Goal: Task Accomplishment & Management: Manage account settings

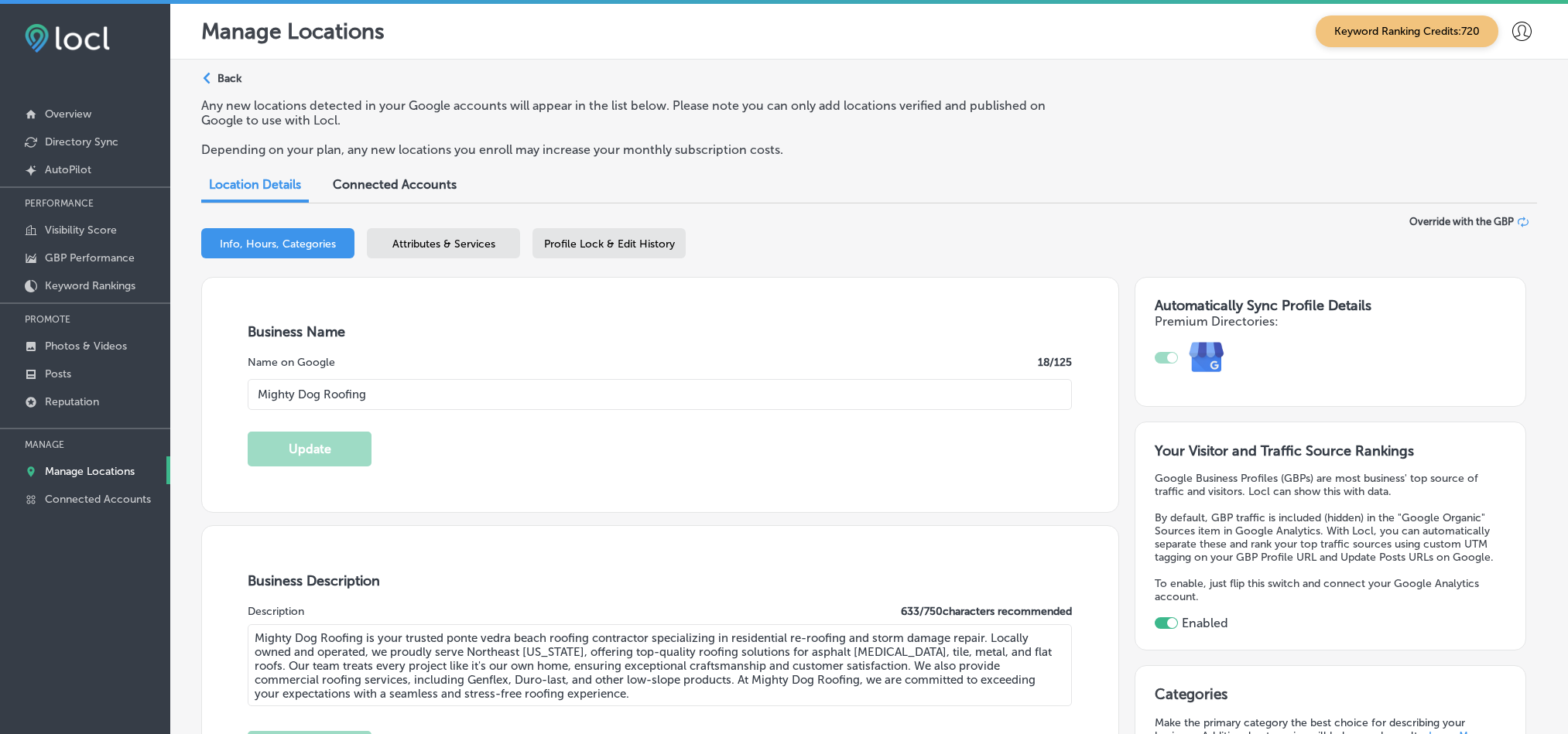
select select "US"
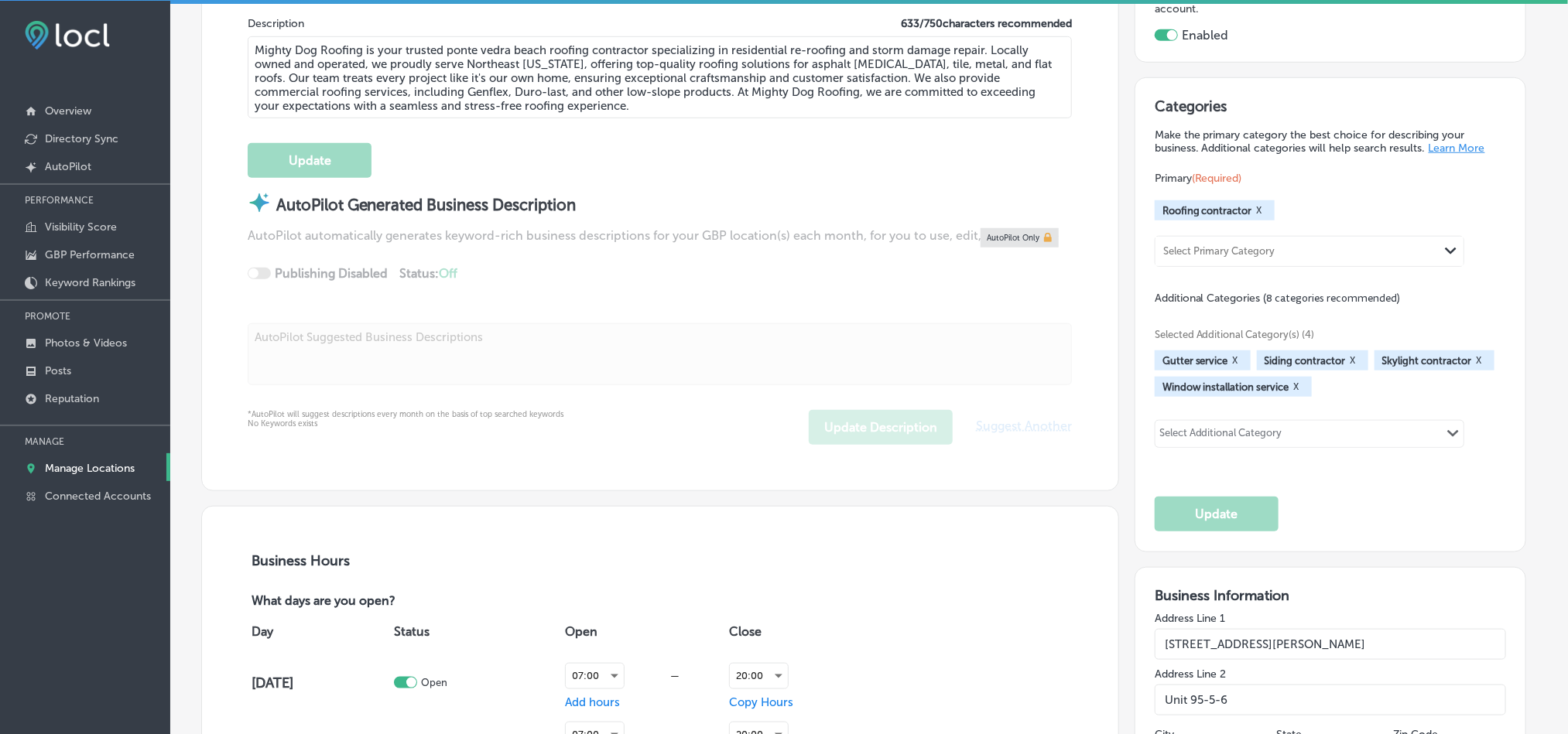
scroll to position [618, 0]
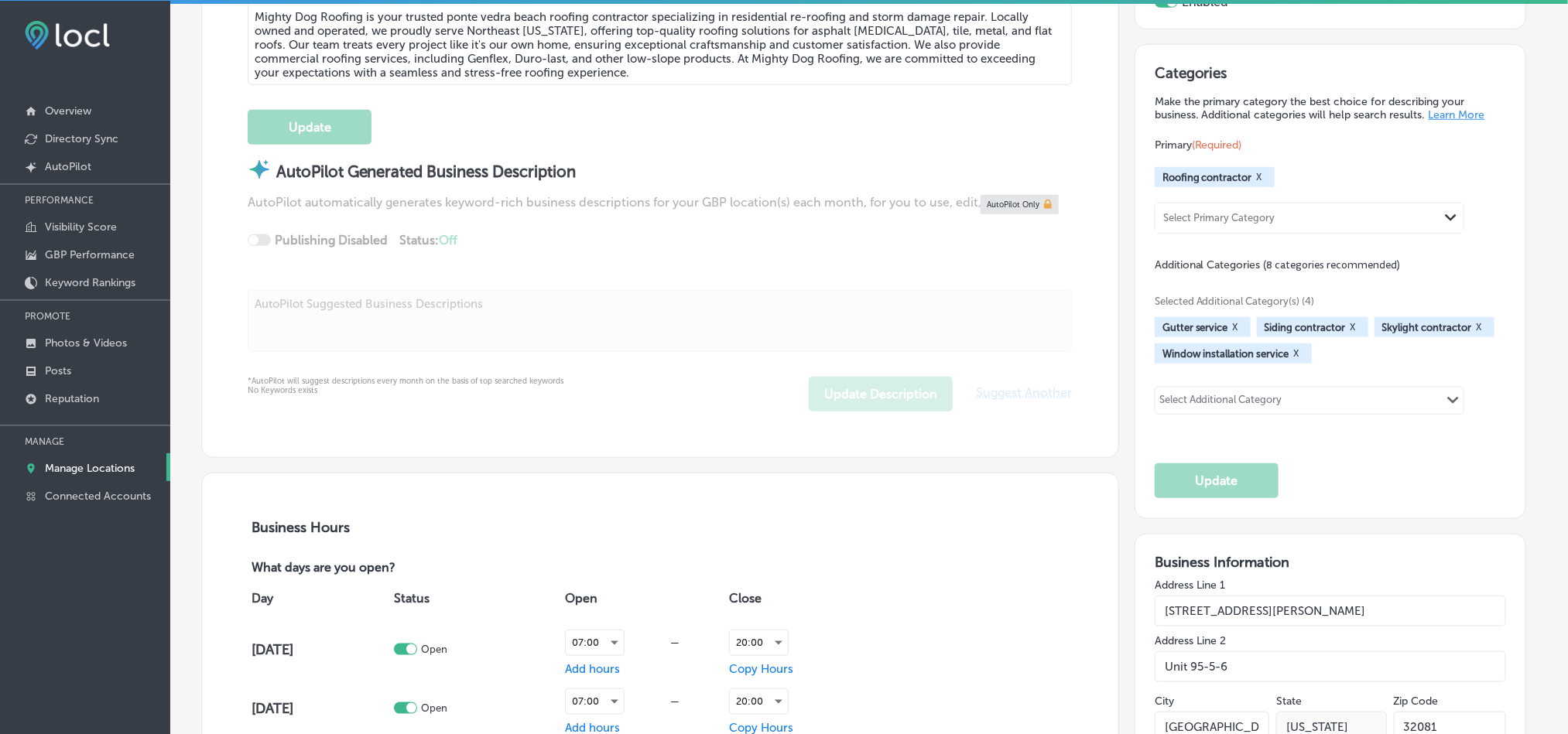
click at [1223, 401] on div "Select Additional Category" at bounding box center [1221, 402] width 123 height 18
paste input "Roofing repair service"
type input "Roofing repair service"
drag, startPoint x: 1284, startPoint y: 396, endPoint x: 1082, endPoint y: 404, distance: 202.2
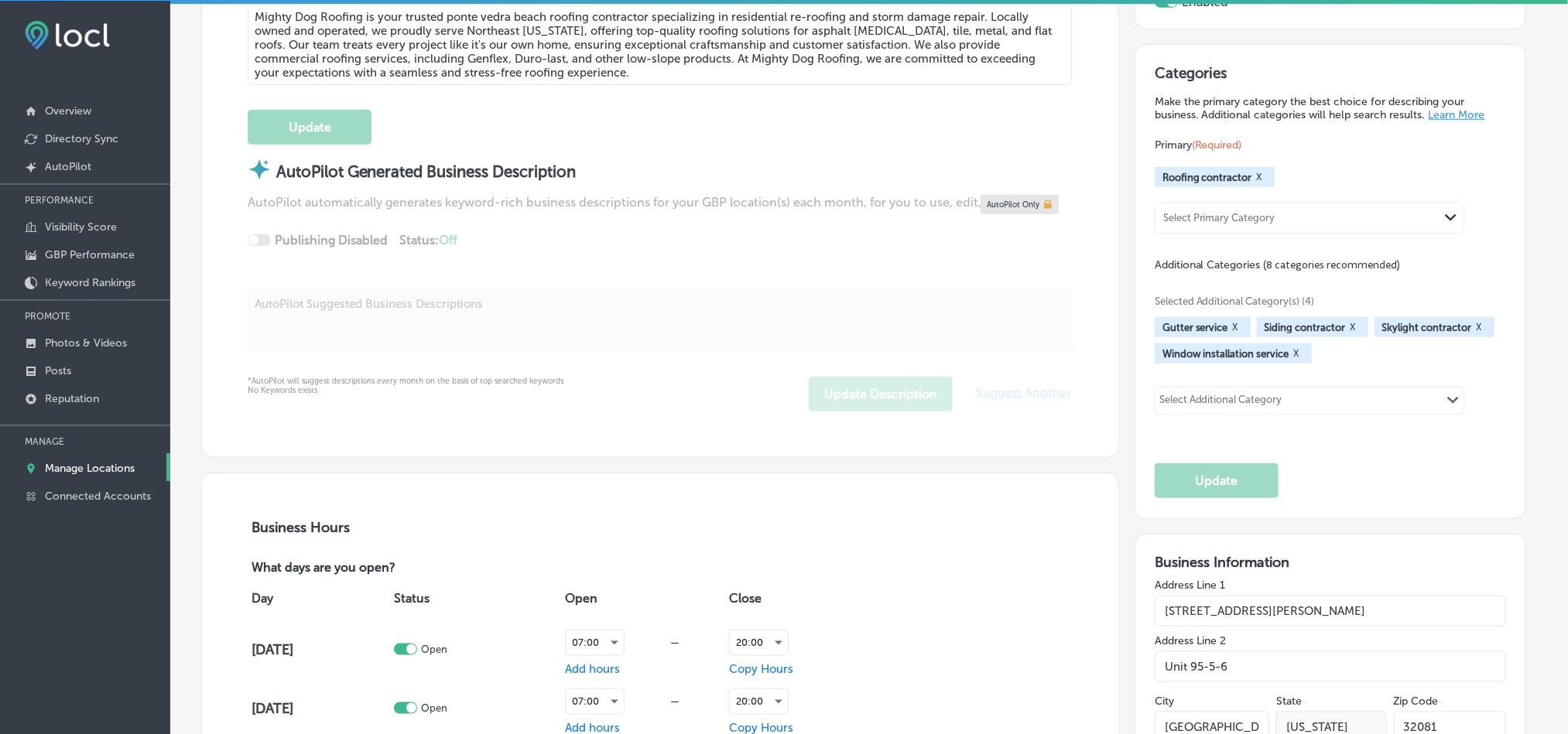
click at [1235, 395] on div "Select Additional Category" at bounding box center [1221, 402] width 123 height 18
paste input "Roof installation service"
type input "Roof installation service"
click at [1238, 397] on div "Select Additional Category" at bounding box center [1221, 402] width 123 height 18
paste input "Siding contractor"
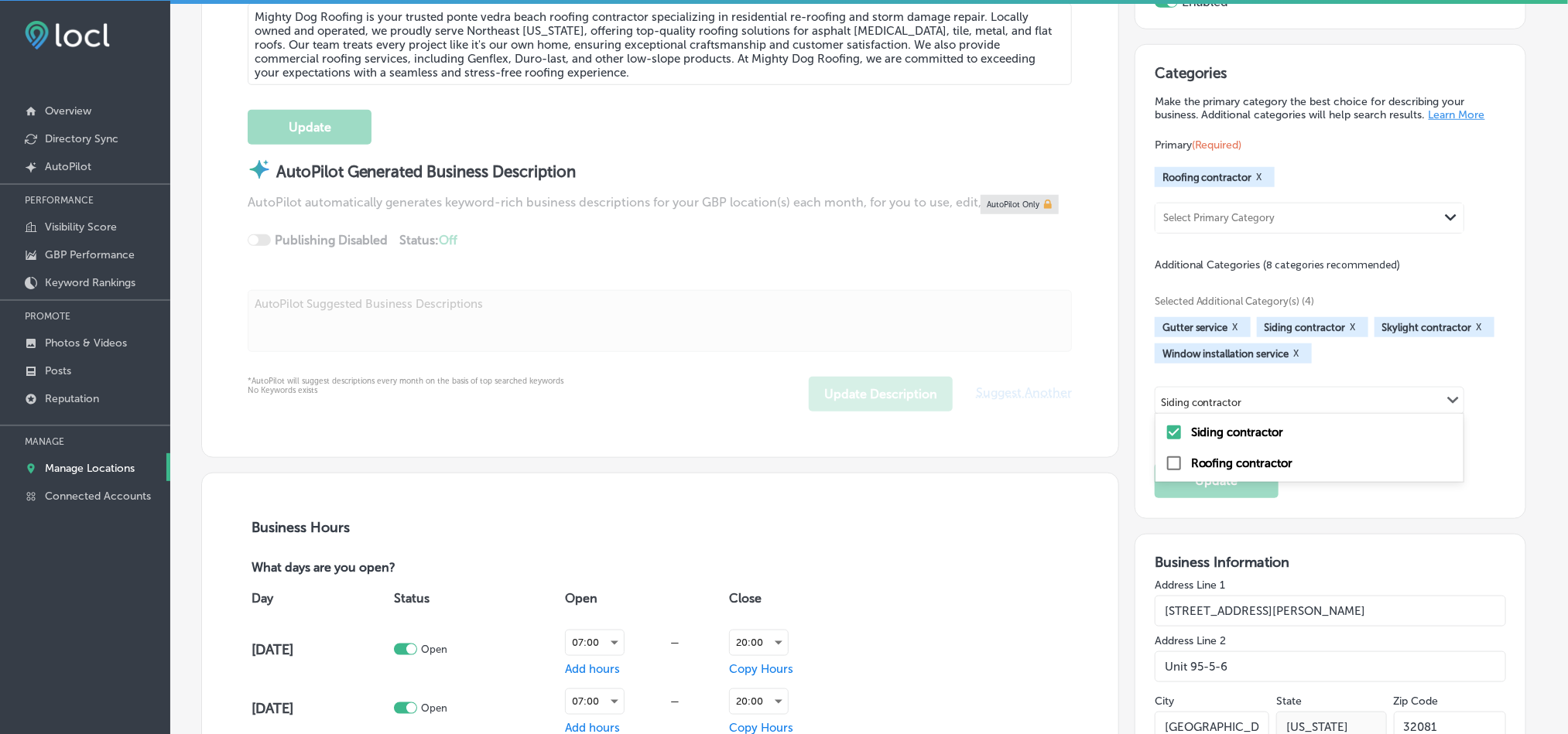
type input "Siding contractor"
click at [1194, 404] on div "Select Additional Category" at bounding box center [1221, 402] width 123 height 18
paste input "Residential roofing service"
type input "Residential roofing service"
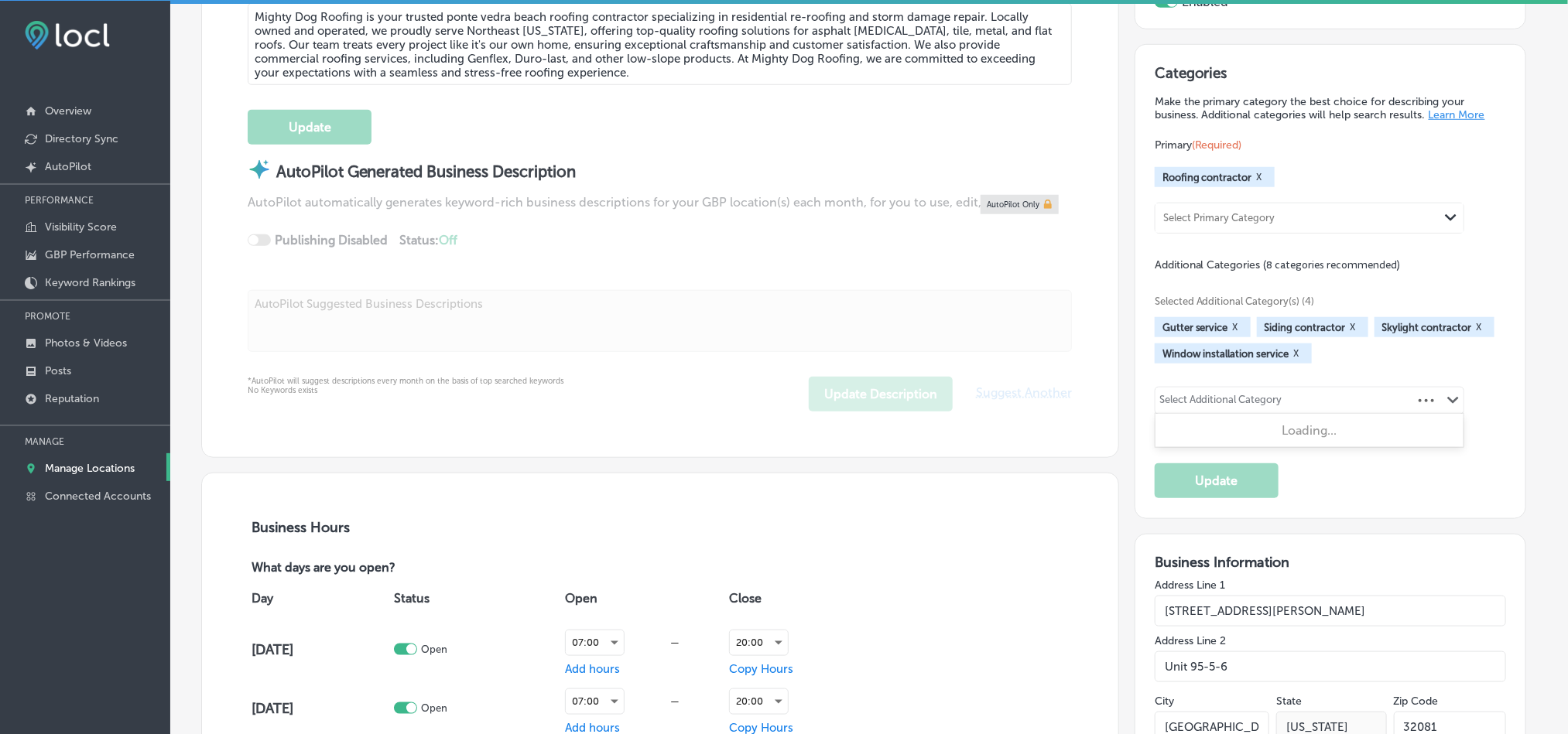
click at [1215, 394] on div "Select Additional Category" at bounding box center [1221, 402] width 123 height 18
paste input "Commercial roofing service"
type input "Commercial roofing service"
click at [1228, 393] on div "Select Additional Category" at bounding box center [1221, 402] width 123 height 18
paste input "Emergency roofing service"
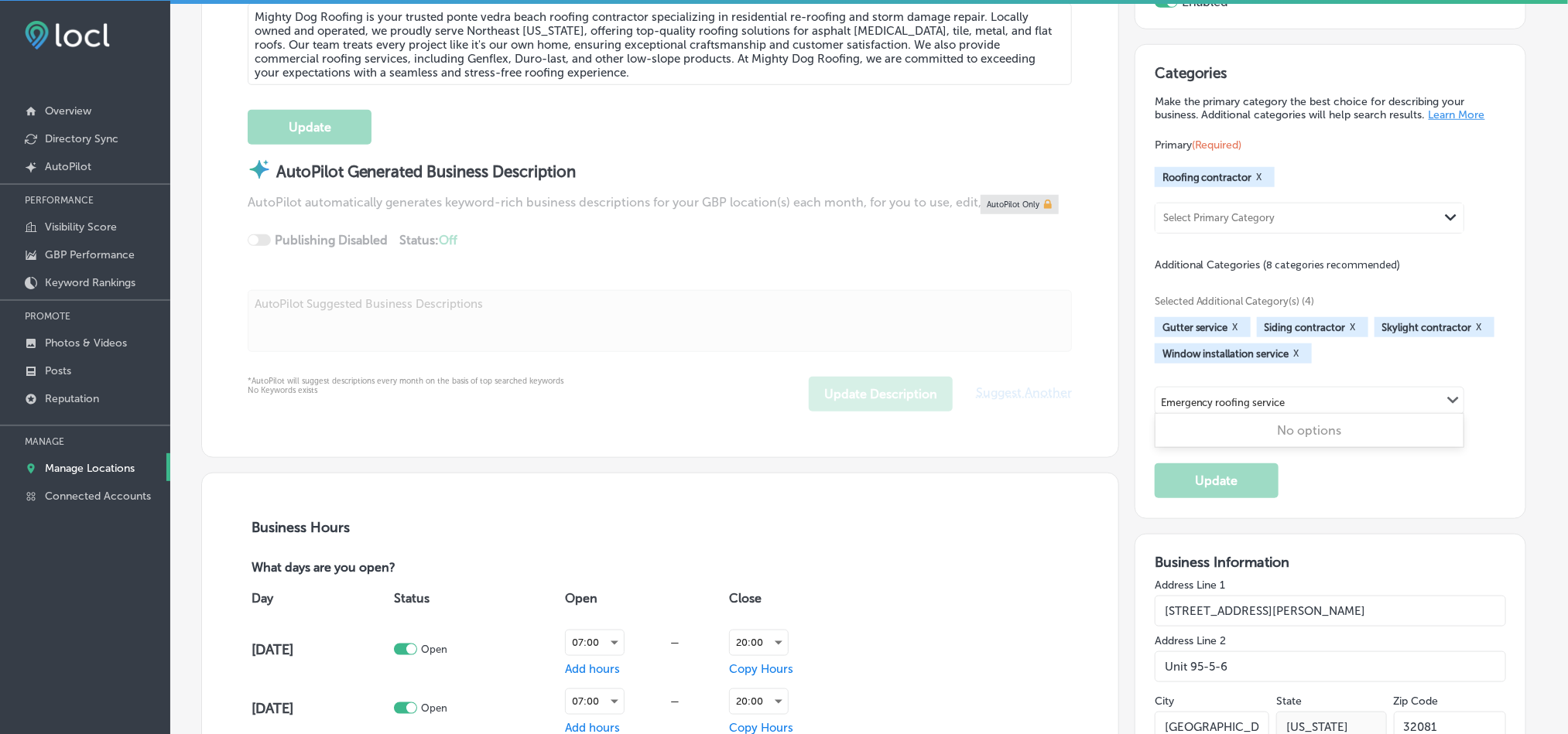
type input "Emergency roofing service"
click at [1203, 393] on div "Select Additional Category" at bounding box center [1221, 402] width 123 height 18
paste input "Gutter installation service"
type input "Gutter installation service"
click at [1356, 504] on div "Categories Make the primary category the best choice for describing your busine…" at bounding box center [1330, 281] width 391 height 474
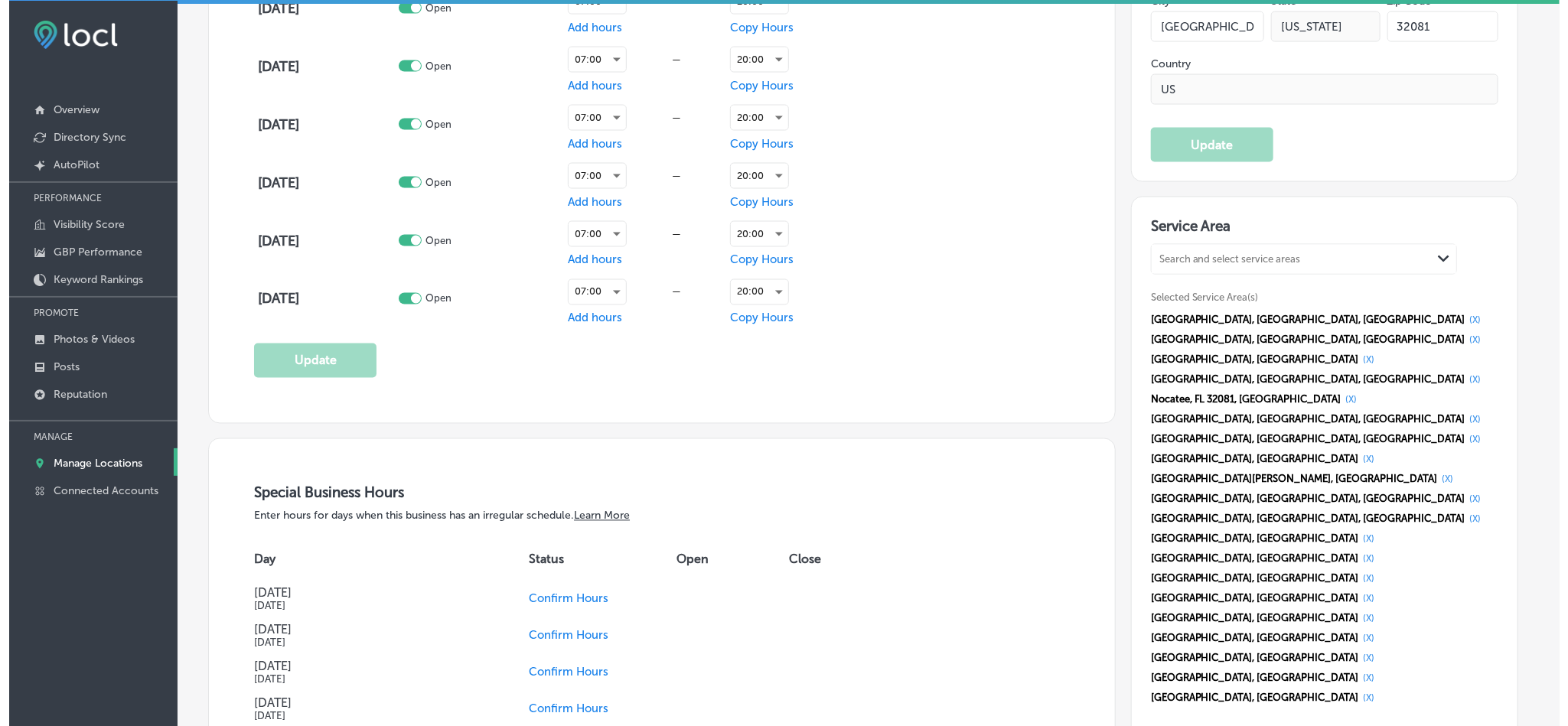
scroll to position [1300, 0]
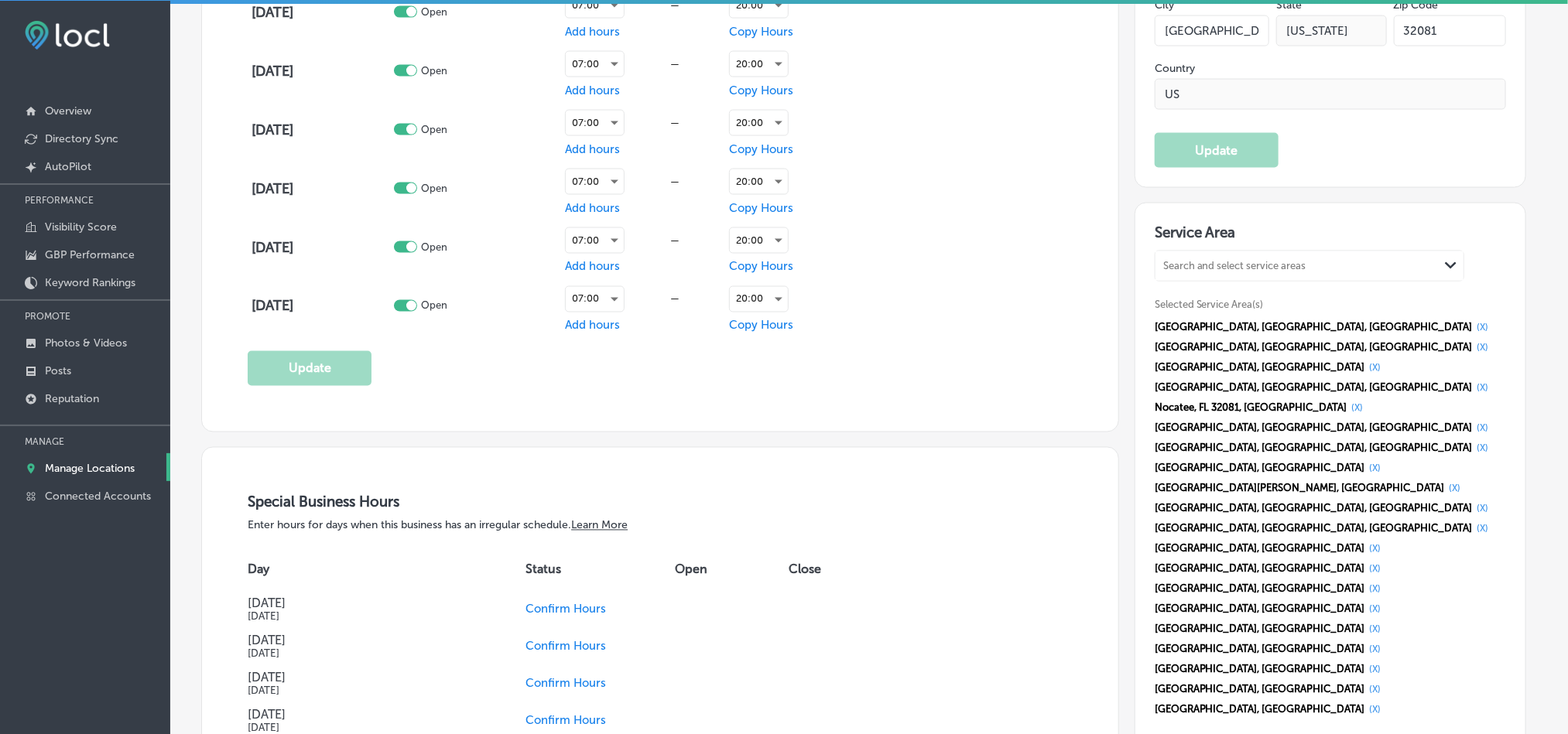
click at [1473, 332] on button "(X)" at bounding box center [1483, 328] width 21 height 12
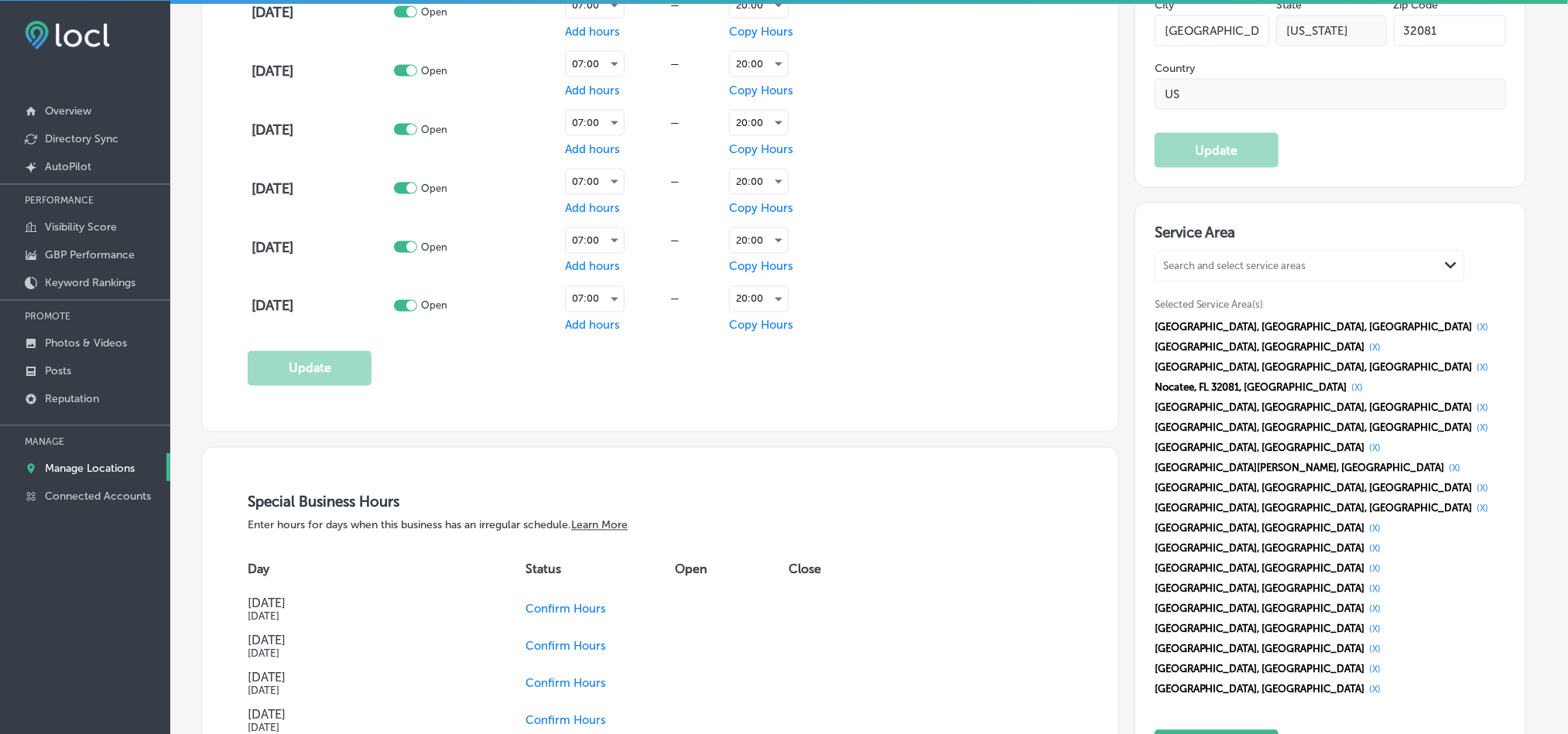
click at [1473, 332] on button "(X)" at bounding box center [1483, 328] width 21 height 12
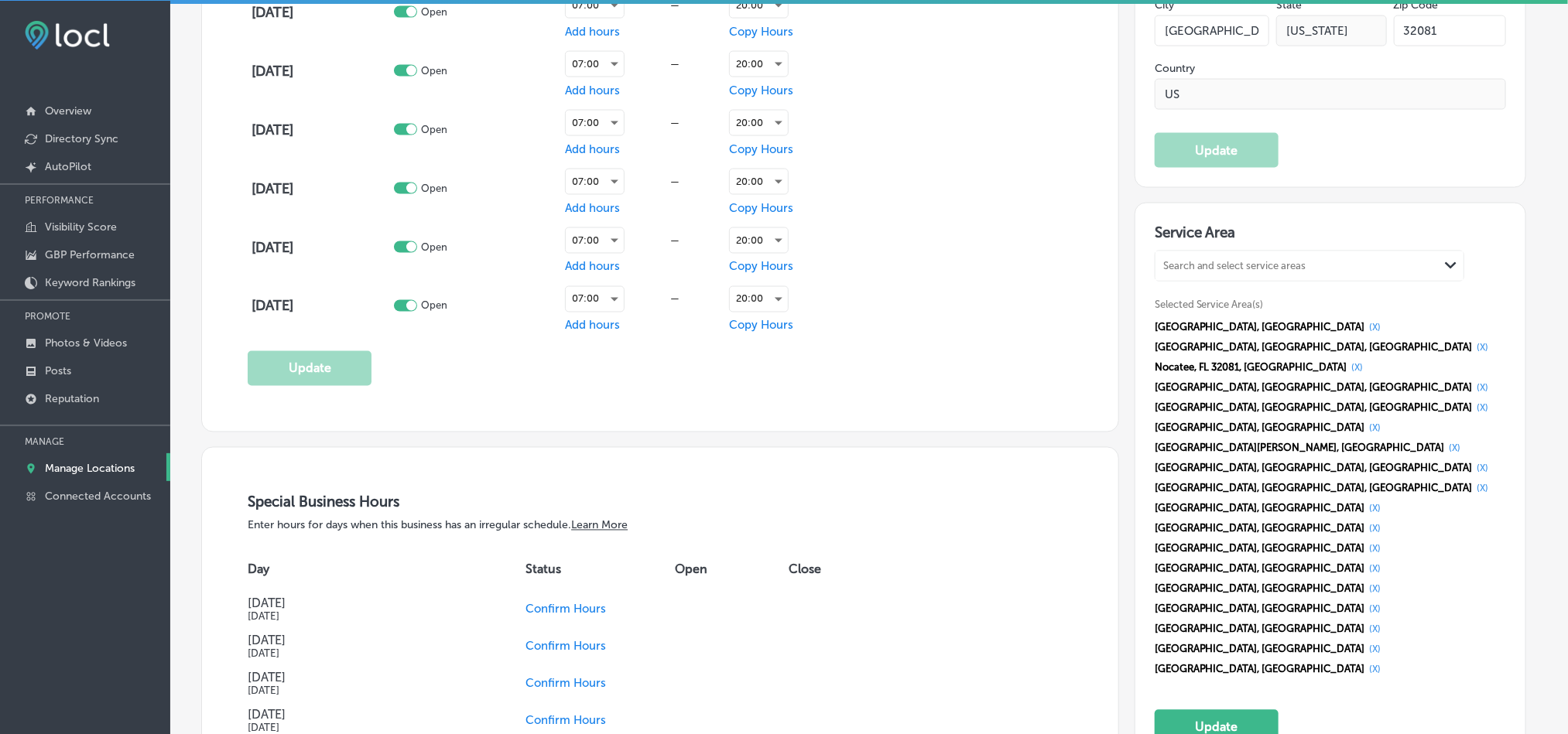
click at [1365, 332] on button "(X)" at bounding box center [1375, 328] width 21 height 12
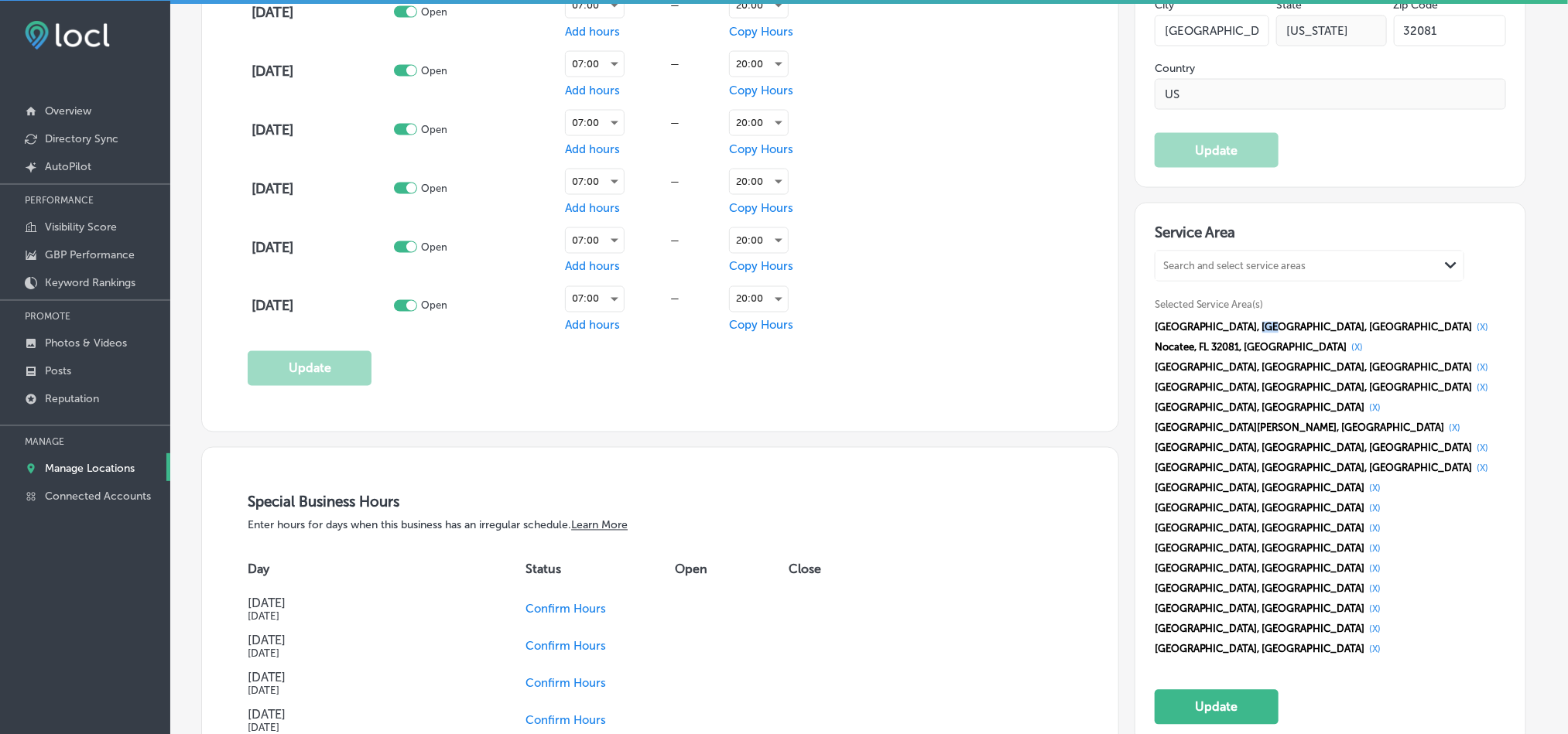
click at [1261, 332] on span "[GEOGRAPHIC_DATA], [GEOGRAPHIC_DATA], [GEOGRAPHIC_DATA]" at bounding box center [1314, 328] width 318 height 12
click at [1473, 331] on button "(X)" at bounding box center [1483, 328] width 21 height 12
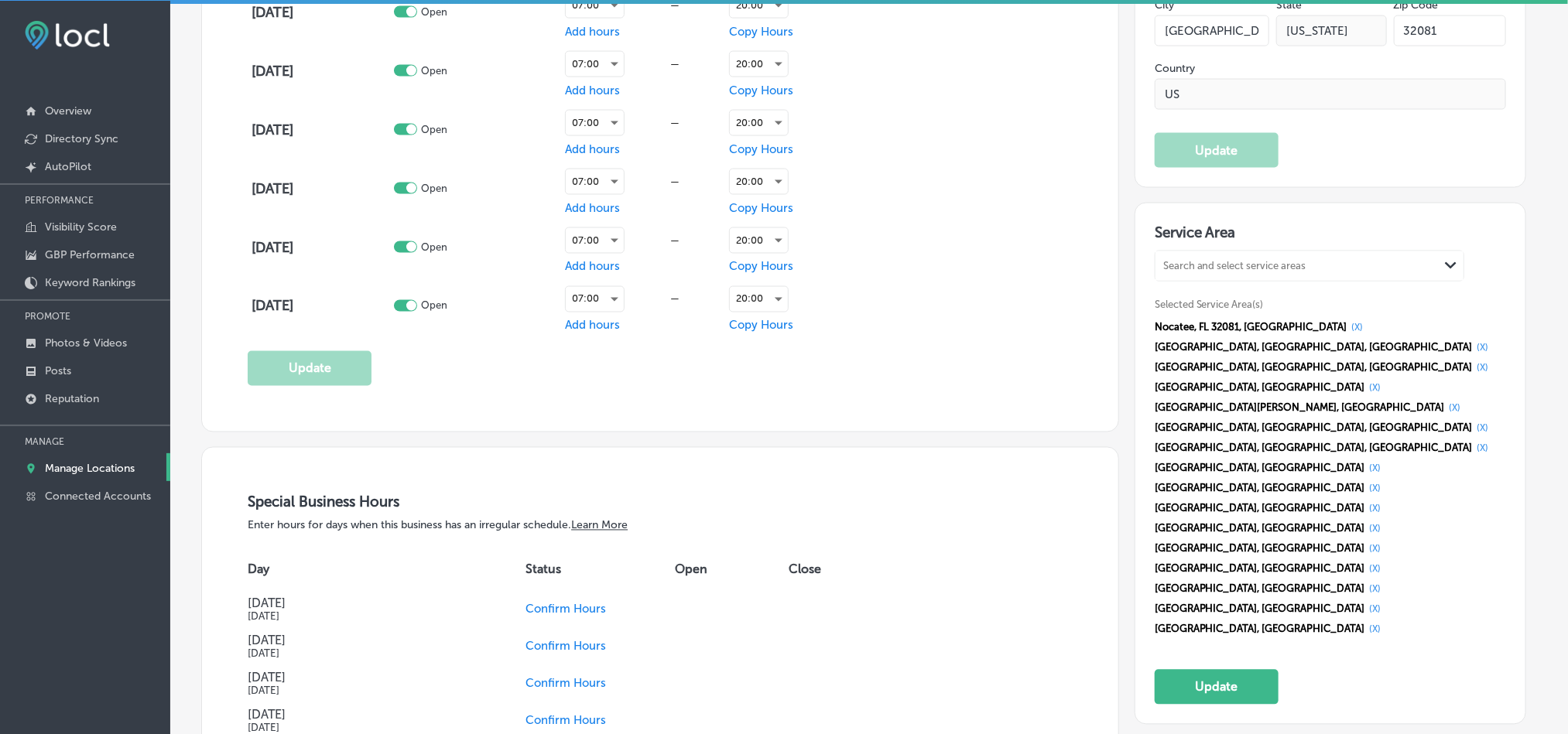
click at [1347, 331] on button "(X)" at bounding box center [1357, 328] width 21 height 12
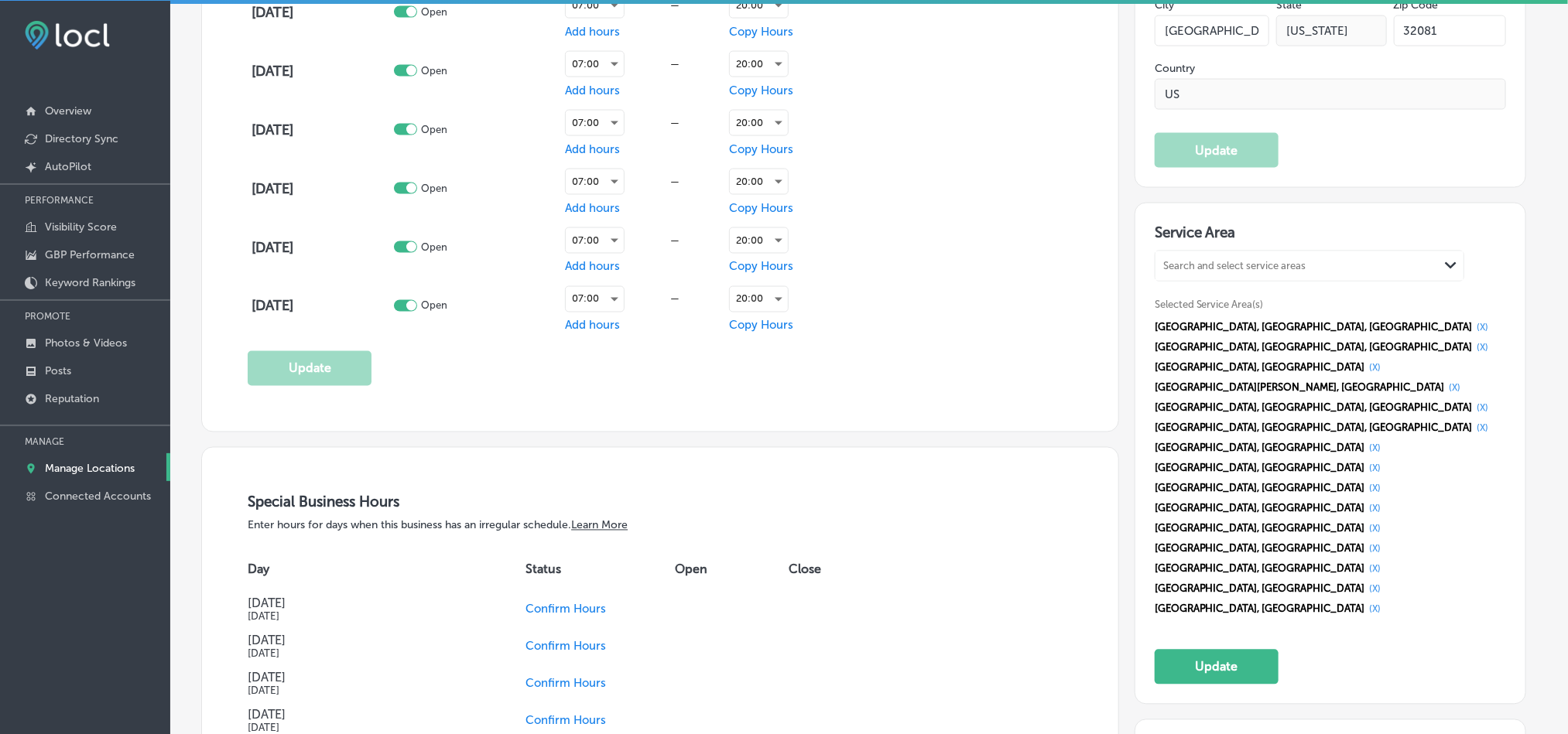
click at [1473, 331] on button "(X)" at bounding box center [1483, 328] width 21 height 12
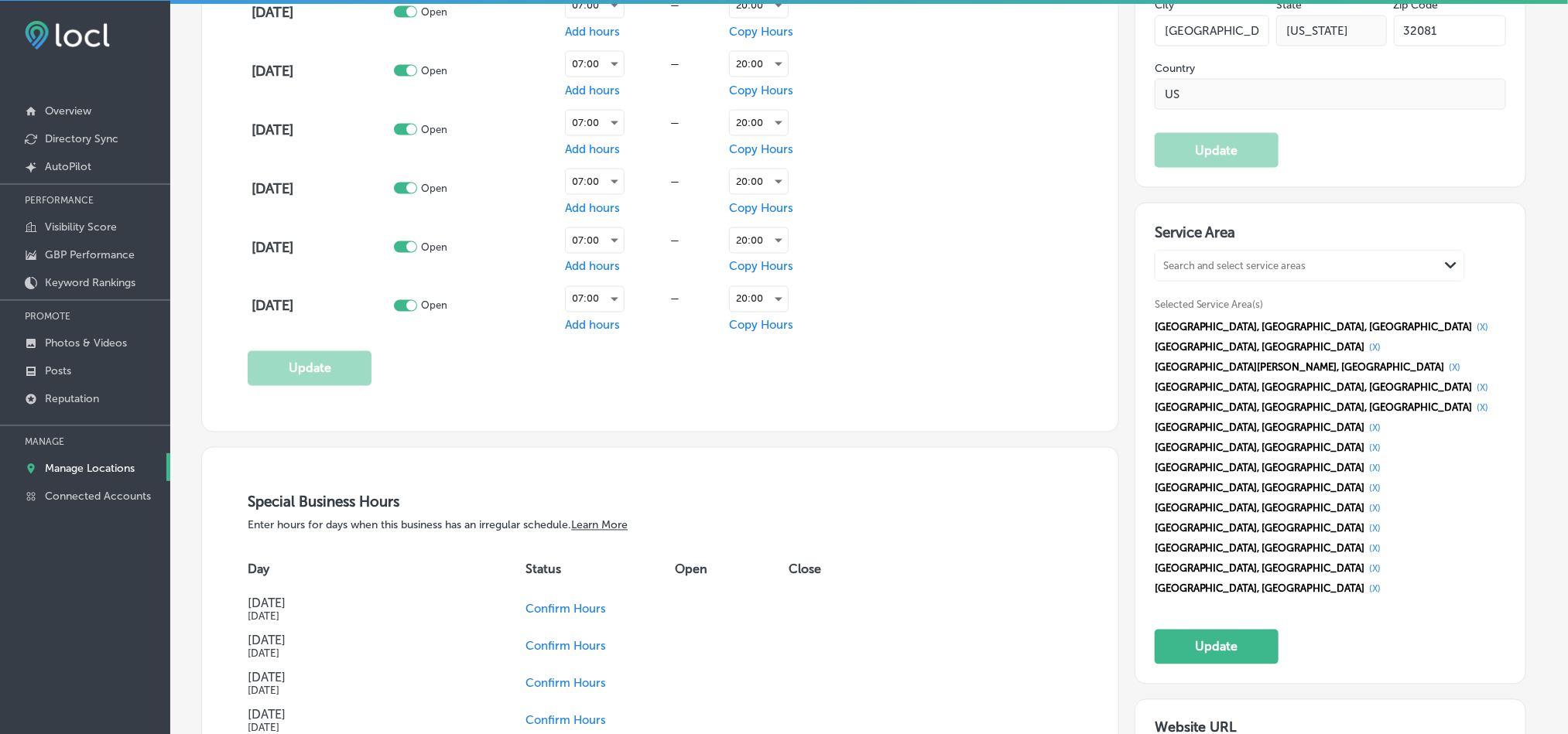
click at [1473, 331] on button "(X)" at bounding box center [1483, 328] width 21 height 12
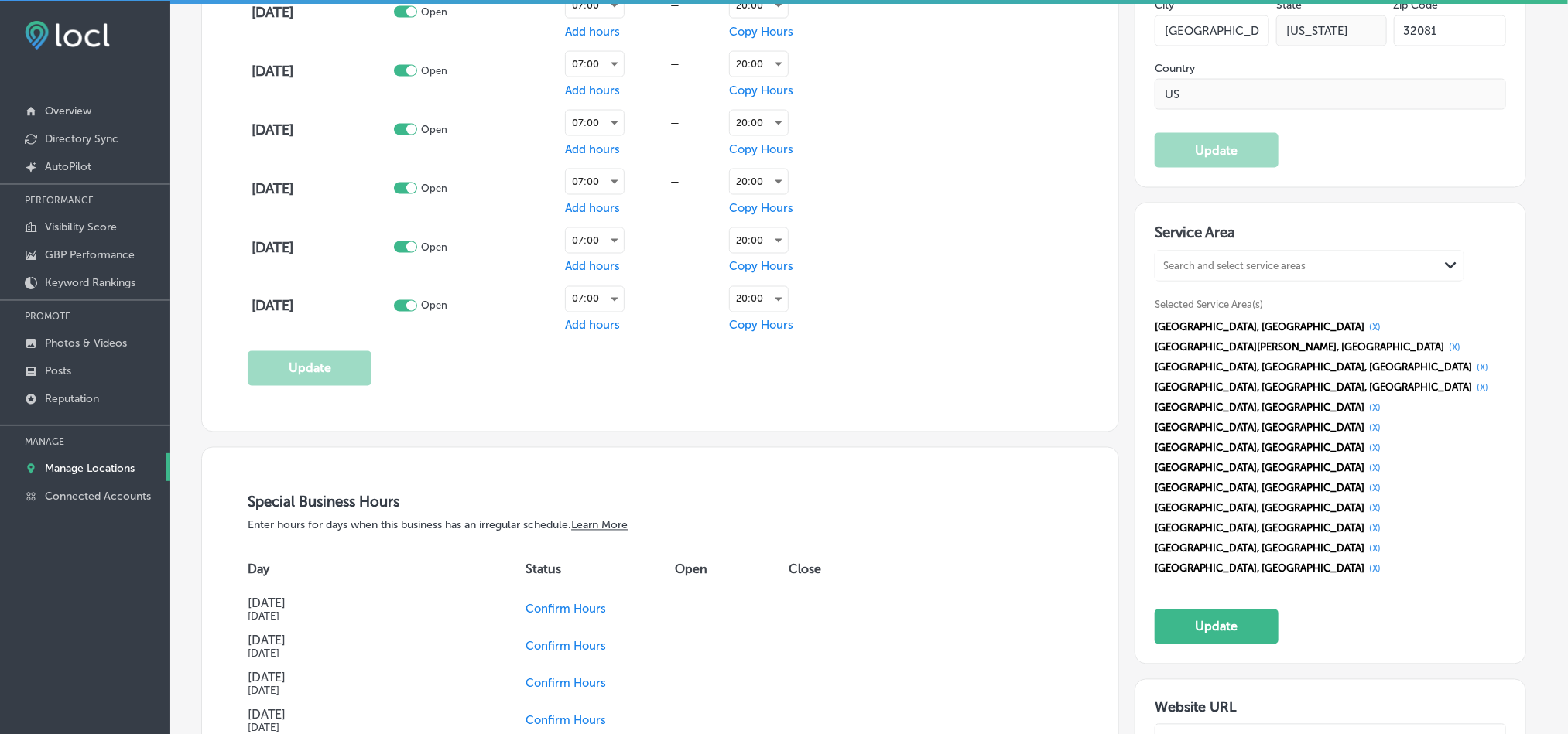
click at [1365, 331] on button "(X)" at bounding box center [1375, 328] width 21 height 12
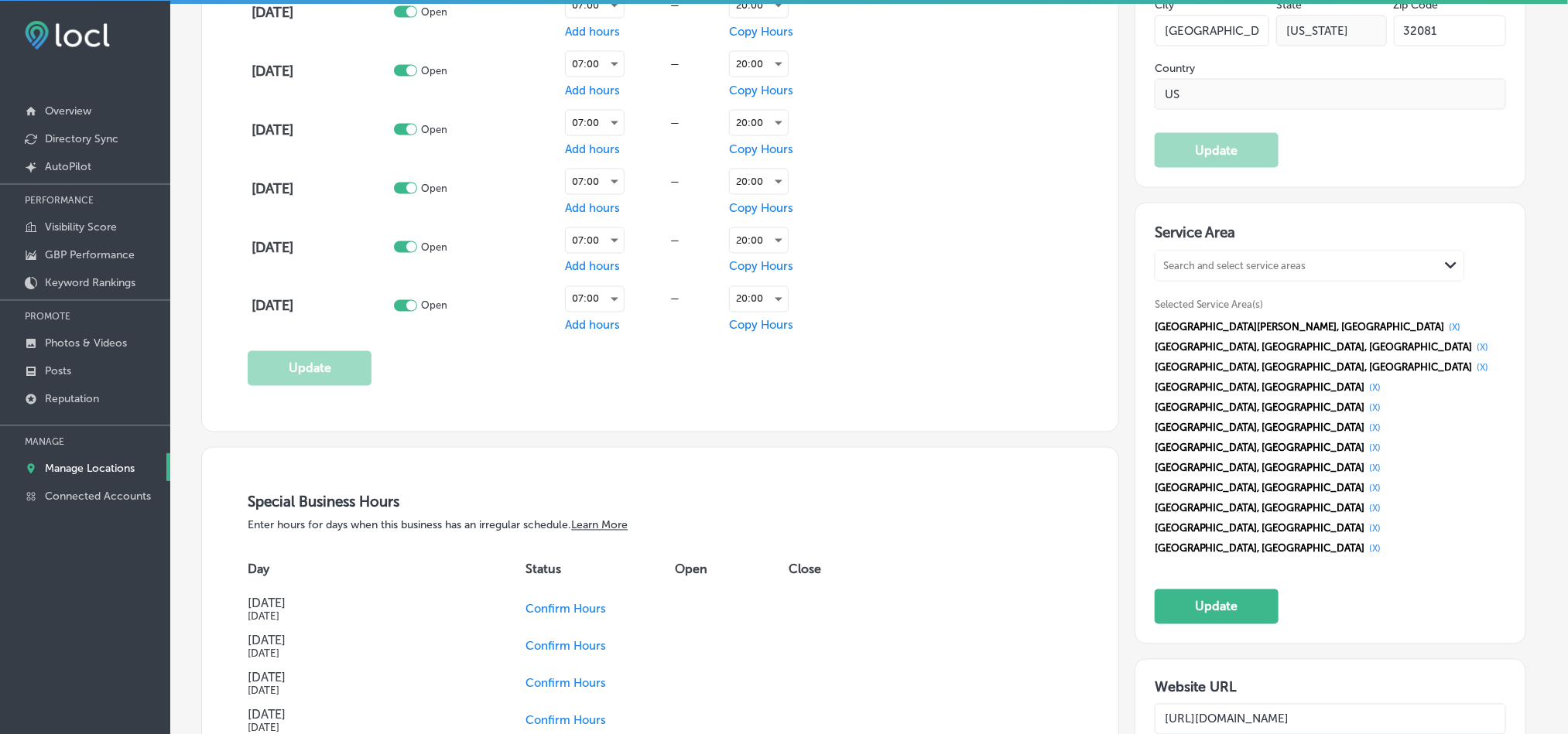
click at [1445, 331] on button "(X)" at bounding box center [1455, 328] width 21 height 12
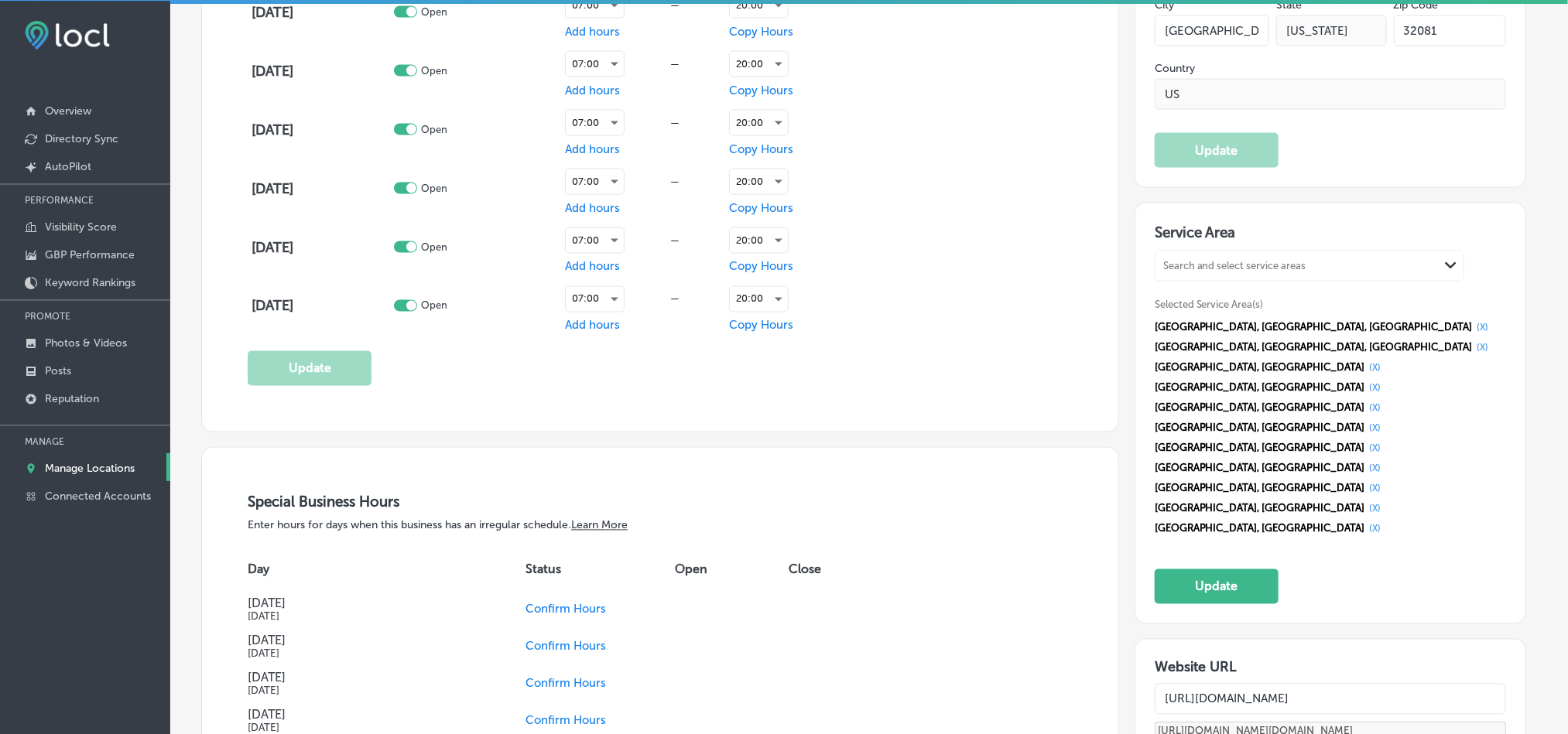
click at [1473, 331] on button "(X)" at bounding box center [1483, 328] width 21 height 12
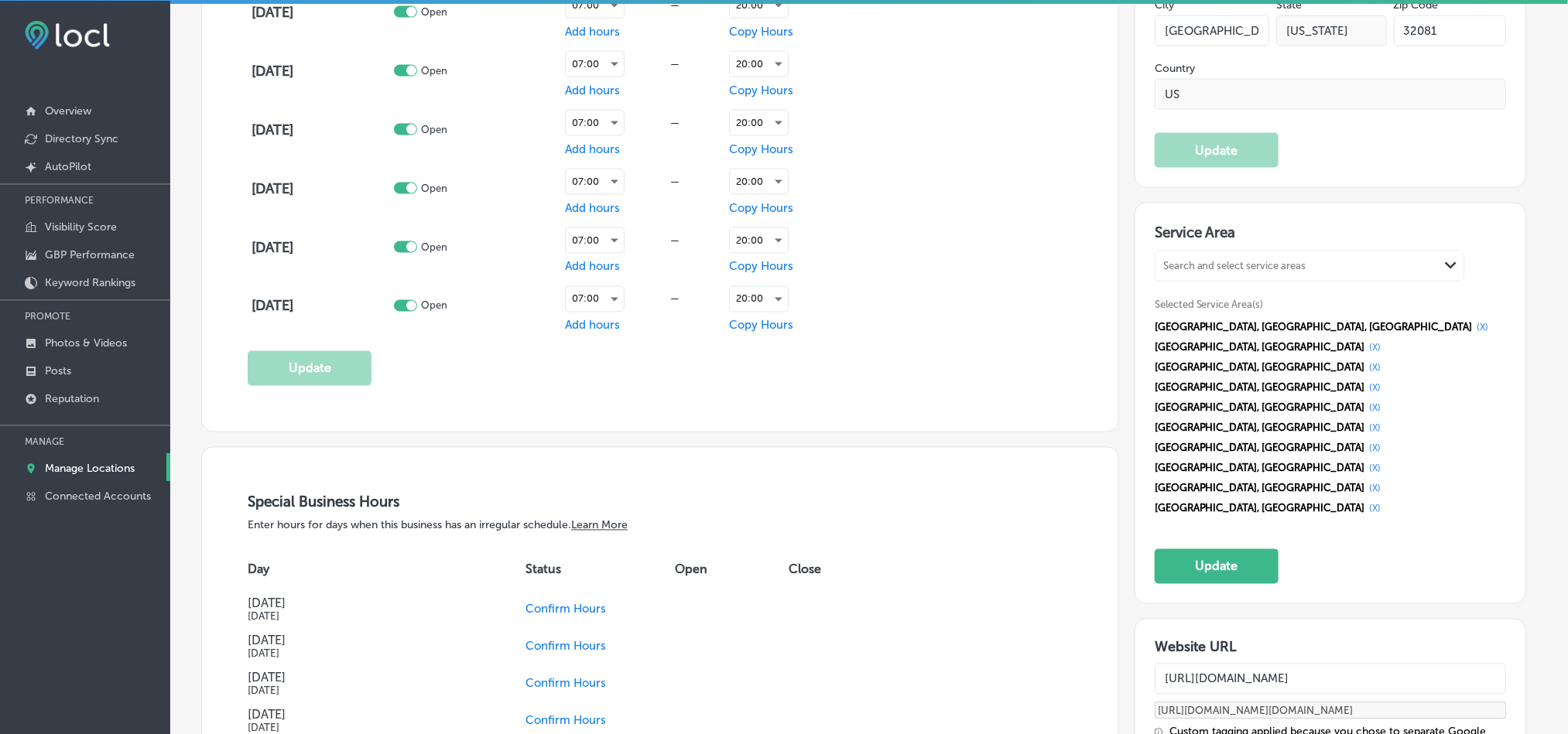
click at [1473, 330] on button "(X)" at bounding box center [1483, 328] width 21 height 12
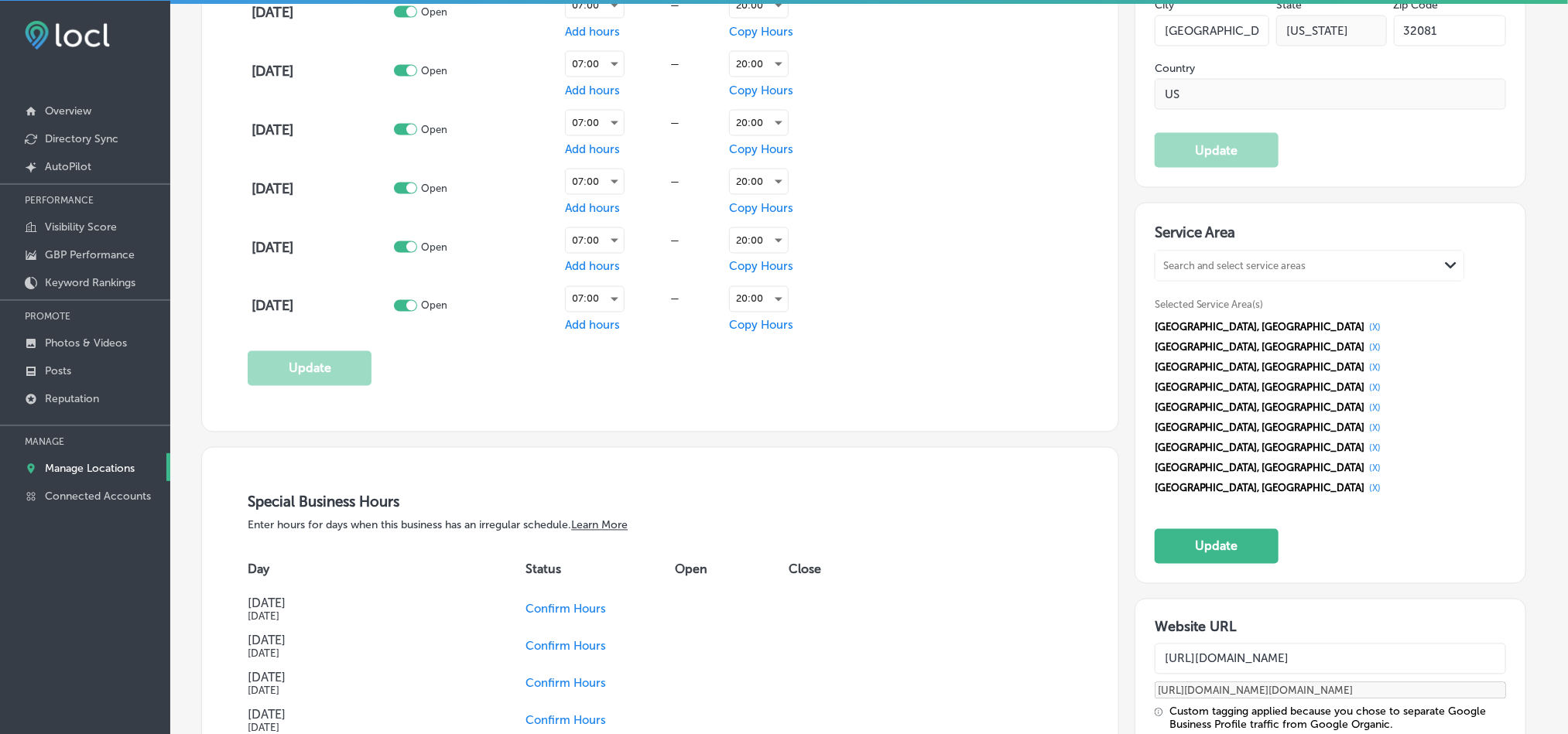
click at [1365, 332] on button "(X)" at bounding box center [1375, 328] width 21 height 12
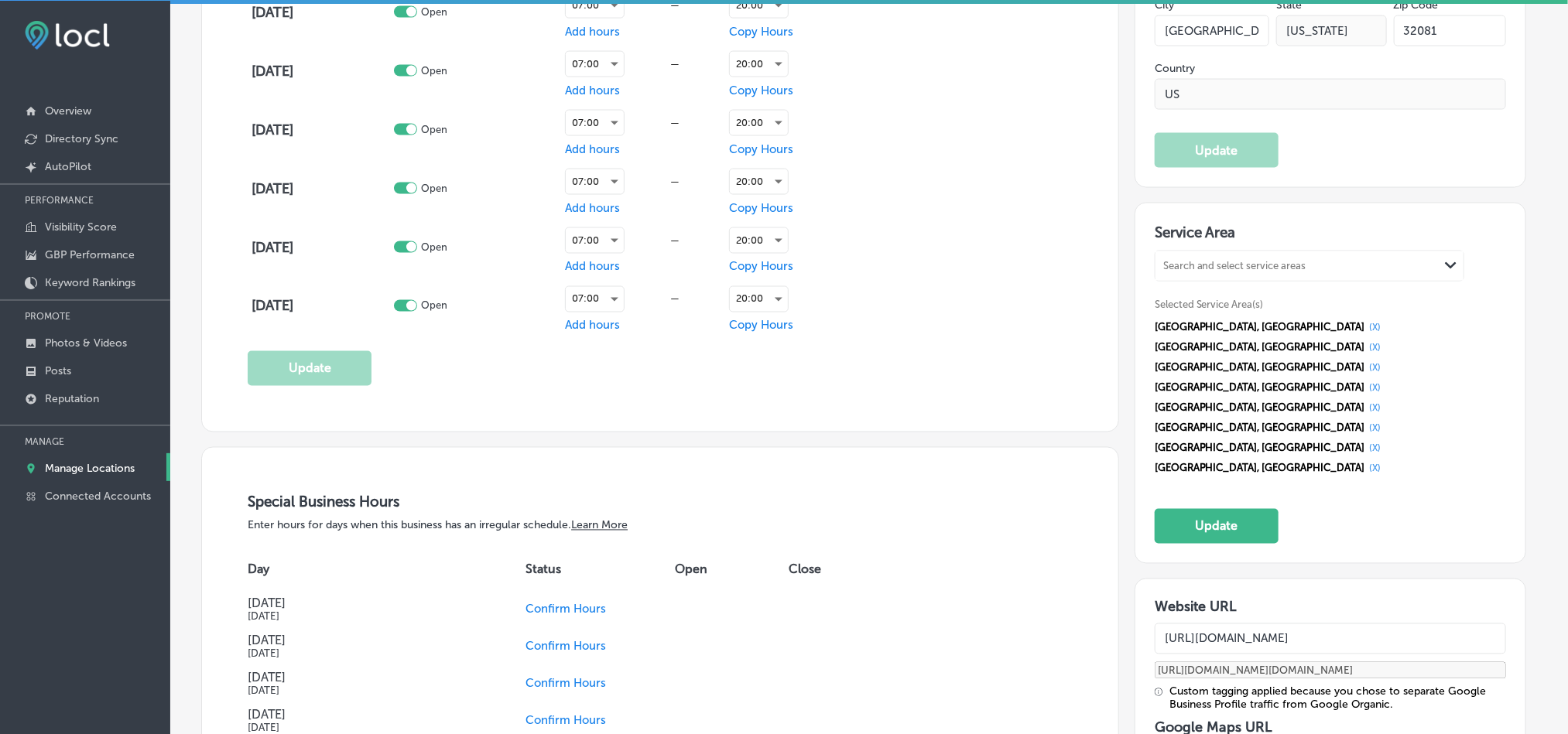
click at [1365, 331] on button "(X)" at bounding box center [1375, 328] width 21 height 12
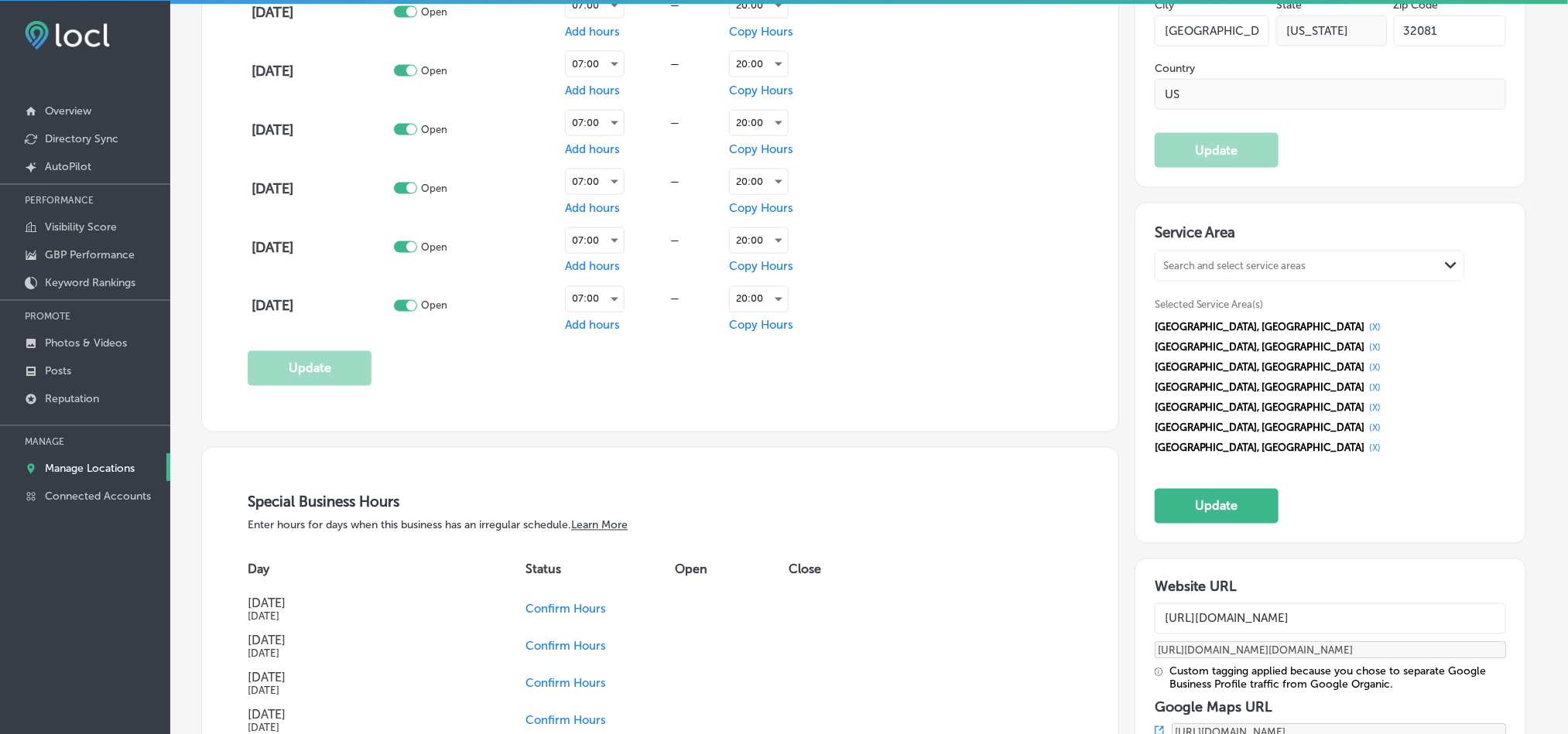
click at [1365, 331] on button "(X)" at bounding box center [1375, 328] width 21 height 12
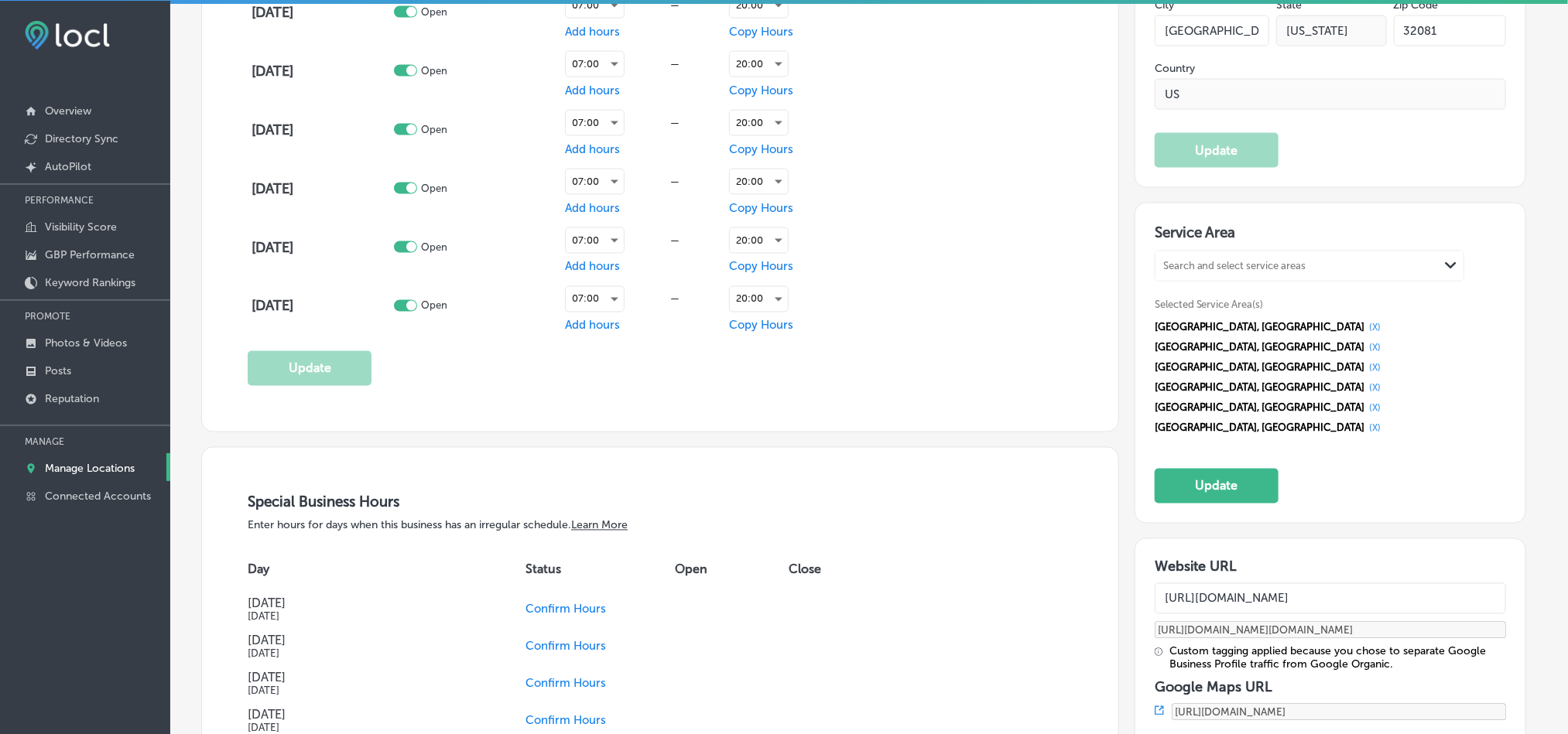
click at [1365, 331] on button "(X)" at bounding box center [1375, 328] width 21 height 12
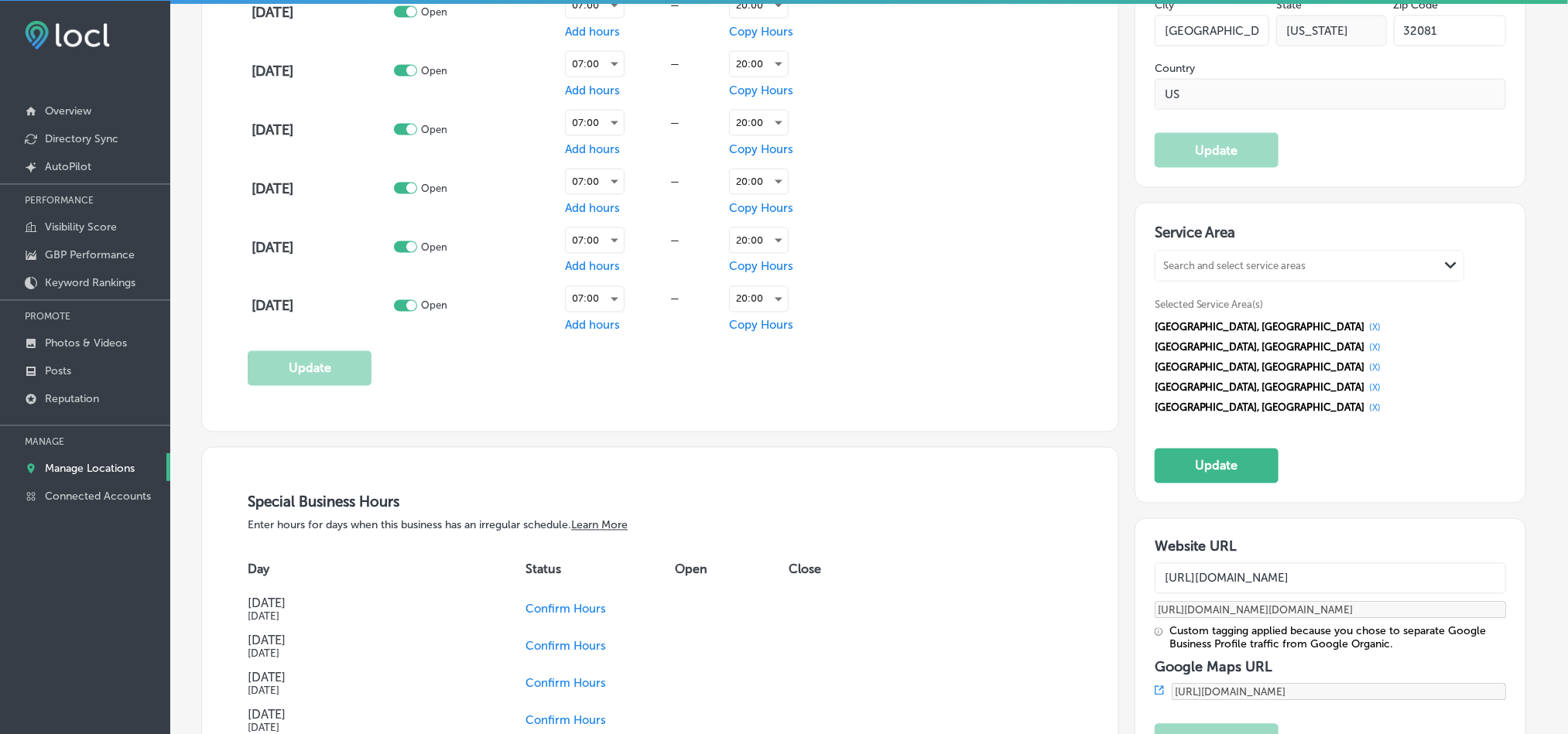
click at [1365, 328] on button "(X)" at bounding box center [1375, 328] width 21 height 12
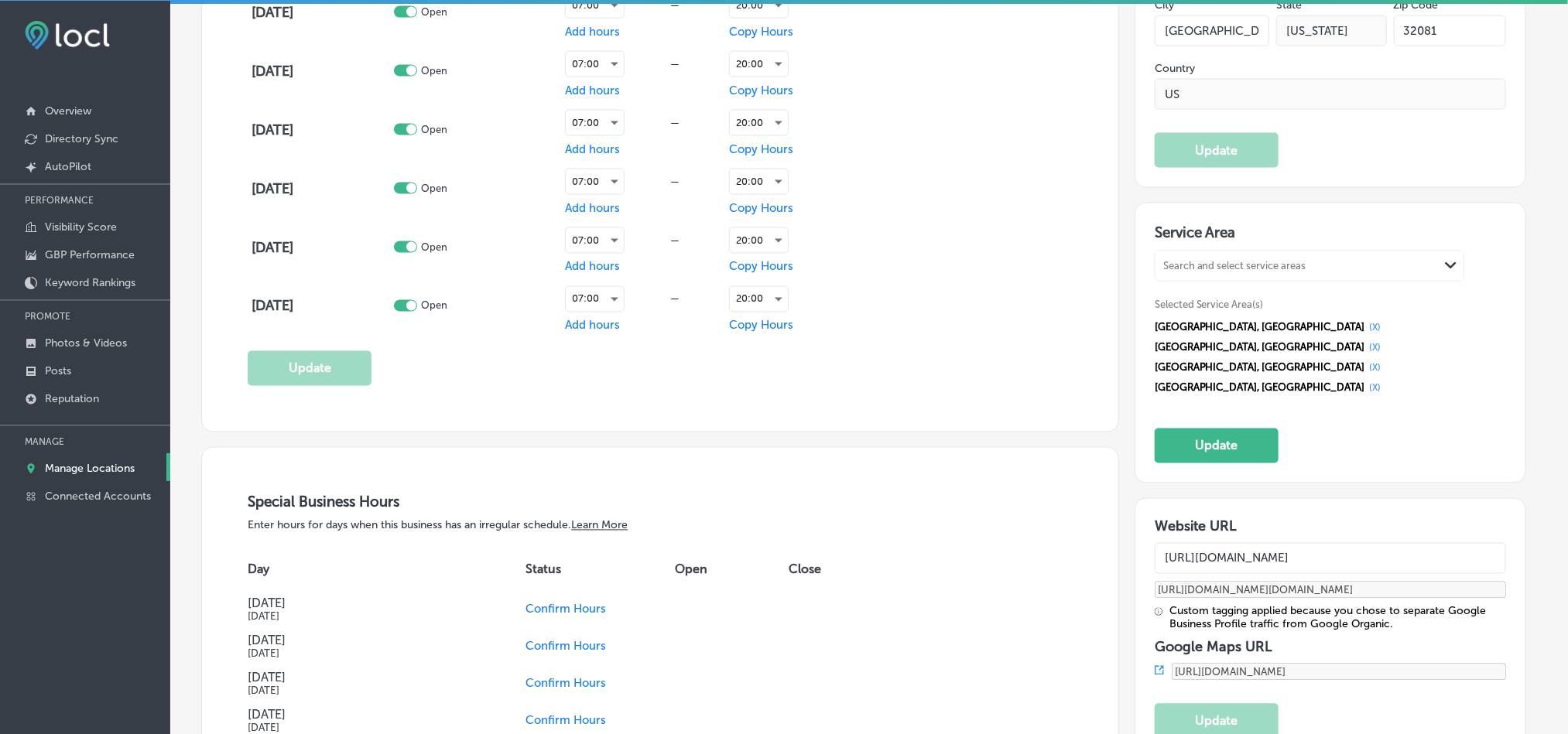
click at [1365, 325] on button "(X)" at bounding box center [1375, 328] width 21 height 12
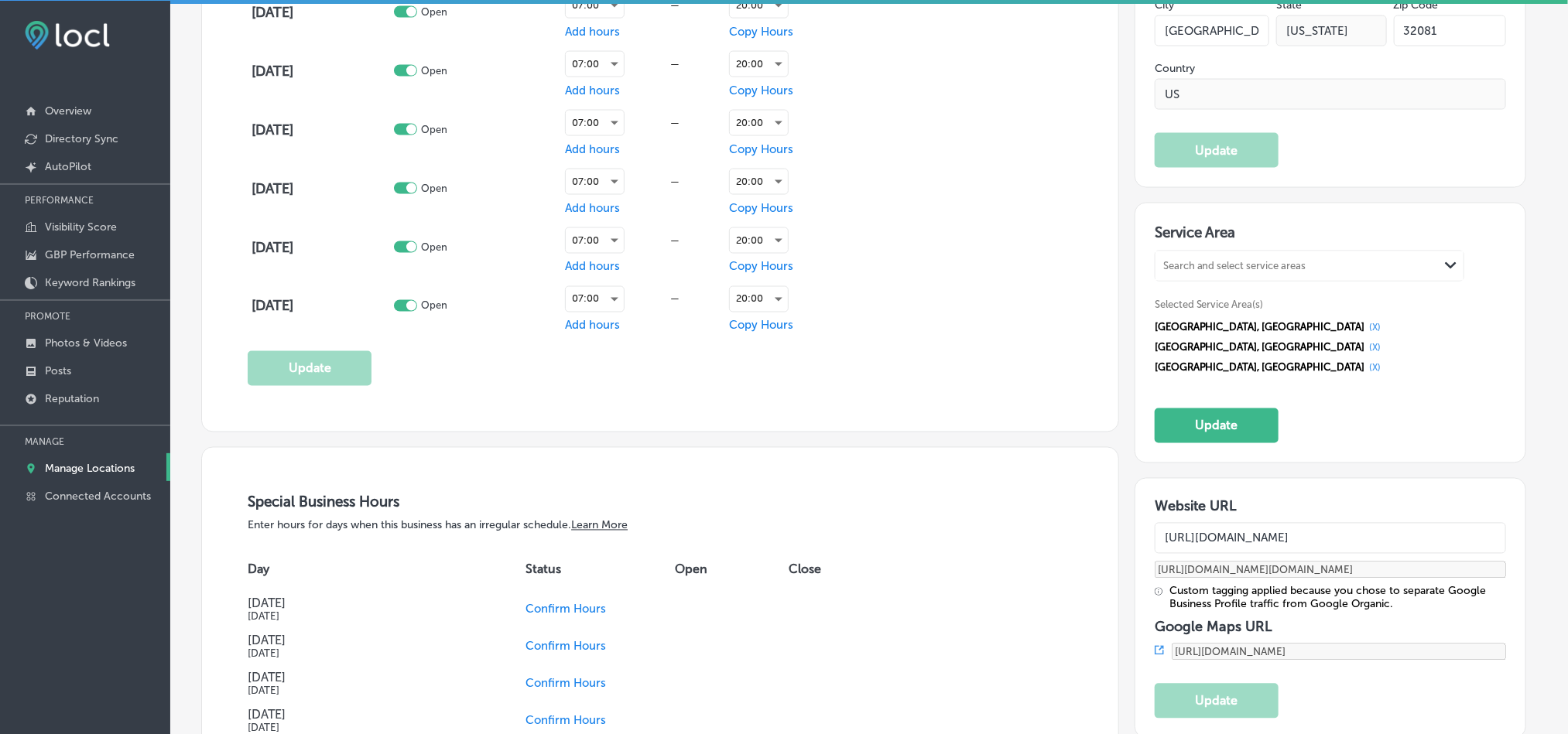
click at [1365, 330] on button "(X)" at bounding box center [1375, 328] width 21 height 12
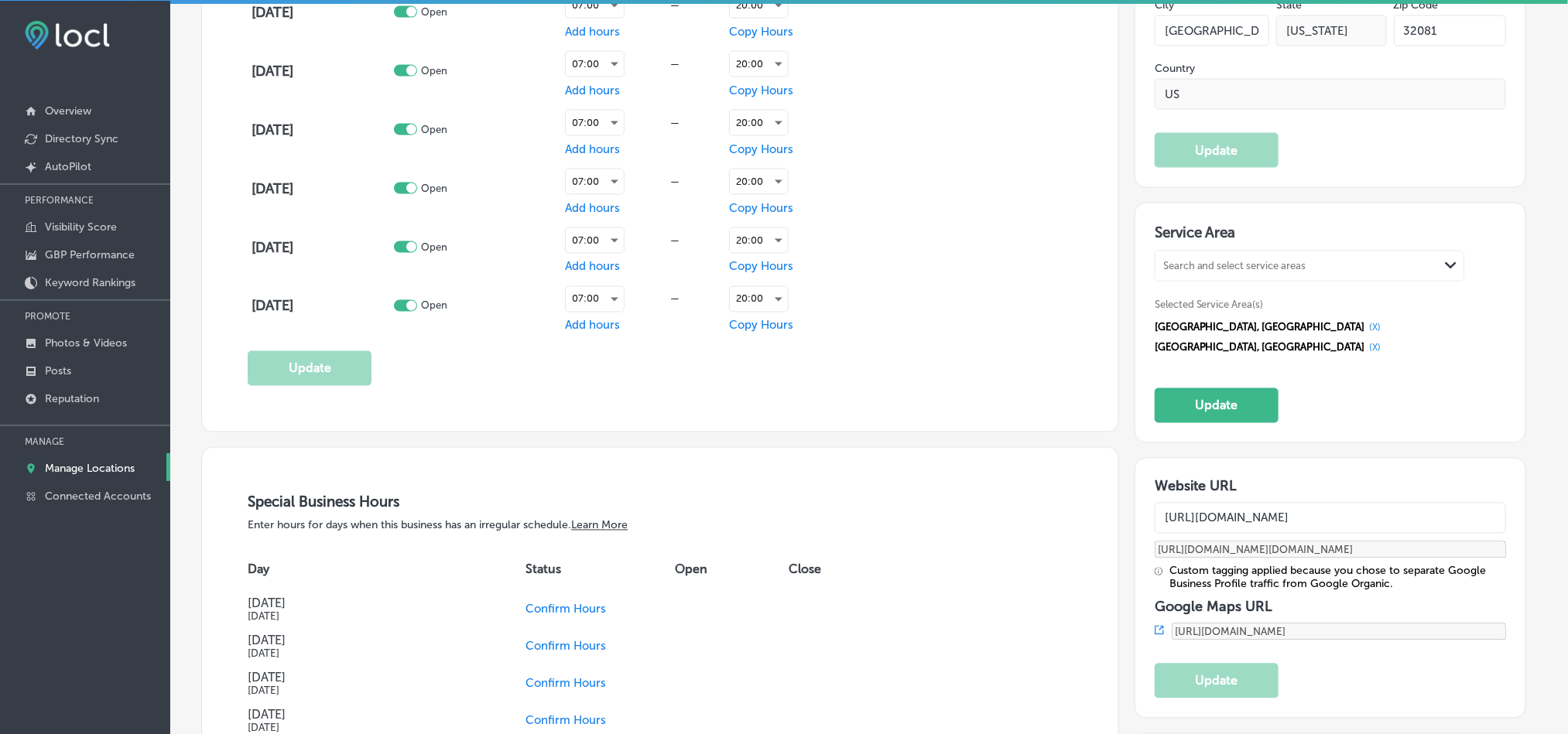
click at [1365, 332] on button "(X)" at bounding box center [1375, 328] width 21 height 12
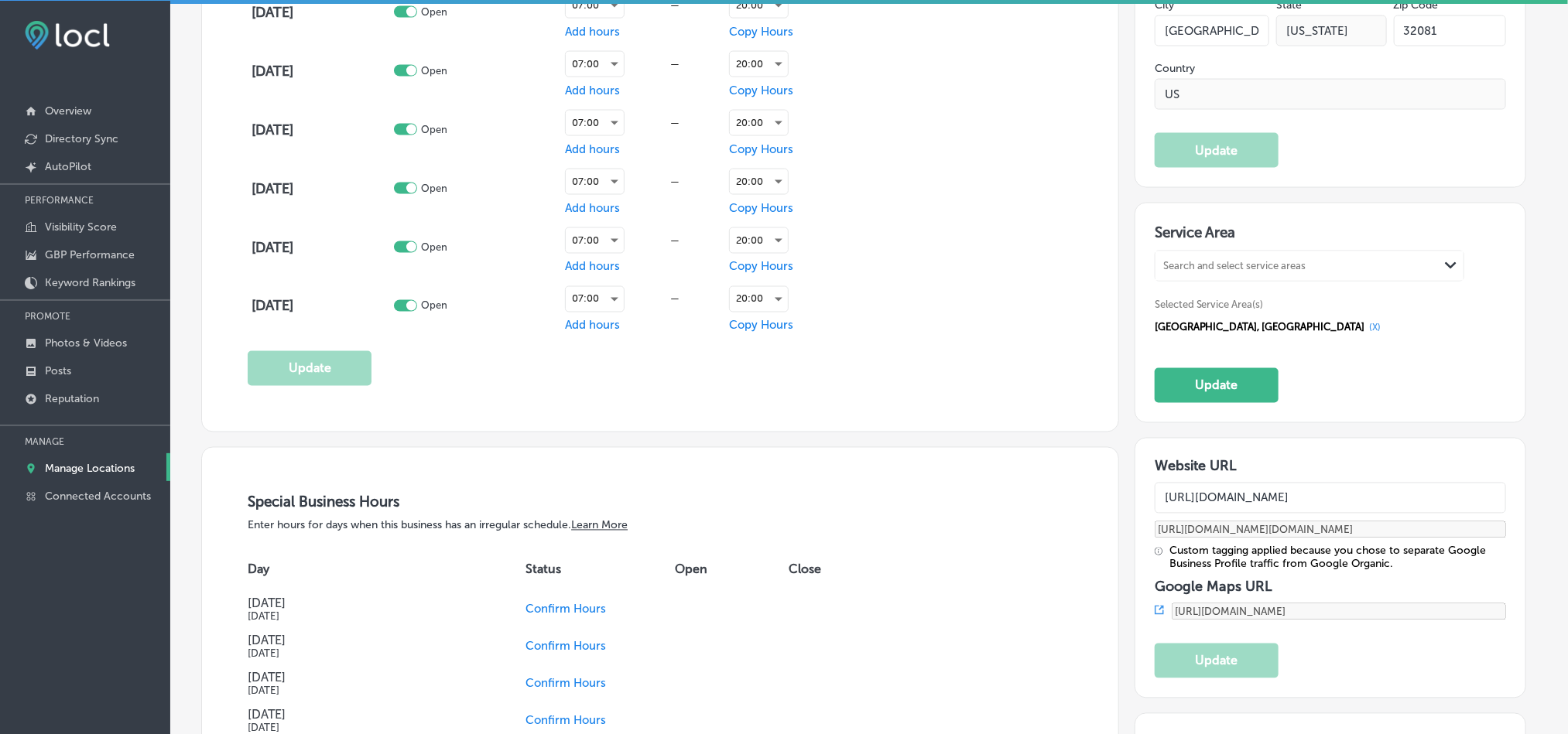
click at [1365, 331] on button "(X)" at bounding box center [1375, 328] width 21 height 12
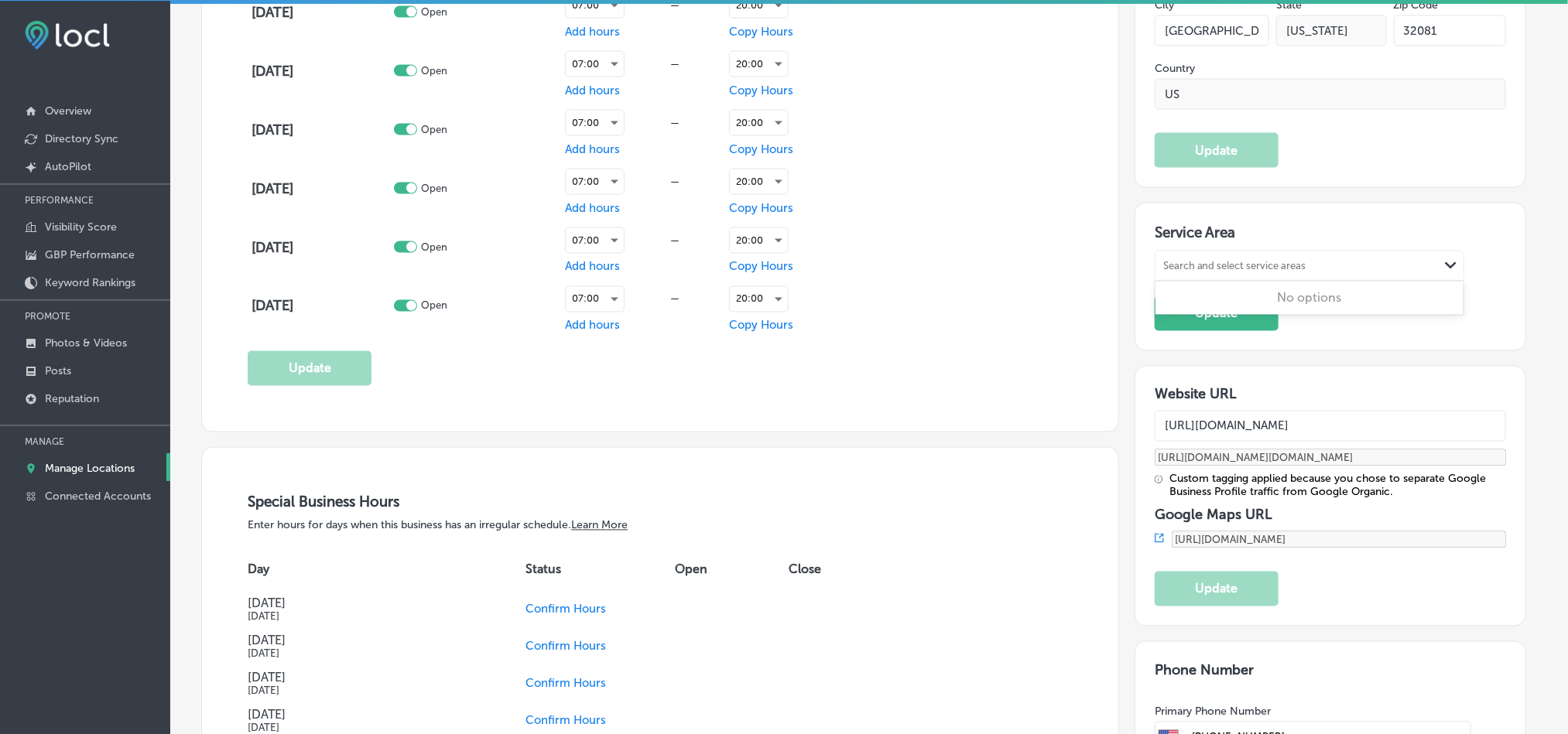
click at [1194, 260] on div "Search and select service areas" at bounding box center [1297, 265] width 283 height 21
paste input "[GEOGRAPHIC_DATA]"
click at [1224, 293] on label "[GEOGRAPHIC_DATA]" at bounding box center [1223, 299] width 117 height 14
type input "[GEOGRAPHIC_DATA]"
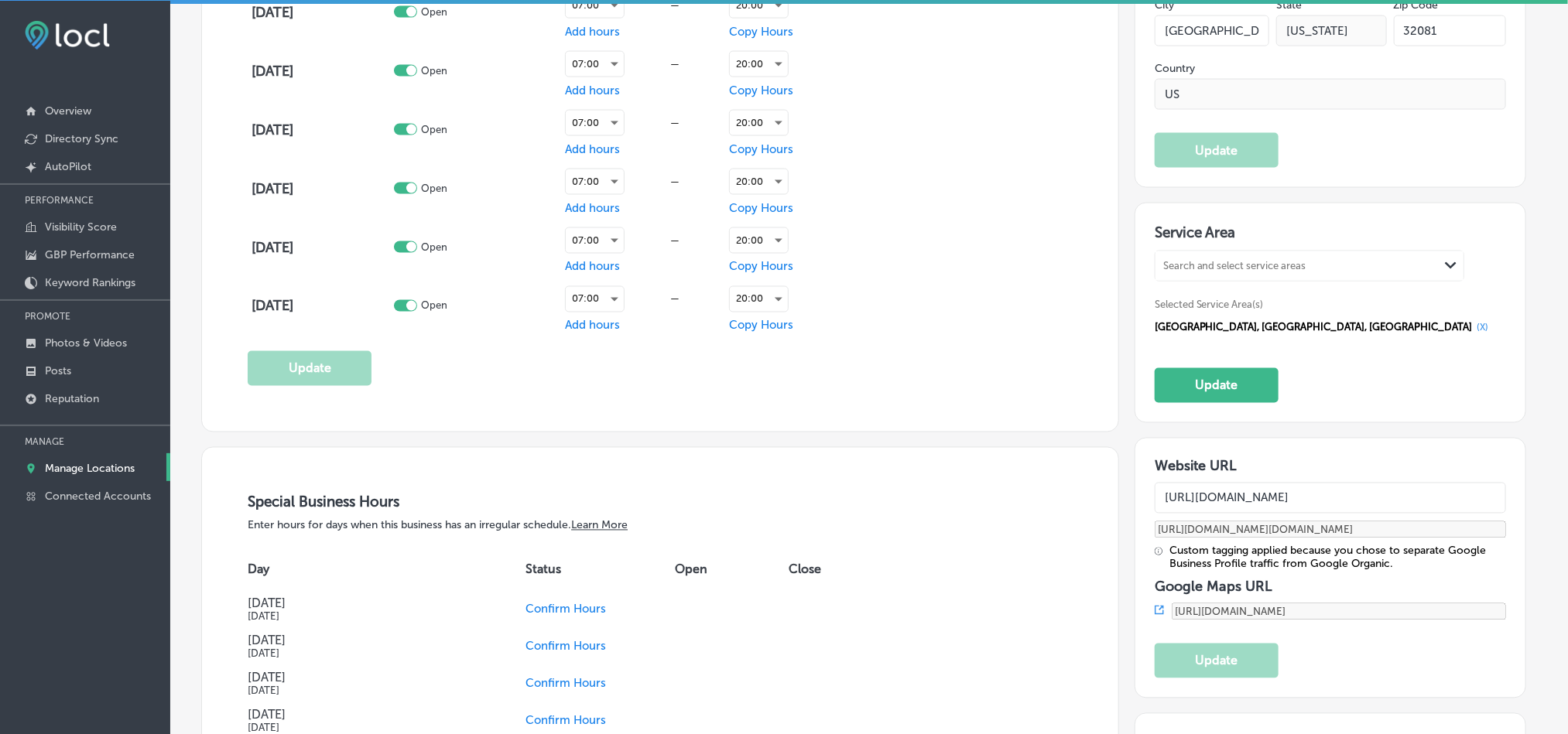
click at [1208, 264] on div "Search and select service areas" at bounding box center [1234, 266] width 143 height 12
paste input "St. [PERSON_NAME]"
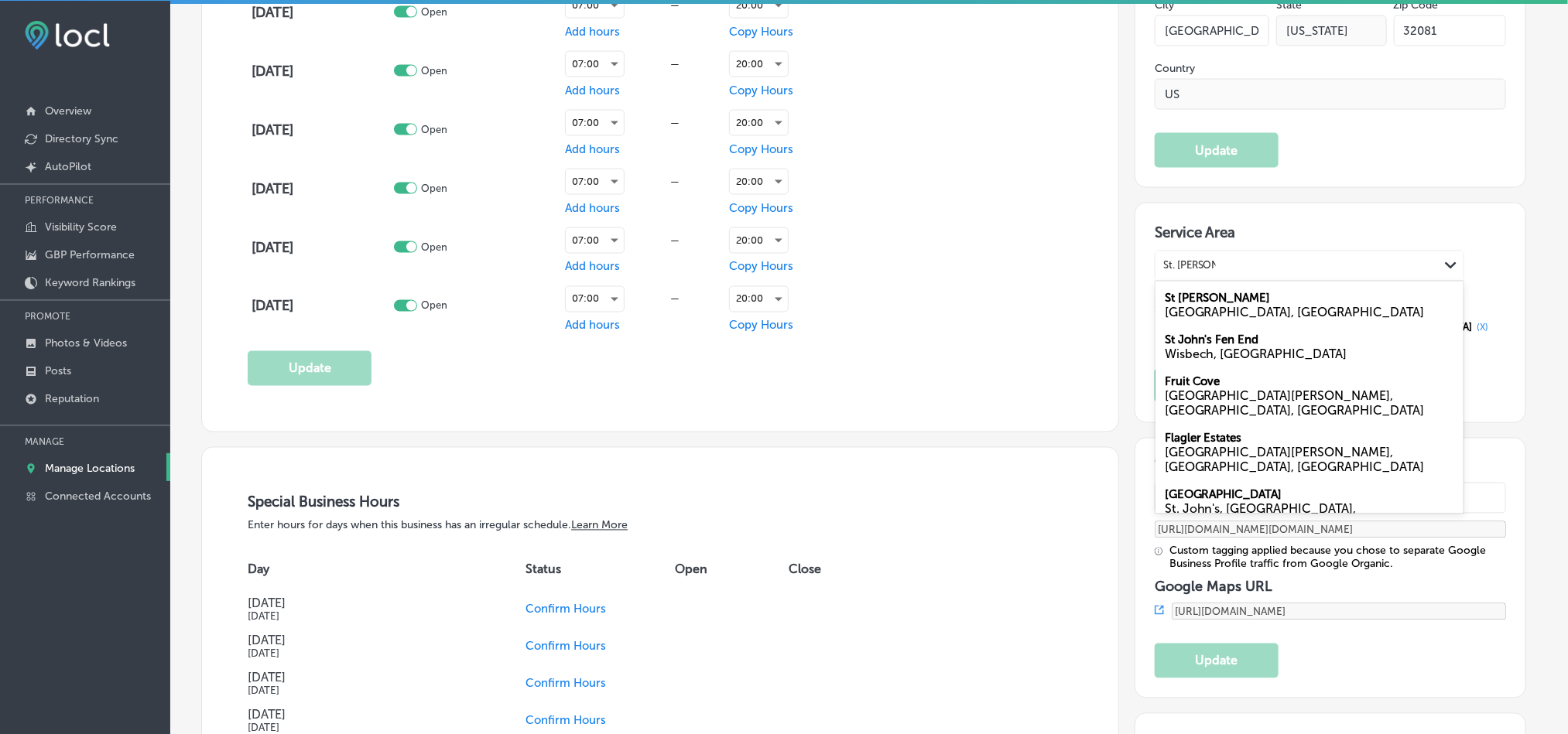
click at [1205, 310] on div "[GEOGRAPHIC_DATA], [GEOGRAPHIC_DATA]" at bounding box center [1309, 313] width 289 height 15
type input "St. [PERSON_NAME]"
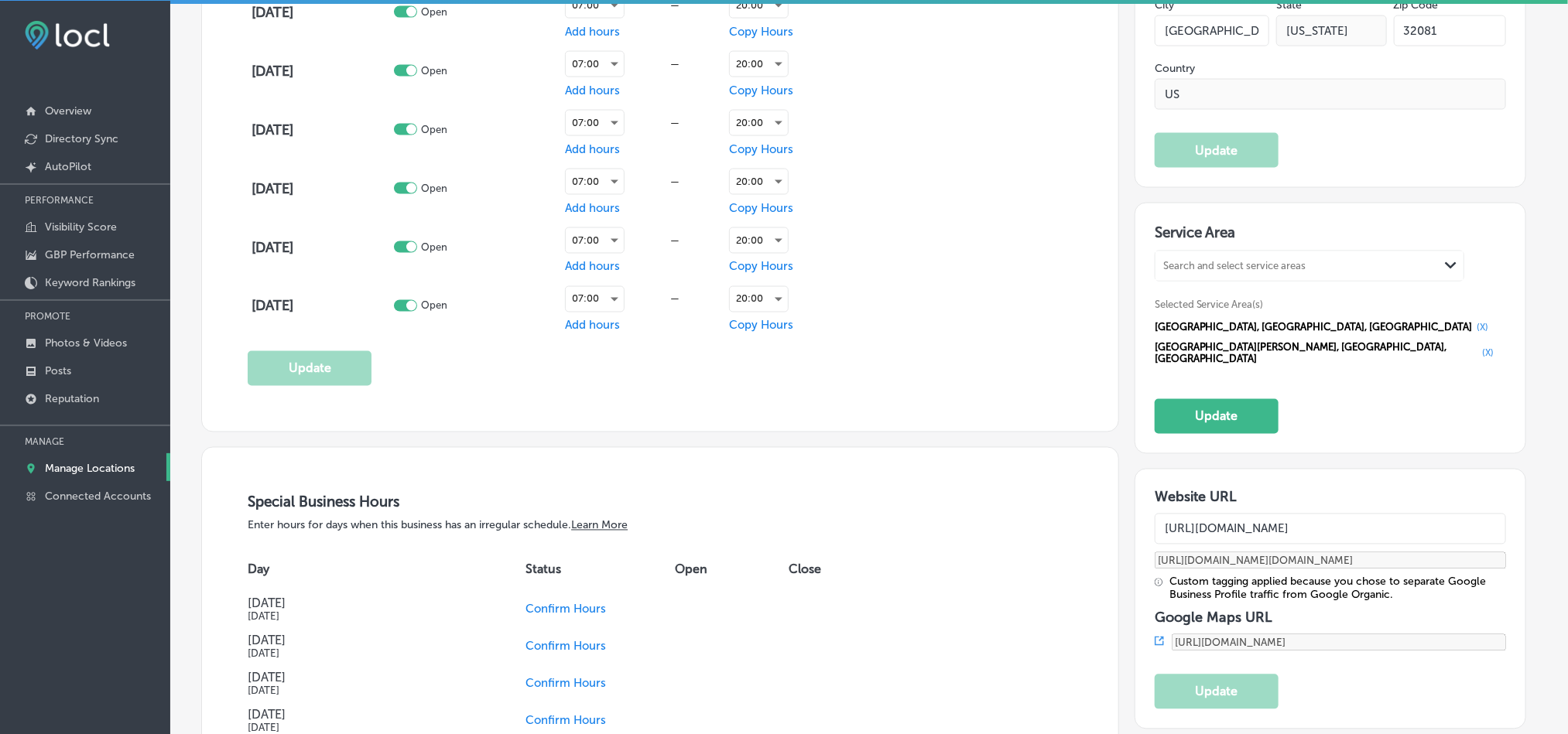
click at [1182, 257] on div "Search and select service areas" at bounding box center [1297, 265] width 283 height 21
paste input "[GEOGRAPHIC_DATA]"
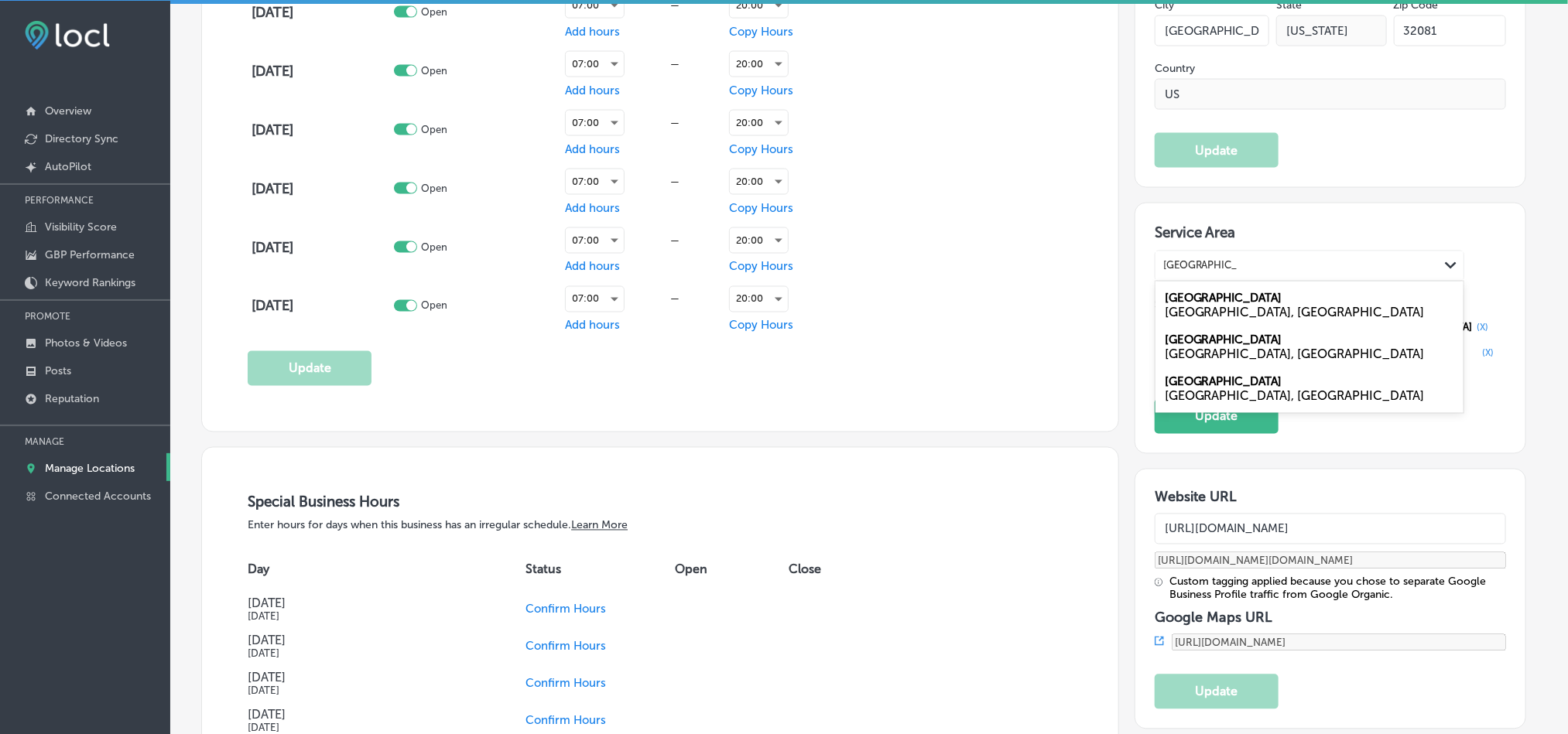
click at [1203, 309] on div "[GEOGRAPHIC_DATA], [GEOGRAPHIC_DATA]" at bounding box center [1309, 313] width 289 height 15
type input "[GEOGRAPHIC_DATA], [GEOGRAPHIC_DATA]"
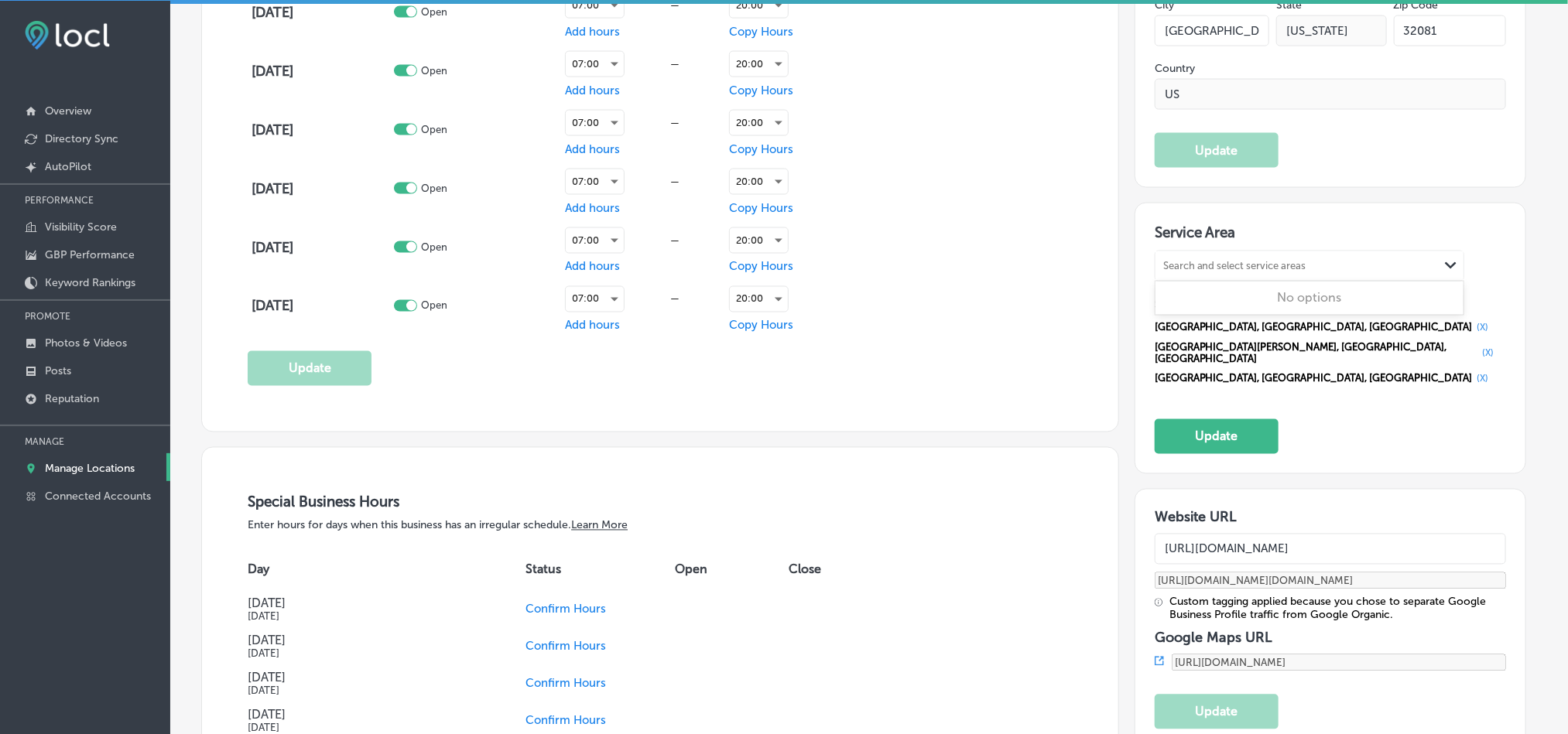
click at [1193, 264] on div "Search and select service areas" at bounding box center [1234, 266] width 143 height 12
paste input "Nocatee"
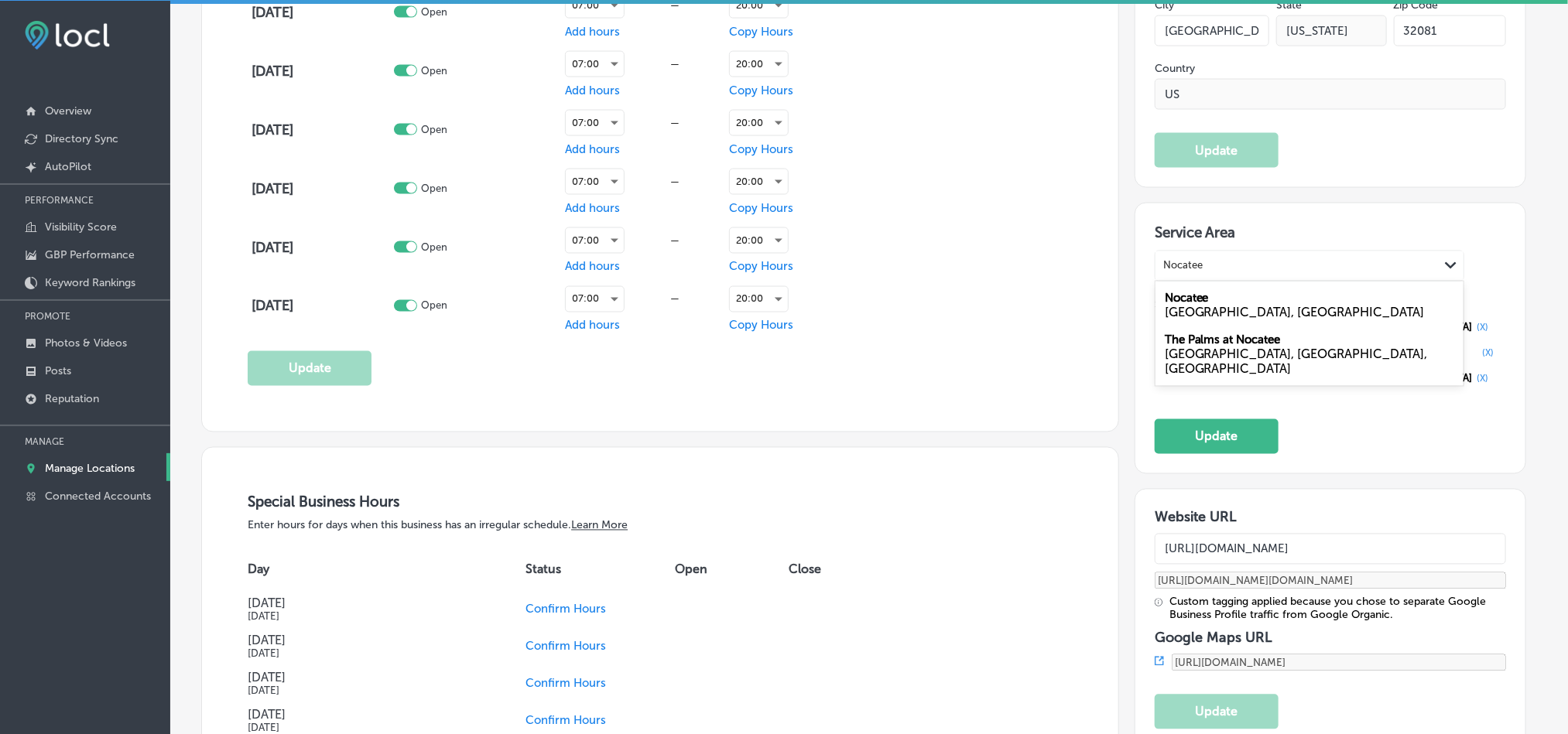
click at [1198, 313] on div "[GEOGRAPHIC_DATA], [GEOGRAPHIC_DATA]" at bounding box center [1309, 313] width 289 height 15
type input "Nocatee"
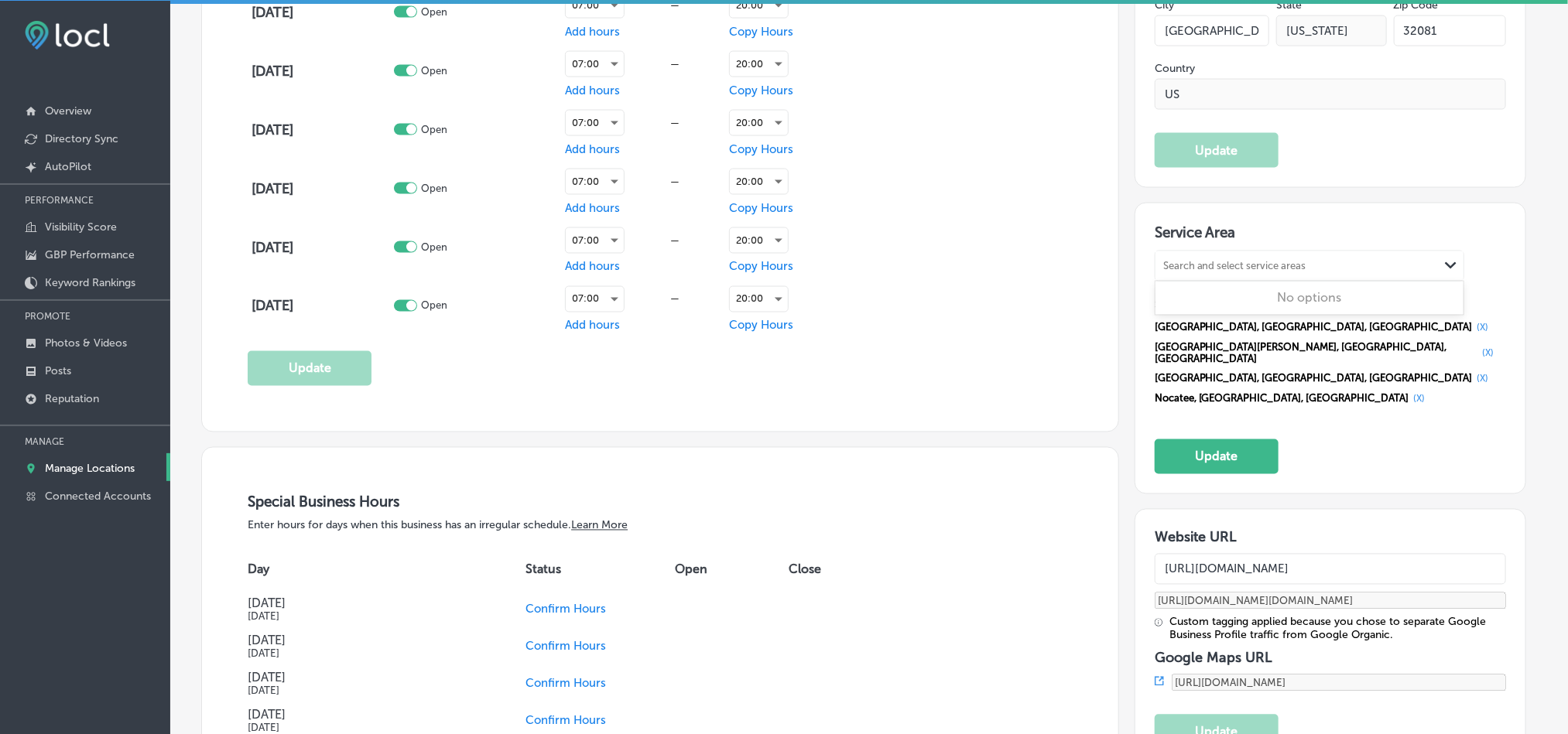
click at [1235, 271] on div "Search and select service areas" at bounding box center [1234, 266] width 143 height 12
paste input "[GEOGRAPHIC_DATA]"
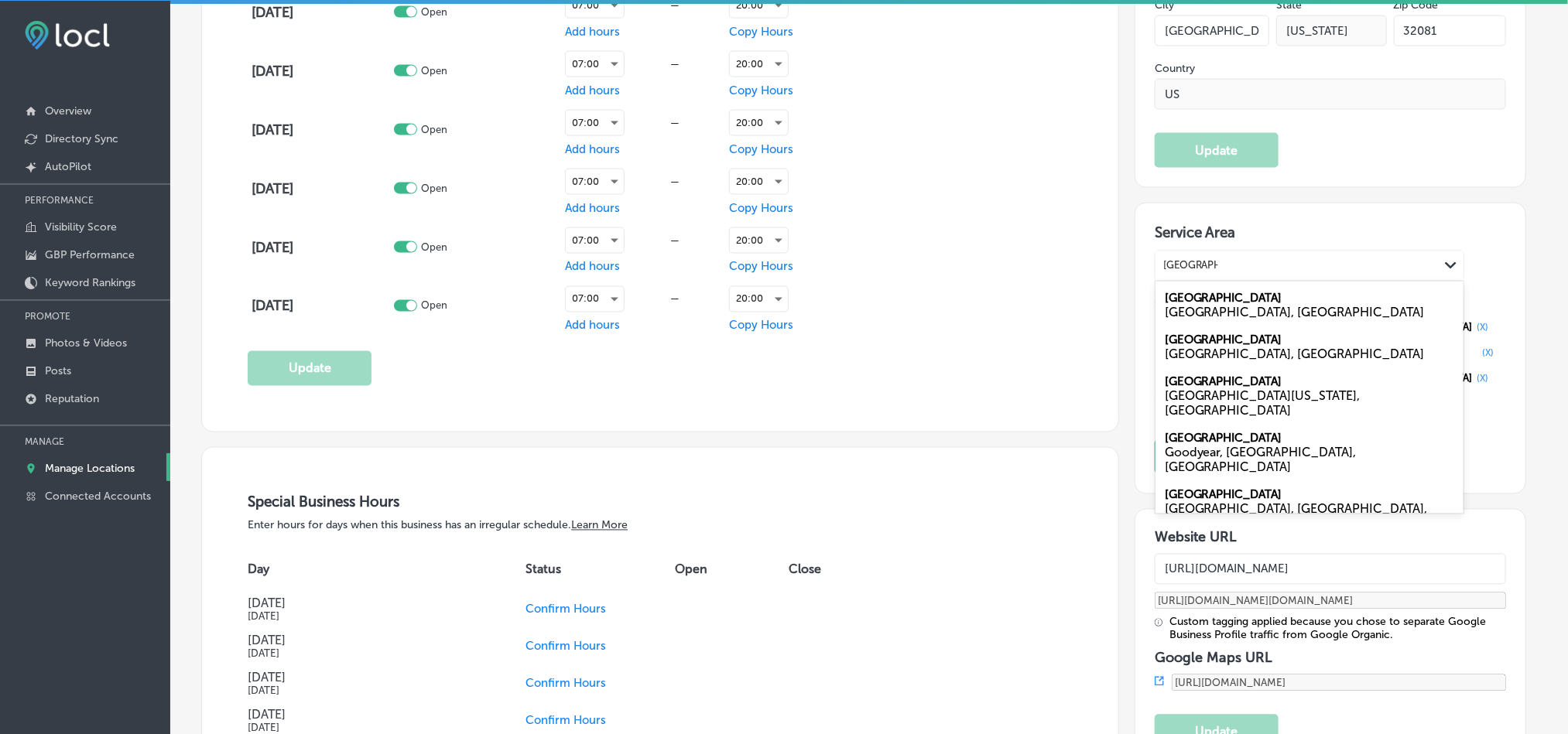
click at [1238, 311] on div "[GEOGRAPHIC_DATA], [GEOGRAPHIC_DATA]" at bounding box center [1309, 313] width 289 height 15
type input "[GEOGRAPHIC_DATA]"
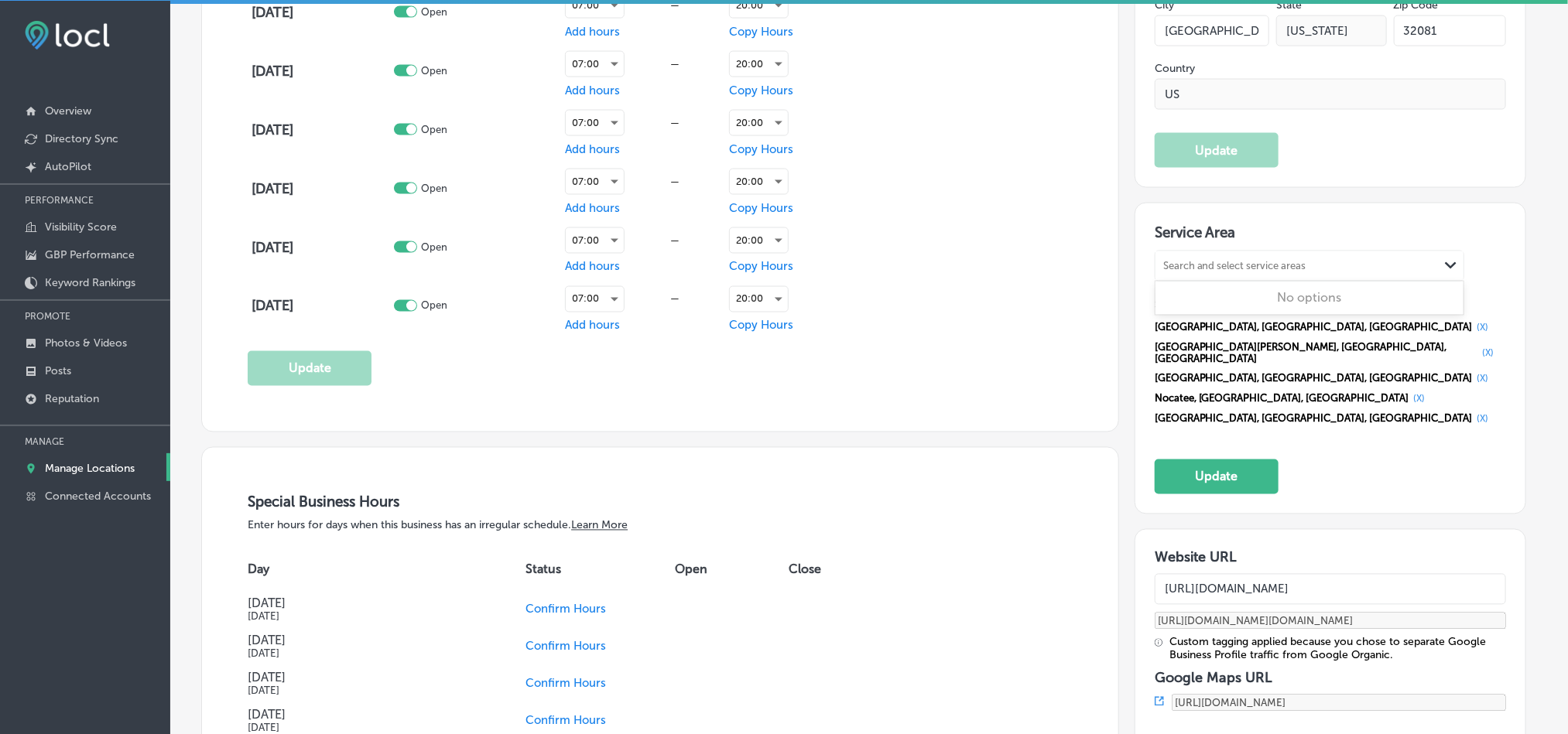
click at [1228, 264] on div "Search and select service areas" at bounding box center [1234, 266] width 143 height 12
paste input "[GEOGRAPHIC_DATA]"
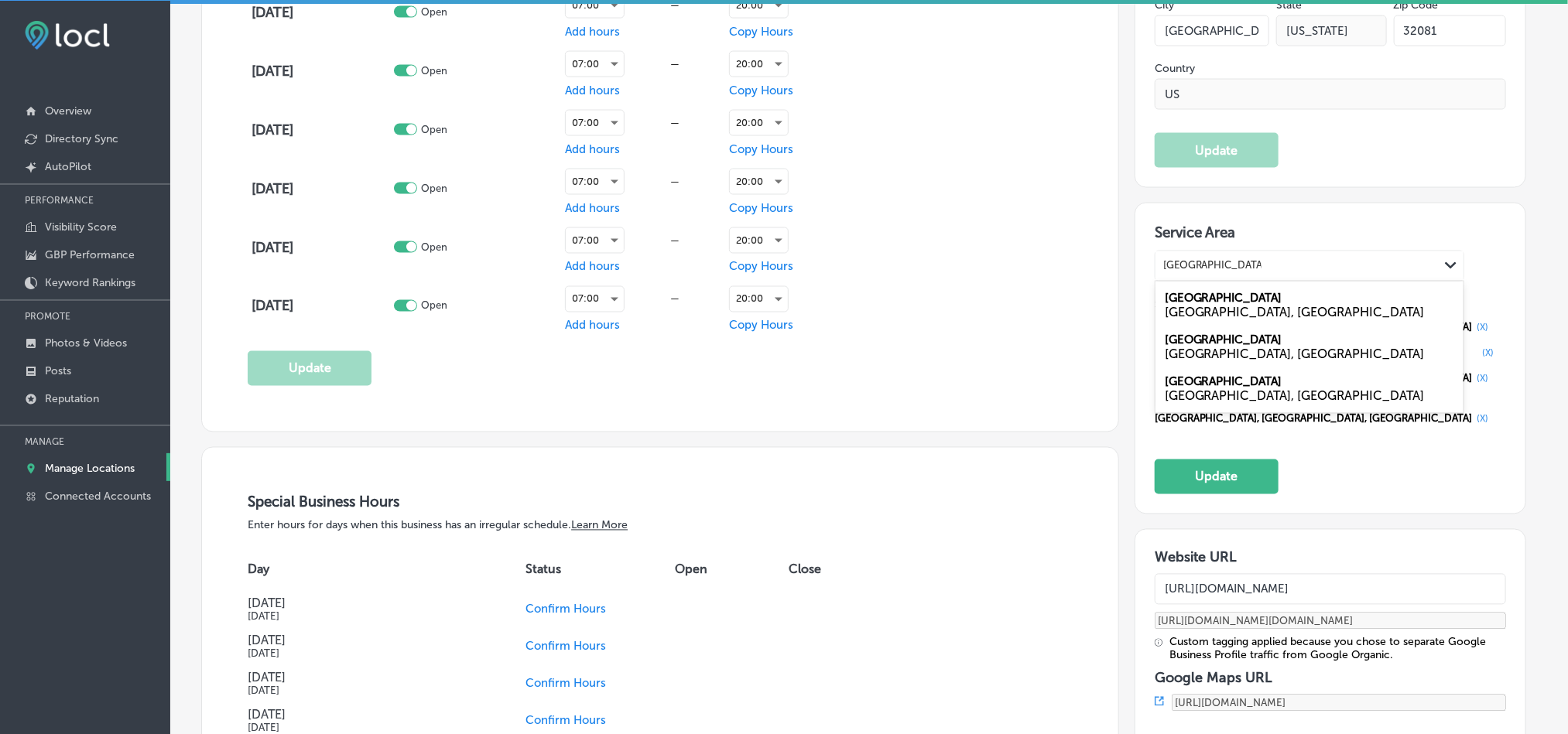
click at [1221, 304] on label "[GEOGRAPHIC_DATA]" at bounding box center [1223, 299] width 117 height 14
type input "[GEOGRAPHIC_DATA], f"
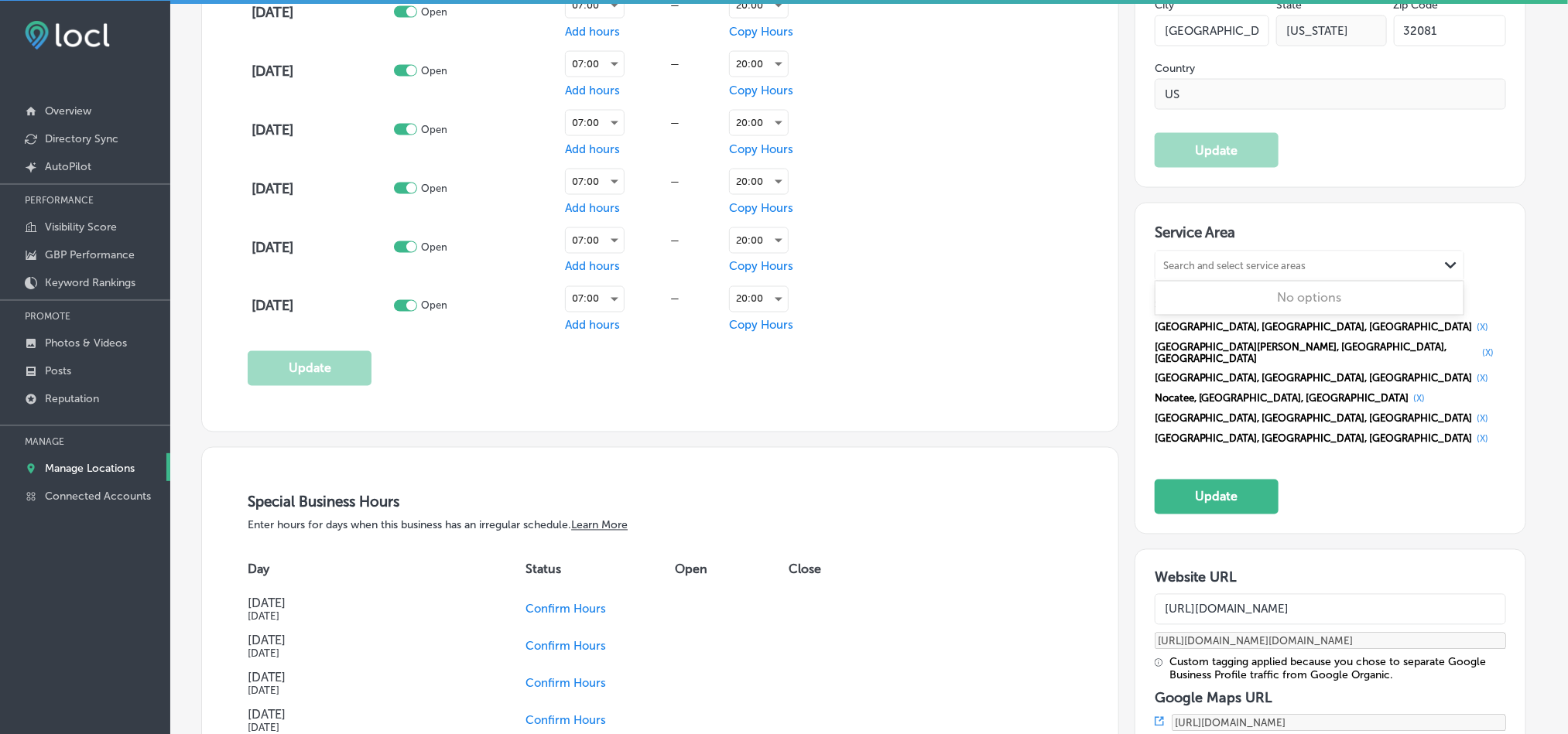
click at [1212, 267] on div "Search and select service areas" at bounding box center [1234, 266] width 143 height 12
paste input "[GEOGRAPHIC_DATA]"
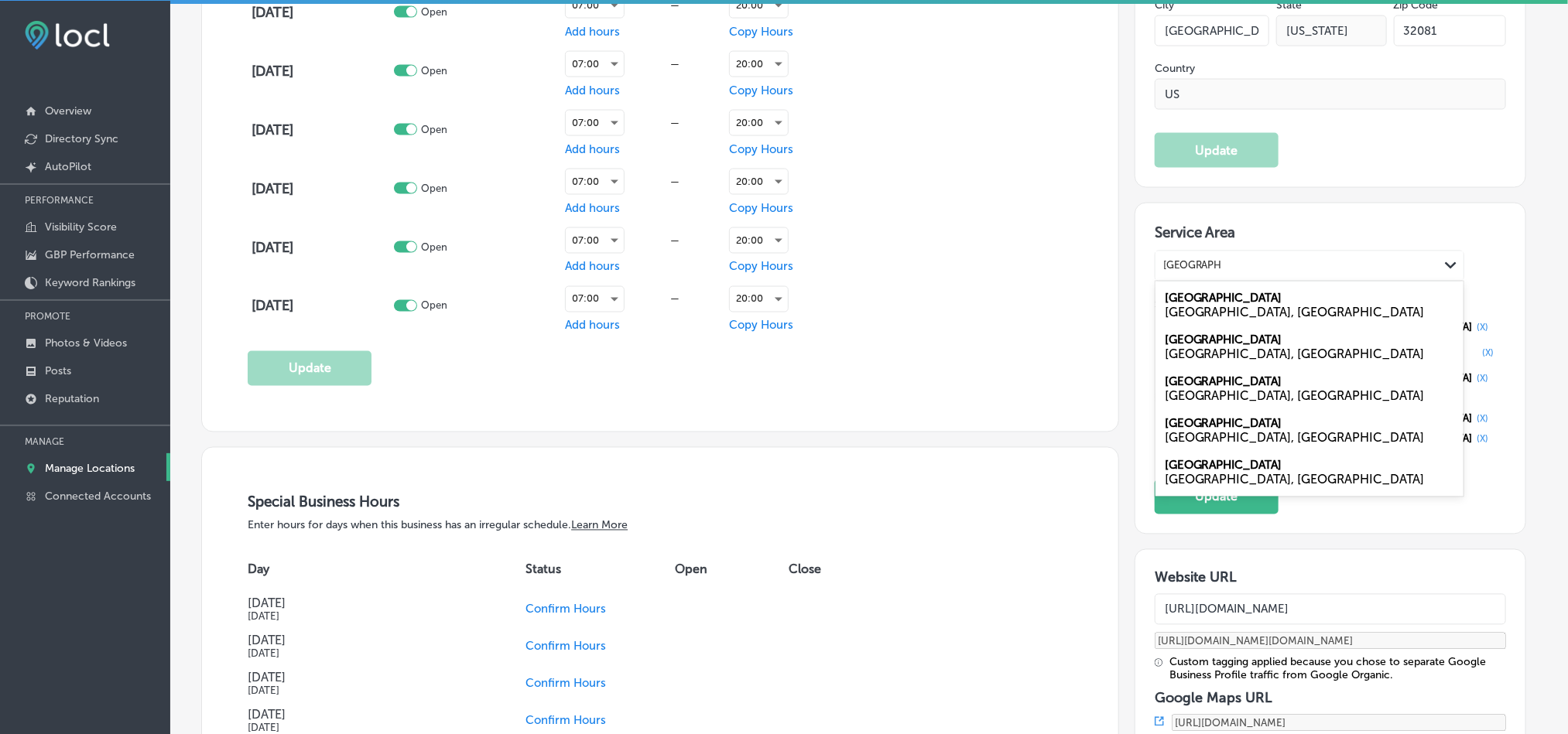
click at [1201, 306] on label "[GEOGRAPHIC_DATA]" at bounding box center [1223, 299] width 117 height 14
type input "[GEOGRAPHIC_DATA]"
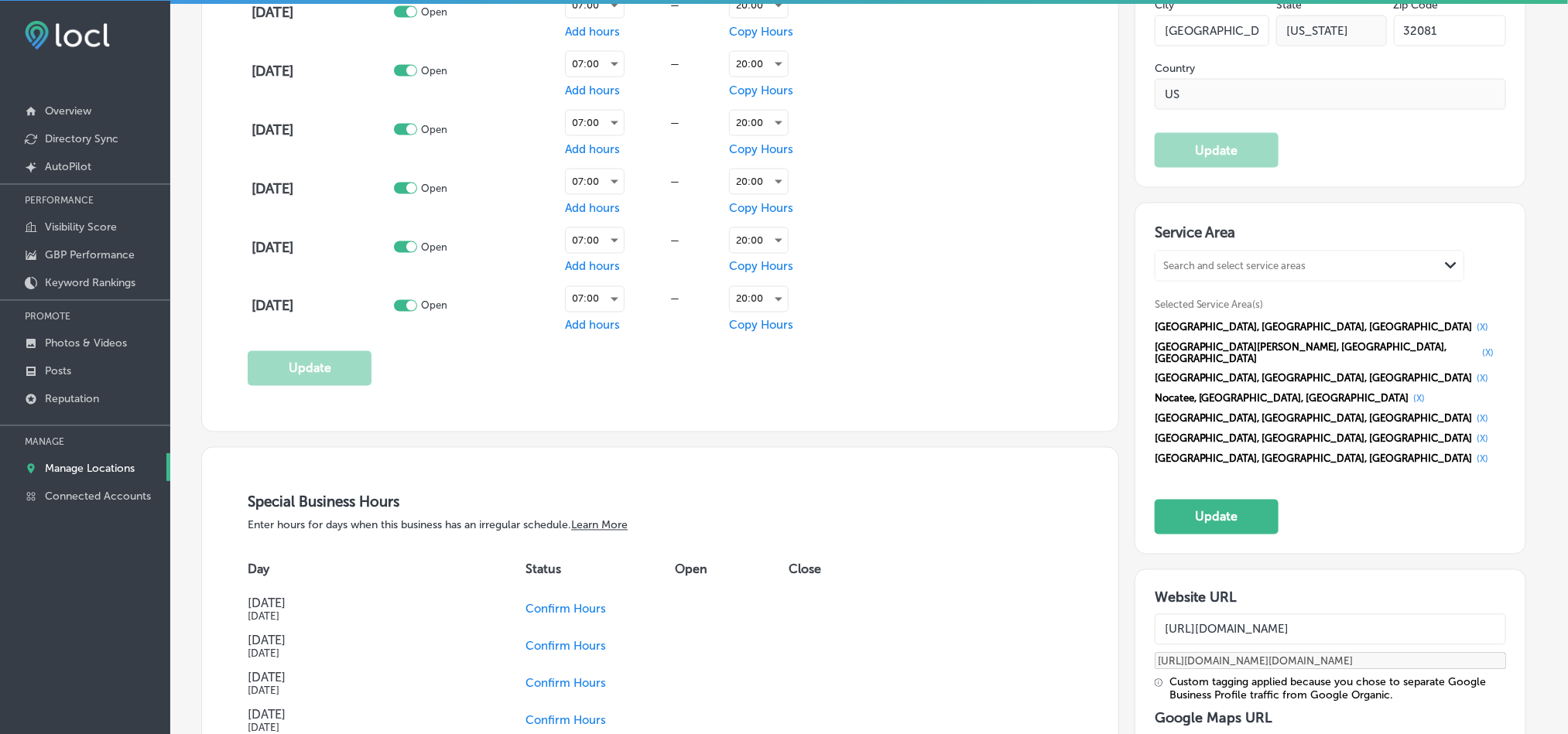
click at [1202, 267] on div "Search and select service areas" at bounding box center [1234, 266] width 143 height 12
paste input "[GEOGRAPHIC_DATA]"
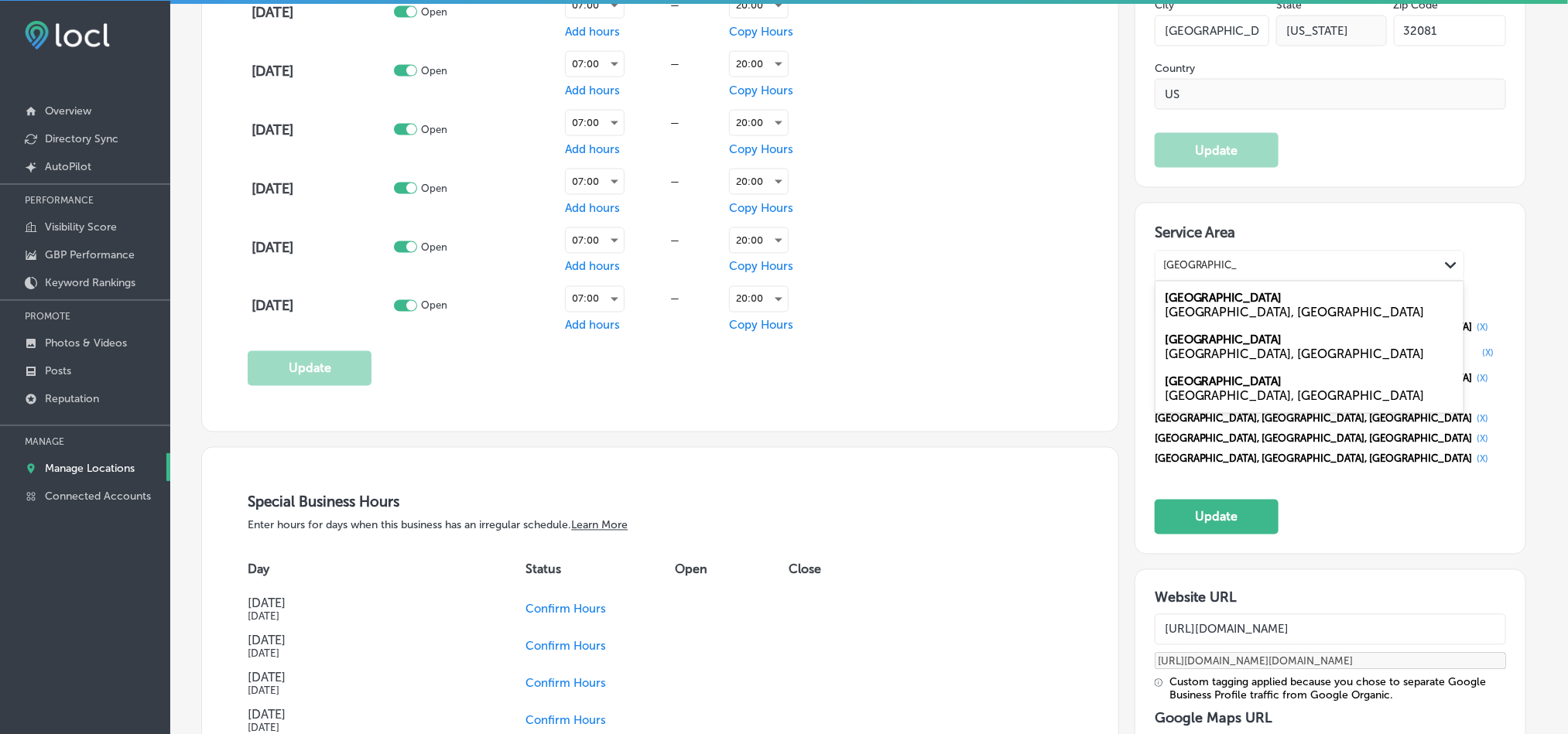
click at [1193, 304] on label "[GEOGRAPHIC_DATA]" at bounding box center [1223, 299] width 117 height 14
type input "[GEOGRAPHIC_DATA]"
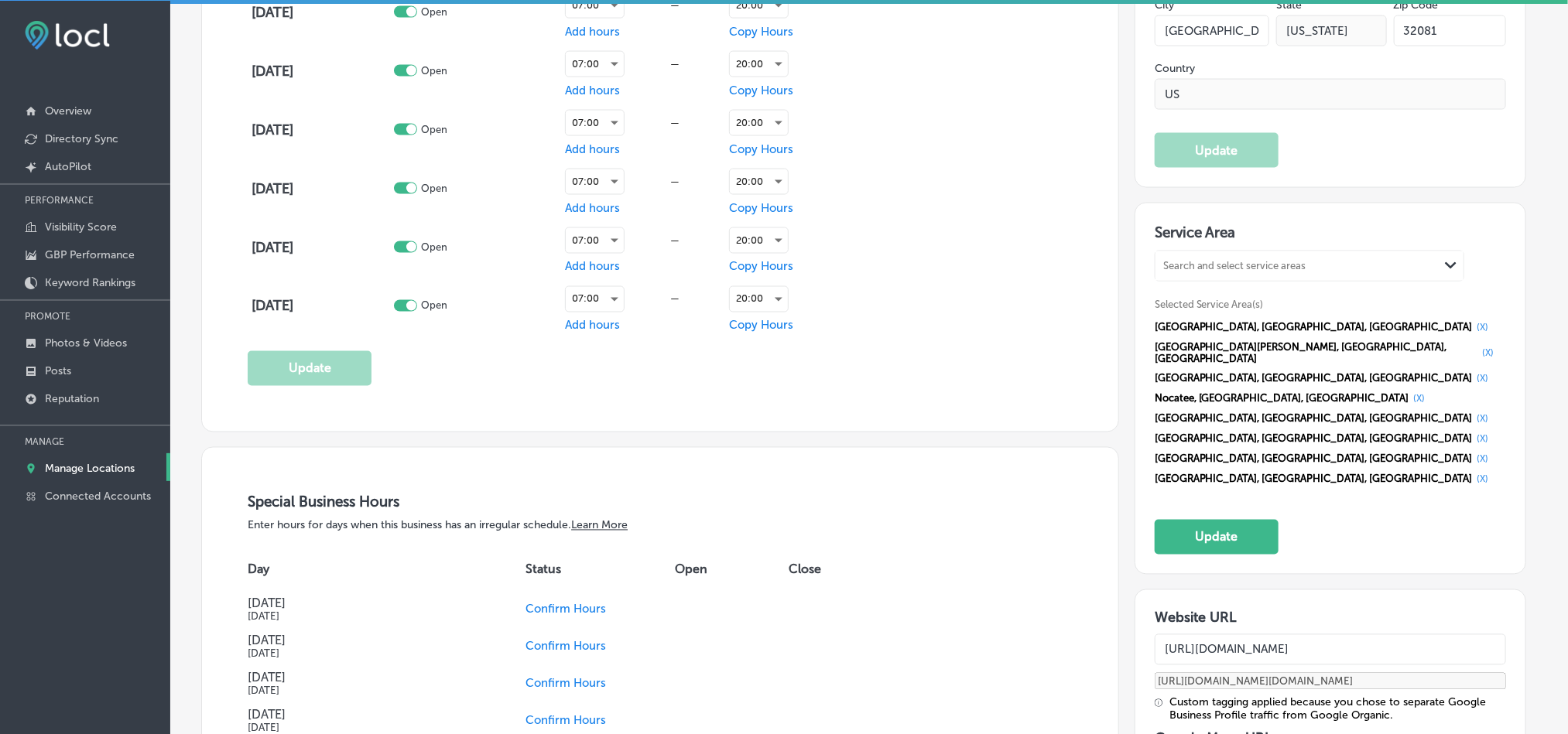
click at [1212, 276] on div "Search and select service areas" at bounding box center [1297, 265] width 283 height 21
paste input "[GEOGRAPHIC_DATA]"
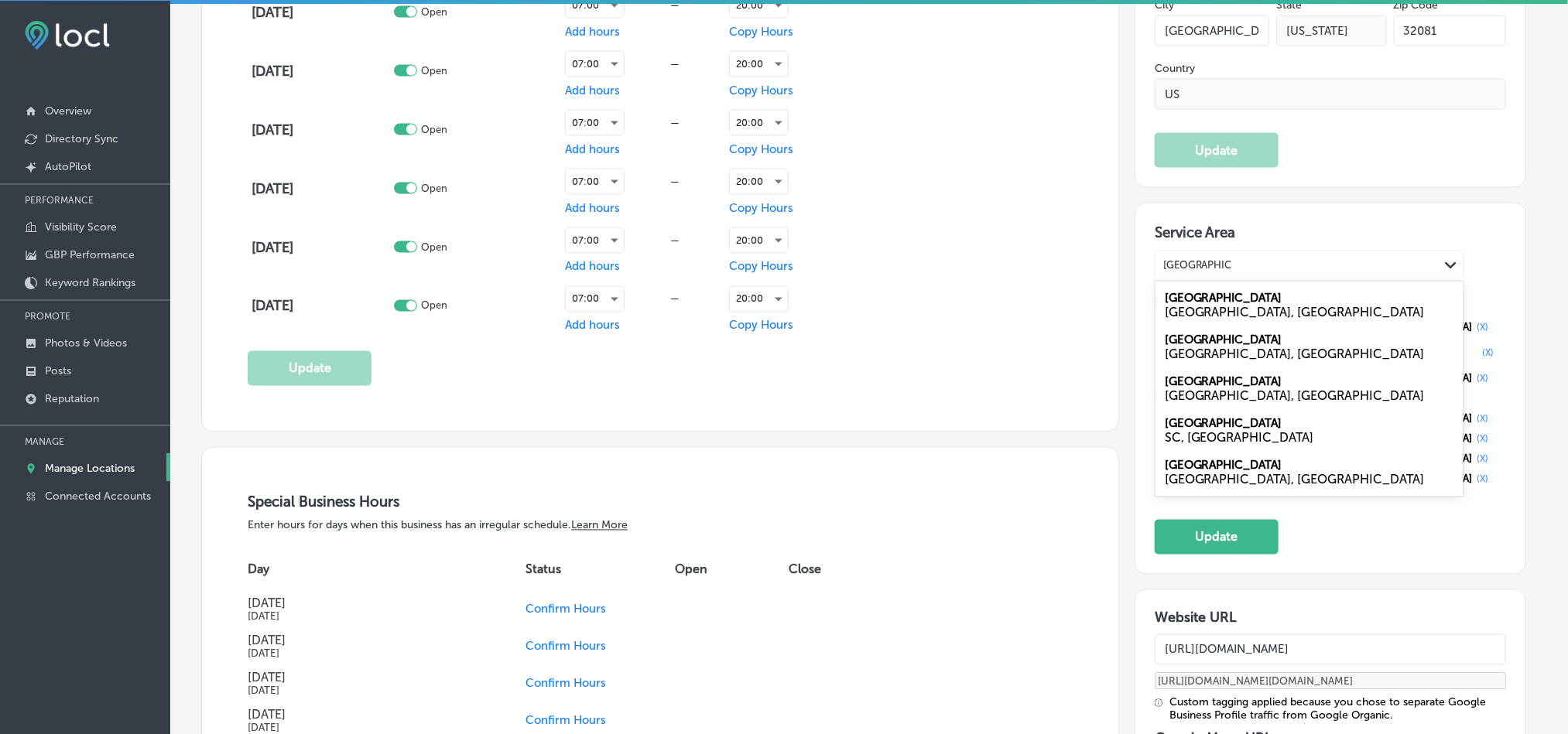
click at [1203, 396] on div "[GEOGRAPHIC_DATA], [GEOGRAPHIC_DATA]" at bounding box center [1309, 396] width 289 height 15
type input "[GEOGRAPHIC_DATA]"
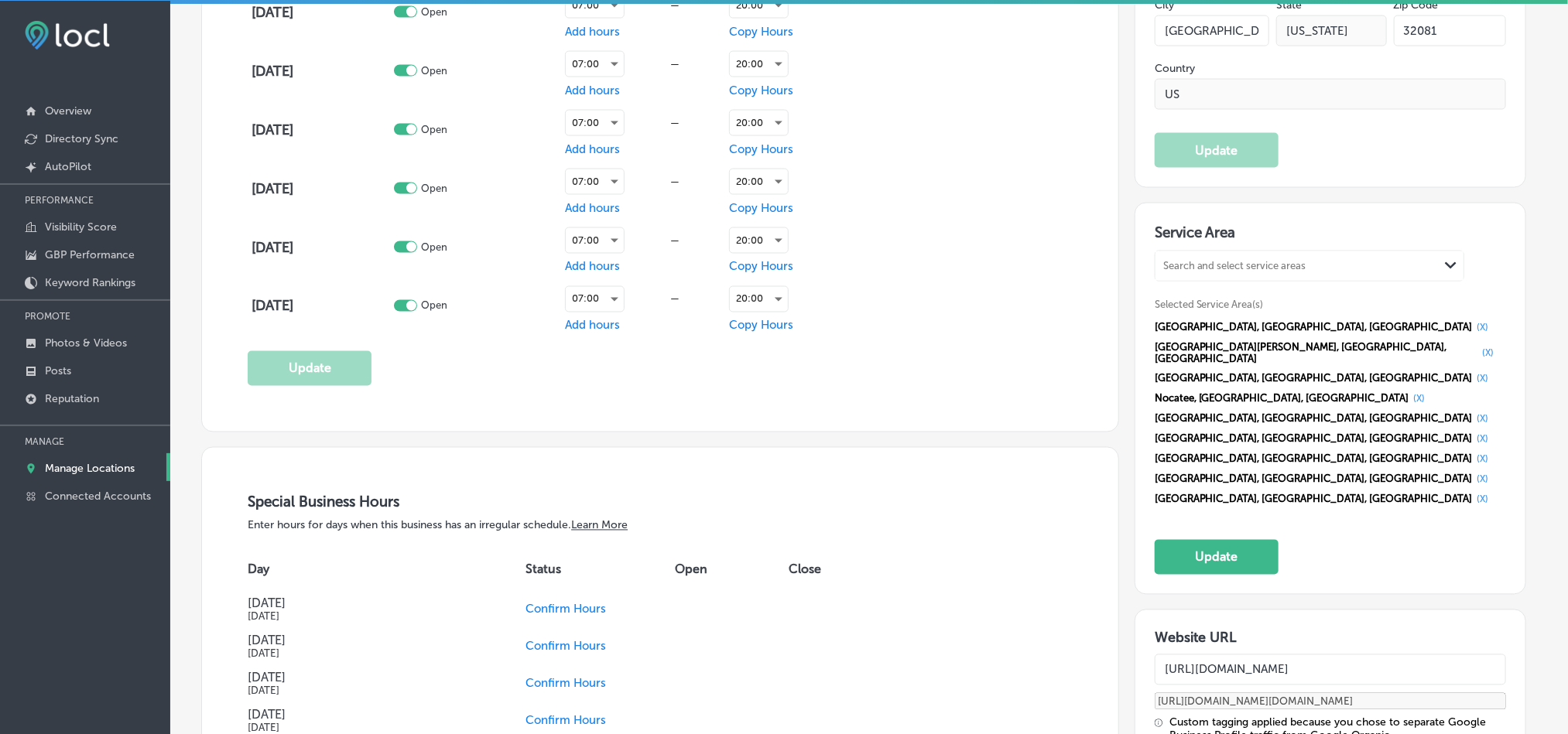
click at [1190, 271] on div "Search and select service areas" at bounding box center [1234, 266] width 143 height 12
paste input "Fruit Cove"
click at [1202, 312] on div "[GEOGRAPHIC_DATA], [GEOGRAPHIC_DATA]" at bounding box center [1309, 313] width 289 height 15
type input "Fruit Cove"
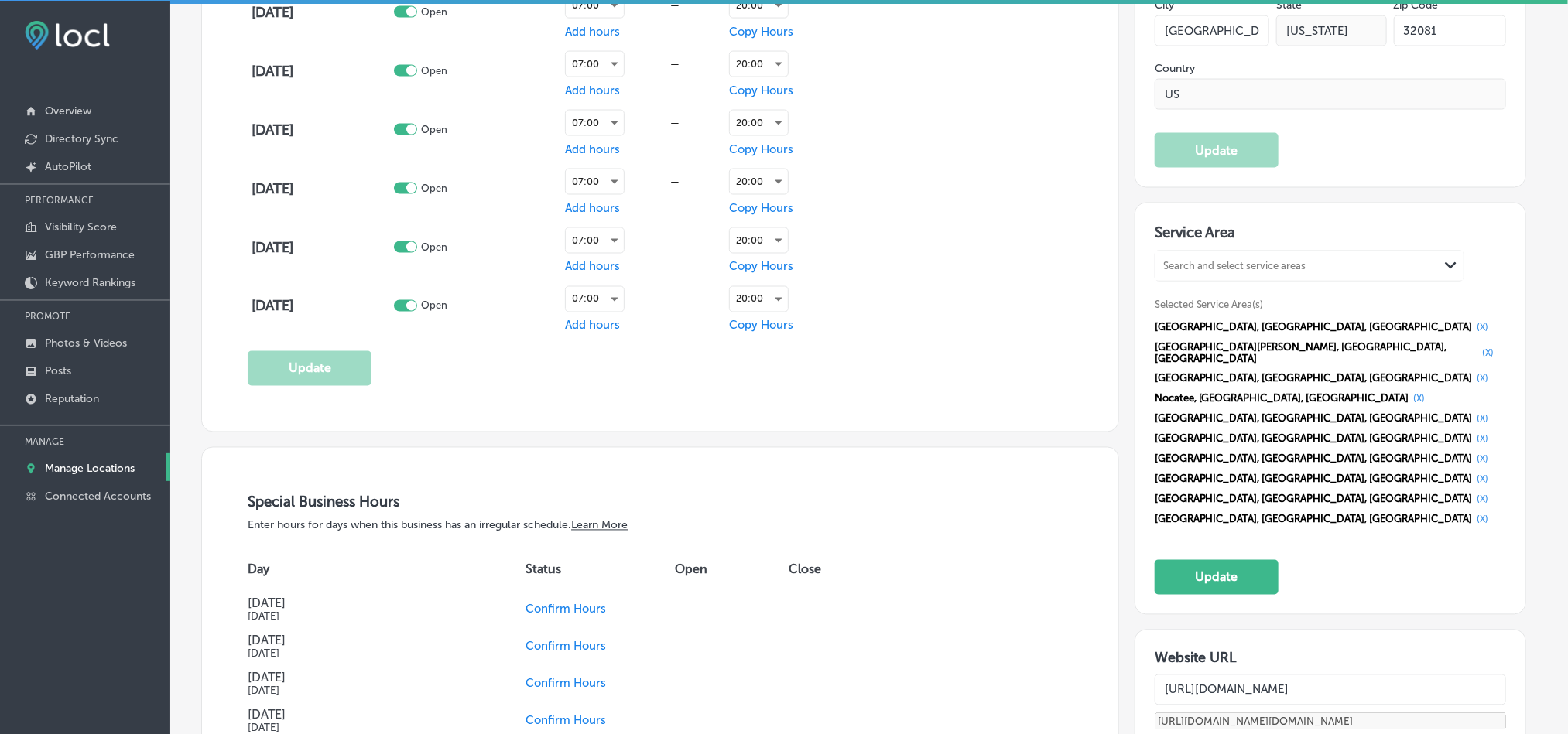
click at [1219, 264] on div "Search and select service areas" at bounding box center [1234, 266] width 143 height 12
paste input "[GEOGRAPHIC_DATA]"
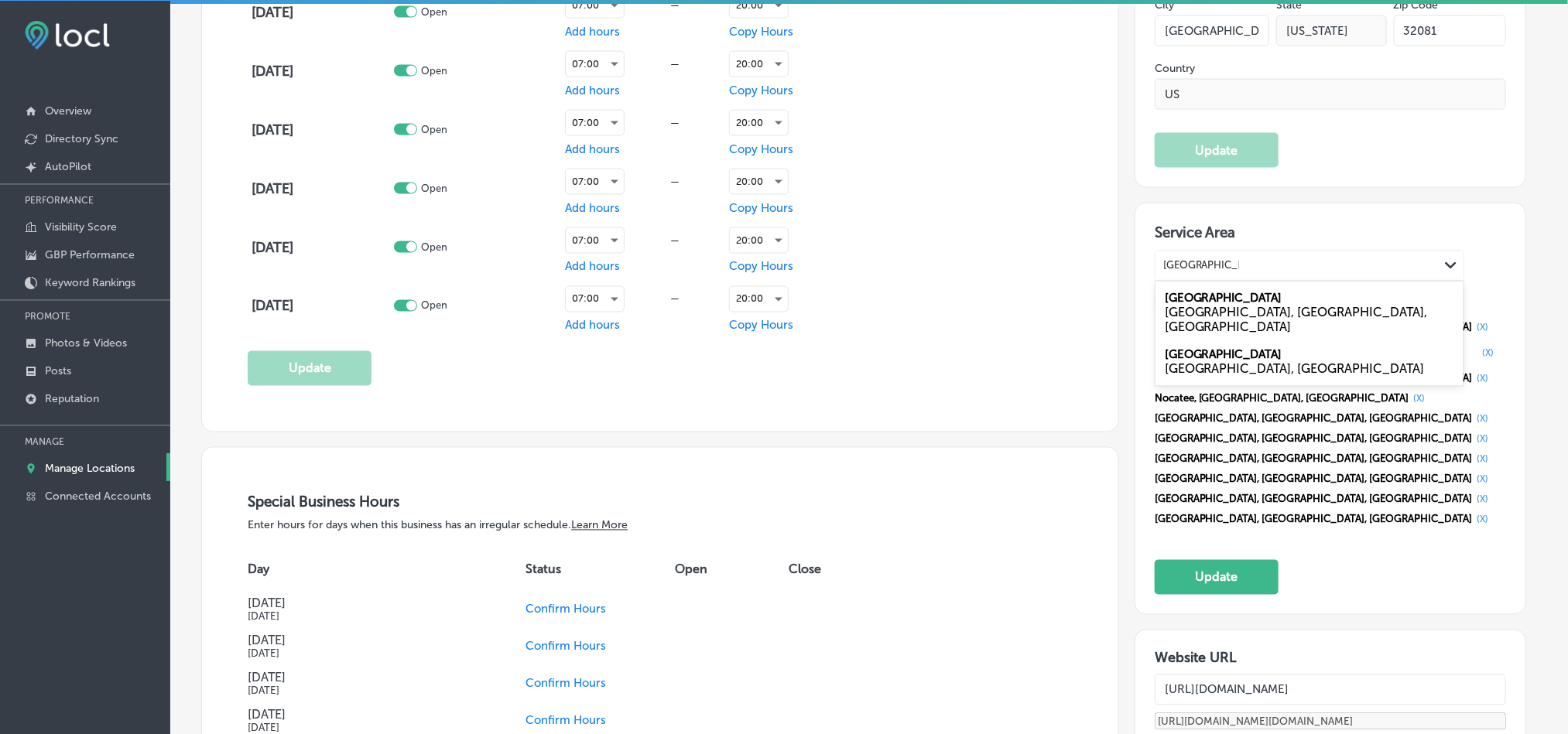
click at [1219, 306] on label "[GEOGRAPHIC_DATA]" at bounding box center [1223, 299] width 117 height 14
type input "[GEOGRAPHIC_DATA]"
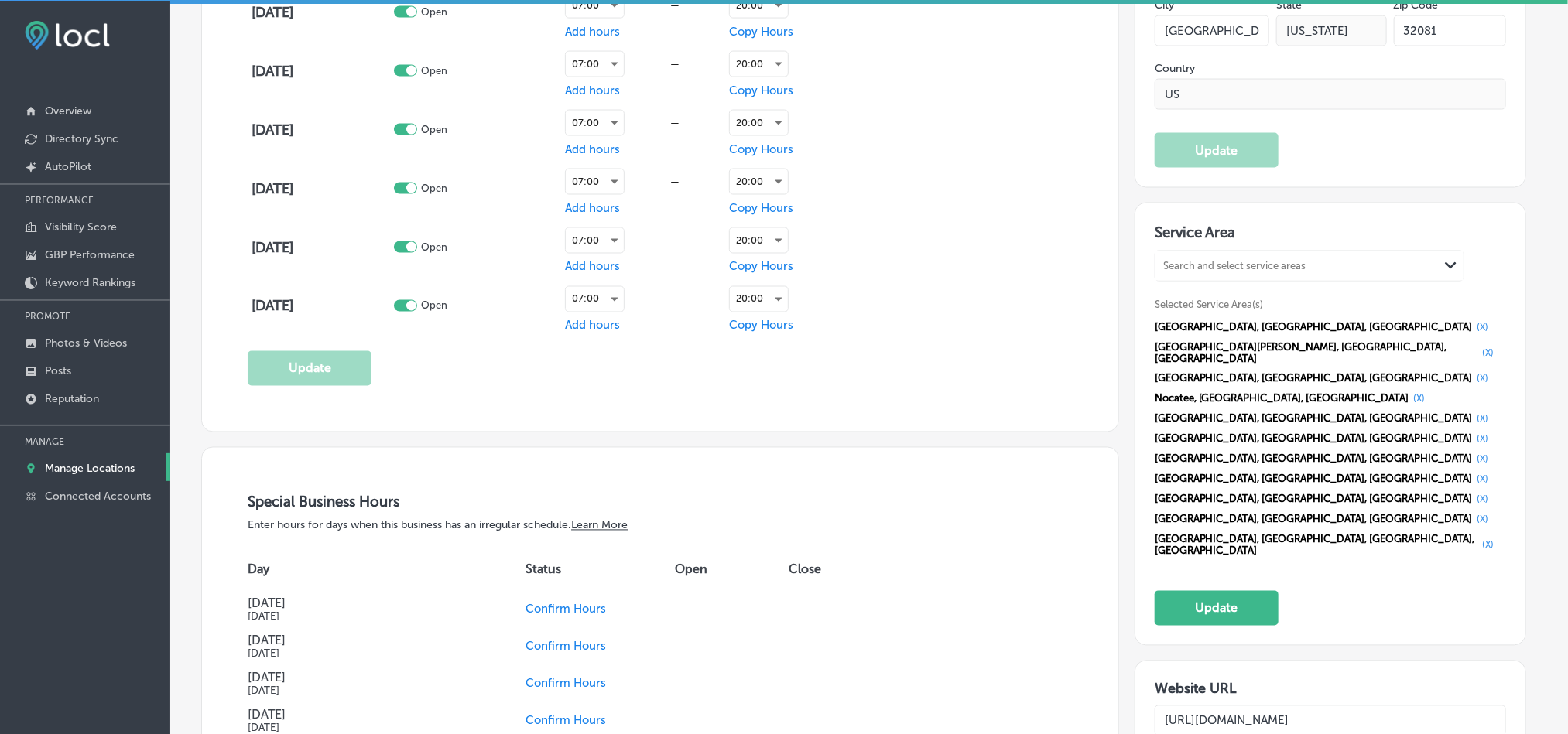
click at [1214, 270] on div "Search and select service areas" at bounding box center [1234, 266] width 143 height 12
paste input "Sawgrass"
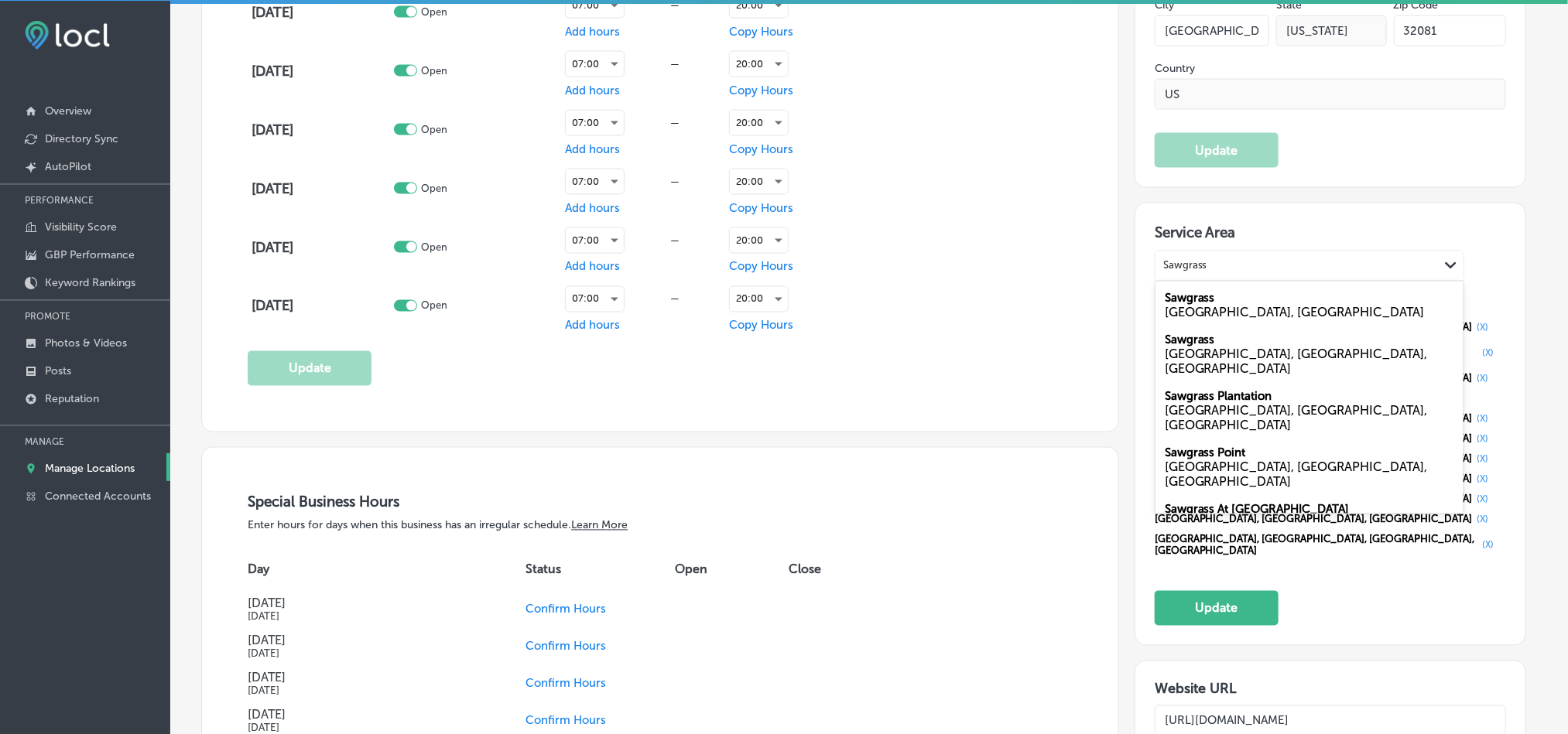
click at [1198, 307] on div "[GEOGRAPHIC_DATA], [GEOGRAPHIC_DATA]" at bounding box center [1309, 313] width 289 height 15
type input "Sawgrass"
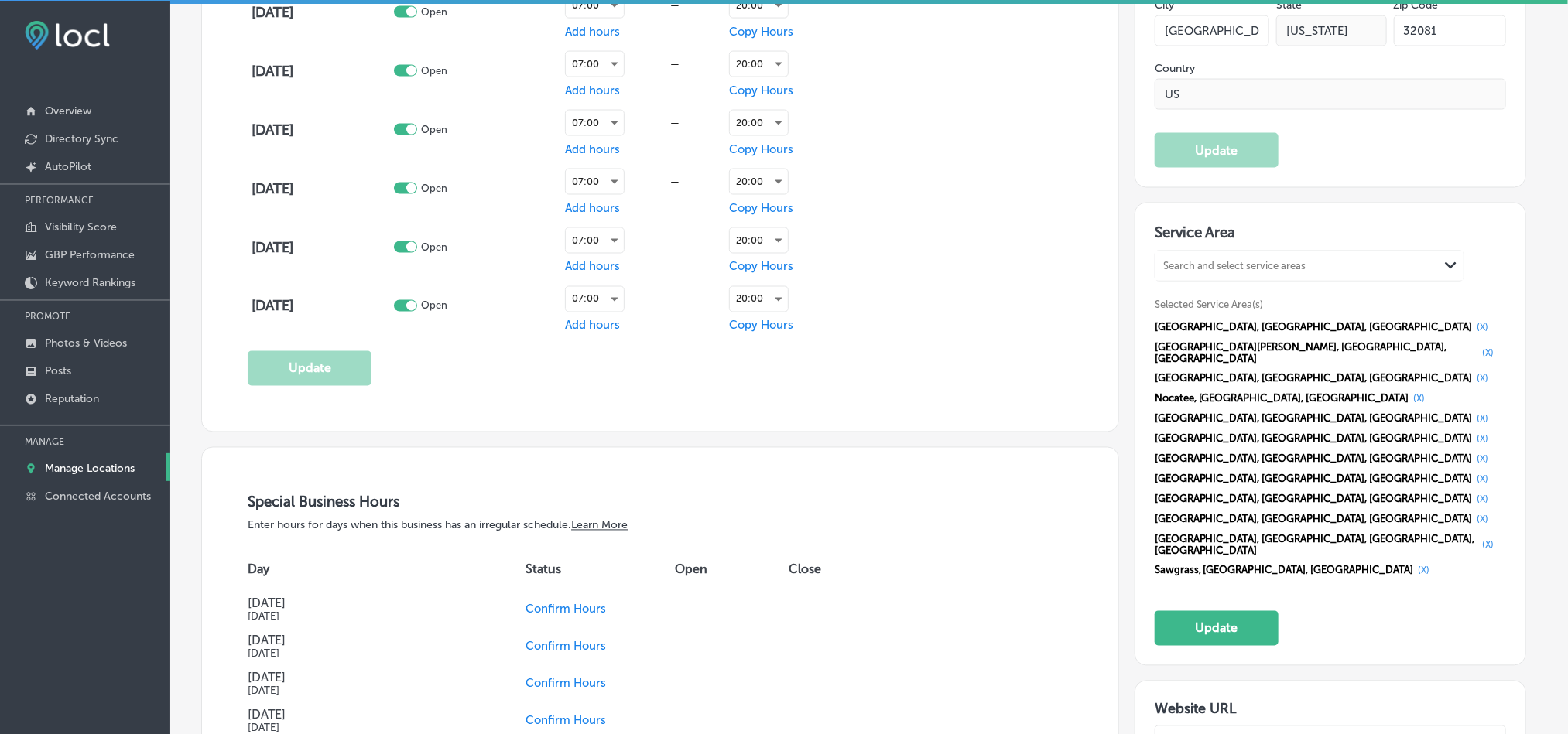
click at [1187, 269] on div "Search and select service areas" at bounding box center [1234, 266] width 143 height 12
paste input "[GEOGRAPHIC_DATA]"
click at [1207, 310] on div "[GEOGRAPHIC_DATA], [GEOGRAPHIC_DATA]" at bounding box center [1309, 313] width 289 height 15
type input "[GEOGRAPHIC_DATA]"
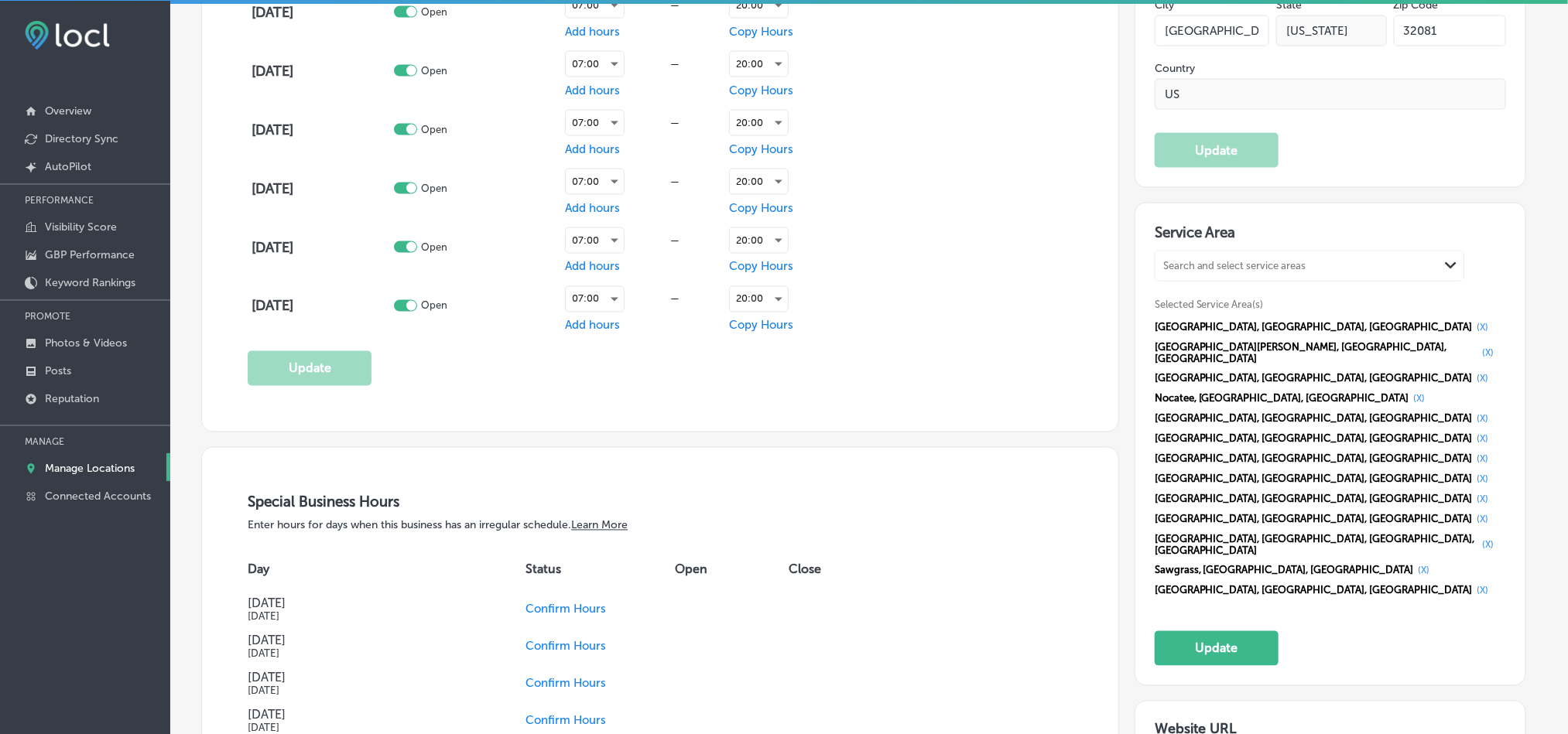
click at [1198, 276] on div "Search and select service areas" at bounding box center [1297, 265] width 283 height 21
paste input "[GEOGRAPHIC_DATA]"
type input "[GEOGRAPHIC_DATA], [GEOGRAPHIC_DATA]"
click at [1230, 262] on div "Search and select service areas" at bounding box center [1234, 266] width 143 height 12
paste input "[GEOGRAPHIC_DATA]"
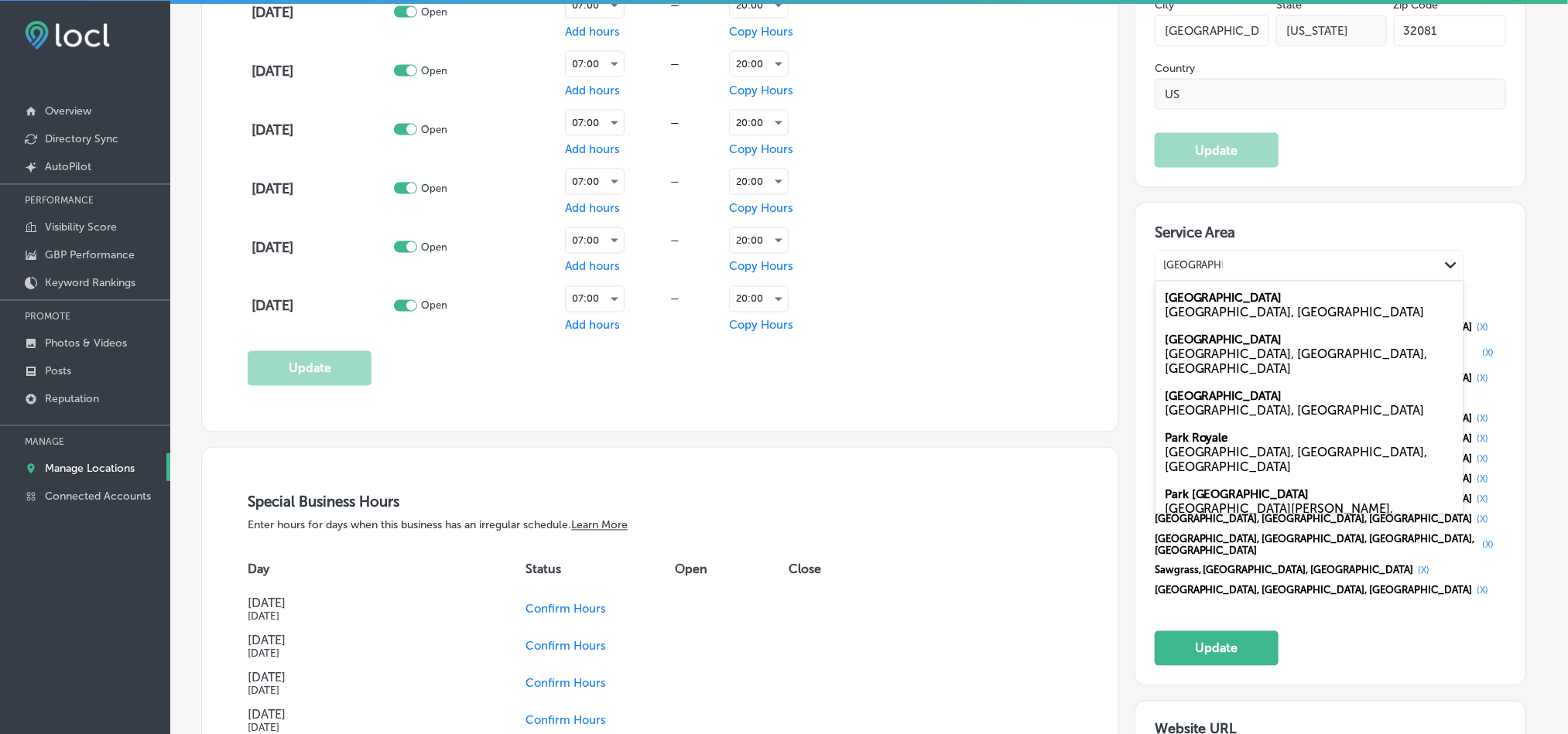
click at [1238, 300] on div "[GEOGRAPHIC_DATA], [GEOGRAPHIC_DATA]" at bounding box center [1310, 306] width 308 height 42
type input "[GEOGRAPHIC_DATA]"
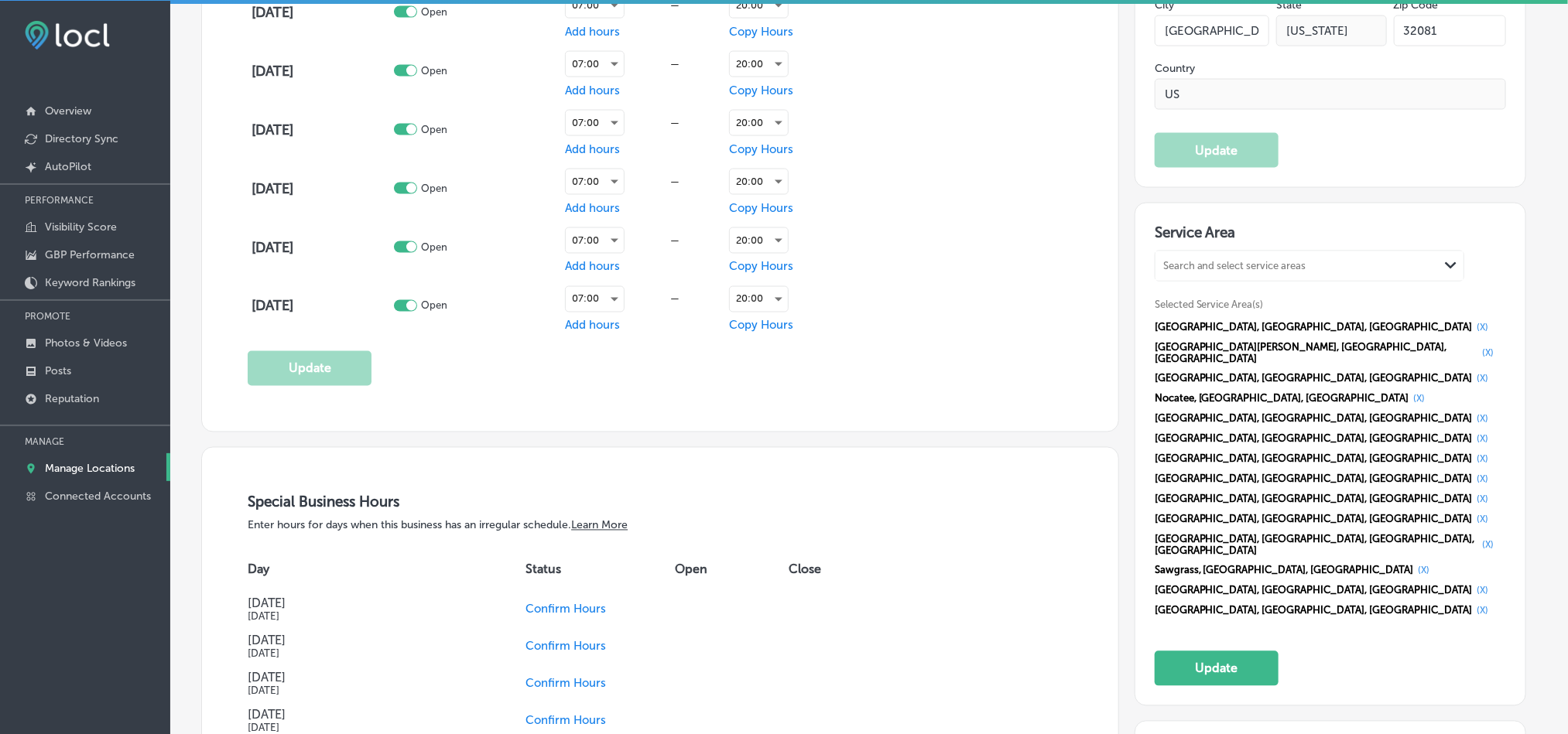
click at [1272, 265] on div "Search and select service areas" at bounding box center [1234, 266] width 143 height 12
paste input "[GEOGRAPHIC_DATA]"
click at [1266, 310] on div "[GEOGRAPHIC_DATA], [GEOGRAPHIC_DATA]" at bounding box center [1309, 313] width 289 height 15
type input "[GEOGRAPHIC_DATA]"
click at [1242, 269] on div "Search and select service areas" at bounding box center [1234, 266] width 143 height 12
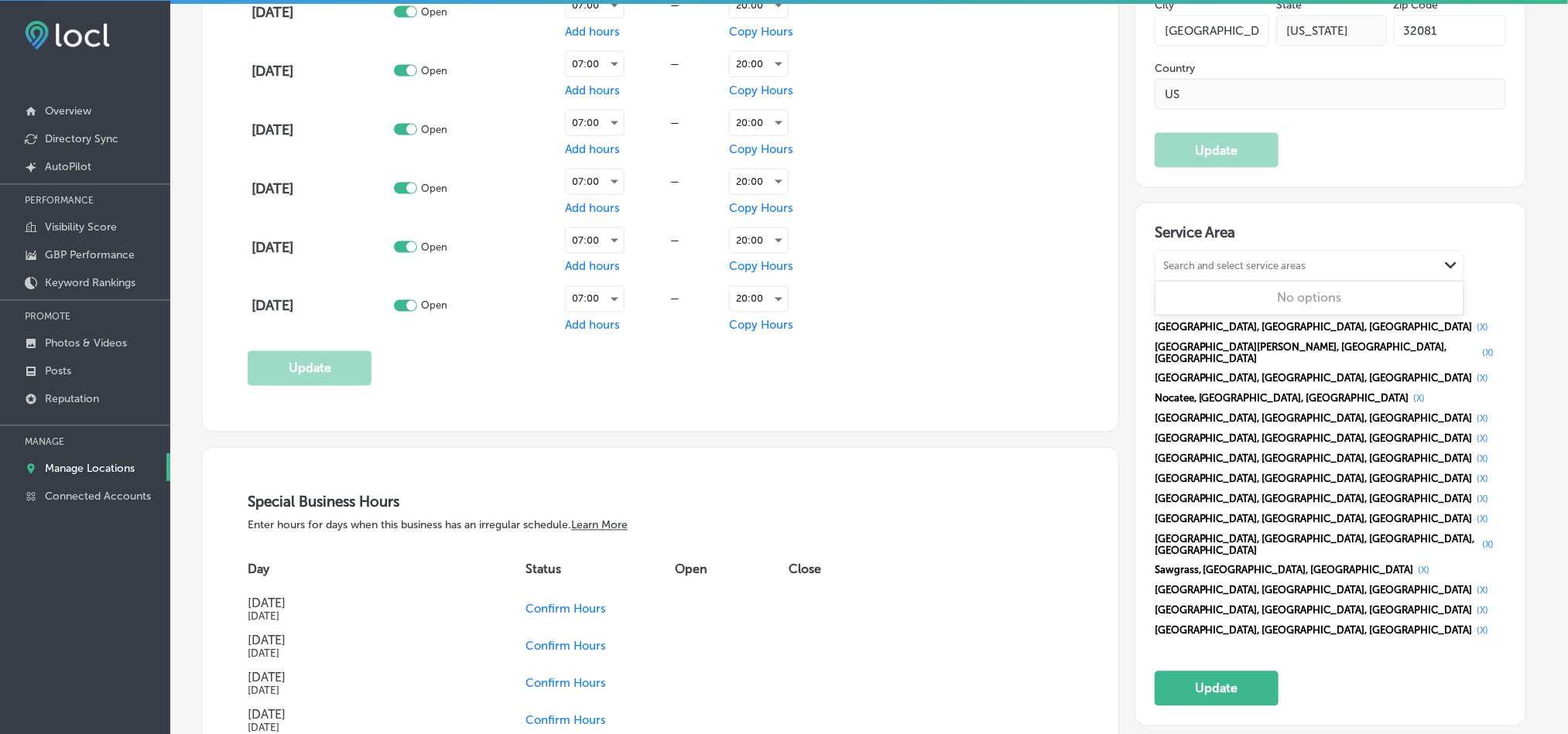
paste input "[GEOGRAPHIC_DATA]"
click at [1205, 309] on div "[GEOGRAPHIC_DATA], [GEOGRAPHIC_DATA]" at bounding box center [1309, 313] width 289 height 15
type input "[GEOGRAPHIC_DATA]"
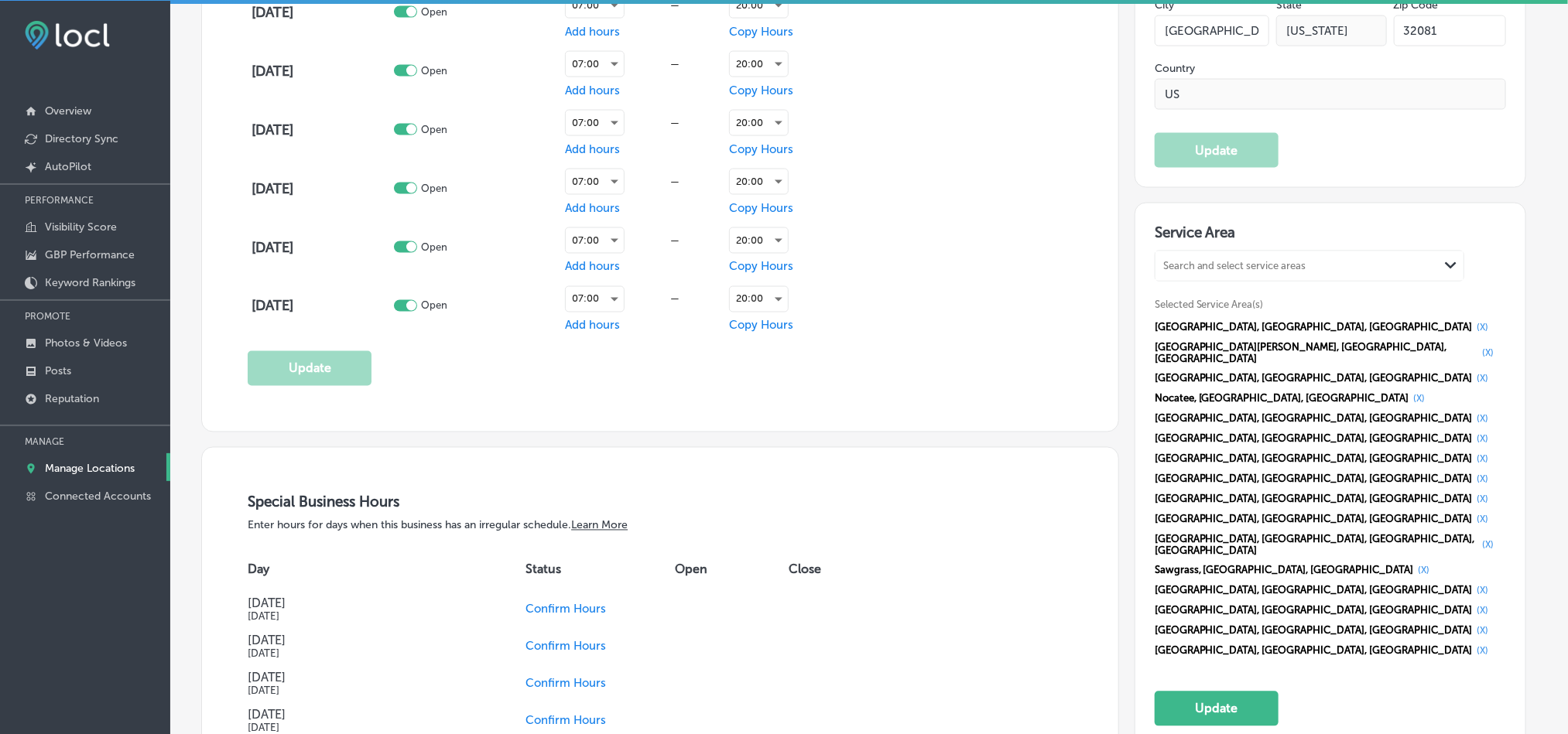
click at [1250, 257] on div "Search and select service areas" at bounding box center [1297, 265] width 283 height 21
paste input "[GEOGRAPHIC_DATA]"
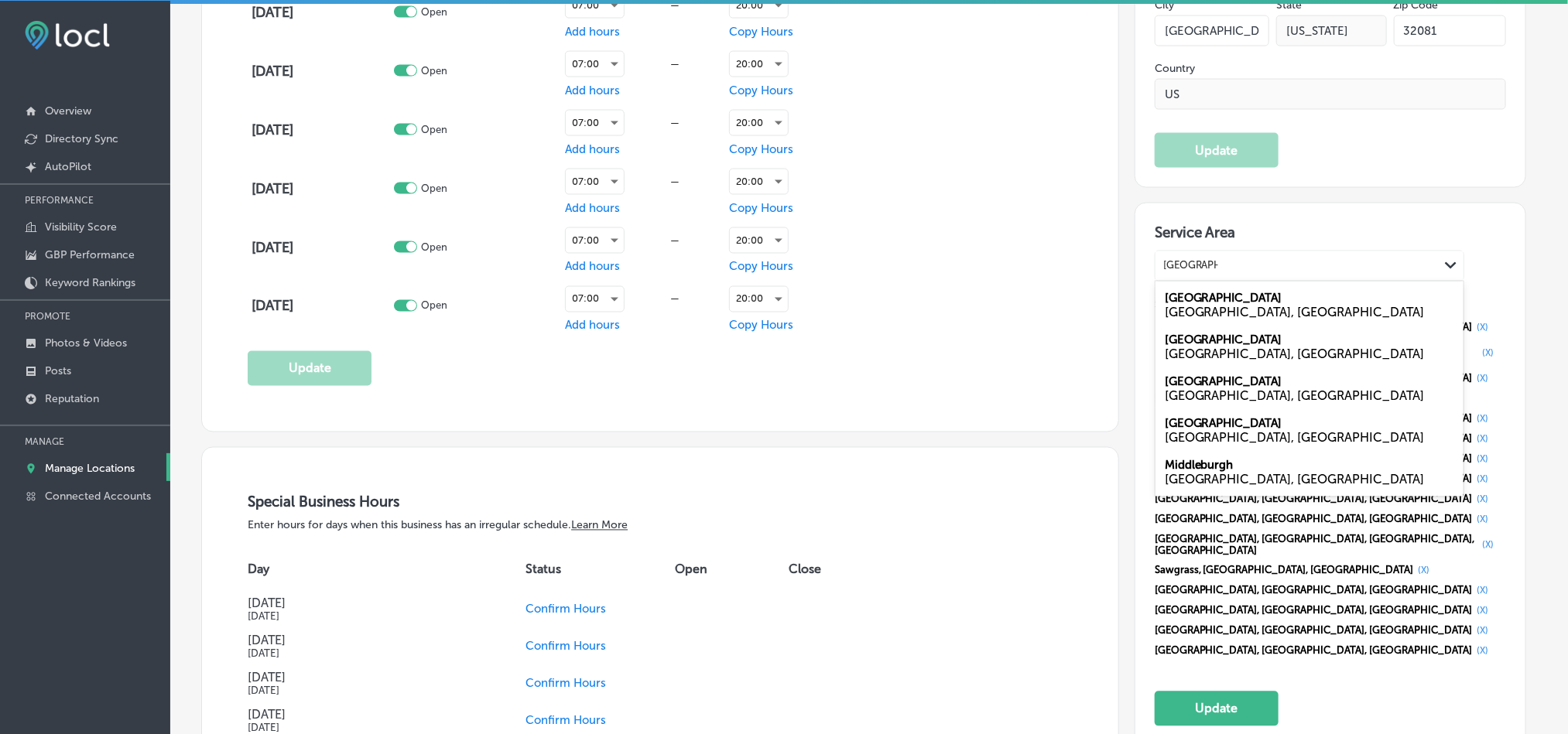
click at [1230, 441] on div "[GEOGRAPHIC_DATA], [GEOGRAPHIC_DATA]" at bounding box center [1309, 438] width 289 height 15
type input "[GEOGRAPHIC_DATA]"
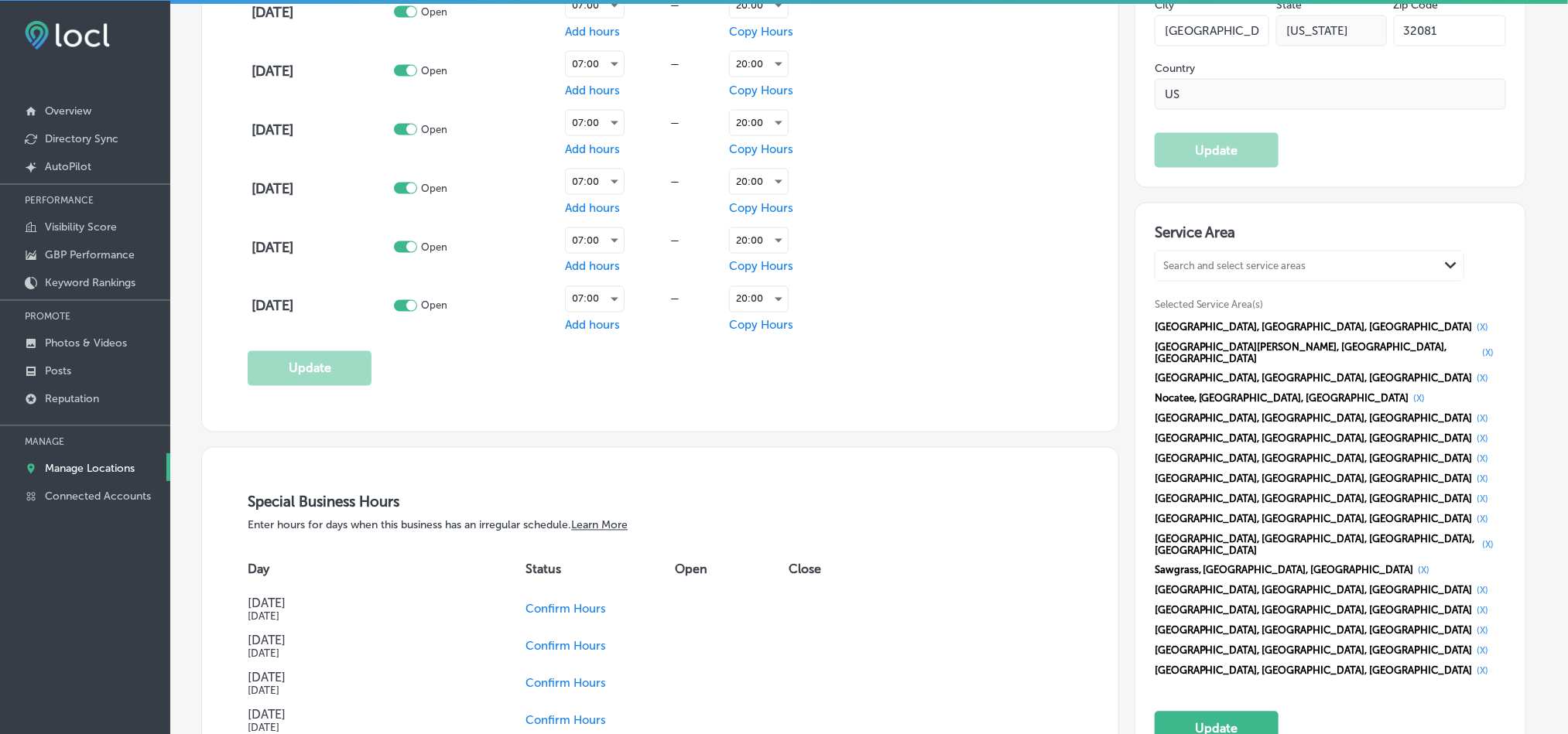
click at [1217, 269] on div "Search and select service areas" at bounding box center [1234, 266] width 143 height 12
paste input "[GEOGRAPHIC_DATA]"
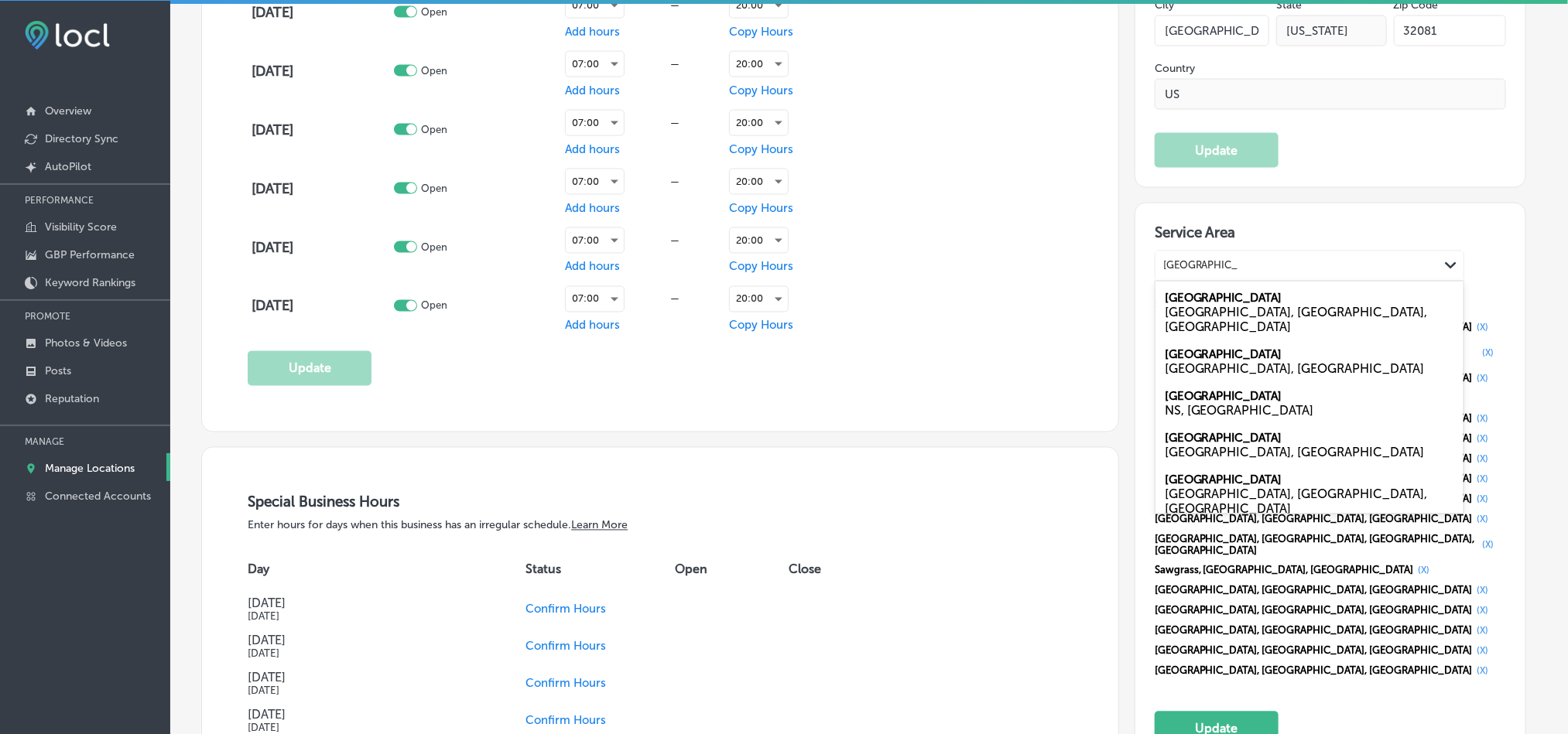
click at [1216, 362] on div "[GEOGRAPHIC_DATA], [GEOGRAPHIC_DATA]" at bounding box center [1309, 368] width 289 height 15
type input "[GEOGRAPHIC_DATA]"
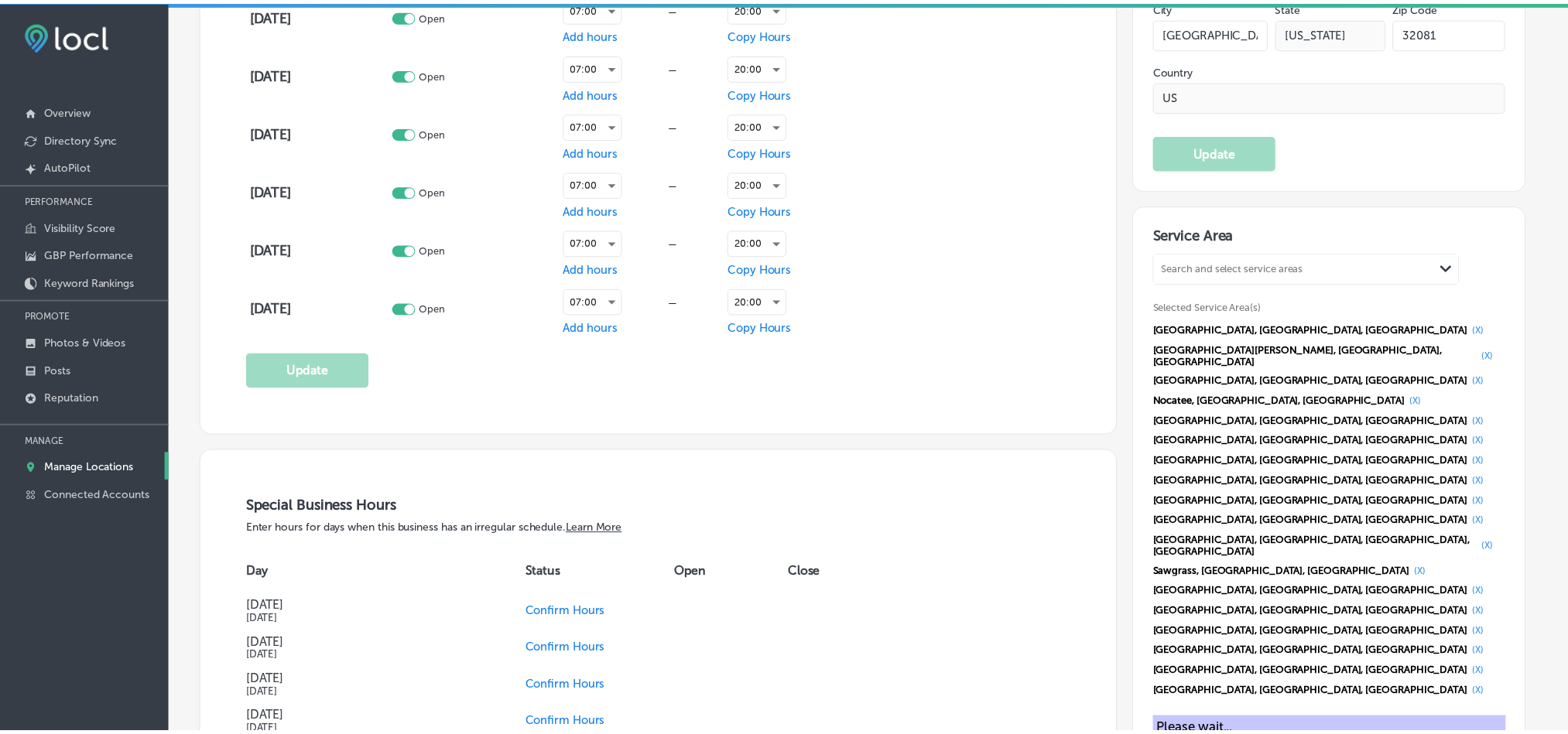
scroll to position [1318, 0]
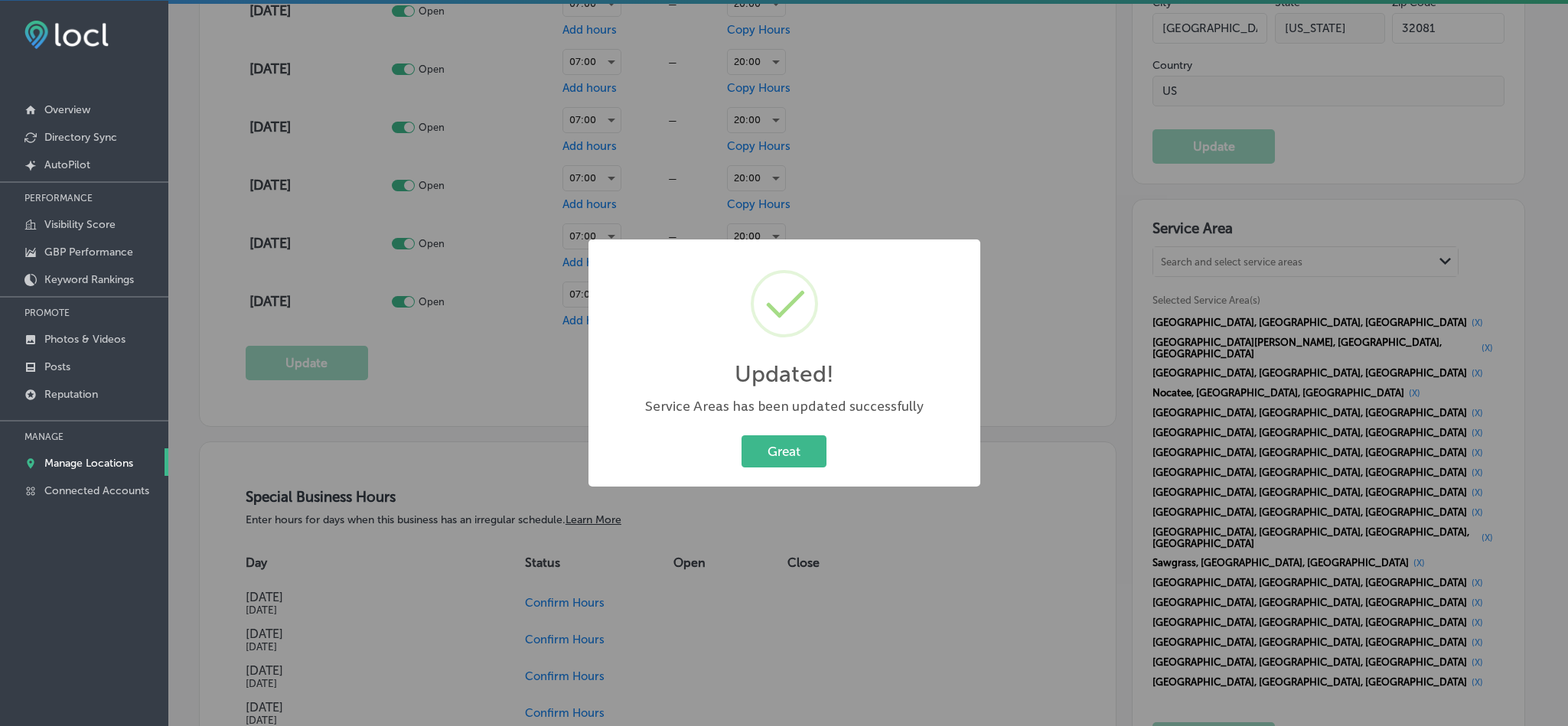
click at [783, 471] on div "Updated! × Service Areas has been updated successfully Great Cancel" at bounding box center [784, 363] width 392 height 248
click at [799, 445] on button "Great" at bounding box center [784, 451] width 84 height 31
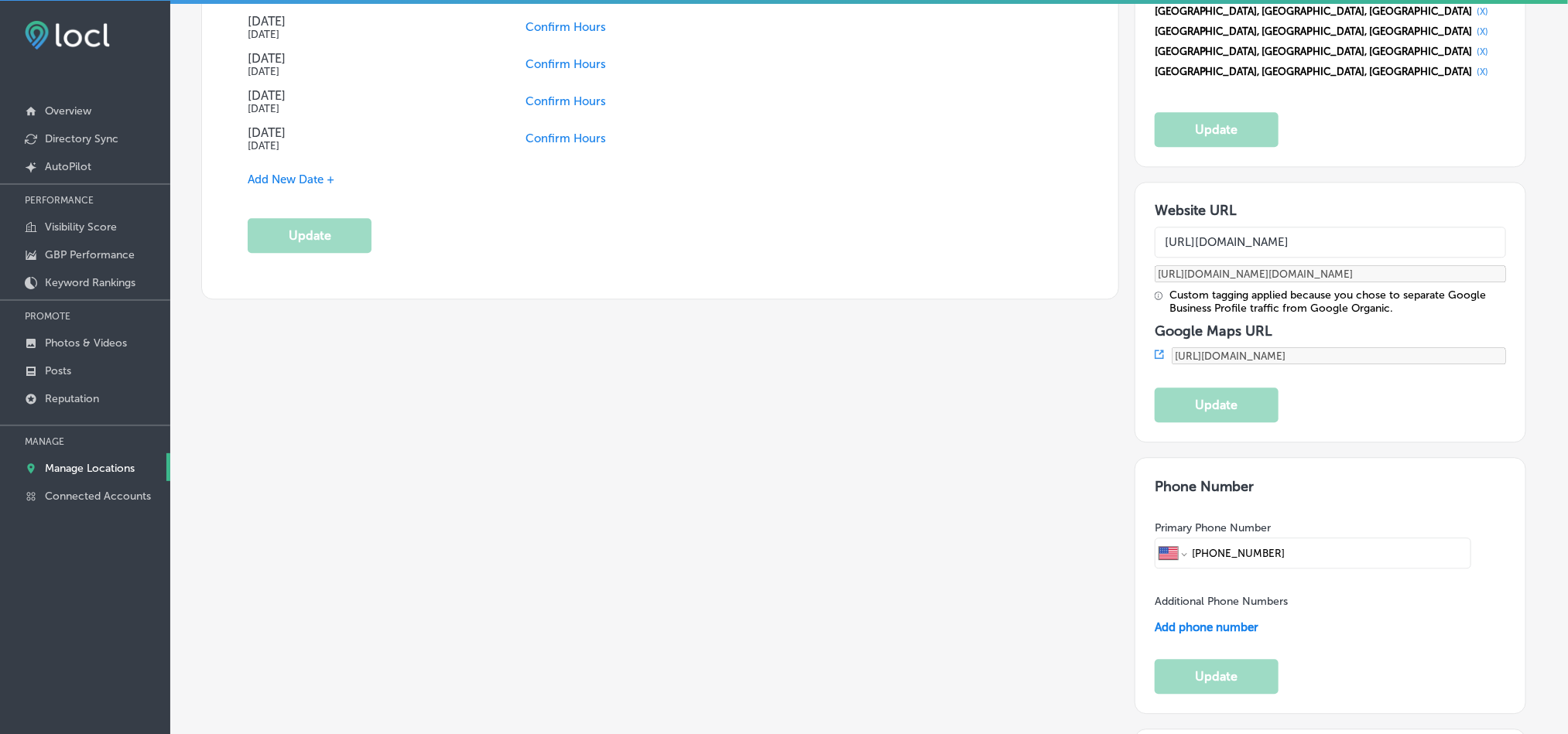
scroll to position [2089, 0]
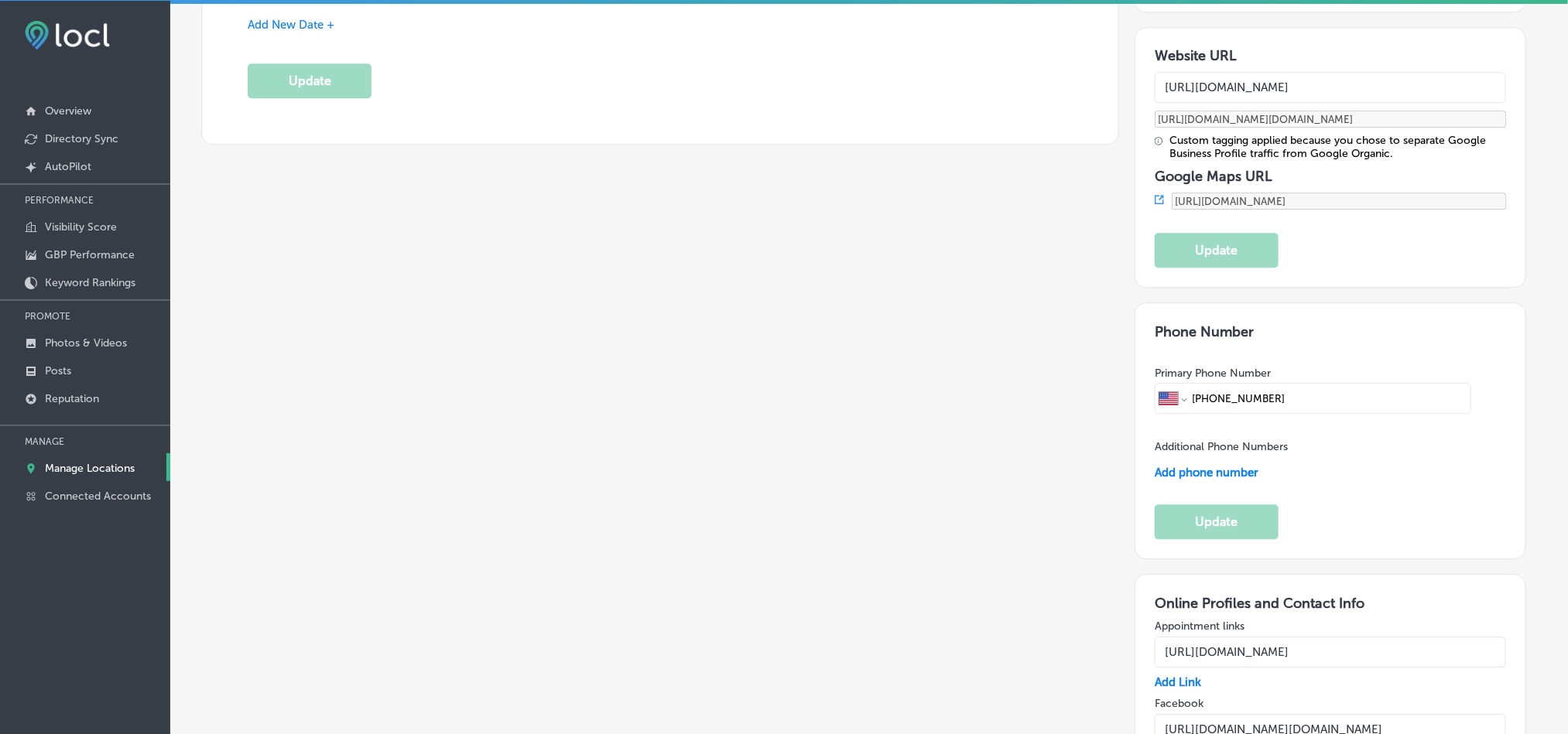
click at [1289, 383] on input "[PHONE_NUMBER]" at bounding box center [1329, 398] width 276 height 30
drag, startPoint x: 1307, startPoint y: 200, endPoint x: 1205, endPoint y: 203, distance: 102.0
click at [1205, 383] on input "[PHONE_NUMBER]" at bounding box center [1329, 398] width 276 height 30
paste input "867 7859"
type input "[PHONE_NUMBER]"
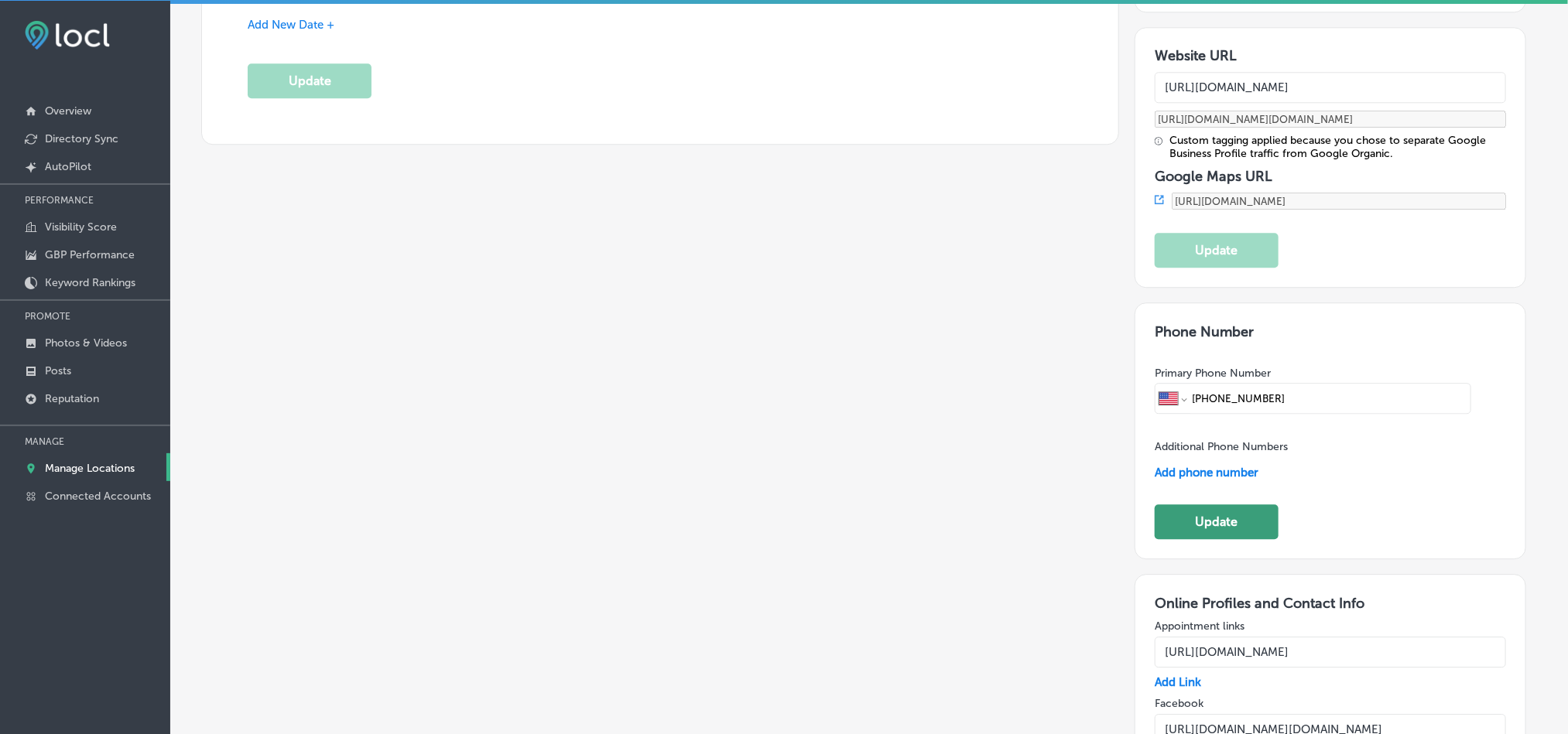
click at [1190, 505] on button "Update" at bounding box center [1216, 521] width 124 height 35
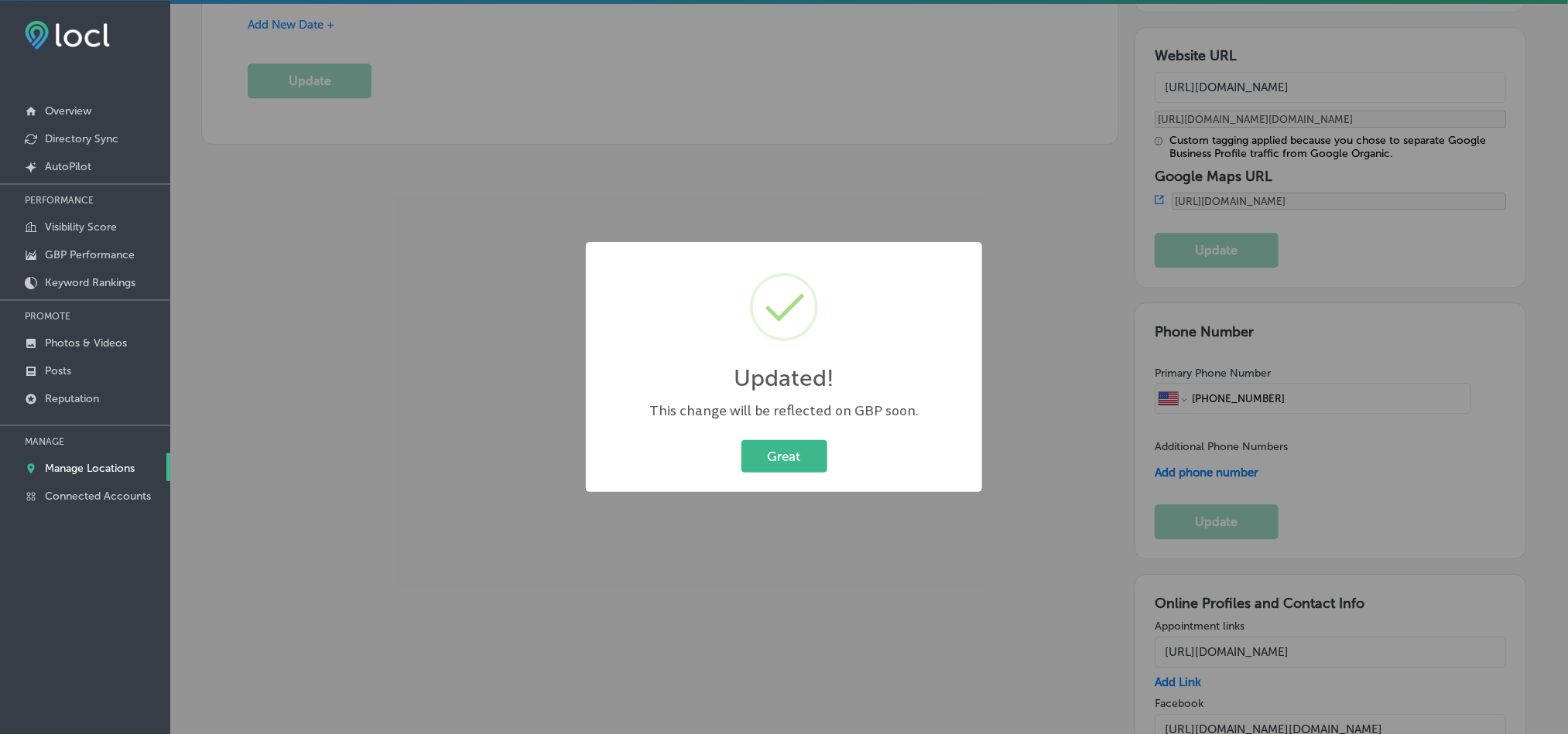
scroll to position [2093, 0]
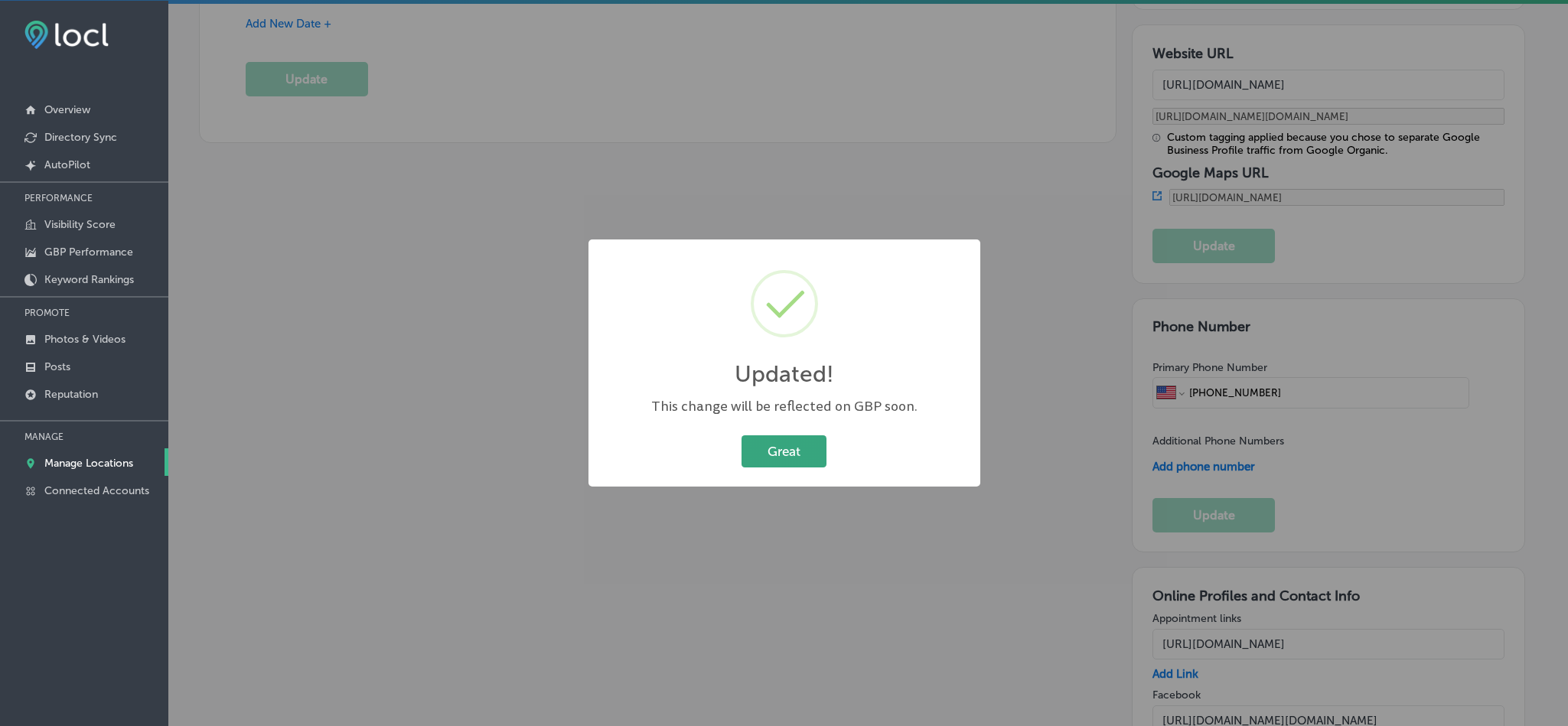
click at [787, 446] on button "Great" at bounding box center [784, 451] width 84 height 31
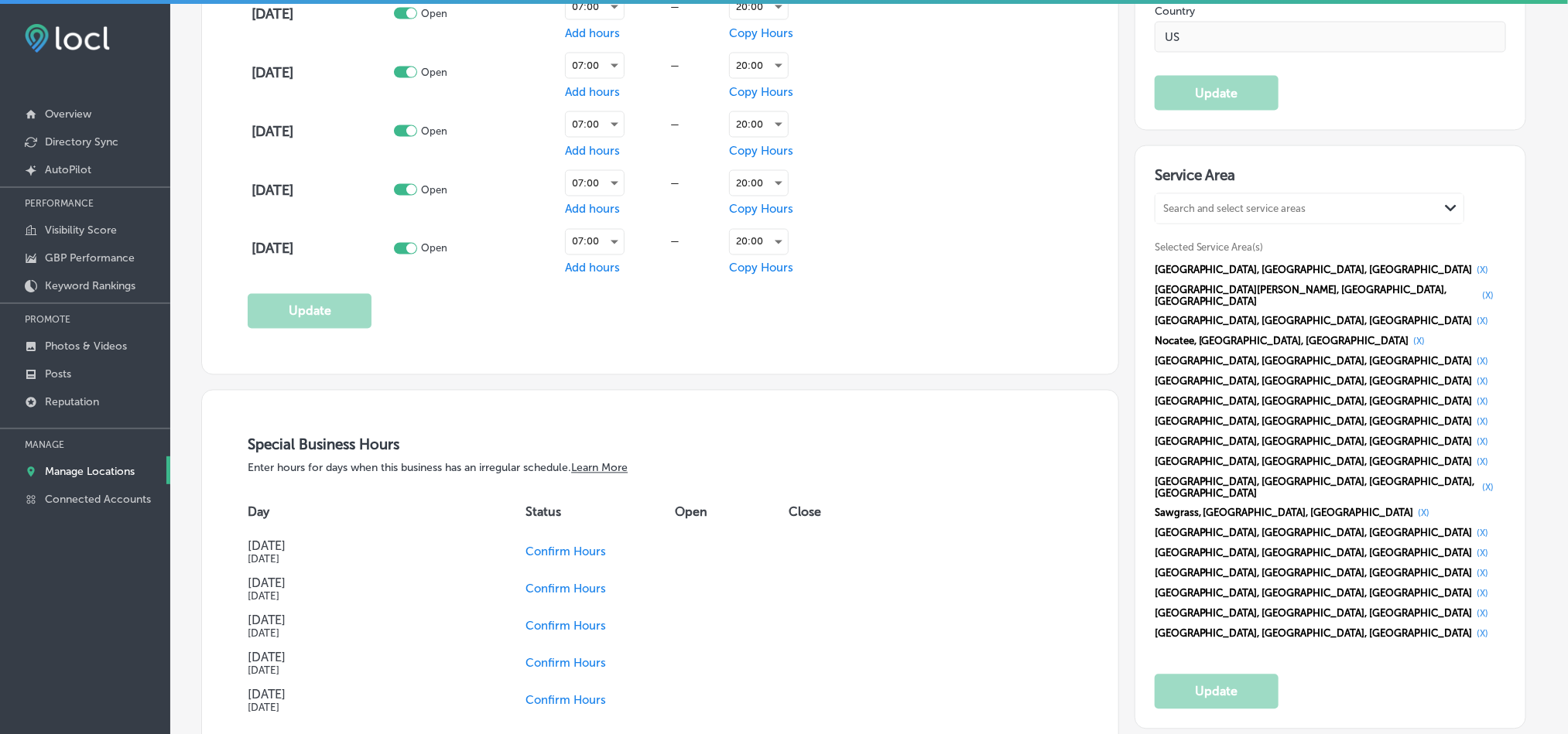
scroll to position [1355, 0]
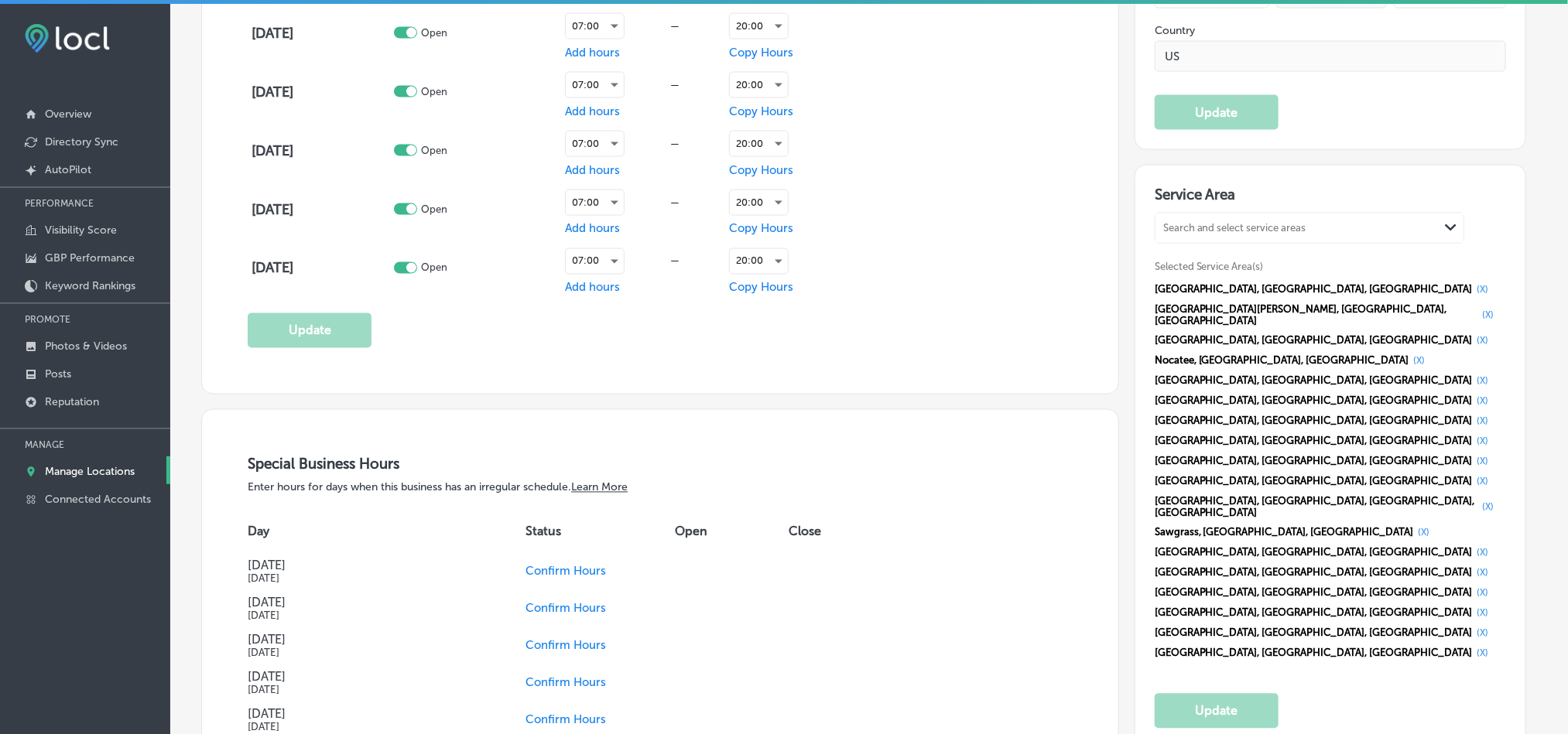
click at [547, 575] on span "Confirm Hours" at bounding box center [565, 571] width 80 height 14
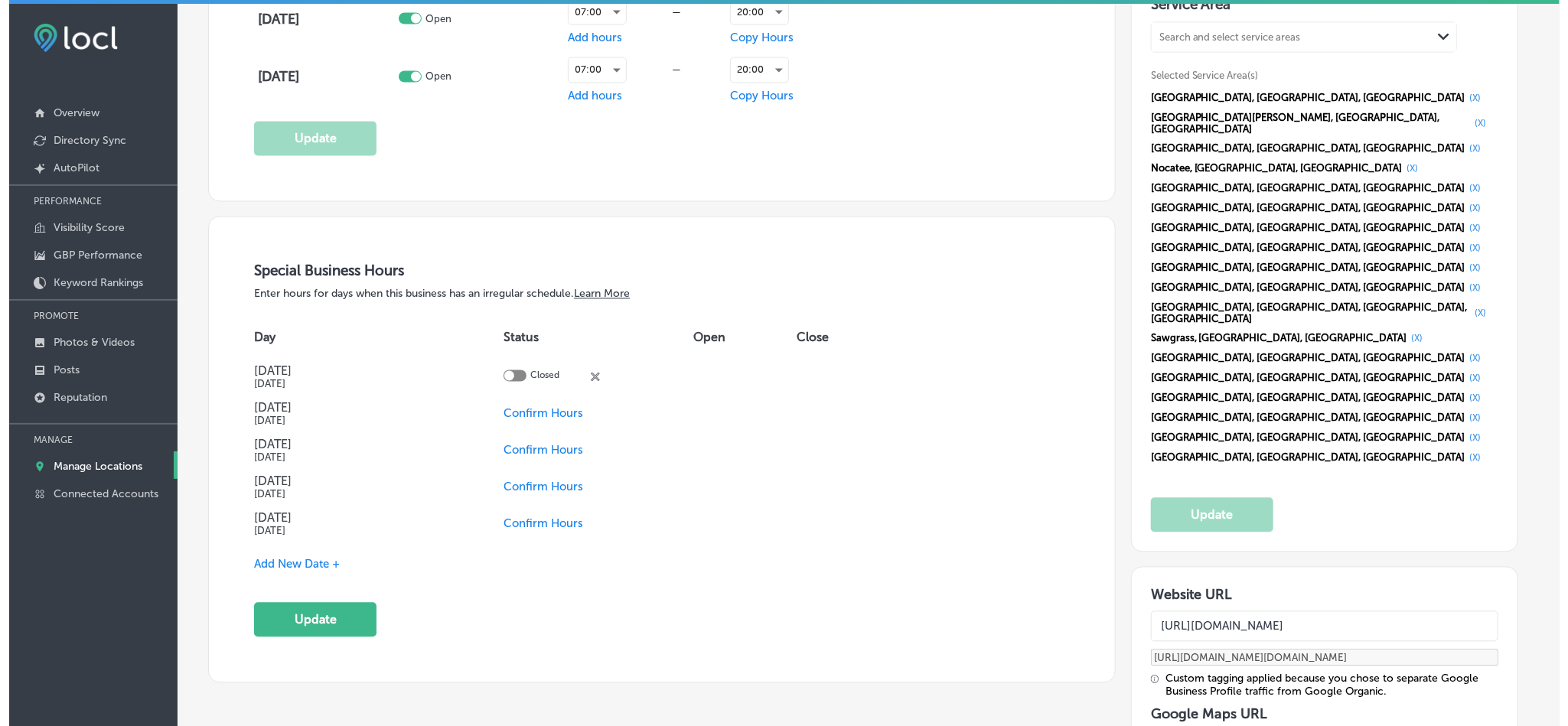
scroll to position [1531, 0]
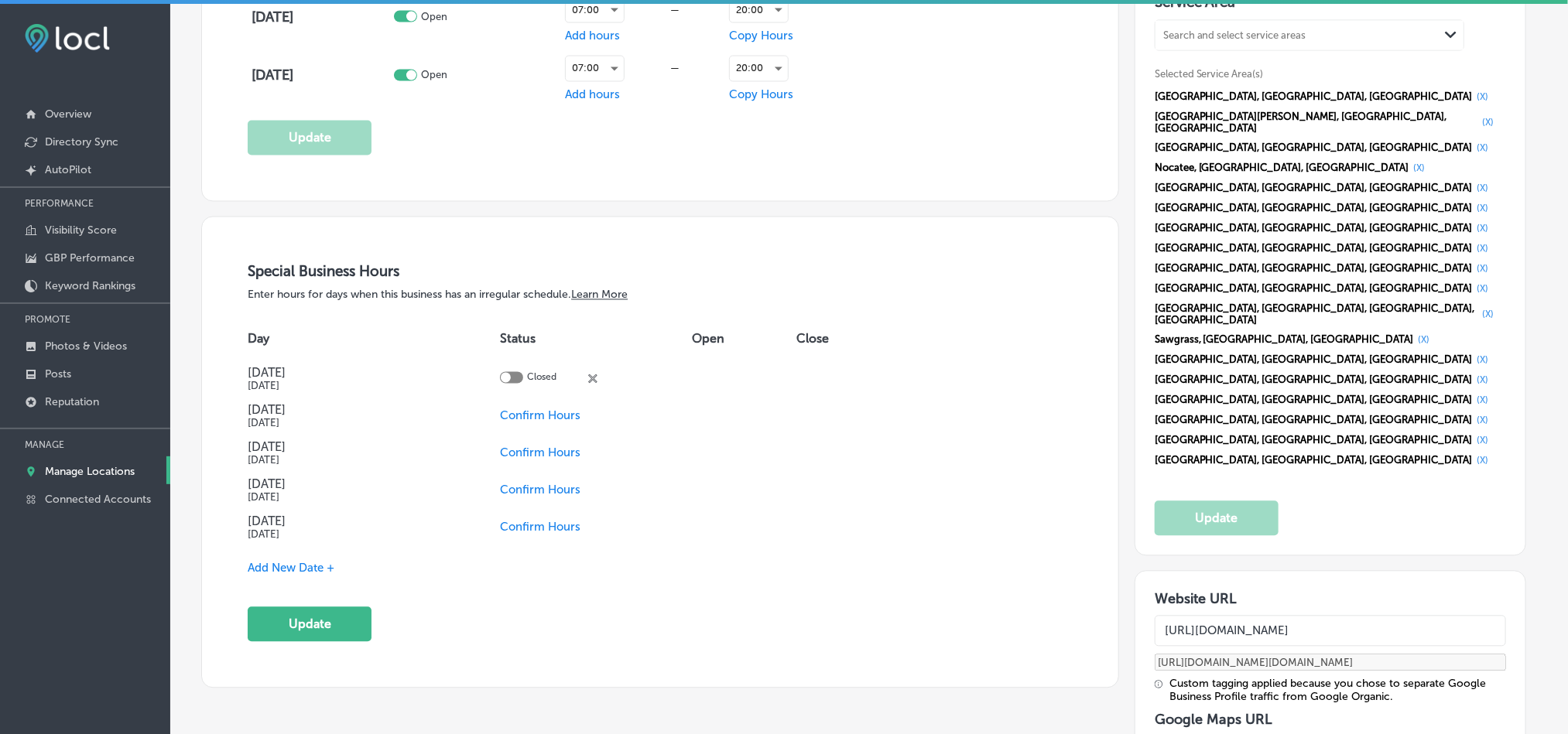
click at [523, 375] on div at bounding box center [511, 378] width 23 height 12
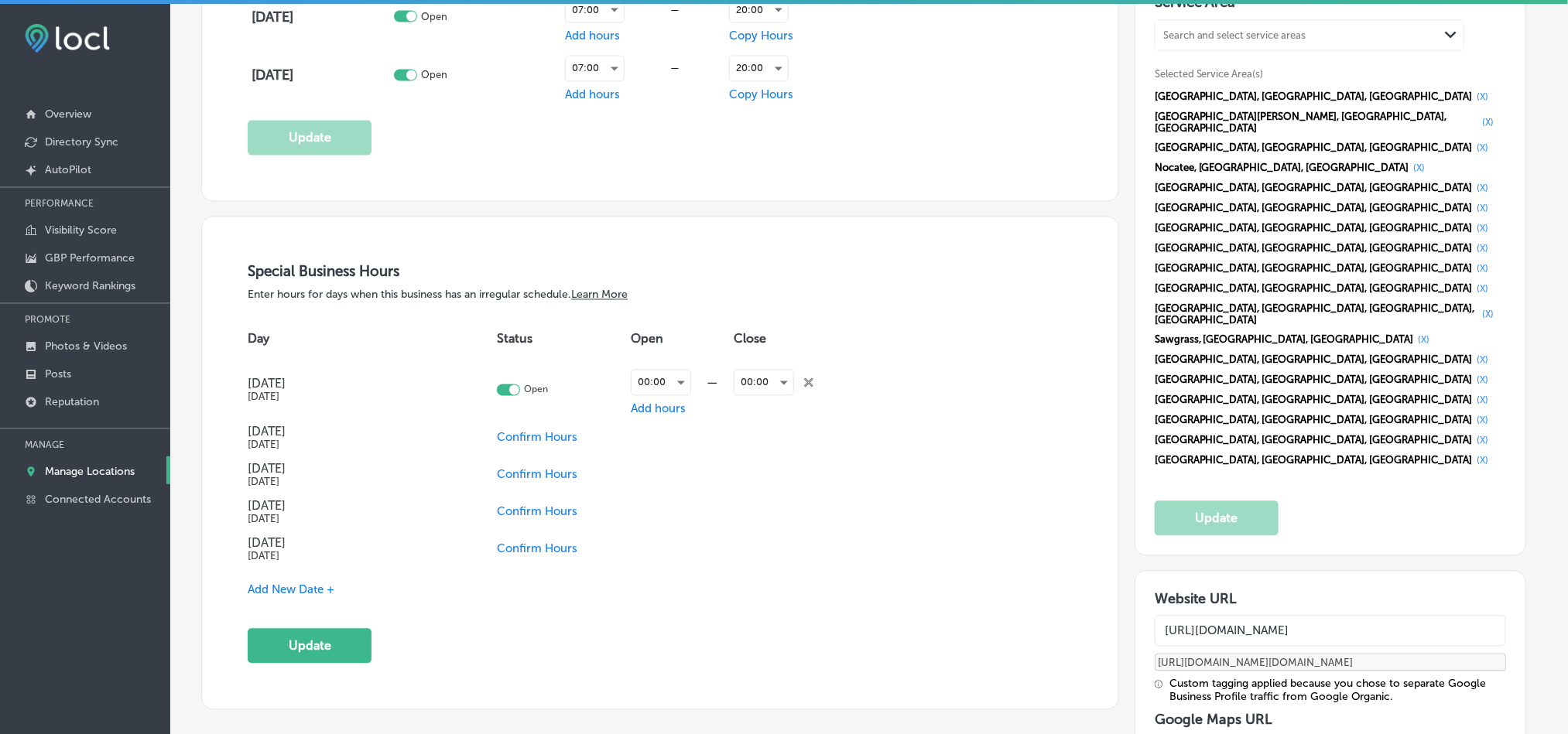
click at [505, 390] on div at bounding box center [508, 390] width 23 height 12
checkbox input "false"
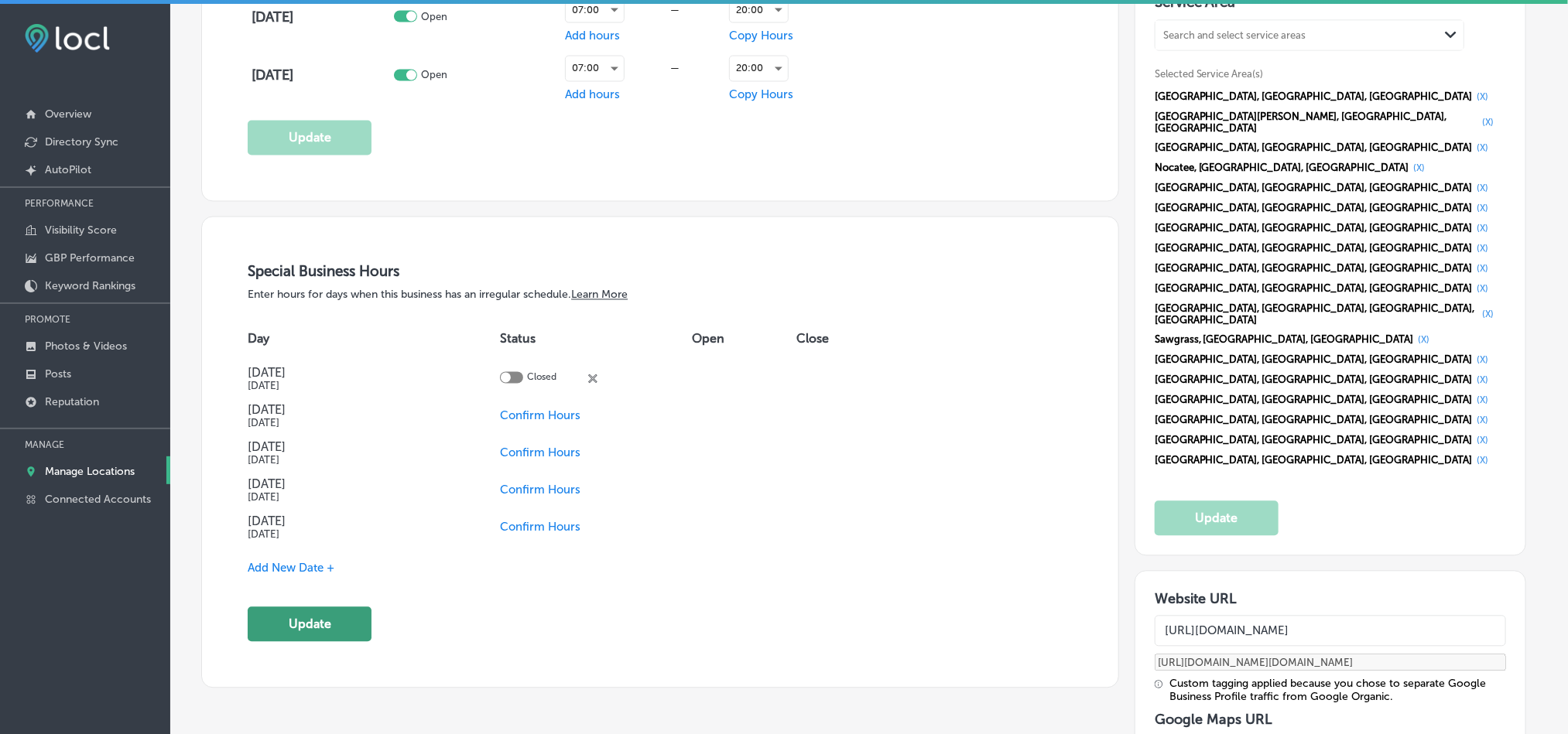
click at [311, 628] on button "Update" at bounding box center [309, 624] width 124 height 35
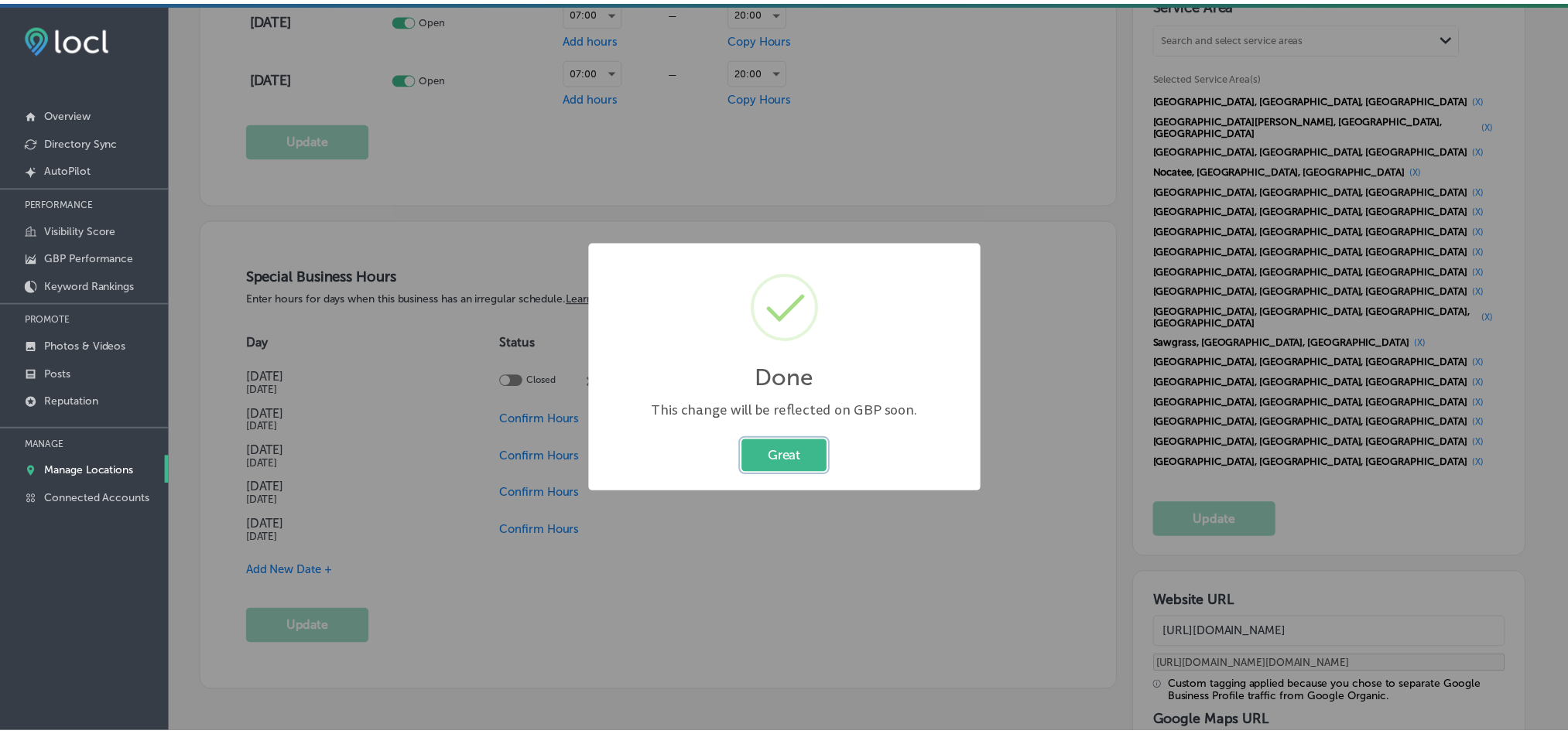
scroll to position [1550, 0]
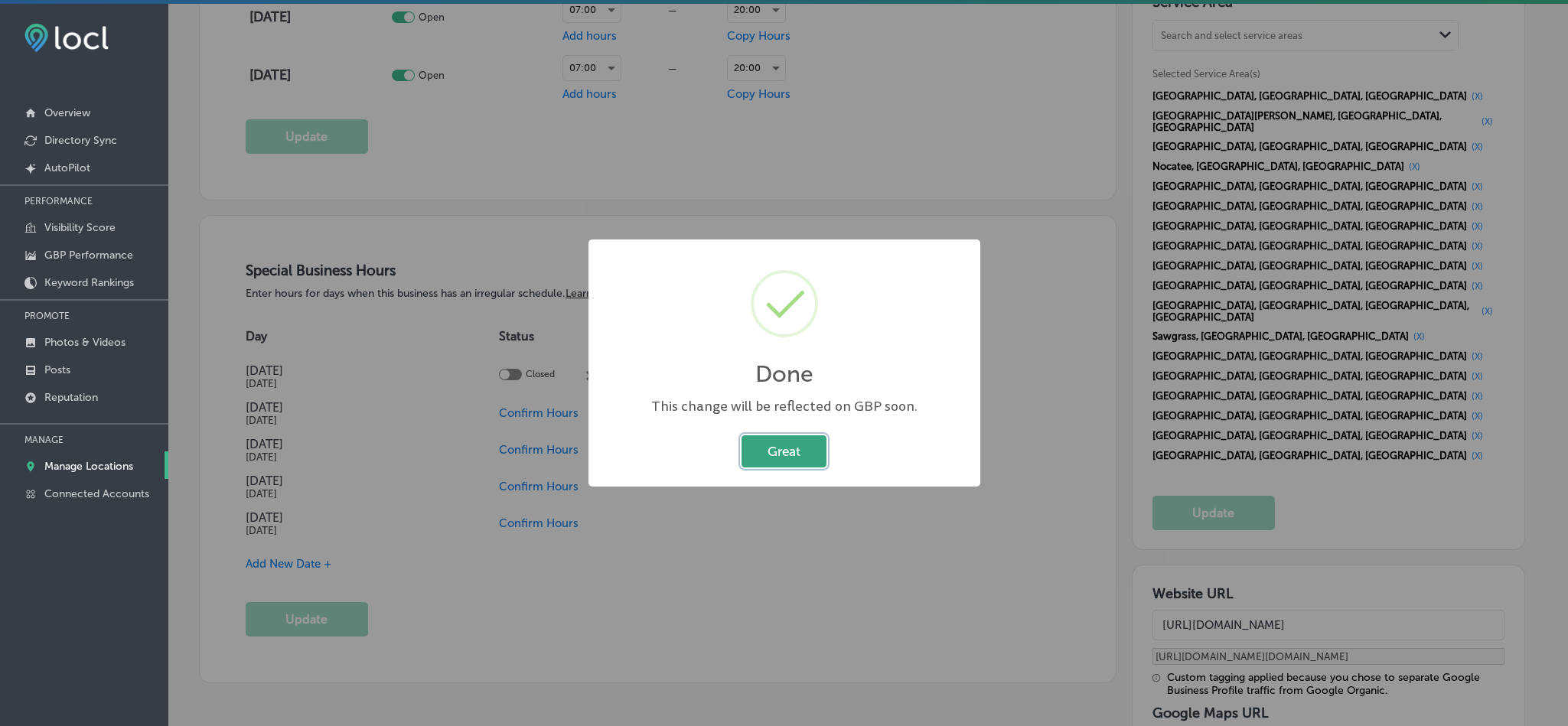
click at [788, 460] on button "Great" at bounding box center [784, 451] width 84 height 31
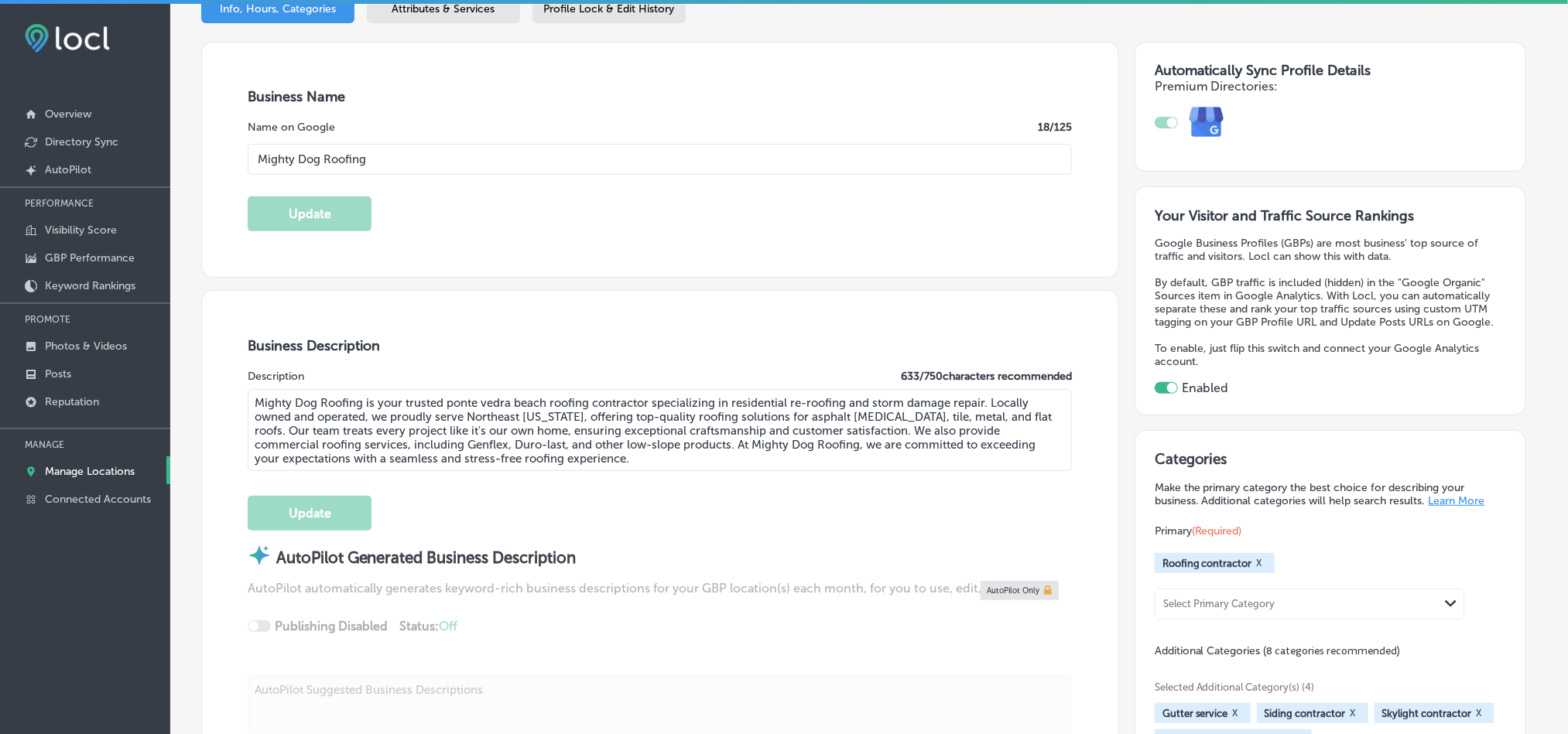
scroll to position [232, 0]
click at [710, 451] on textarea "Mighty Dog Roofing is your trusted ponte vedra beach roofing contractor special…" at bounding box center [659, 432] width 824 height 82
paste textarea ", located in [GEOGRAPHIC_DATA], [GEOGRAPHIC_DATA], is your trusted roofing cont…"
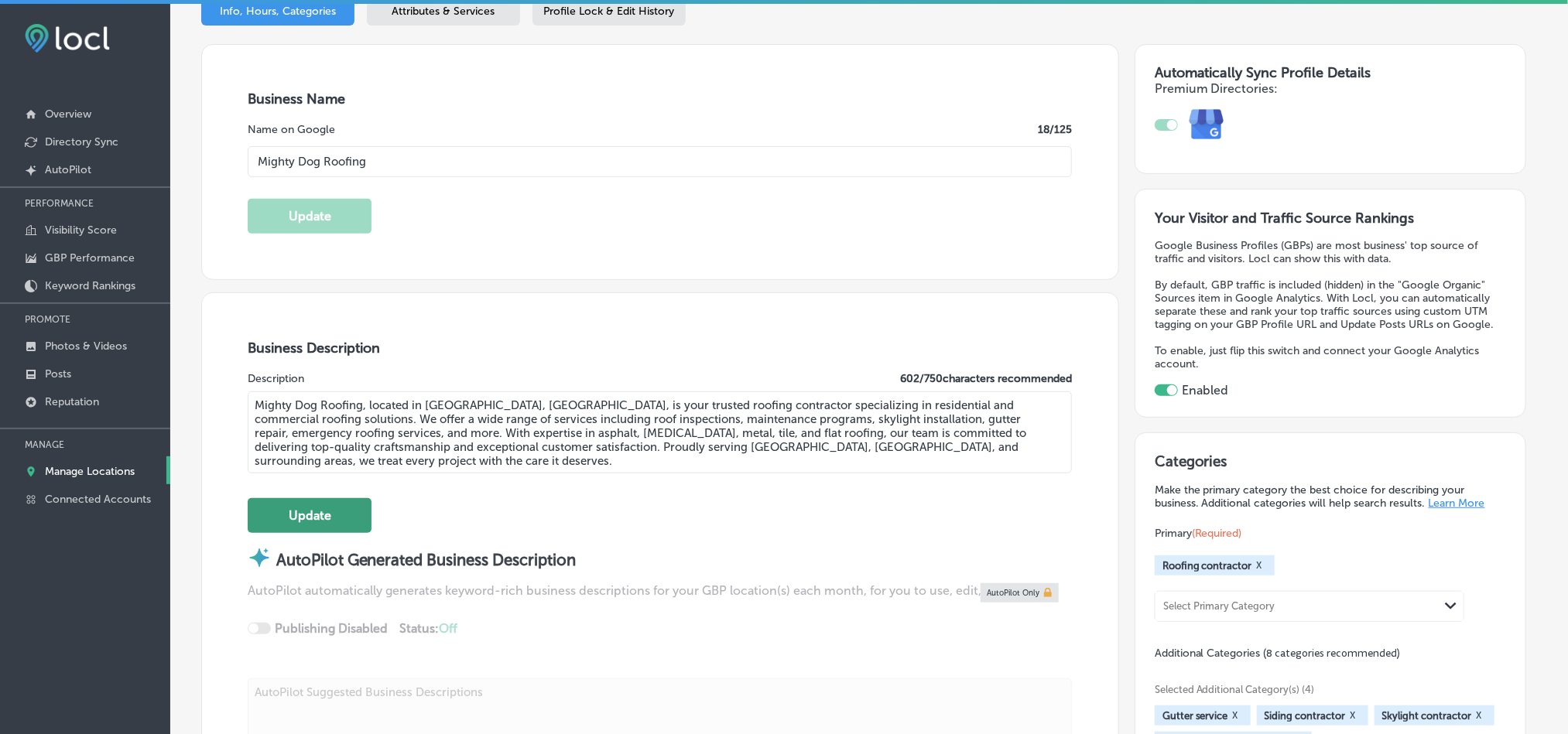
type textarea "Mighty Dog Roofing, located in [GEOGRAPHIC_DATA], [GEOGRAPHIC_DATA], is your tr…"
click at [319, 522] on button "Update" at bounding box center [309, 515] width 124 height 35
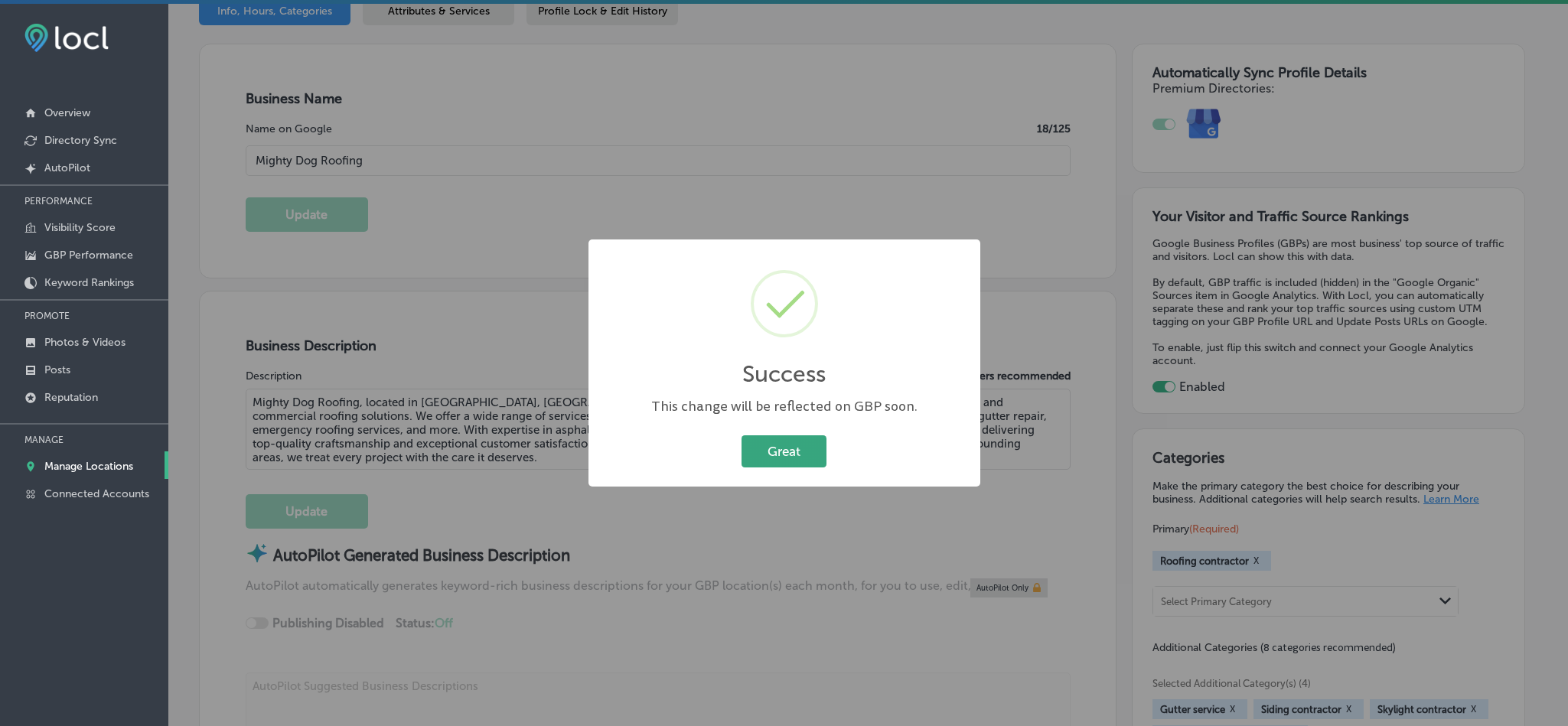
click at [767, 459] on button "Great" at bounding box center [784, 451] width 84 height 31
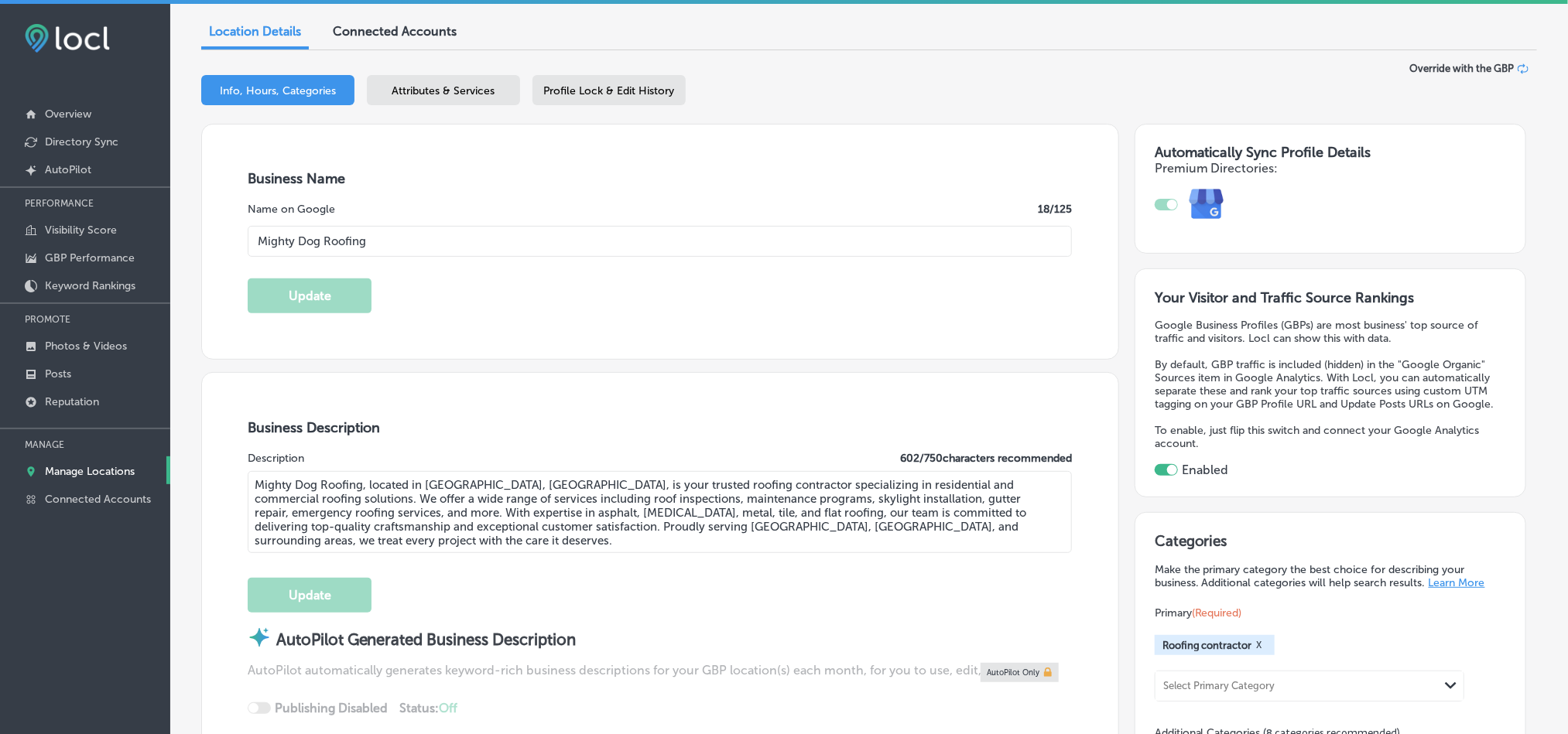
scroll to position [0, 0]
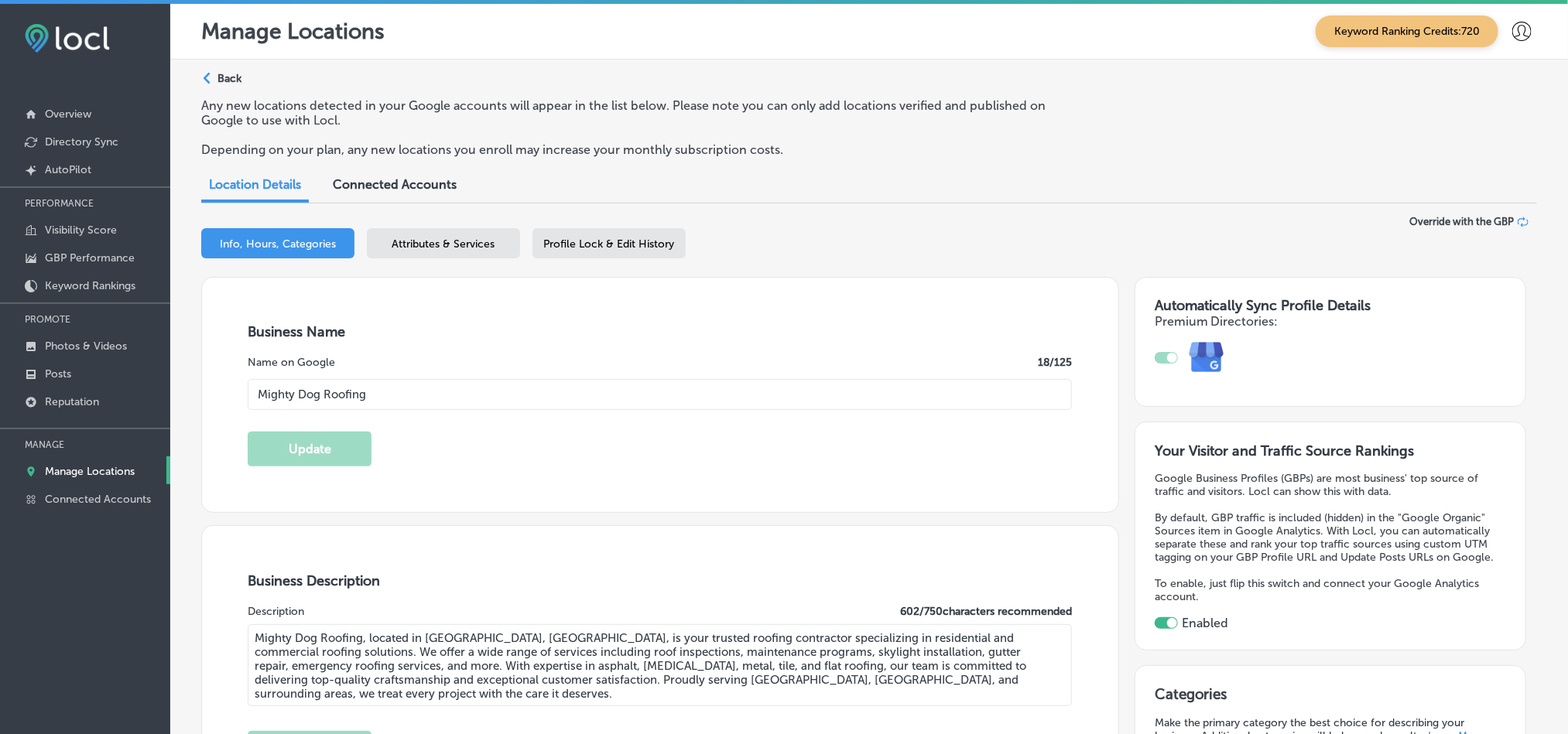
click at [425, 251] on div "Attributes & Services" at bounding box center [443, 243] width 153 height 30
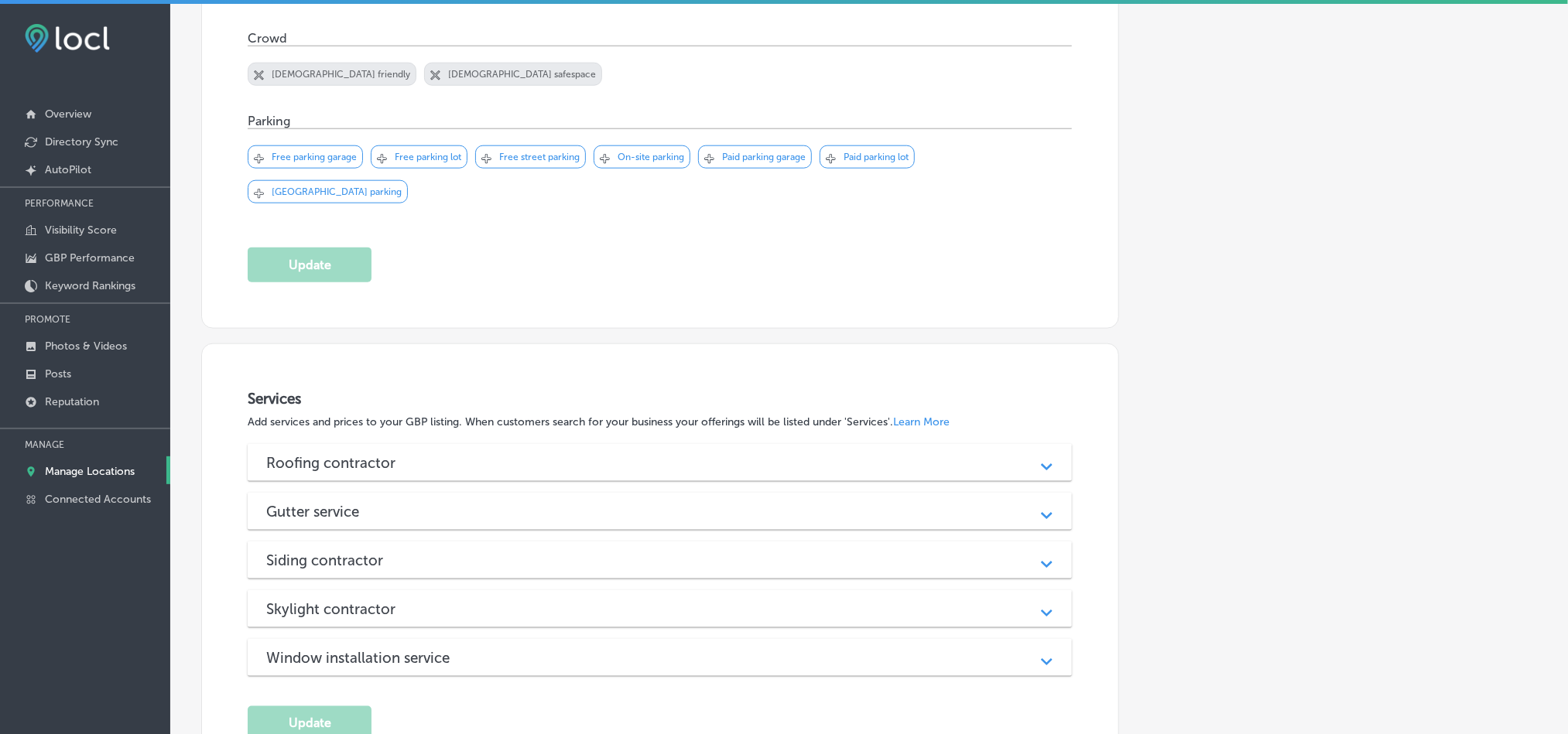
scroll to position [1044, 0]
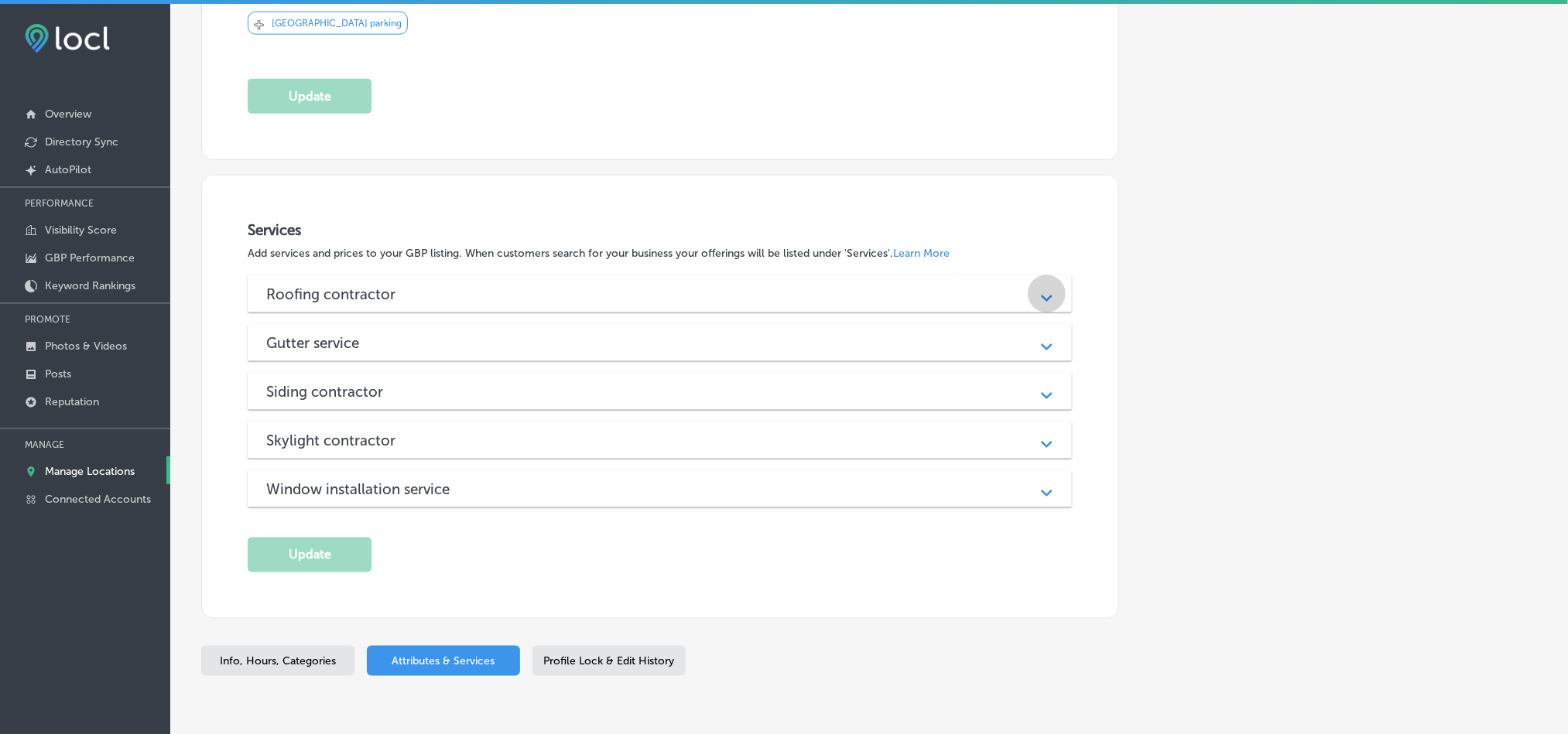
click at [1044, 285] on div "Path Created with Sketch." at bounding box center [1046, 294] width 19 height 19
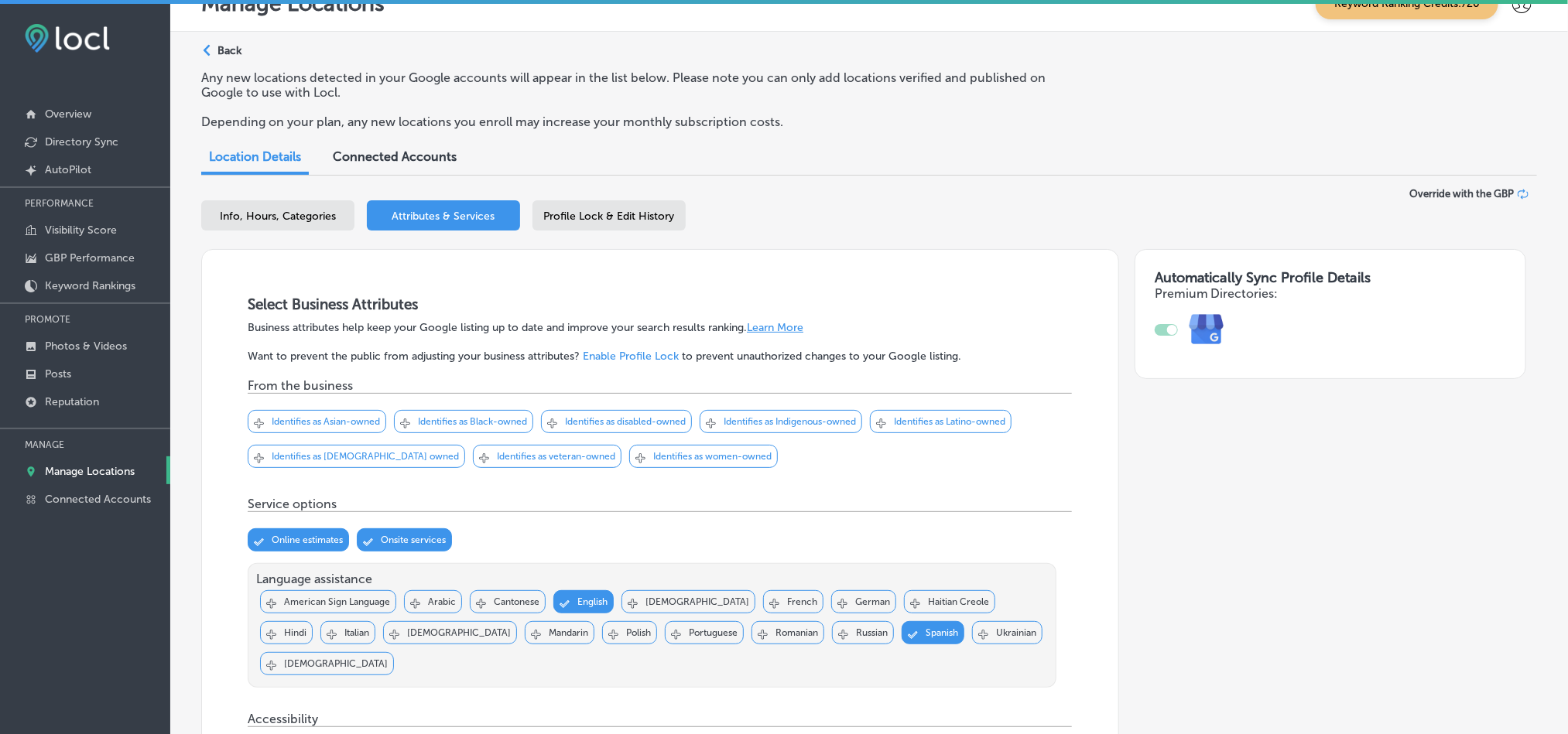
scroll to position [0, 0]
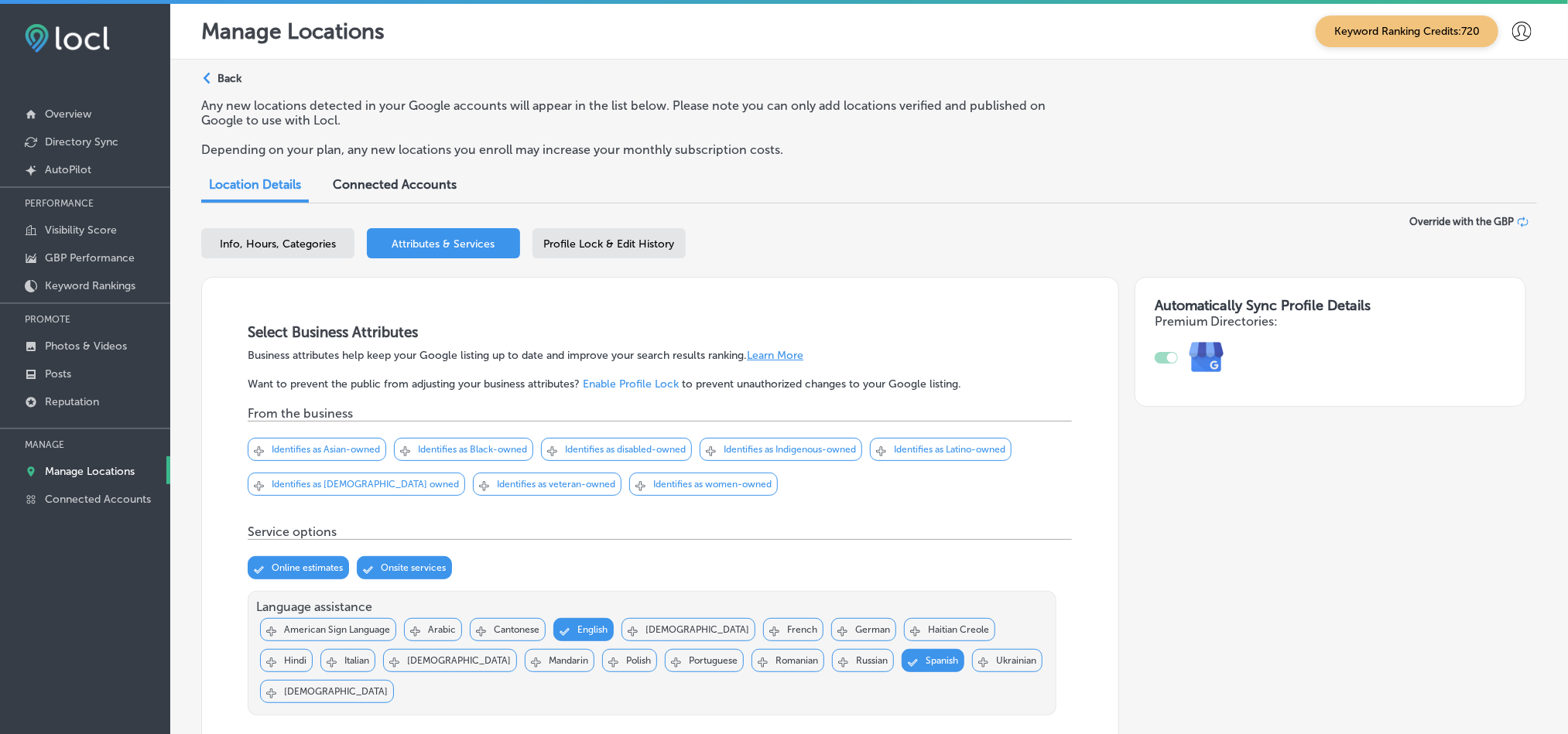
click at [582, 246] on span "Profile Lock & Edit History" at bounding box center [609, 243] width 131 height 13
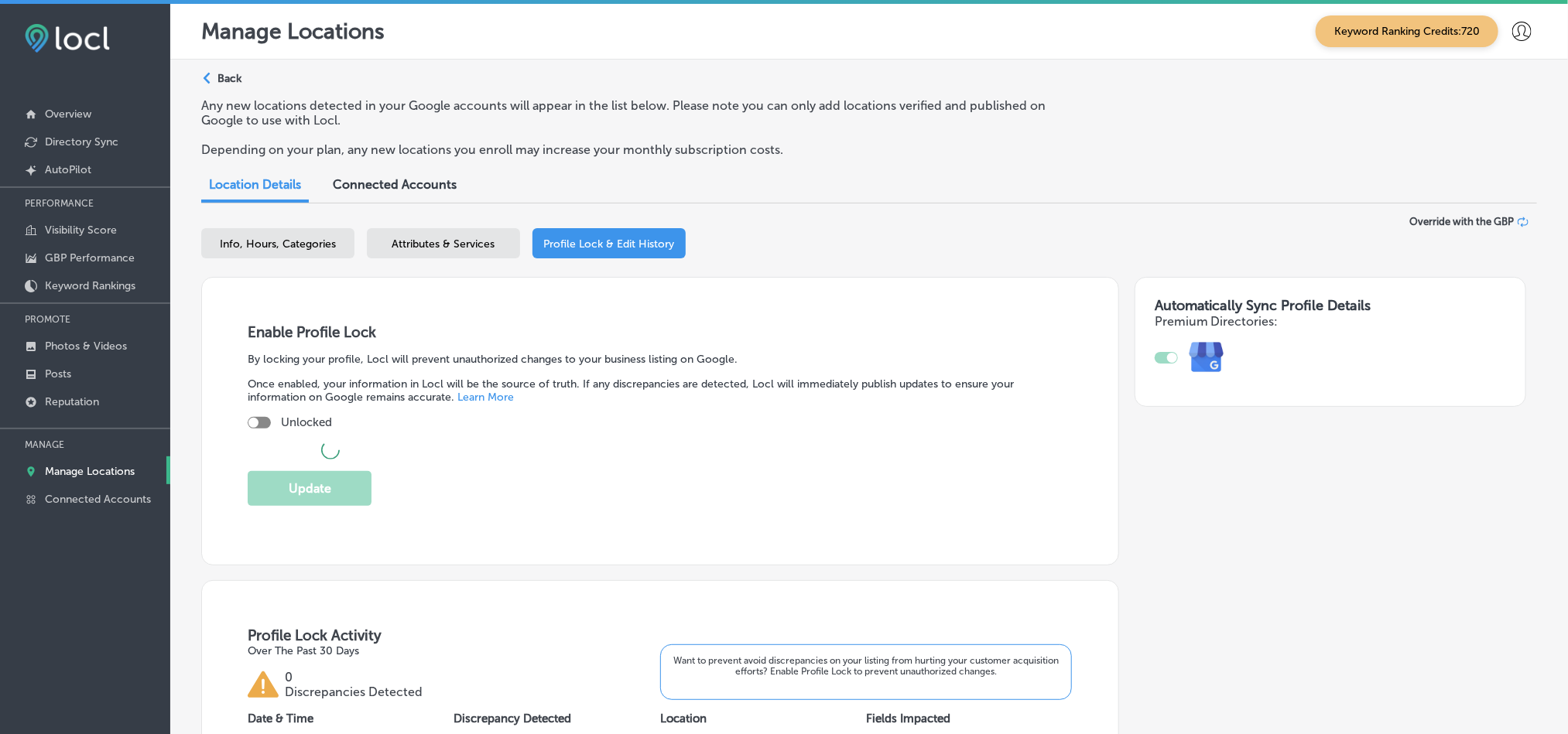
checkbox input "true"
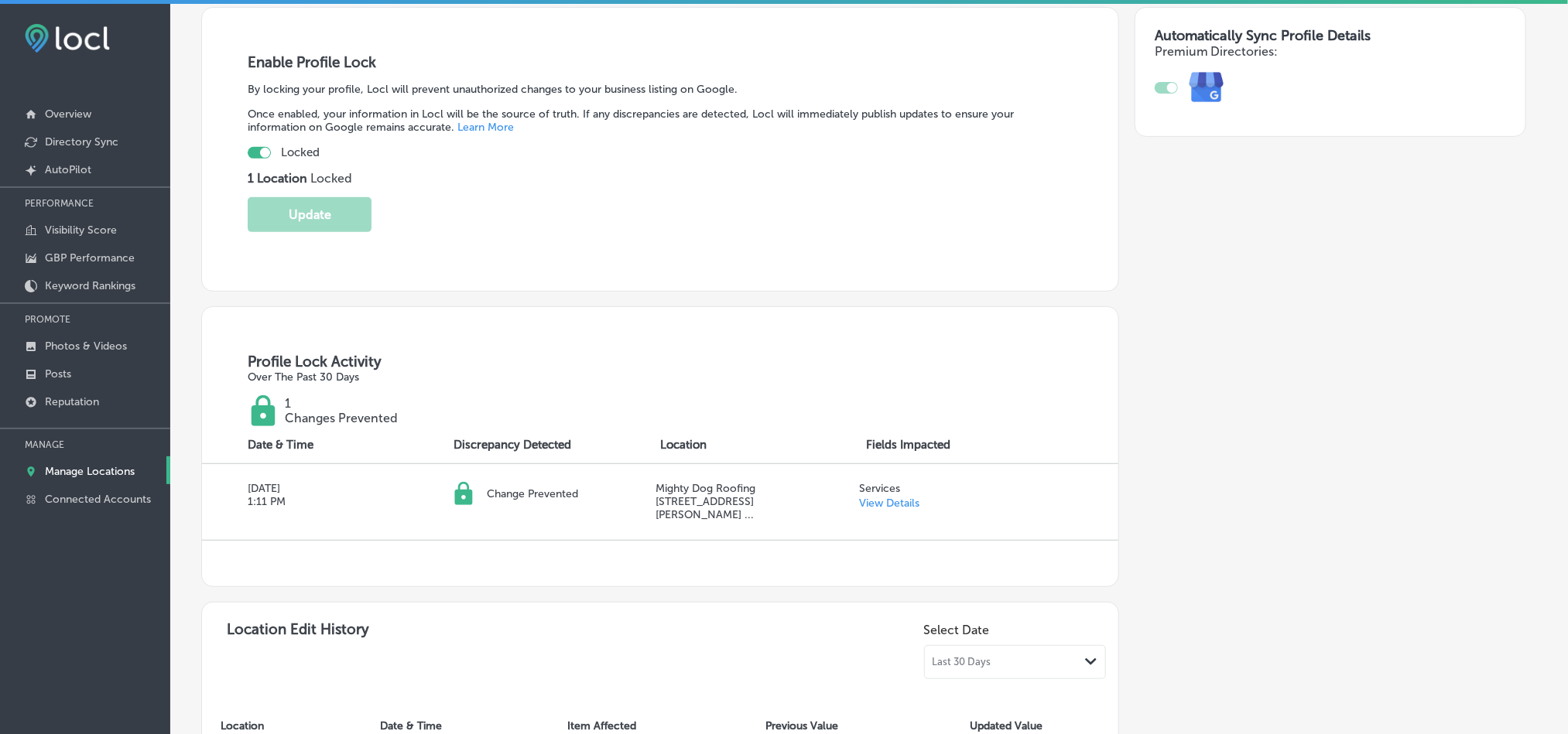
select select "US"
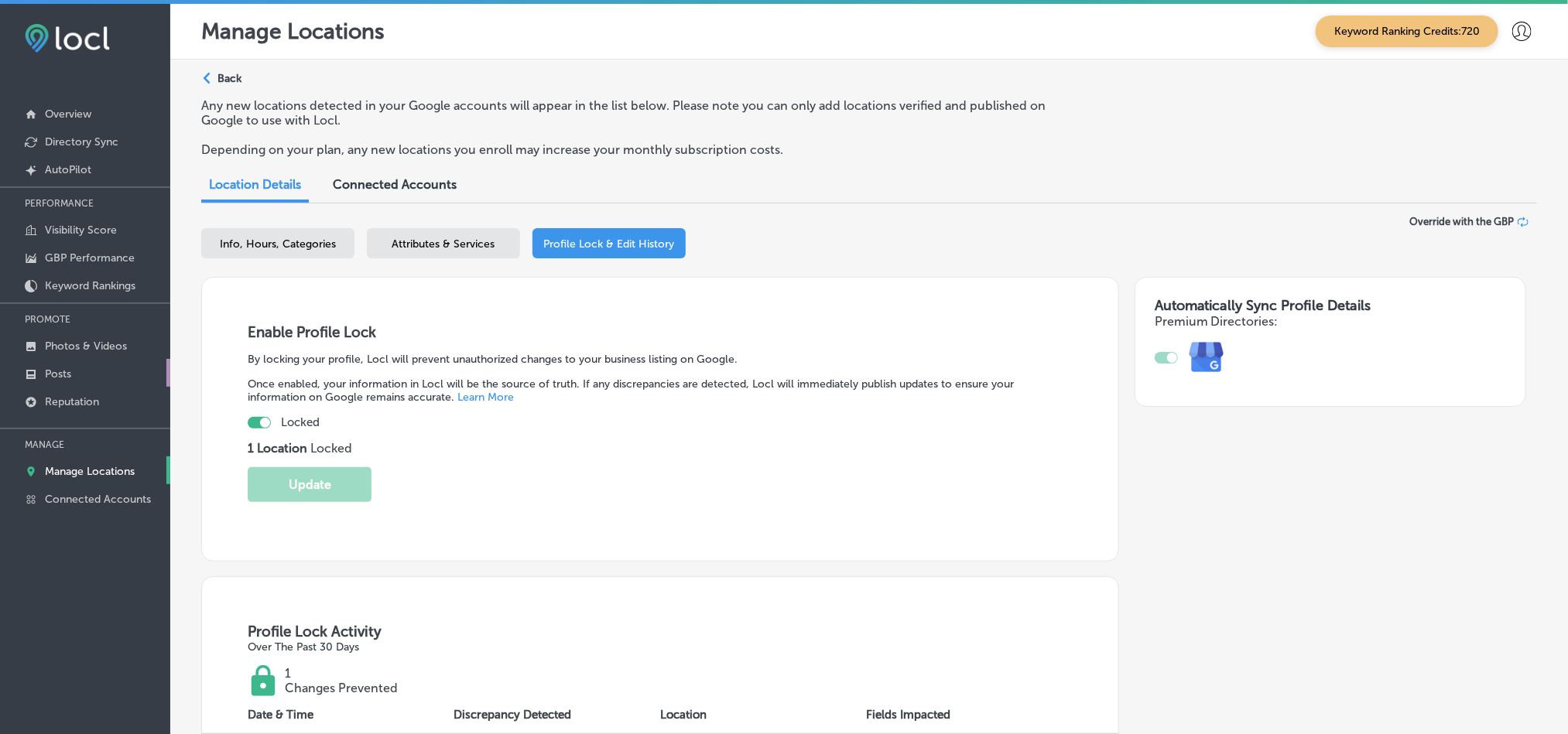
click at [81, 365] on link "Posts" at bounding box center [84, 372] width 170 height 28
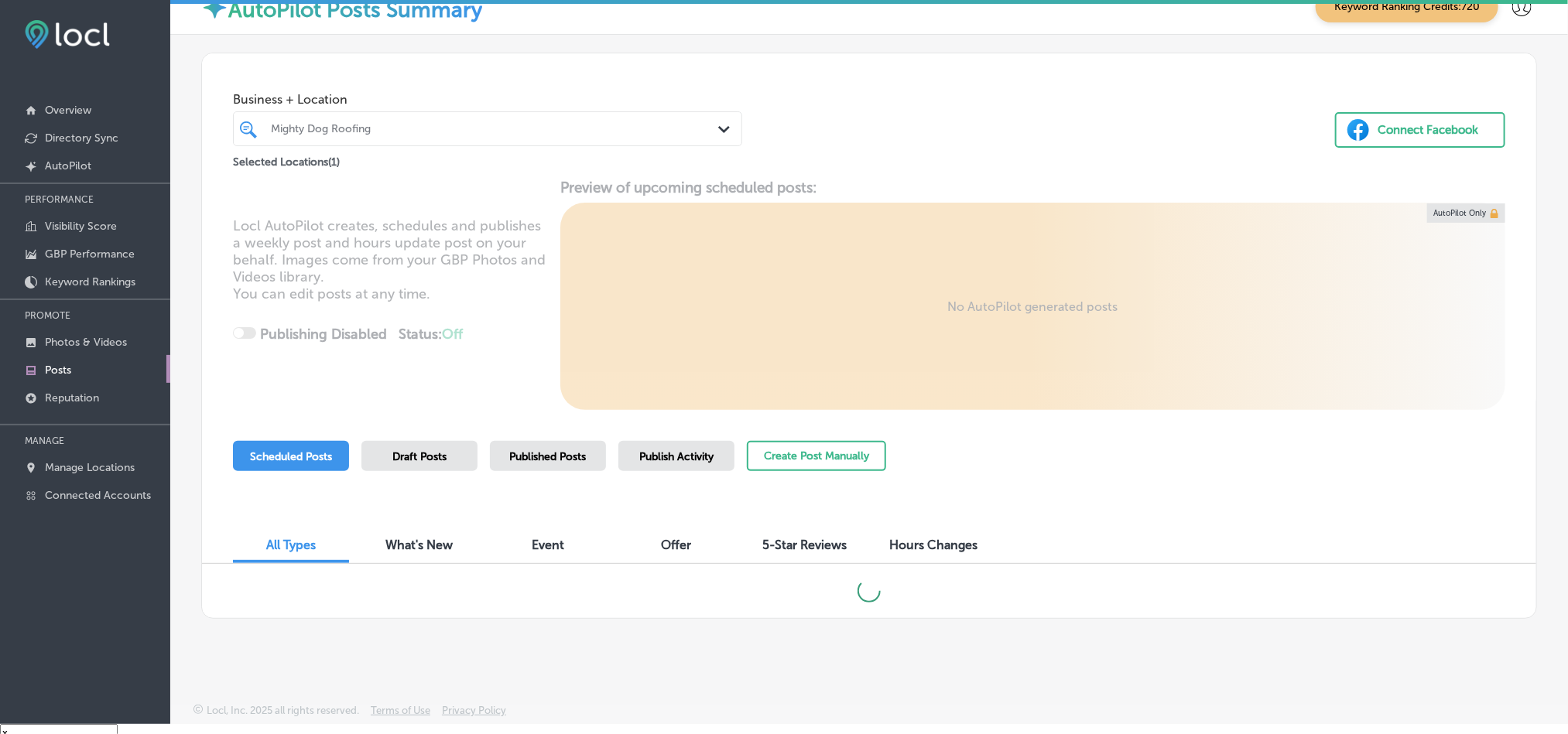
scroll to position [7, 0]
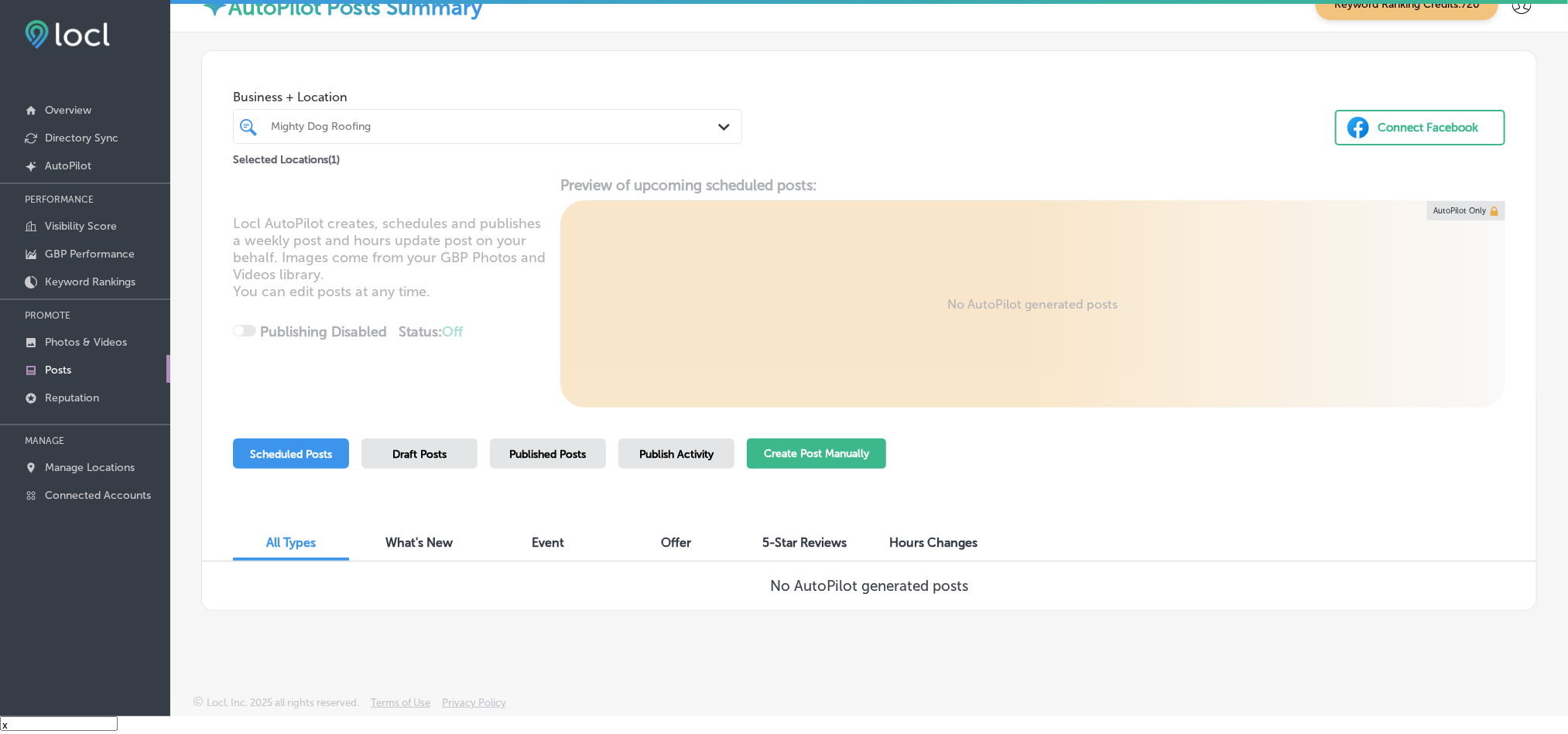
click at [830, 456] on button "Create Post Manually" at bounding box center [816, 454] width 139 height 30
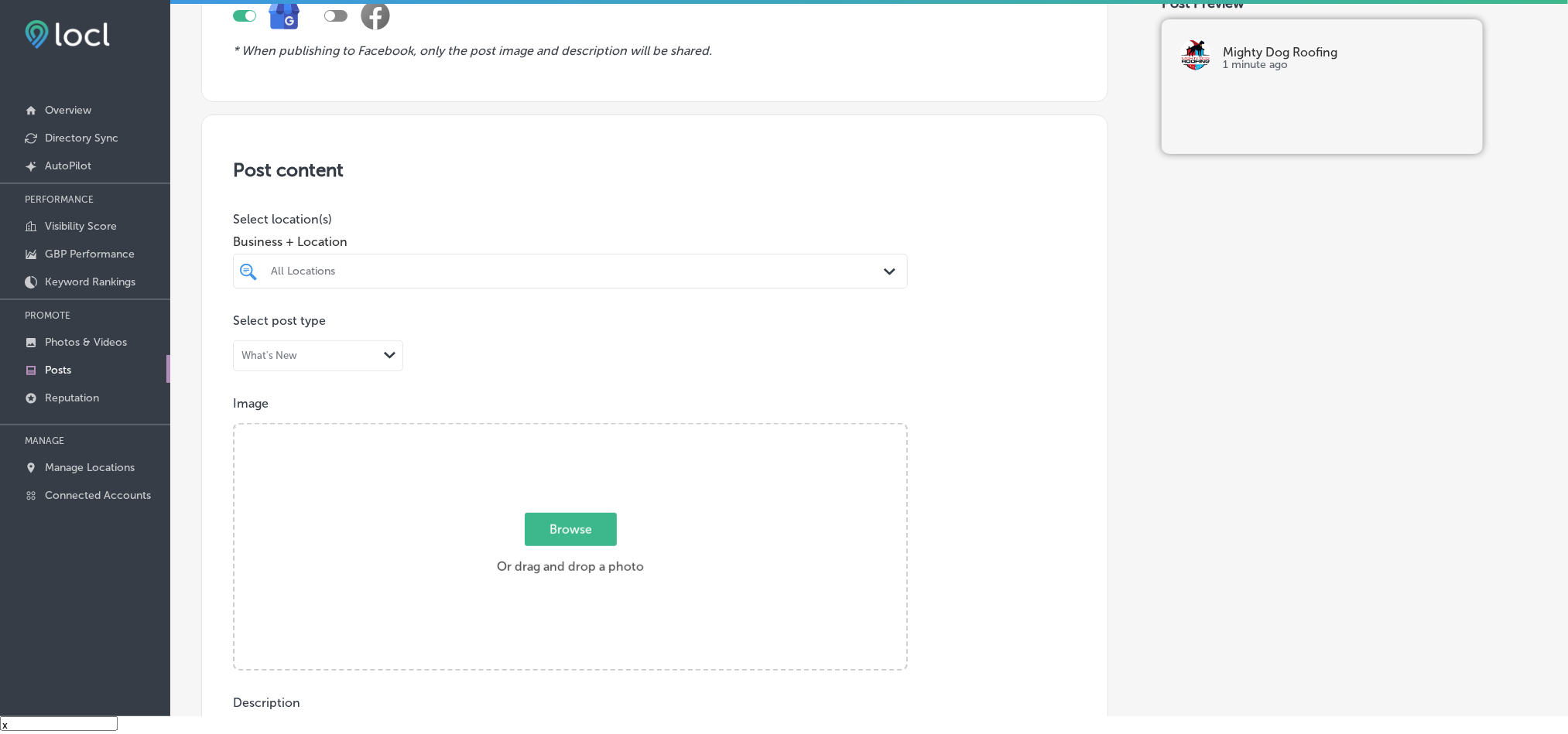
scroll to position [194, 0]
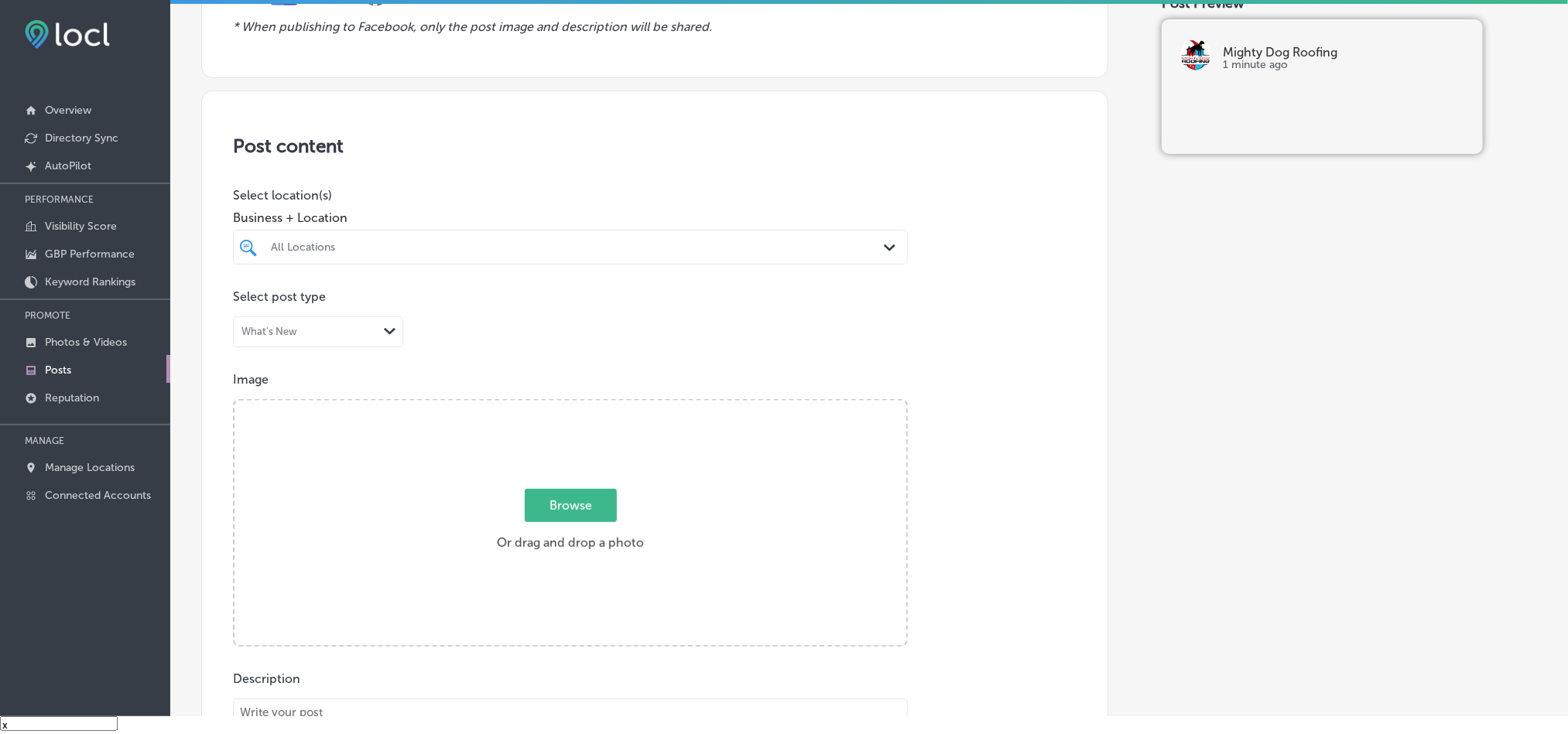
click at [708, 232] on div "All Locations Path Created with Sketch." at bounding box center [569, 246] width 675 height 35
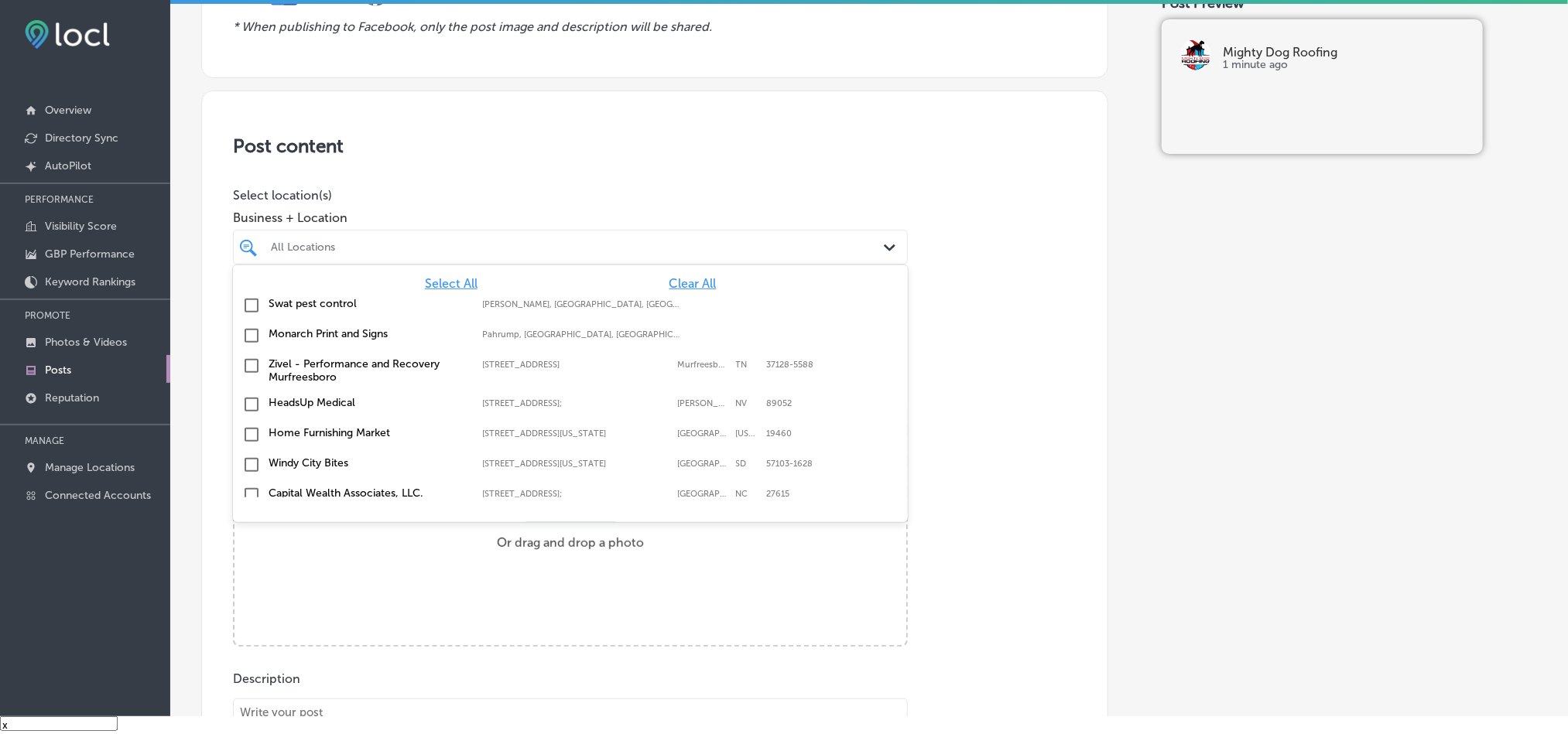
click at [670, 284] on span "Clear All" at bounding box center [694, 283] width 48 height 15
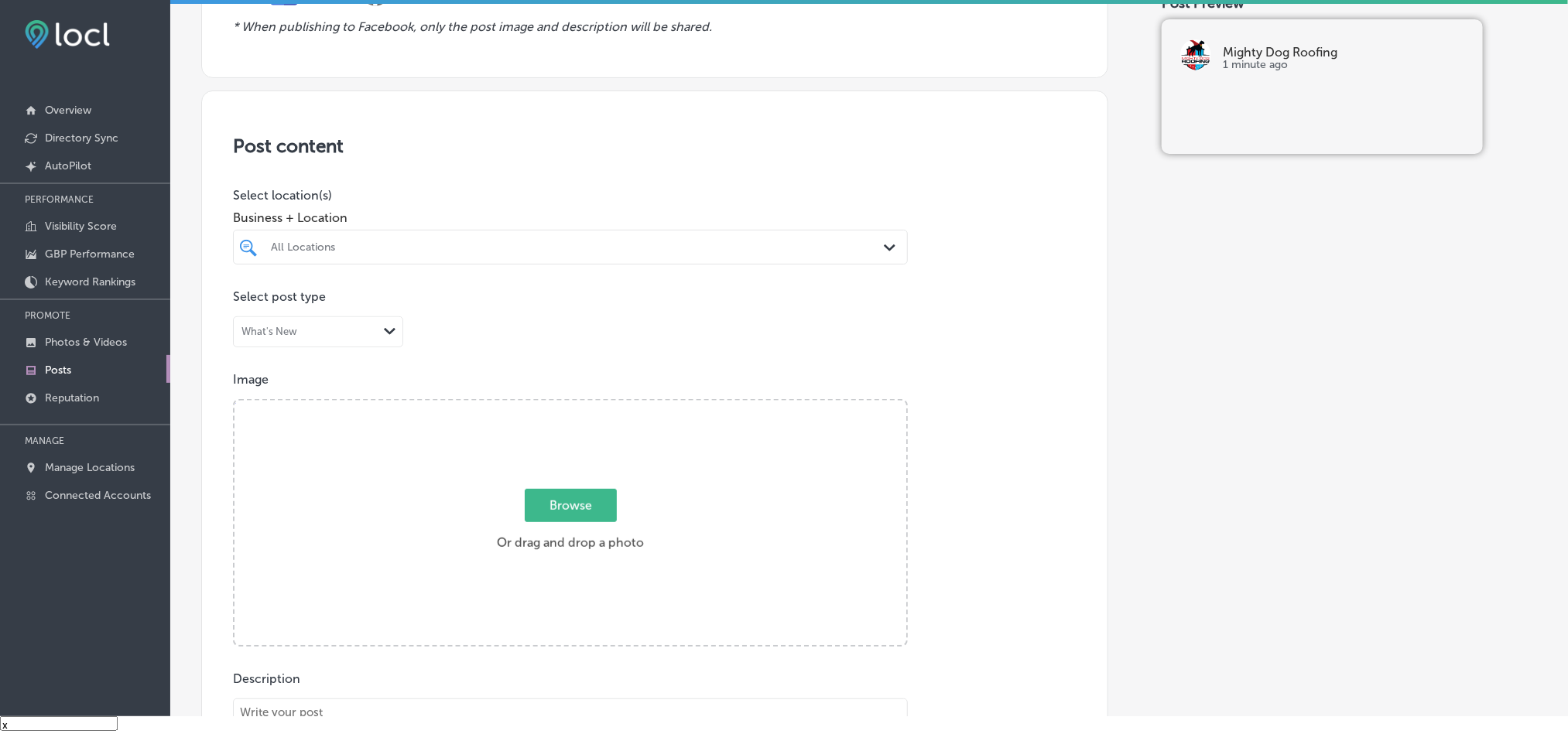
click at [660, 253] on div "All Locations" at bounding box center [578, 246] width 614 height 13
click at [246, 306] on input "checkbox" at bounding box center [251, 305] width 19 height 19
type input "migh"
click at [617, 135] on h3 "Post content" at bounding box center [654, 146] width 844 height 23
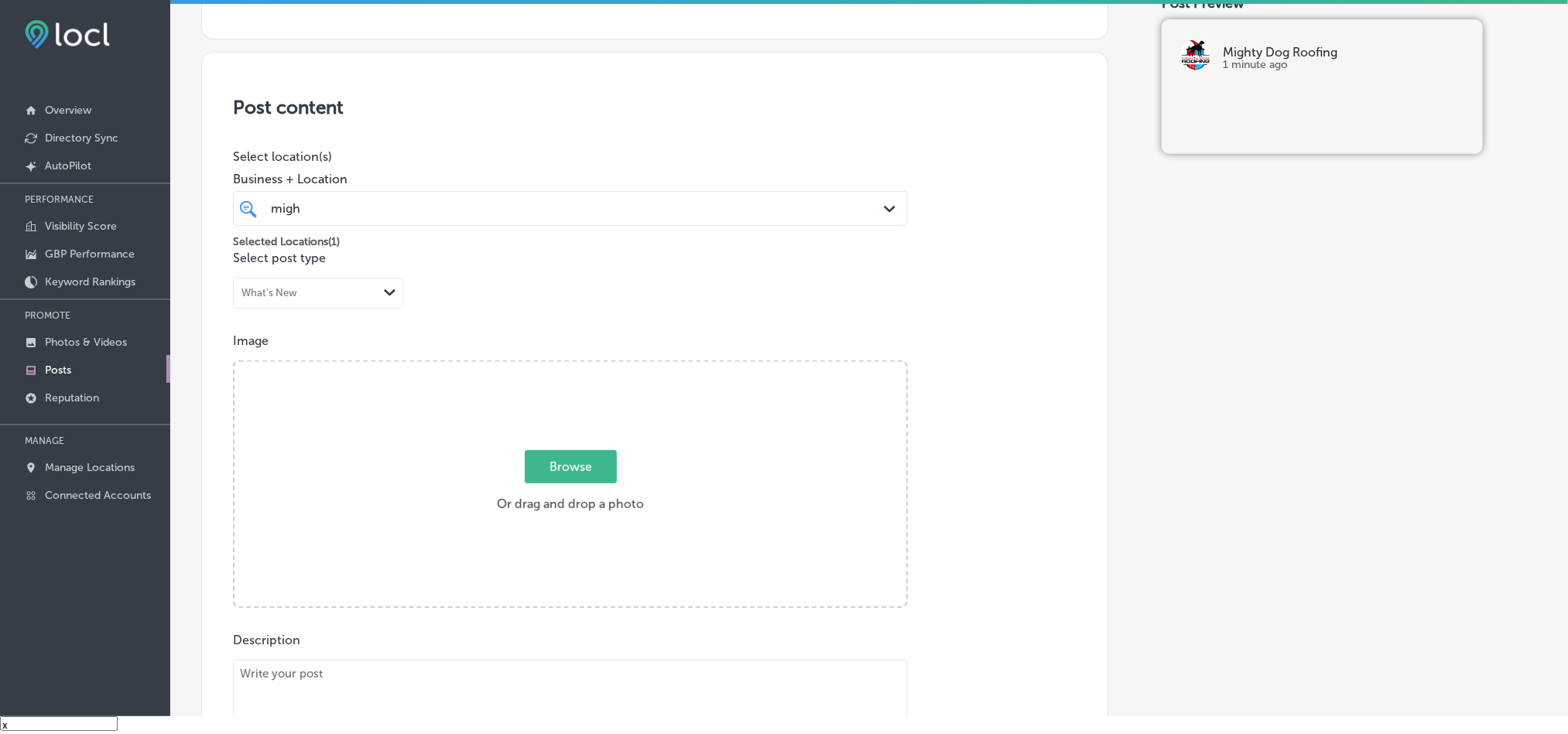
scroll to position [348, 0]
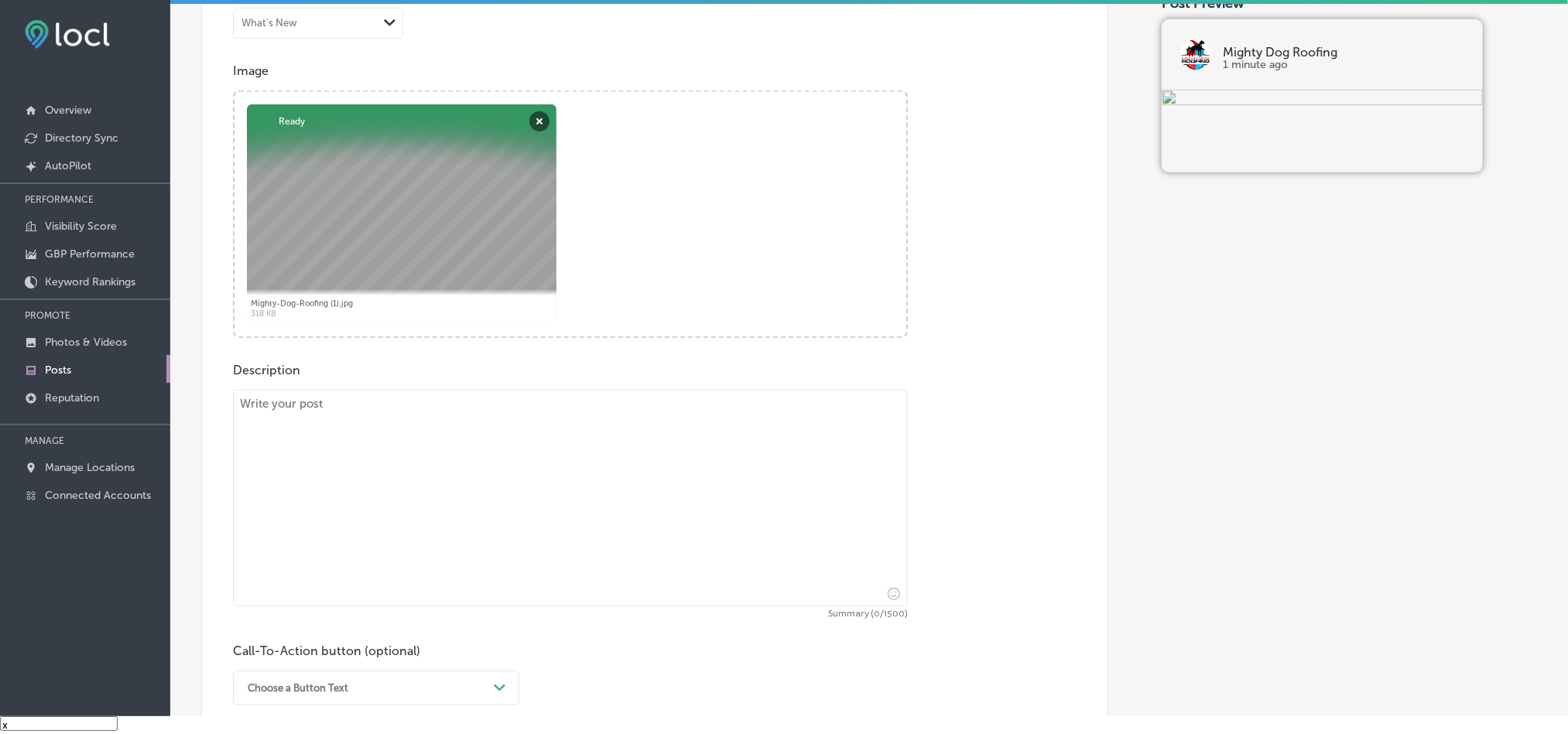
click at [490, 456] on textarea at bounding box center [569, 498] width 675 height 217
paste textarea "Mighty Dog Roofing proudly serves [GEOGRAPHIC_DATA], [GEOGRAPHIC_DATA][PERSON_N…"
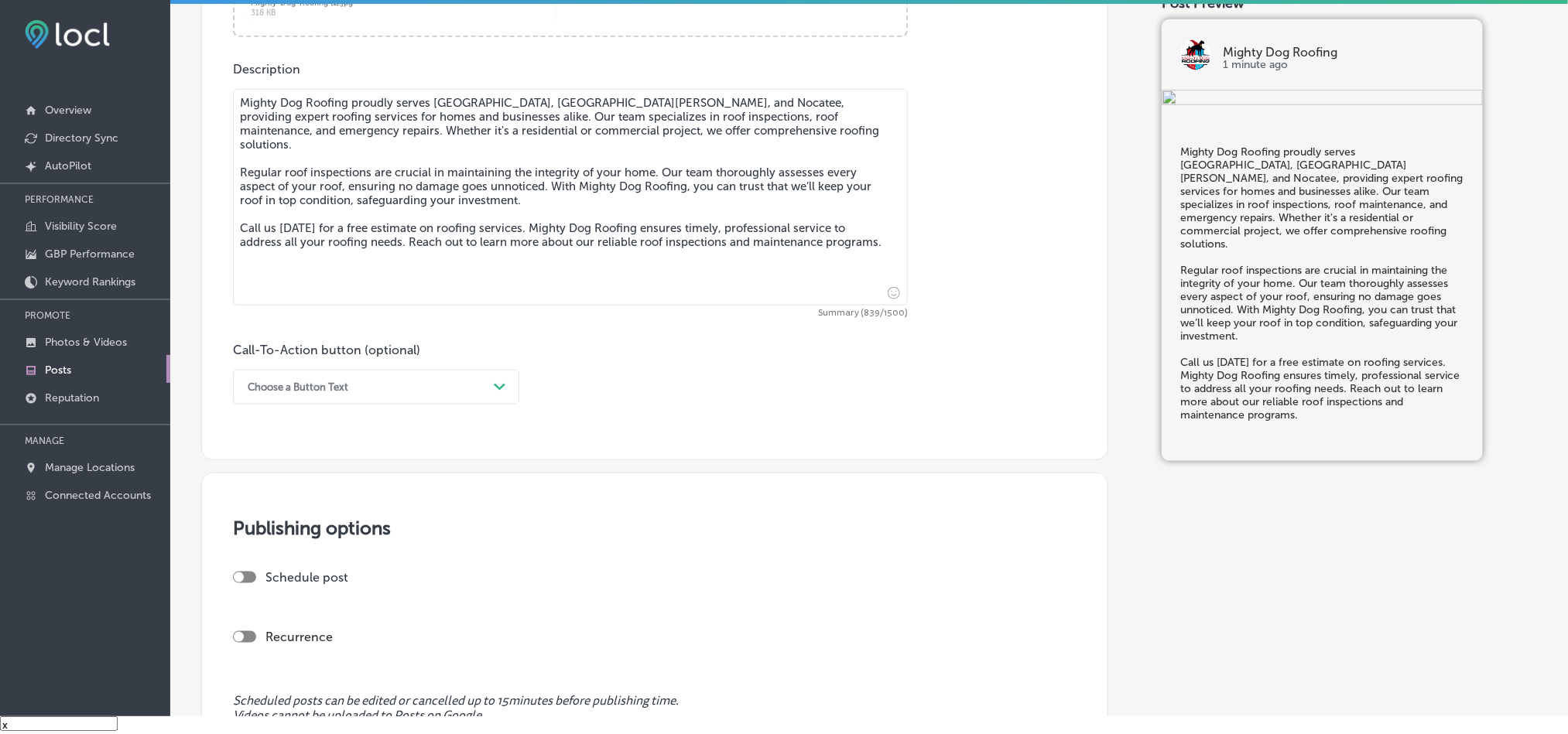
scroll to position [850, 0]
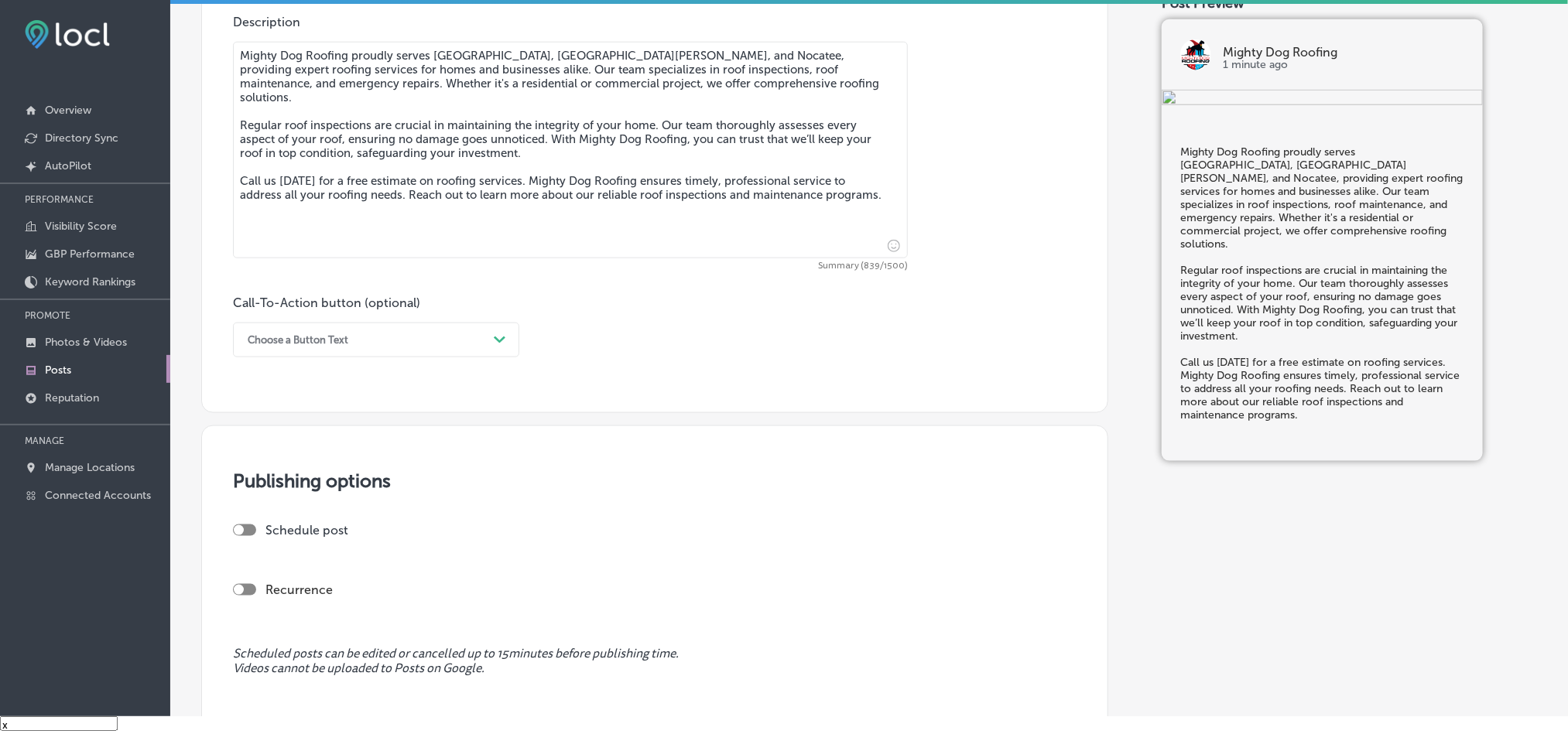
type textarea "Mighty Dog Roofing proudly serves [GEOGRAPHIC_DATA], [GEOGRAPHIC_DATA][PERSON_N…"
click at [456, 341] on div "Choose a Button Text" at bounding box center [363, 340] width 247 height 24
click at [274, 541] on div "Call Now" at bounding box center [376, 535] width 286 height 27
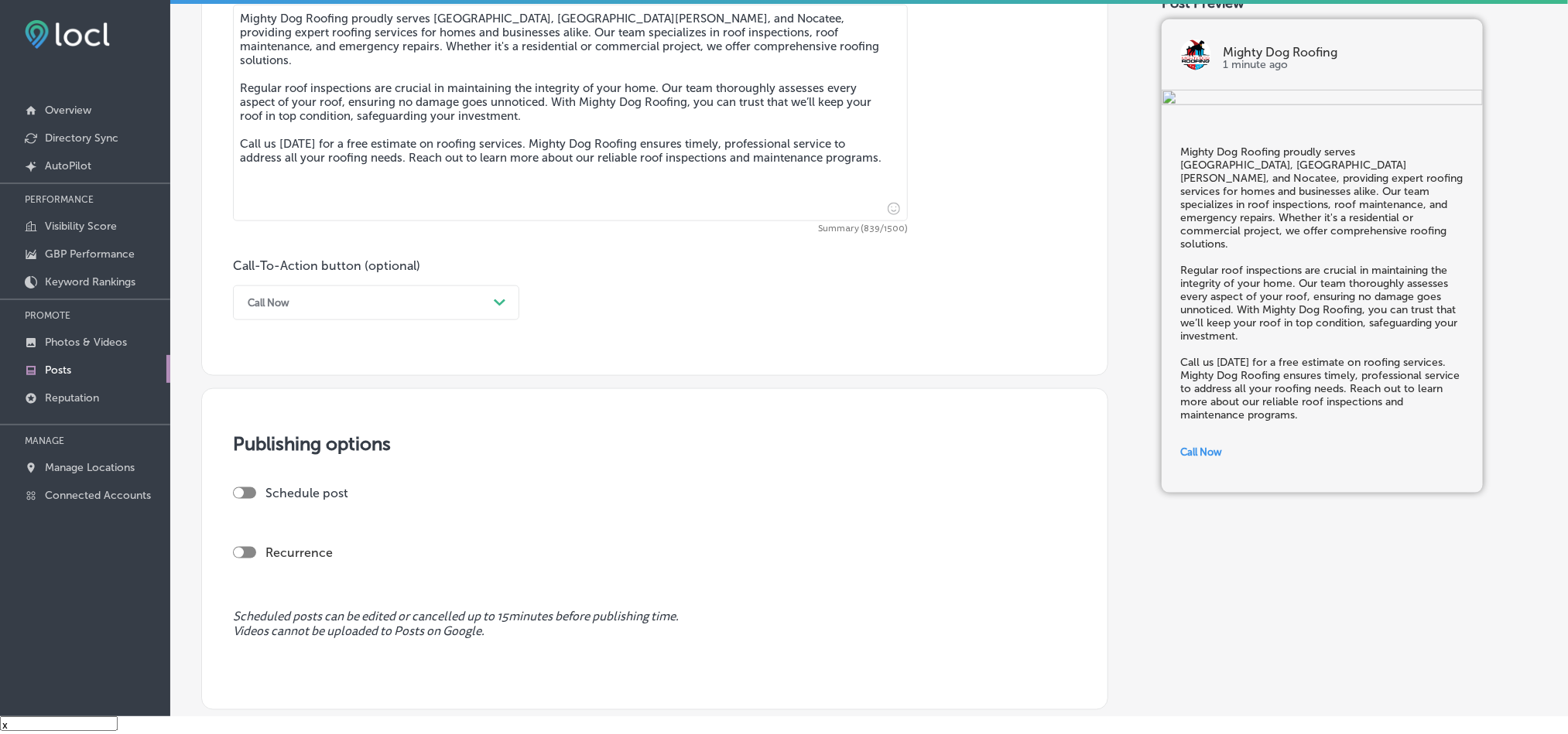
scroll to position [1005, 0]
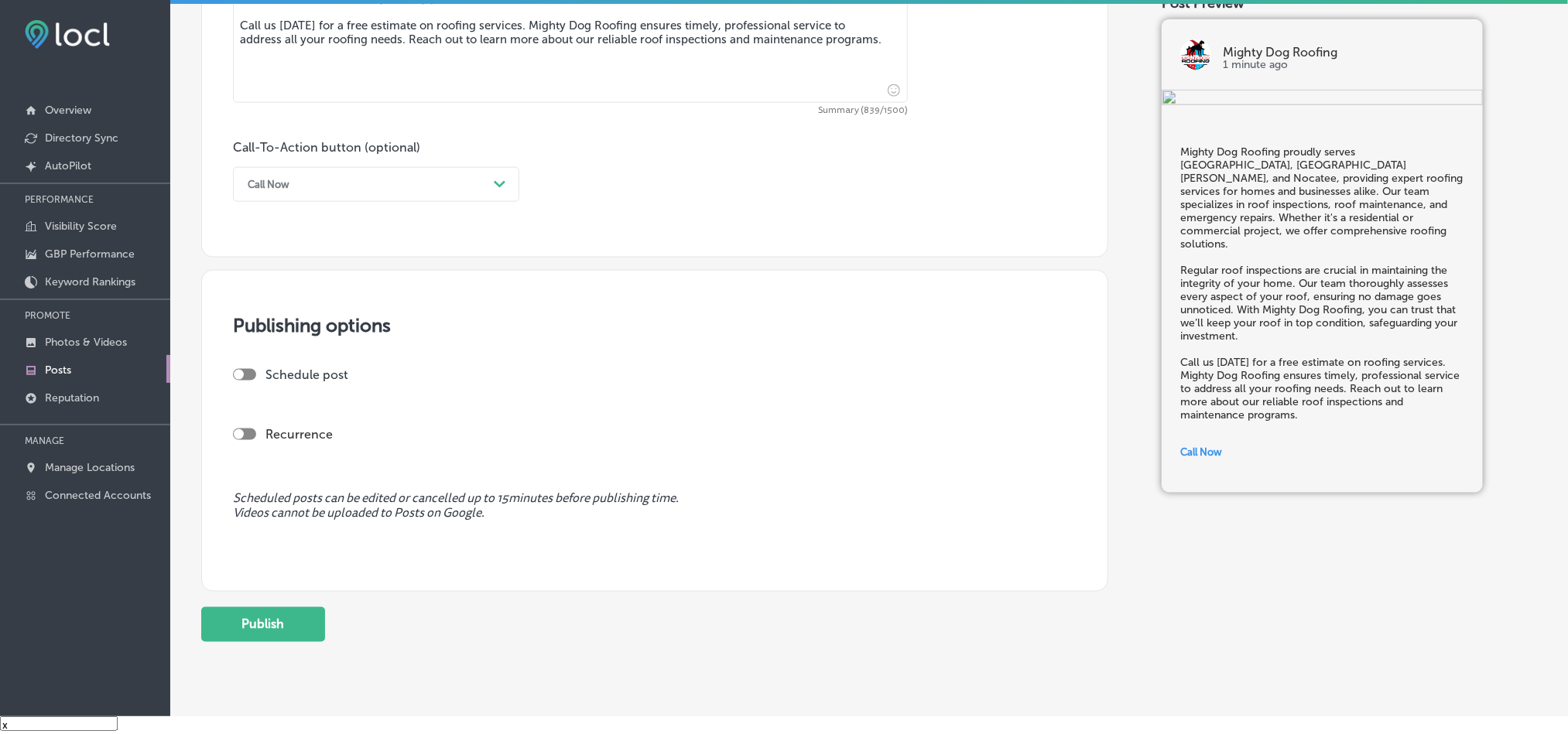
click at [246, 379] on div at bounding box center [243, 374] width 23 height 12
checkbox input "true"
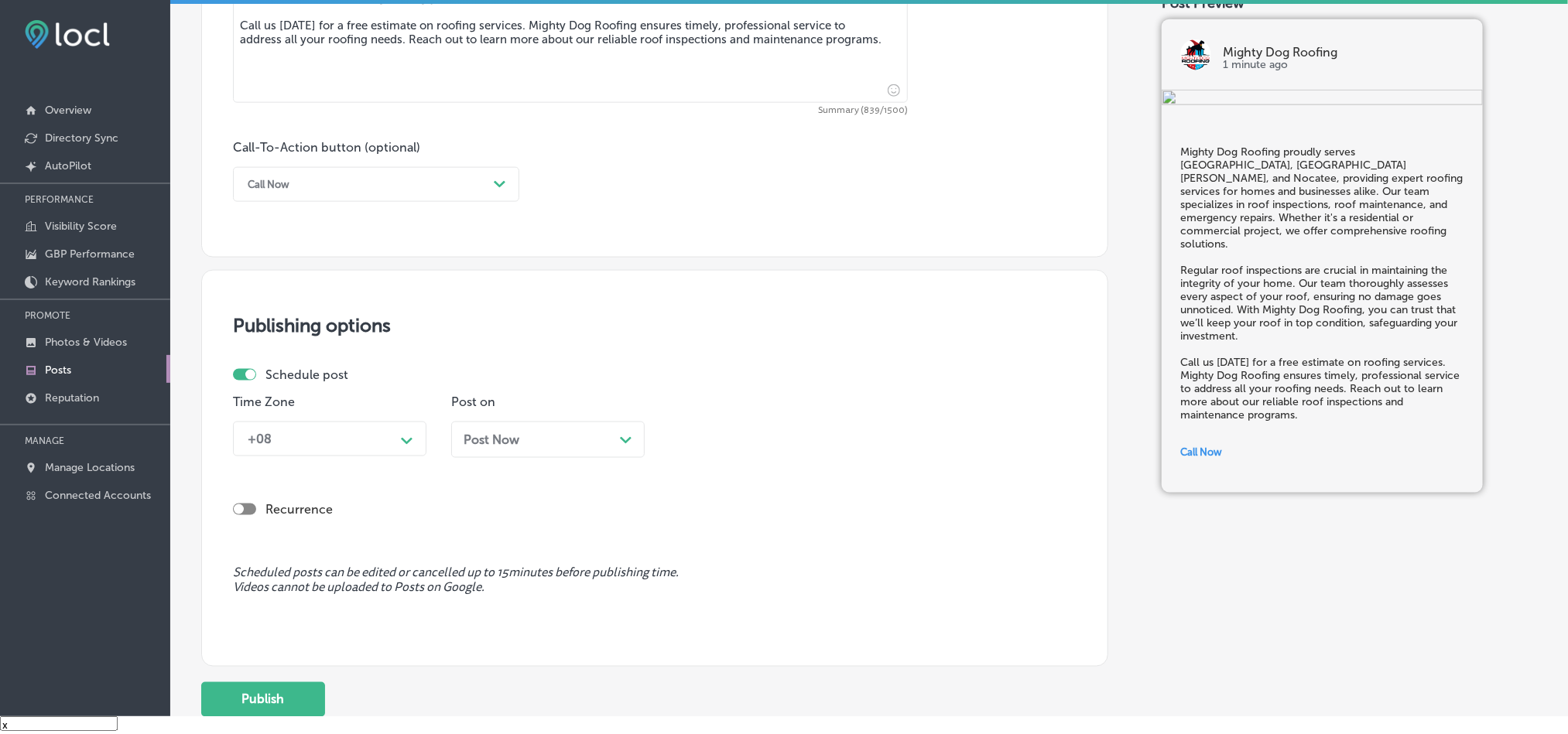
click at [389, 449] on div "+08" at bounding box center [317, 438] width 155 height 27
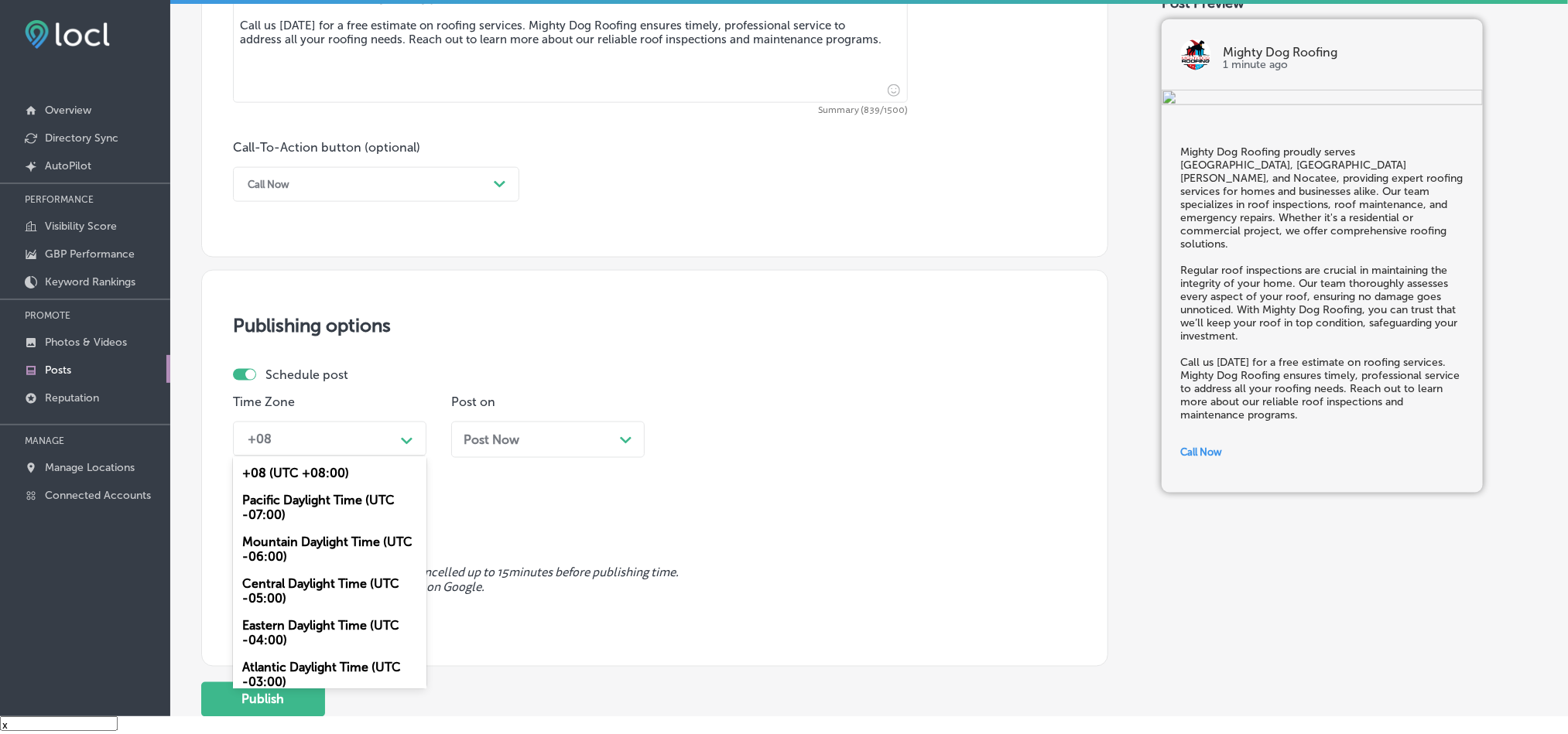
click at [288, 553] on div "Mountain Daylight Time (UTC -06:00)" at bounding box center [329, 549] width 194 height 42
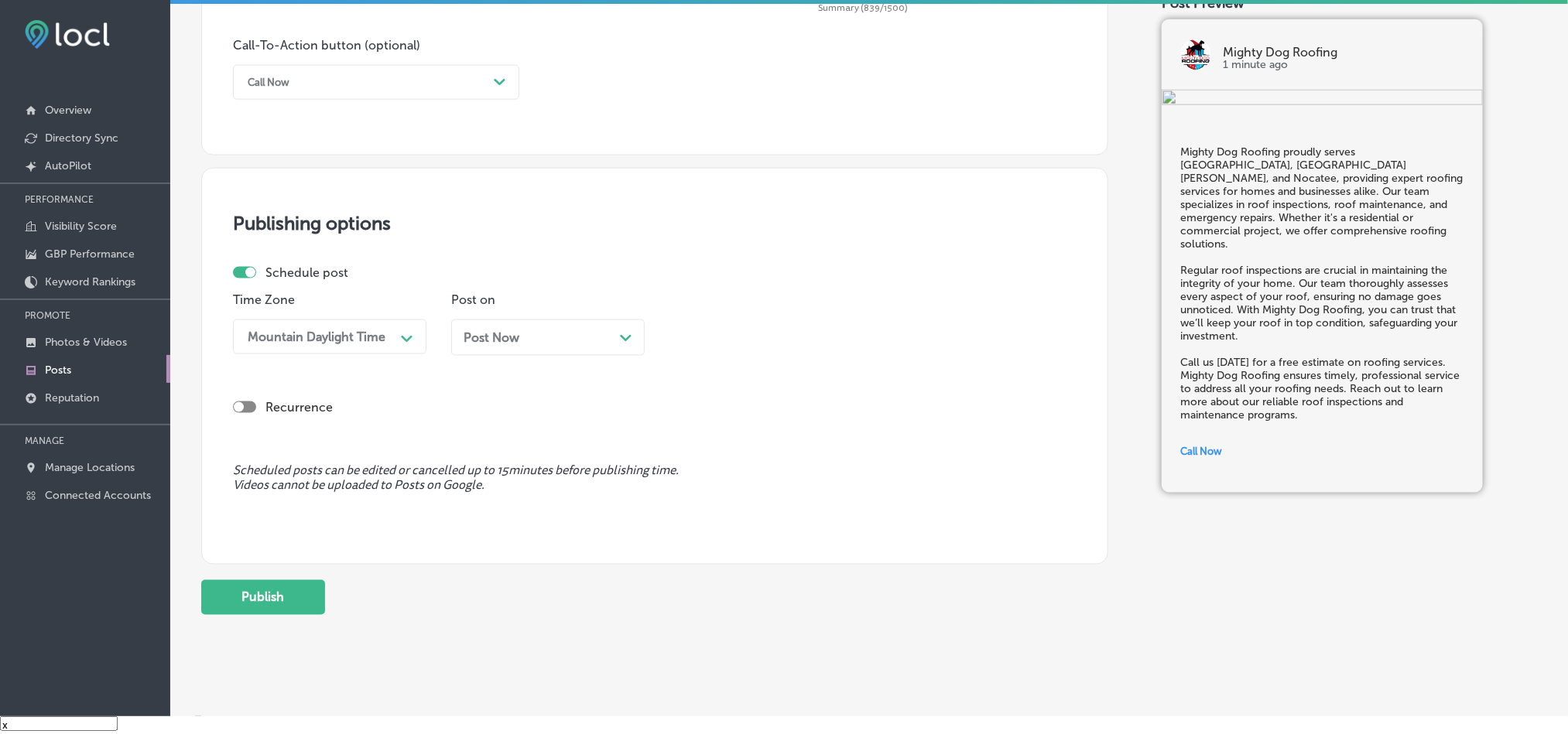
scroll to position [1132, 0]
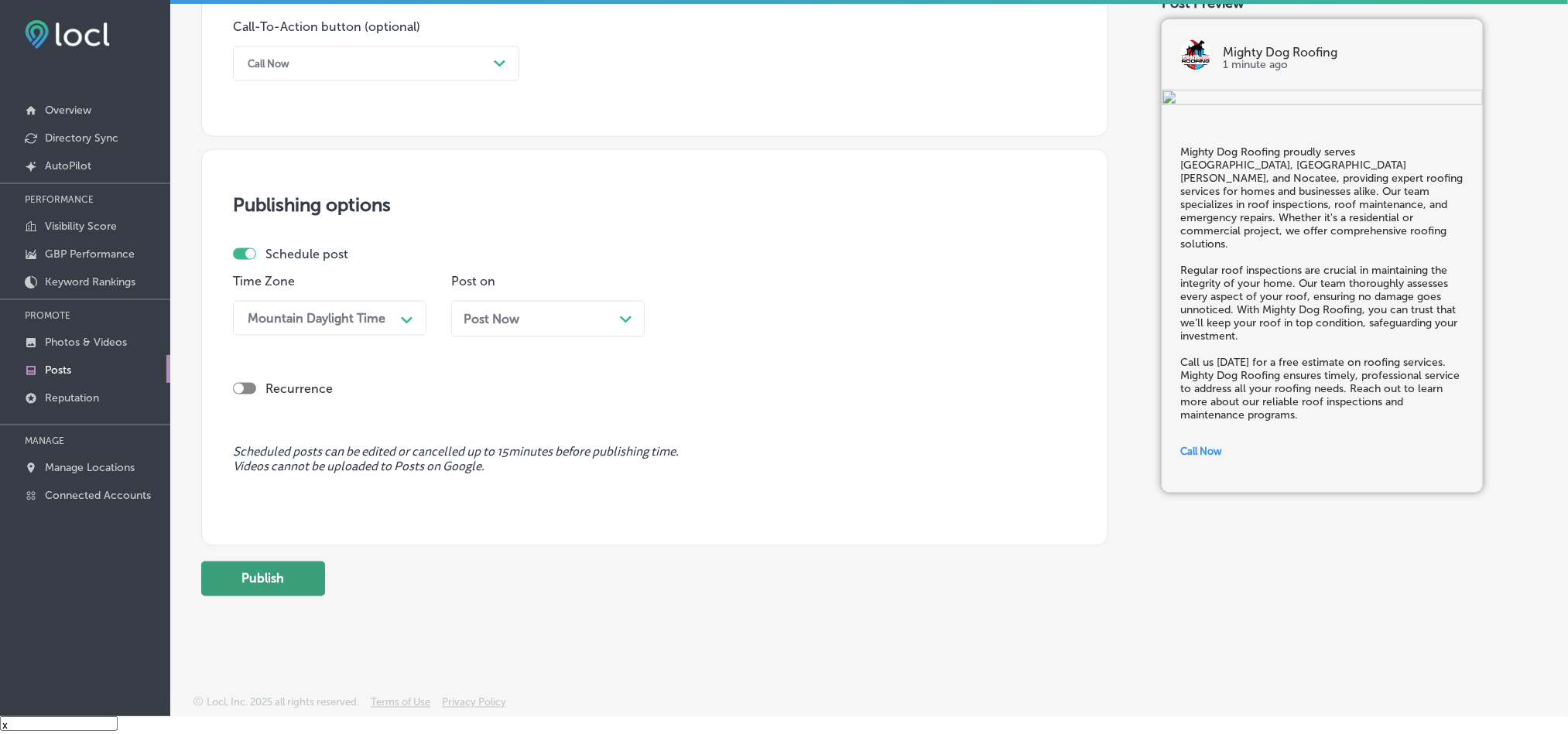
click at [274, 592] on button "Publish" at bounding box center [262, 578] width 124 height 35
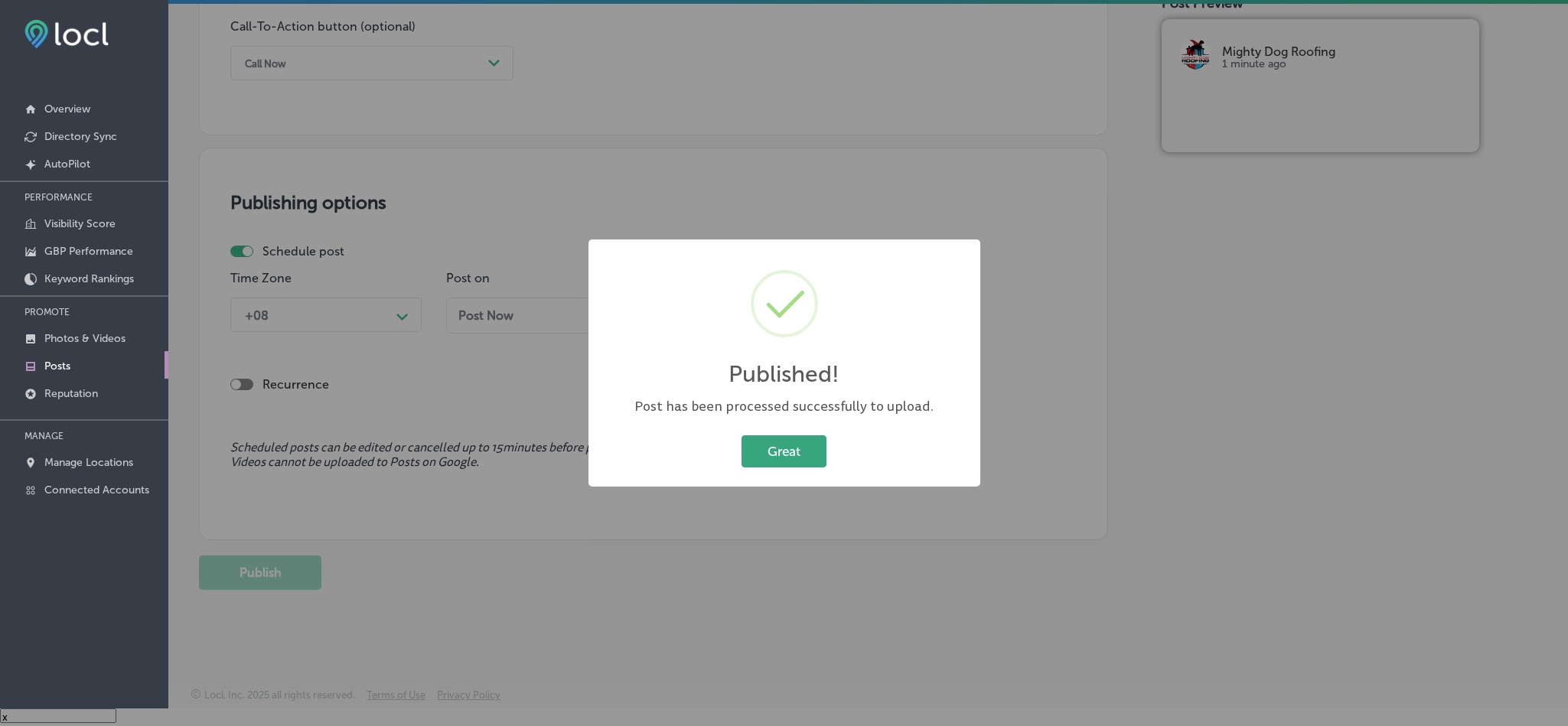
click at [769, 458] on button "Great" at bounding box center [784, 451] width 84 height 31
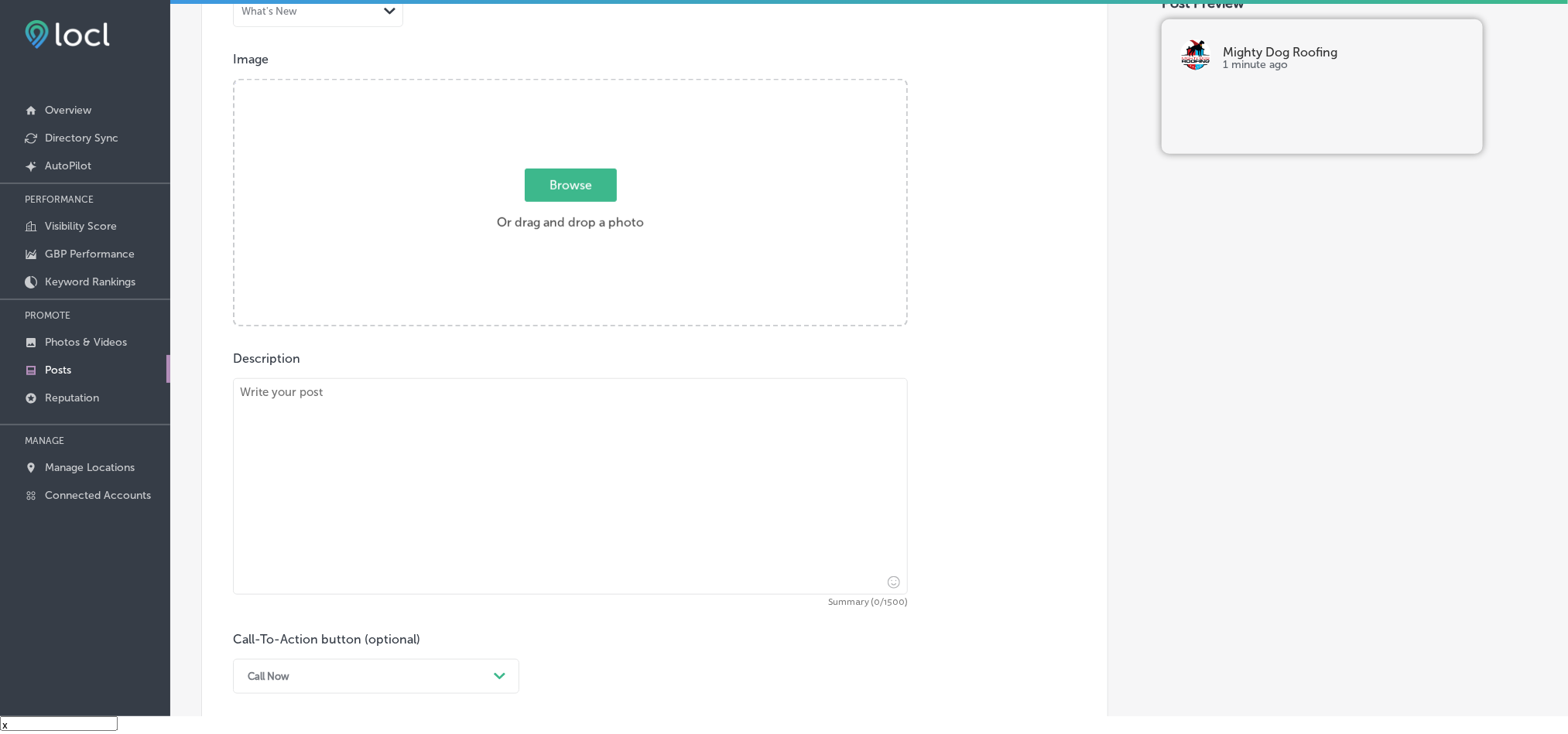
scroll to position [474, 0]
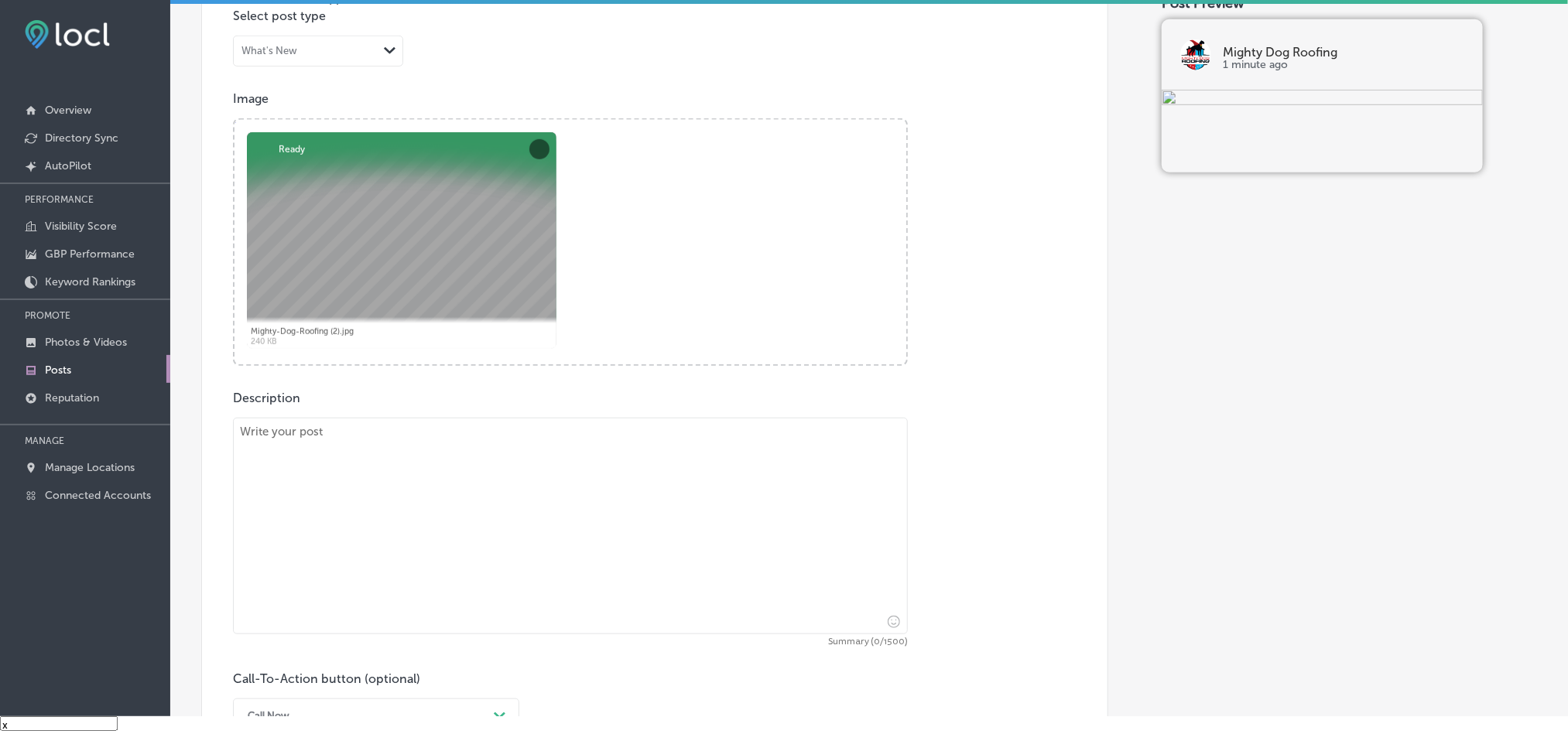
click at [574, 483] on textarea at bounding box center [569, 526] width 675 height 217
paste textarea "For homeowners in [GEOGRAPHIC_DATA], [GEOGRAPHIC_DATA], and [GEOGRAPHIC_DATA], …"
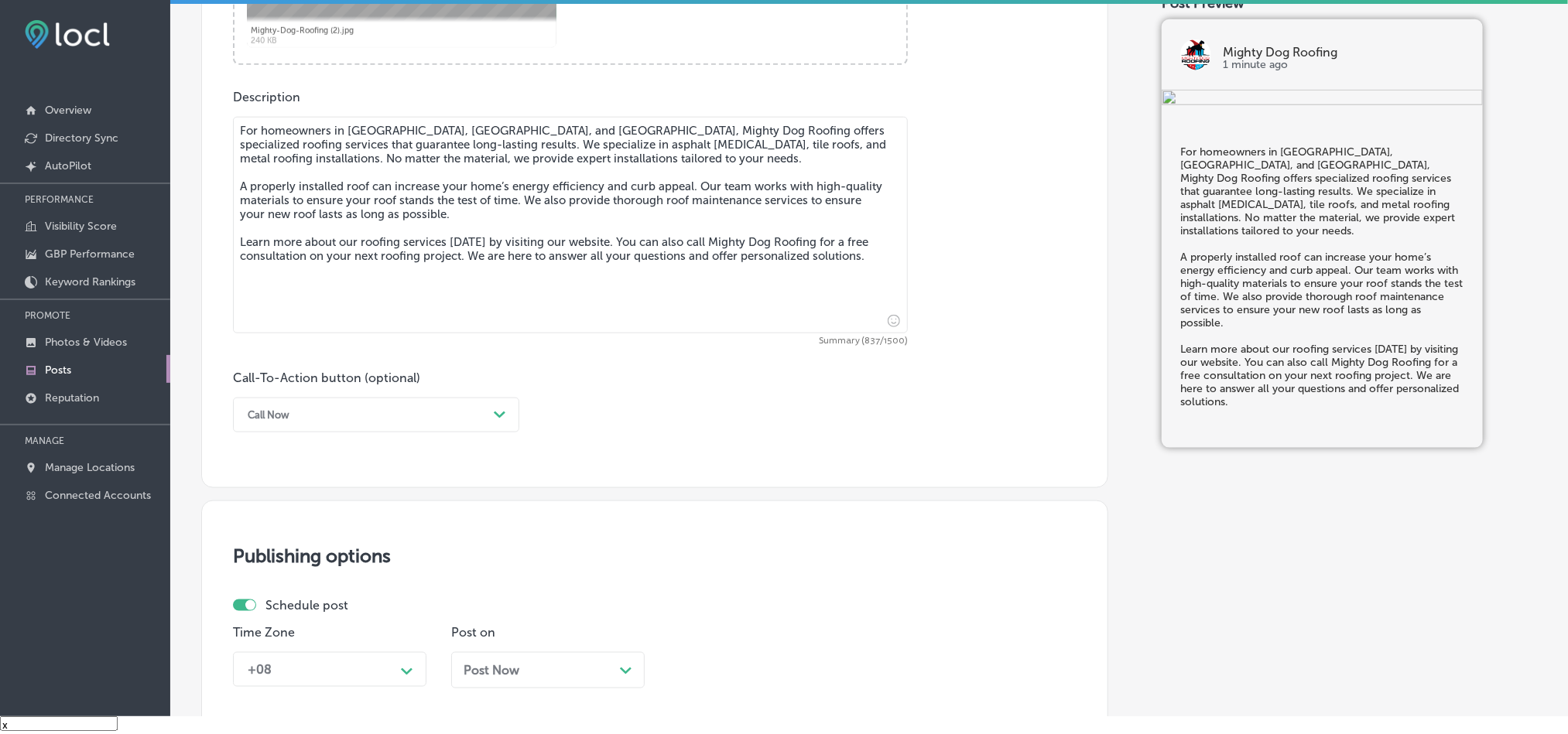
scroll to position [785, 0]
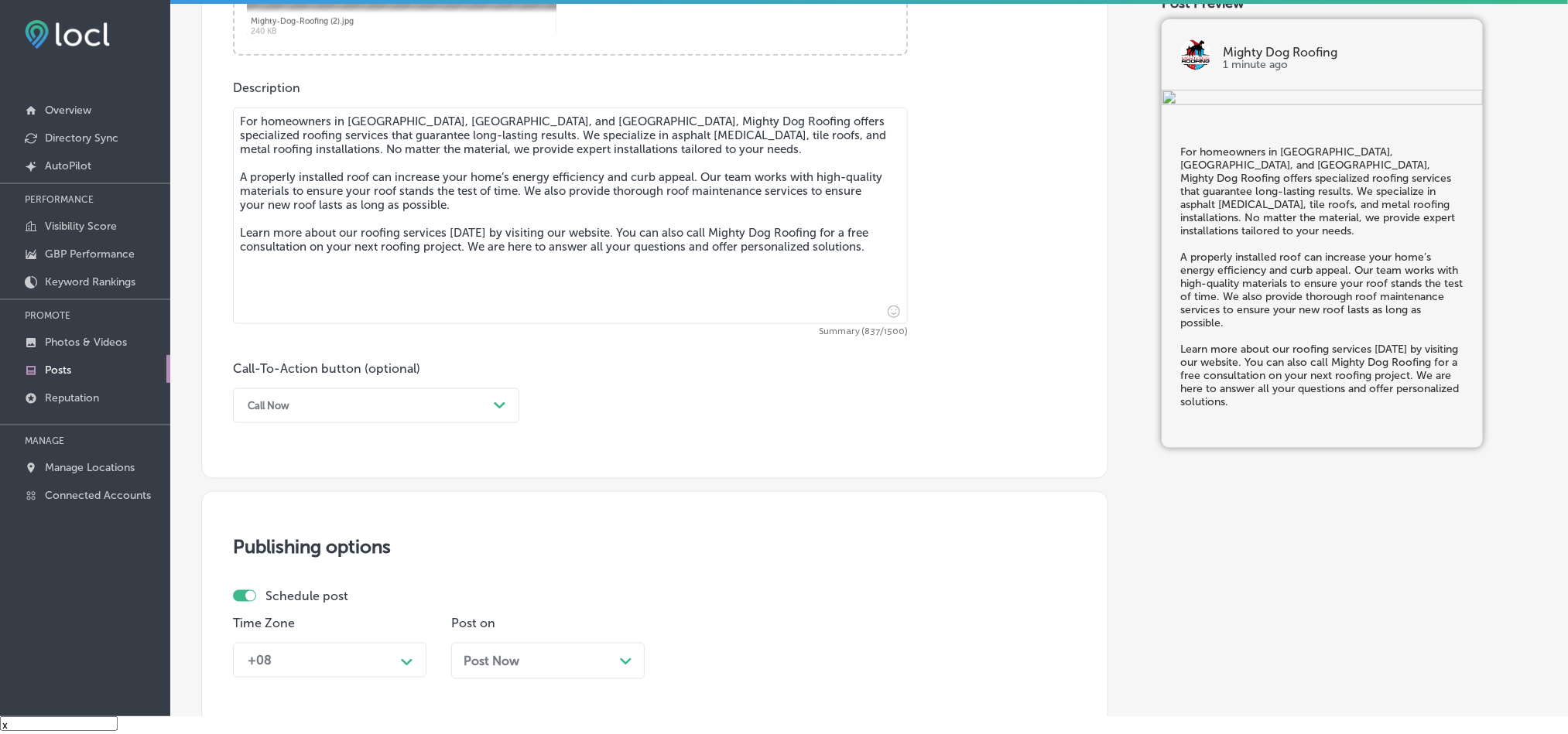
type textarea "For homeowners in [GEOGRAPHIC_DATA], [GEOGRAPHIC_DATA], and [GEOGRAPHIC_DATA], …"
drag, startPoint x: 420, startPoint y: 404, endPoint x: 407, endPoint y: 411, distance: 14.8
click at [420, 404] on div "Call Now" at bounding box center [363, 405] width 247 height 24
click at [267, 557] on div "Learn more" at bounding box center [376, 547] width 286 height 27
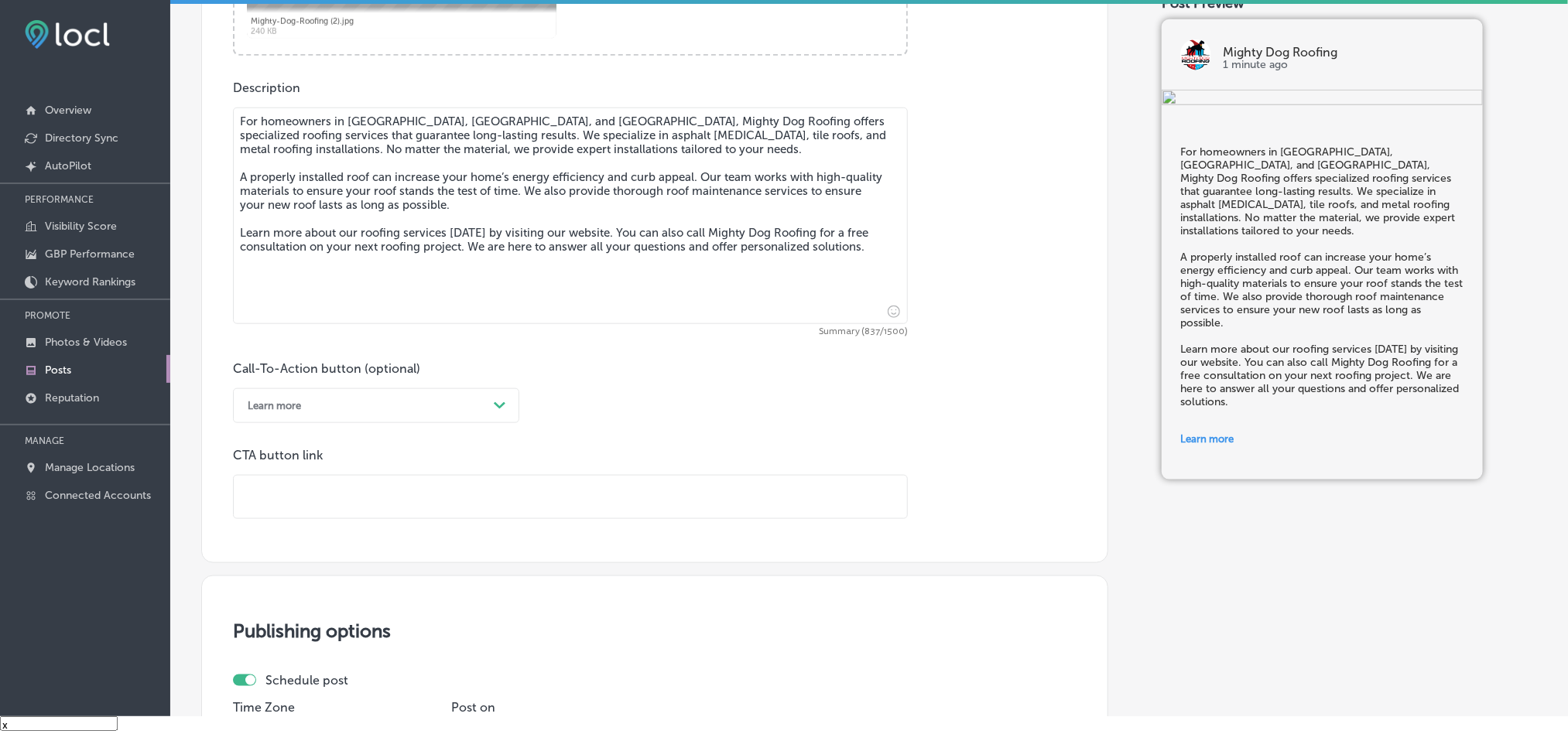
click at [401, 511] on input "text" at bounding box center [570, 497] width 674 height 43
paste input "[URL][DOMAIN_NAME]"
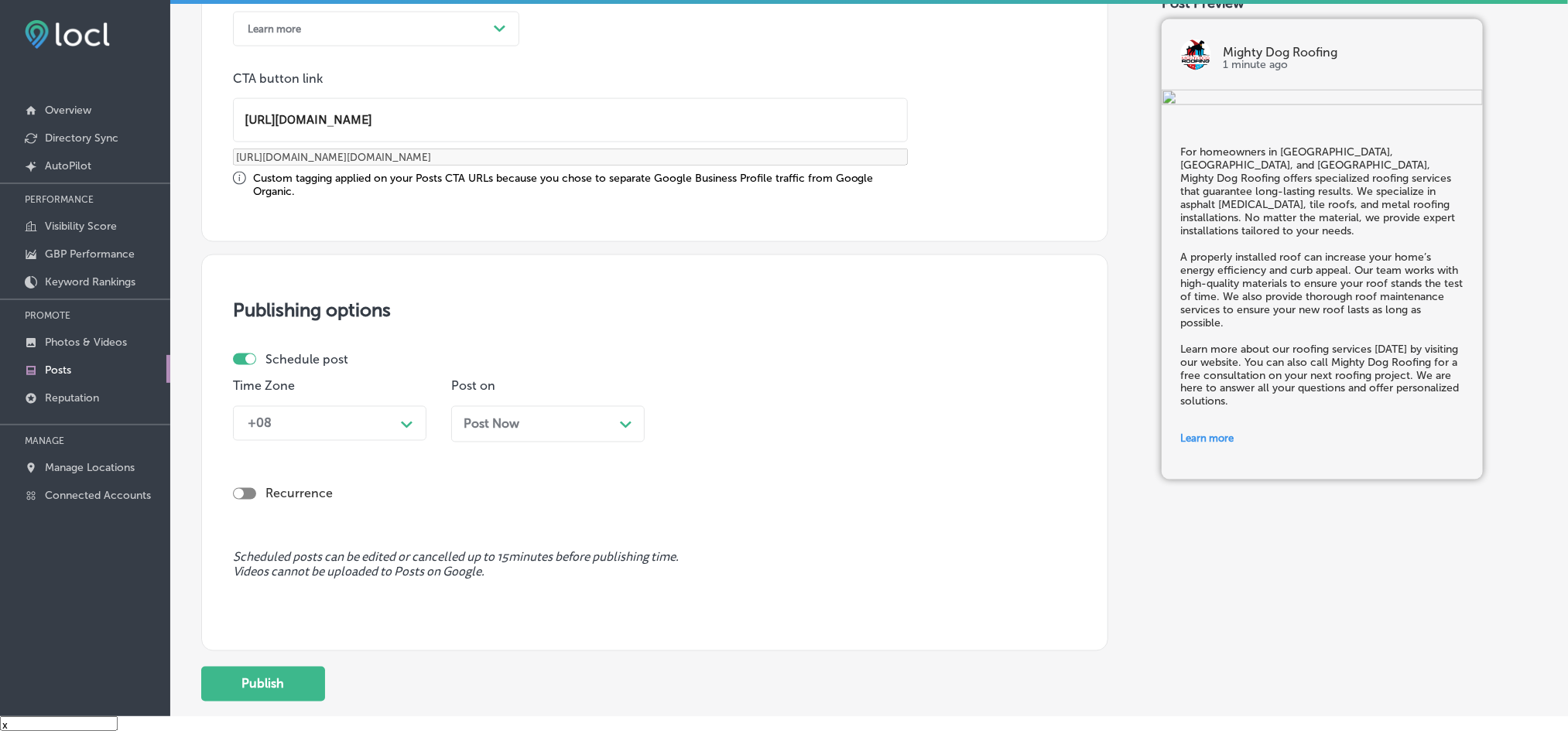
scroll to position [1170, 0]
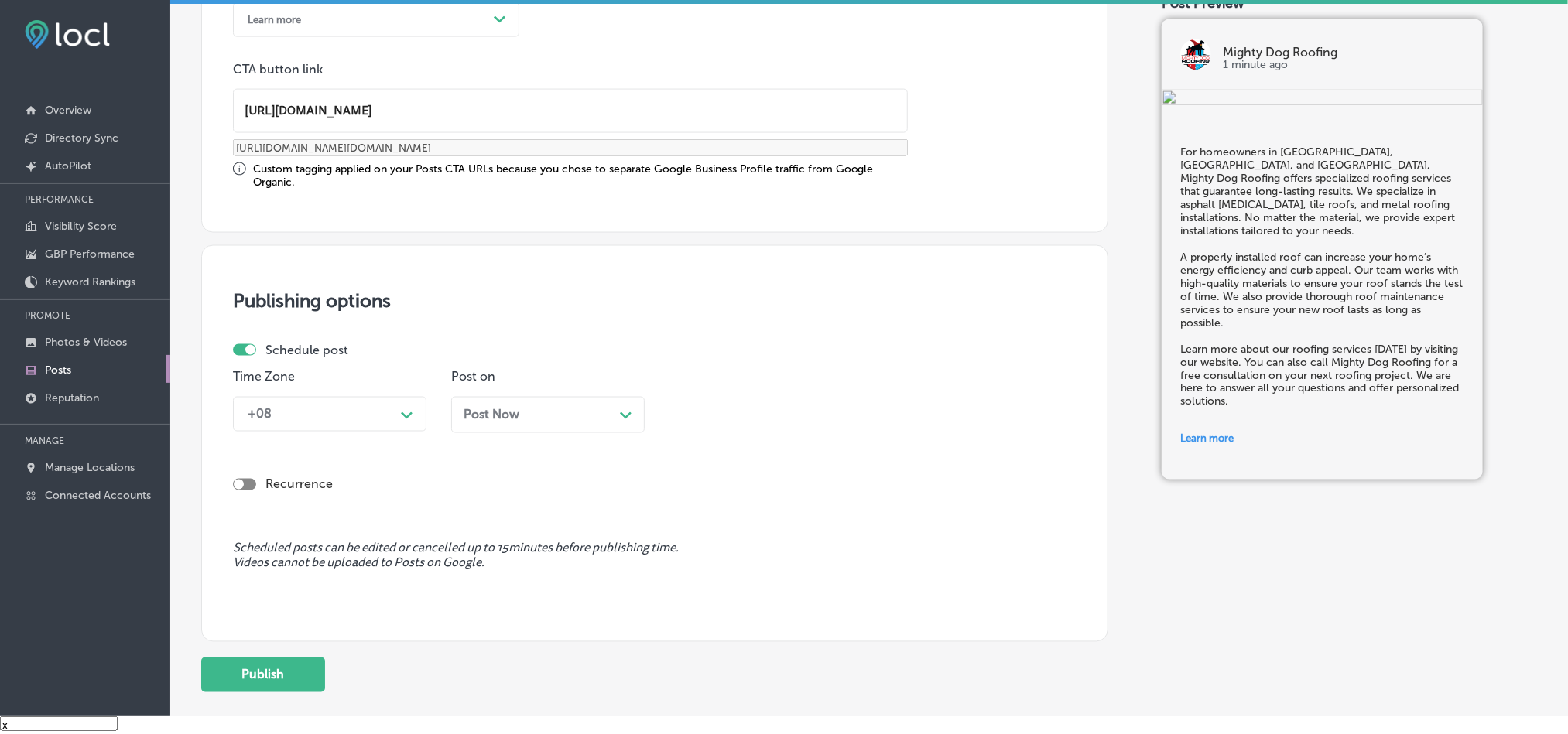
type input "[URL][DOMAIN_NAME]"
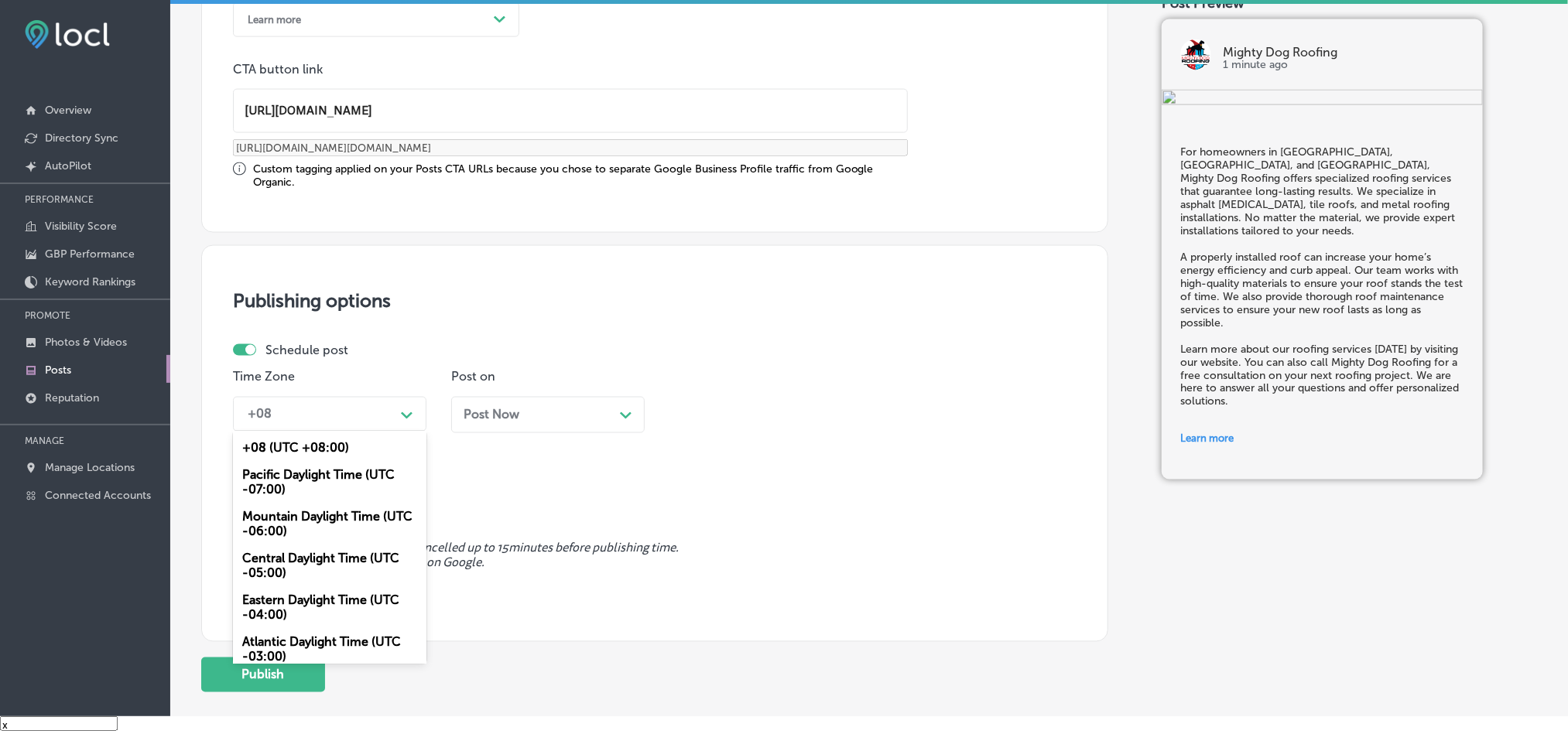
click at [380, 408] on div "+08" at bounding box center [317, 413] width 155 height 27
click at [309, 529] on div "Mountain Daylight Time (UTC -06:00)" at bounding box center [329, 524] width 194 height 42
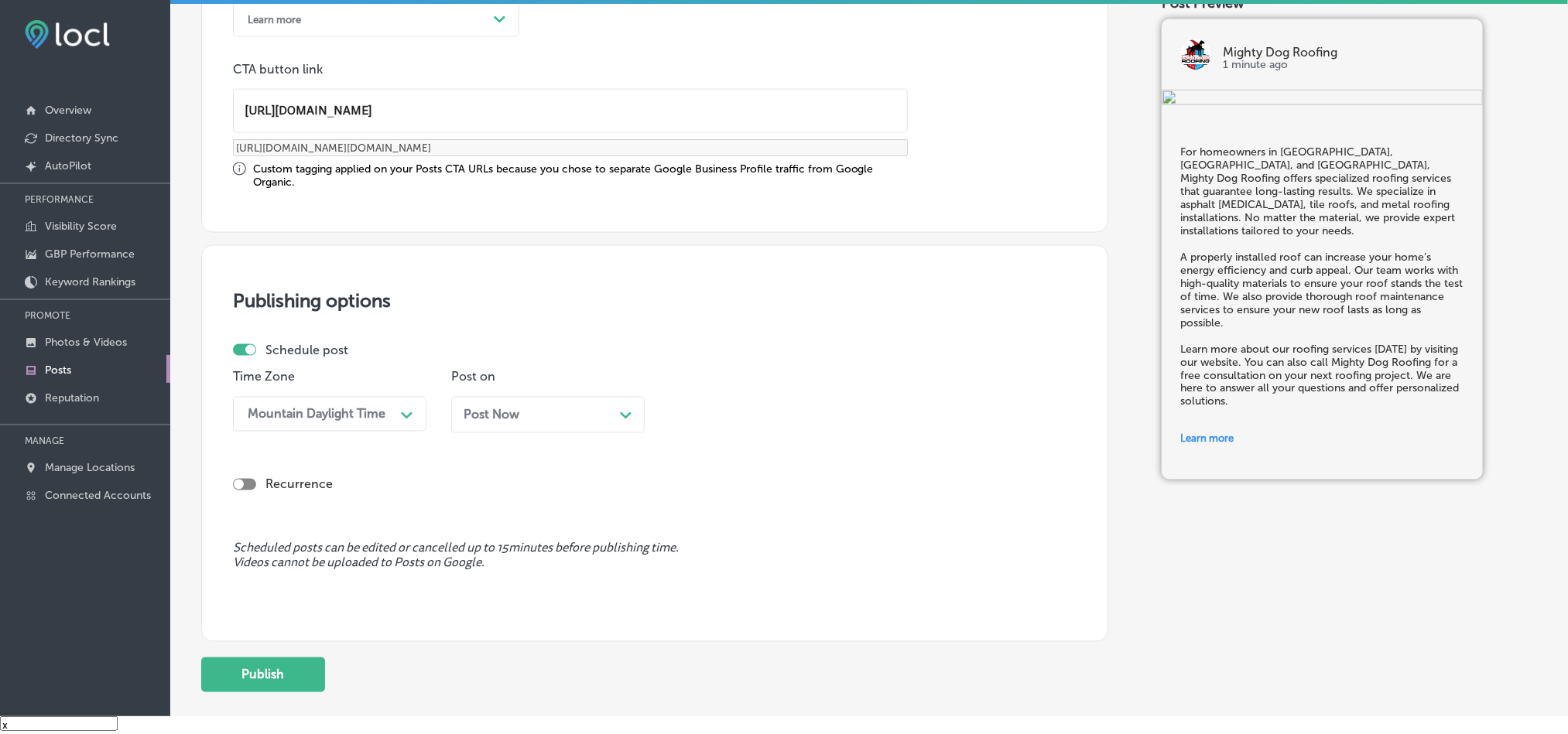
click at [546, 416] on div "Post Now Path Created with Sketch." at bounding box center [548, 414] width 169 height 15
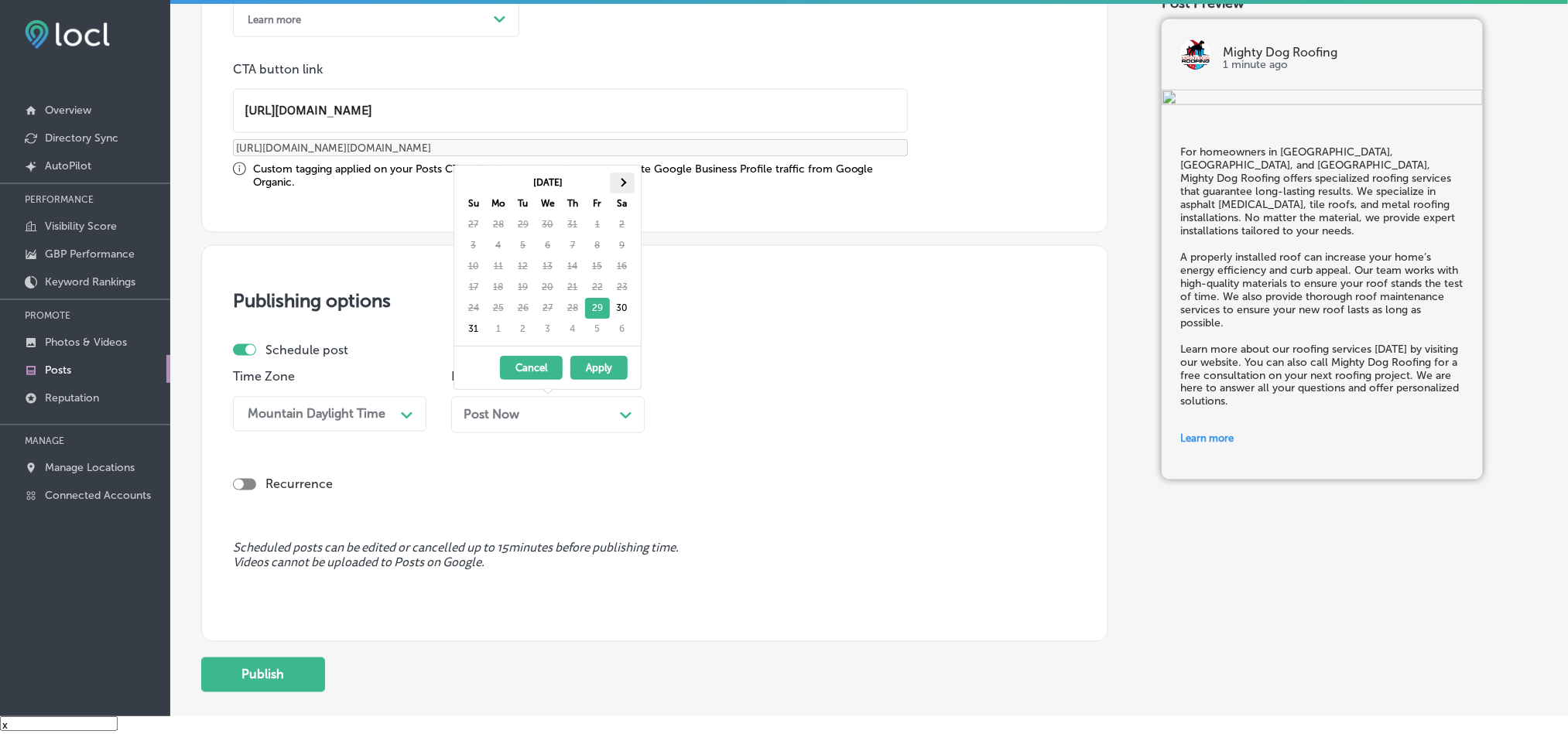
click at [625, 181] on th at bounding box center [622, 183] width 25 height 21
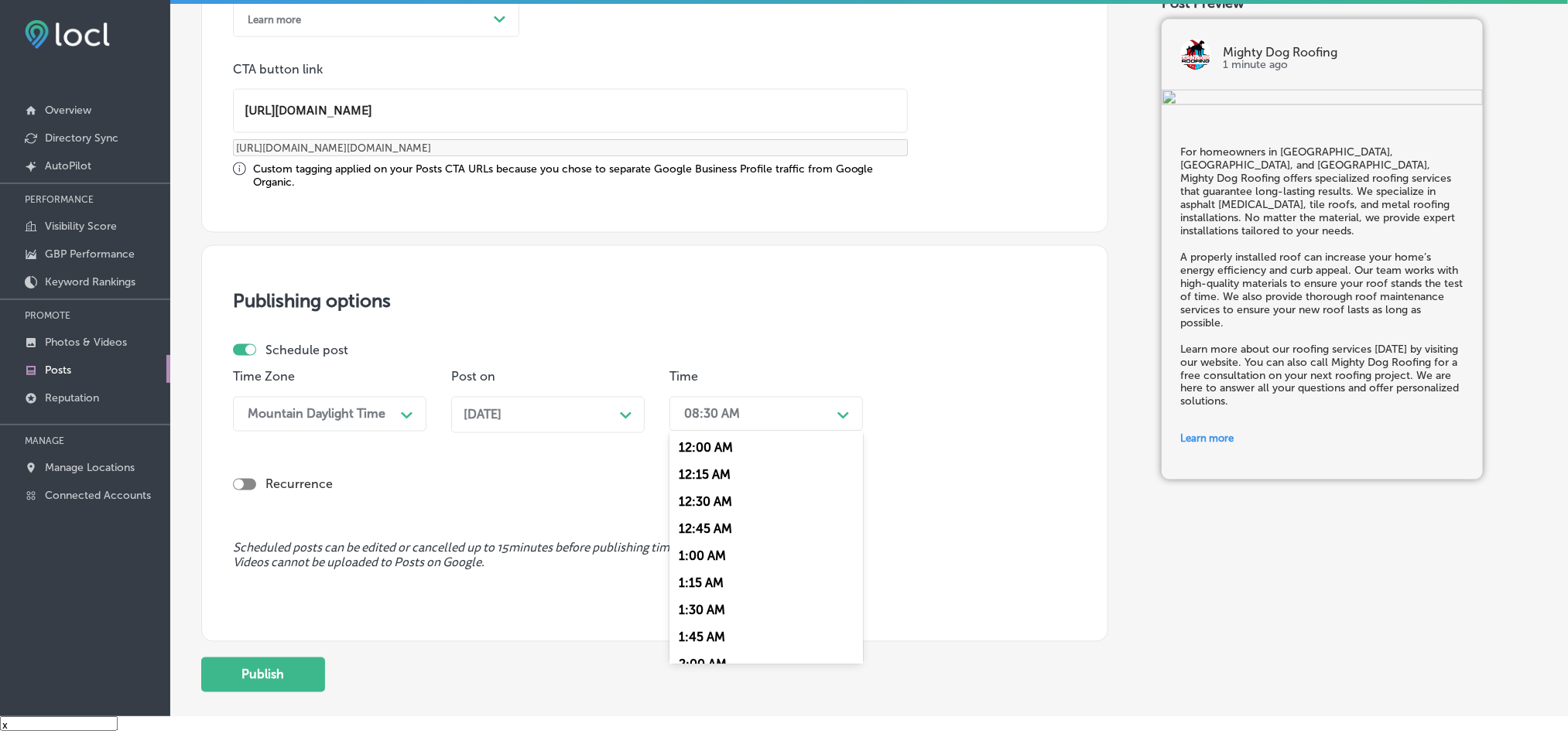
click at [767, 418] on div "08:30 AM" at bounding box center [754, 413] width 155 height 27
click at [713, 602] on div "7:00 AM" at bounding box center [766, 588] width 194 height 27
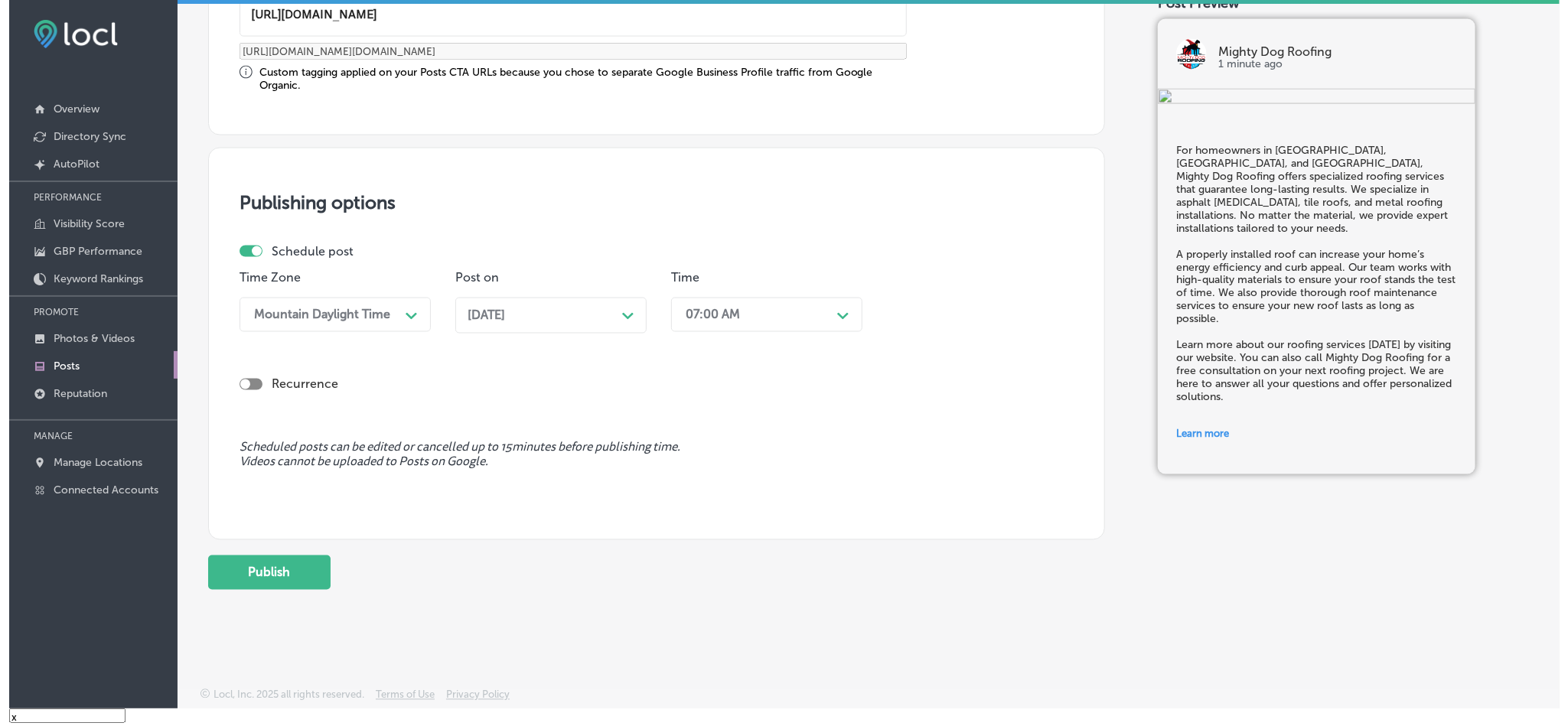
scroll to position [1257, 0]
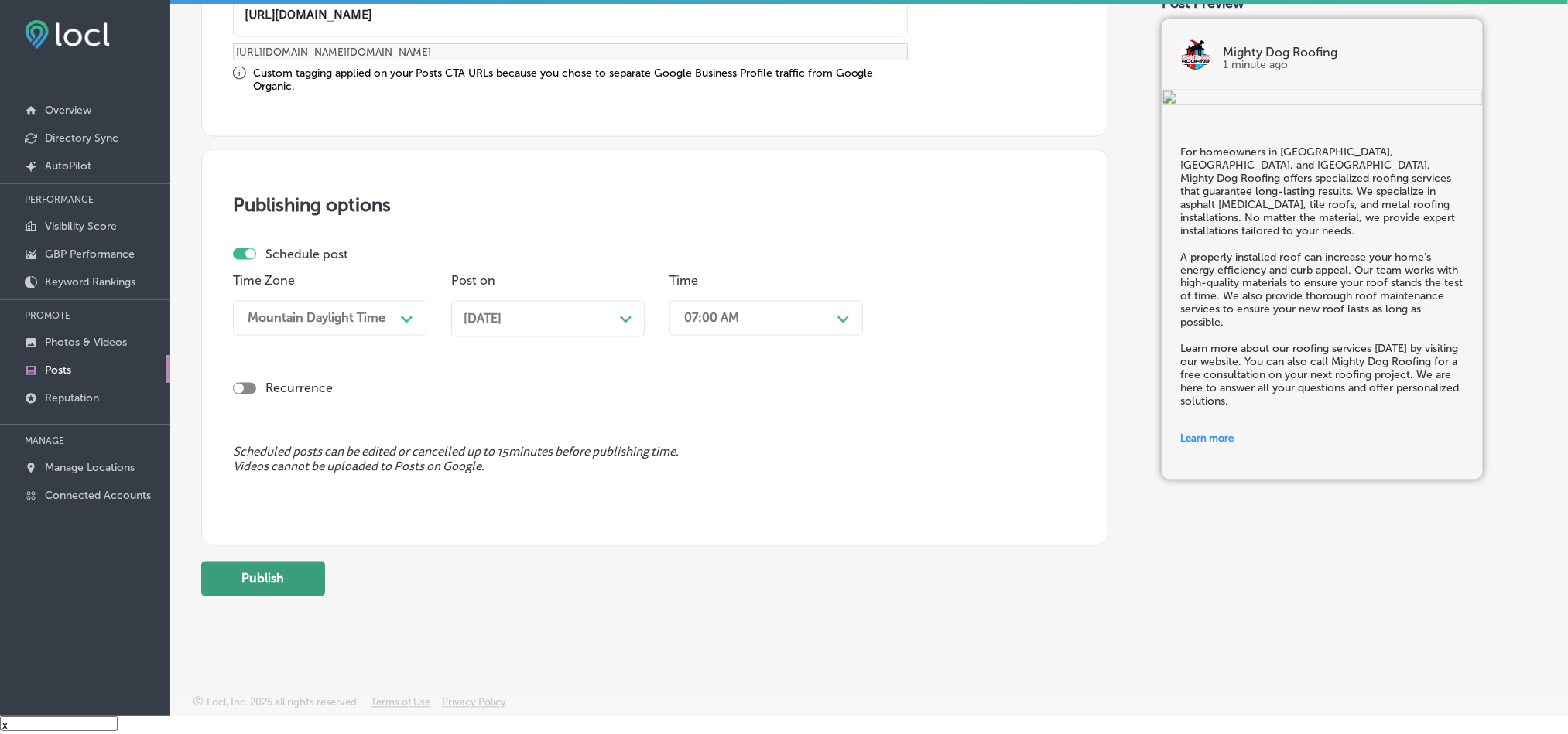
click at [253, 579] on button "Publish" at bounding box center [262, 578] width 124 height 35
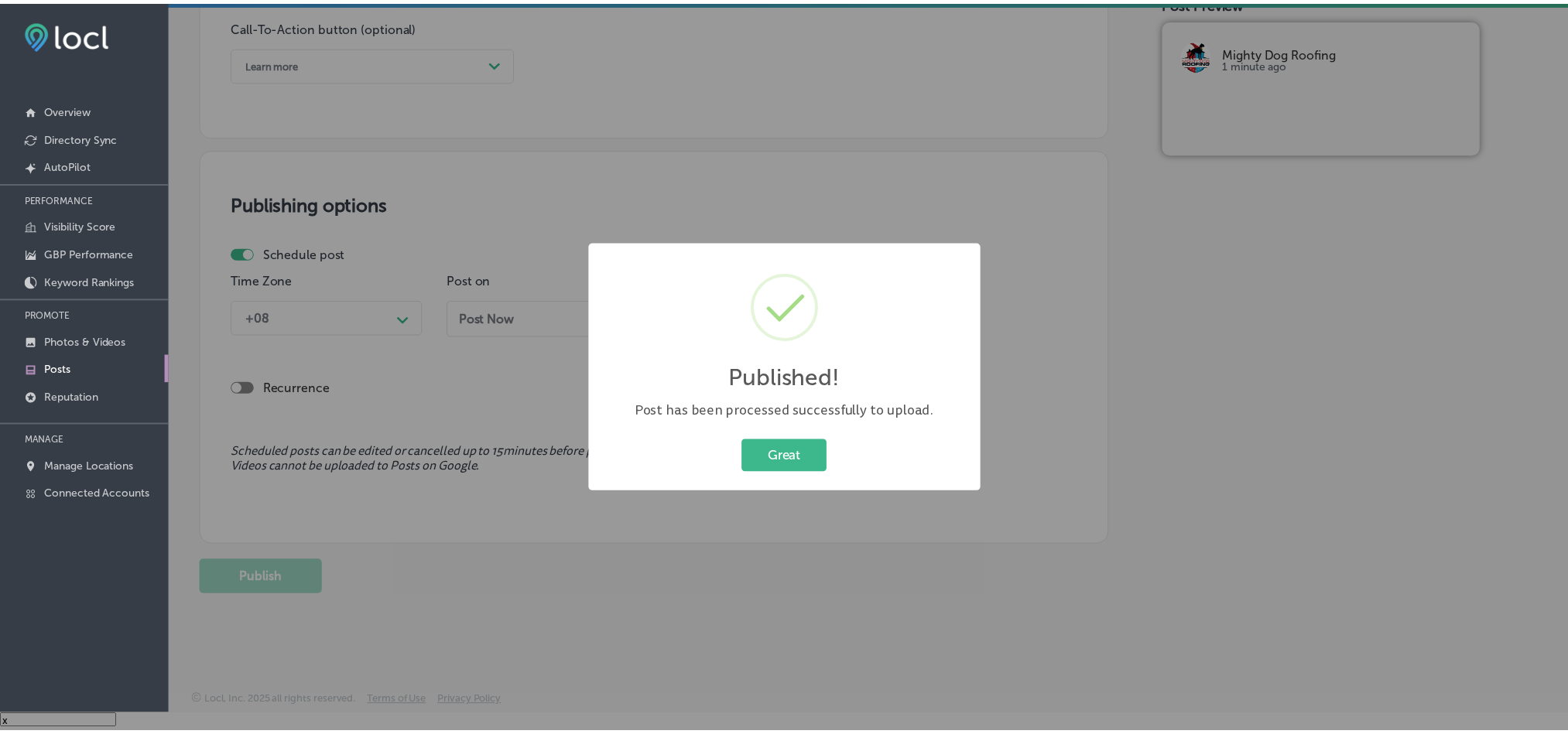
scroll to position [1133, 0]
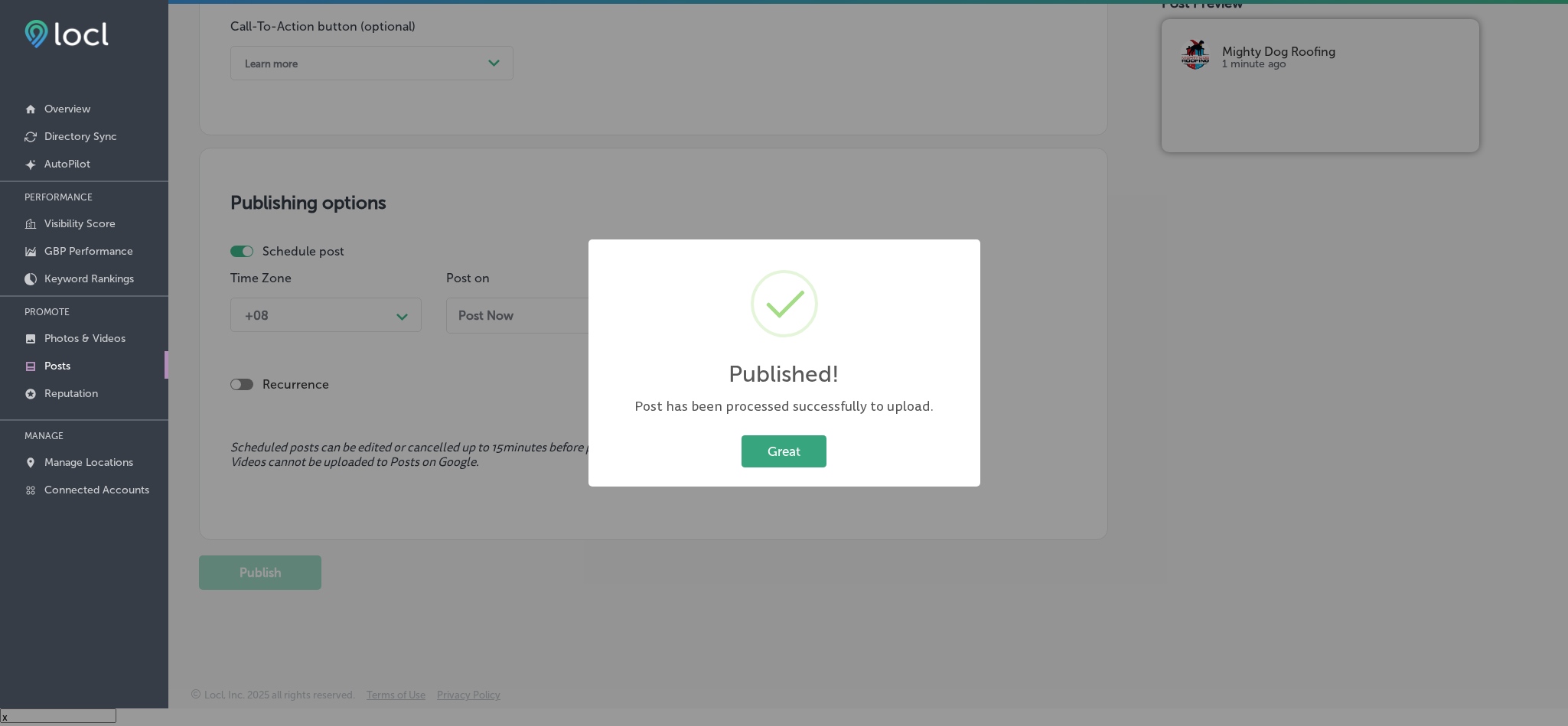
click at [769, 455] on button "Great" at bounding box center [784, 451] width 84 height 31
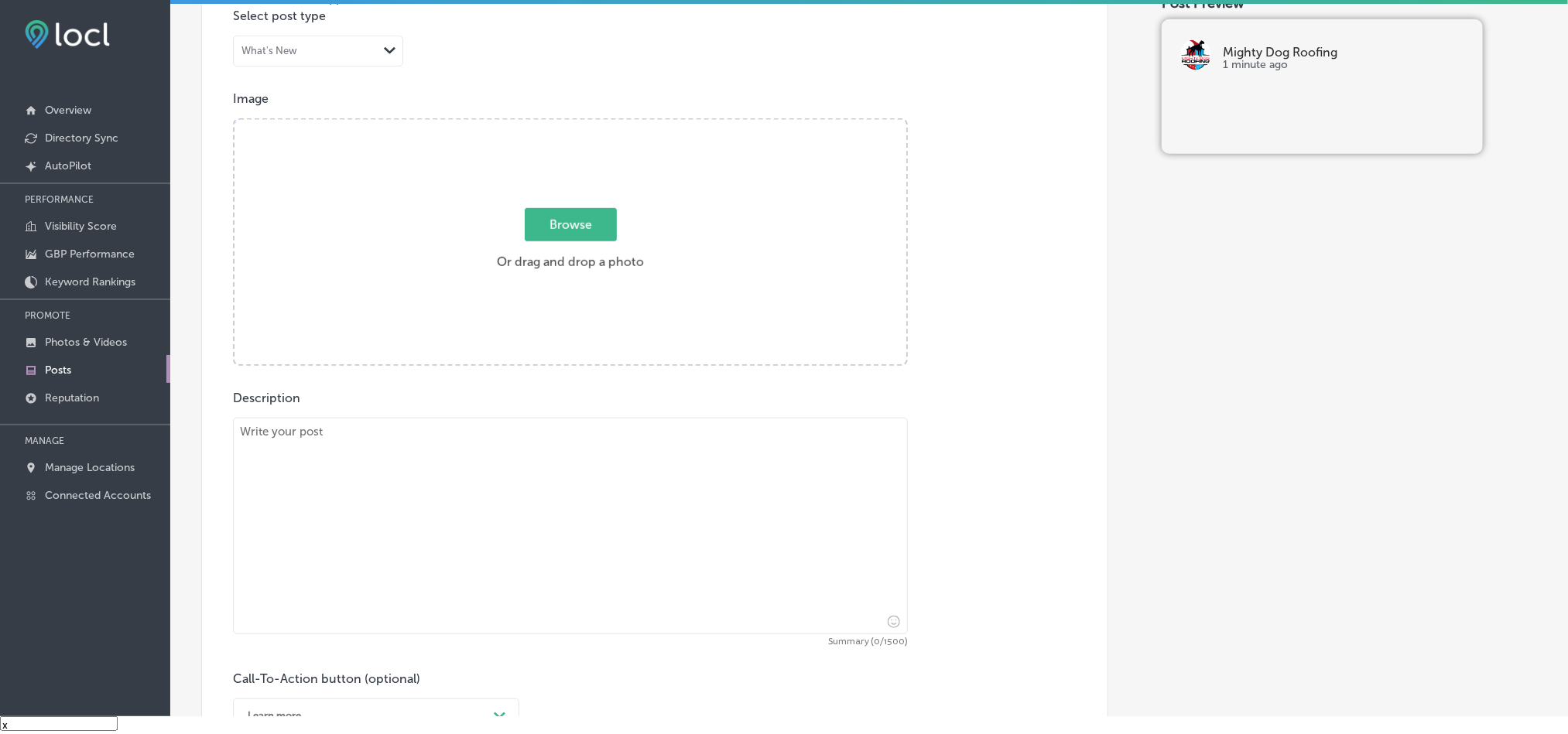
scroll to position [436, 0]
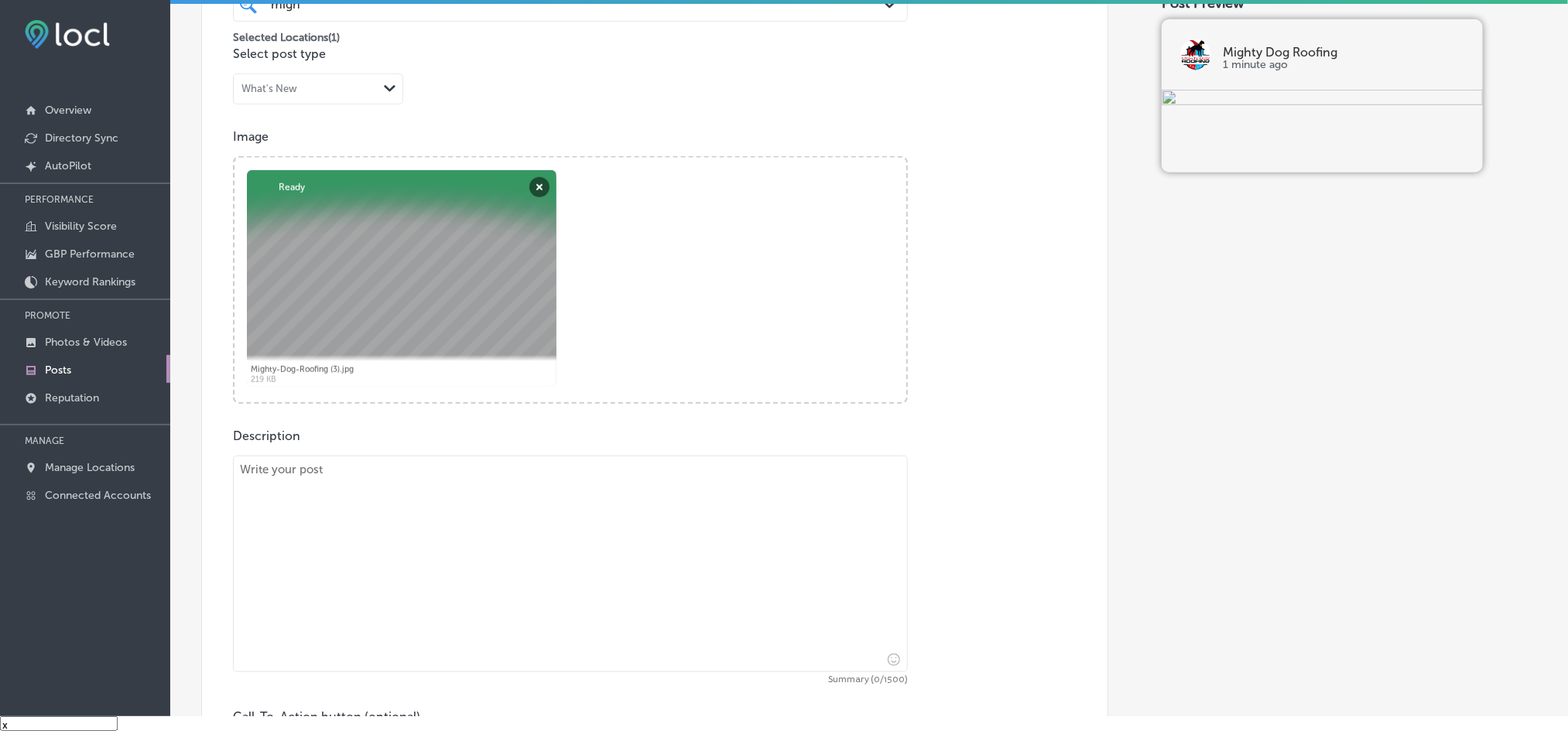
click at [495, 529] on textarea at bounding box center [569, 564] width 675 height 217
paste textarea "Mighty Dog Roofing proudly serves [GEOGRAPHIC_DATA], [GEOGRAPHIC_DATA], and [GE…"
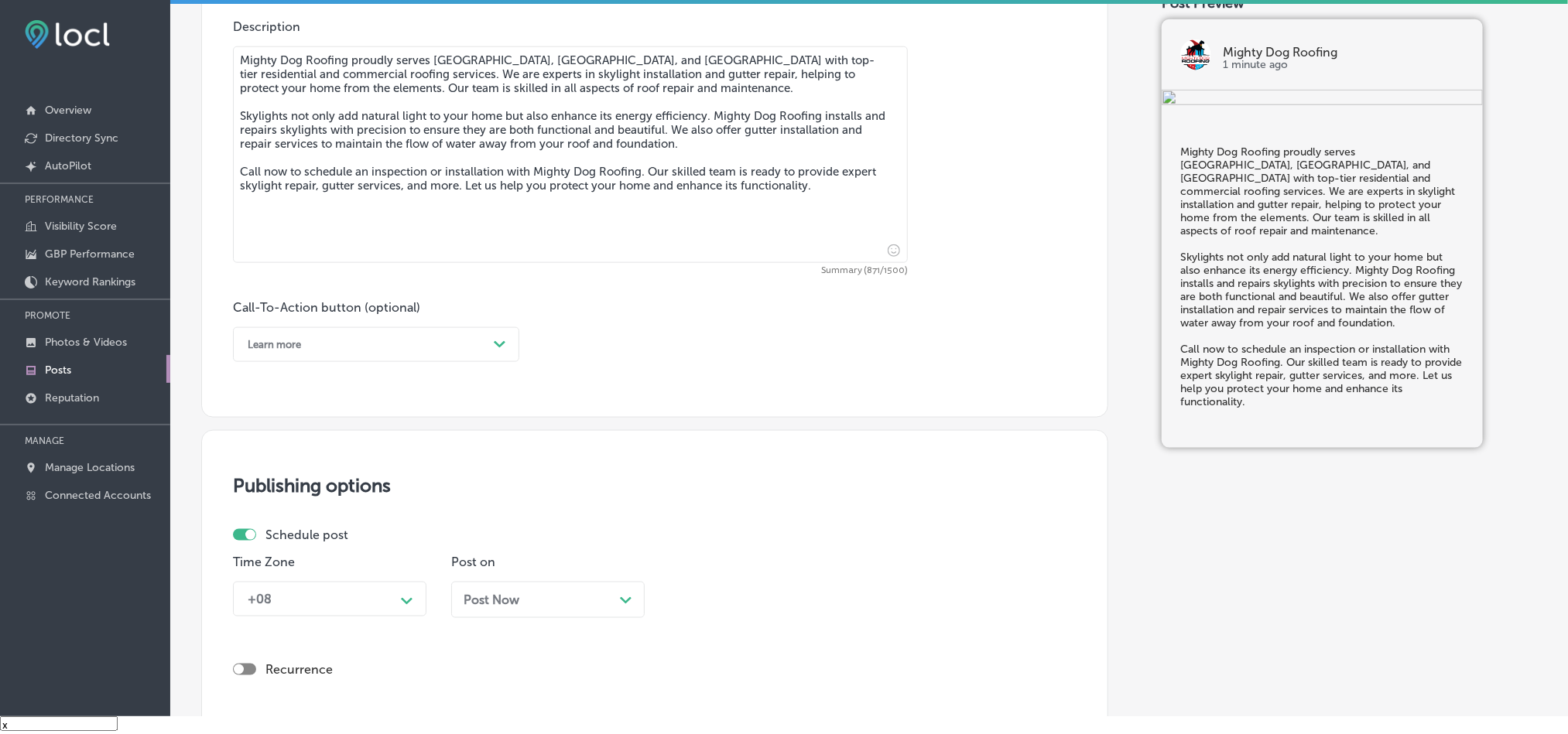
scroll to position [862, 0]
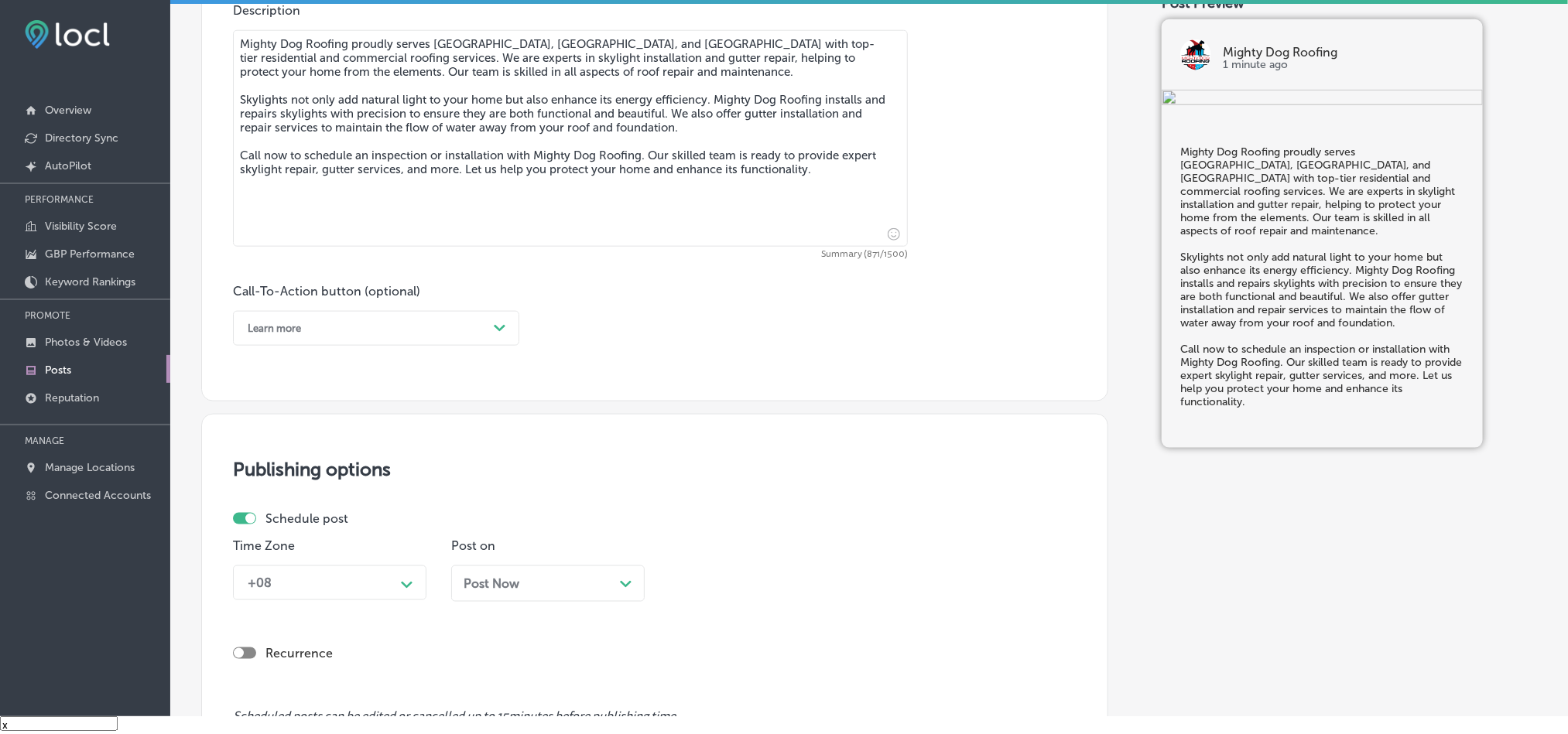
type textarea "Mighty Dog Roofing proudly serves [GEOGRAPHIC_DATA], [GEOGRAPHIC_DATA], and [GE…"
click at [375, 337] on div "Learn more" at bounding box center [363, 329] width 247 height 24
click at [277, 520] on div "Call Now" at bounding box center [376, 524] width 286 height 27
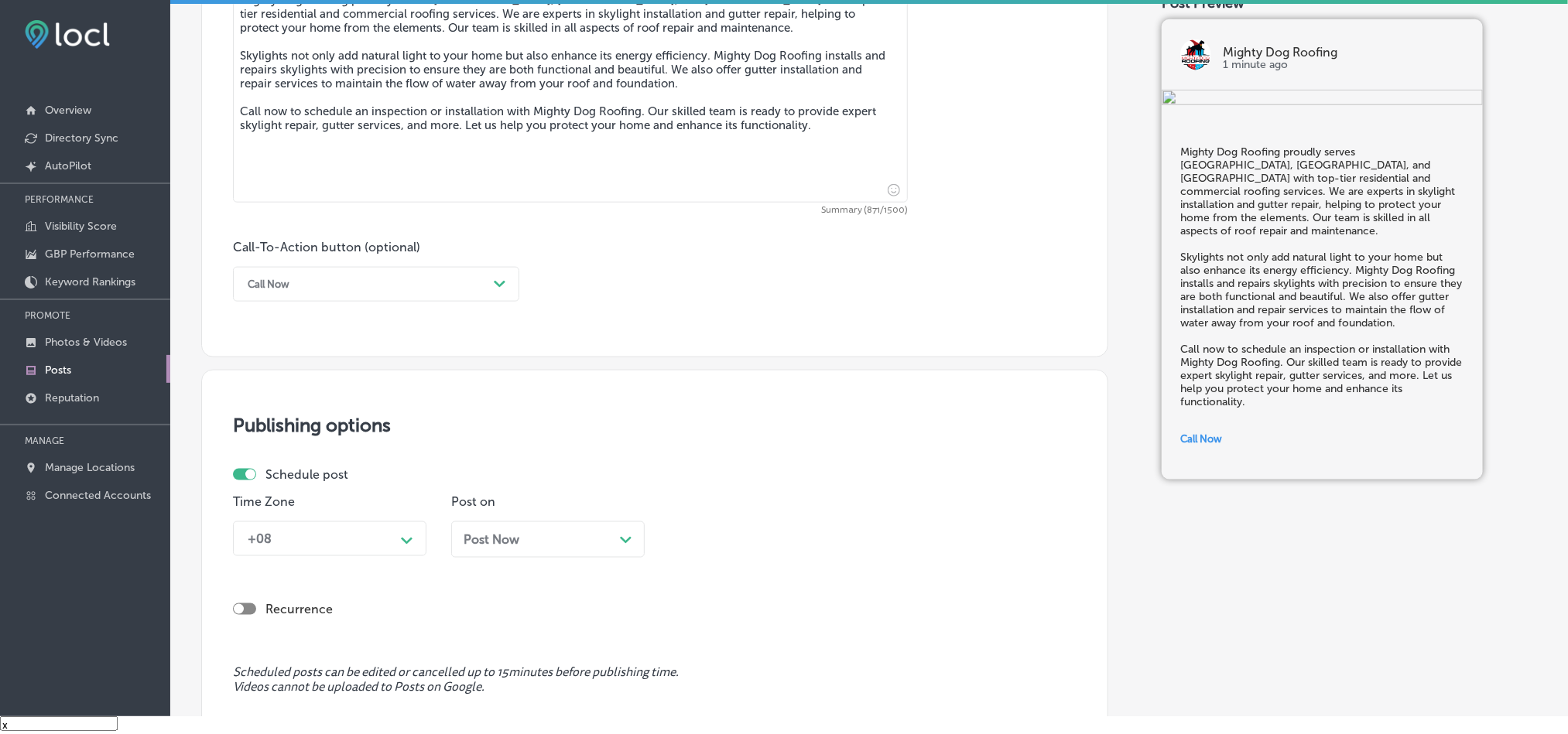
scroll to position [1054, 0]
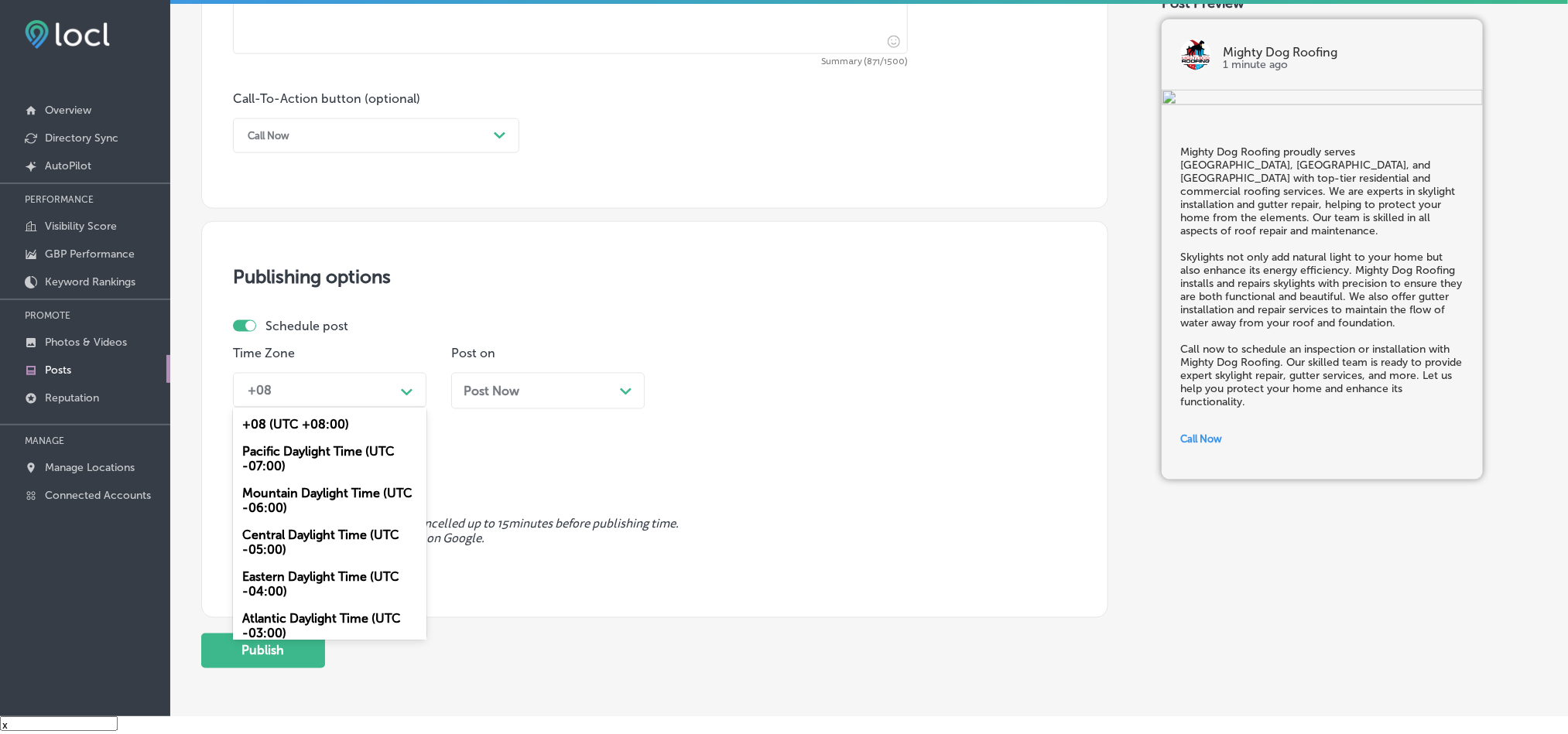
drag, startPoint x: 386, startPoint y: 402, endPoint x: 374, endPoint y: 407, distance: 13.0
click at [383, 401] on div "+08" at bounding box center [317, 389] width 155 height 27
click at [305, 507] on div "Mountain Daylight Time (UTC -06:00)" at bounding box center [329, 501] width 194 height 42
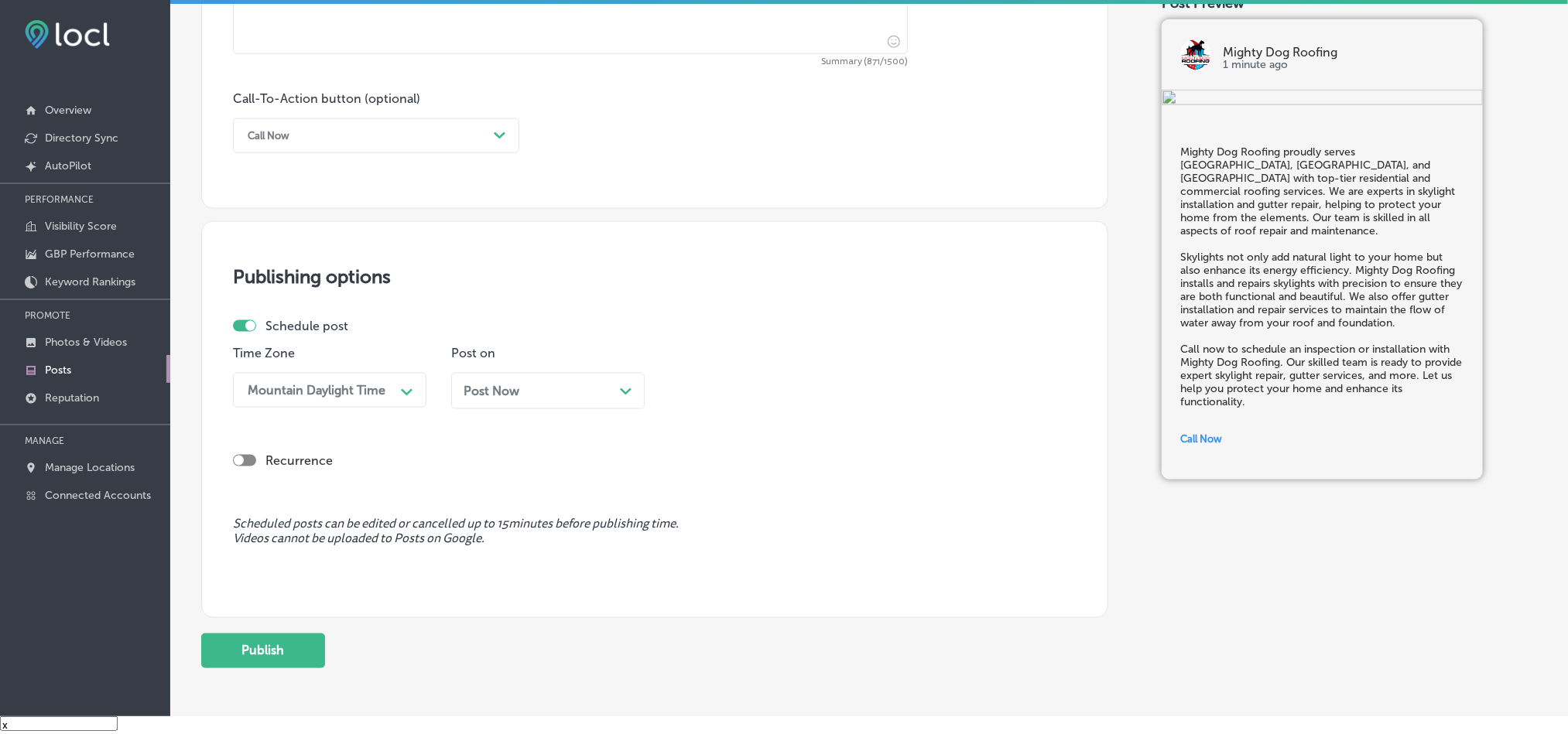
click at [568, 393] on div "Post Now Path Created with Sketch." at bounding box center [548, 390] width 169 height 15
click at [729, 392] on div "08:45 AM" at bounding box center [711, 389] width 56 height 15
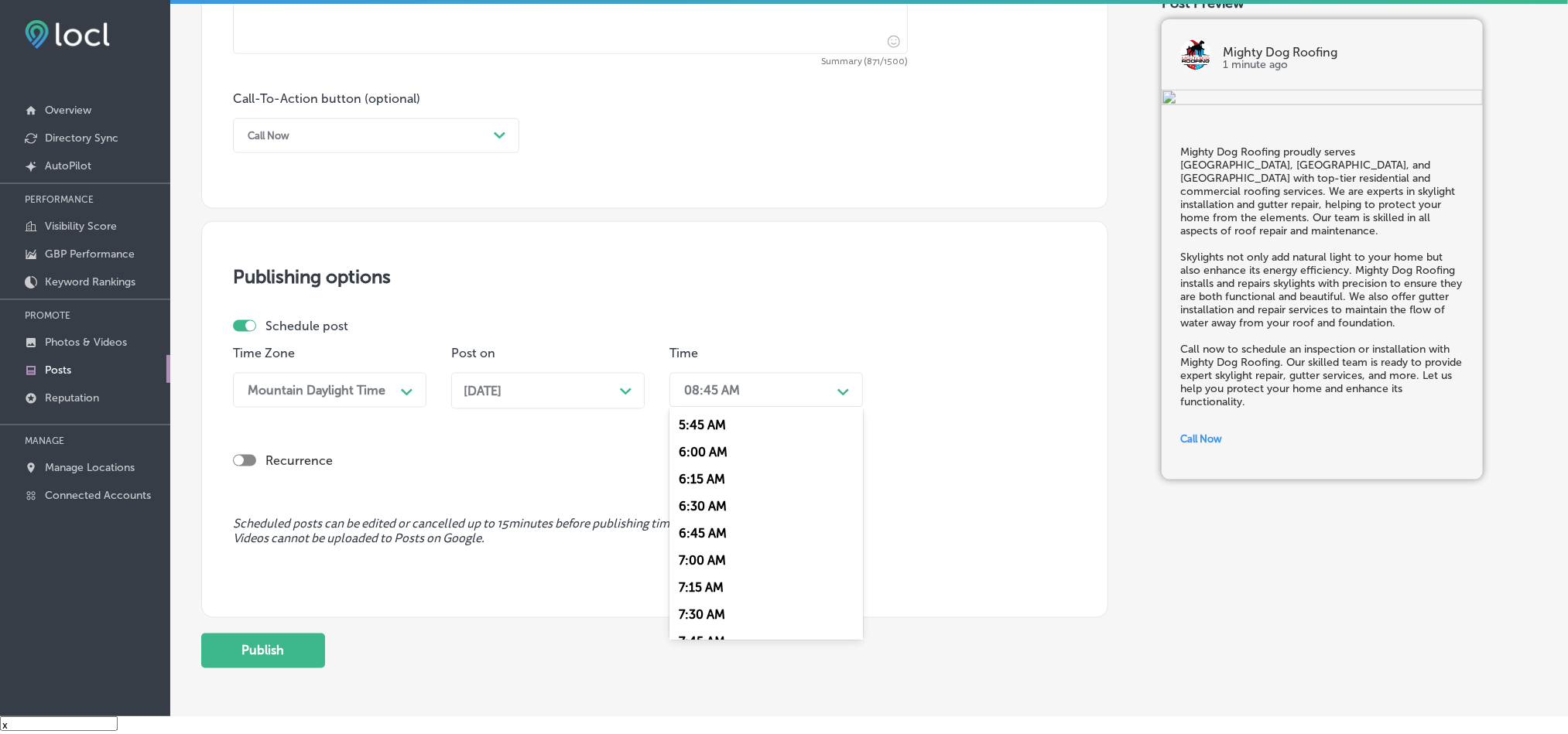
scroll to position [658, 0]
click at [704, 533] on div "7:00 AM" at bounding box center [766, 524] width 194 height 27
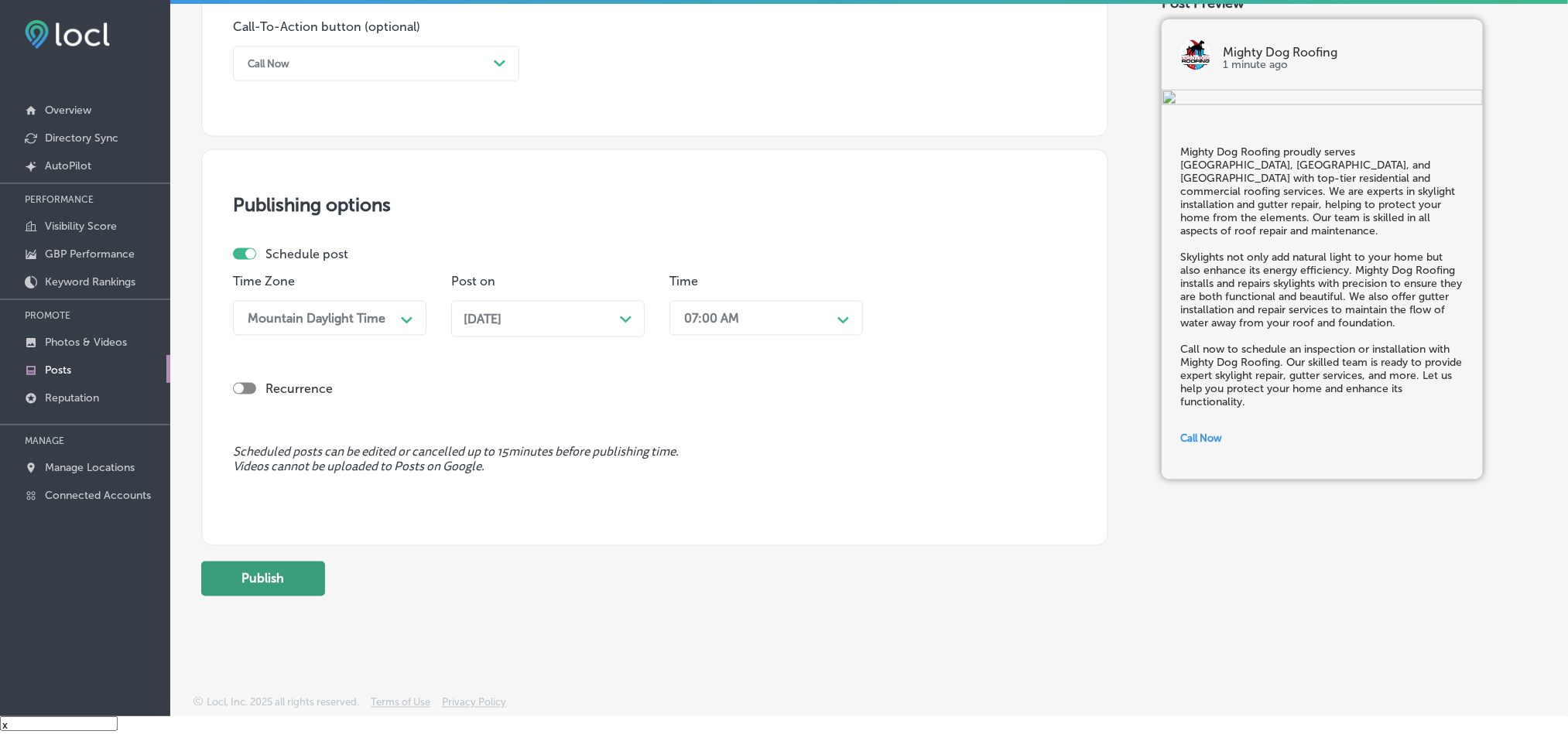
click at [278, 575] on button "Publish" at bounding box center [262, 578] width 124 height 35
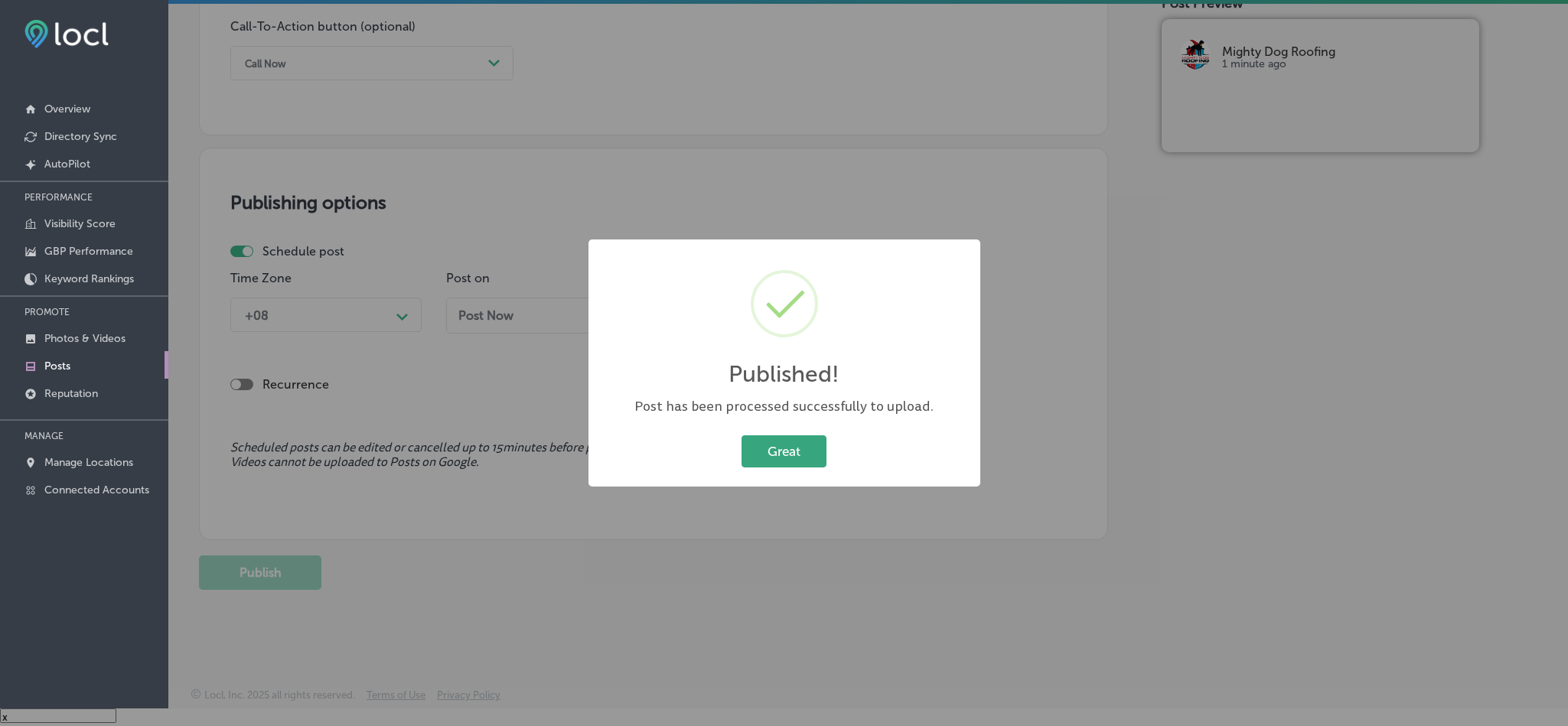
click at [769, 455] on button "Great" at bounding box center [784, 451] width 84 height 31
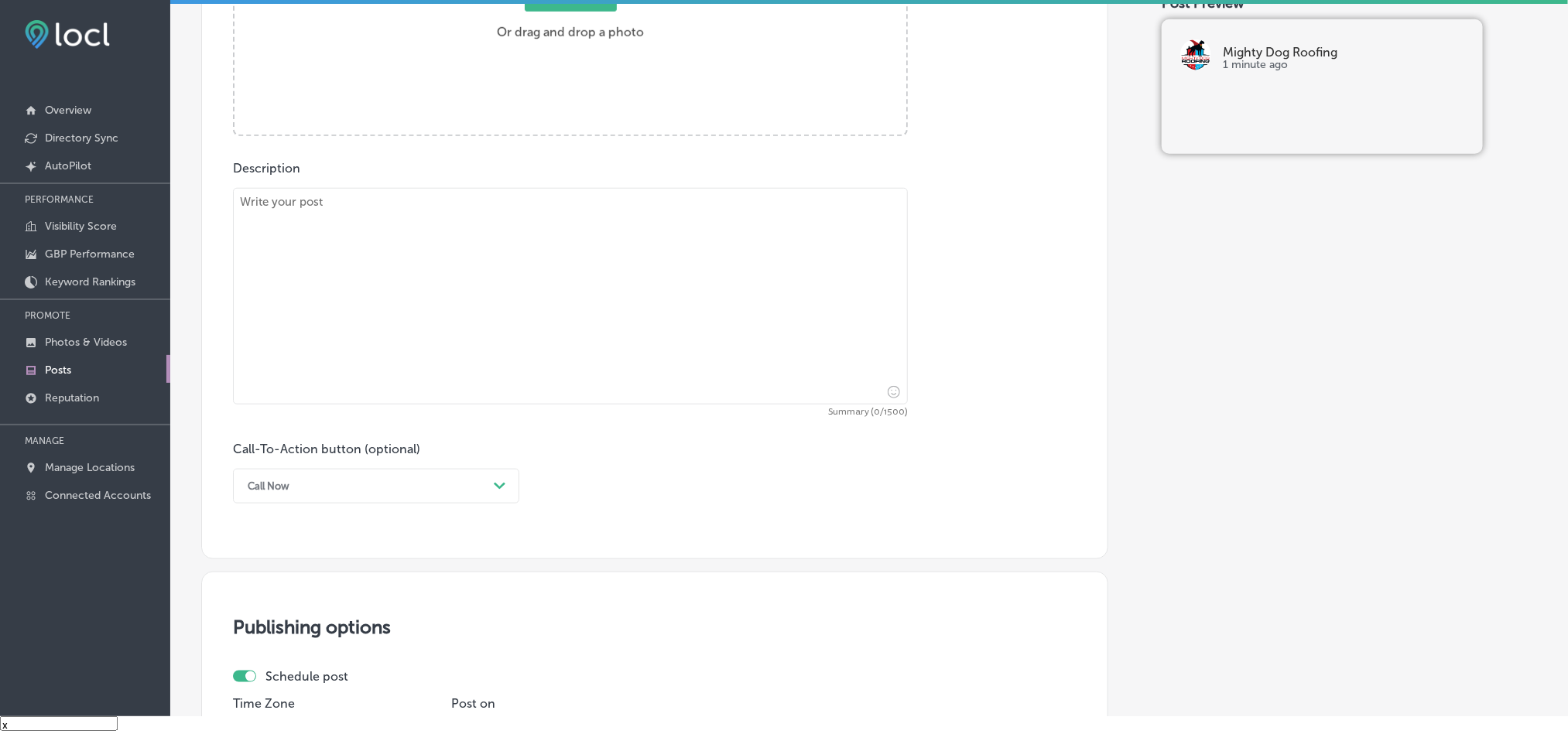
scroll to position [552, 0]
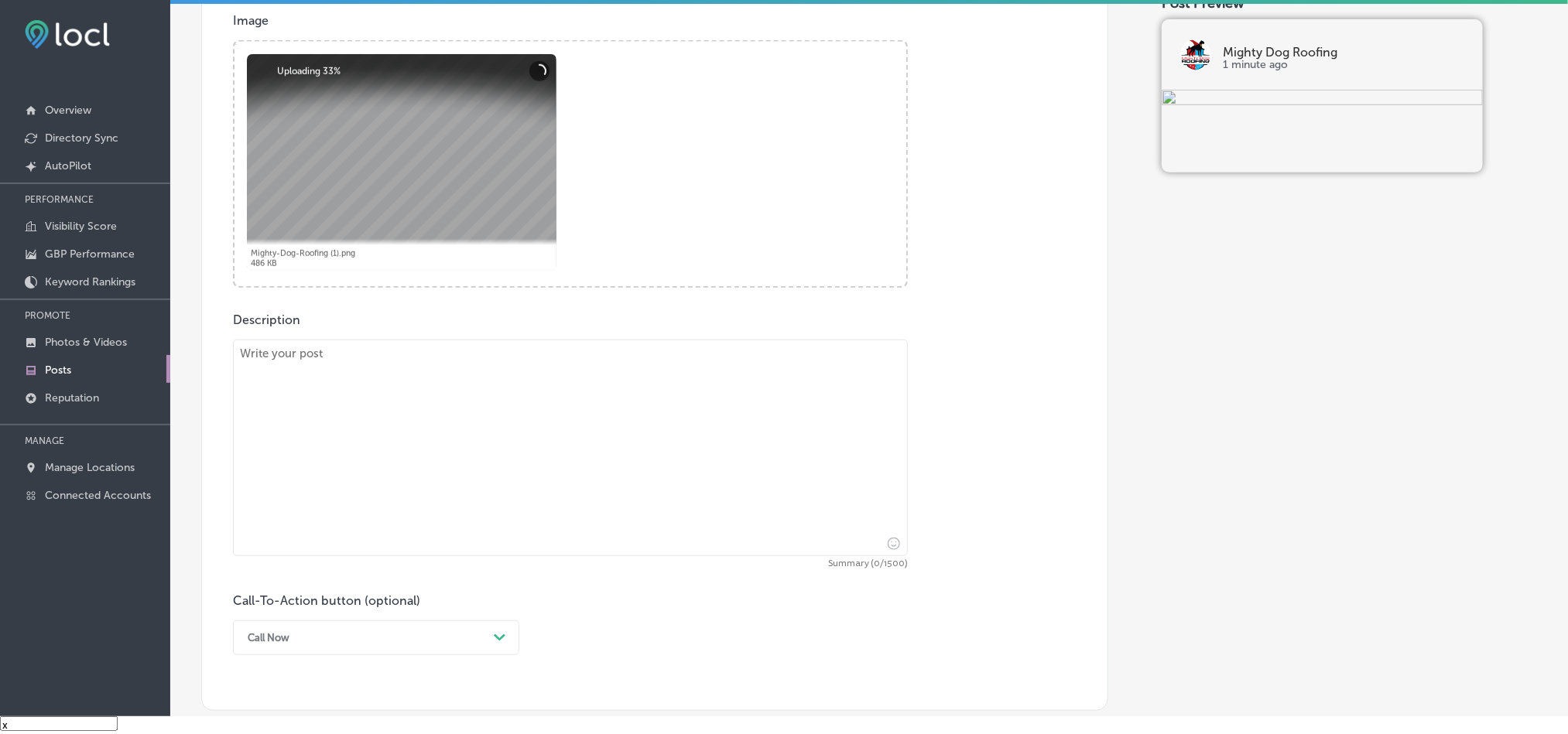
click at [530, 471] on textarea at bounding box center [569, 448] width 675 height 217
paste textarea "Residents in [GEOGRAPHIC_DATA], [GEOGRAPHIC_DATA][PERSON_NAME], and Vilano Beac…"
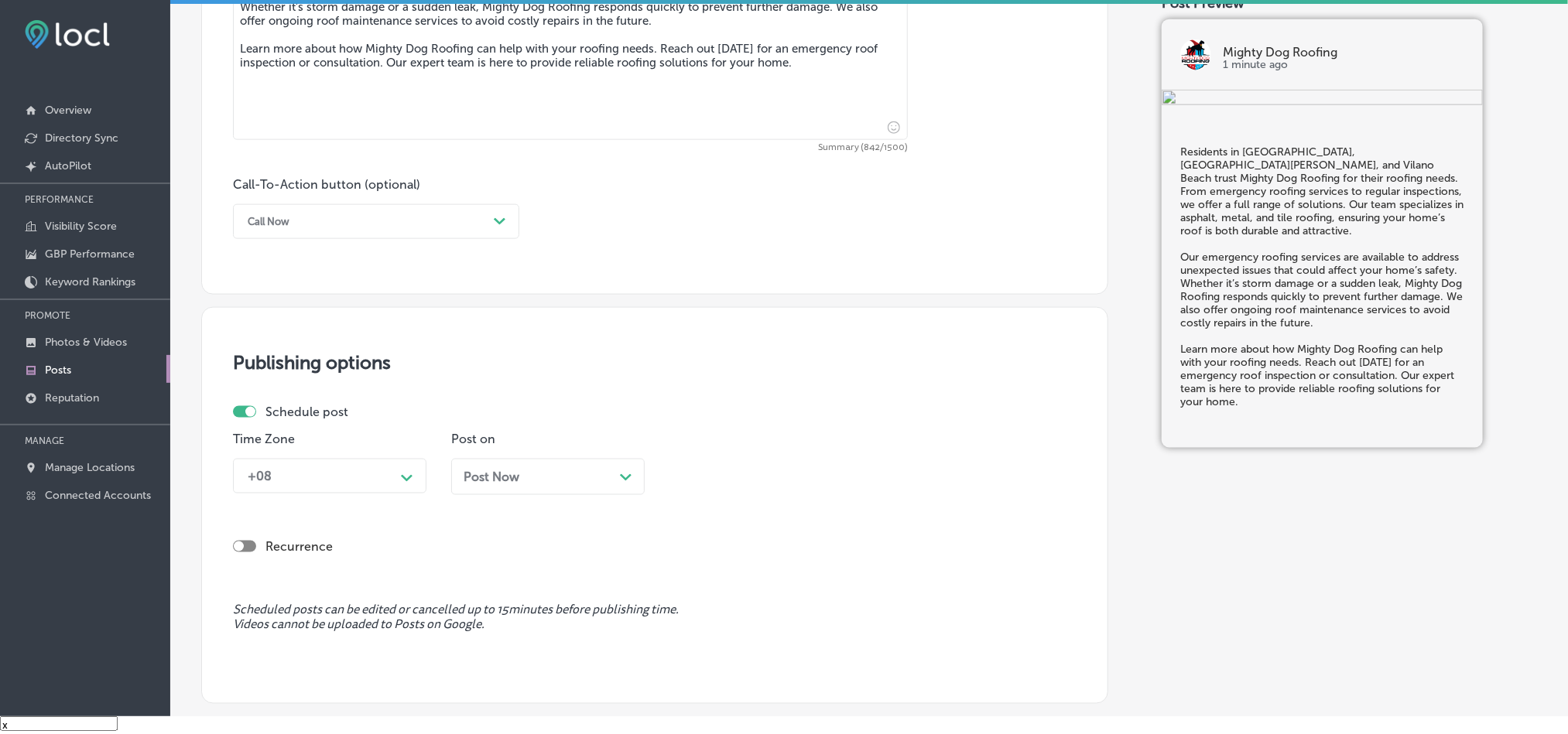
scroll to position [977, 0]
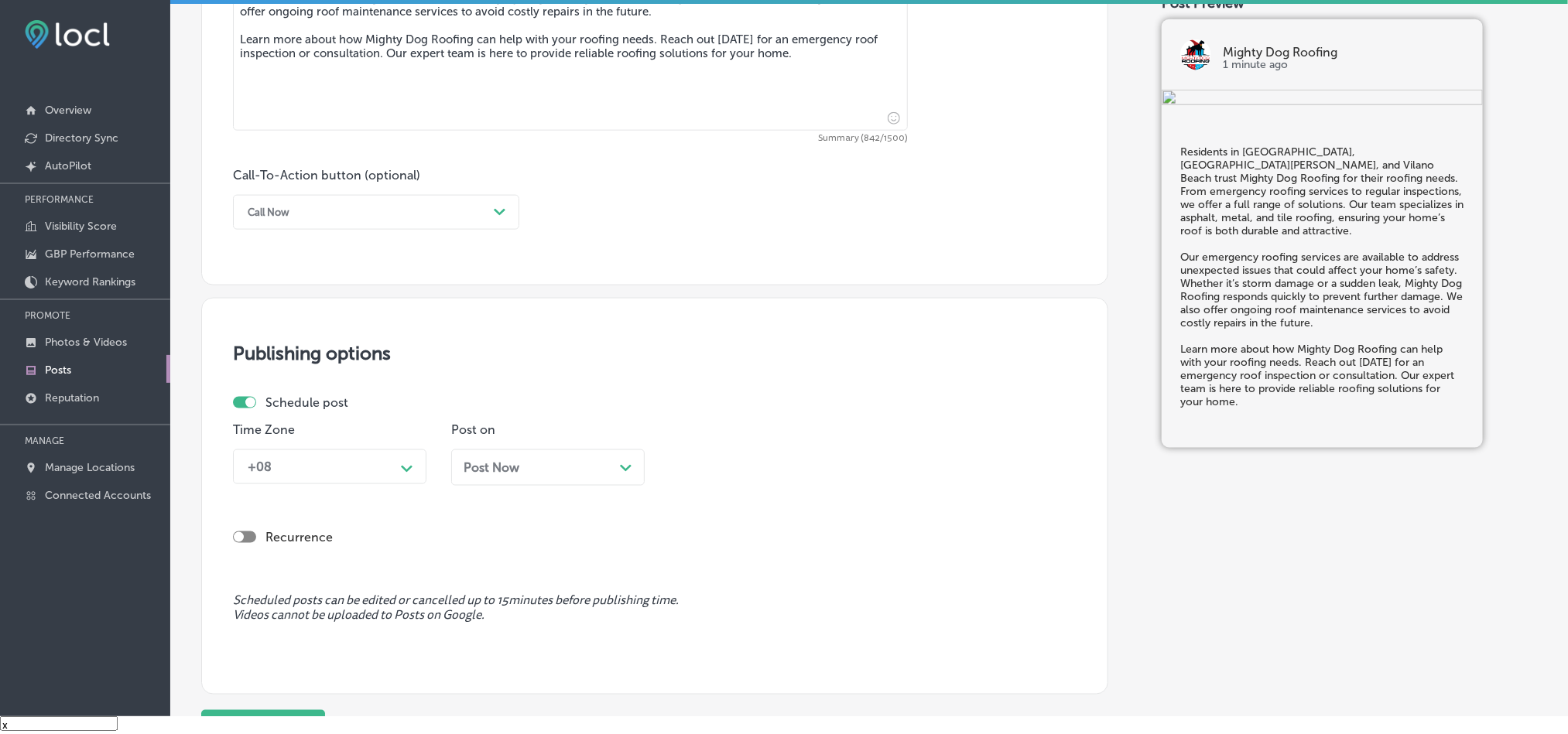
type textarea "Residents in [GEOGRAPHIC_DATA], [GEOGRAPHIC_DATA][PERSON_NAME], and Vilano Beac…"
click at [404, 209] on div "Call Now" at bounding box center [363, 213] width 247 height 24
click at [313, 361] on div "Learn more" at bounding box center [376, 354] width 286 height 27
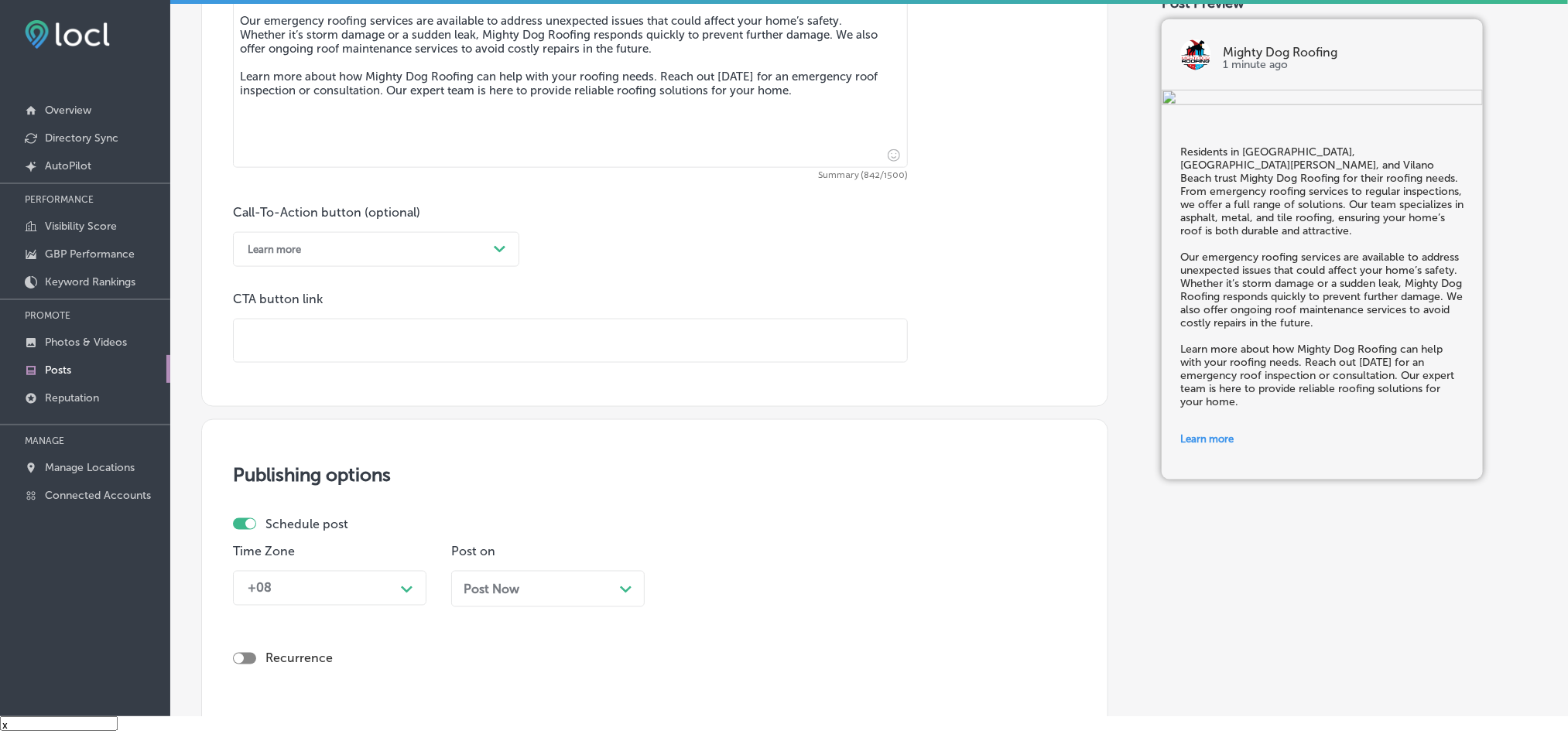
scroll to position [822, 0]
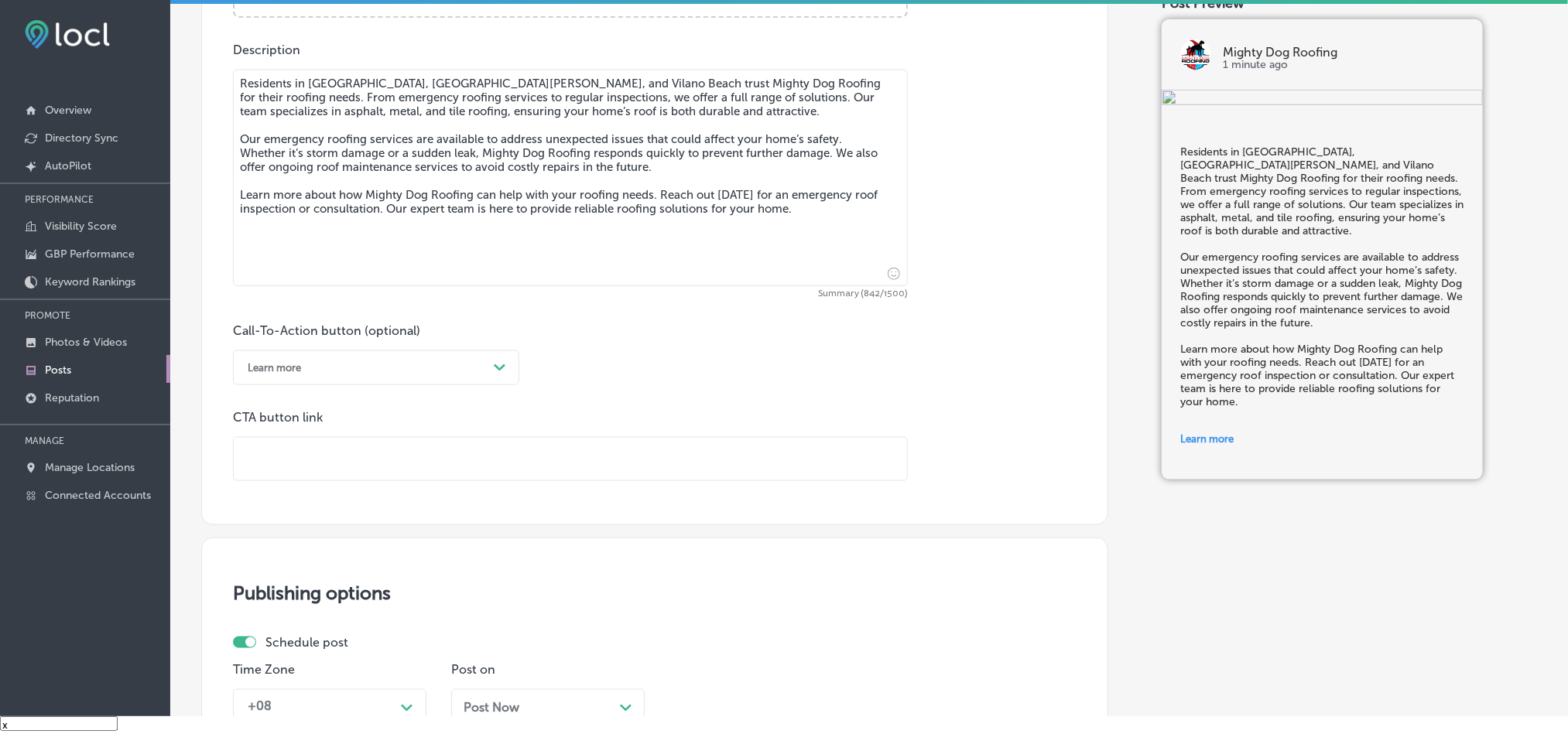
click at [408, 460] on input "text" at bounding box center [570, 459] width 674 height 43
paste input "[URL][DOMAIN_NAME]"
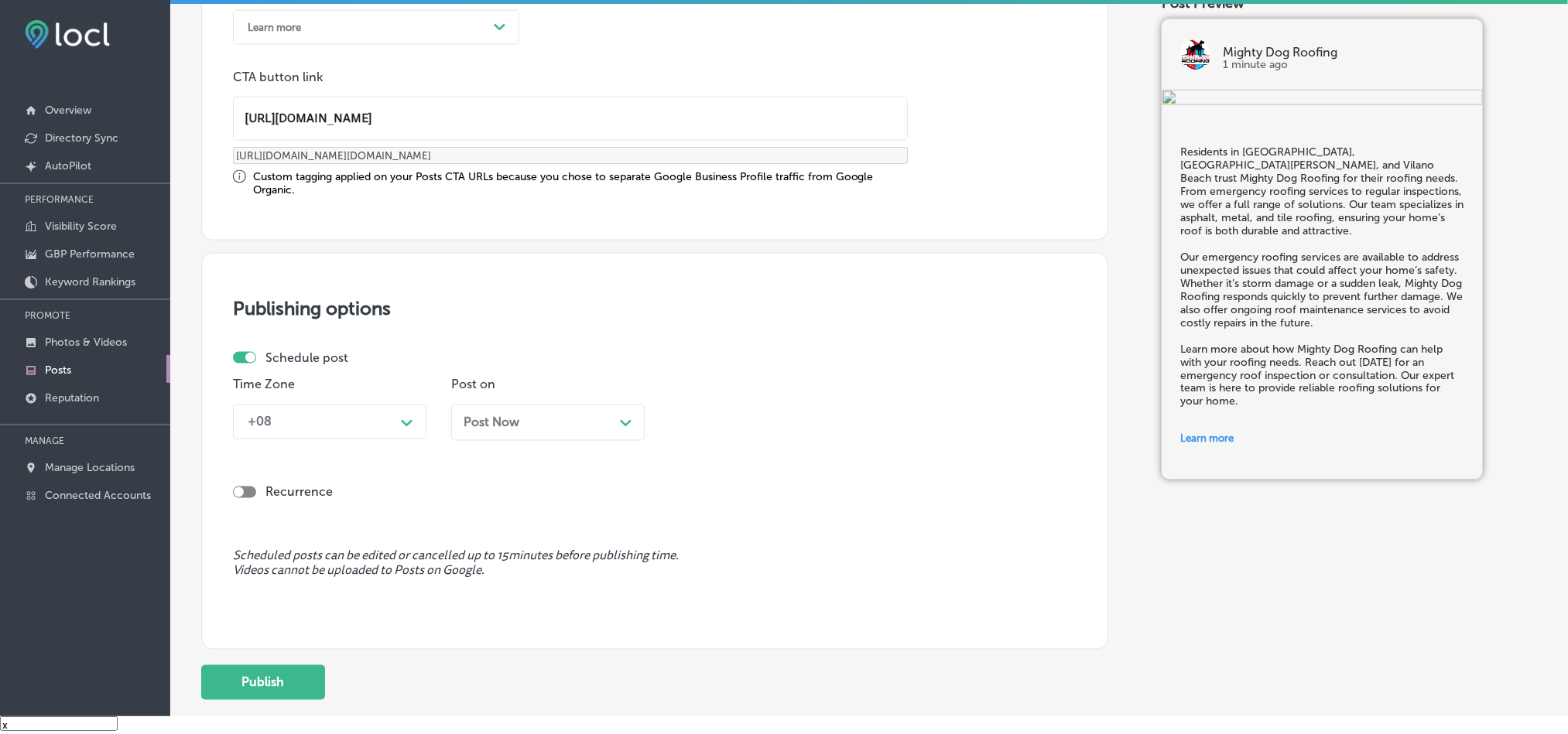
scroll to position [1170, 0]
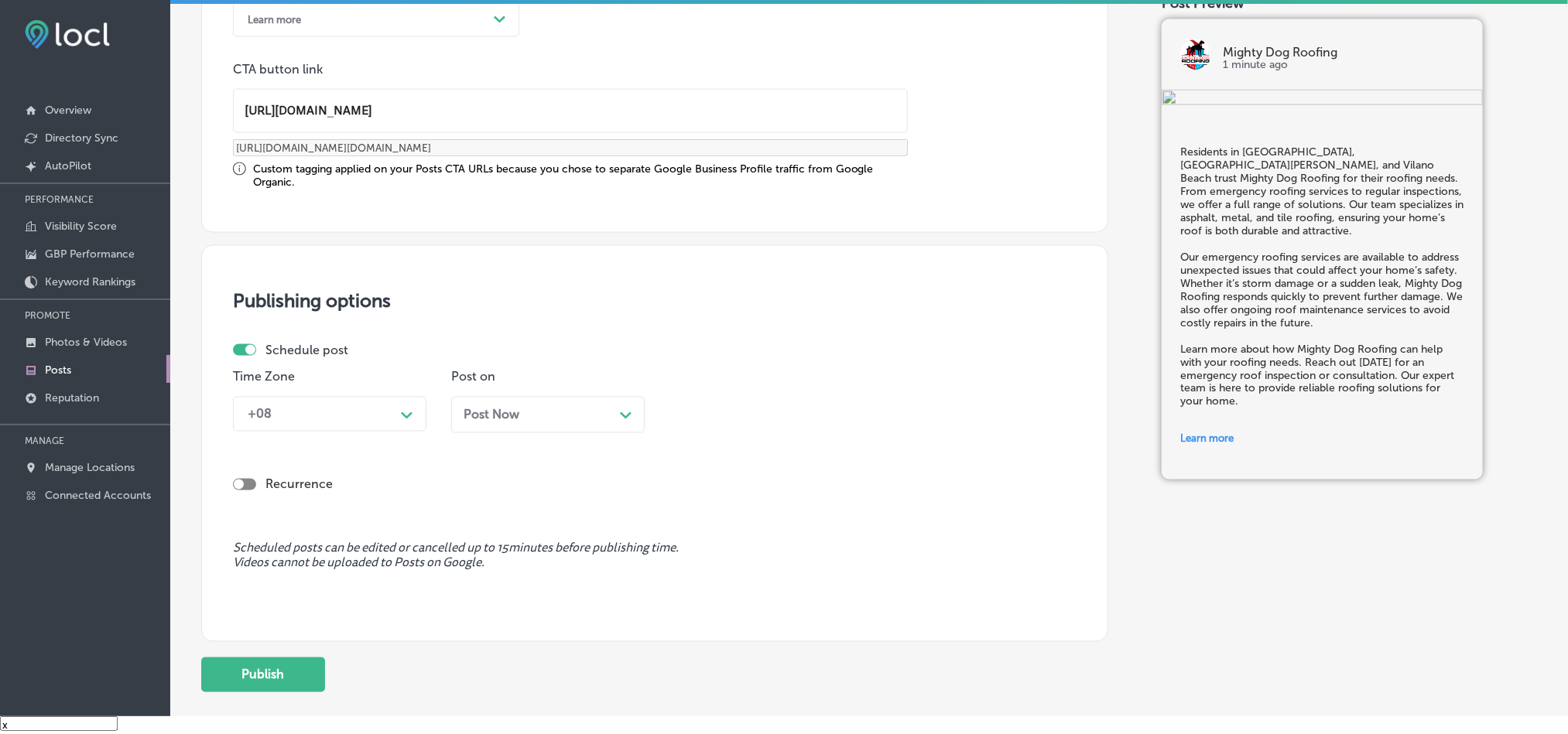
type input "[URL][DOMAIN_NAME]"
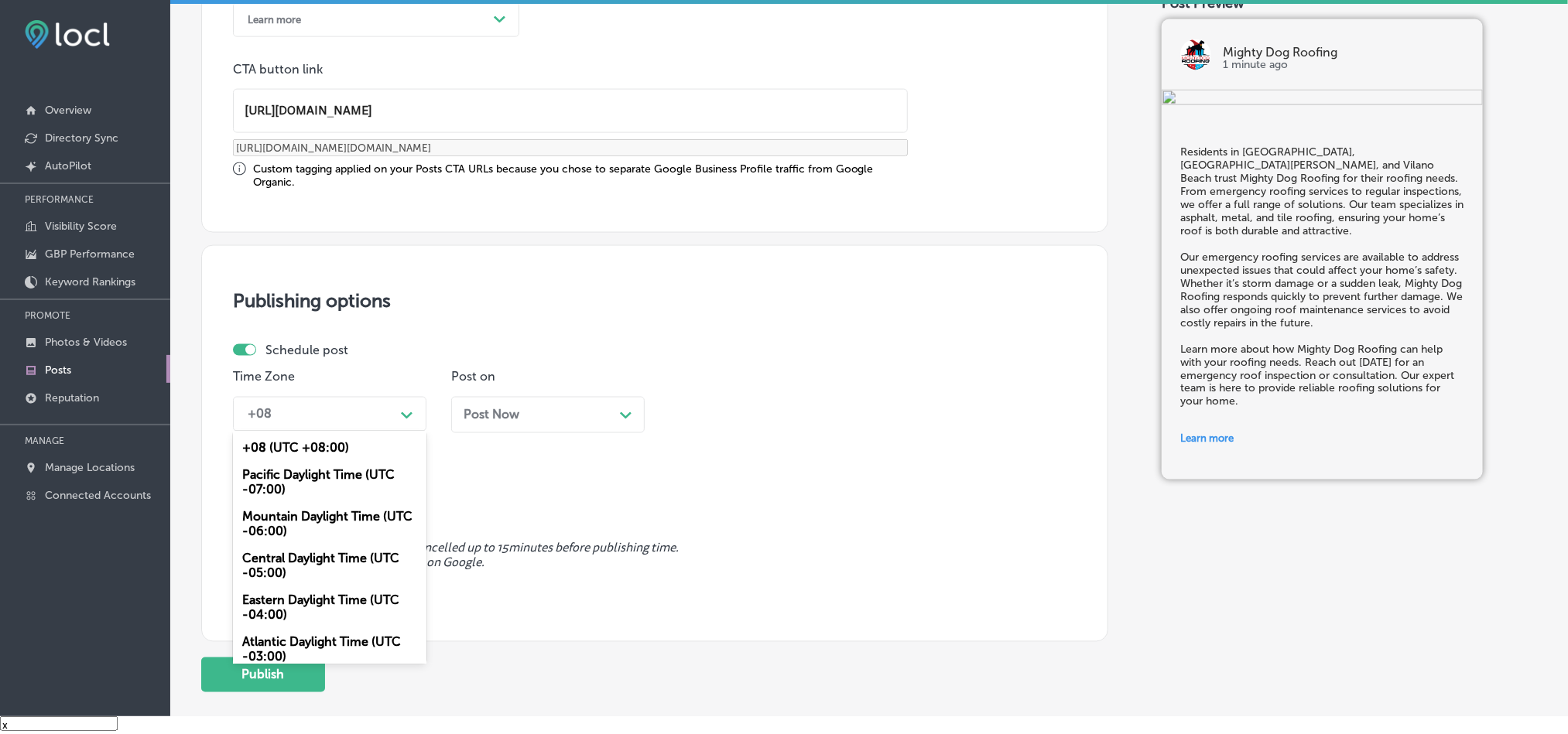
drag, startPoint x: 381, startPoint y: 421, endPoint x: 367, endPoint y: 441, distance: 24.4
click at [380, 421] on div "+08" at bounding box center [317, 413] width 155 height 27
click at [299, 531] on div "Mountain Daylight Time (UTC -06:00)" at bounding box center [329, 524] width 194 height 42
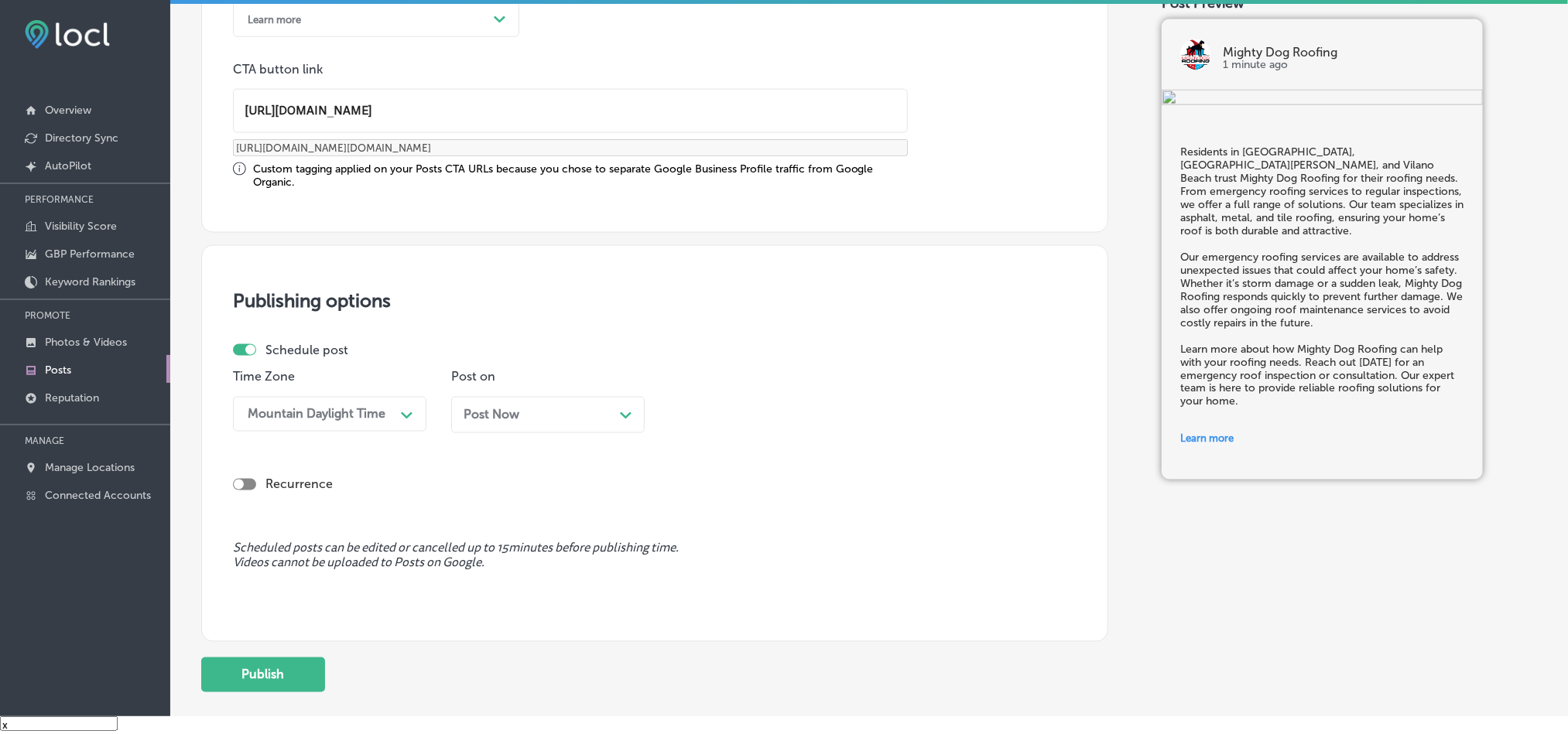
click at [583, 397] on div "Post on Post Now Path Created with Sketch." at bounding box center [548, 407] width 194 height 75
click at [586, 422] on div "Post Now Path Created with Sketch." at bounding box center [548, 414] width 169 height 15
click at [745, 421] on div "08:45 AM" at bounding box center [754, 413] width 155 height 27
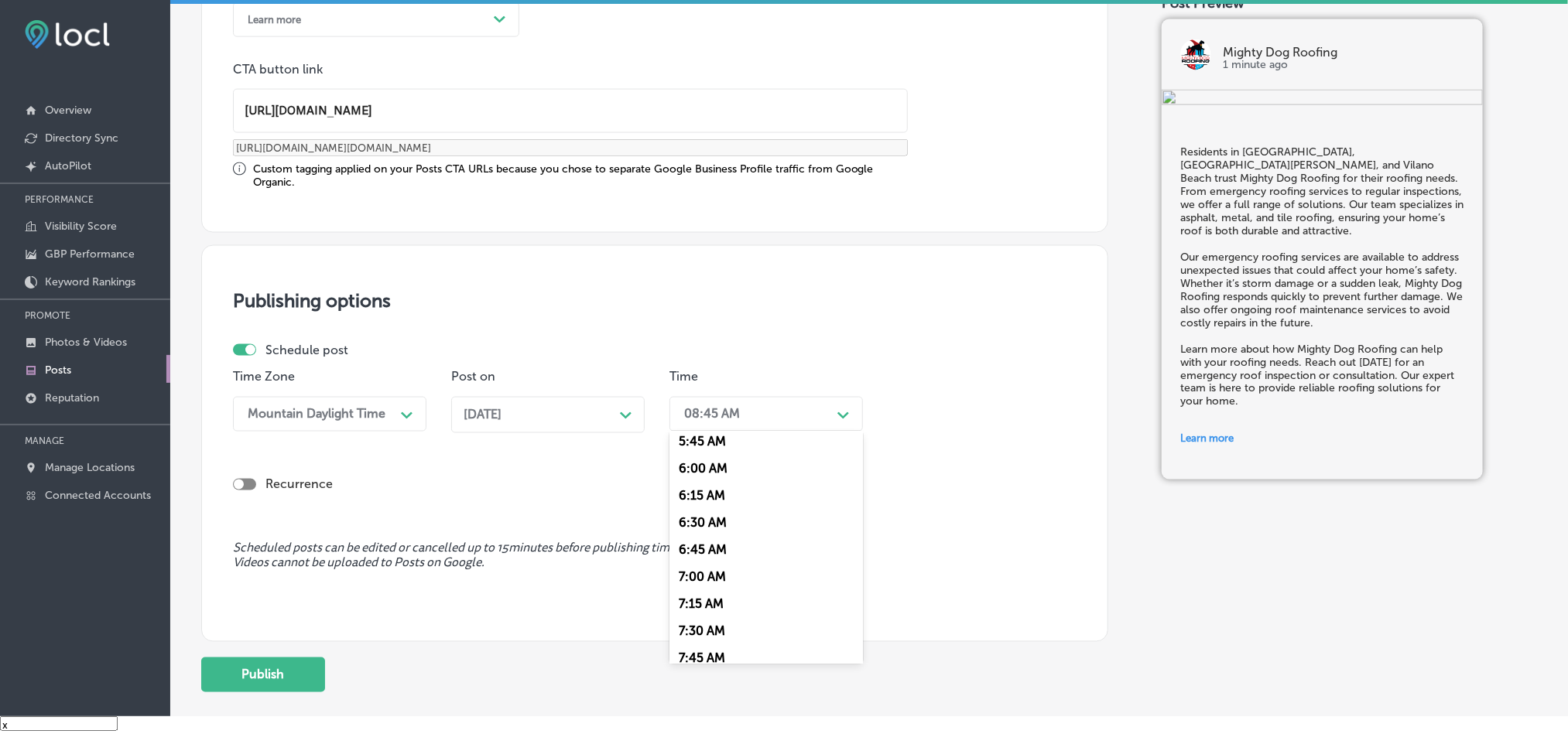
scroll to position [658, 0]
click at [698, 560] on div "7:00 AM" at bounding box center [766, 548] width 194 height 27
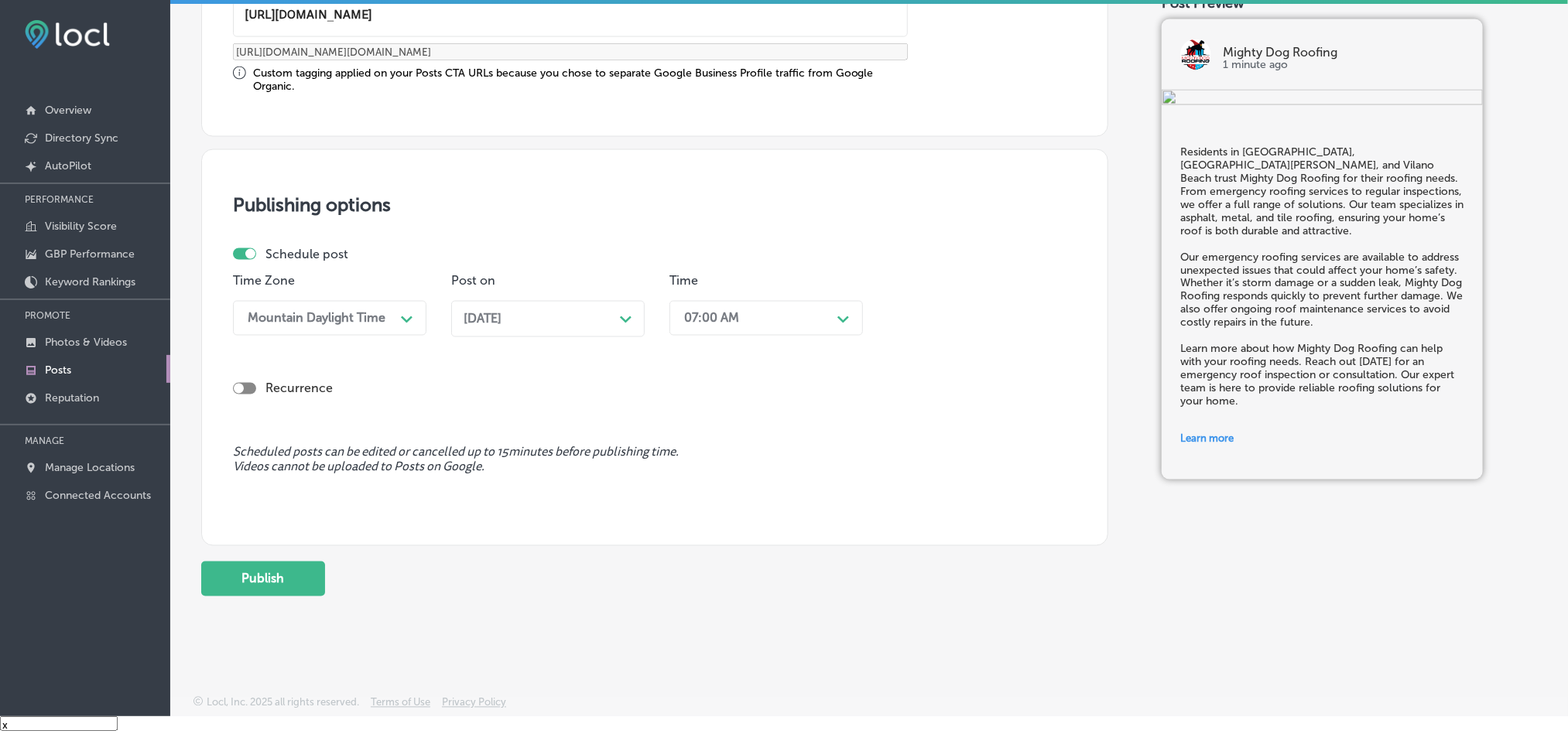
scroll to position [1271, 0]
click at [256, 582] on button "Publish" at bounding box center [262, 578] width 124 height 35
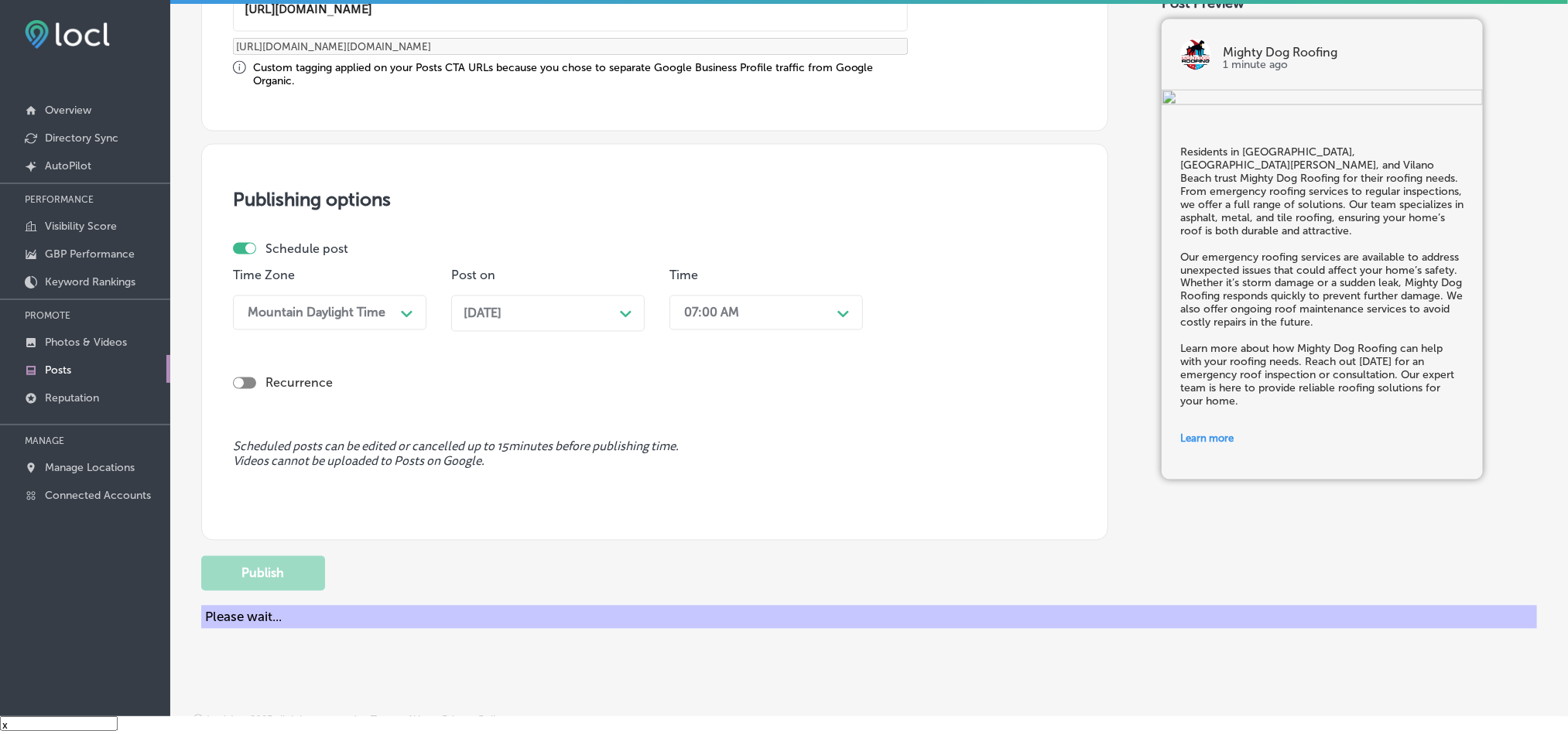
scroll to position [1133, 0]
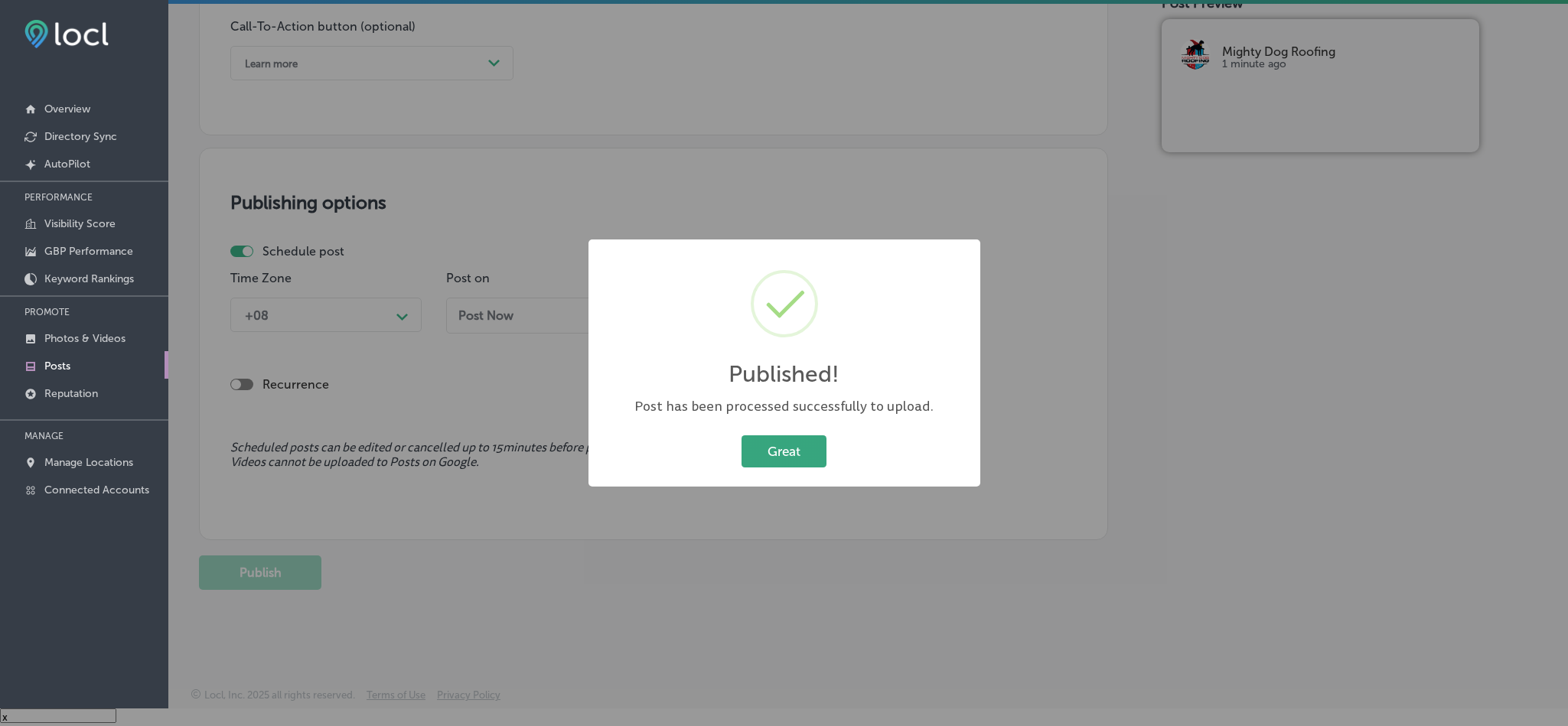
click at [769, 458] on button "Great" at bounding box center [784, 451] width 84 height 31
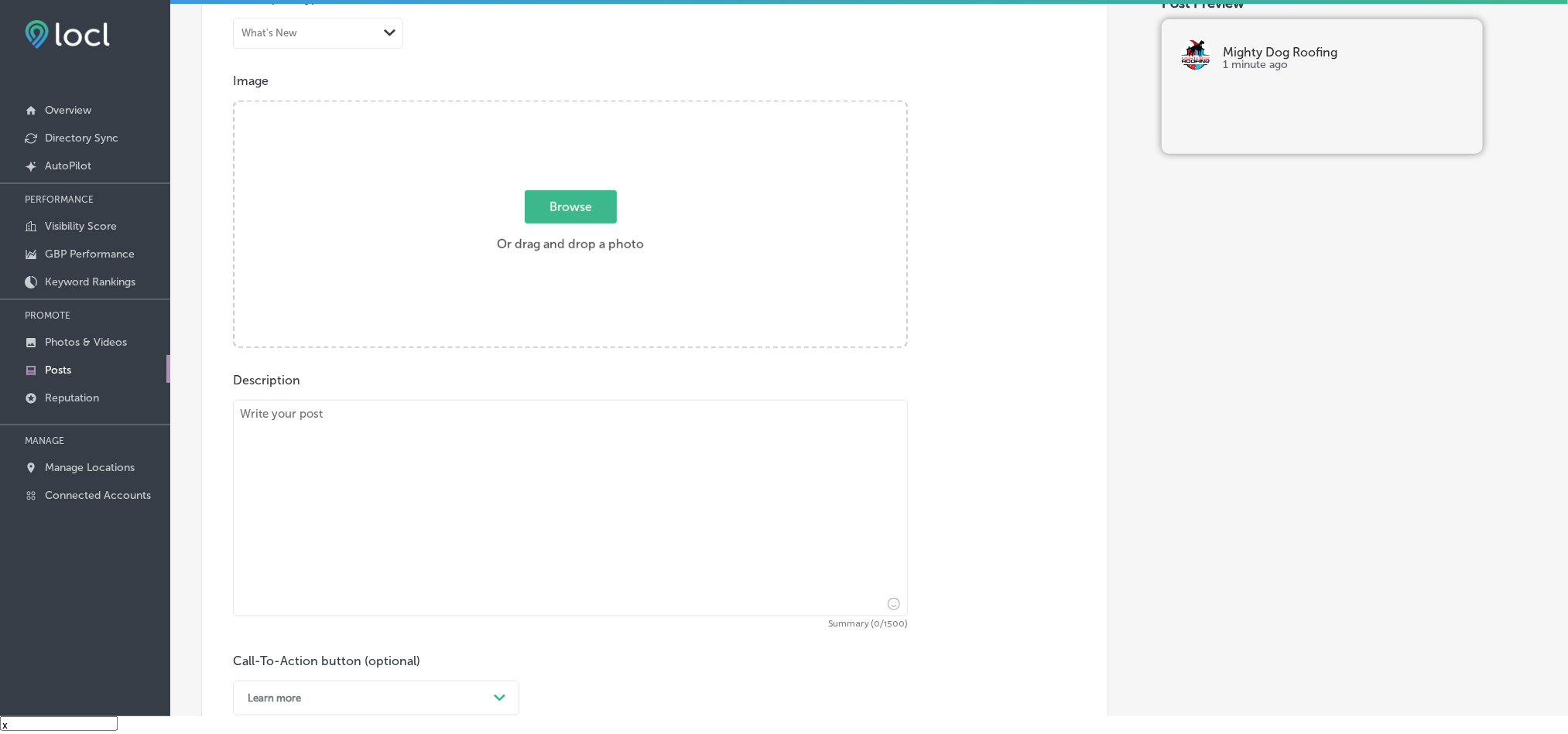
scroll to position [474, 0]
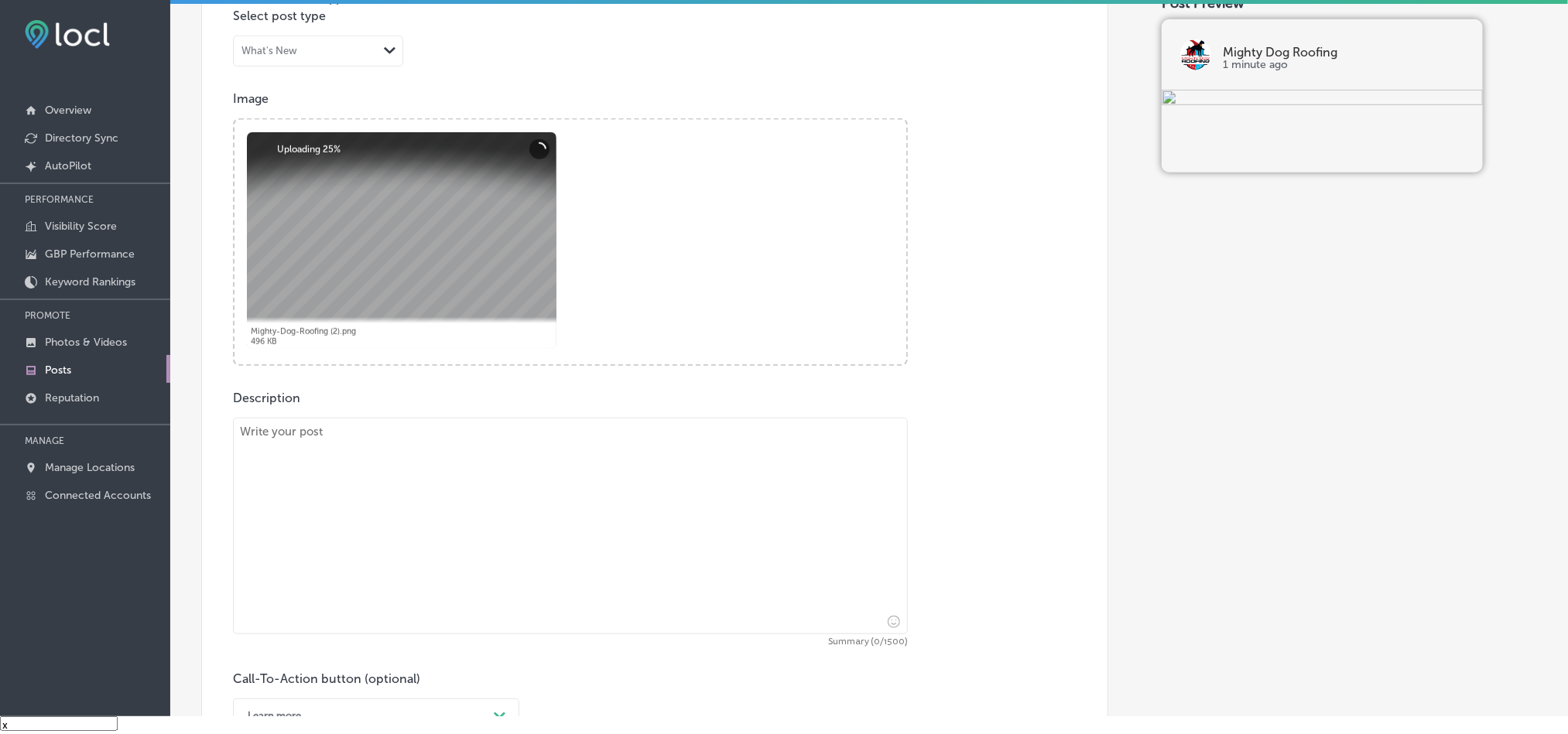
click at [425, 513] on textarea at bounding box center [569, 526] width 675 height 217
paste textarea "Mighty Dog Roofing provides expert roofing services to the communities of [GEOG…"
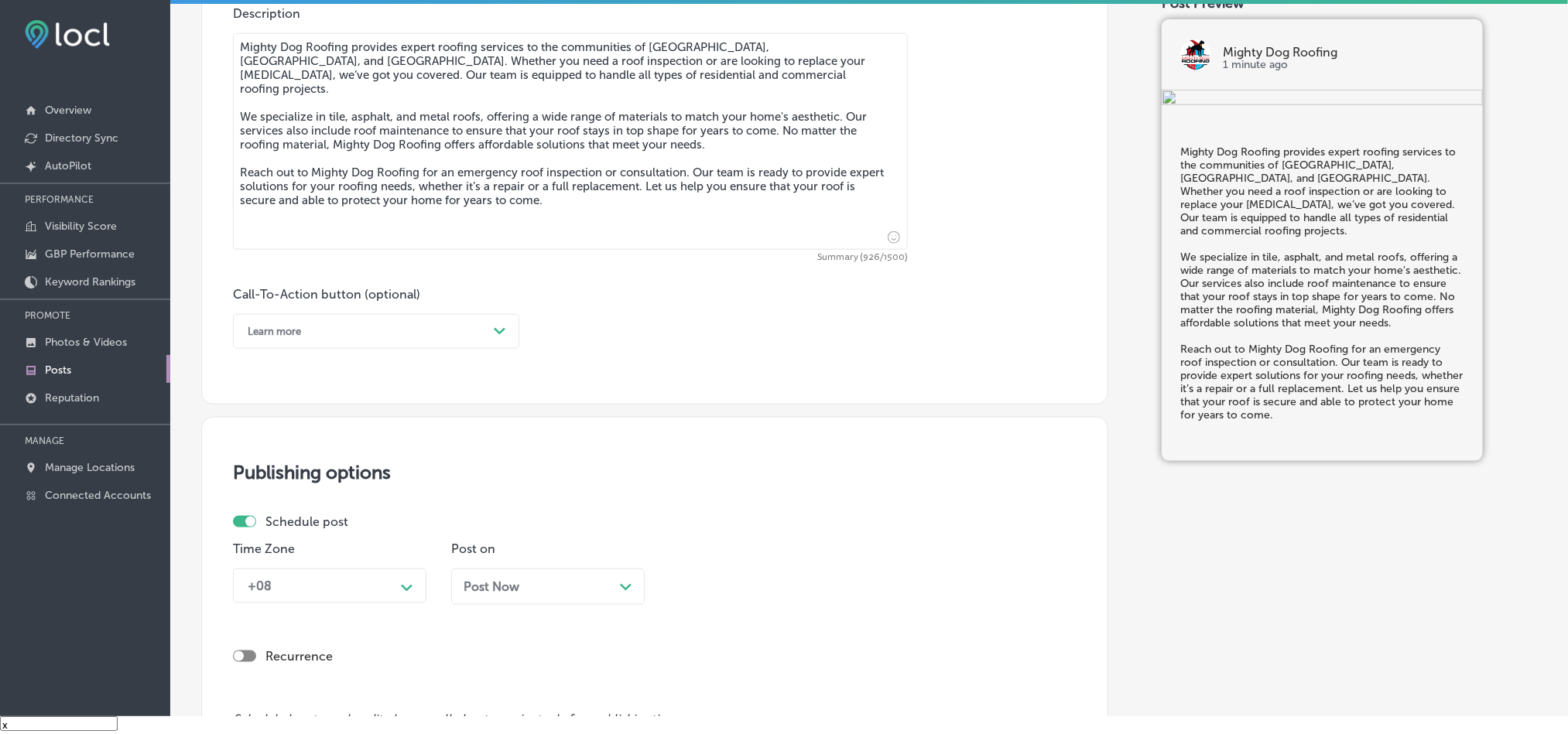
scroll to position [862, 0]
type textarea "Mighty Dog Roofing provides expert roofing services to the communities of [GEOG…"
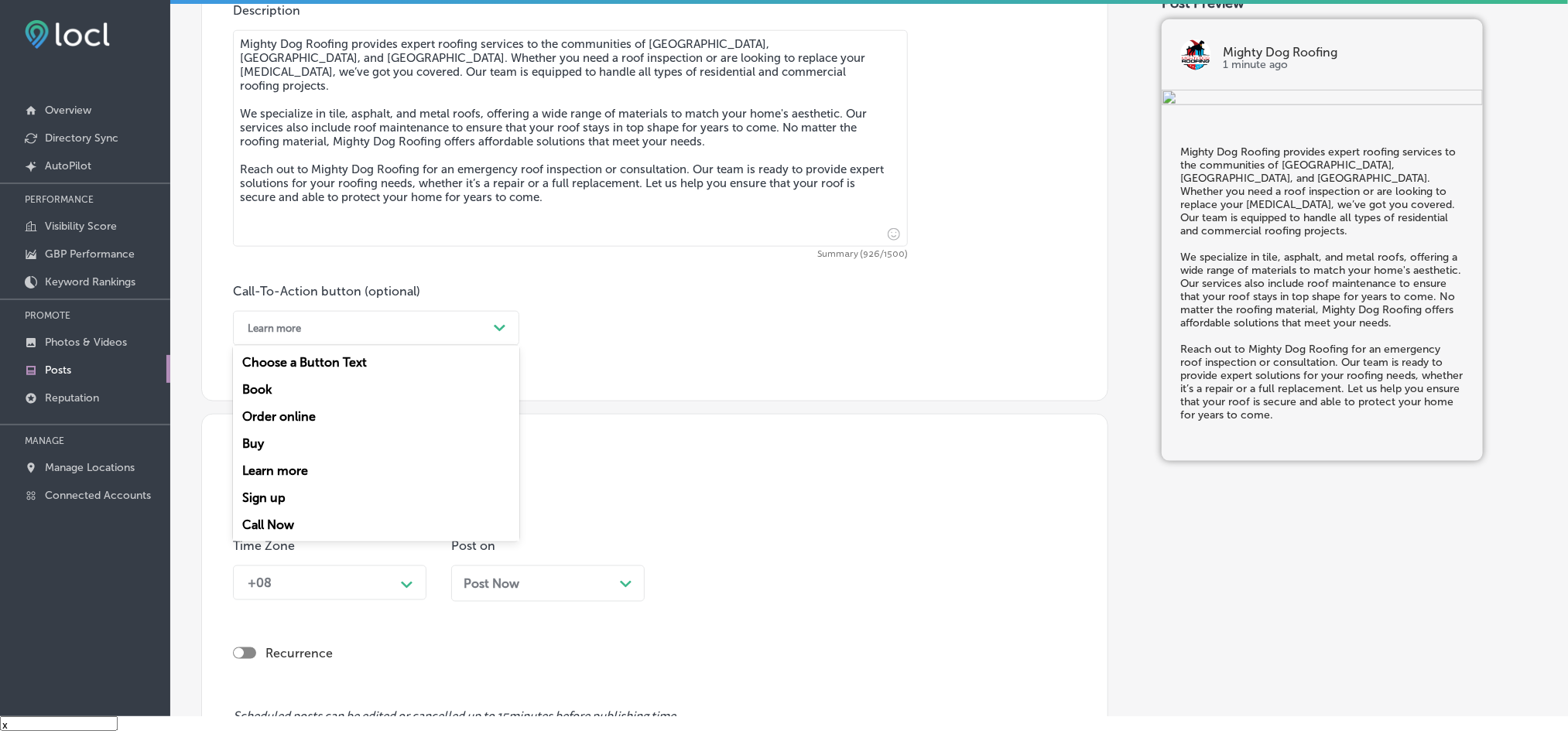
click at [409, 332] on div "Learn more" at bounding box center [363, 329] width 247 height 24
click at [281, 529] on div "Call Now" at bounding box center [376, 524] width 286 height 27
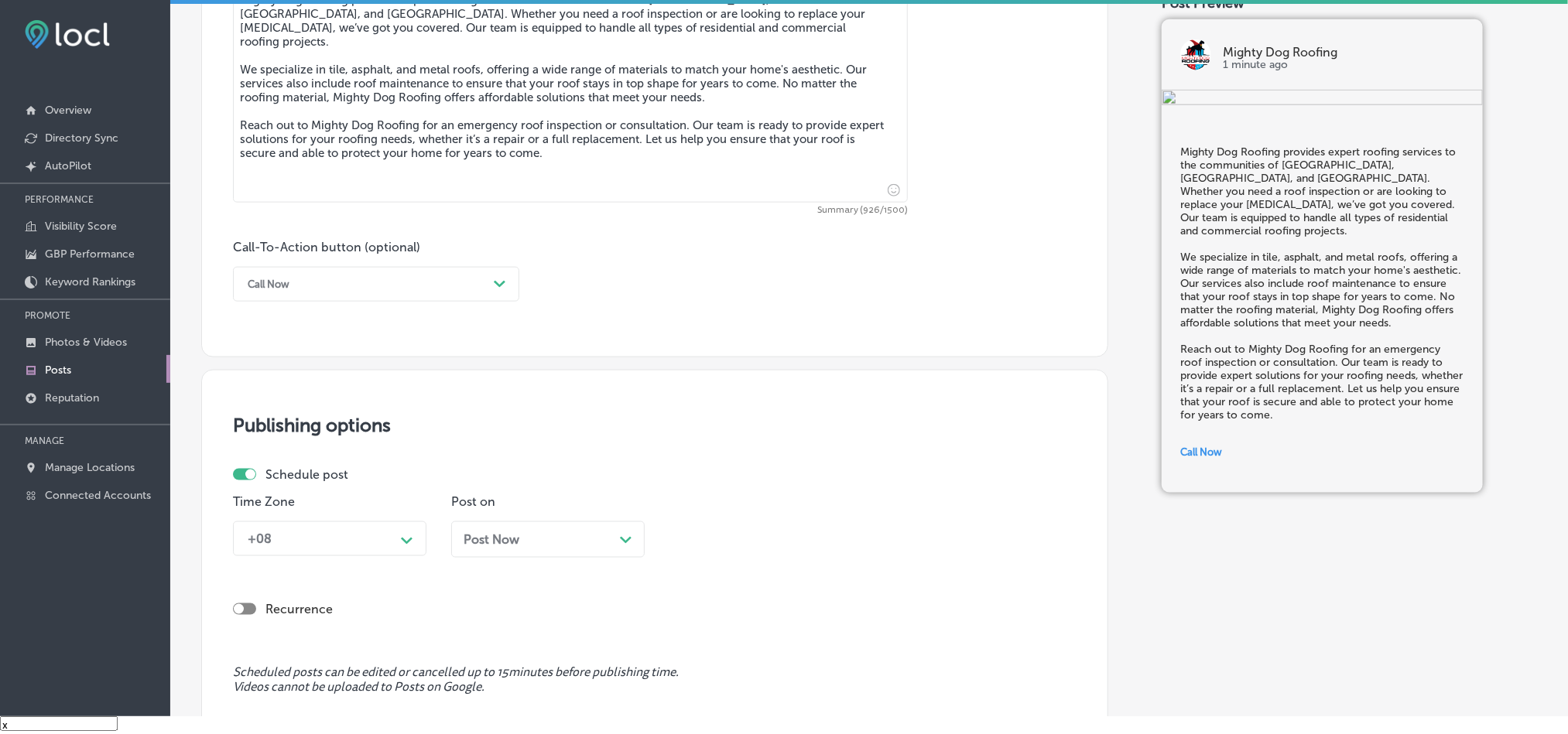
scroll to position [1016, 0]
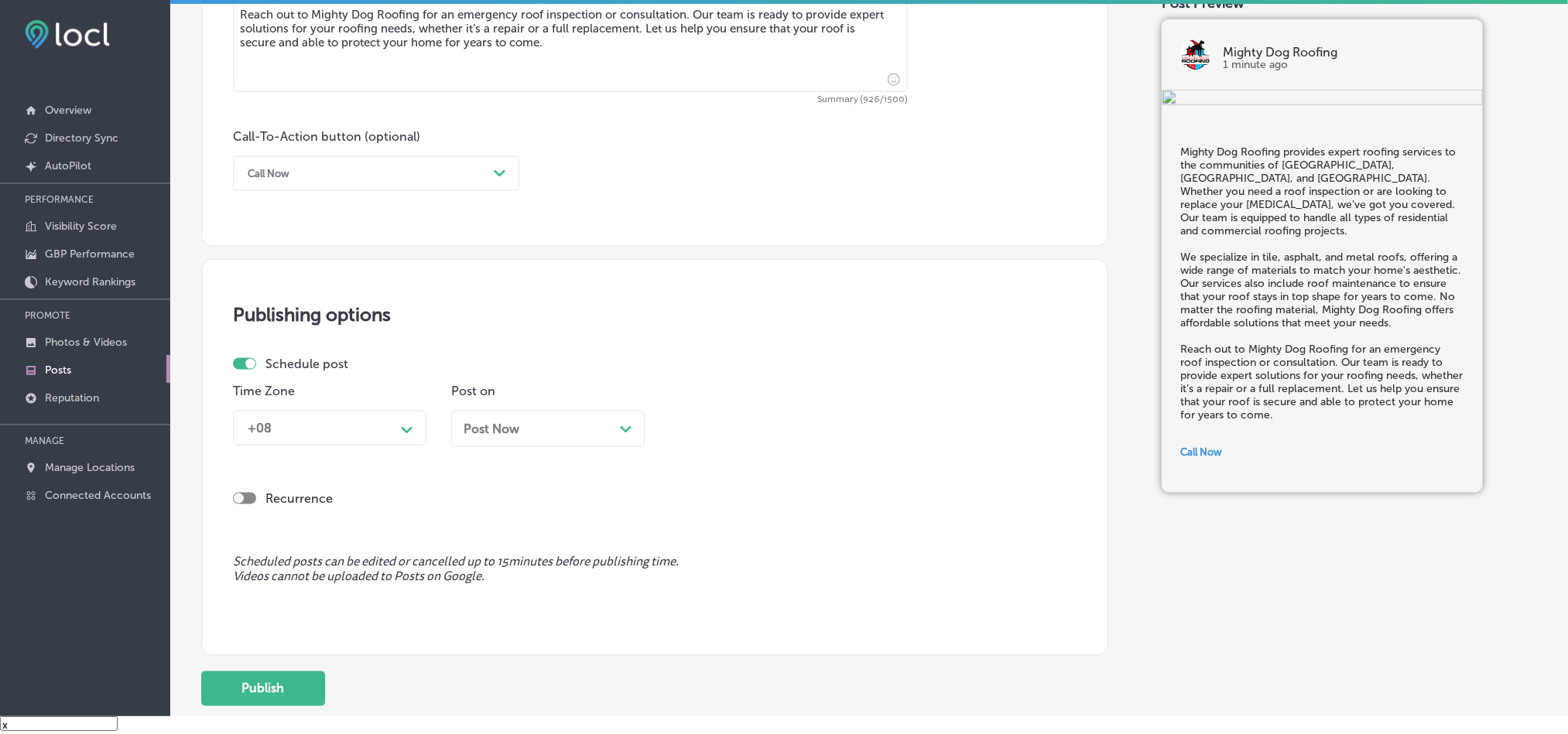
click at [379, 432] on div "+08" at bounding box center [317, 427] width 155 height 27
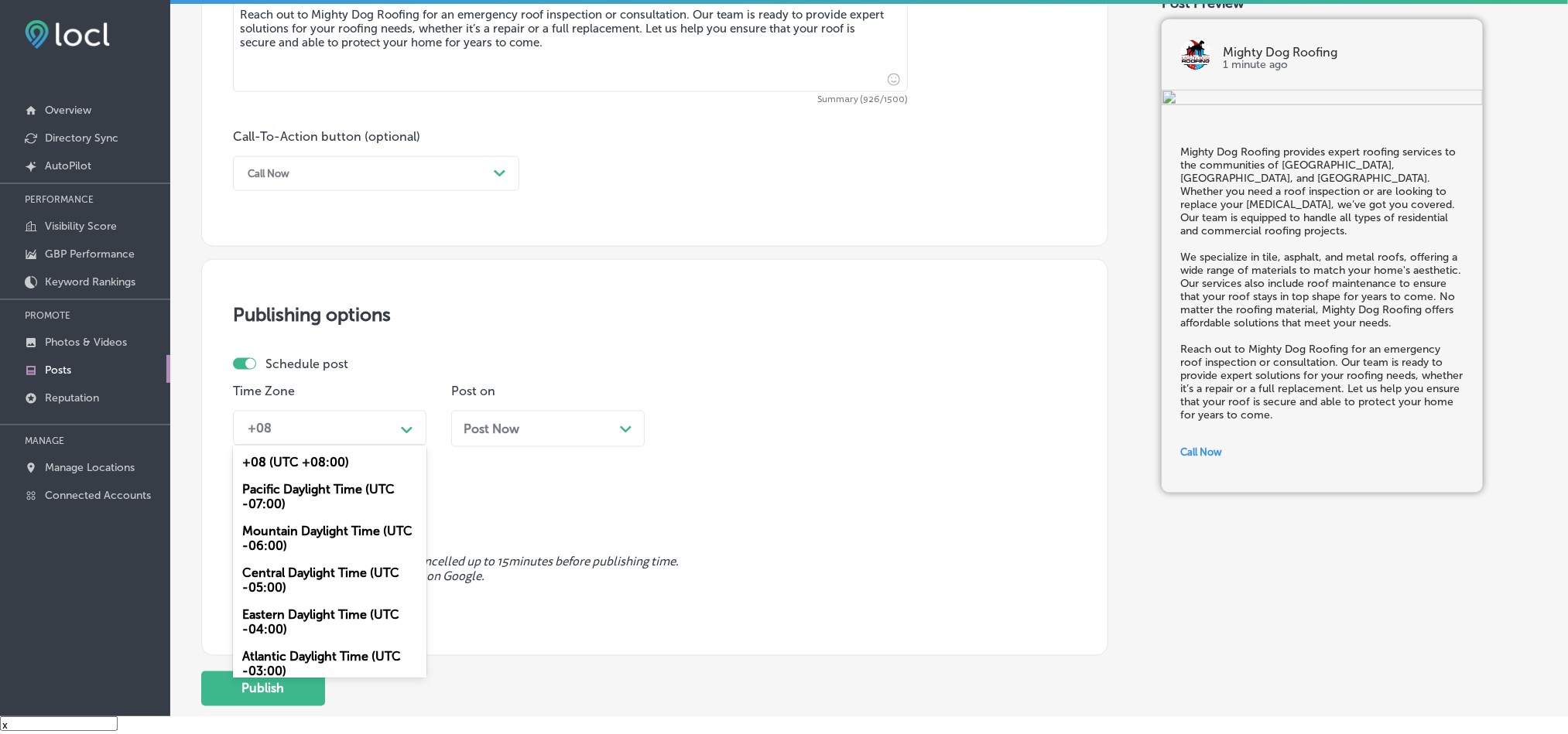
click at [312, 539] on div "Mountain Daylight Time (UTC -06:00)" at bounding box center [329, 538] width 194 height 42
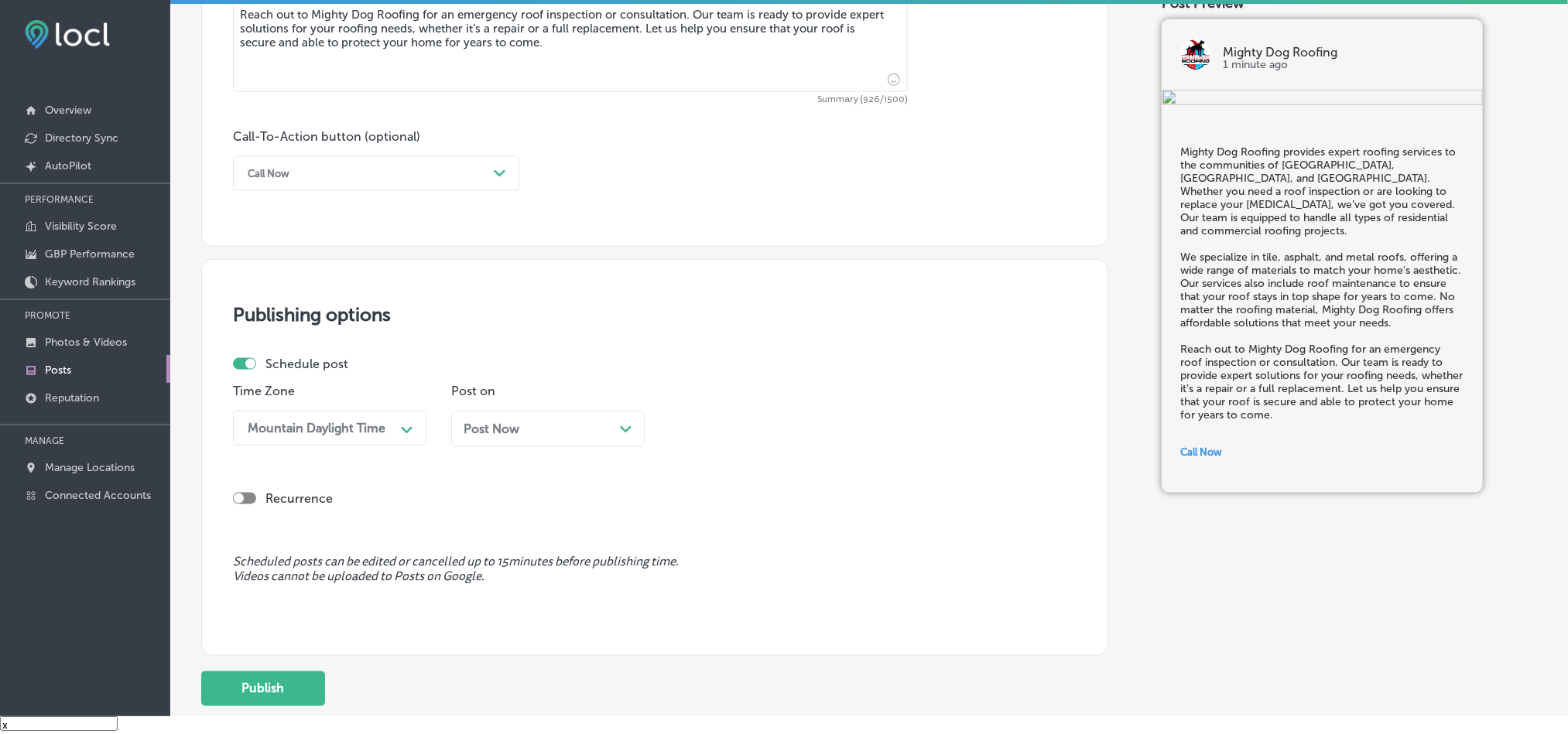
click at [582, 436] on div "Post Now Path Created with Sketch." at bounding box center [548, 428] width 169 height 15
click at [719, 418] on div "08:45 AM" at bounding box center [754, 427] width 155 height 27
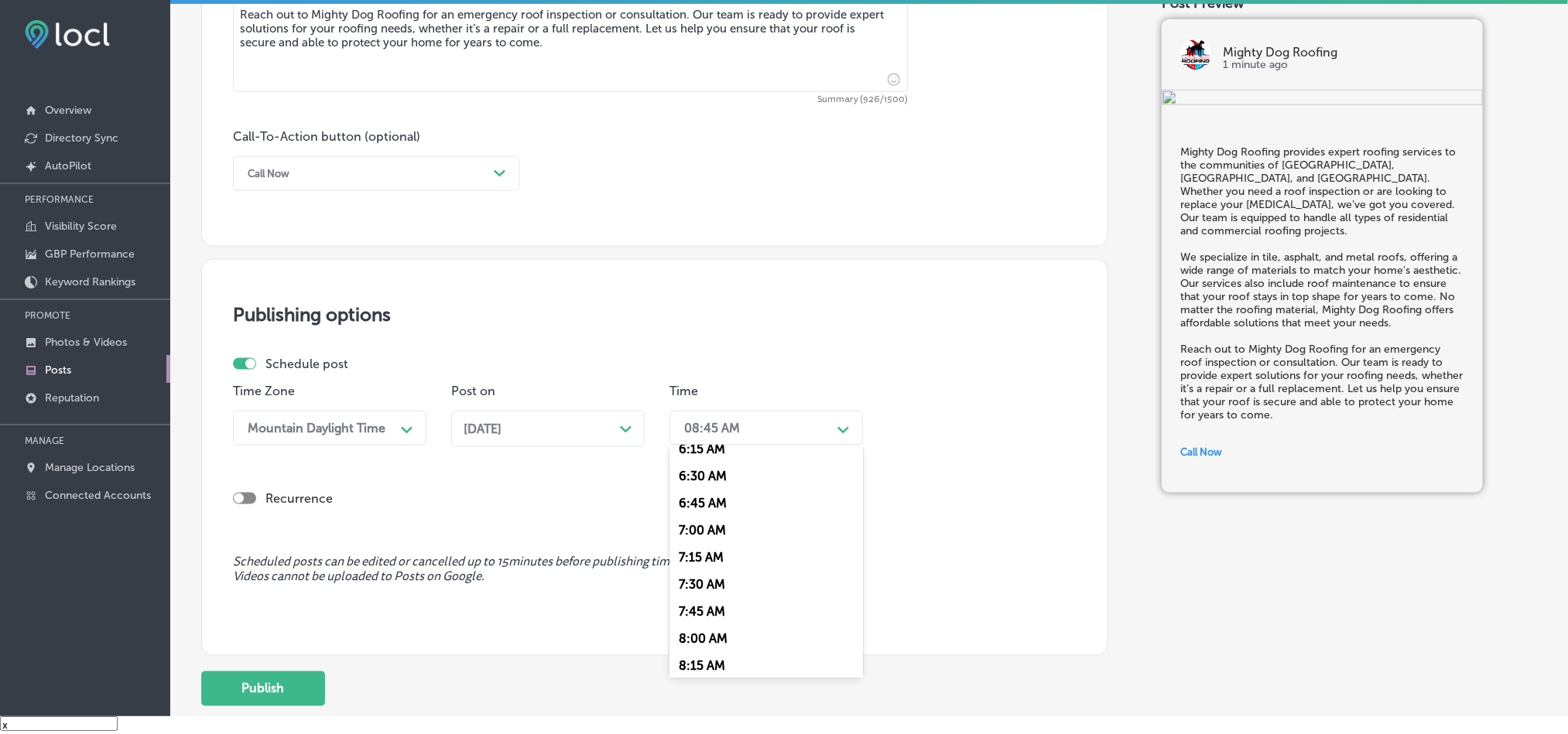
scroll to position [696, 0]
click at [685, 529] on div "7:00 AM" at bounding box center [766, 523] width 194 height 27
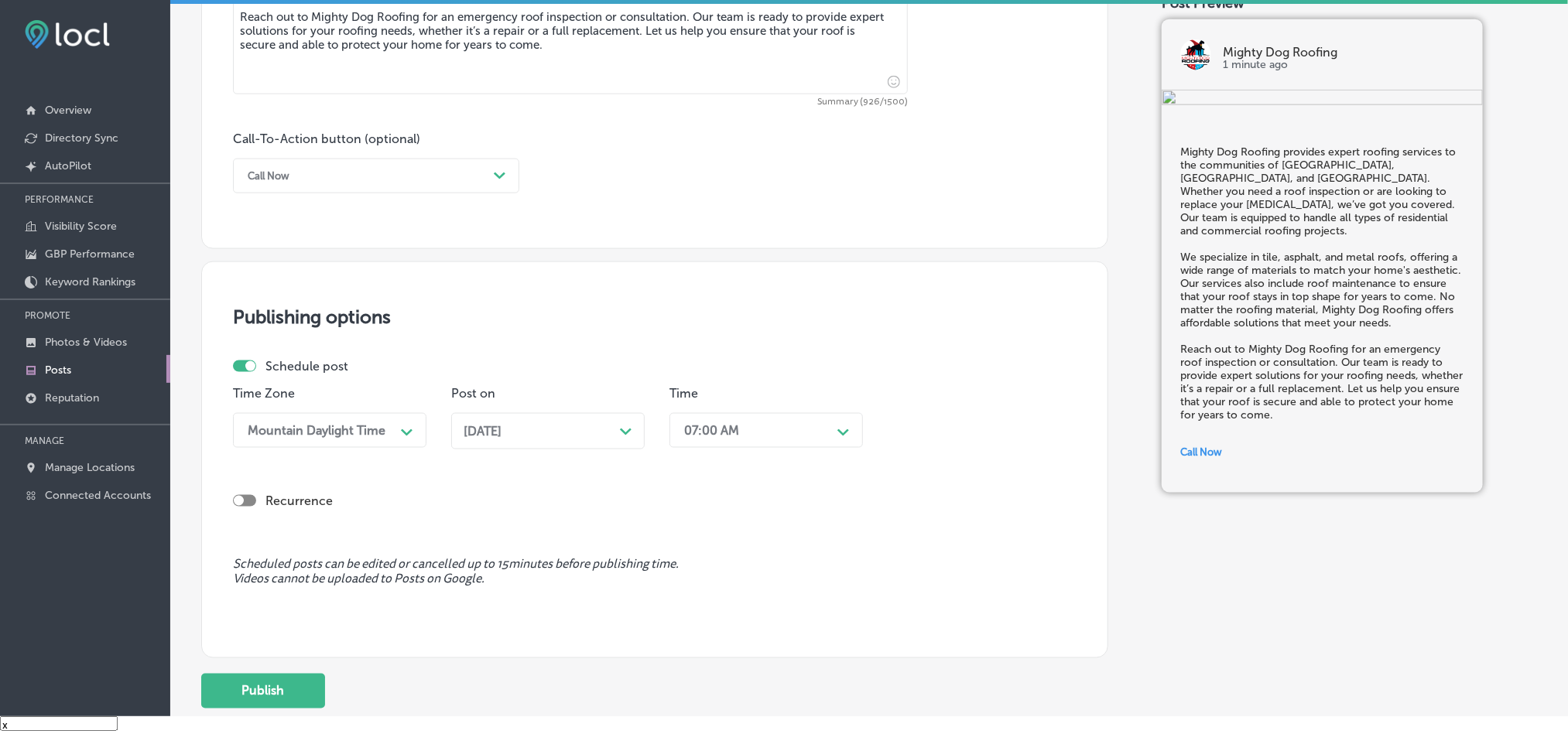
scroll to position [1132, 0]
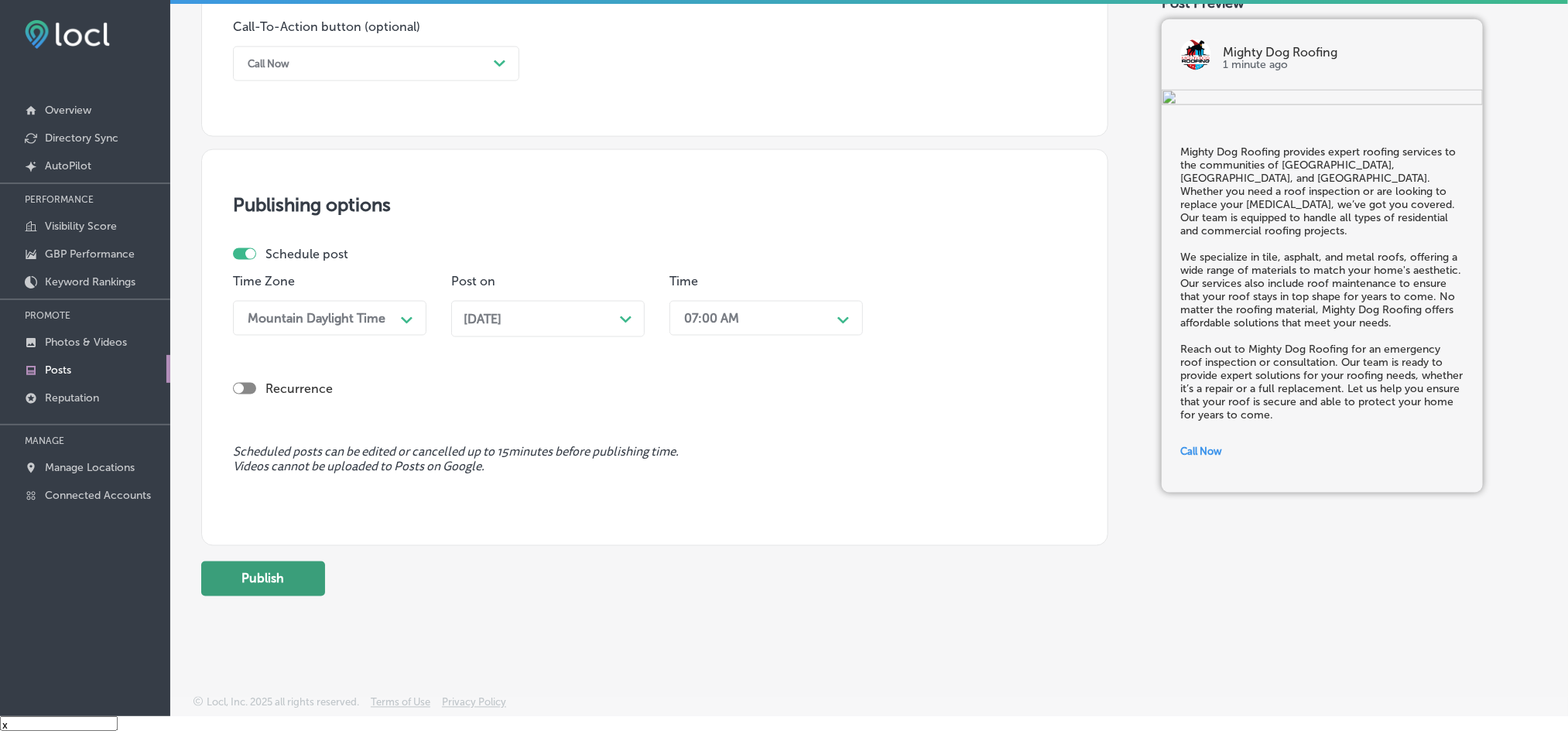
click at [290, 586] on button "Publish" at bounding box center [262, 578] width 124 height 35
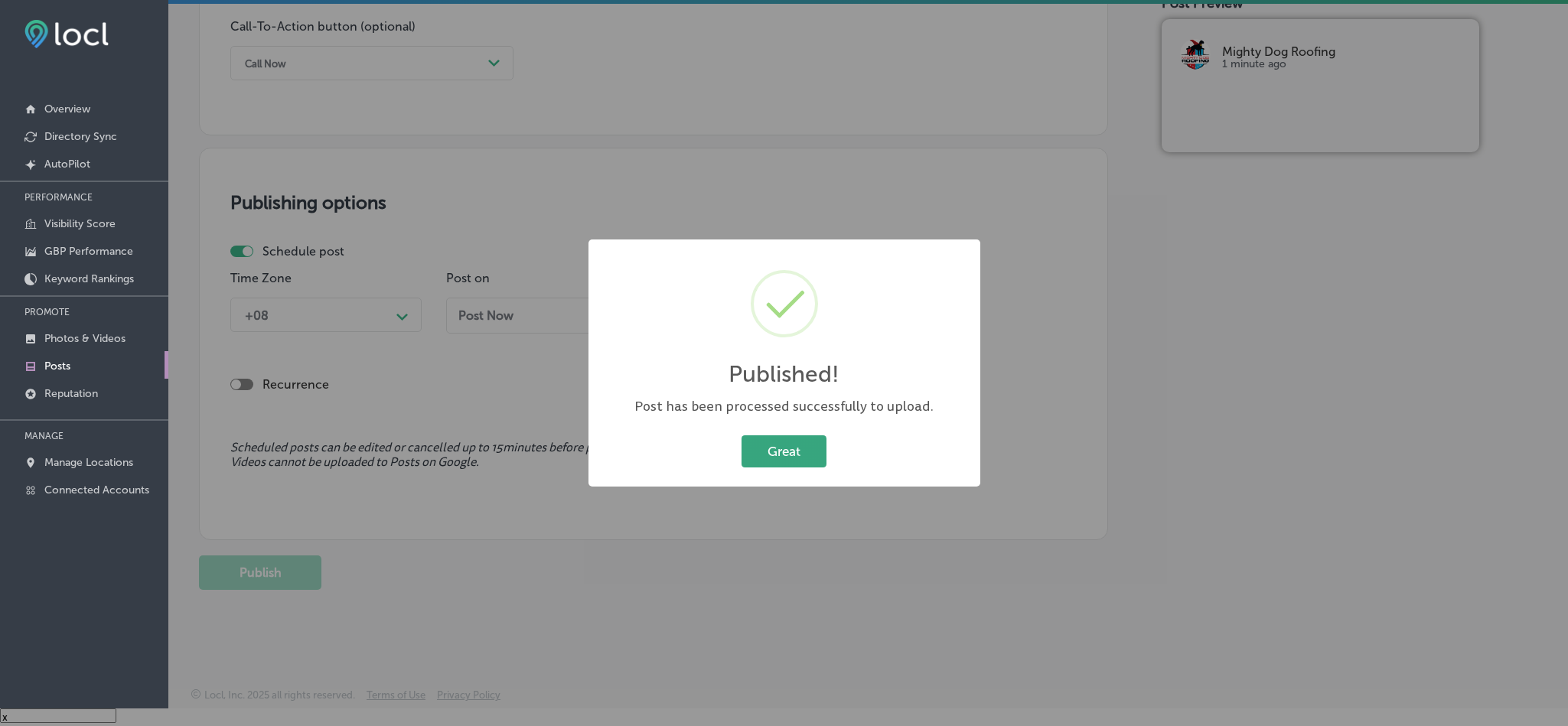
click at [783, 446] on button "Great" at bounding box center [784, 451] width 84 height 31
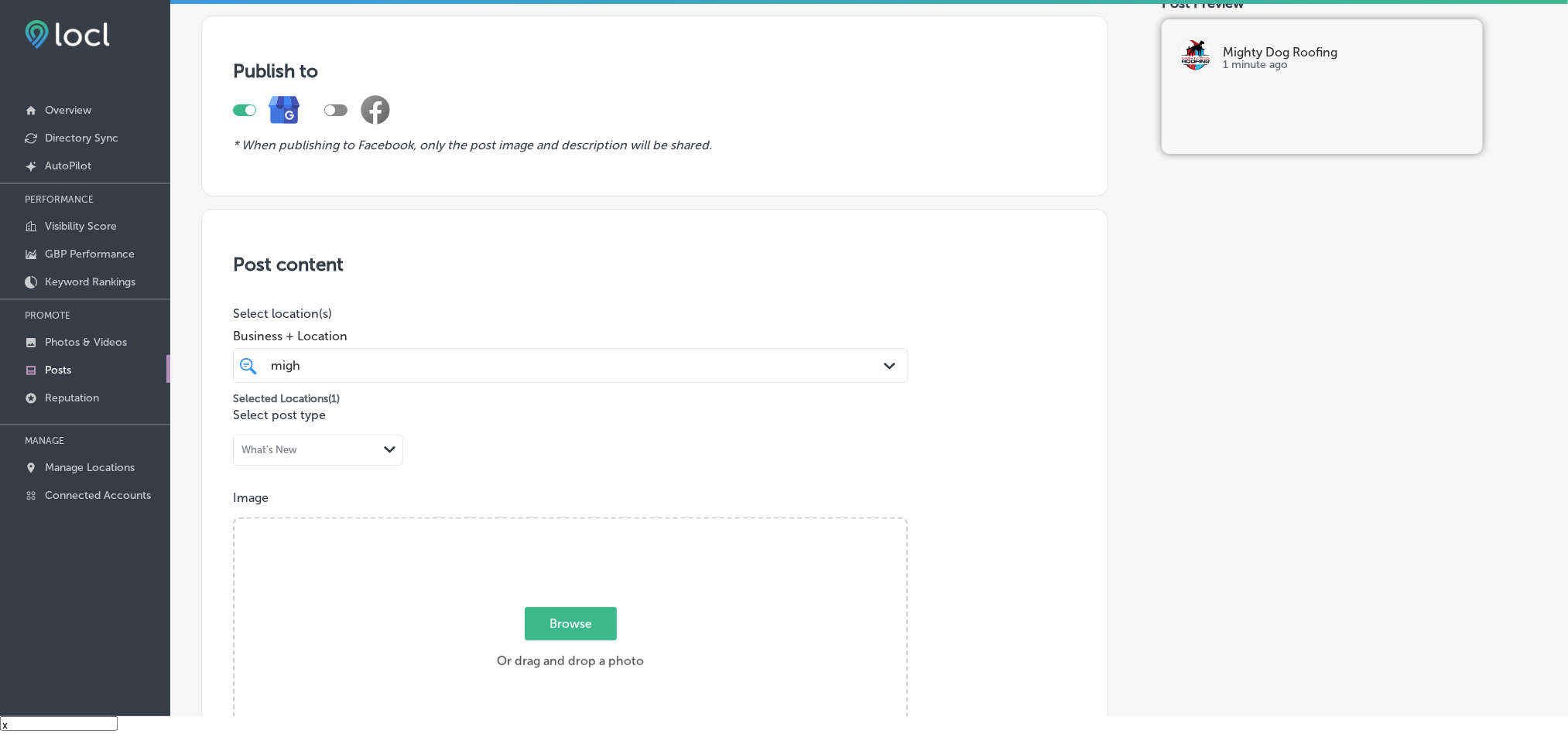
scroll to position [0, 0]
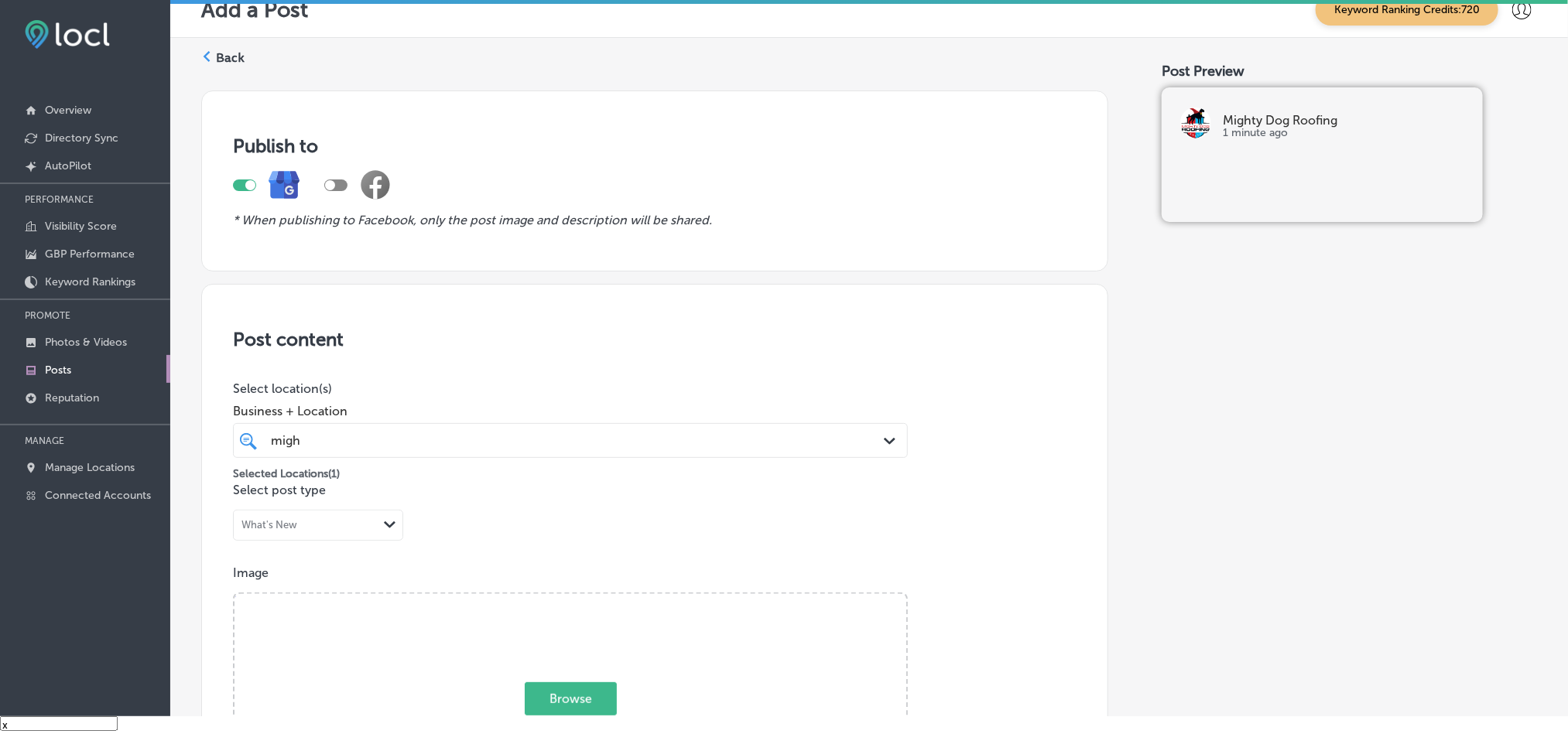
click at [217, 57] on label "Back" at bounding box center [230, 58] width 29 height 17
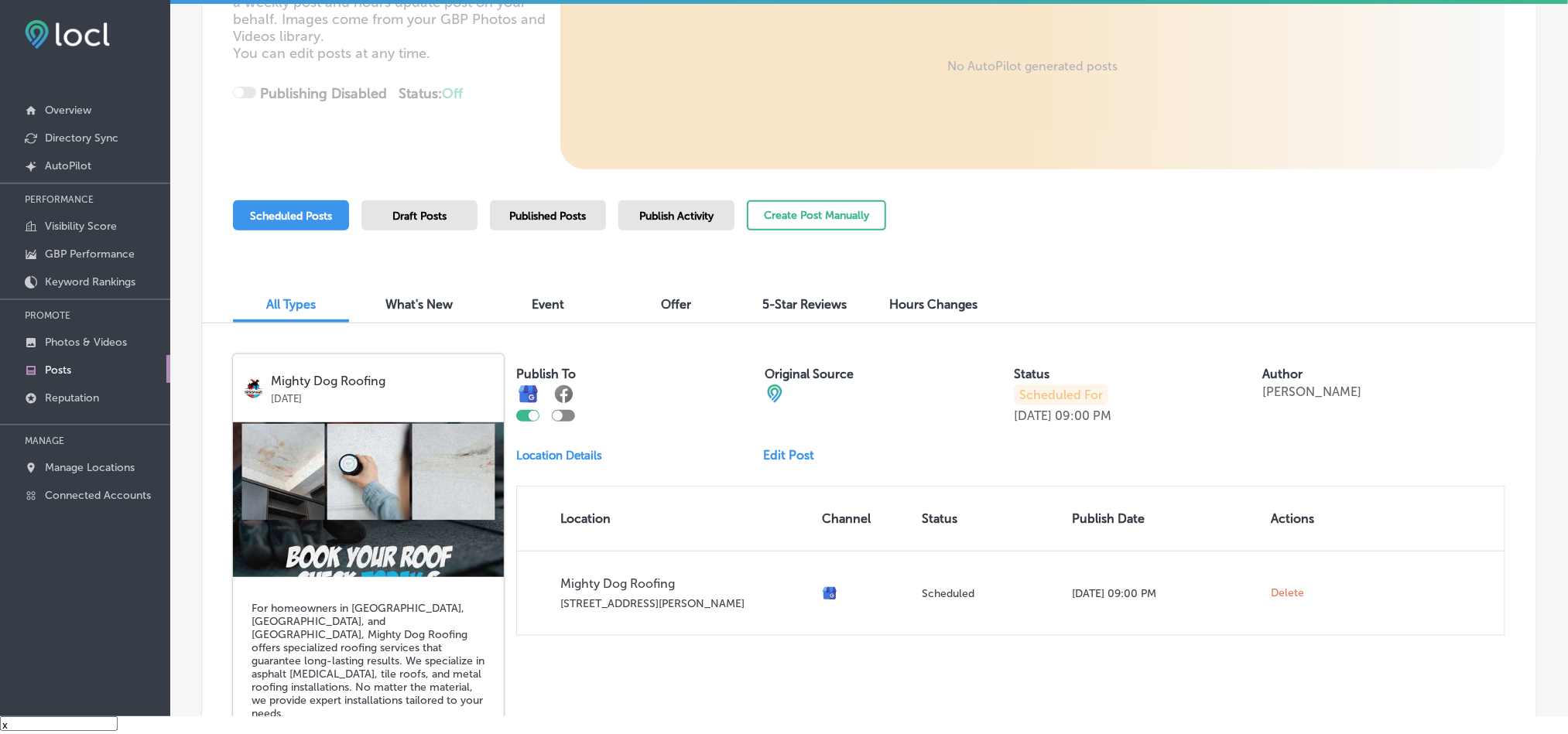
scroll to position [66, 0]
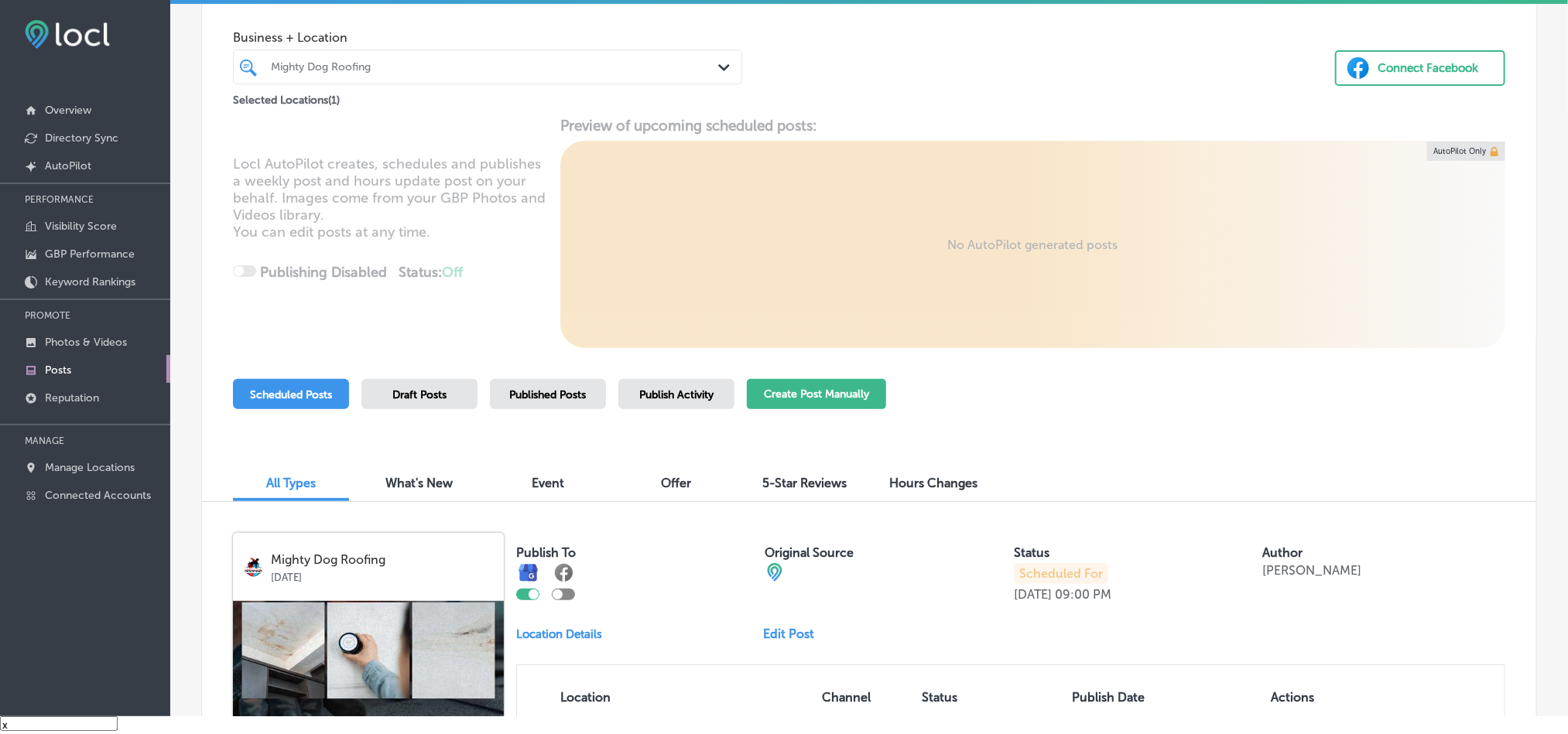
click at [788, 399] on button "Create Post Manually" at bounding box center [816, 394] width 139 height 30
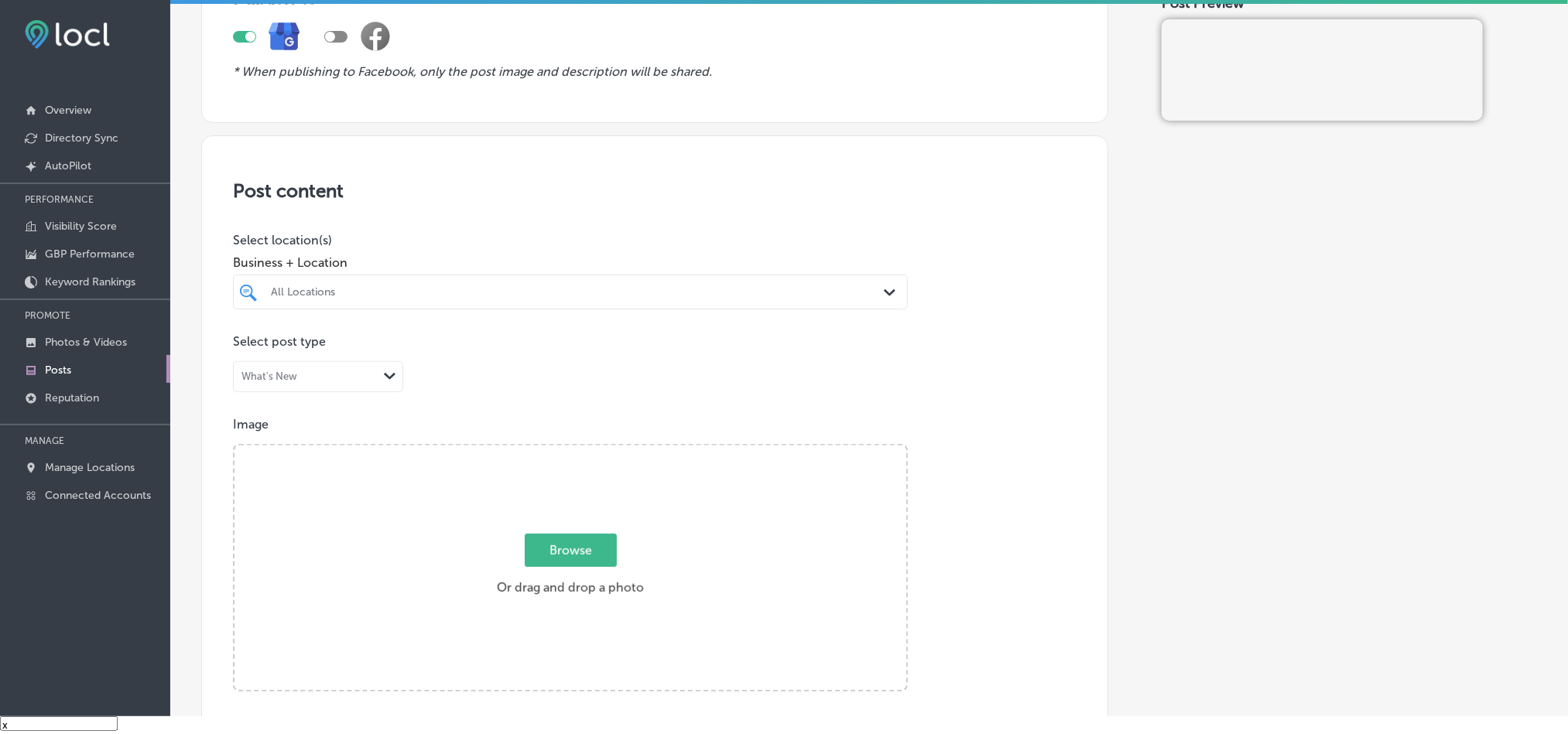
scroll to position [154, 0]
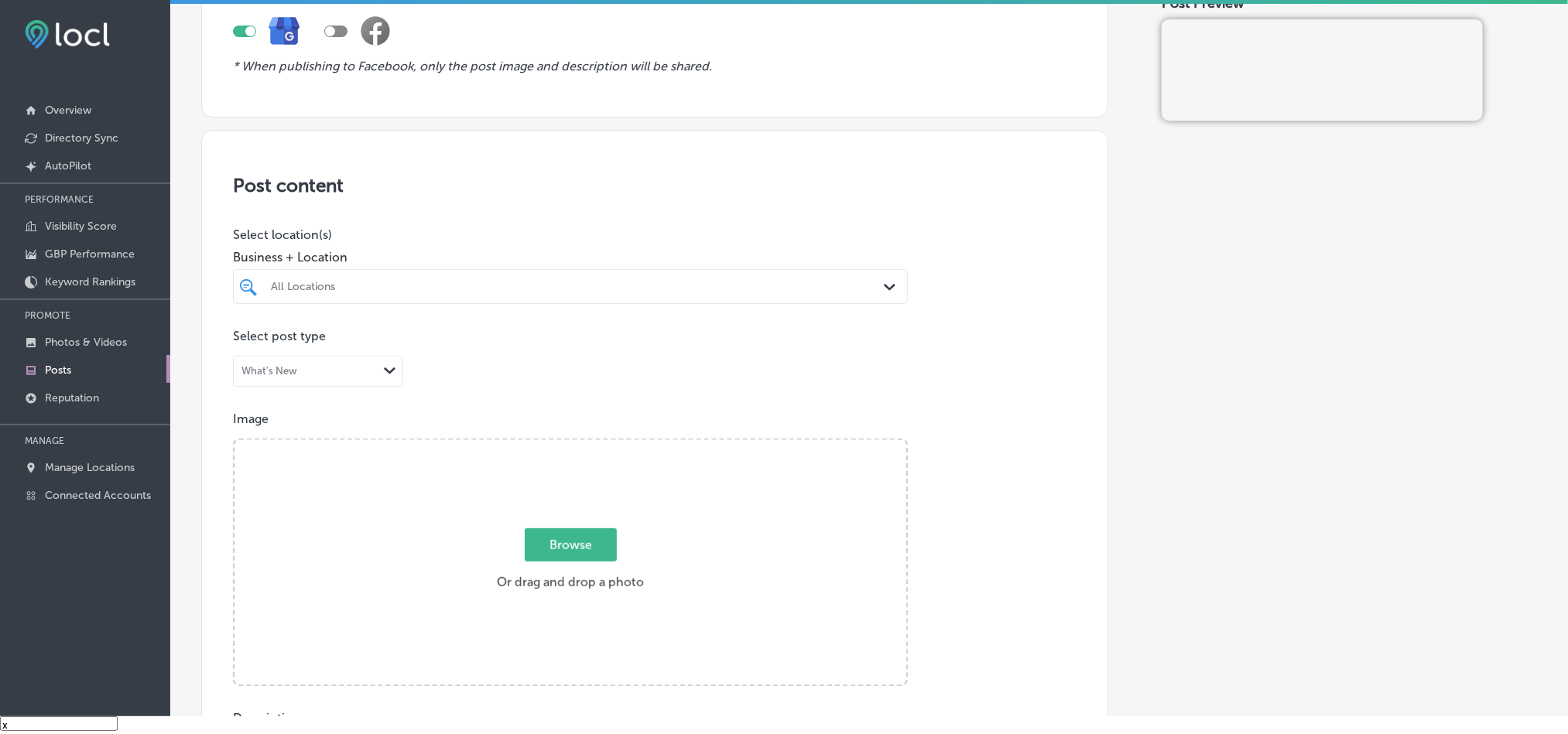
click at [667, 291] on div "All Locations" at bounding box center [578, 286] width 614 height 13
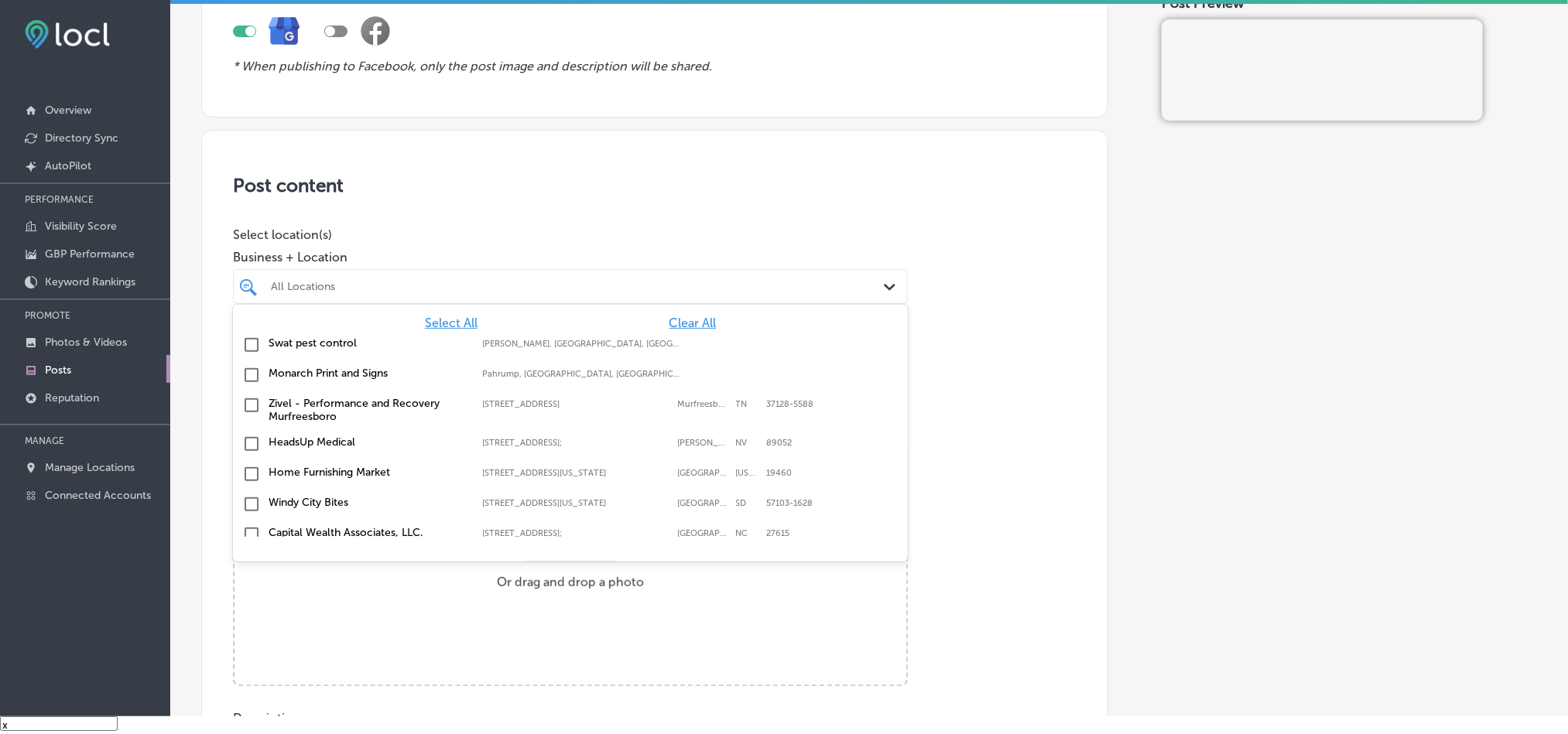
click at [677, 332] on div "Swat pest control [PERSON_NAME], [GEOGRAPHIC_DATA], [GEOGRAPHIC_DATA] | Hosston…" at bounding box center [569, 346] width 675 height 30
click at [677, 321] on span "Clear All" at bounding box center [694, 323] width 48 height 15
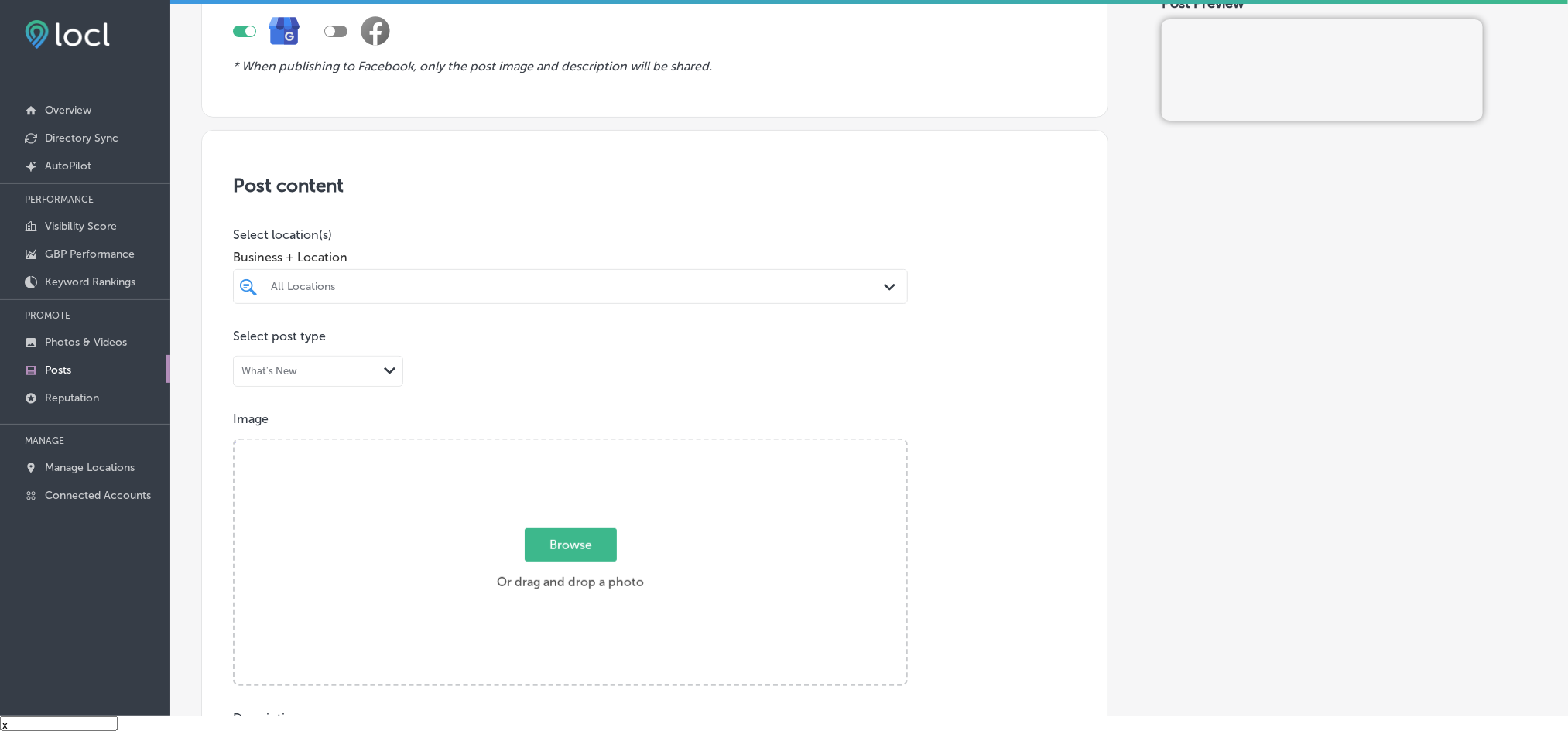
click at [706, 281] on div "All Locations" at bounding box center [578, 286] width 614 height 13
click at [256, 344] on input "checkbox" at bounding box center [251, 345] width 19 height 19
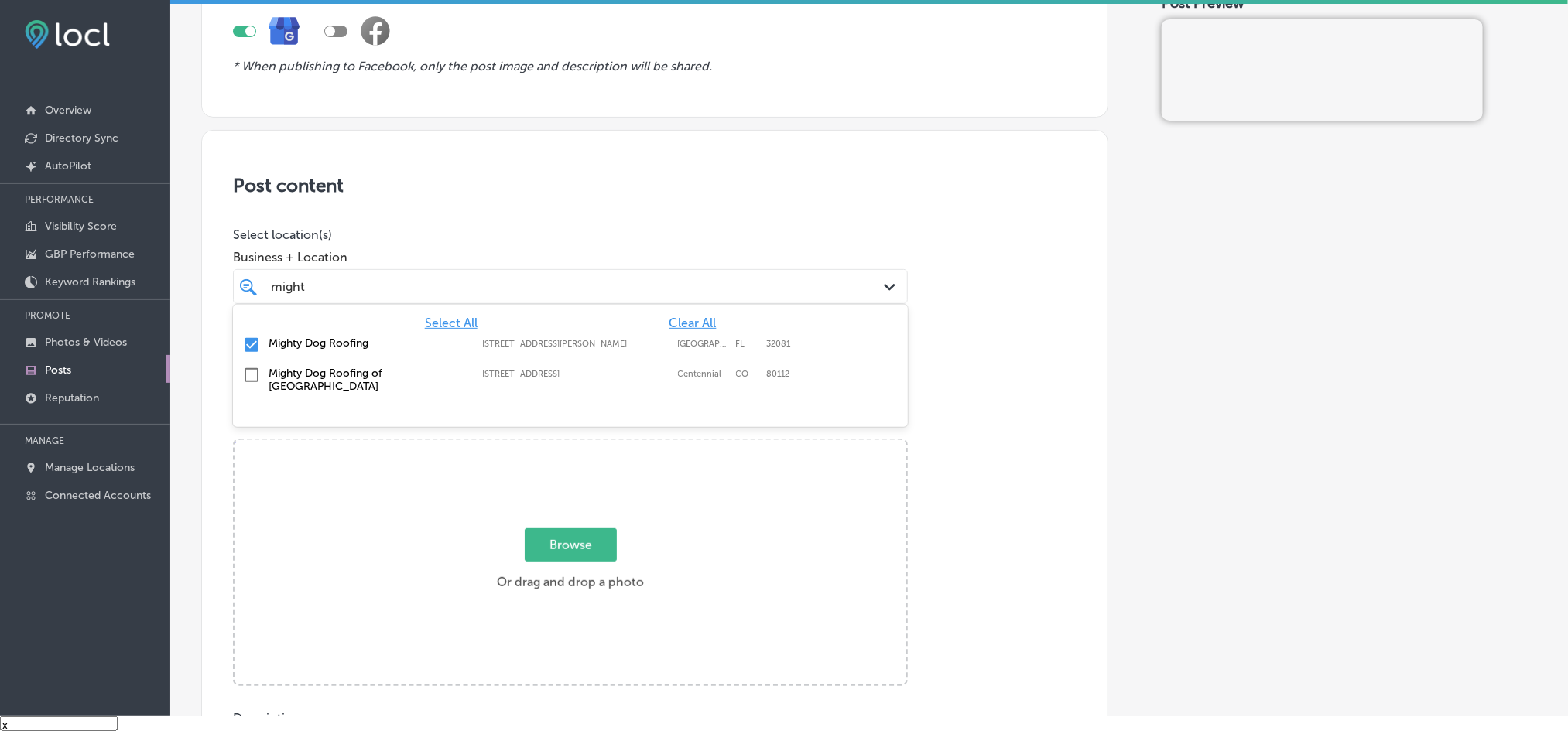
type input "might"
click at [544, 184] on h3 "Post content" at bounding box center [654, 185] width 844 height 23
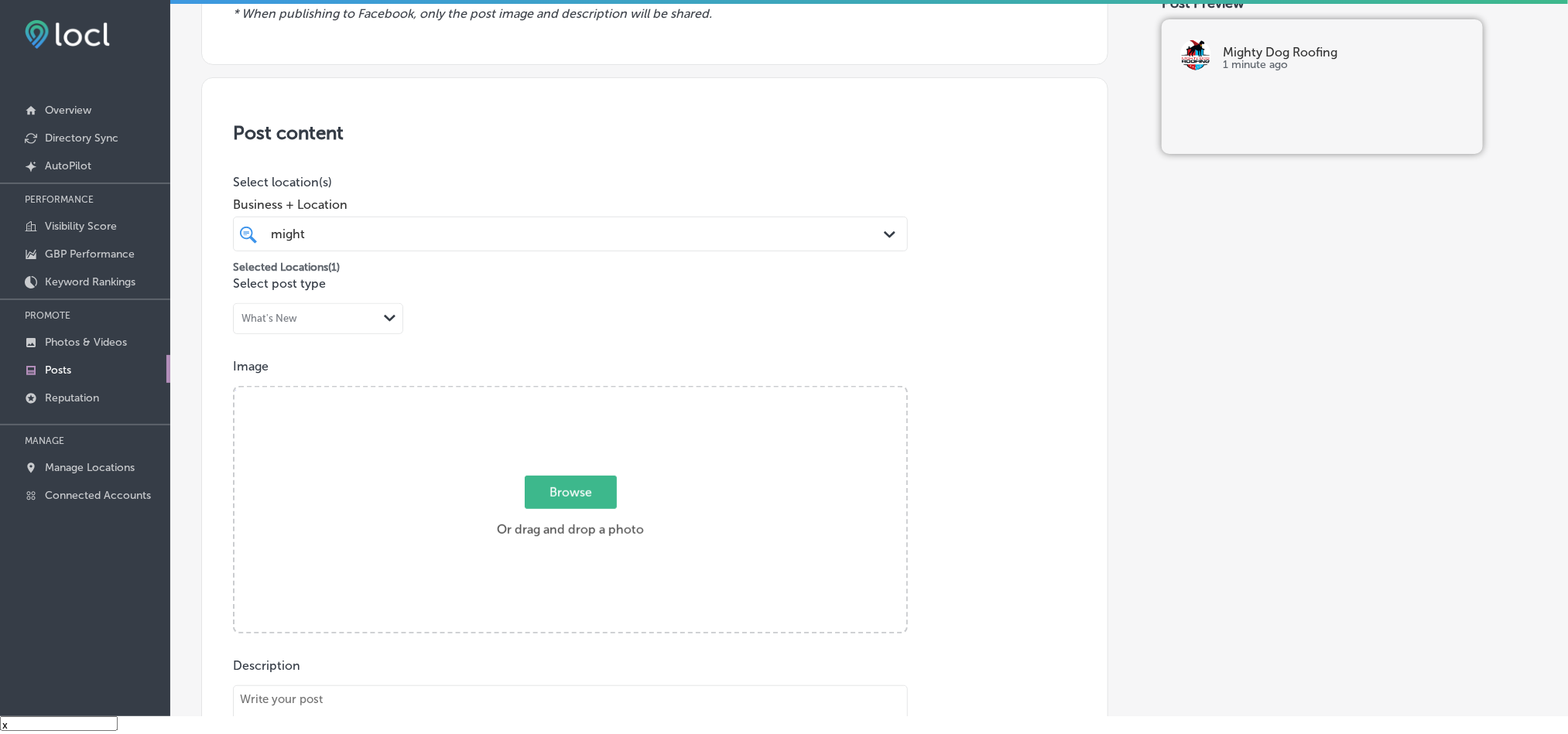
scroll to position [194, 0]
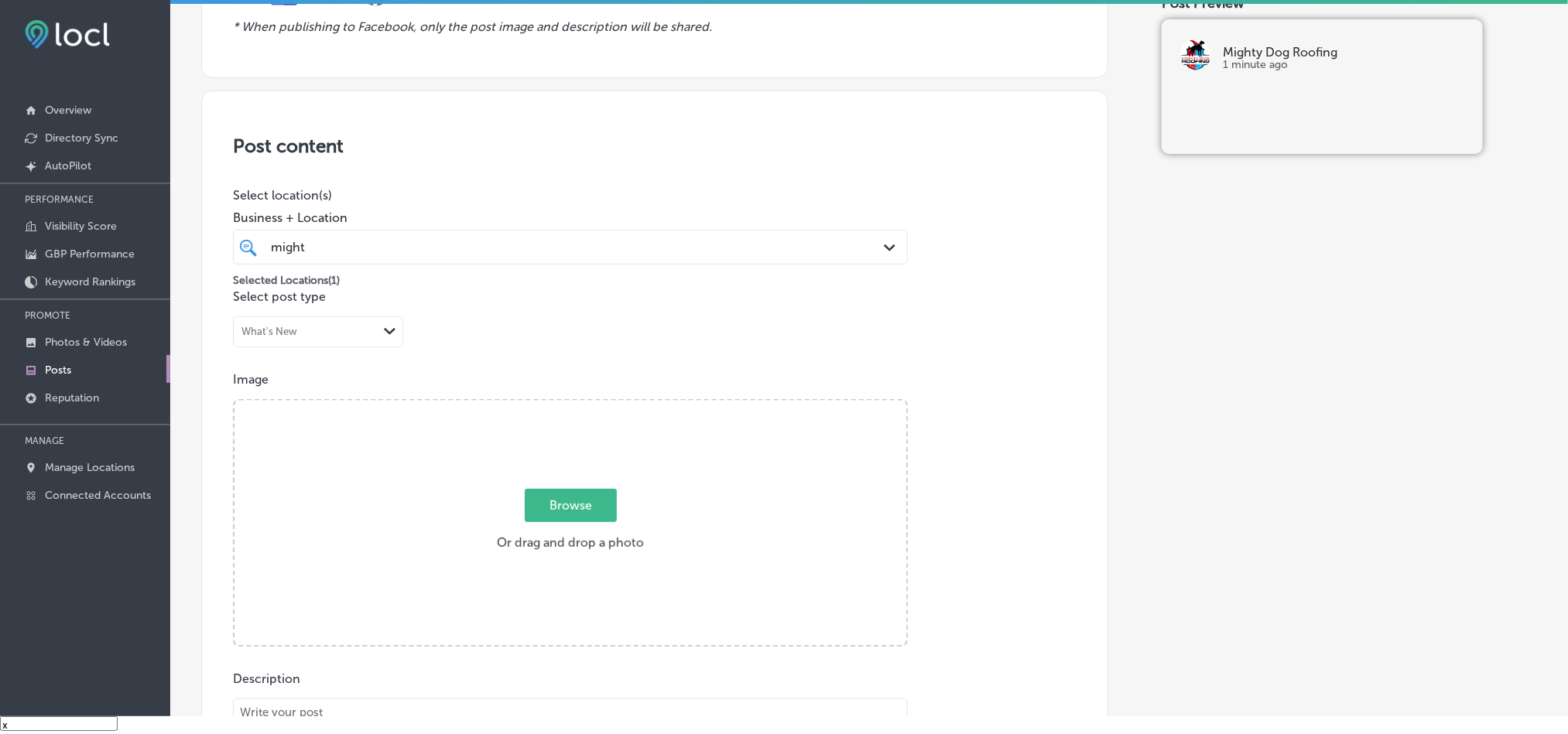
click at [571, 251] on div "might might" at bounding box center [540, 246] width 542 height 21
click at [613, 170] on div "Post content Select location(s) Business + Location option [STREET_ADDRESS][PER…" at bounding box center [654, 580] width 907 height 979
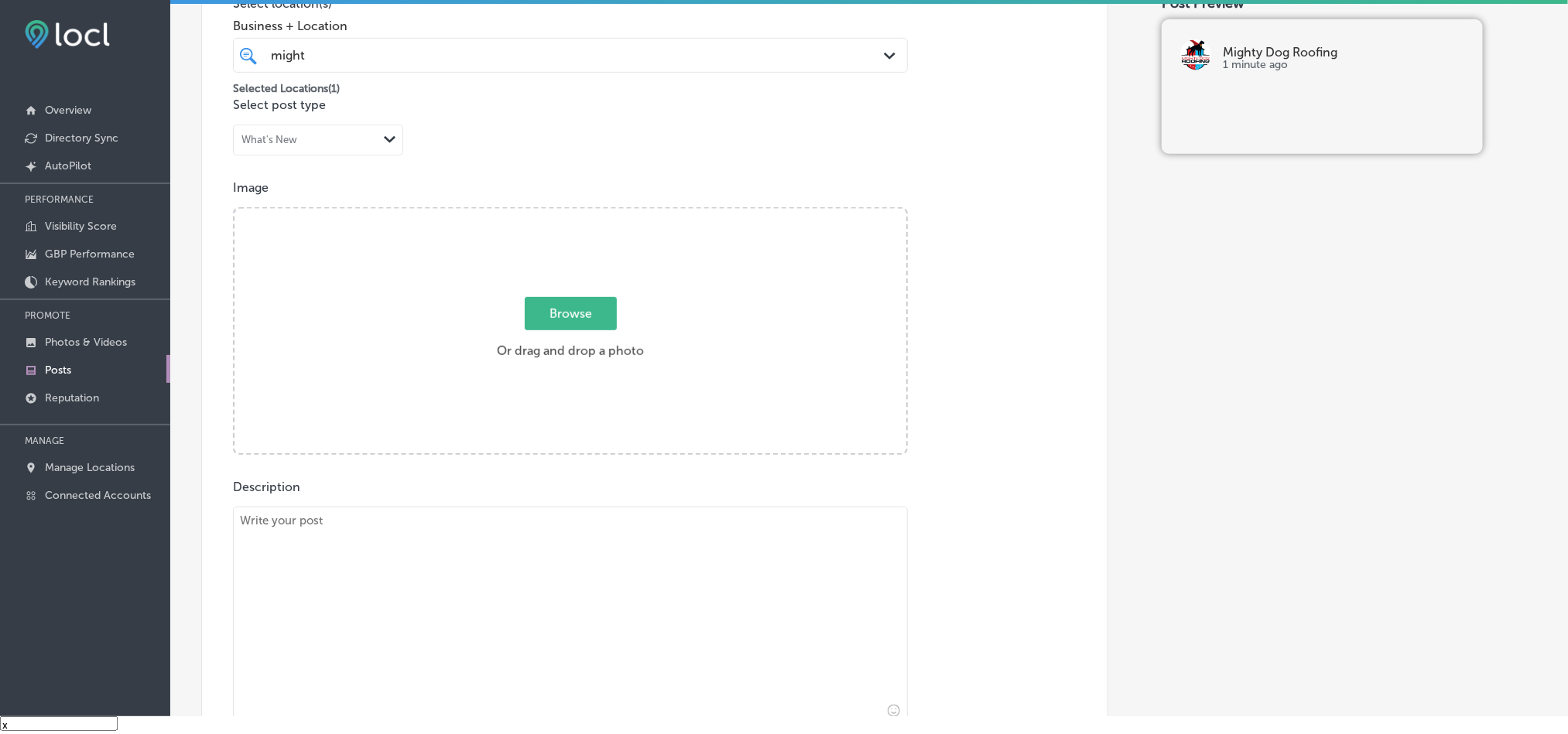
scroll to position [386, 0]
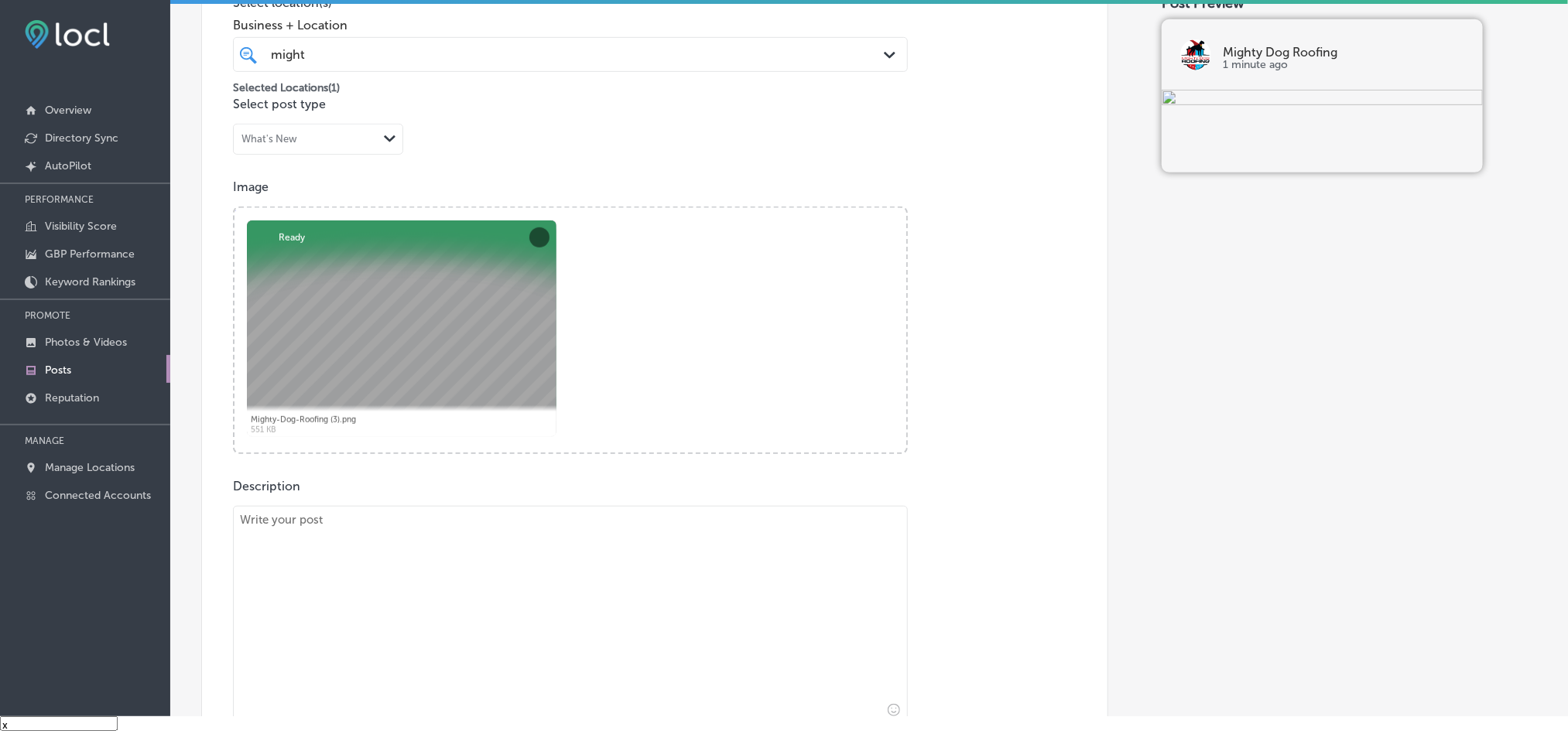
click at [479, 581] on textarea at bounding box center [569, 614] width 675 height 217
paste textarea "If you're located in [GEOGRAPHIC_DATA], [GEOGRAPHIC_DATA], or [GEOGRAPHIC_DATA]…"
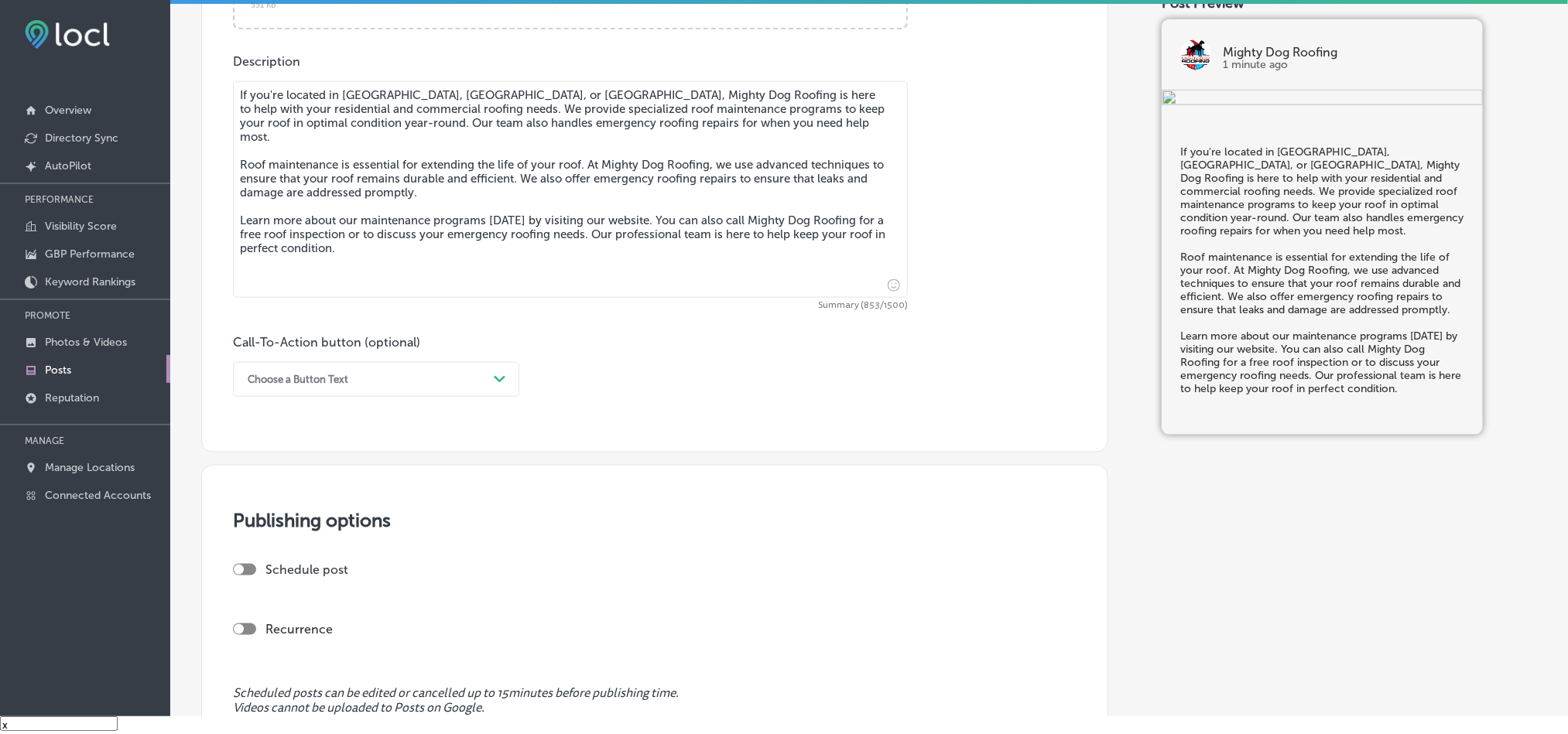
scroll to position [812, 0]
type textarea "If you're located in [GEOGRAPHIC_DATA], [GEOGRAPHIC_DATA], or [GEOGRAPHIC_DATA]…"
click at [456, 378] on div "Choose a Button Text" at bounding box center [363, 377] width 247 height 24
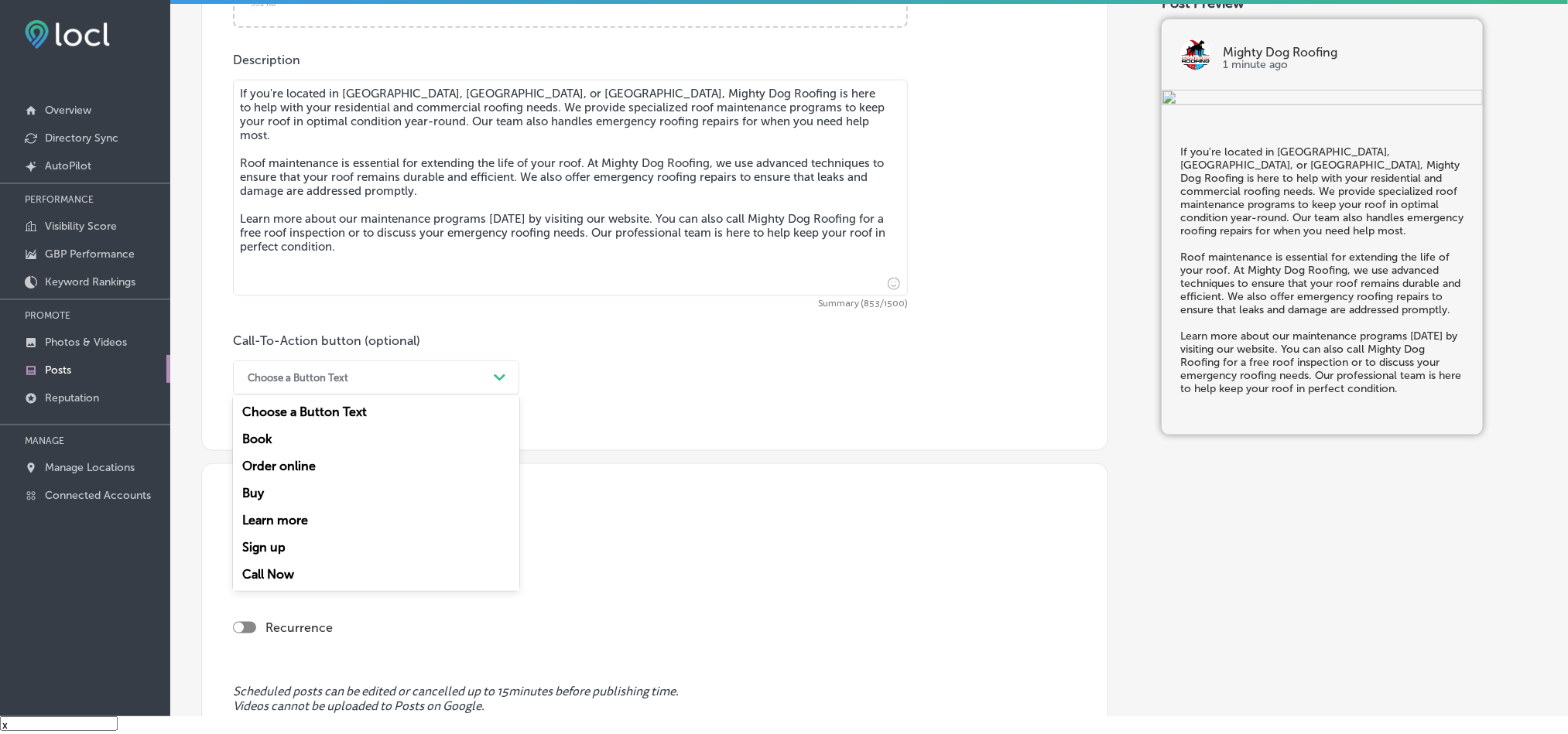
click at [274, 517] on div "Learn more" at bounding box center [376, 519] width 286 height 27
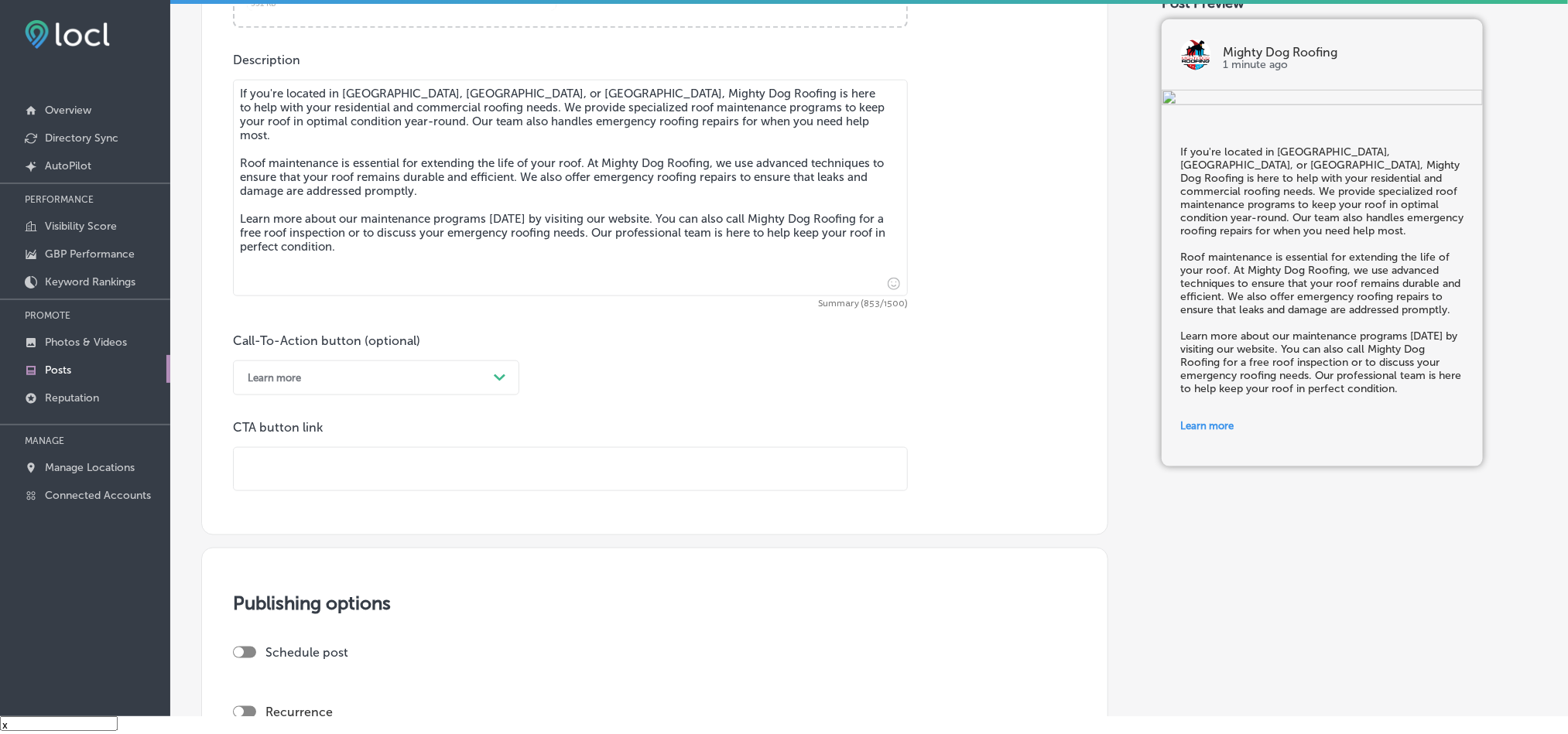
click at [380, 476] on input "text" at bounding box center [570, 469] width 674 height 43
paste input "[URL][DOMAIN_NAME]"
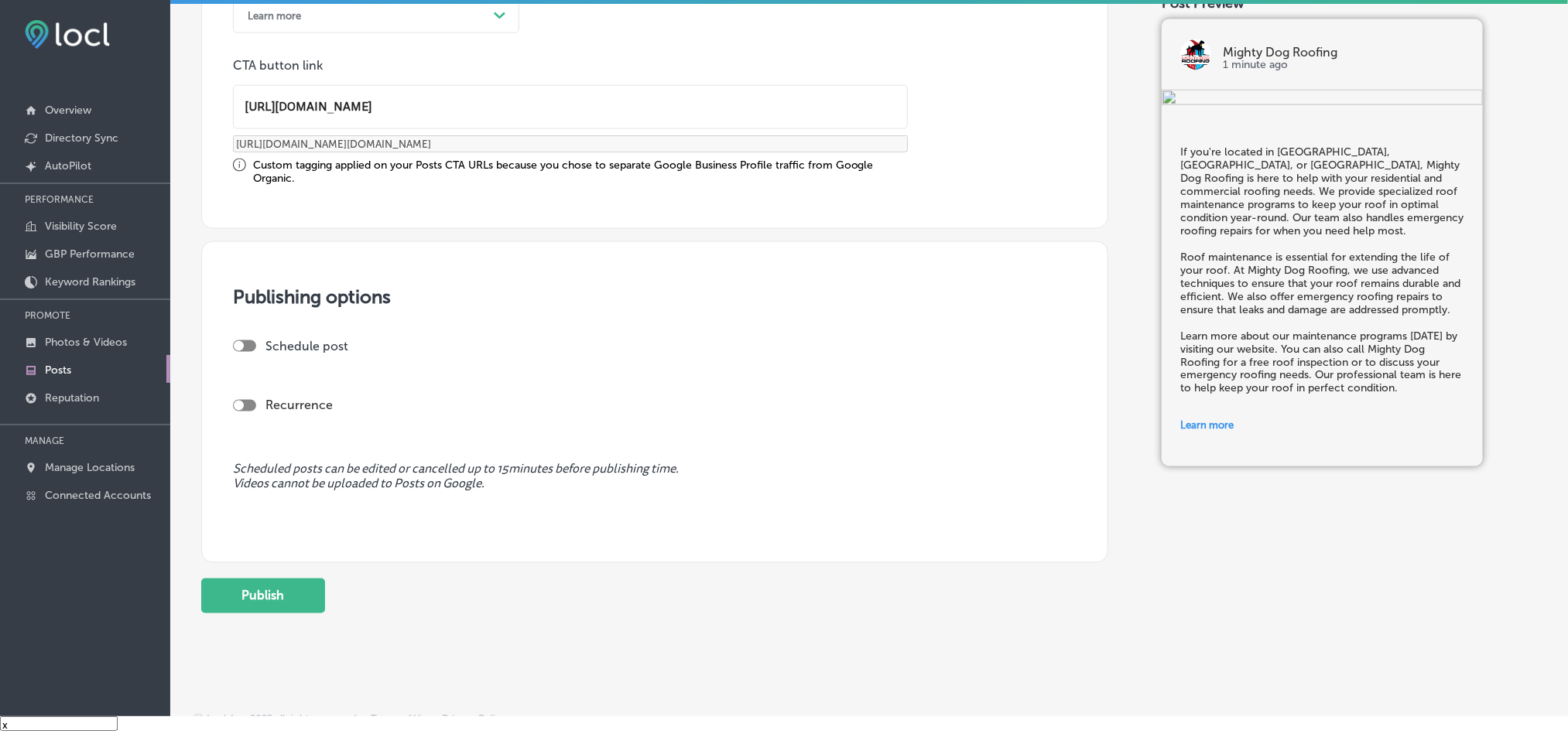
scroll to position [1195, 0]
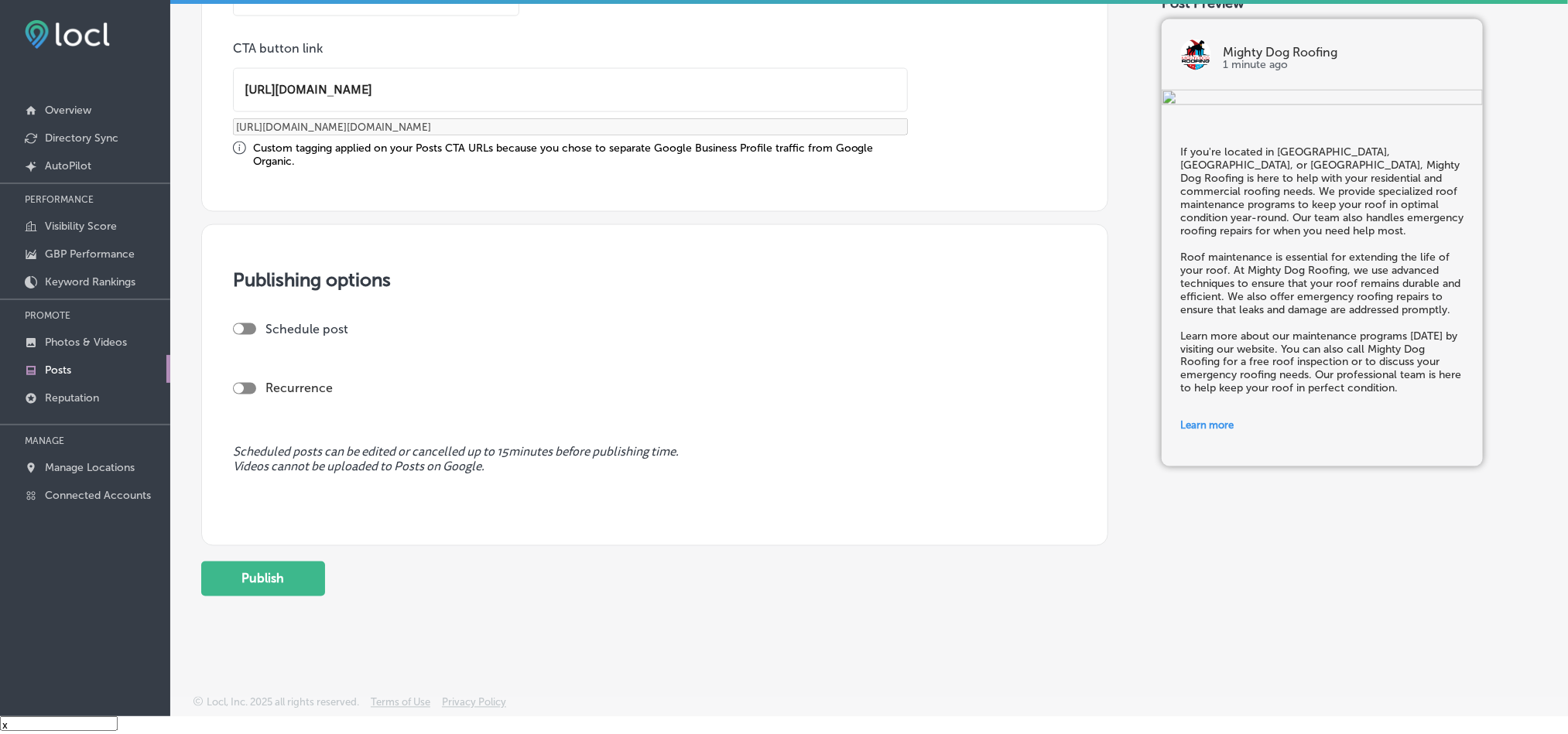
click at [246, 324] on div at bounding box center [243, 330] width 23 height 12
type input "[URL][DOMAIN_NAME]"
checkbox input "true"
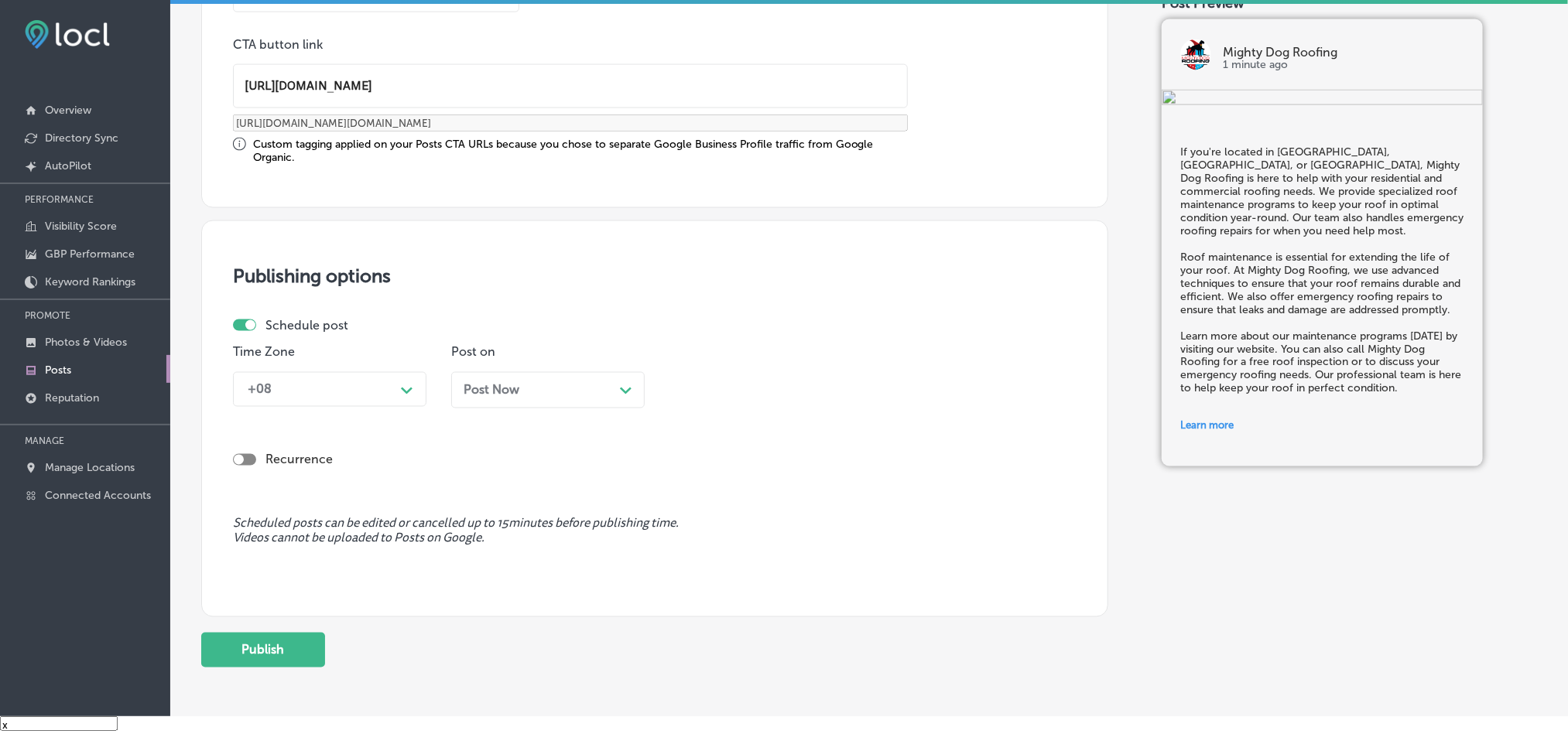
click at [349, 397] on div "+08" at bounding box center [317, 388] width 155 height 27
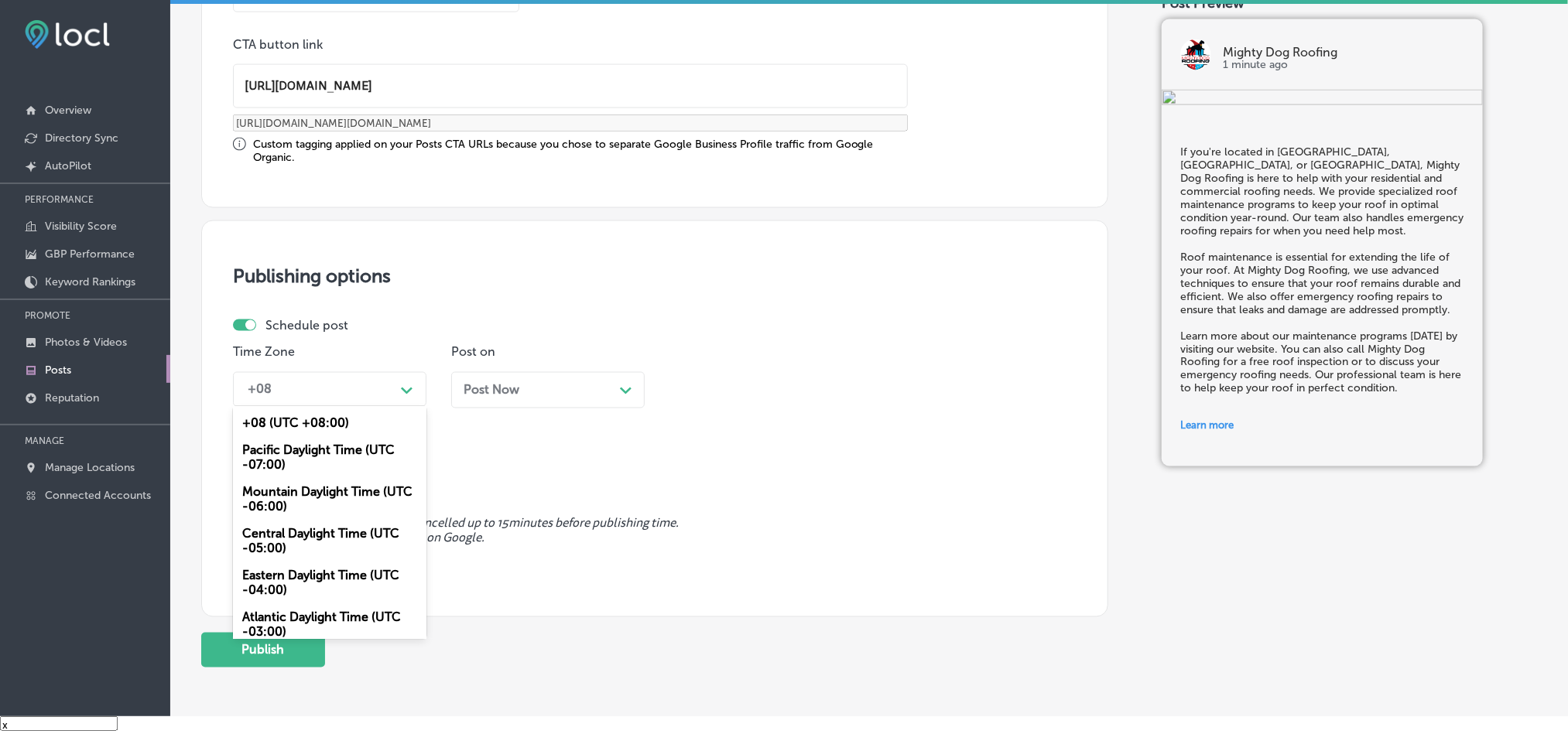
click at [297, 498] on div "Mountain Daylight Time (UTC -06:00)" at bounding box center [329, 500] width 194 height 42
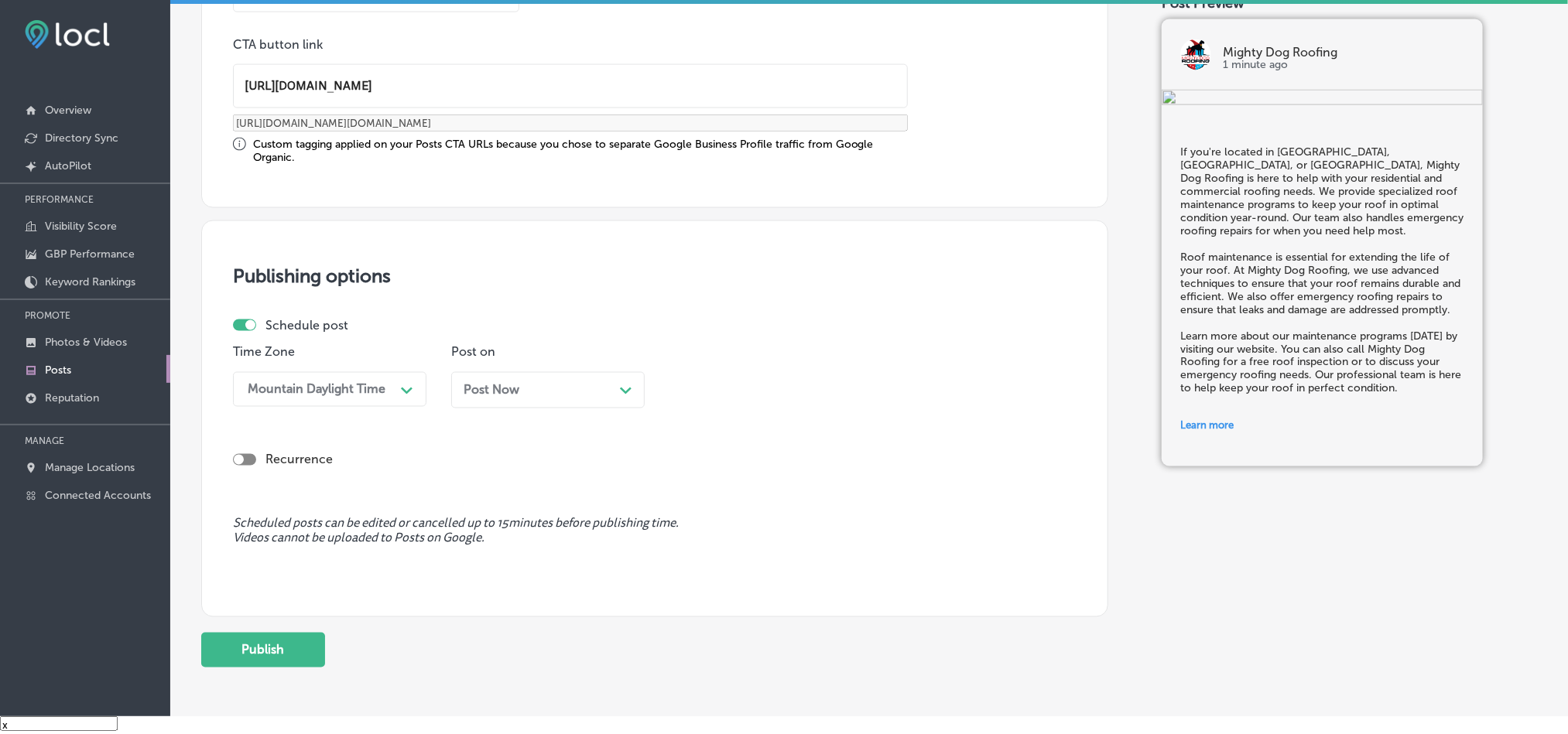
click at [523, 386] on div "Post Now Path Created with Sketch." at bounding box center [548, 389] width 169 height 15
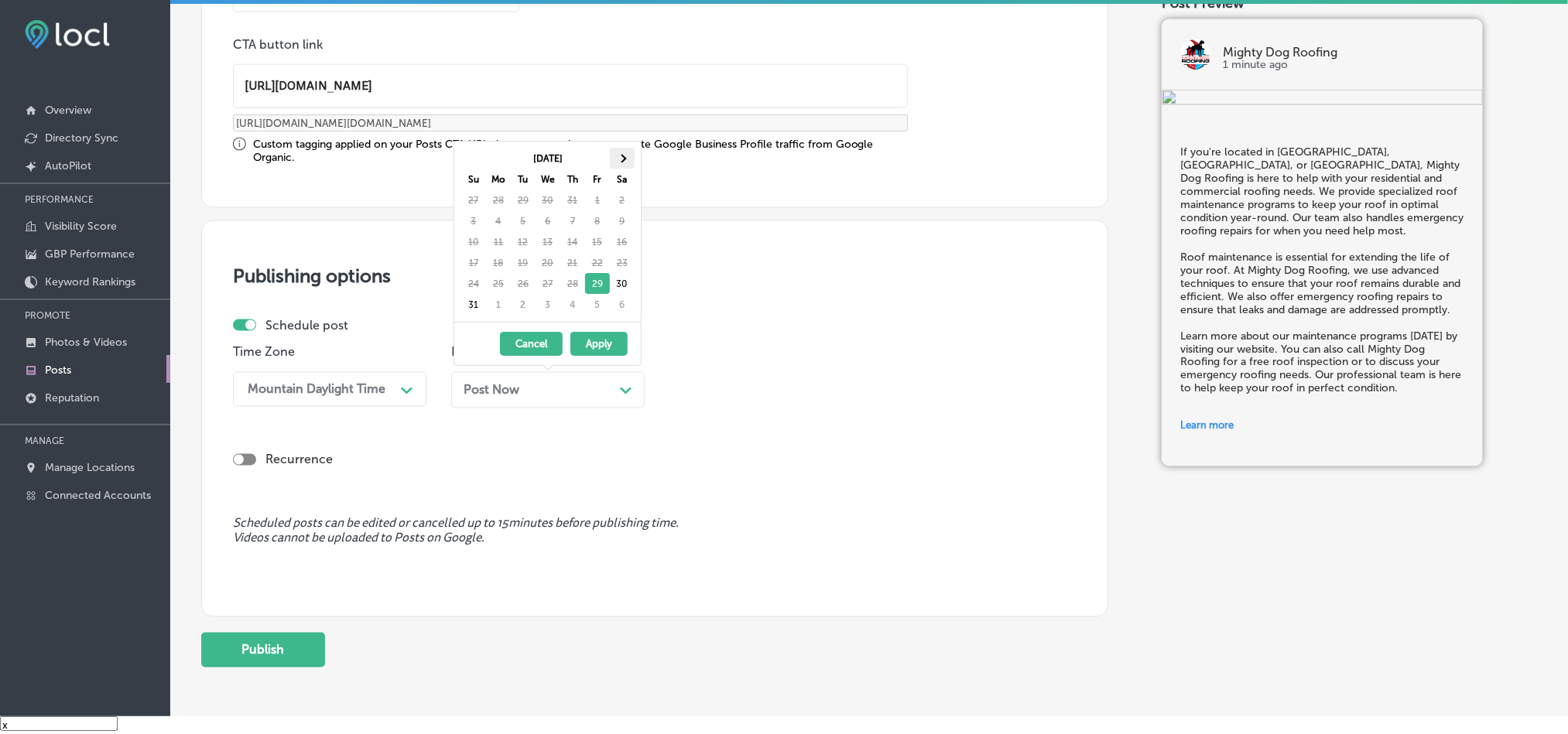
click at [624, 160] on span at bounding box center [621, 158] width 9 height 9
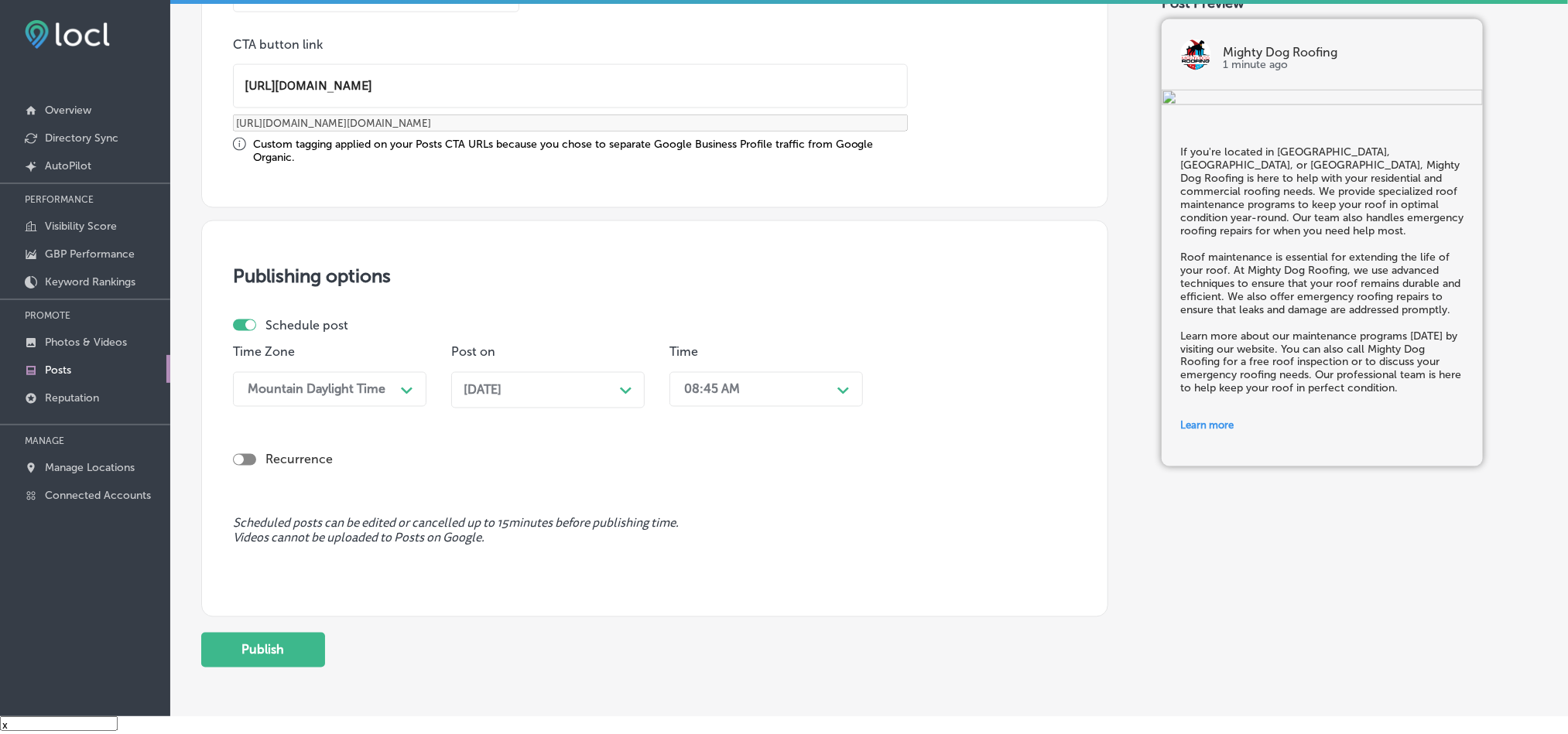
drag, startPoint x: 731, startPoint y: 389, endPoint x: 732, endPoint y: 406, distance: 17.0
click at [732, 390] on div "08:45 AM" at bounding box center [711, 389] width 56 height 15
click at [695, 497] on div "7:00 AM" at bounding box center [766, 485] width 194 height 27
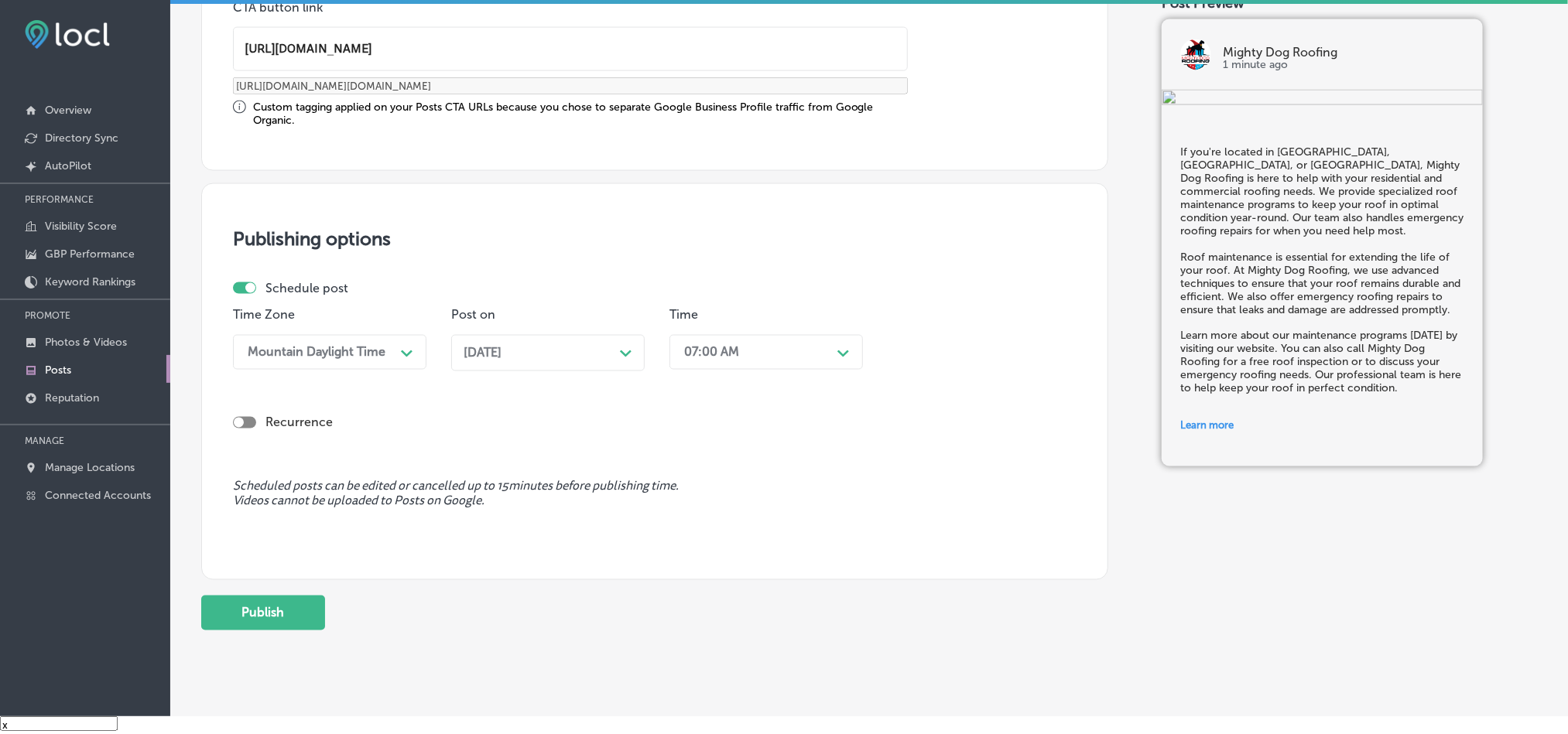
scroll to position [1271, 0]
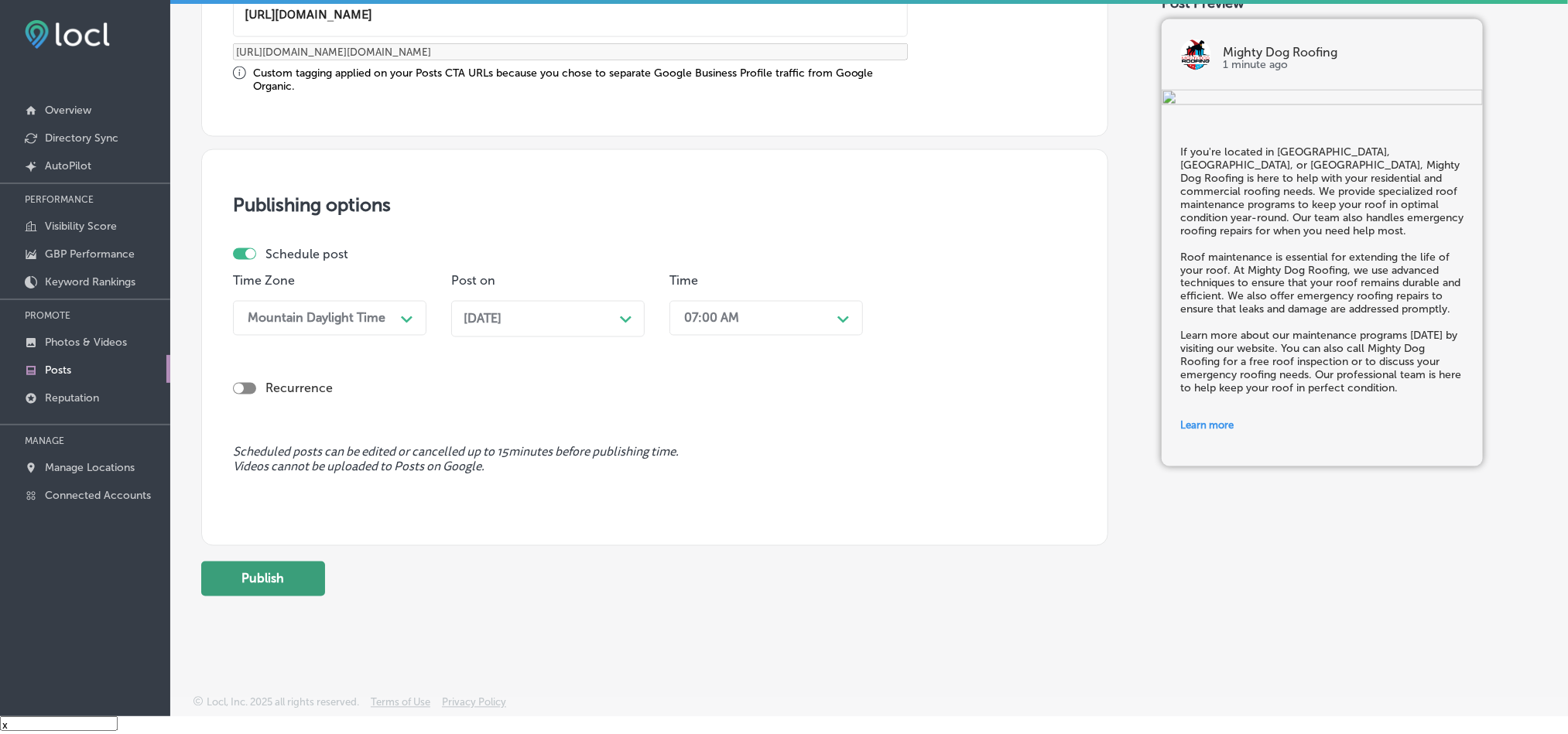
click at [285, 583] on button "Publish" at bounding box center [262, 578] width 124 height 35
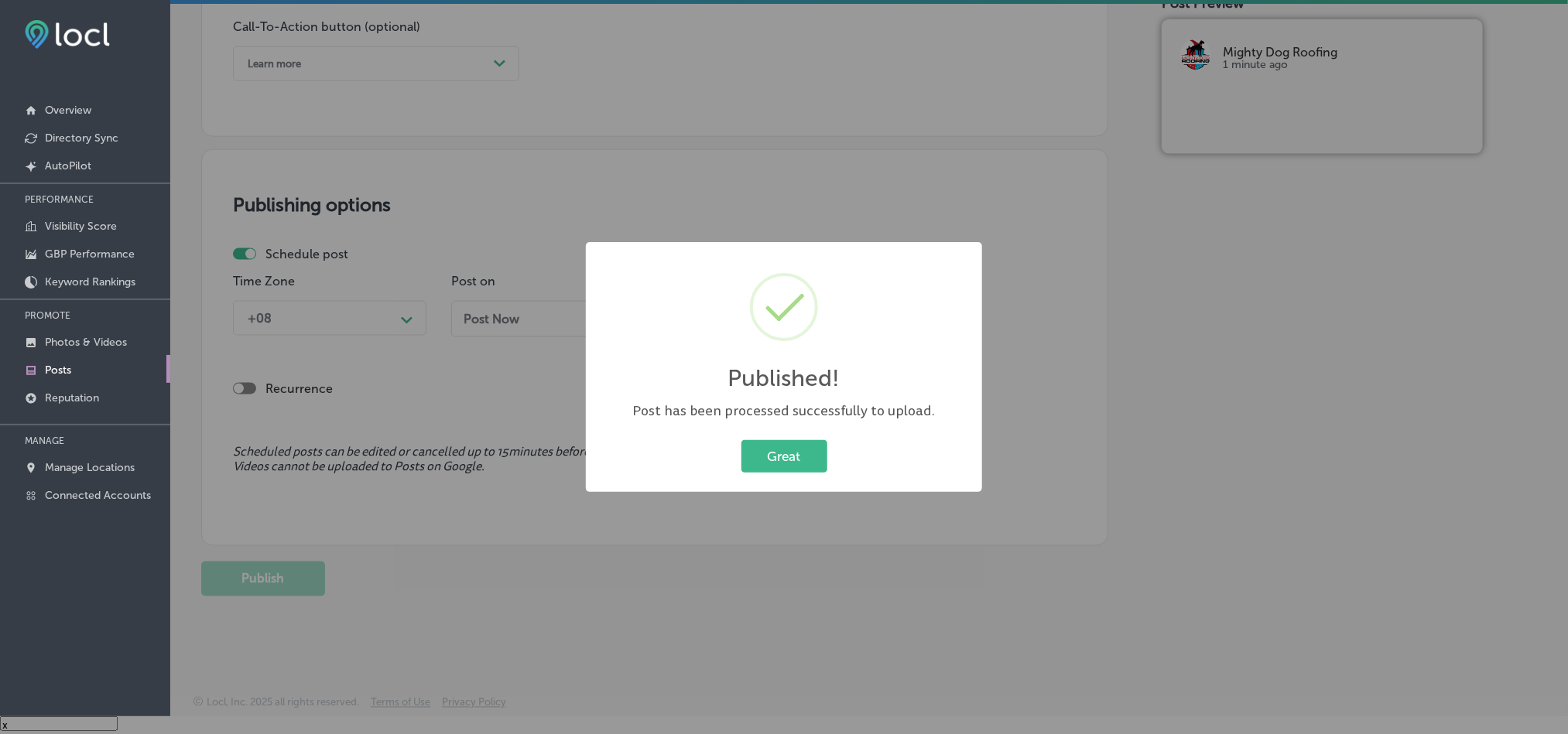
scroll to position [1132, 0]
click at [757, 457] on button "Great" at bounding box center [784, 456] width 85 height 32
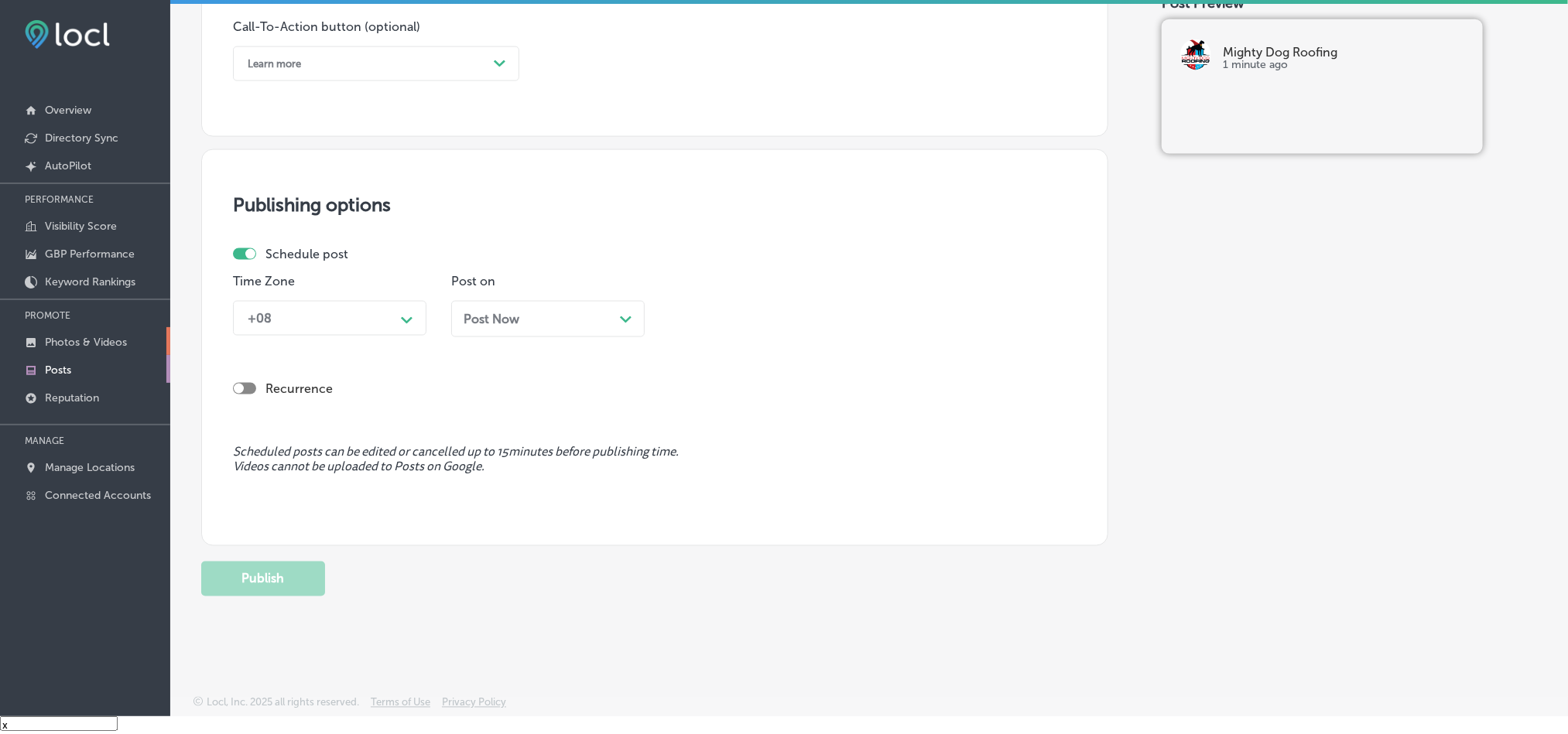
click at [75, 344] on p "Photos & Videos" at bounding box center [85, 342] width 82 height 13
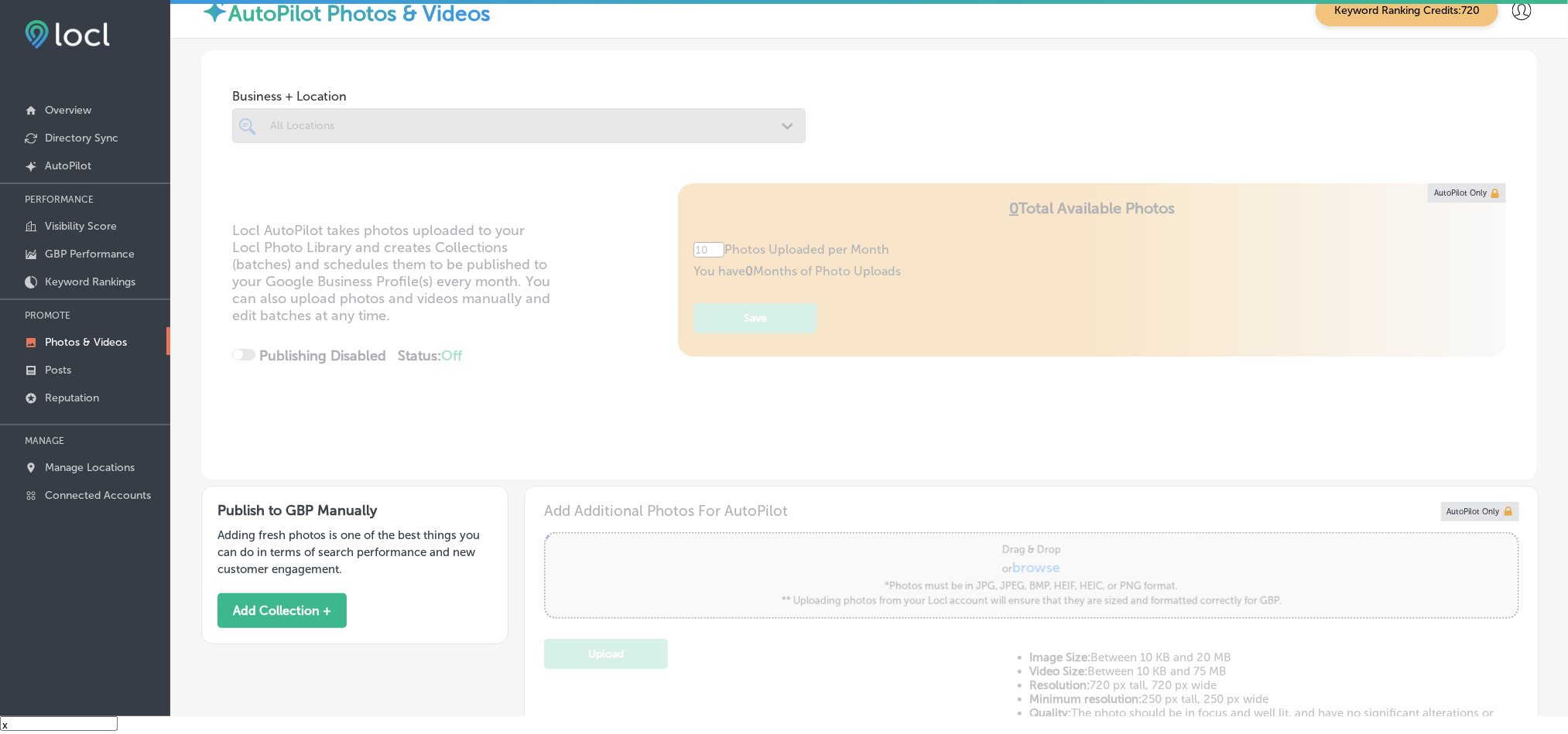
type input "5"
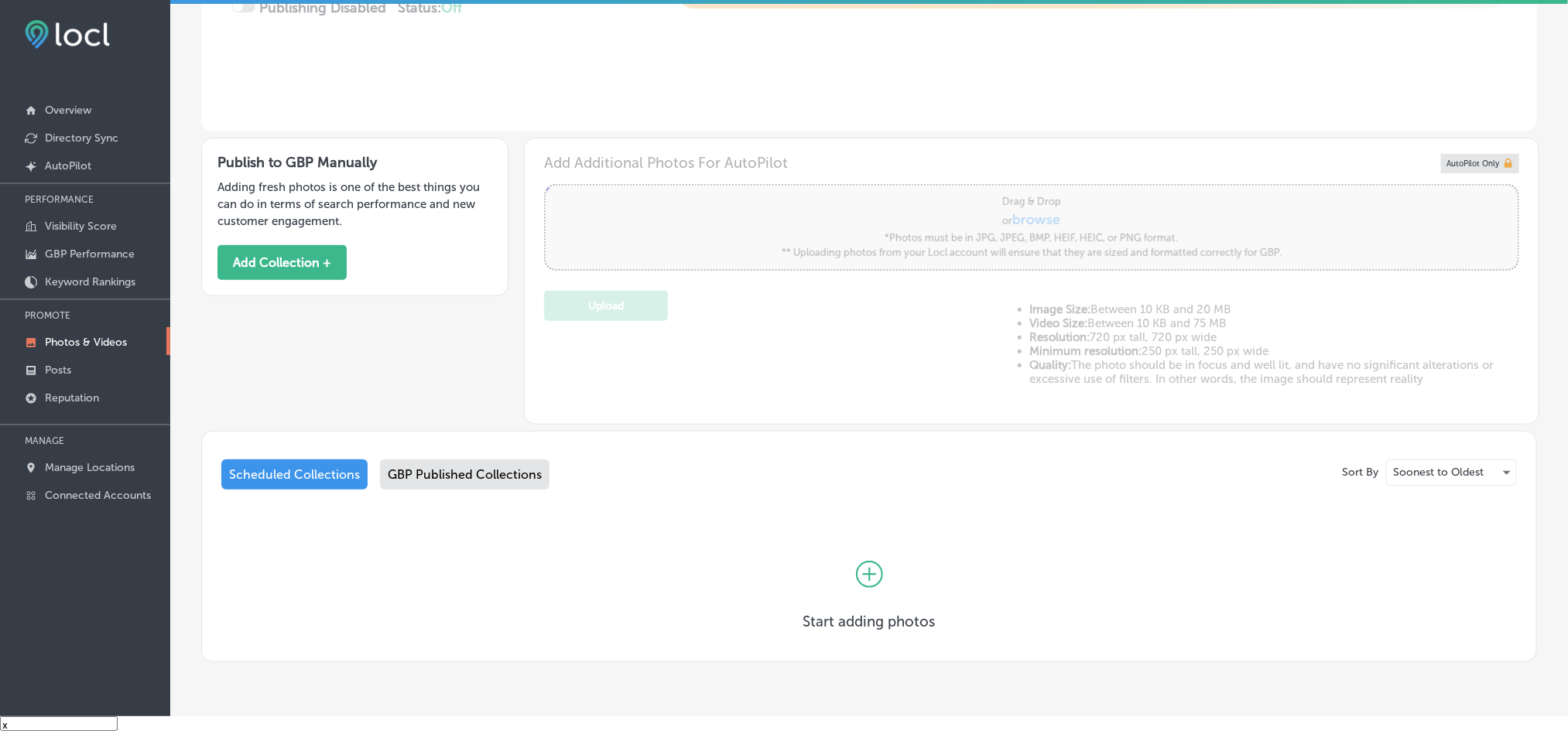
scroll to position [399, 0]
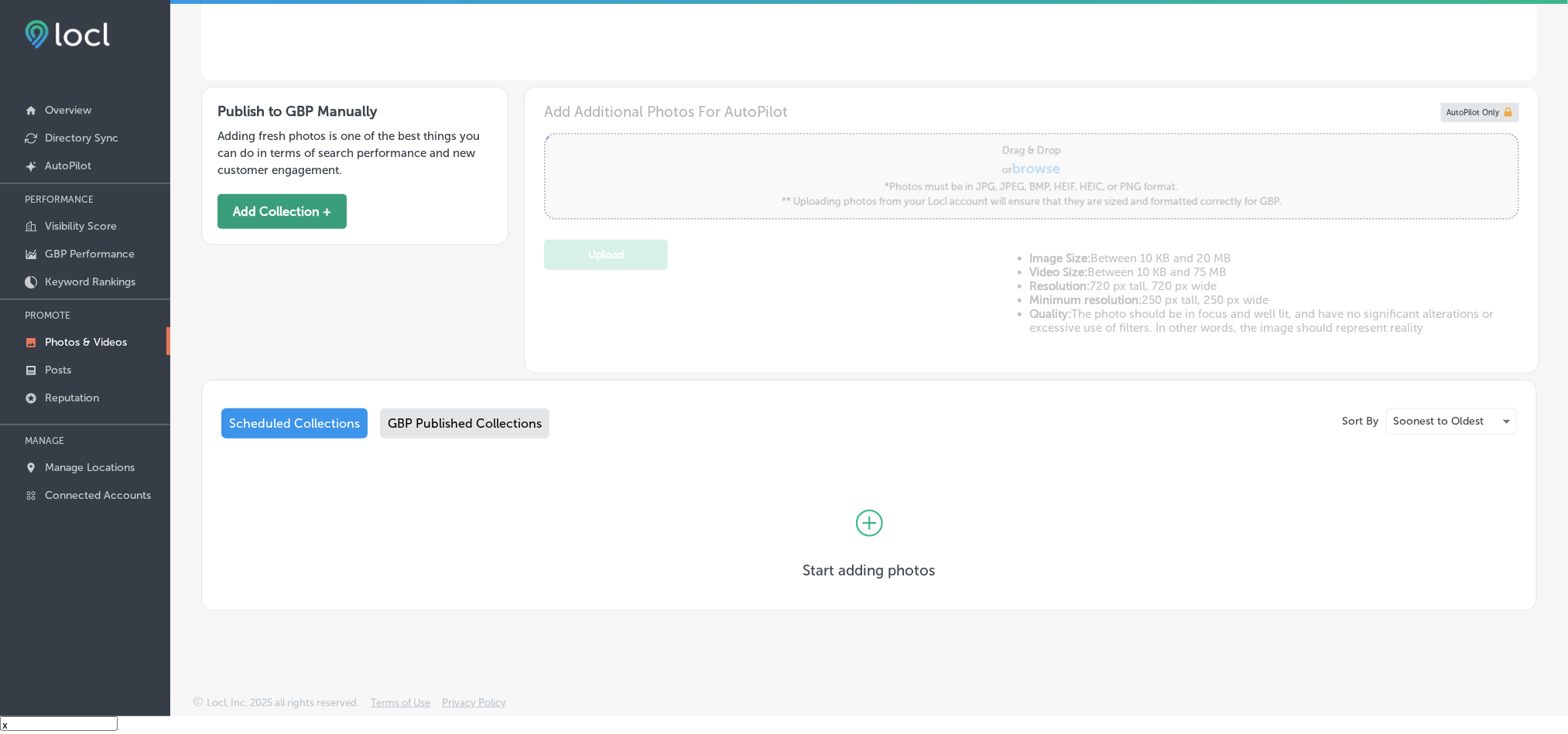
click at [302, 212] on button "Add Collection +" at bounding box center [282, 211] width 129 height 35
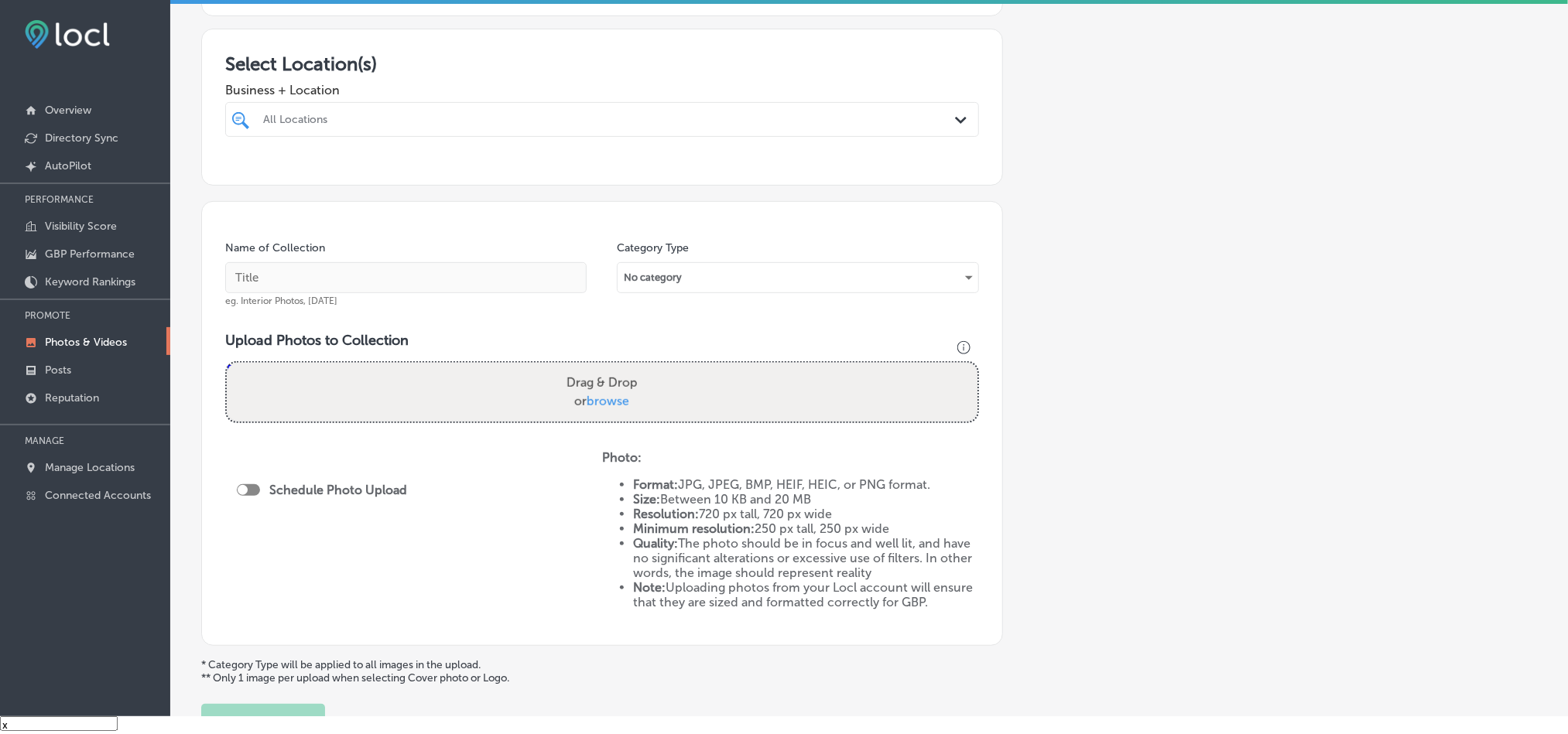
scroll to position [232, 0]
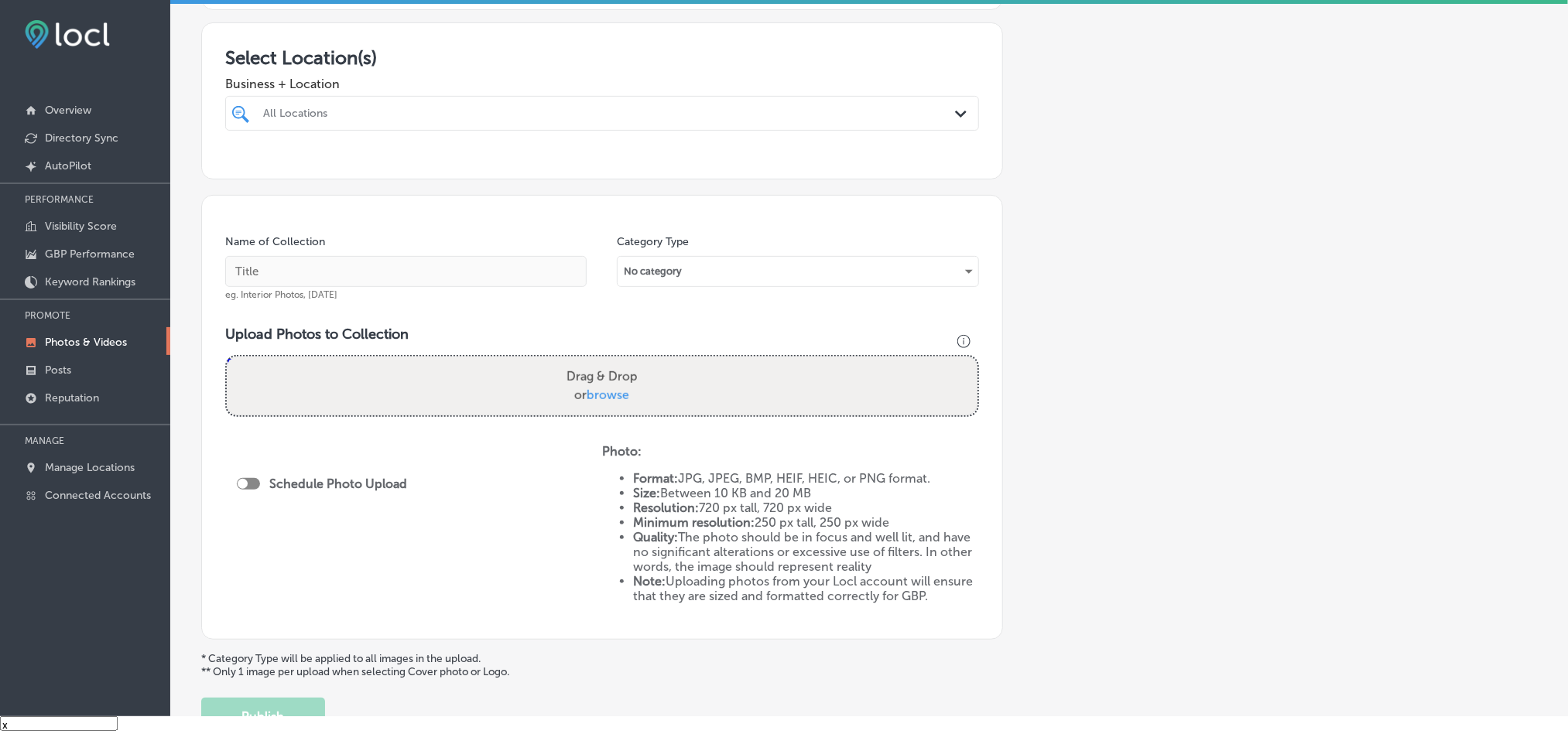
click at [704, 105] on div "All Locations" at bounding box center [602, 113] width 694 height 24
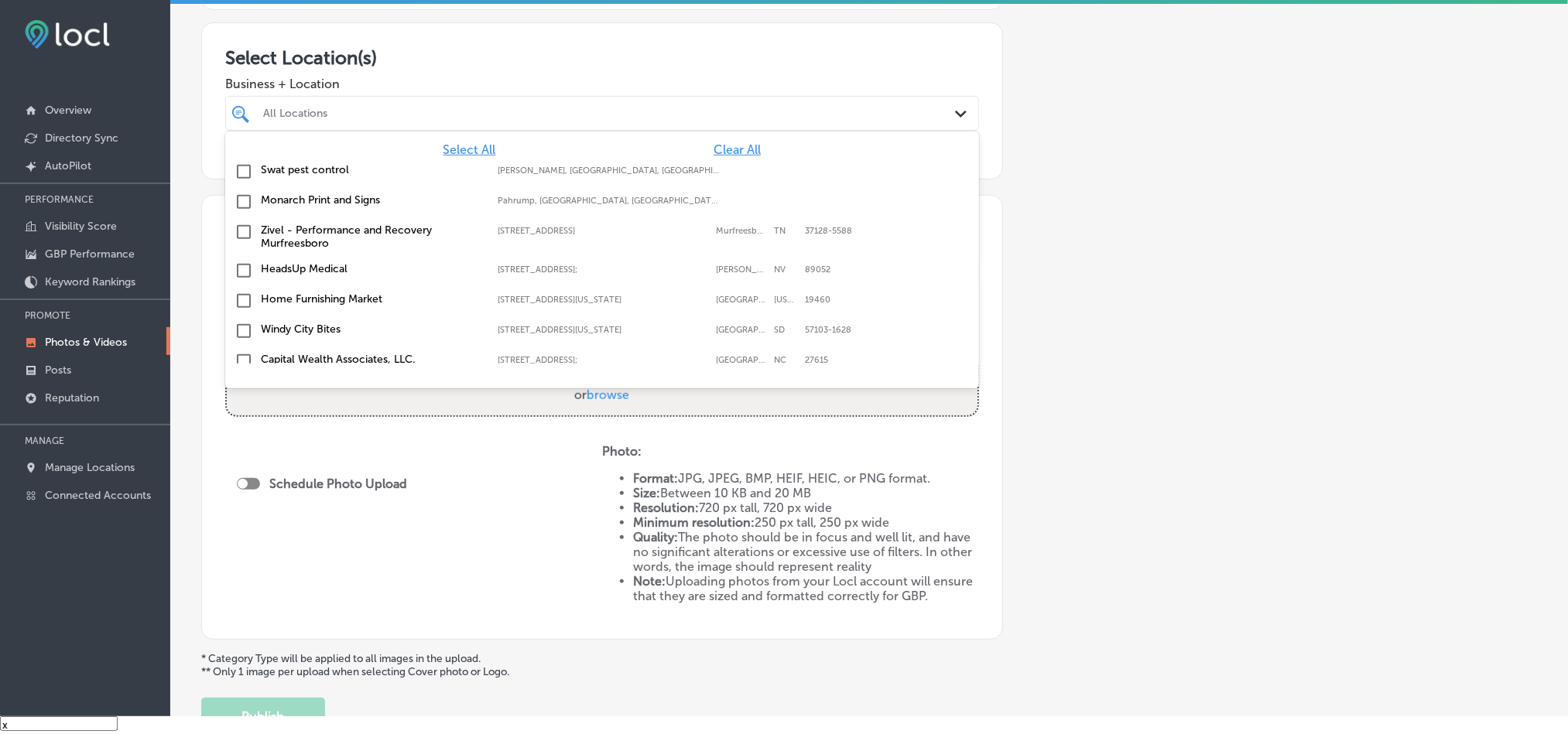
click at [724, 144] on span "Clear All" at bounding box center [737, 149] width 48 height 15
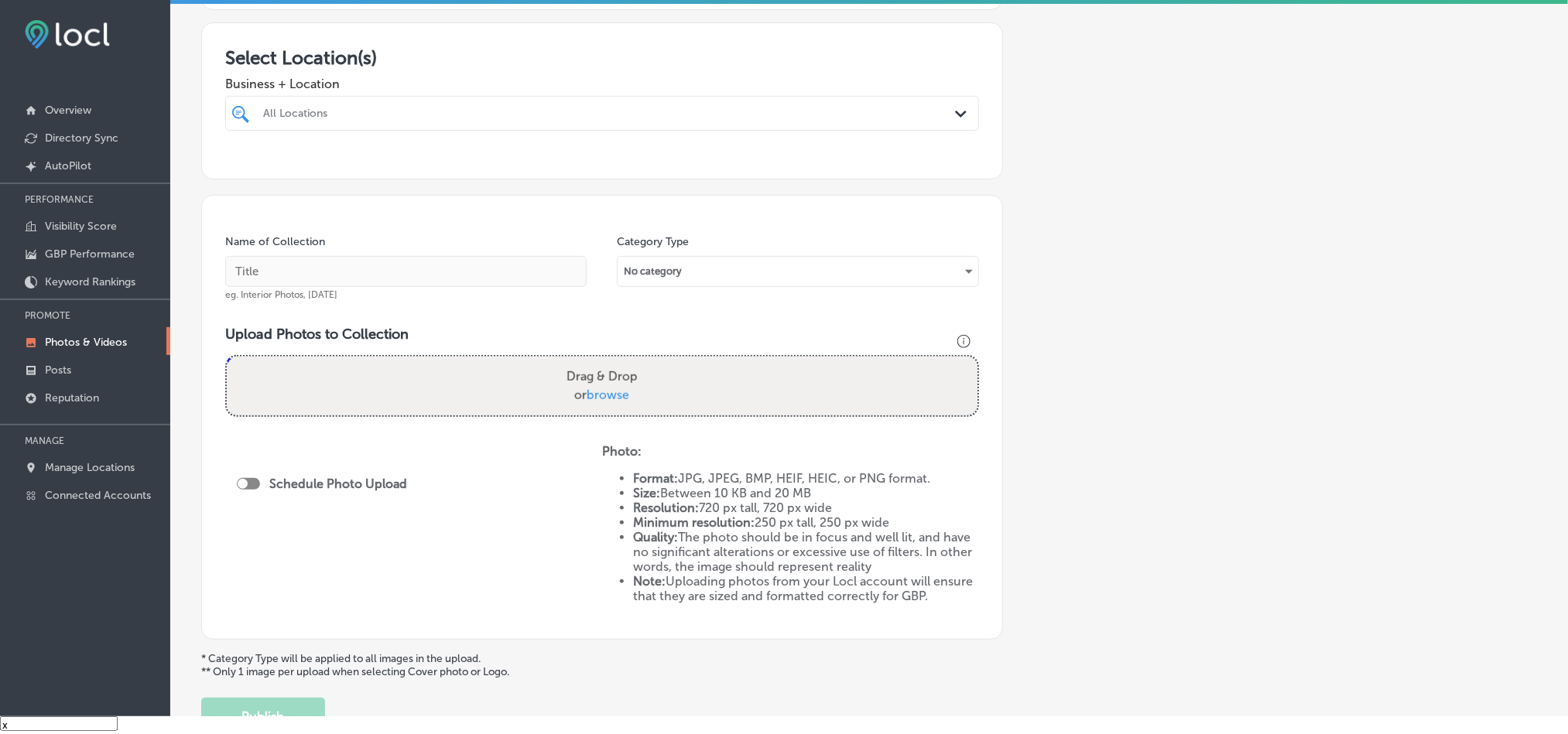
click at [732, 110] on div "All Locations" at bounding box center [610, 112] width 694 height 13
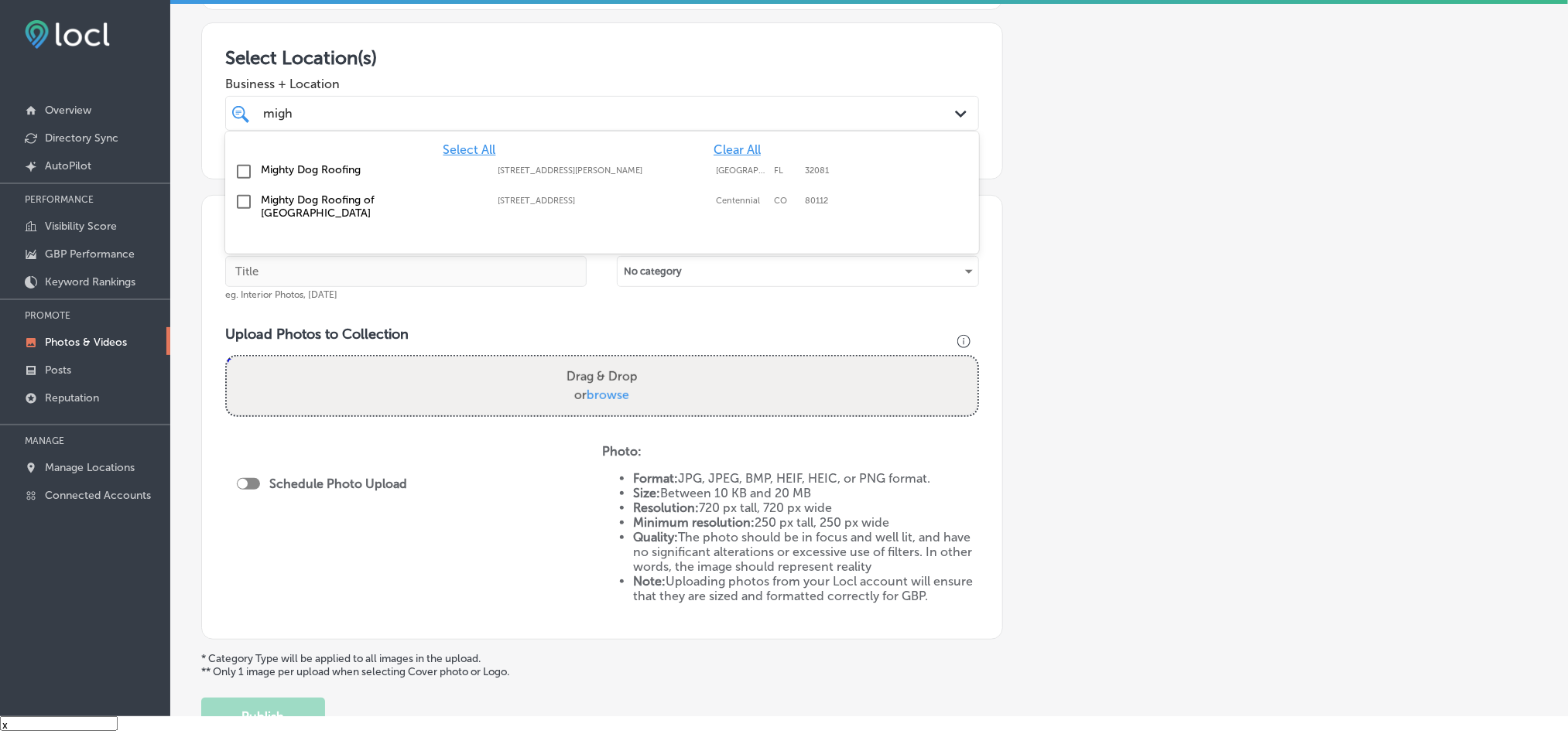
click at [243, 166] on input "checkbox" at bounding box center [243, 172] width 19 height 19
type input "migh"
click at [483, 73] on div "Business + Location option [STREET_ADDRESS][PERSON_NAME], selected. option [STR…" at bounding box center [602, 99] width 754 height 62
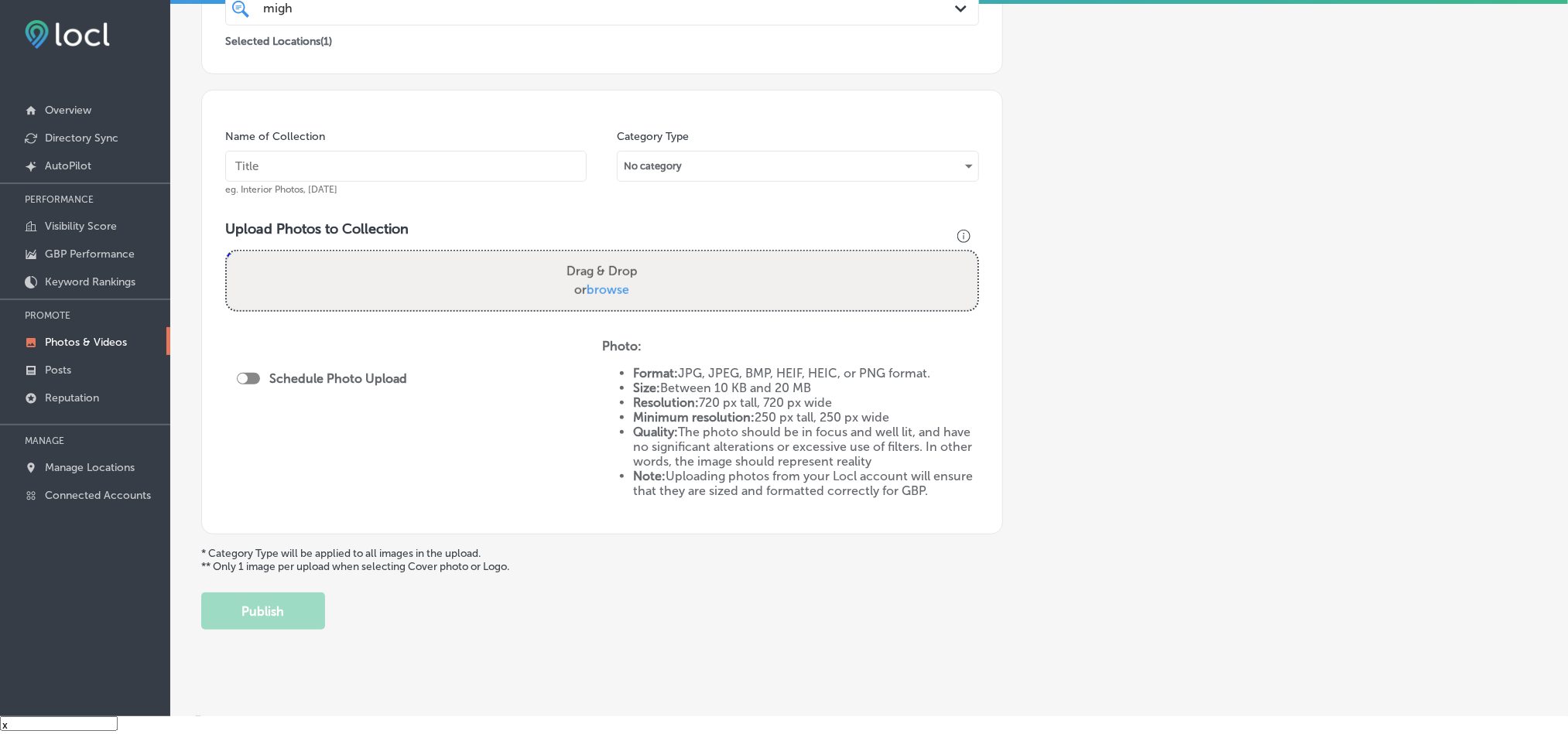
scroll to position [348, 0]
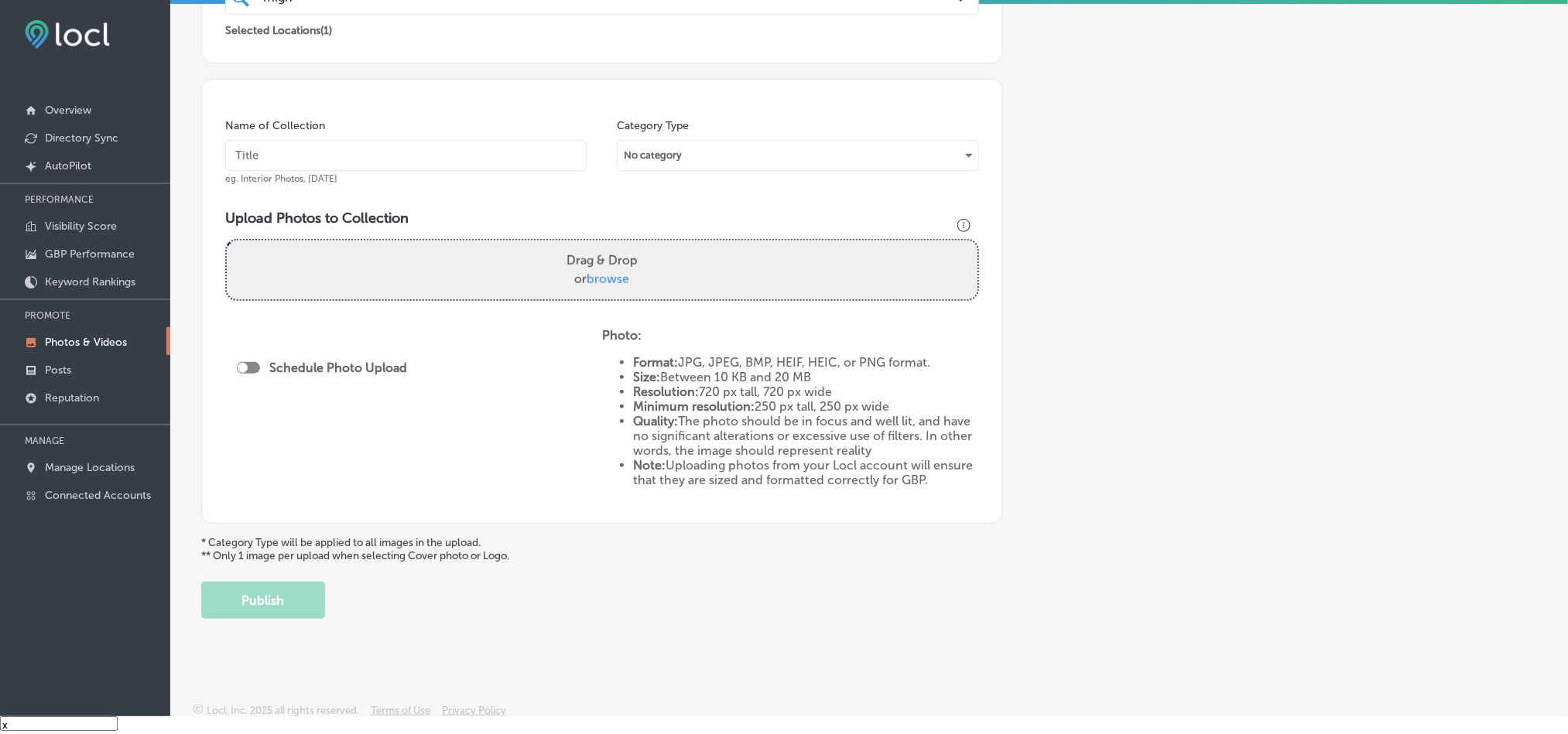
click at [519, 163] on input "text" at bounding box center [406, 155] width 362 height 31
paste input "Mighty-Dog-Roofing-Roofing-Contractor"
type input "Mighty-Dog-Roofing-Roofing-Contractor"
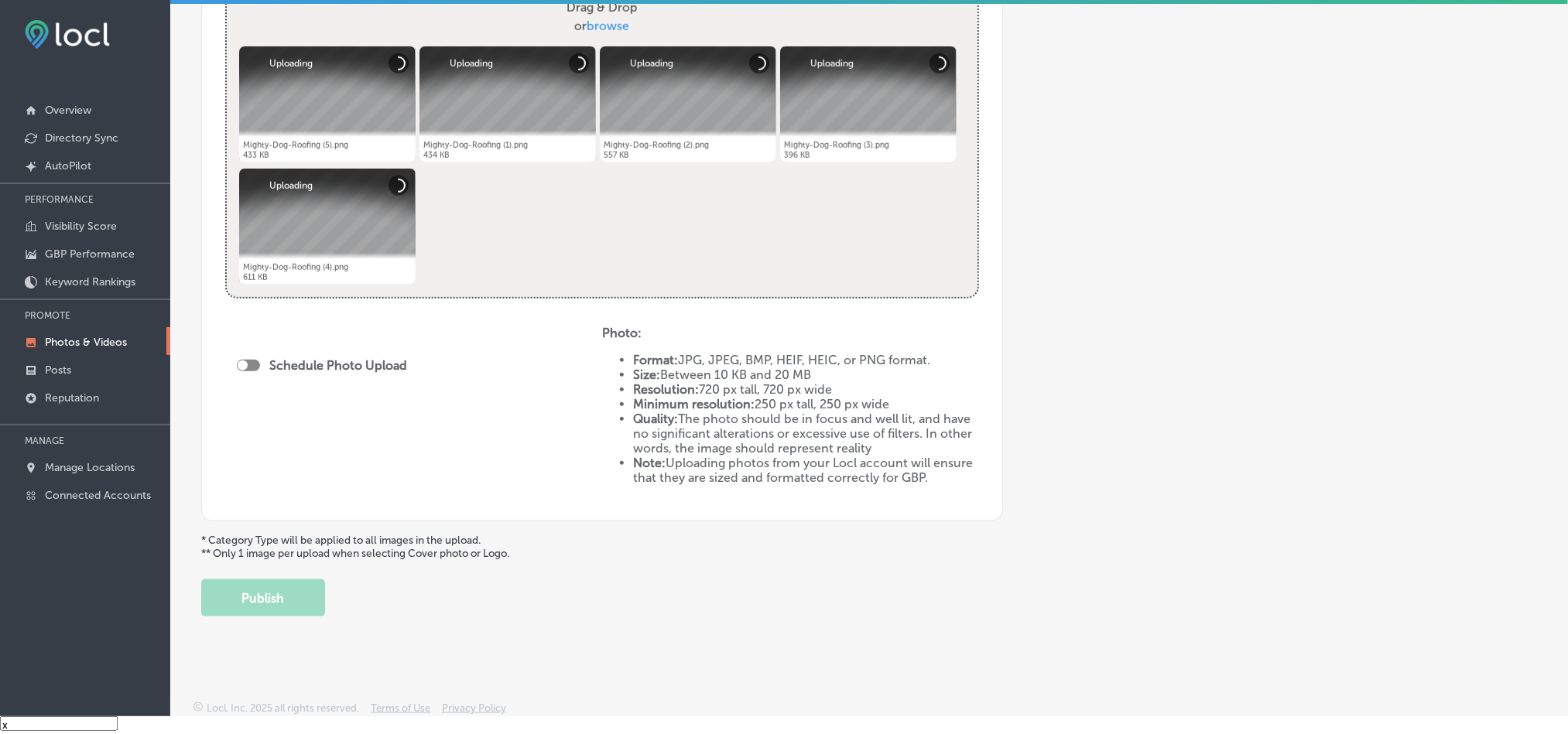
scroll to position [610, 0]
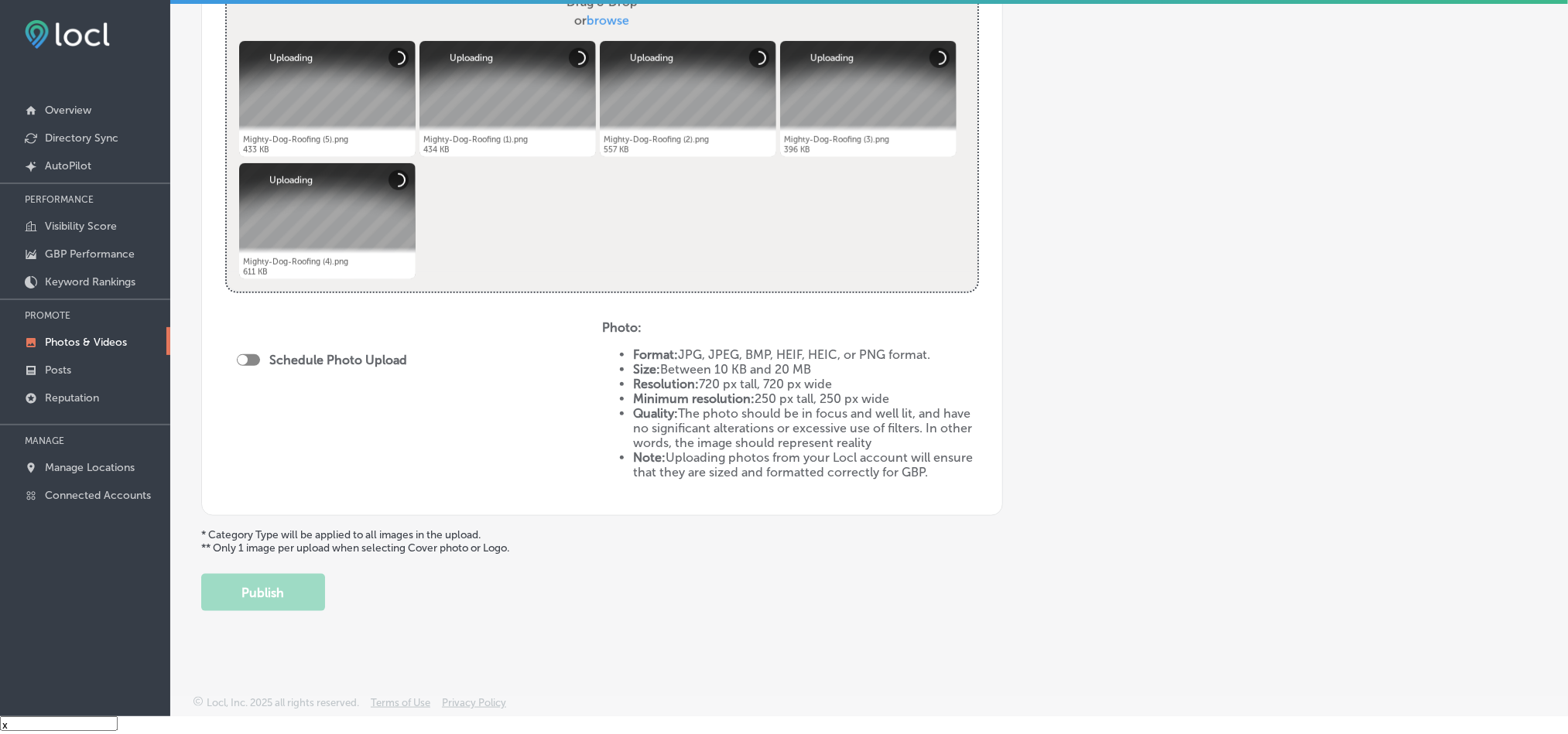
click at [255, 356] on div at bounding box center [247, 361] width 23 height 12
checkbox input "true"
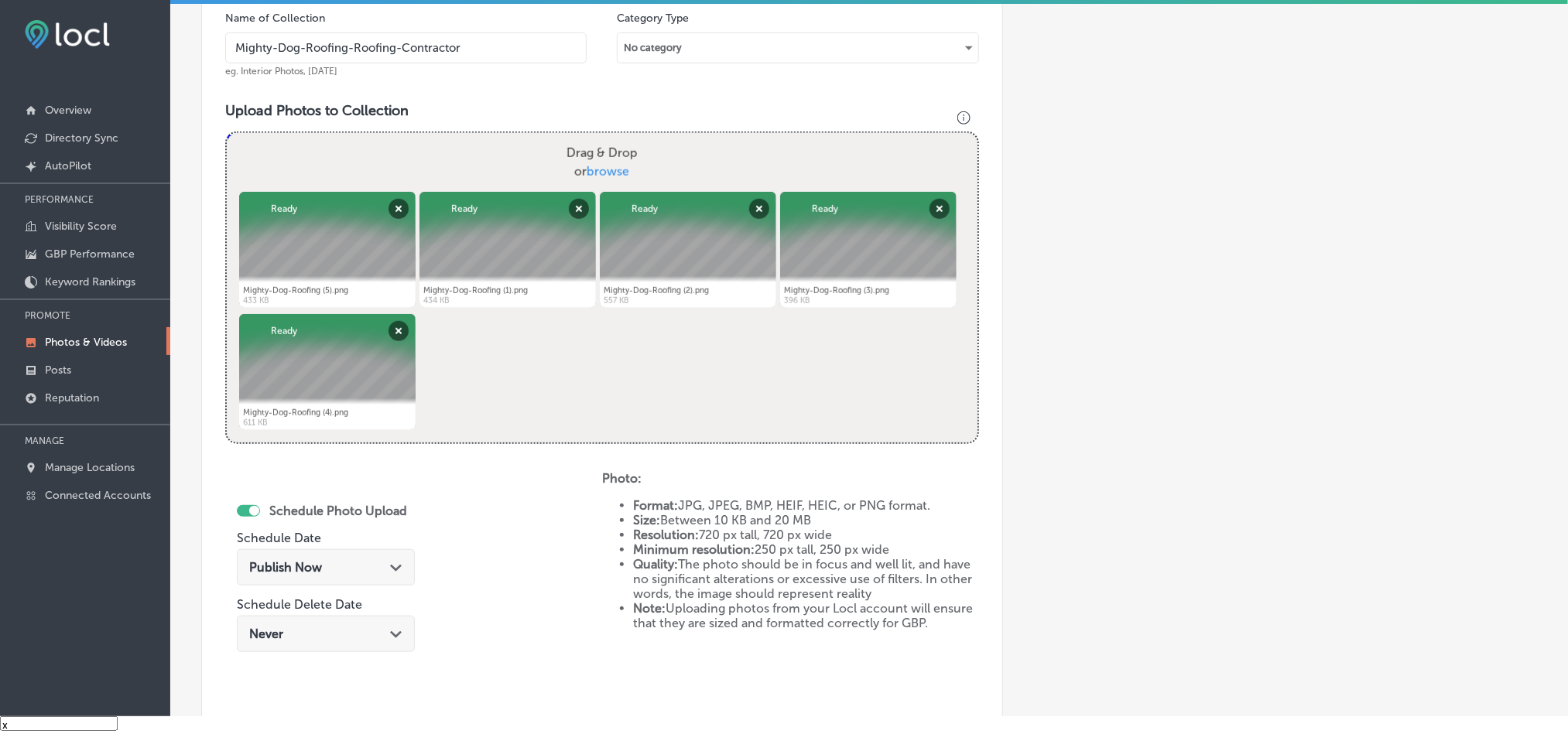
scroll to position [687, 0]
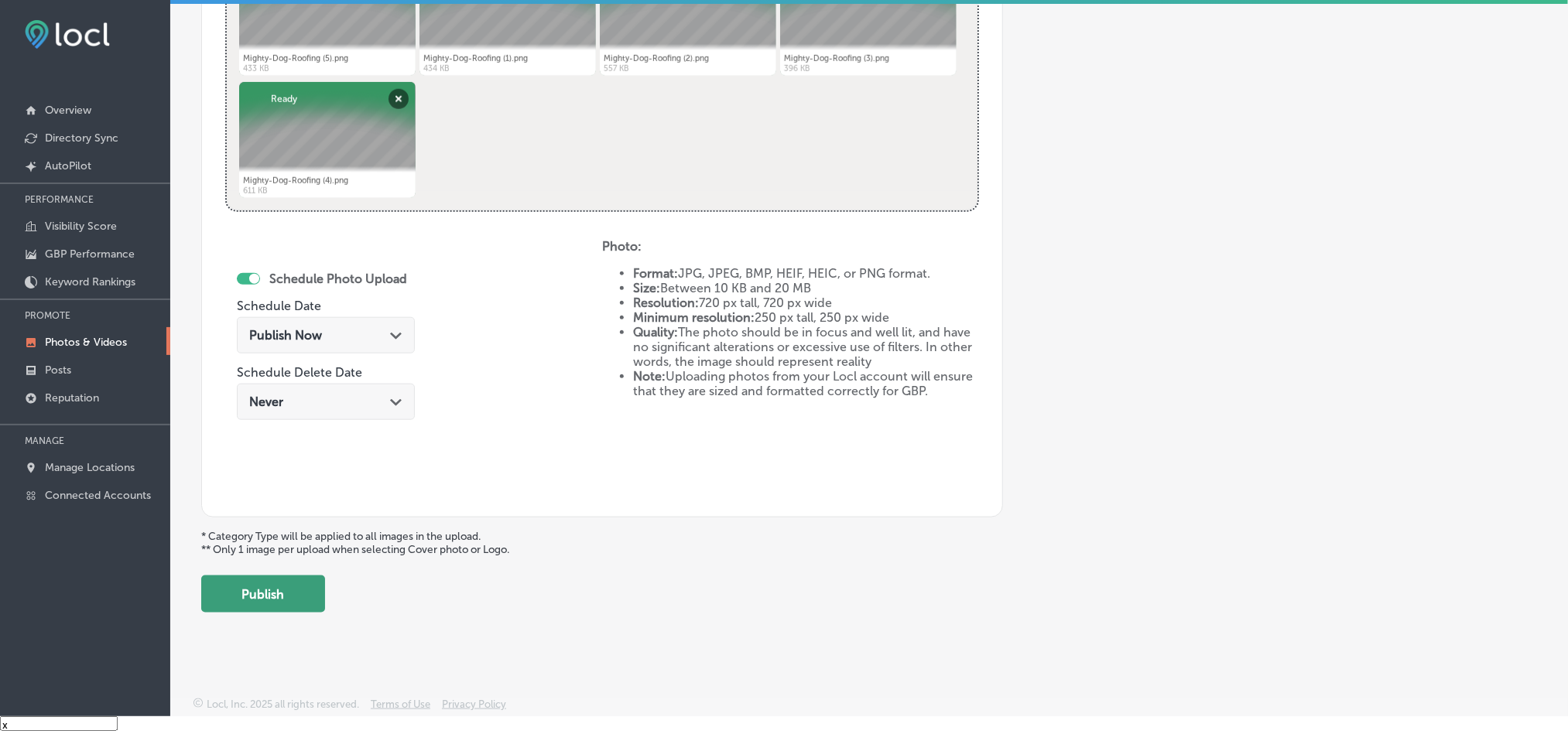
click at [251, 588] on button "Publish" at bounding box center [262, 593] width 124 height 37
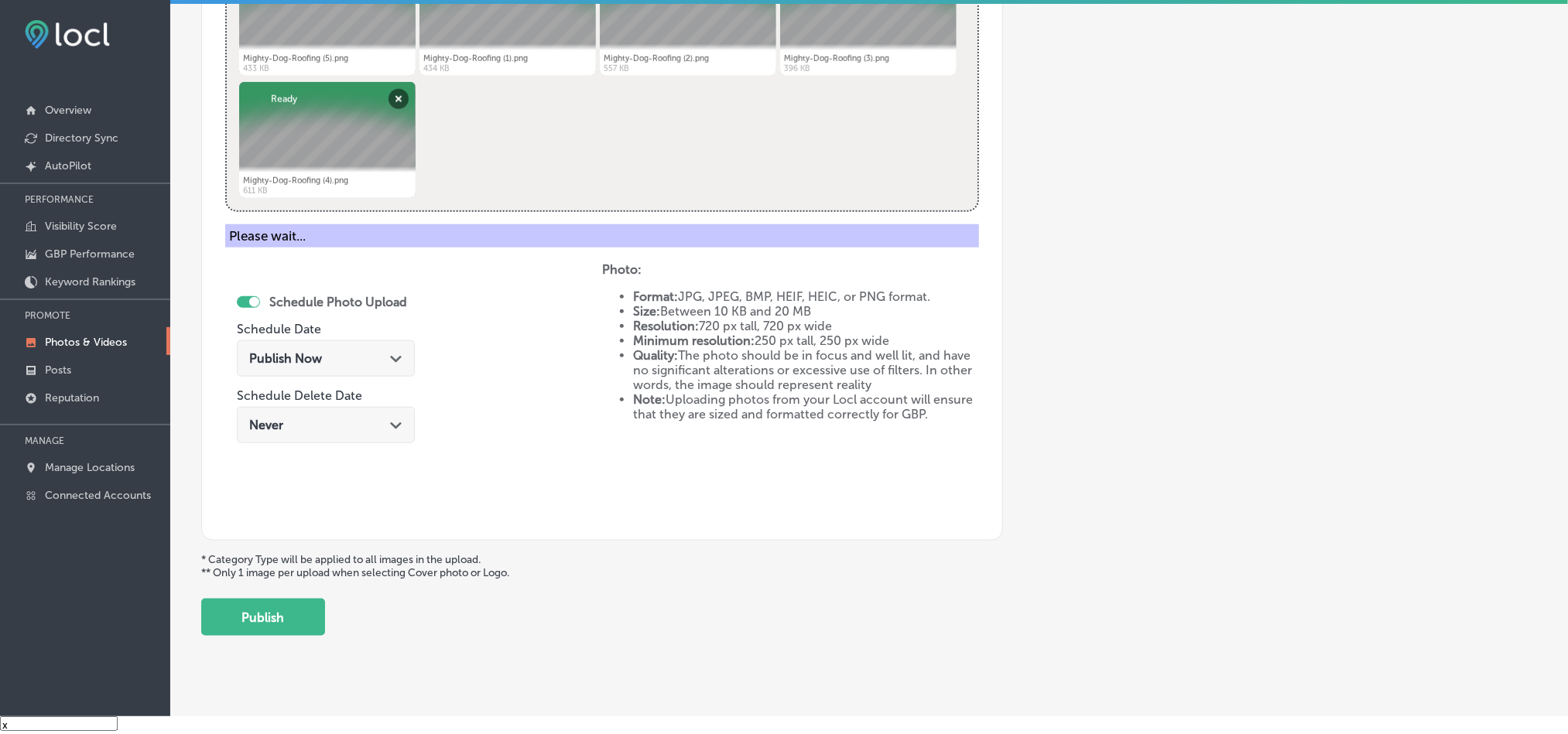
scroll to position [442, 0]
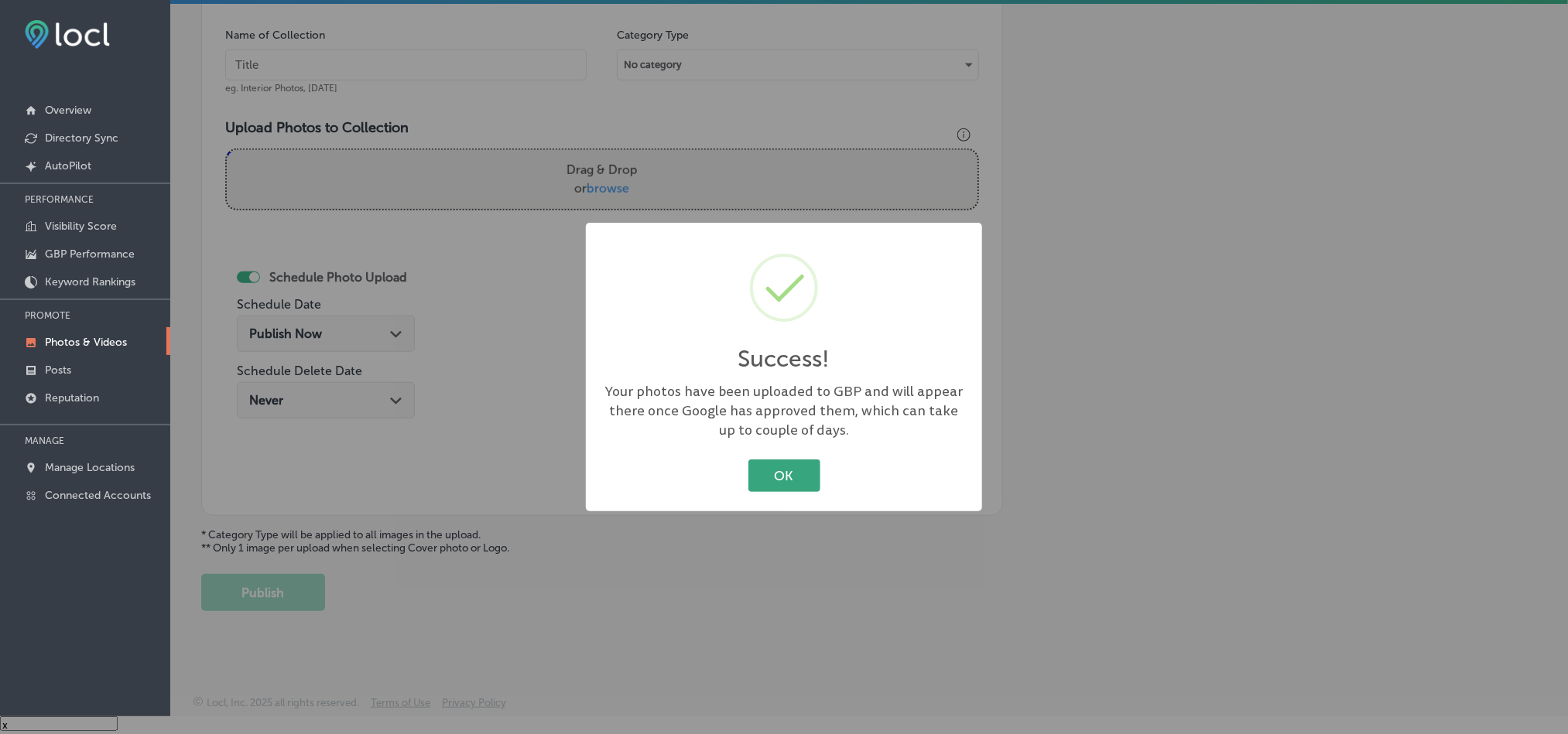
click at [795, 481] on button "OK" at bounding box center [784, 476] width 72 height 32
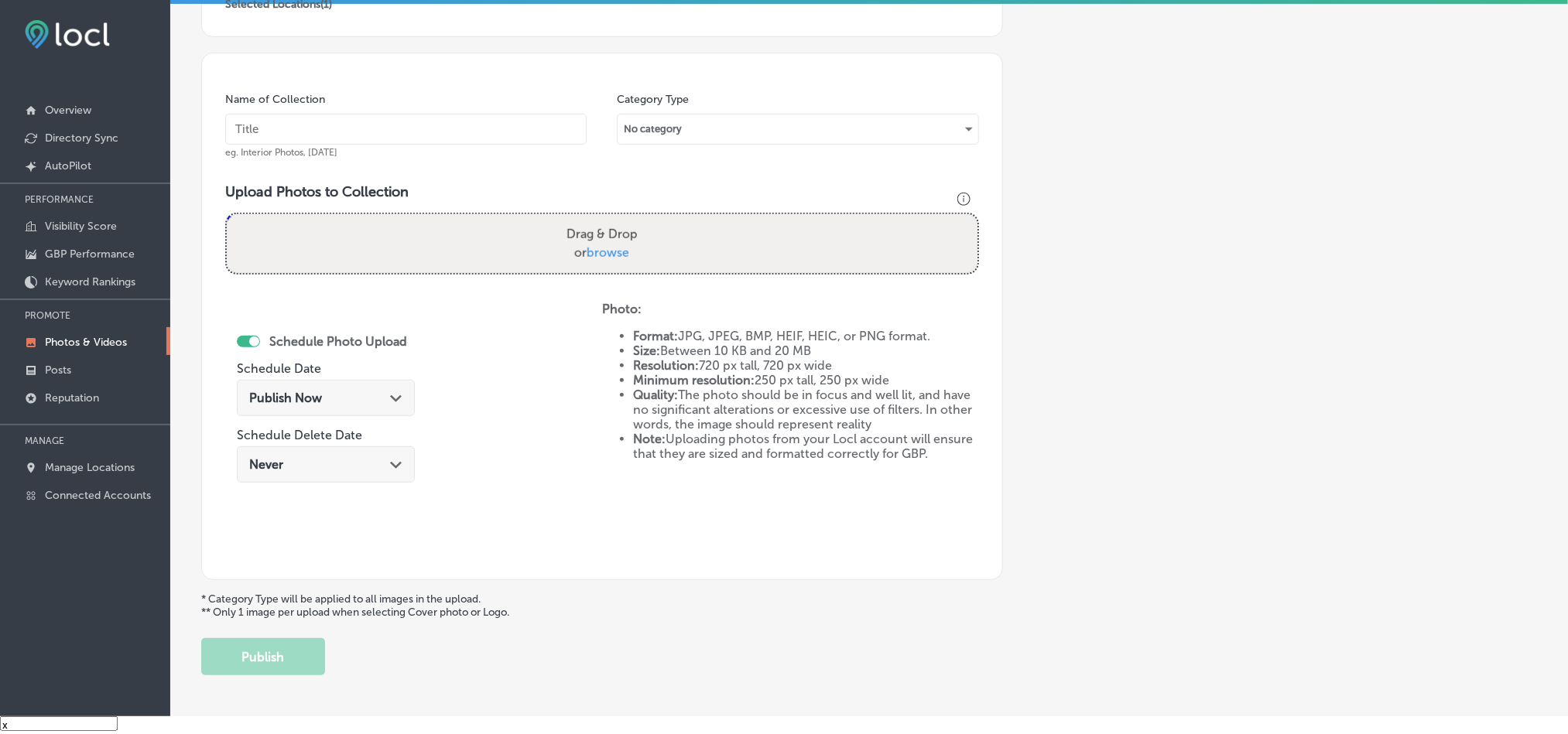
scroll to position [365, 0]
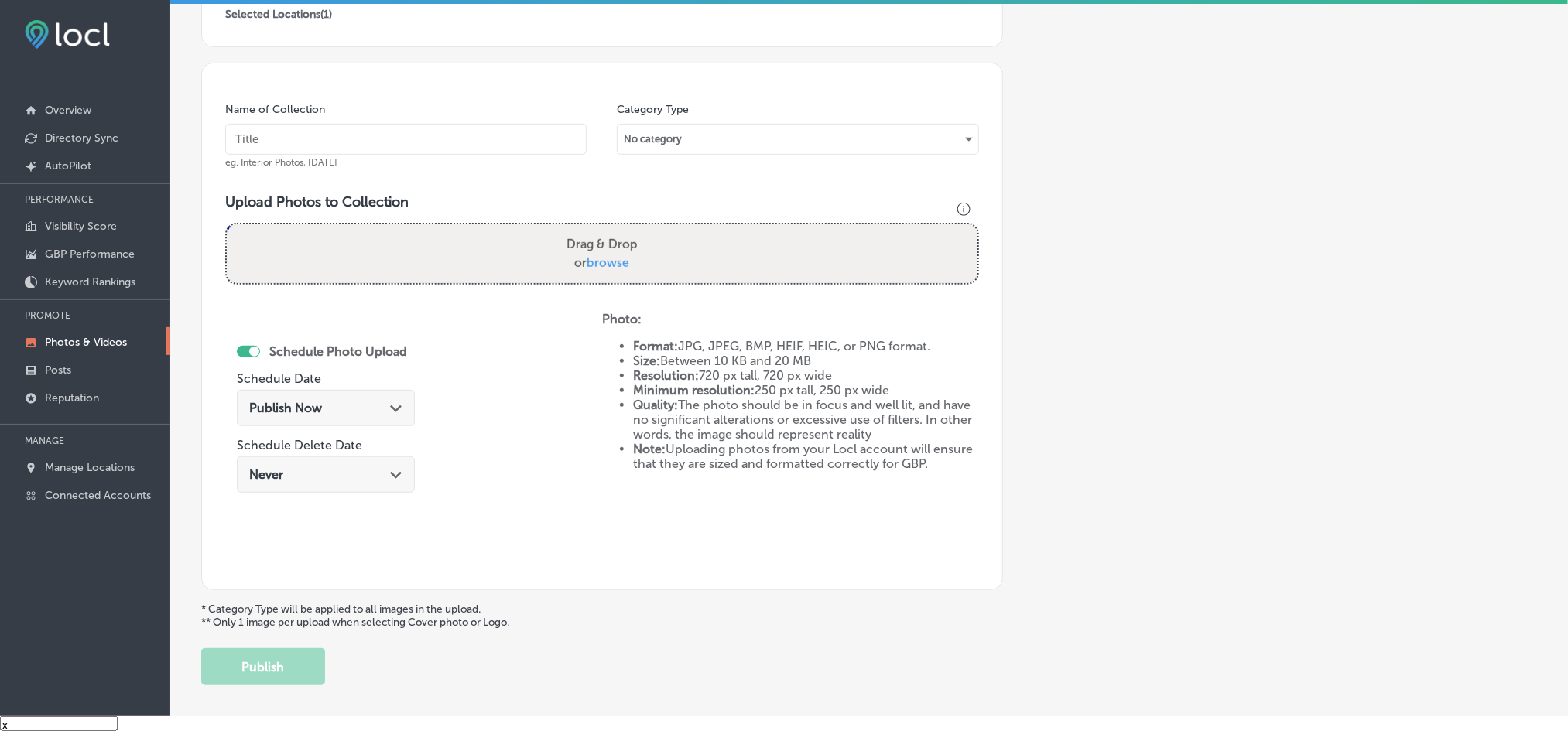
click at [429, 137] on input "text" at bounding box center [406, 139] width 362 height 31
paste input "Mighty-Dog-Roofing-Residential-Roofing"
type input "Mighty-Dog-Roofing-Residential-Roofing"
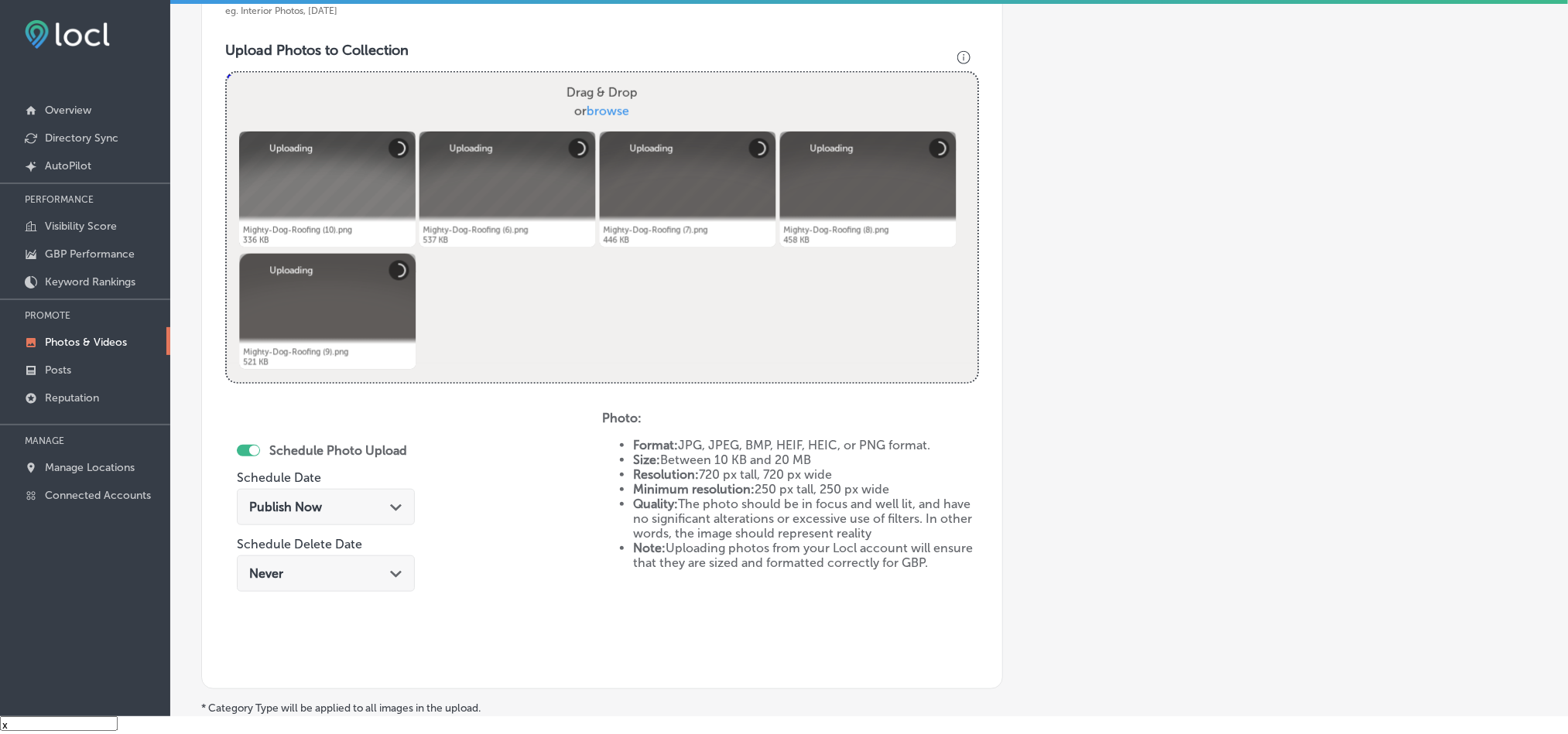
scroll to position [557, 0]
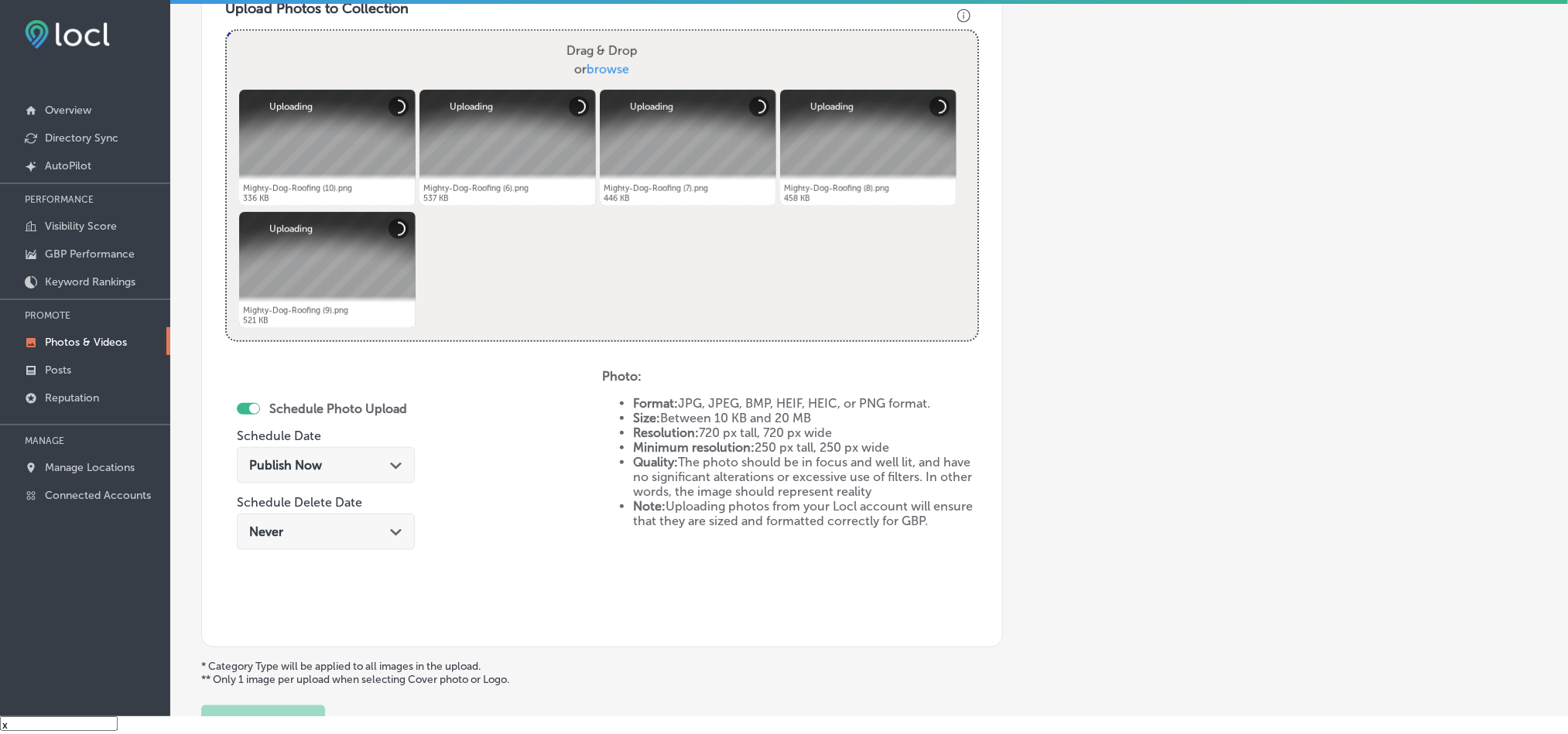
click at [365, 470] on div "Publish Now Path Created with Sketch." at bounding box center [326, 465] width 153 height 15
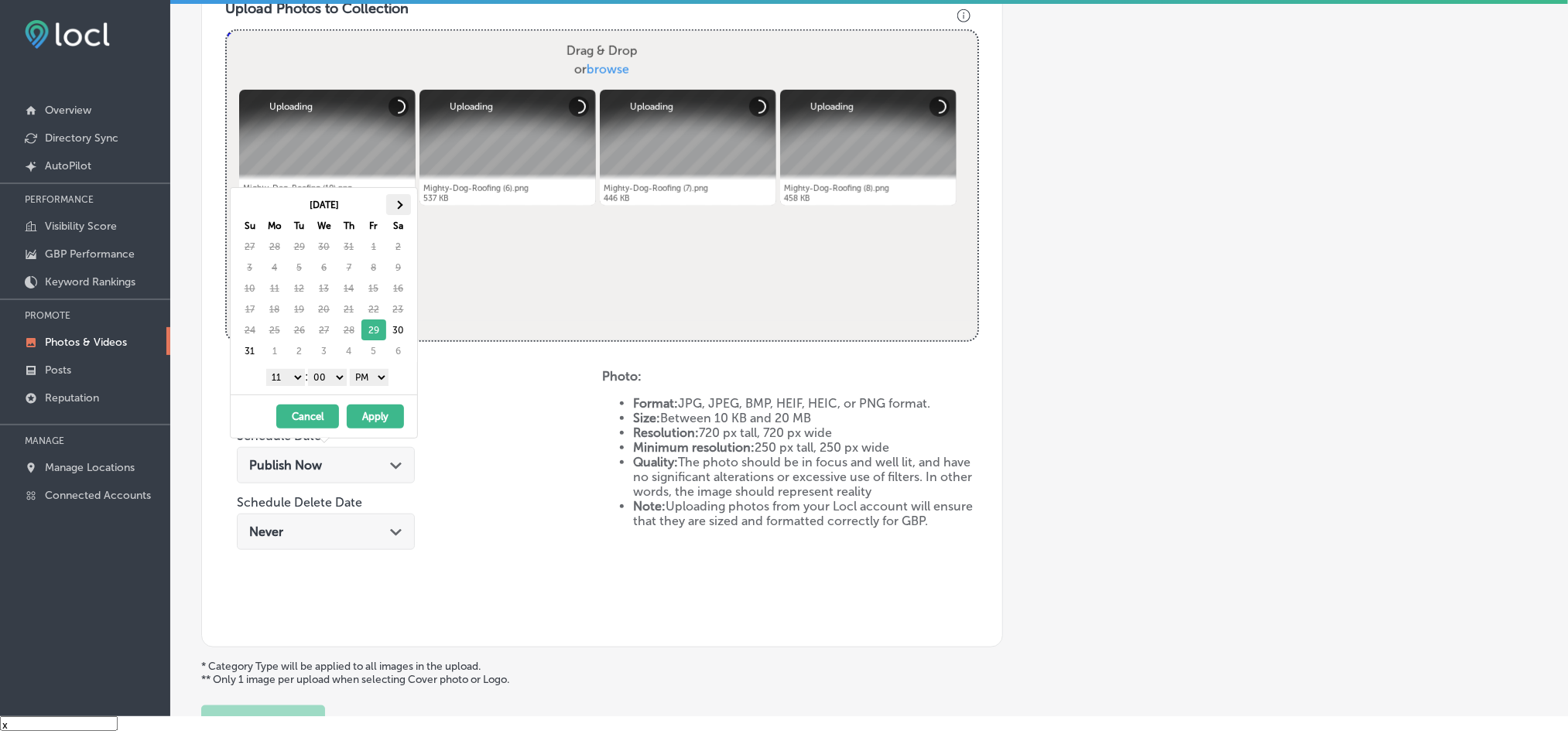
click at [404, 205] on th at bounding box center [398, 204] width 25 height 21
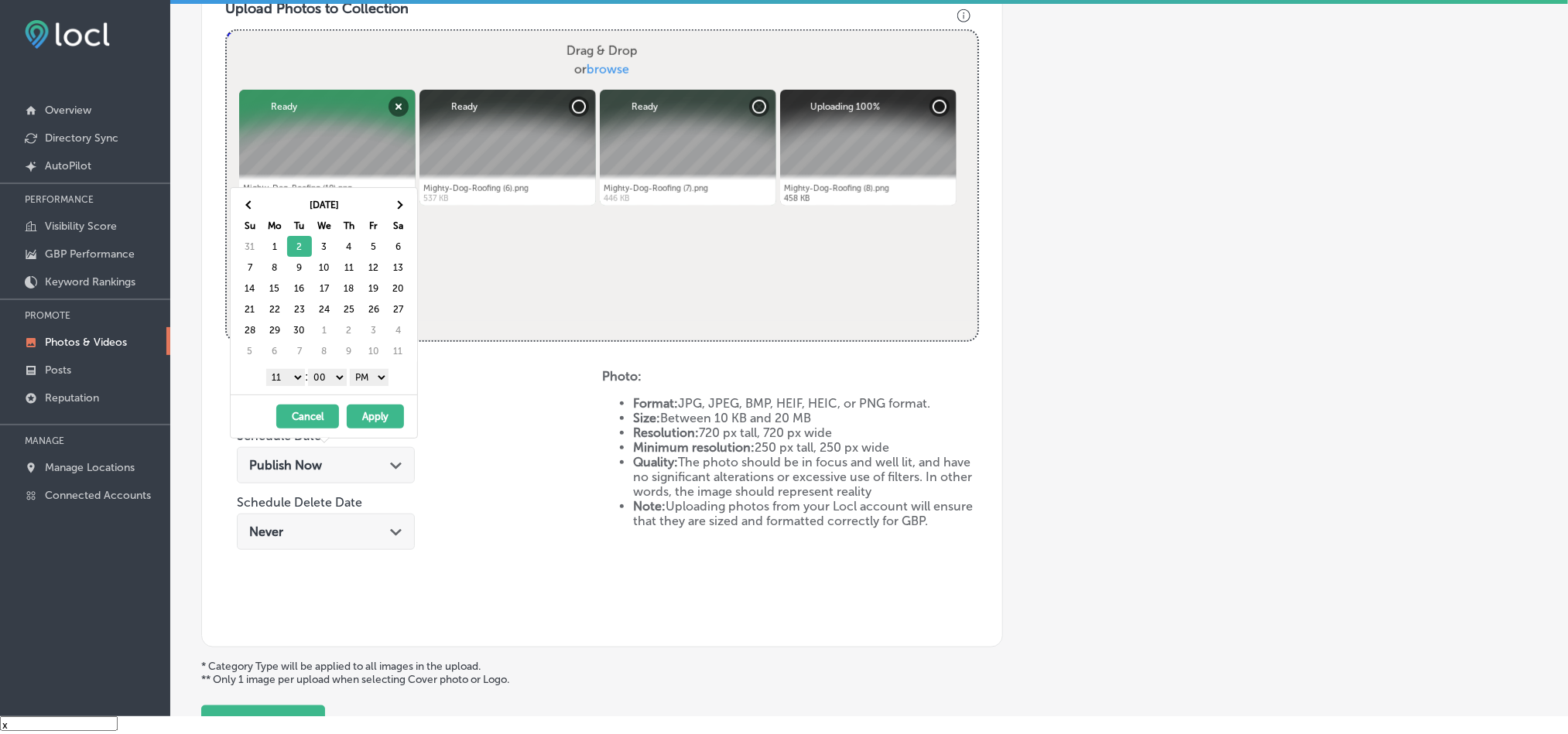
click at [290, 379] on select "1 2 3 4 5 6 7 8 9 10 11 12" at bounding box center [285, 376] width 39 height 17
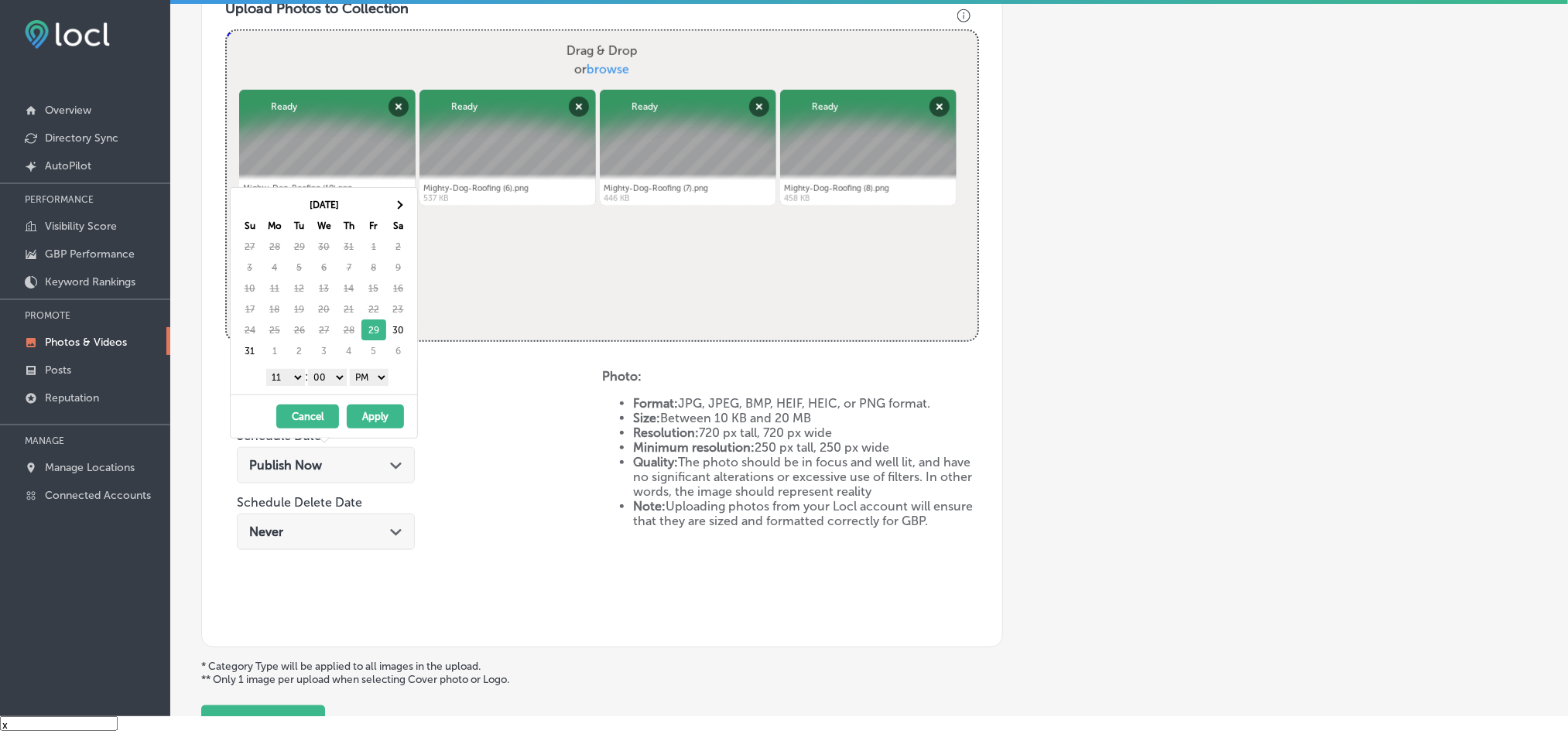
click at [283, 379] on select "1 2 3 4 5 6 7 8 9 10 11 12" at bounding box center [285, 376] width 39 height 17
click at [400, 205] on span at bounding box center [397, 205] width 9 height 9
click at [292, 378] on select "1 2 3 4 5 6 7 8 9 10 11 12" at bounding box center [285, 376] width 39 height 17
click at [375, 415] on button "Apply" at bounding box center [376, 416] width 58 height 24
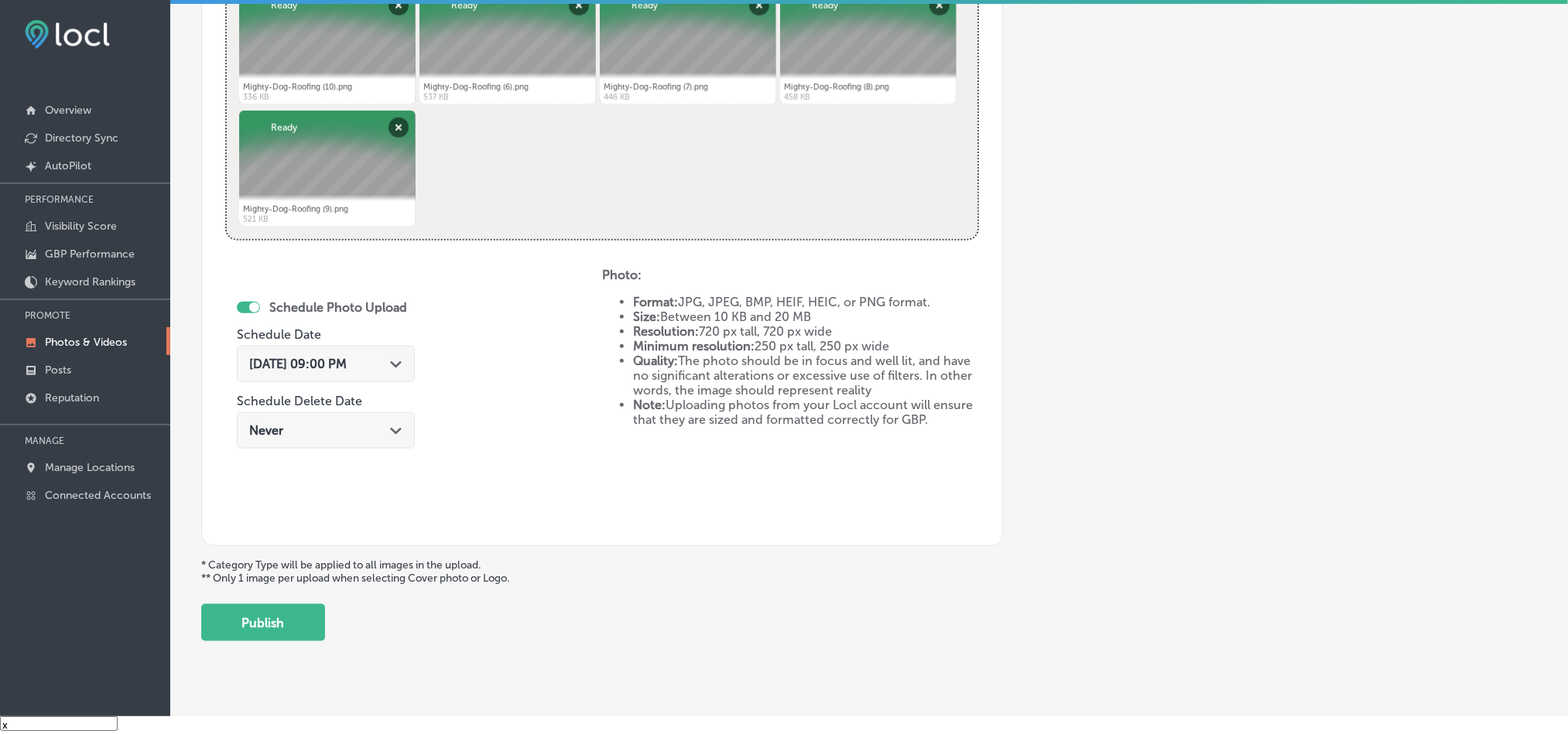
scroll to position [692, 0]
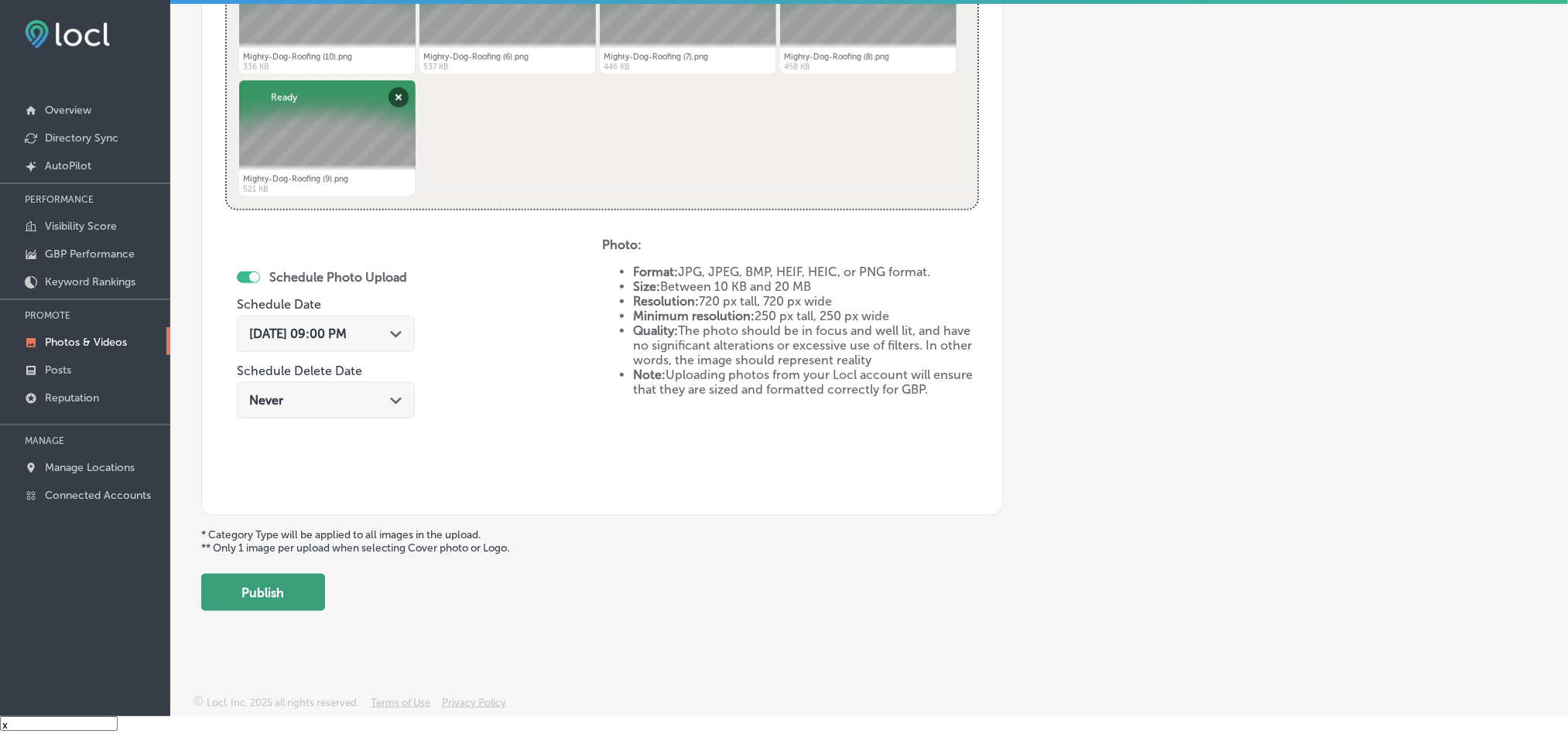
click at [267, 586] on button "Publish" at bounding box center [262, 592] width 124 height 37
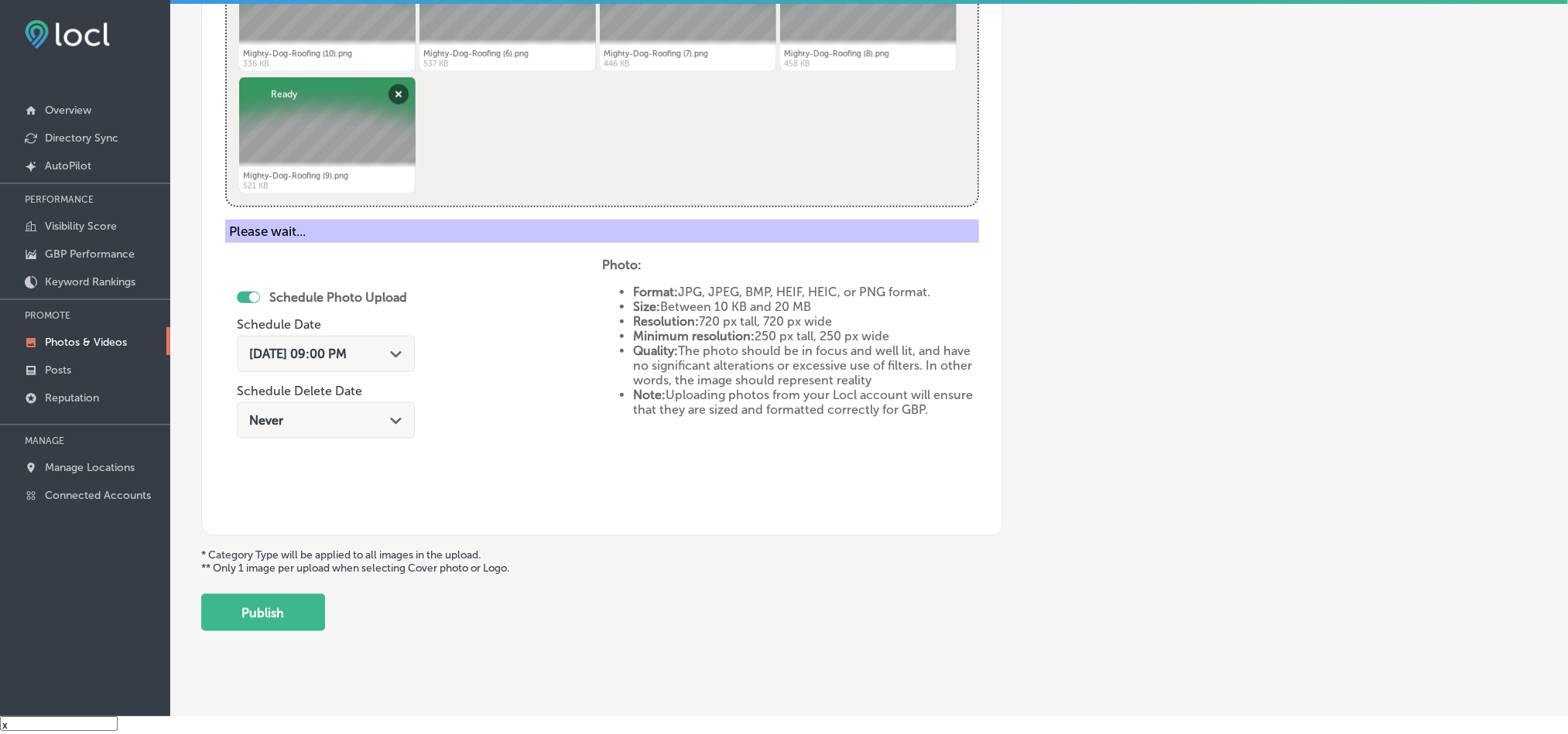
scroll to position [442, 0]
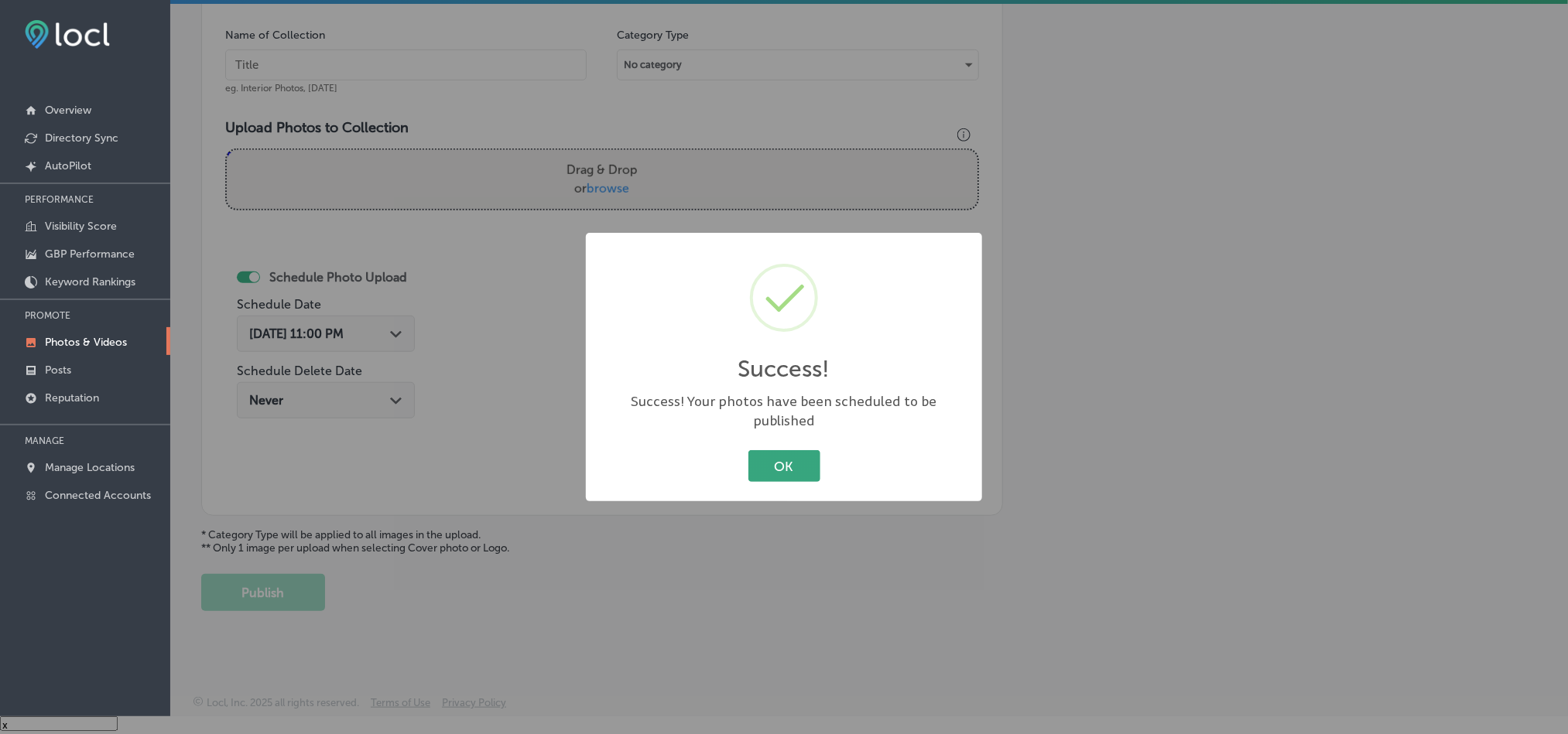
click at [768, 453] on button "OK" at bounding box center [784, 466] width 72 height 32
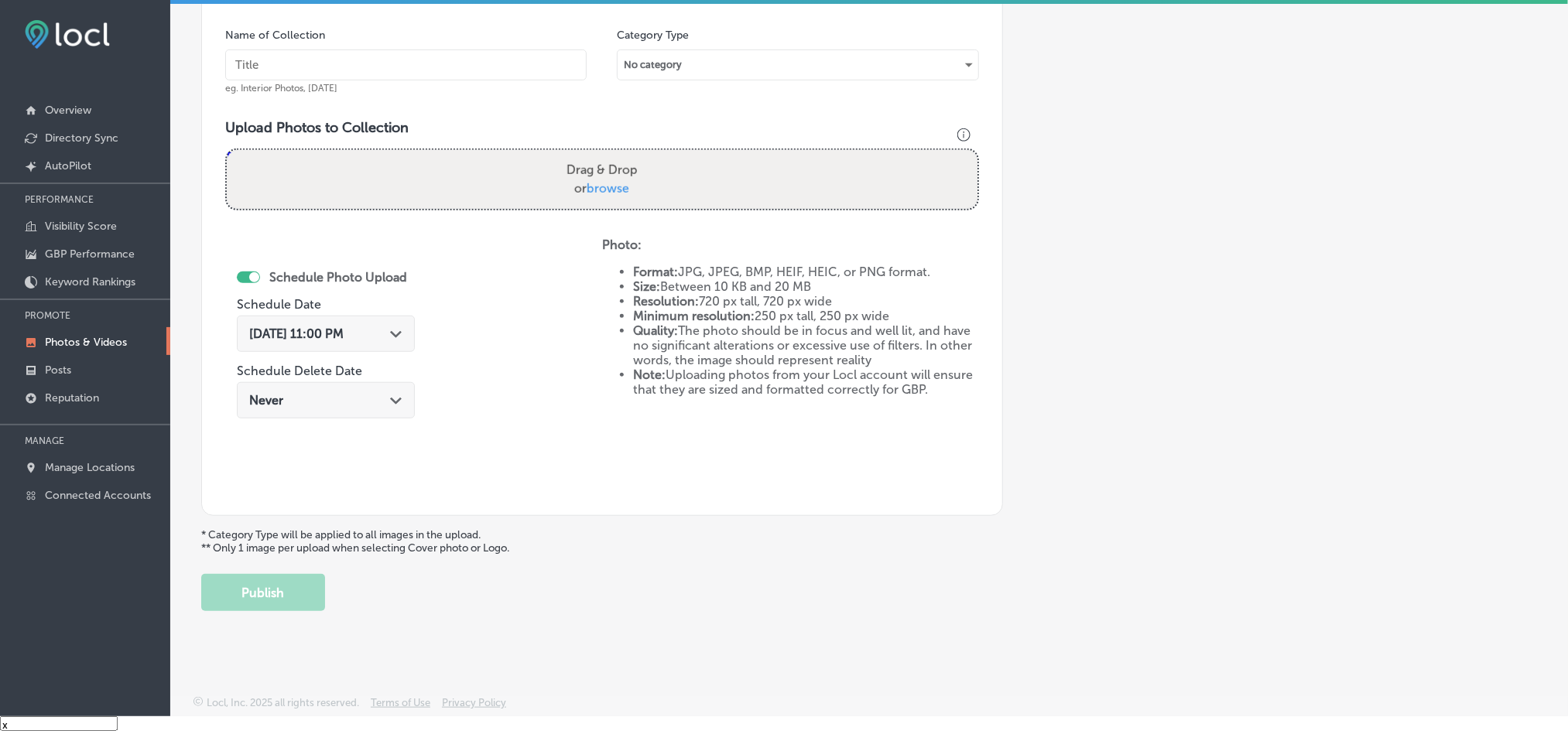
click at [423, 58] on input "text" at bounding box center [406, 65] width 362 height 31
paste input "Mighty-Dog-Roofing-Commercial-Roofing"
type input "Mighty-Dog-Roofing-Commercial-Roofing"
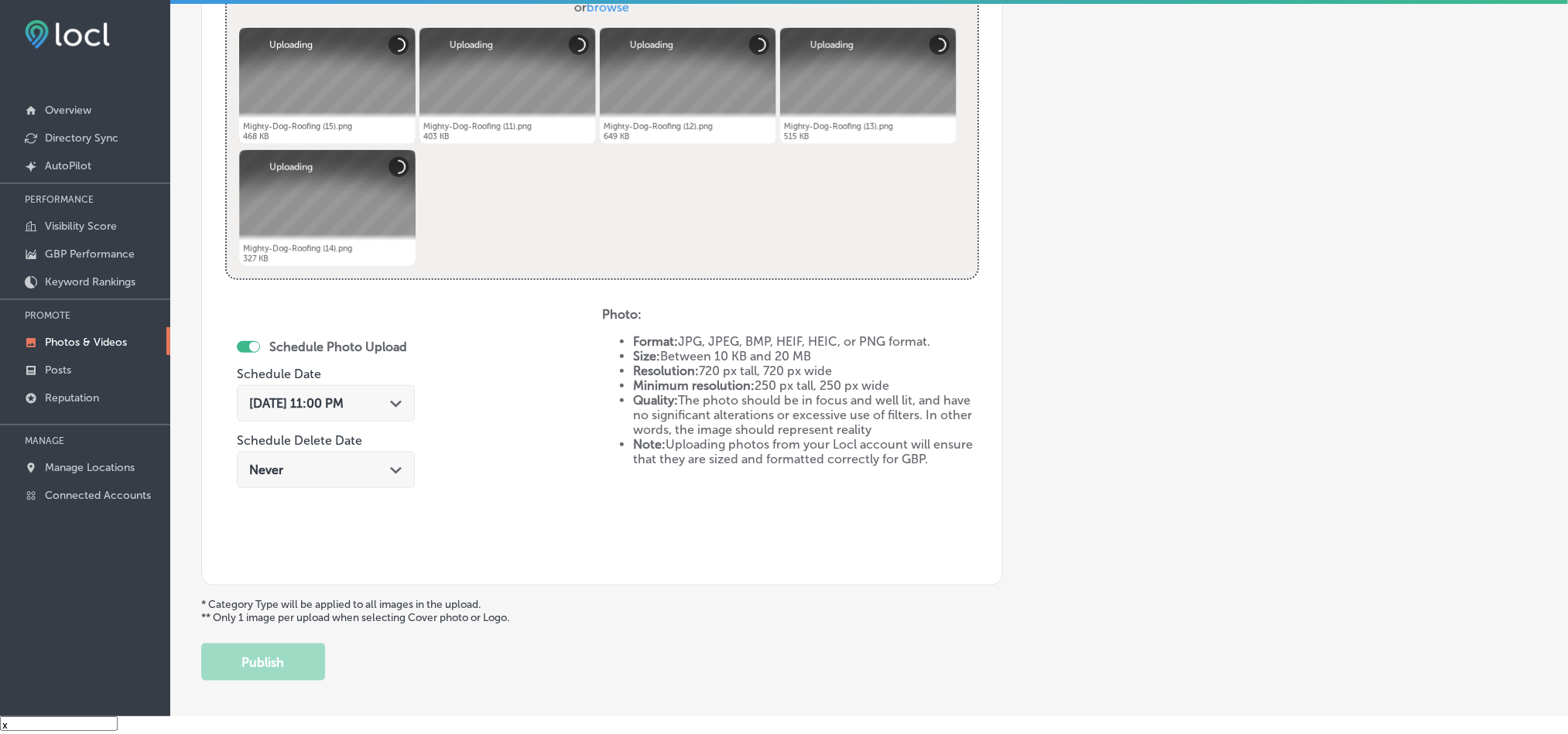
scroll to position [692, 0]
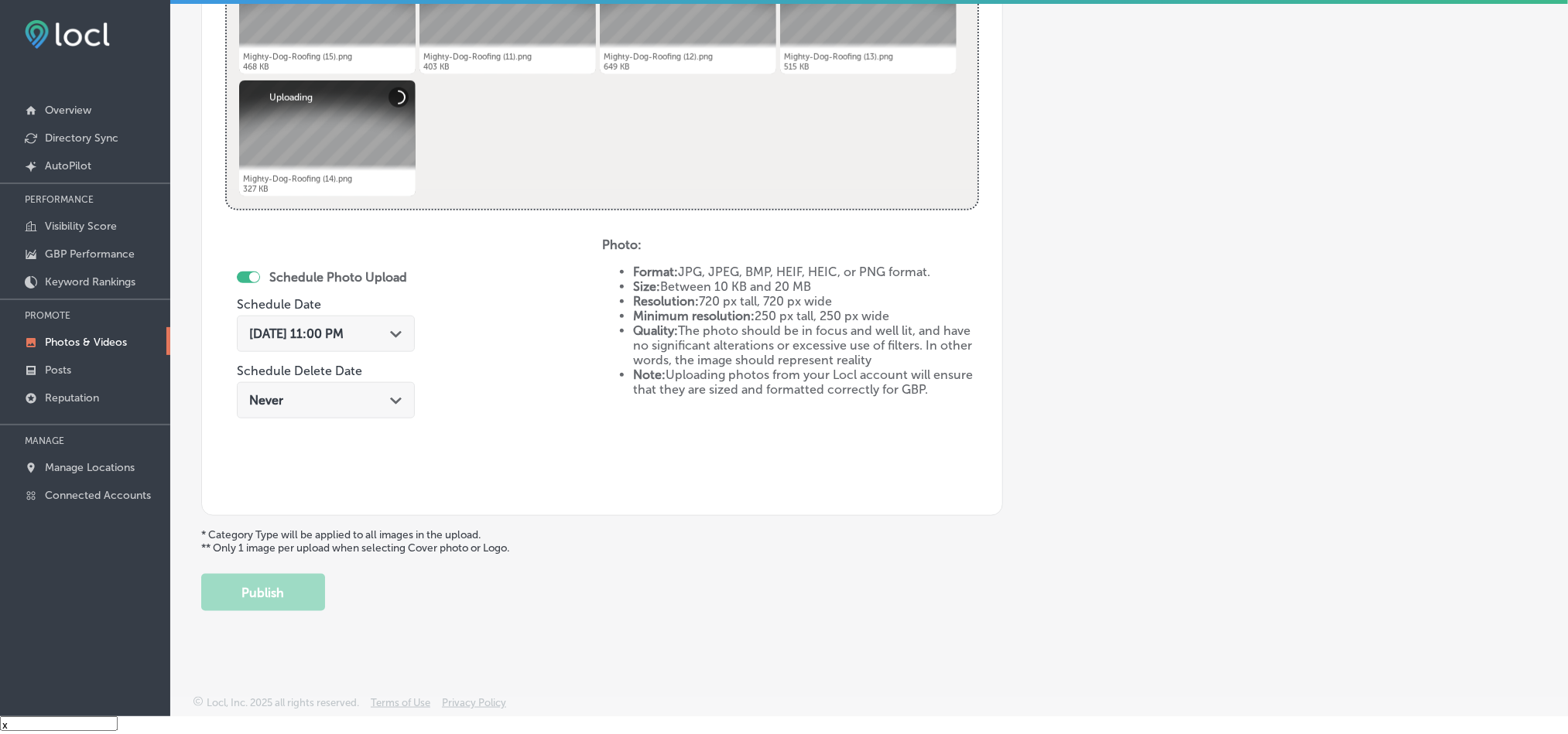
click at [387, 327] on div "[DATE] 11:00 PM Path Created with Sketch." at bounding box center [326, 334] width 153 height 15
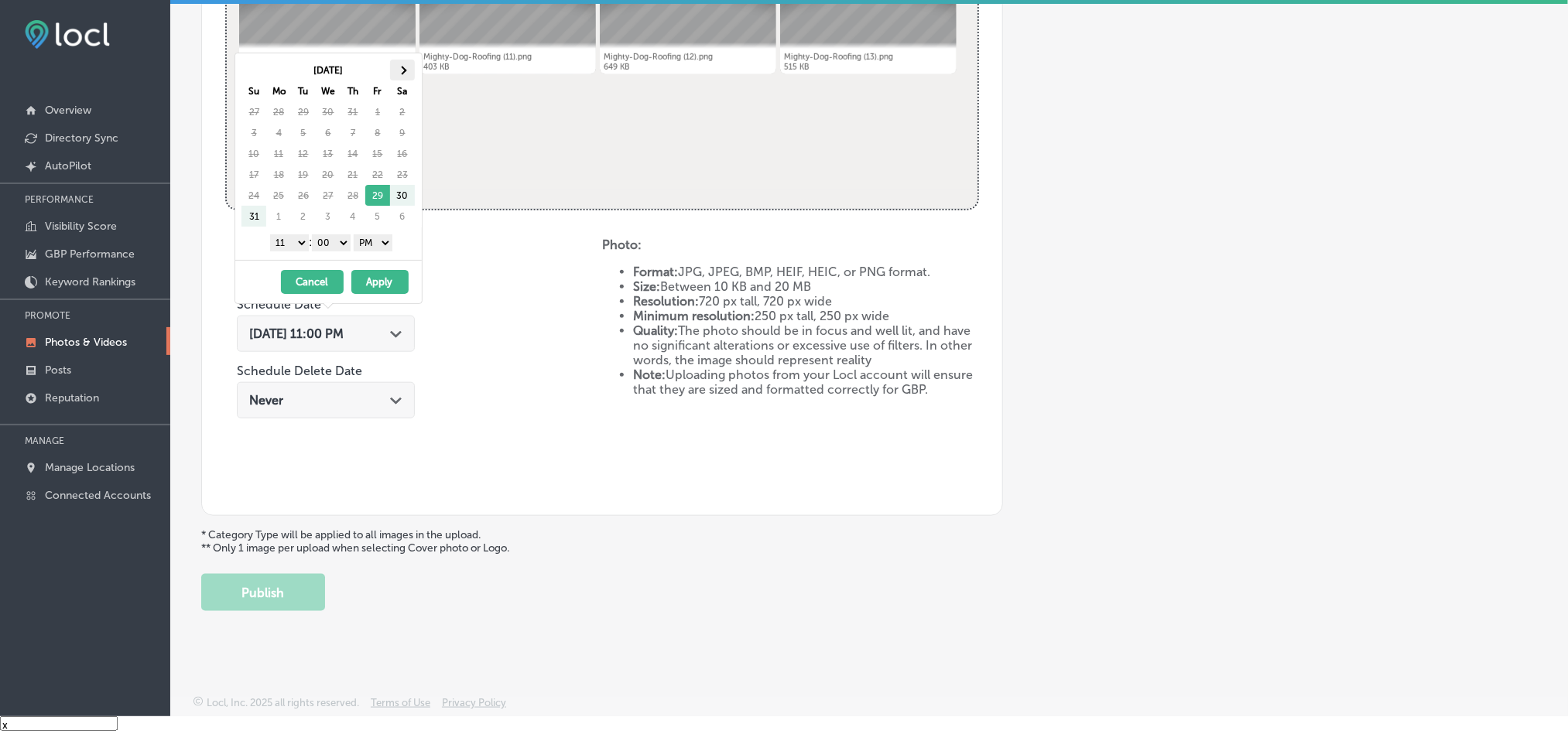
click at [397, 66] on th at bounding box center [401, 70] width 25 height 21
click at [286, 248] on select "1 2 3 4 5 6 7 8 9 10 11 12" at bounding box center [289, 242] width 39 height 17
click at [373, 281] on button "Apply" at bounding box center [381, 282] width 58 height 24
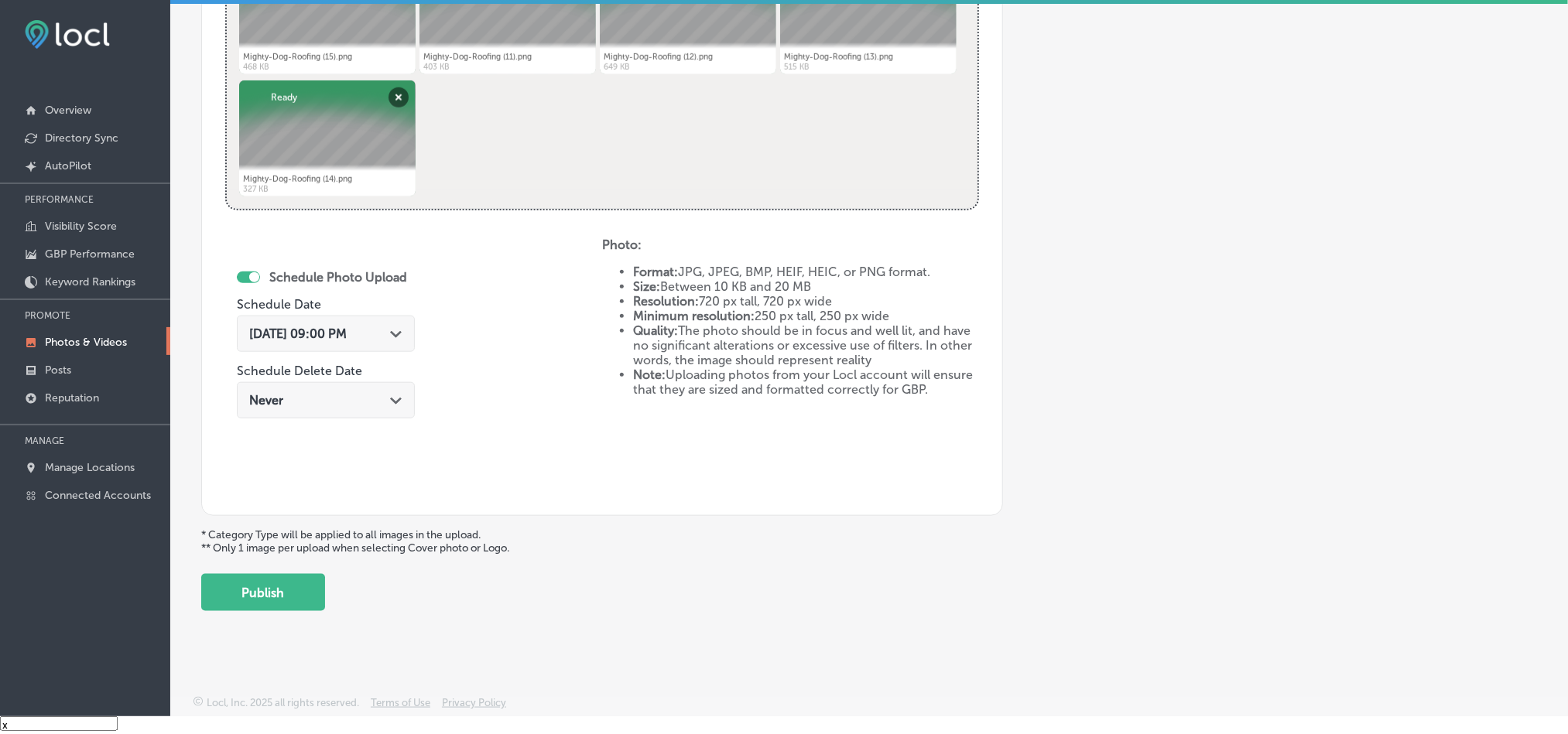
click at [390, 337] on div "Path Created with Sketch." at bounding box center [395, 333] width 12 height 12
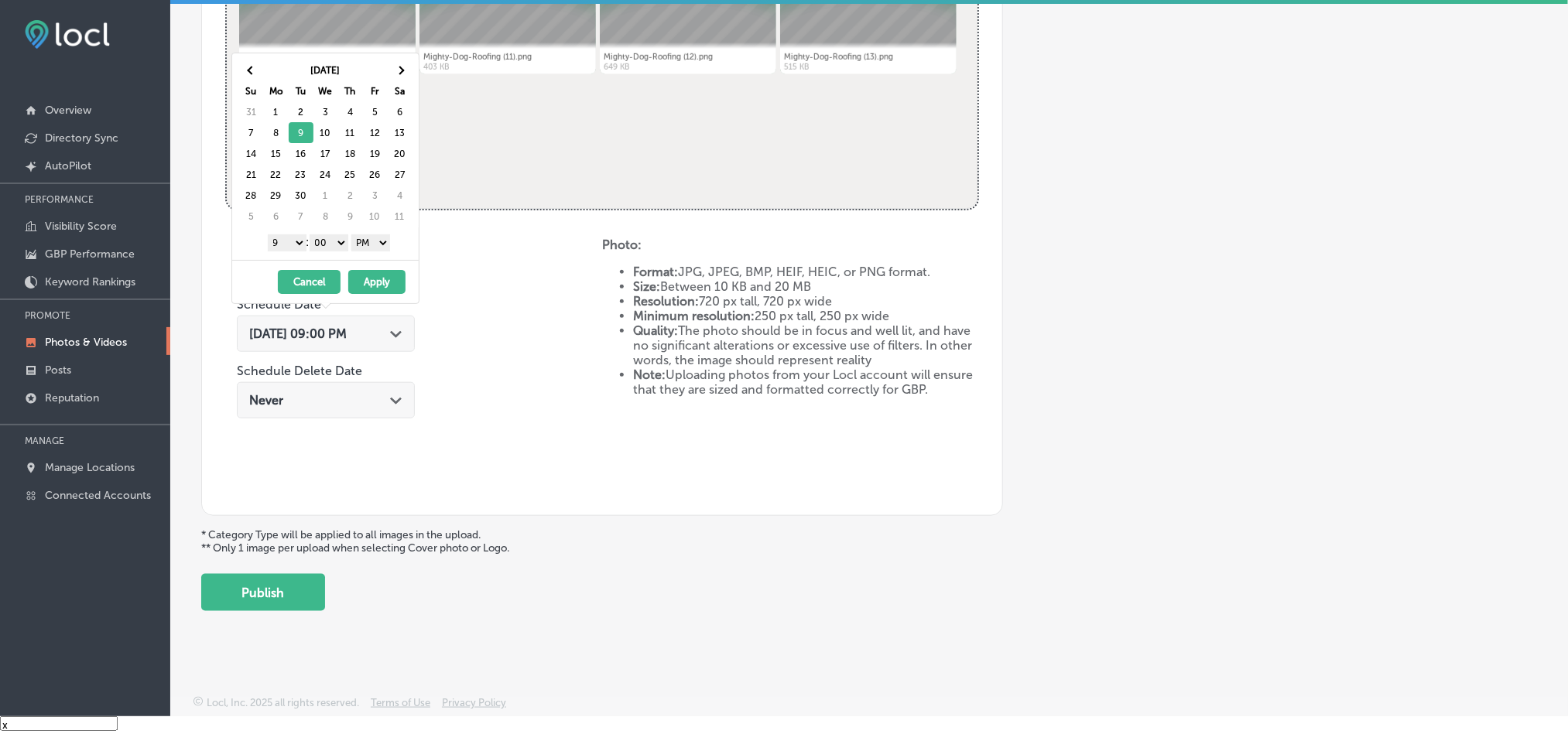
click at [374, 288] on button "Apply" at bounding box center [377, 282] width 58 height 24
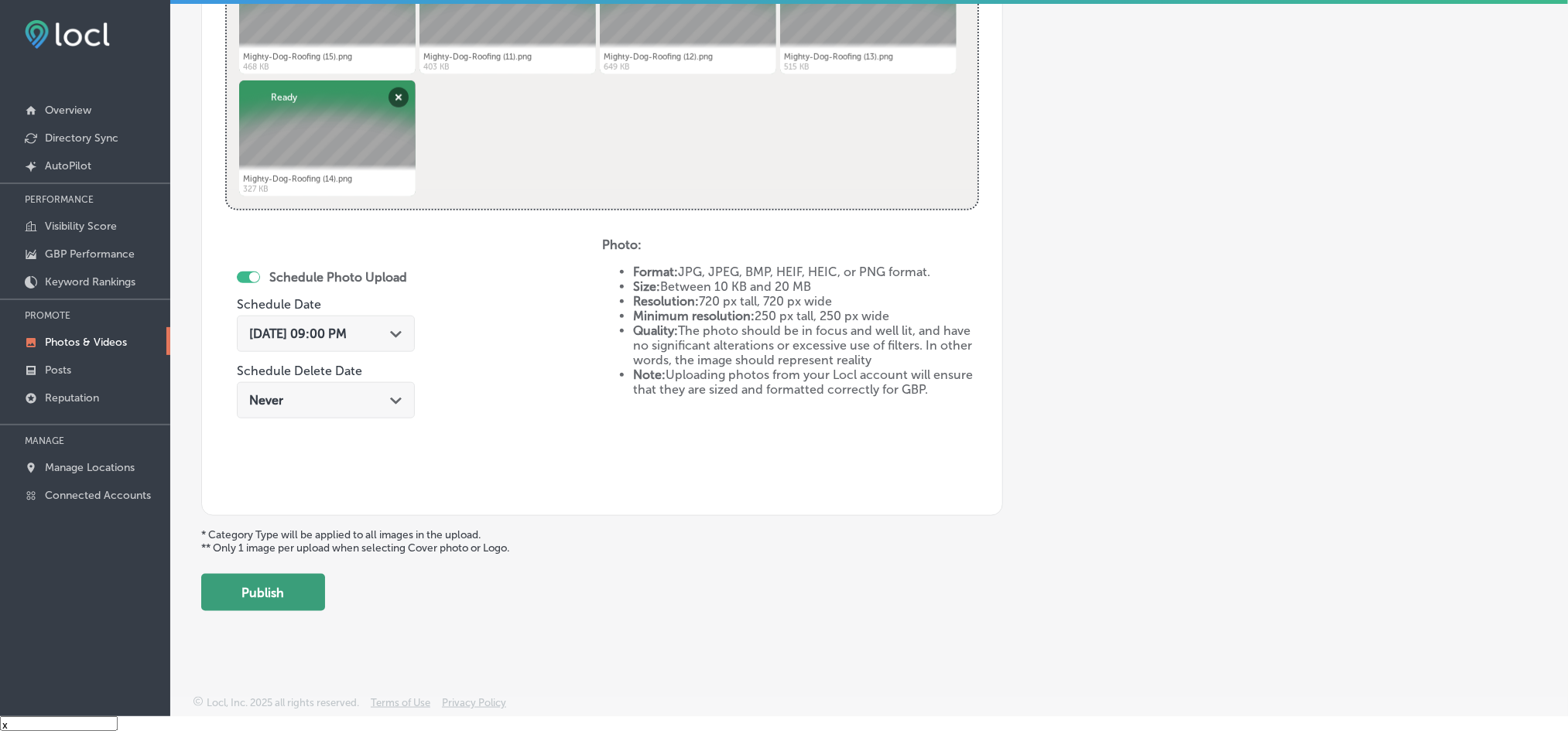
drag, startPoint x: 285, startPoint y: 597, endPoint x: 277, endPoint y: 597, distance: 8.0
click at [284, 597] on button "Publish" at bounding box center [262, 592] width 124 height 37
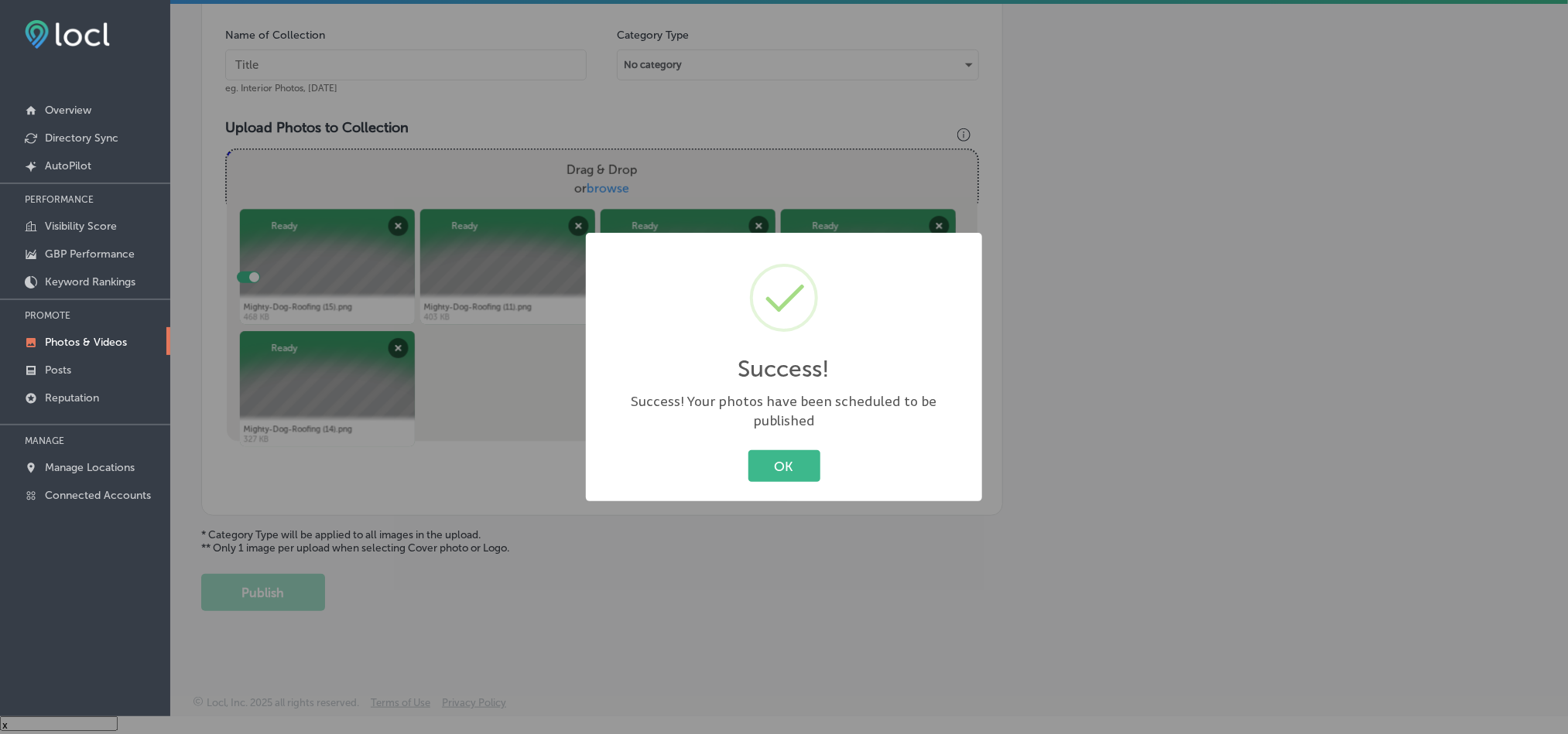
scroll to position [442, 0]
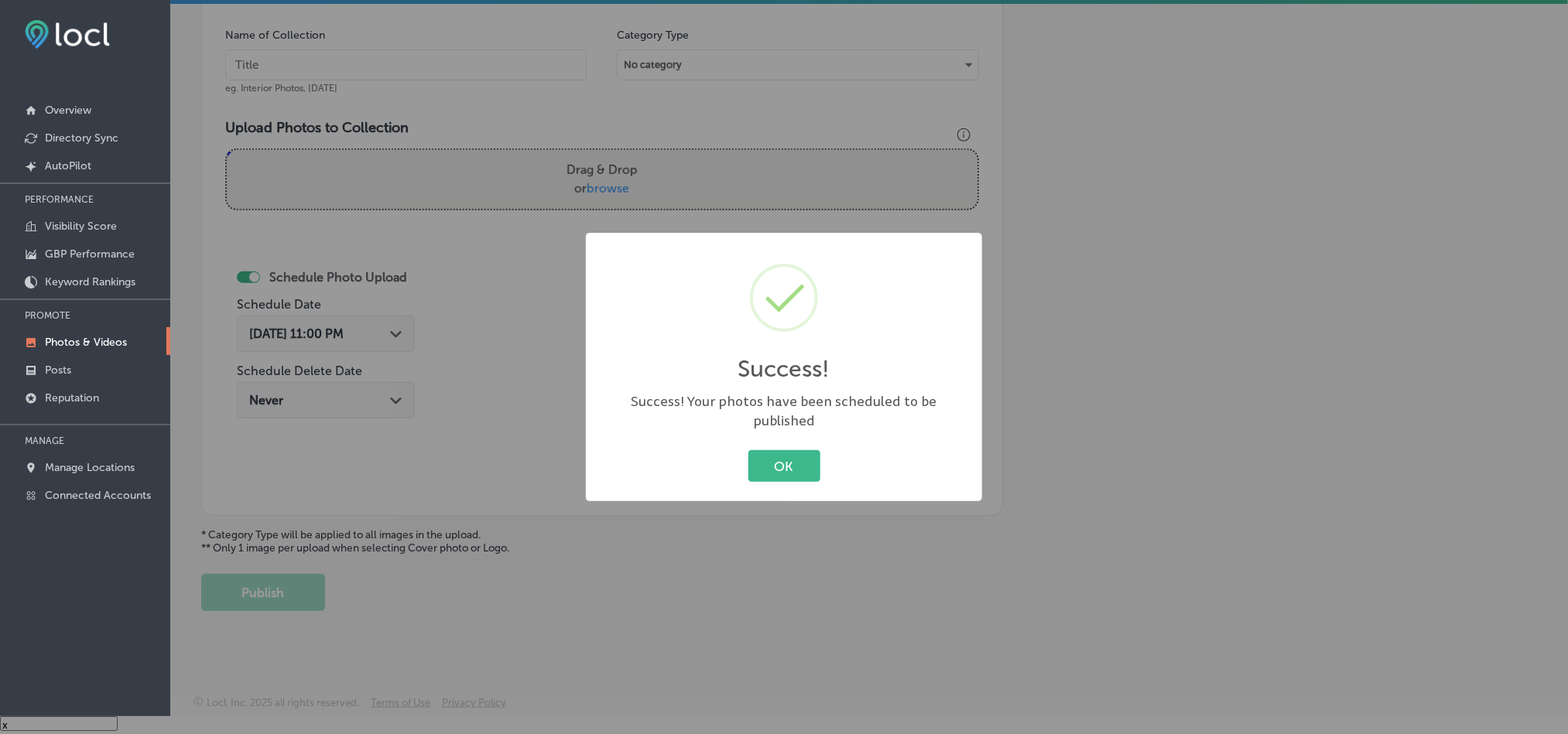
click at [799, 458] on button "OK" at bounding box center [784, 466] width 72 height 32
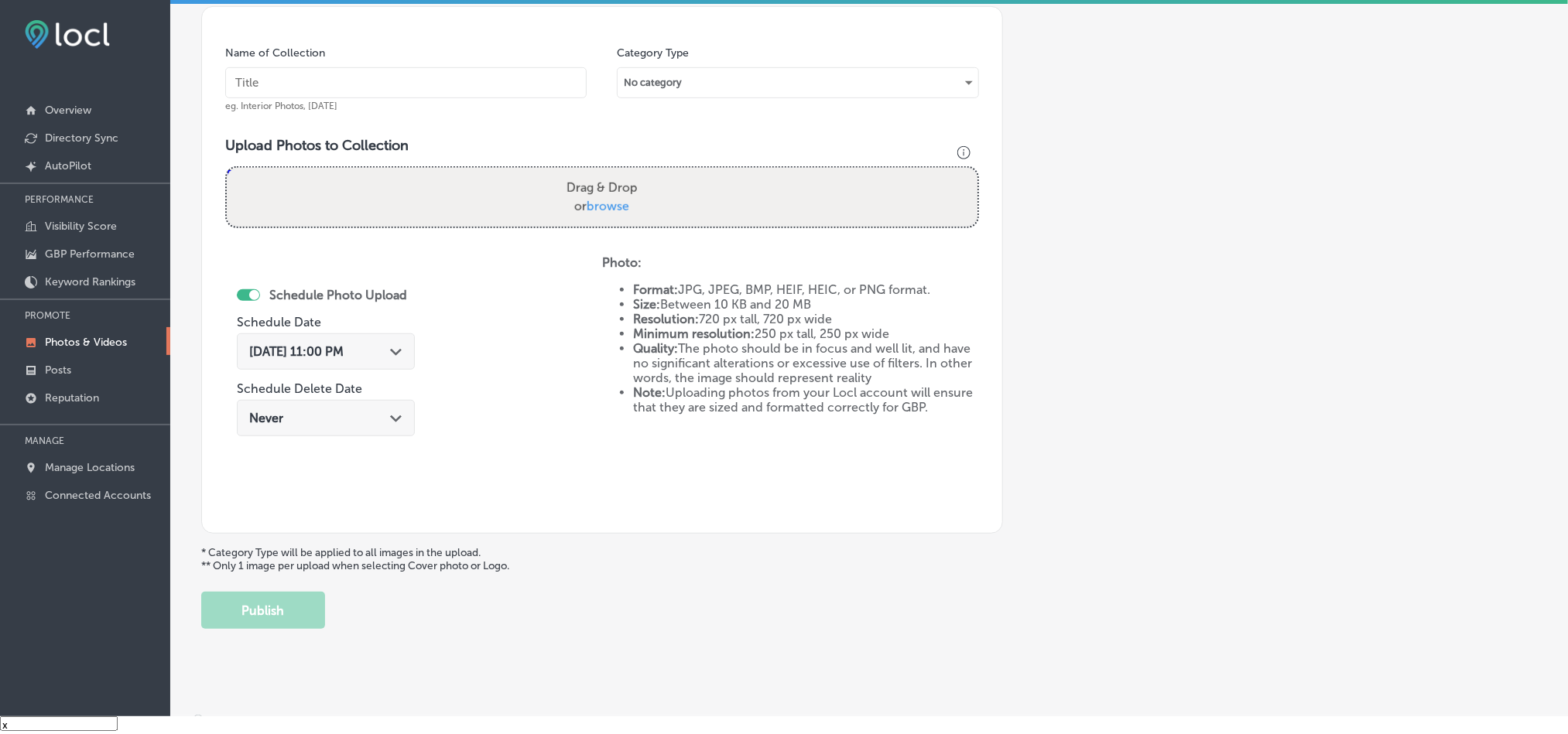
scroll to position [404, 0]
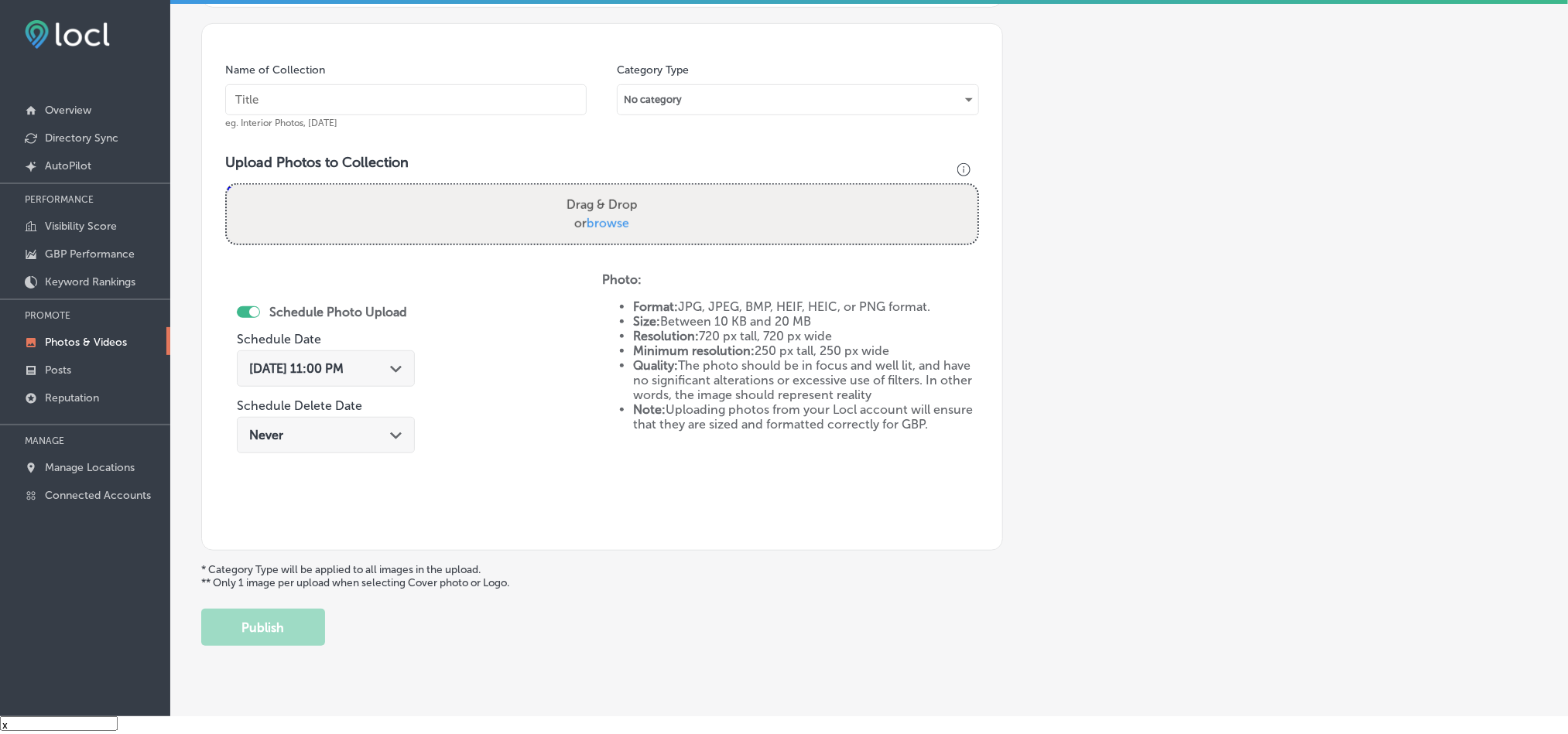
click at [486, 92] on input "text" at bounding box center [406, 99] width 362 height 31
paste input "Mighty-Dog-Roofing-Roof-Inspection"
type input "Mighty-Dog-Roofing-Roof-Inspection"
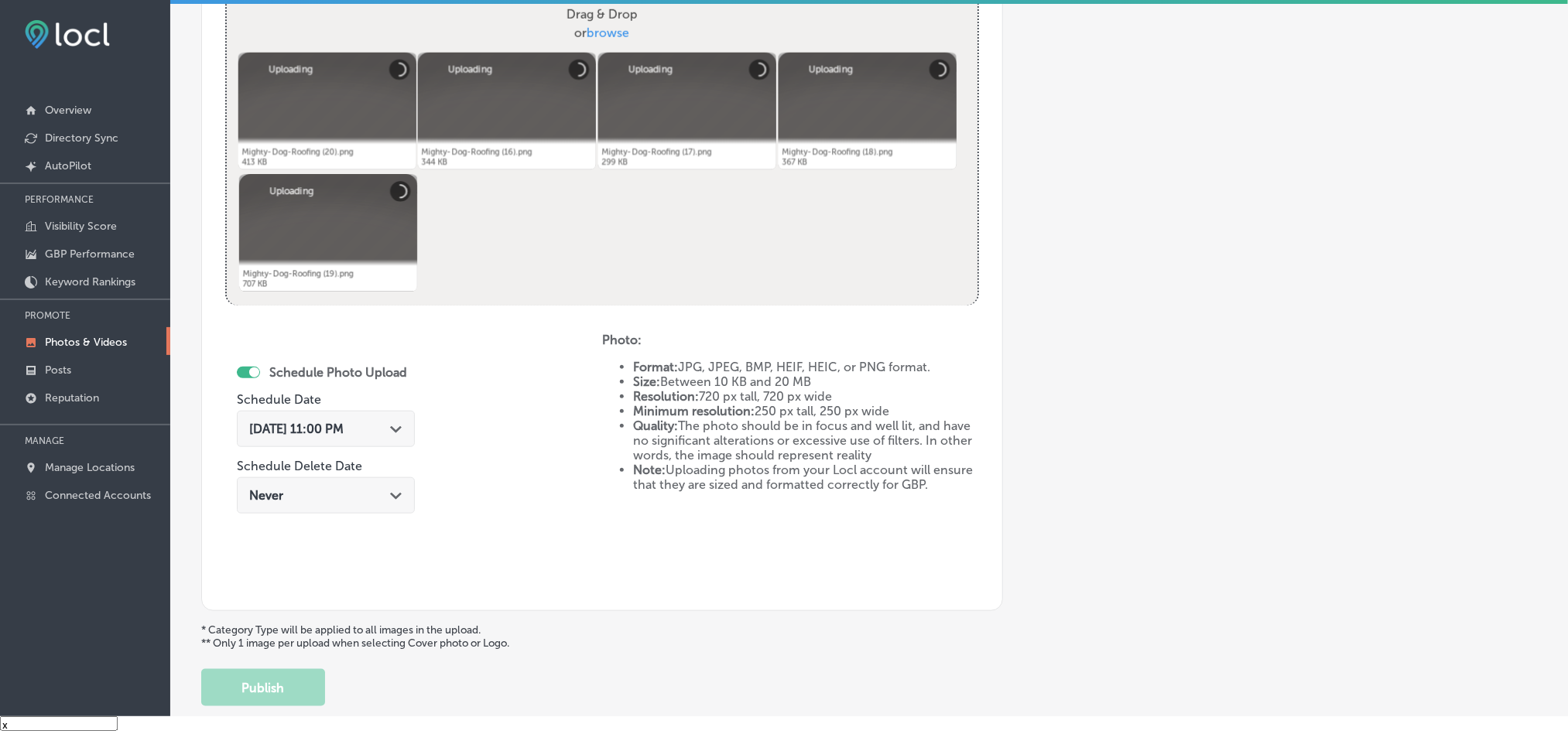
scroll to position [596, 0]
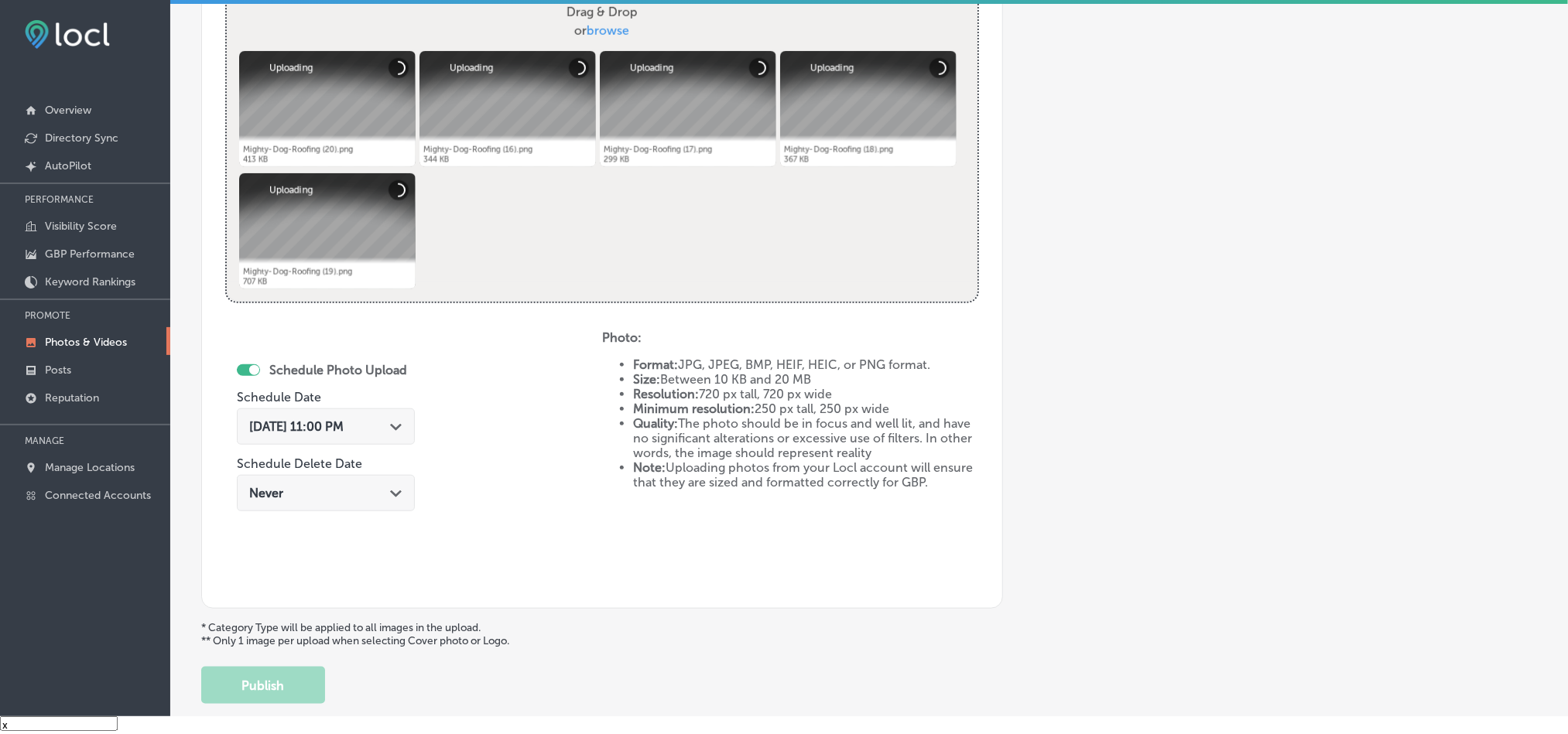
click at [408, 425] on div "[DATE] 11:00 PM Path Created with Sketch." at bounding box center [325, 426] width 178 height 37
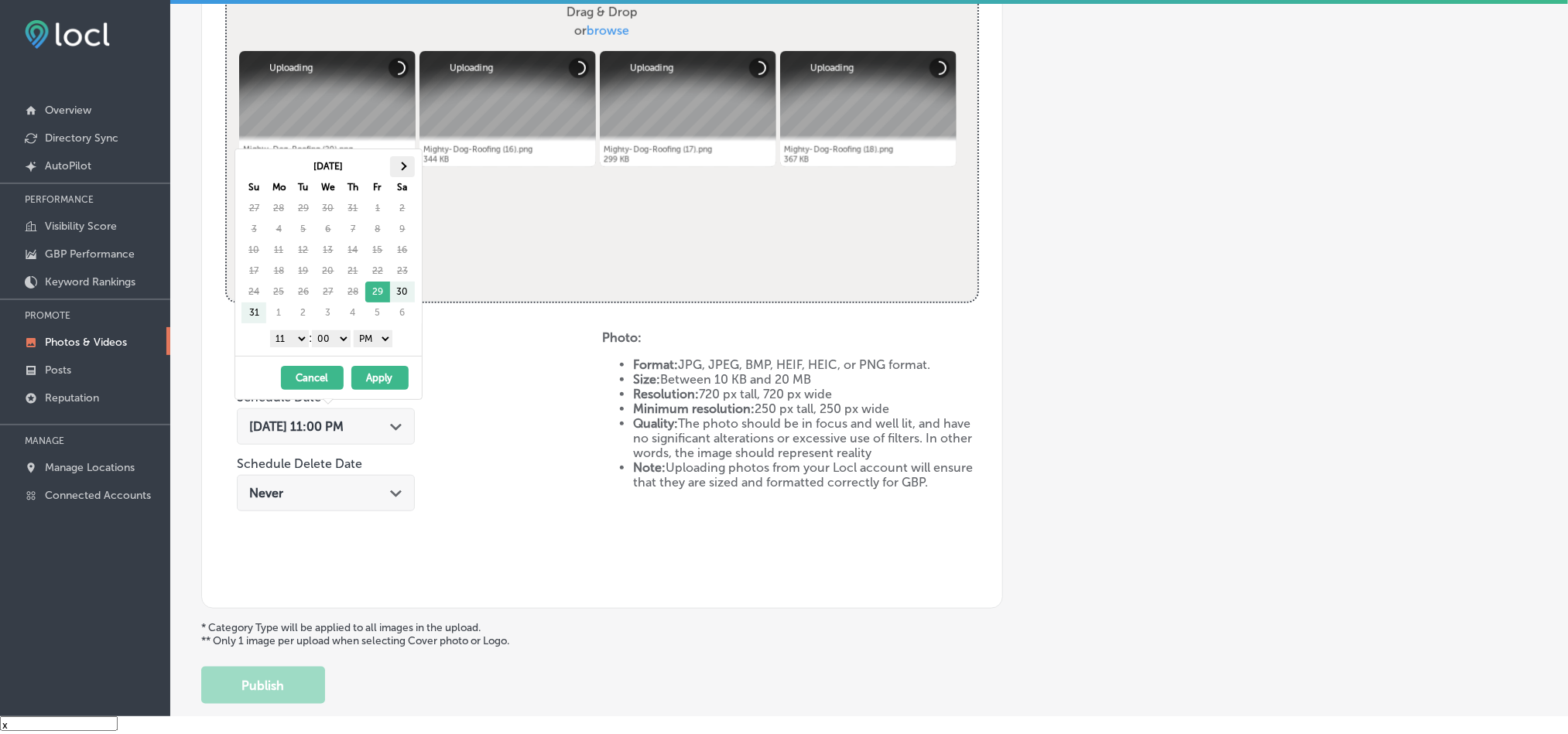
click at [400, 163] on th at bounding box center [401, 166] width 25 height 21
click at [298, 341] on select "1 2 3 4 5 6 7 8 9 10 11 12" at bounding box center [289, 339] width 39 height 17
click at [389, 380] on button "Apply" at bounding box center [381, 377] width 58 height 24
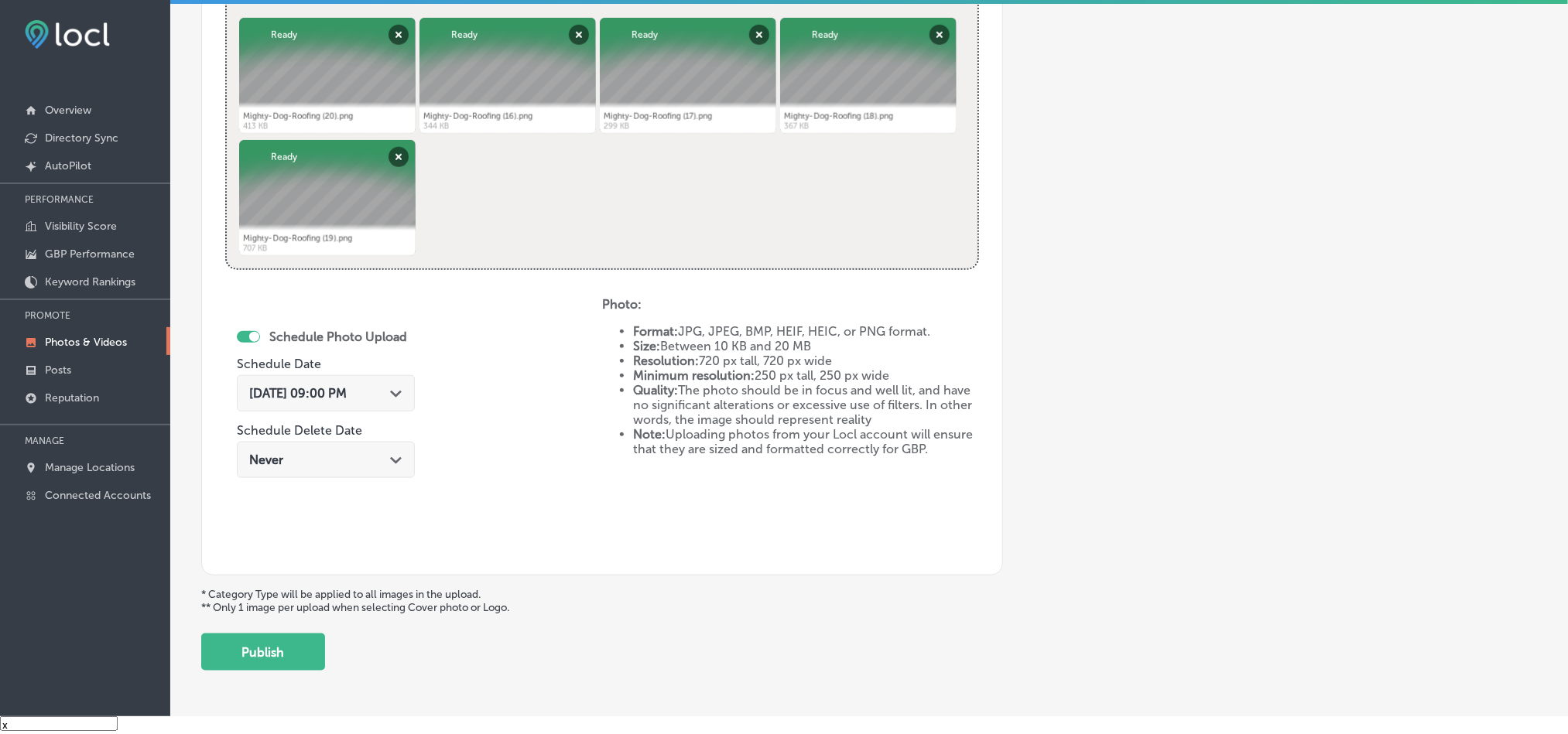
scroll to position [692, 0]
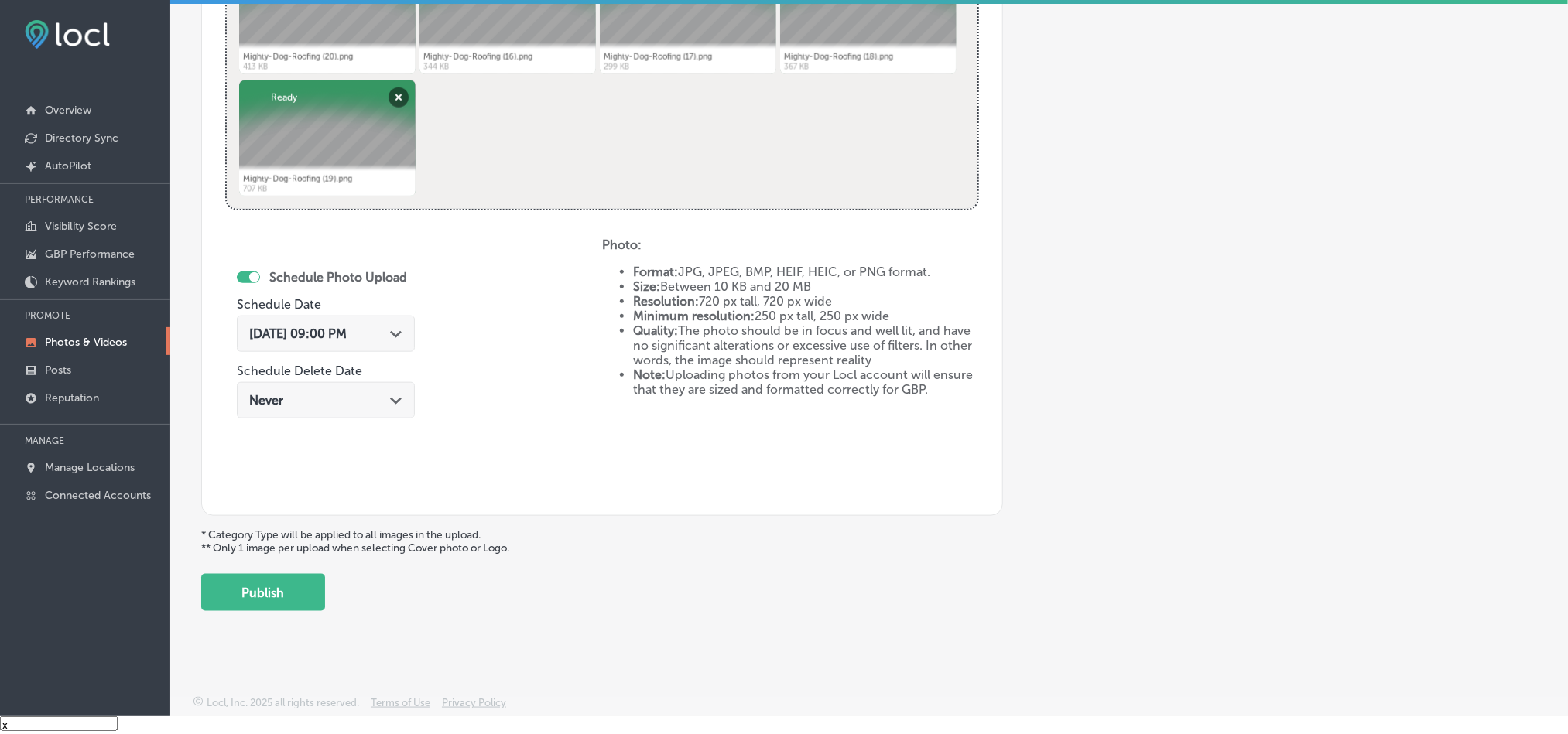
click at [281, 594] on button "Publish" at bounding box center [262, 592] width 124 height 37
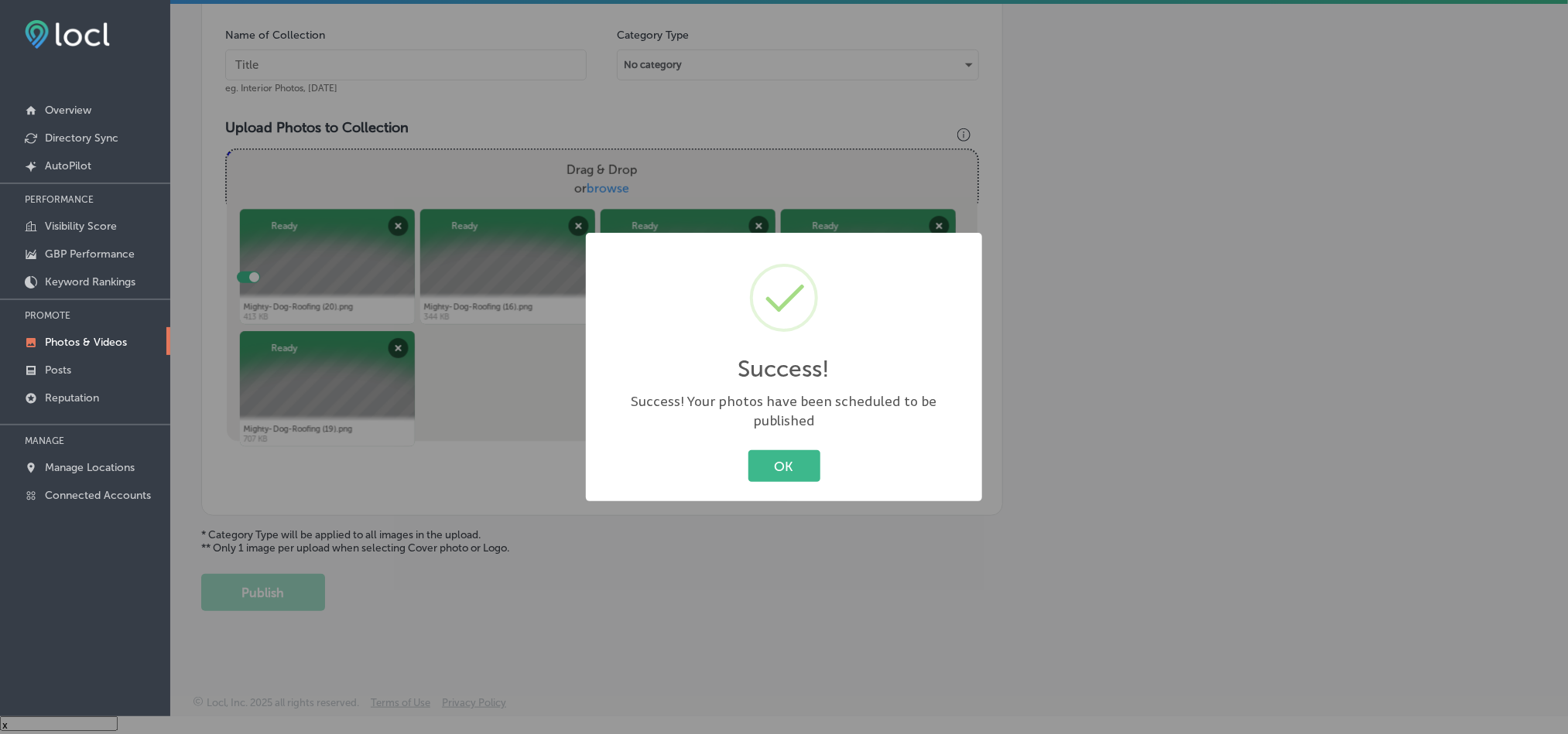
scroll to position [442, 0]
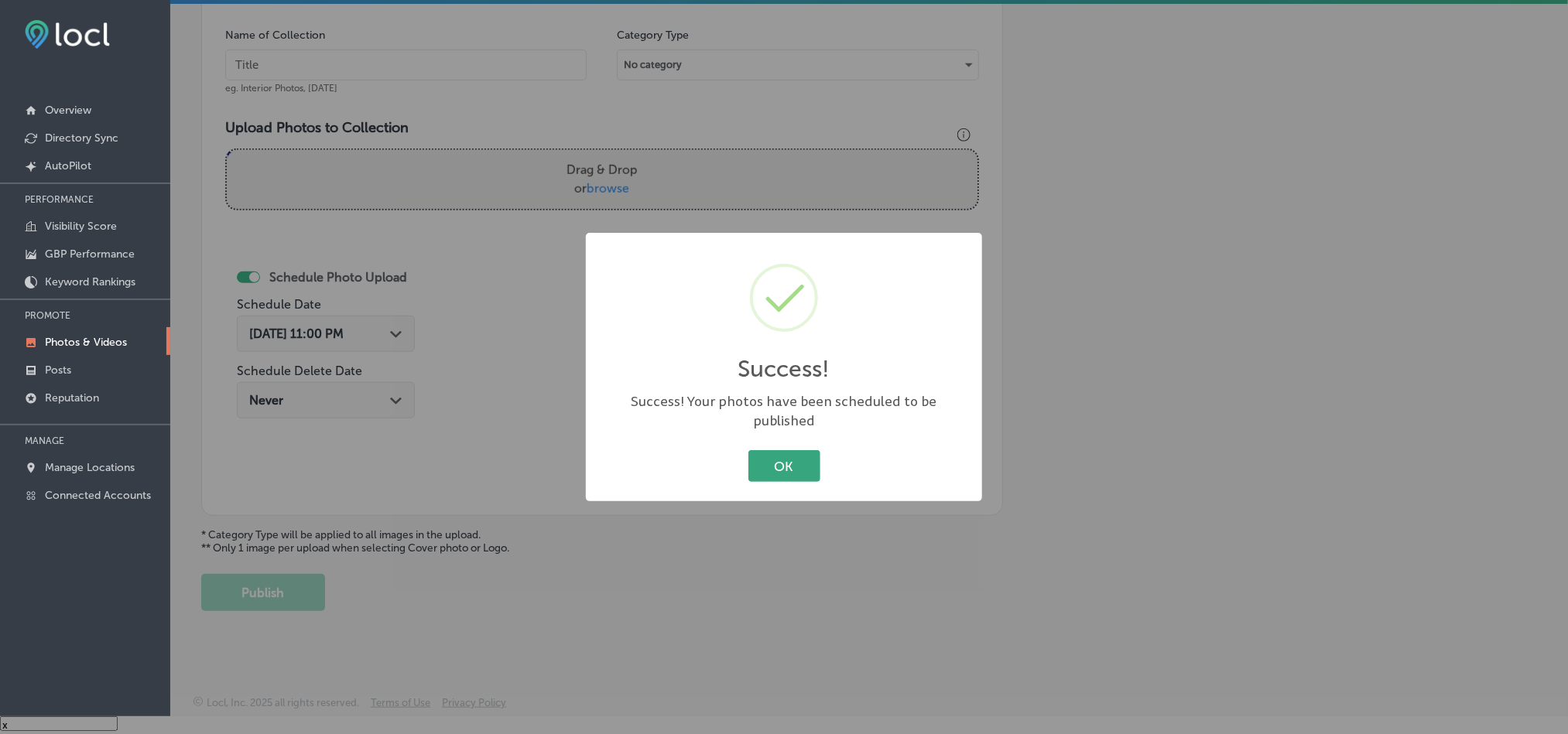
click at [760, 450] on button "OK" at bounding box center [784, 466] width 72 height 32
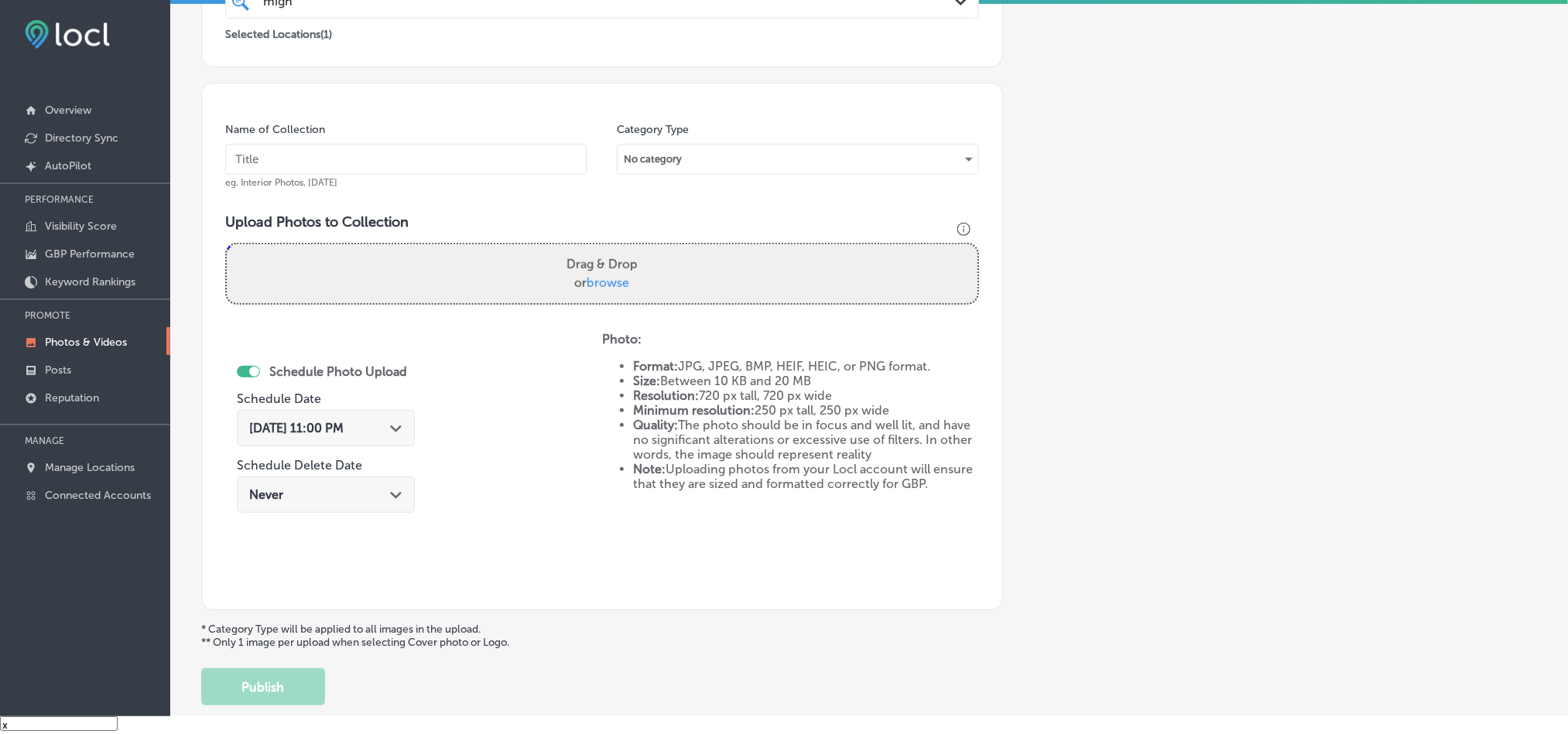
scroll to position [326, 0]
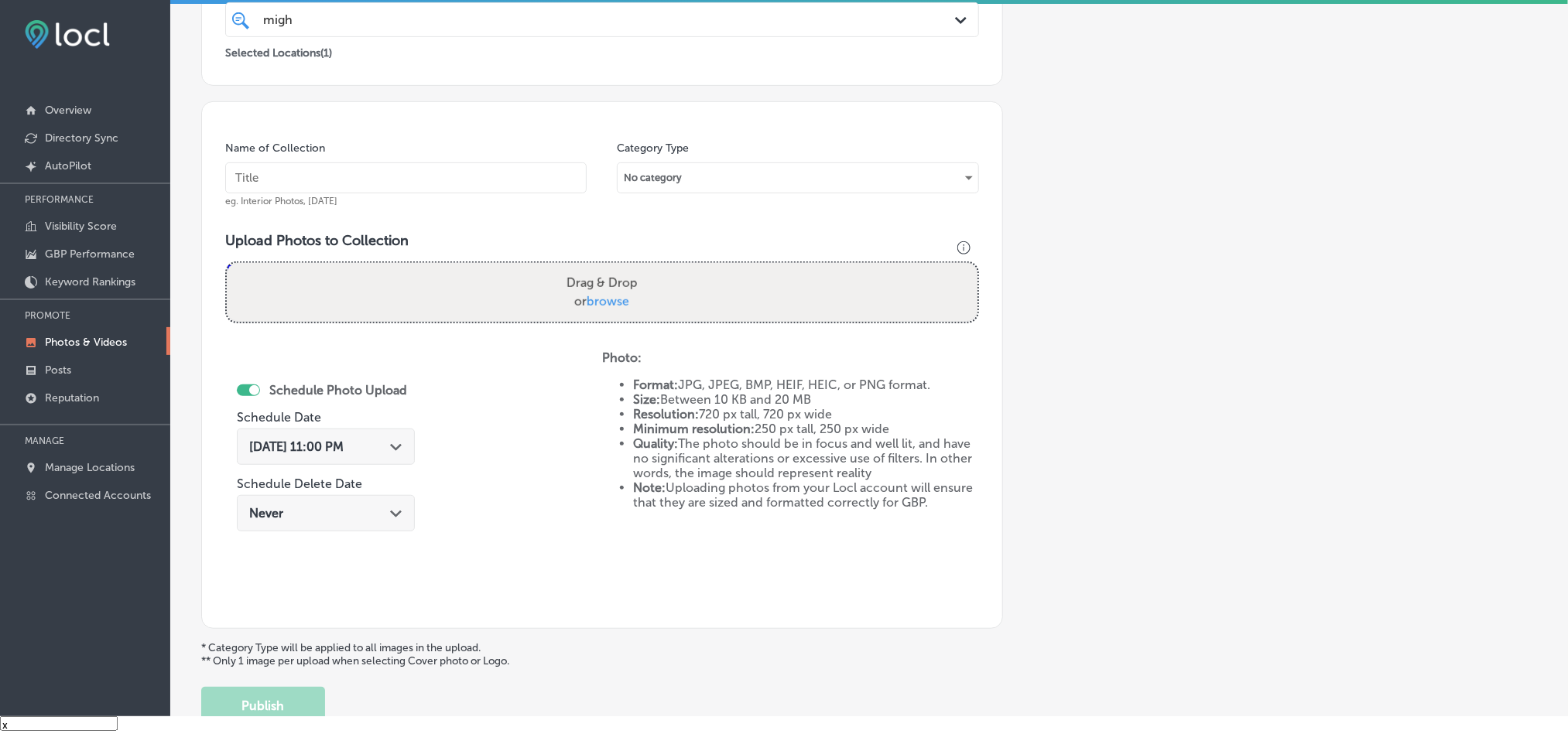
click at [450, 173] on input "text" at bounding box center [406, 178] width 362 height 31
paste input "Mighty-Dog-Roofing-Emergency-Roofing-Services"
type input "Mighty-Dog-Roofing-Emergency-Roofing-Services"
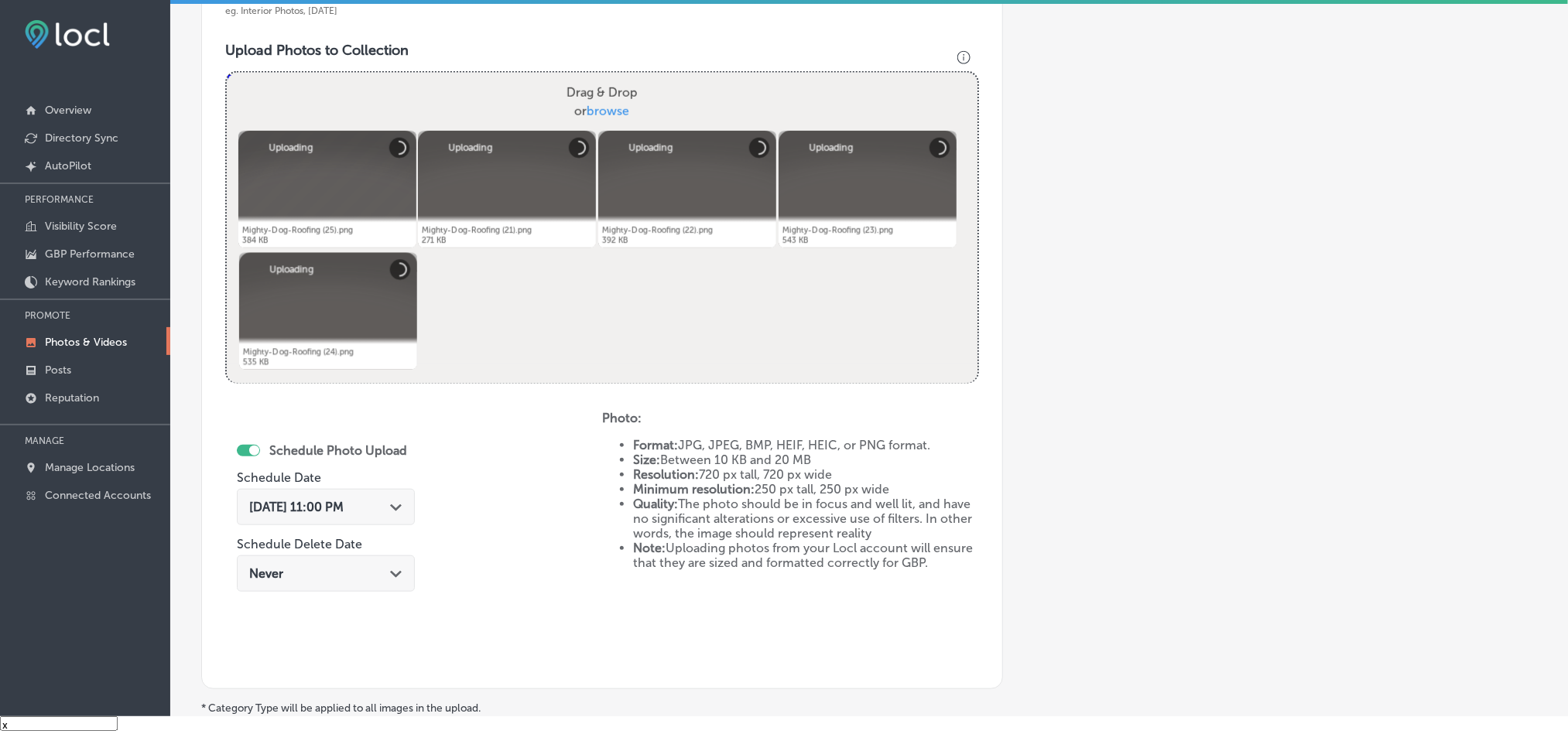
scroll to position [519, 0]
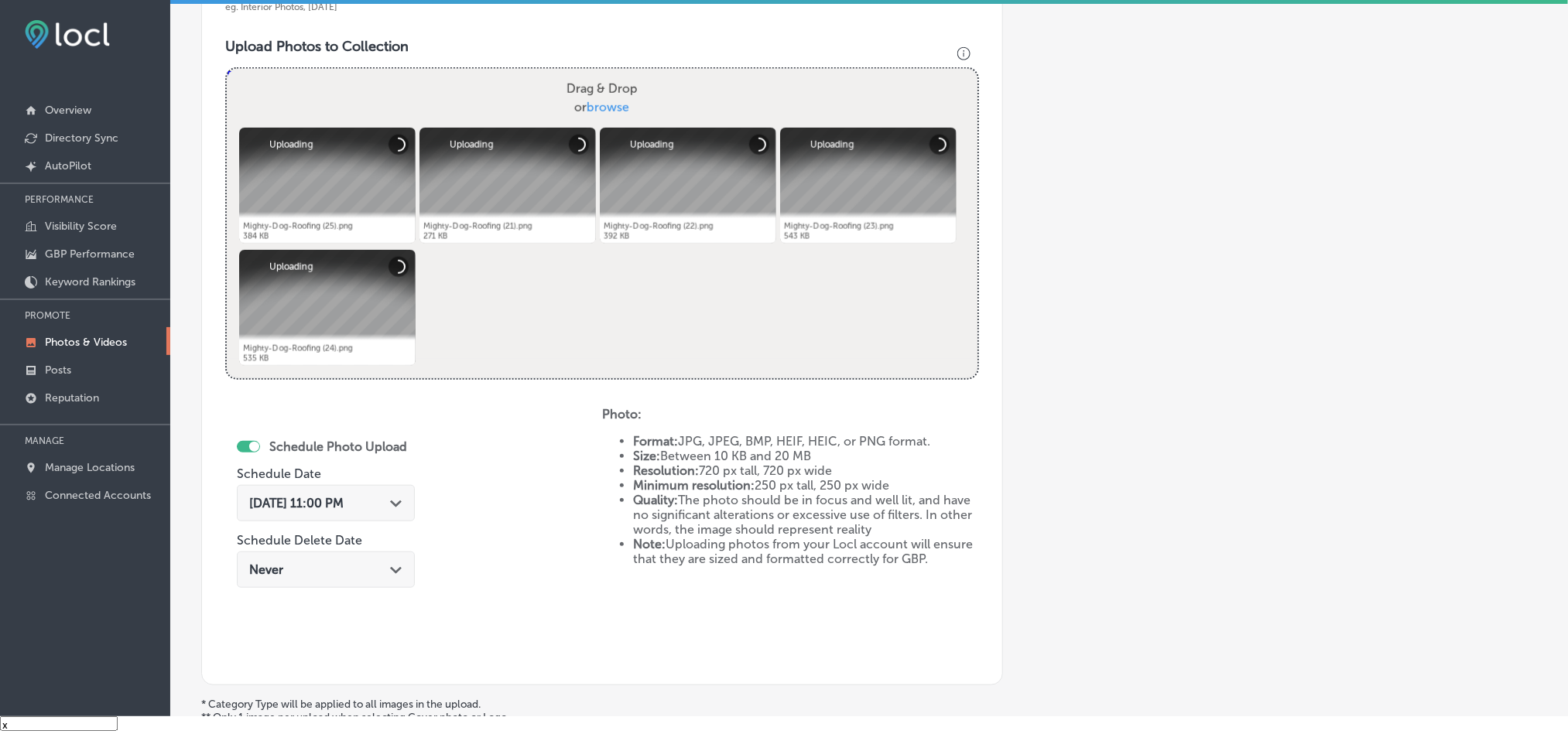
click at [397, 511] on div "[DATE] 11:00 PM Path Created with Sketch." at bounding box center [326, 503] width 153 height 15
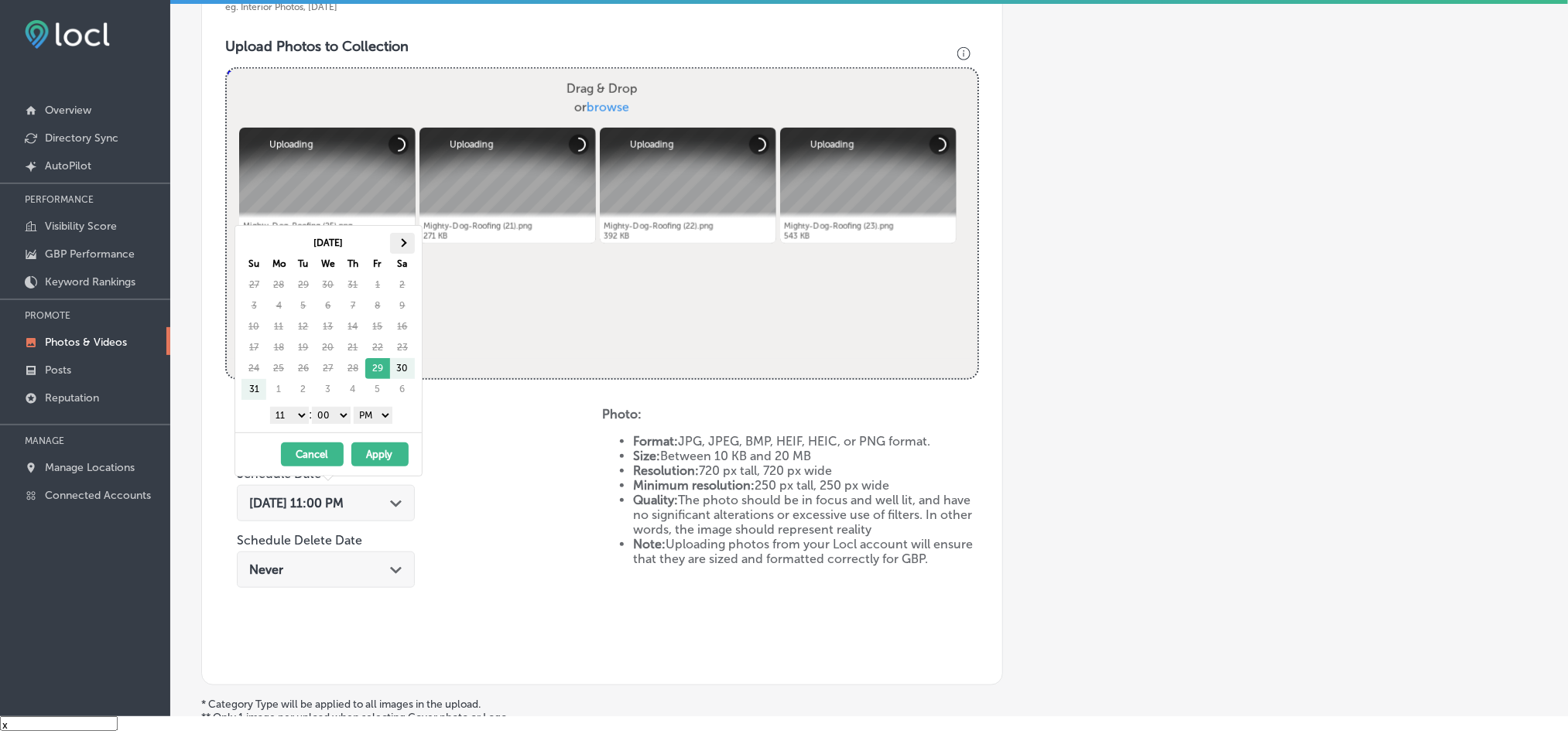
click at [401, 235] on th at bounding box center [401, 242] width 25 height 21
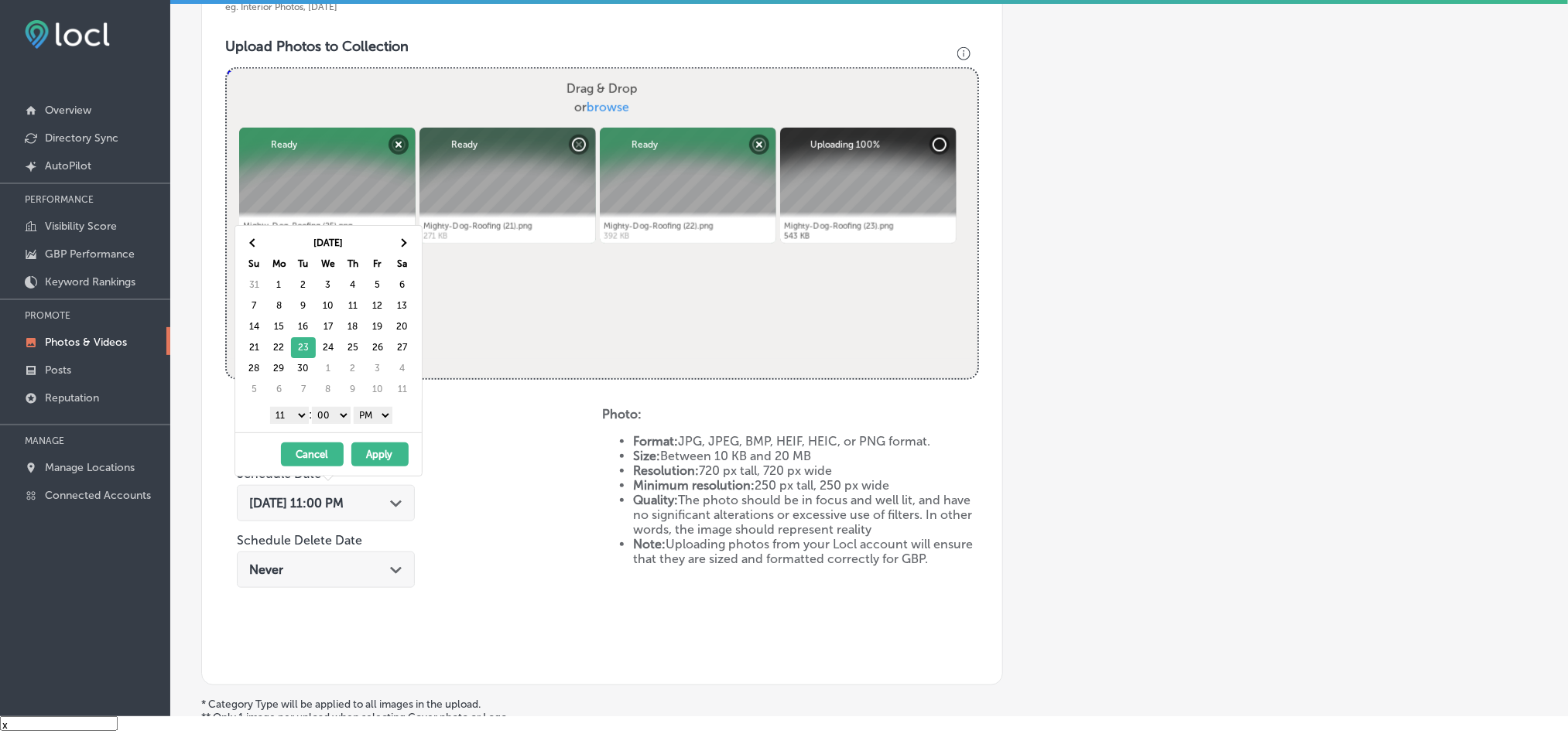
click at [292, 418] on select "1 2 3 4 5 6 7 8 9 10 11 12" at bounding box center [289, 415] width 39 height 17
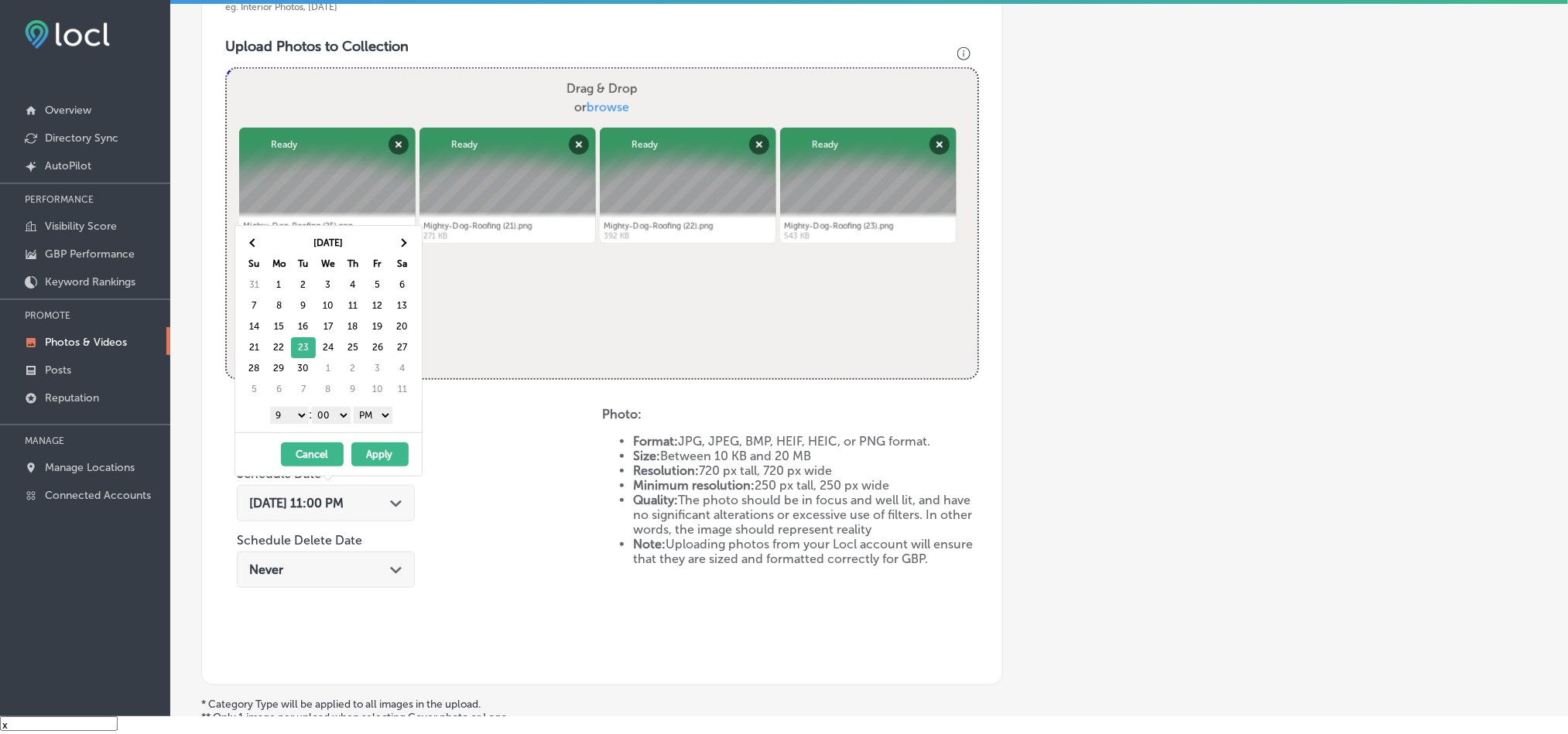
click at [390, 460] on button "Apply" at bounding box center [381, 454] width 58 height 24
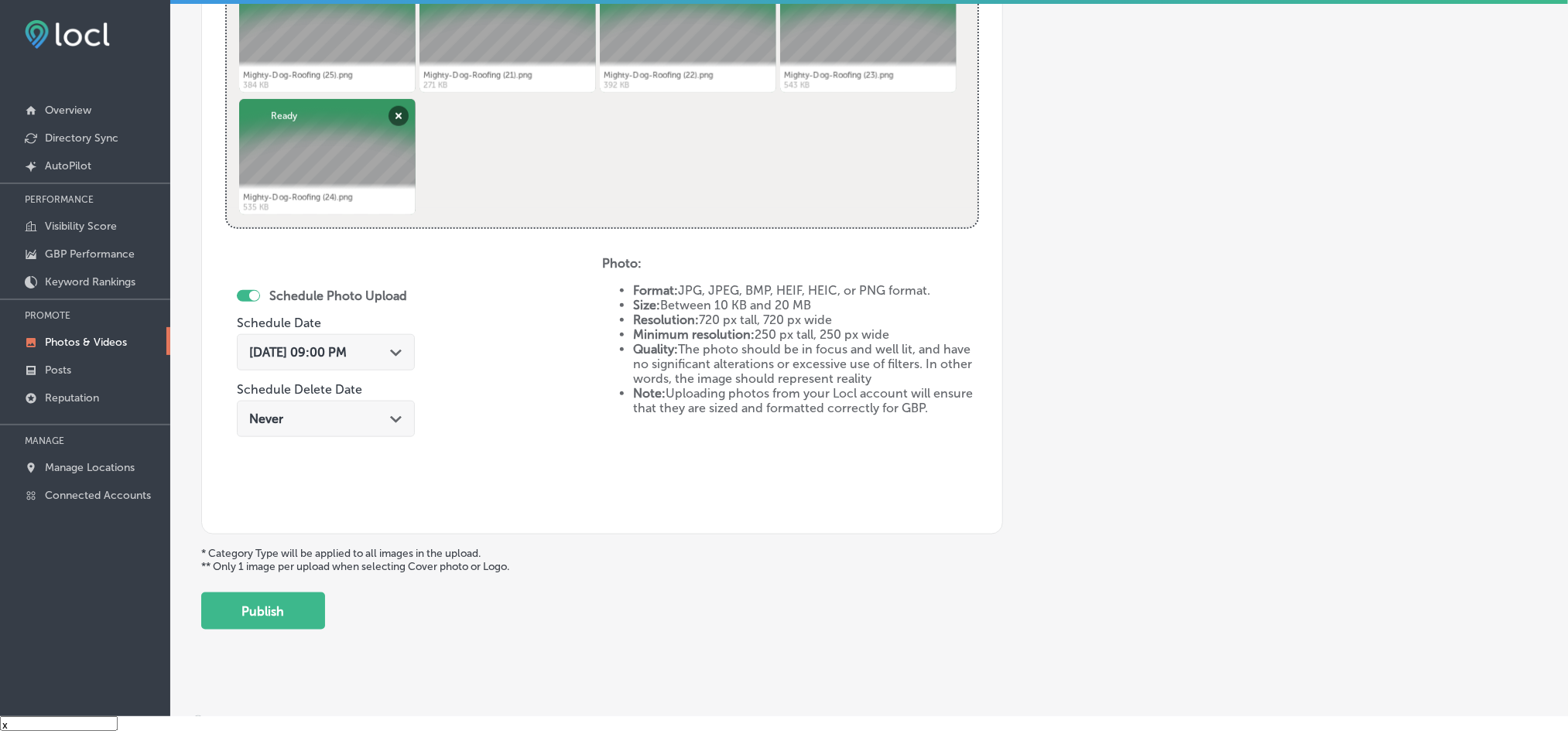
scroll to position [692, 0]
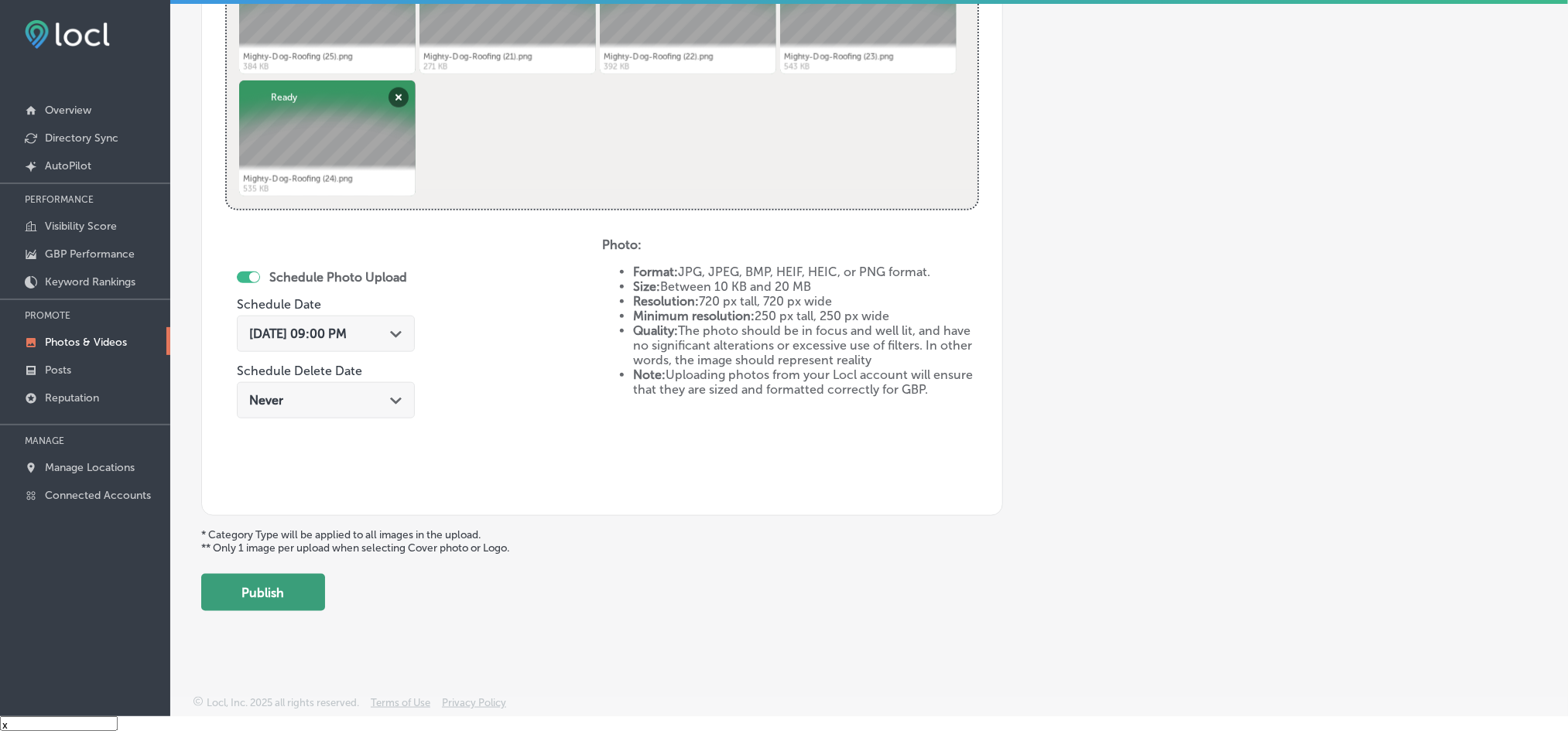
click at [285, 592] on button "Publish" at bounding box center [262, 592] width 124 height 37
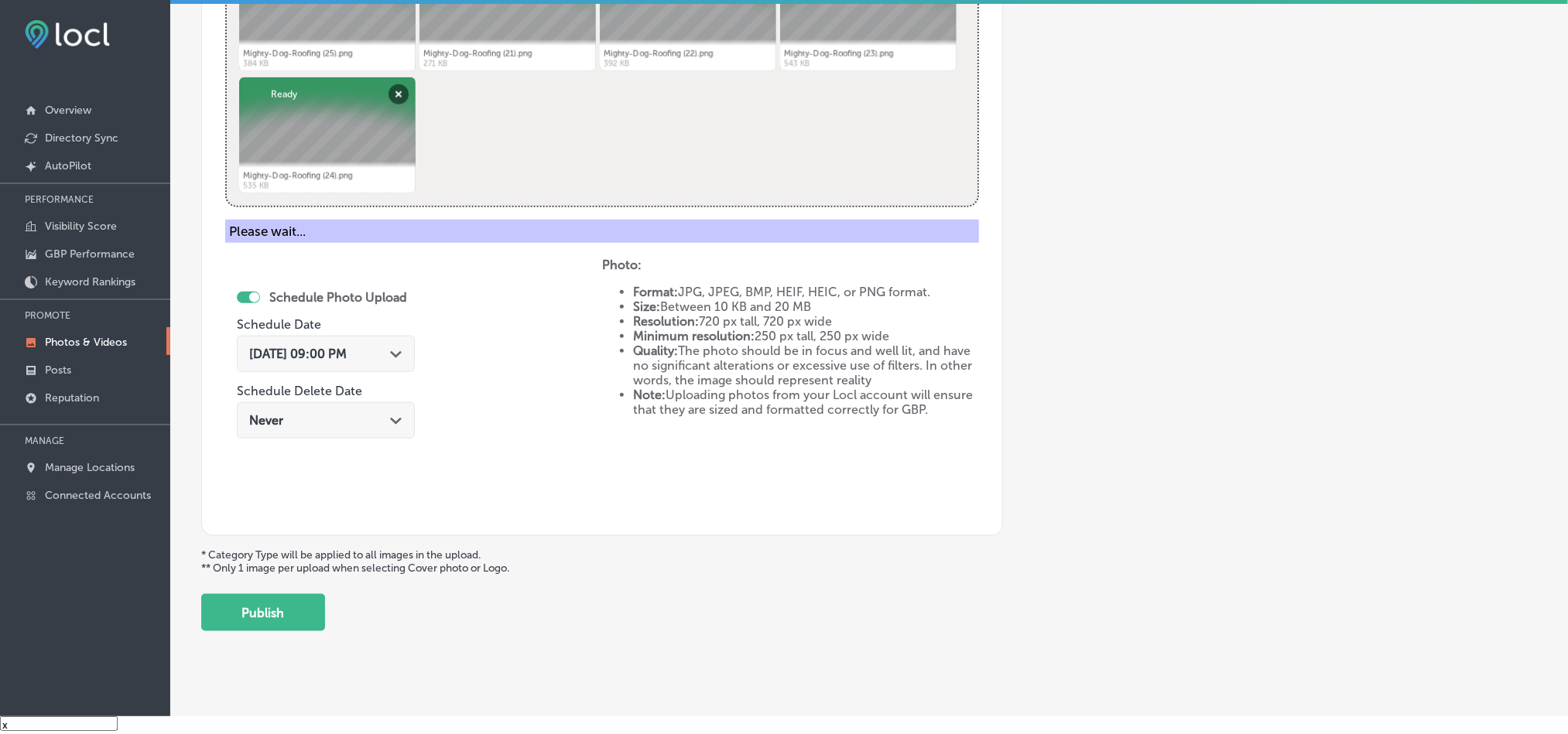
scroll to position [442, 0]
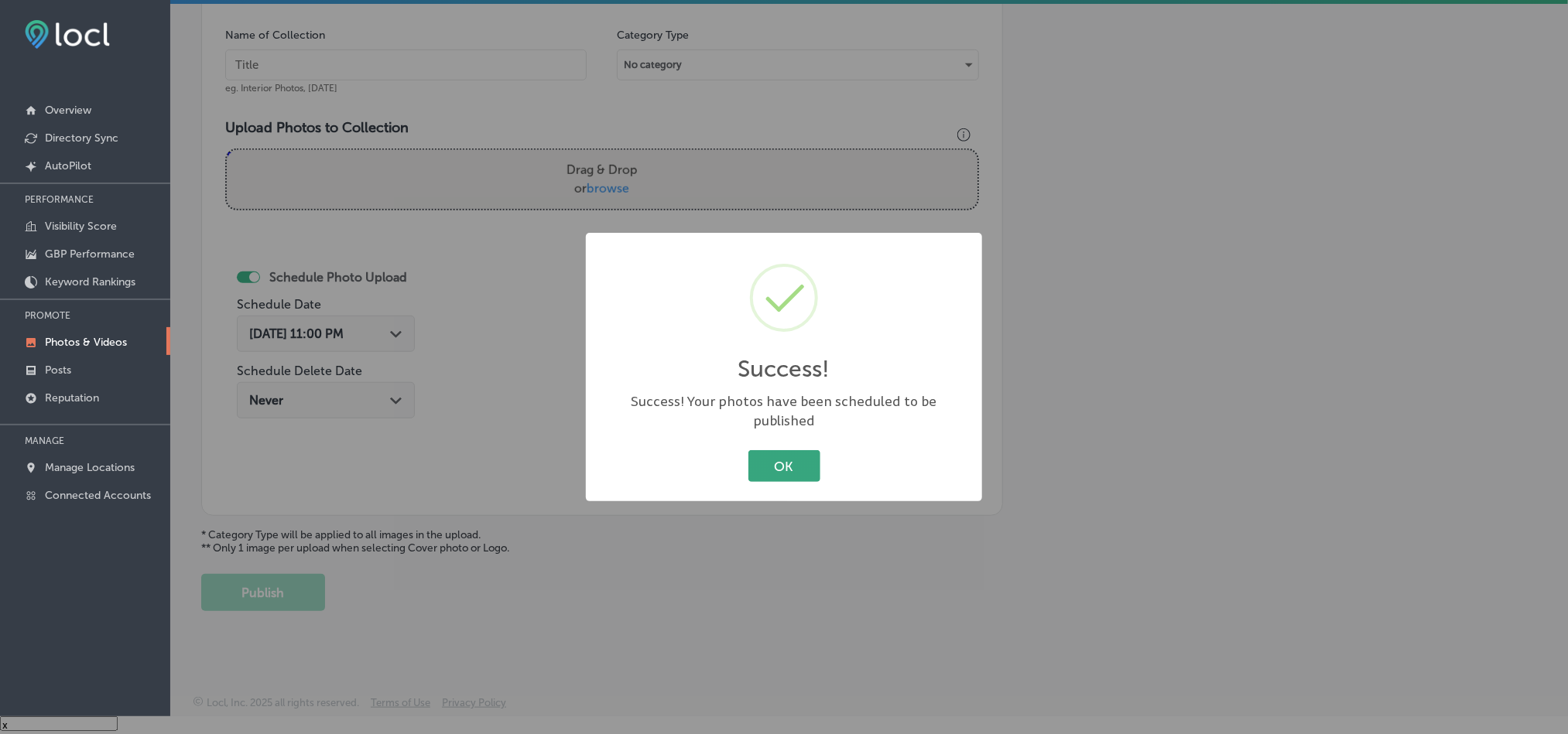
click at [796, 450] on button "OK" at bounding box center [784, 466] width 72 height 32
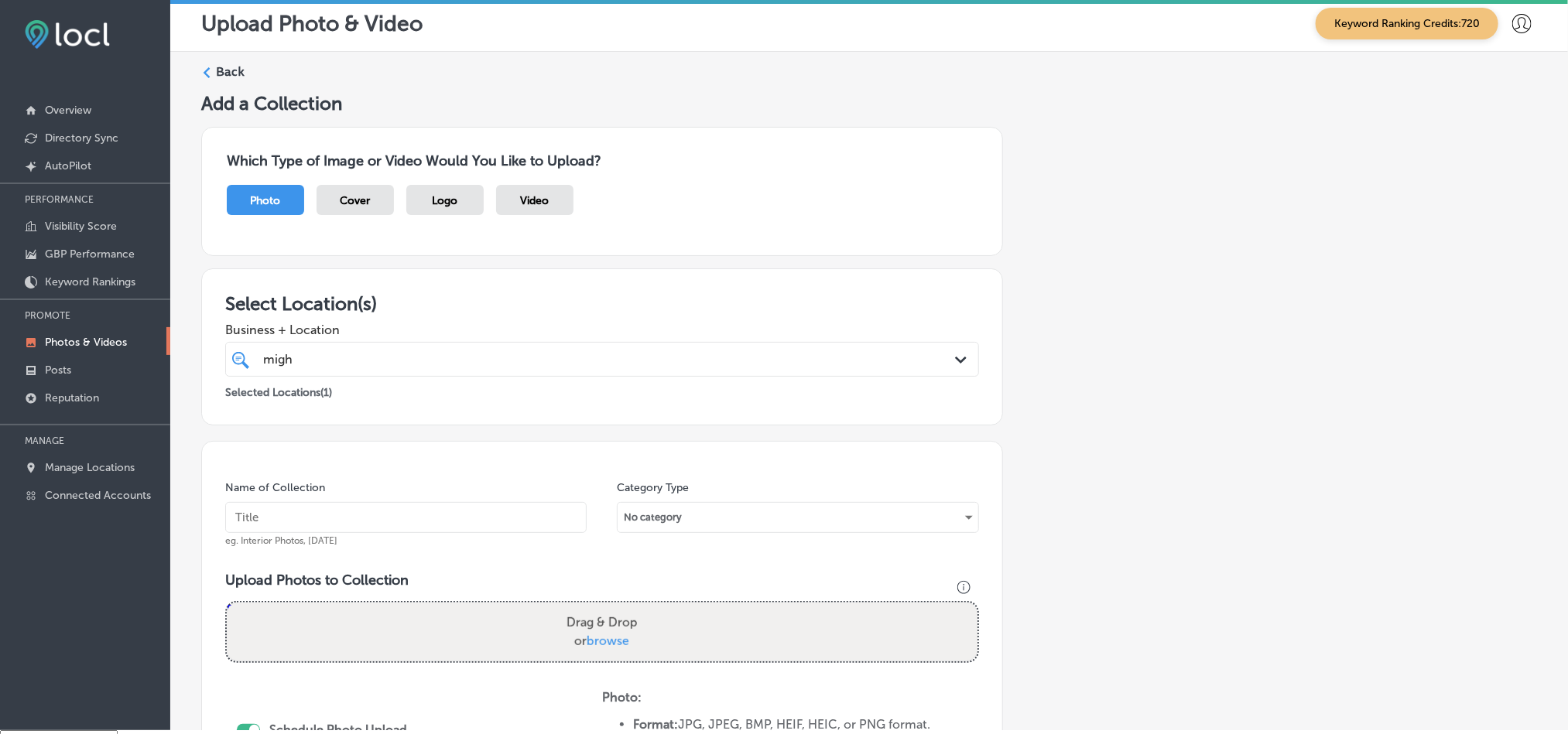
scroll to position [0, 0]
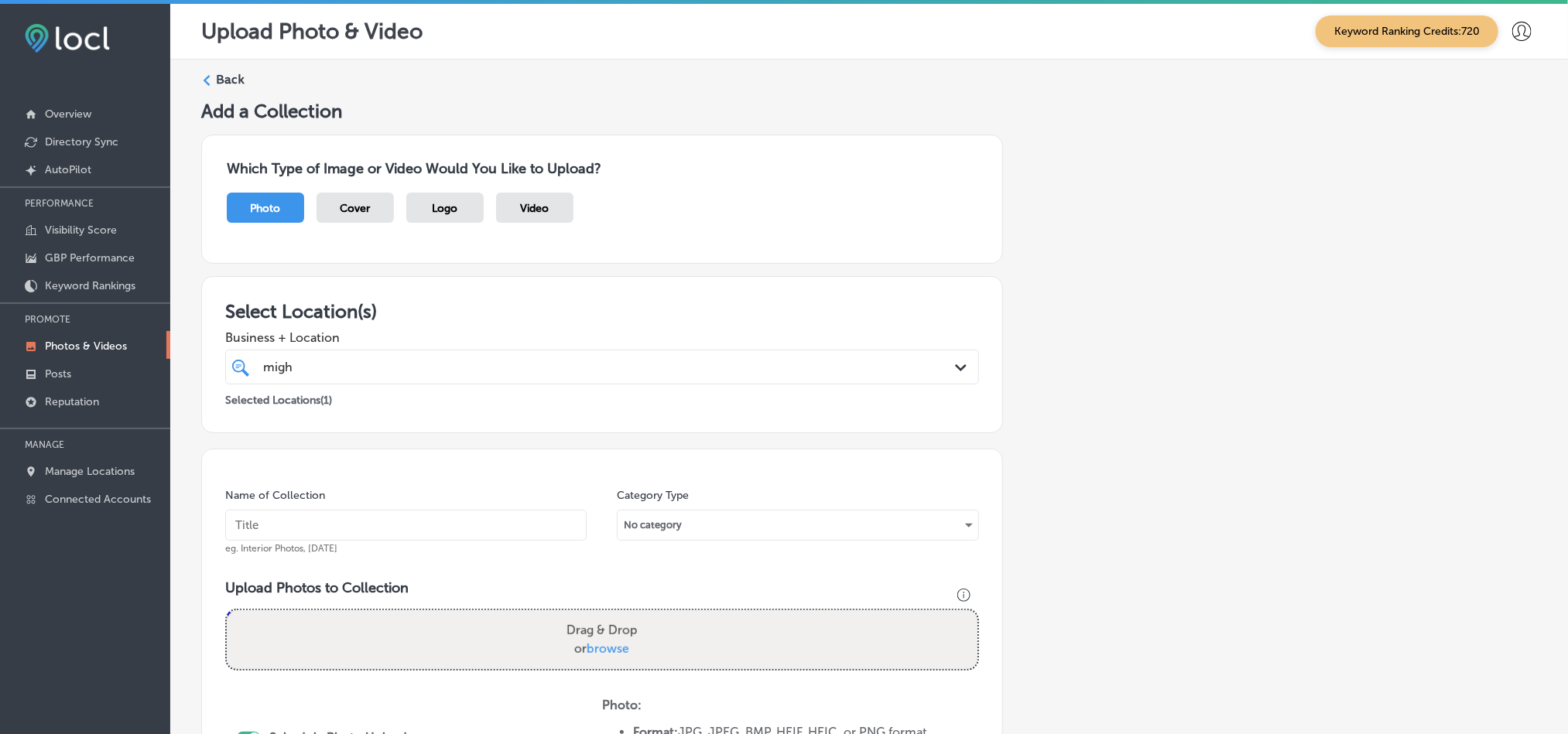
click at [226, 75] on label "Back" at bounding box center [230, 79] width 29 height 17
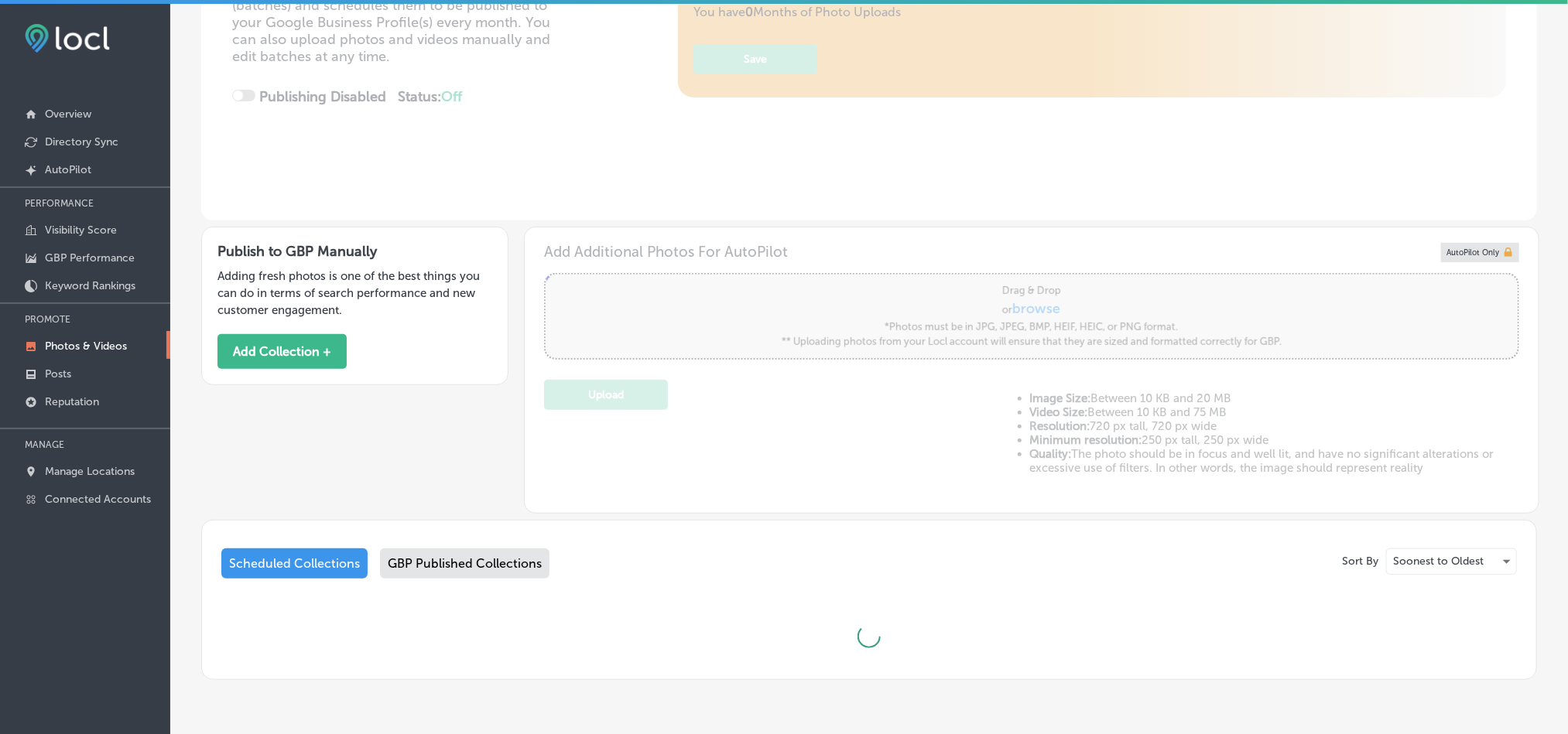
type input "5"
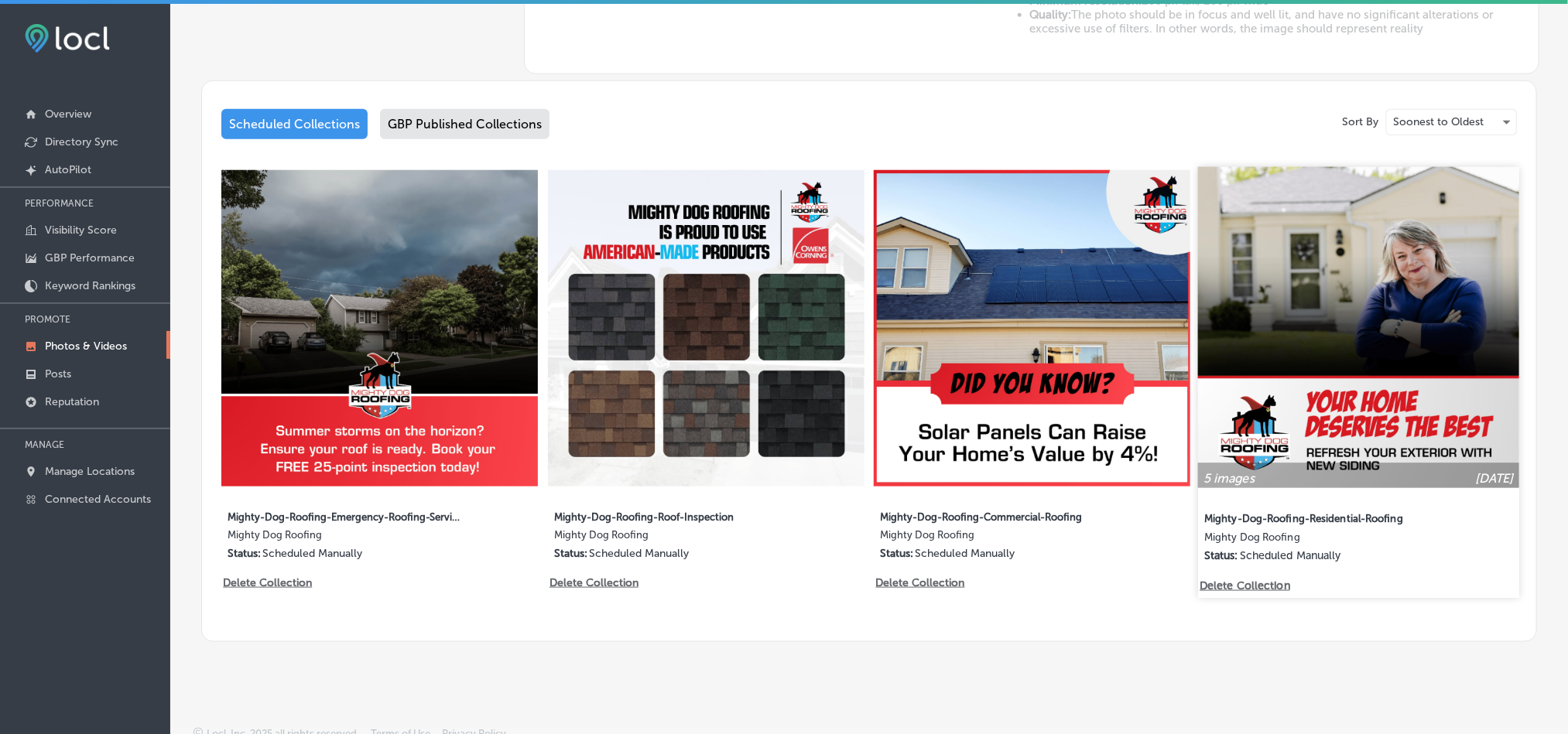
scroll to position [724, 0]
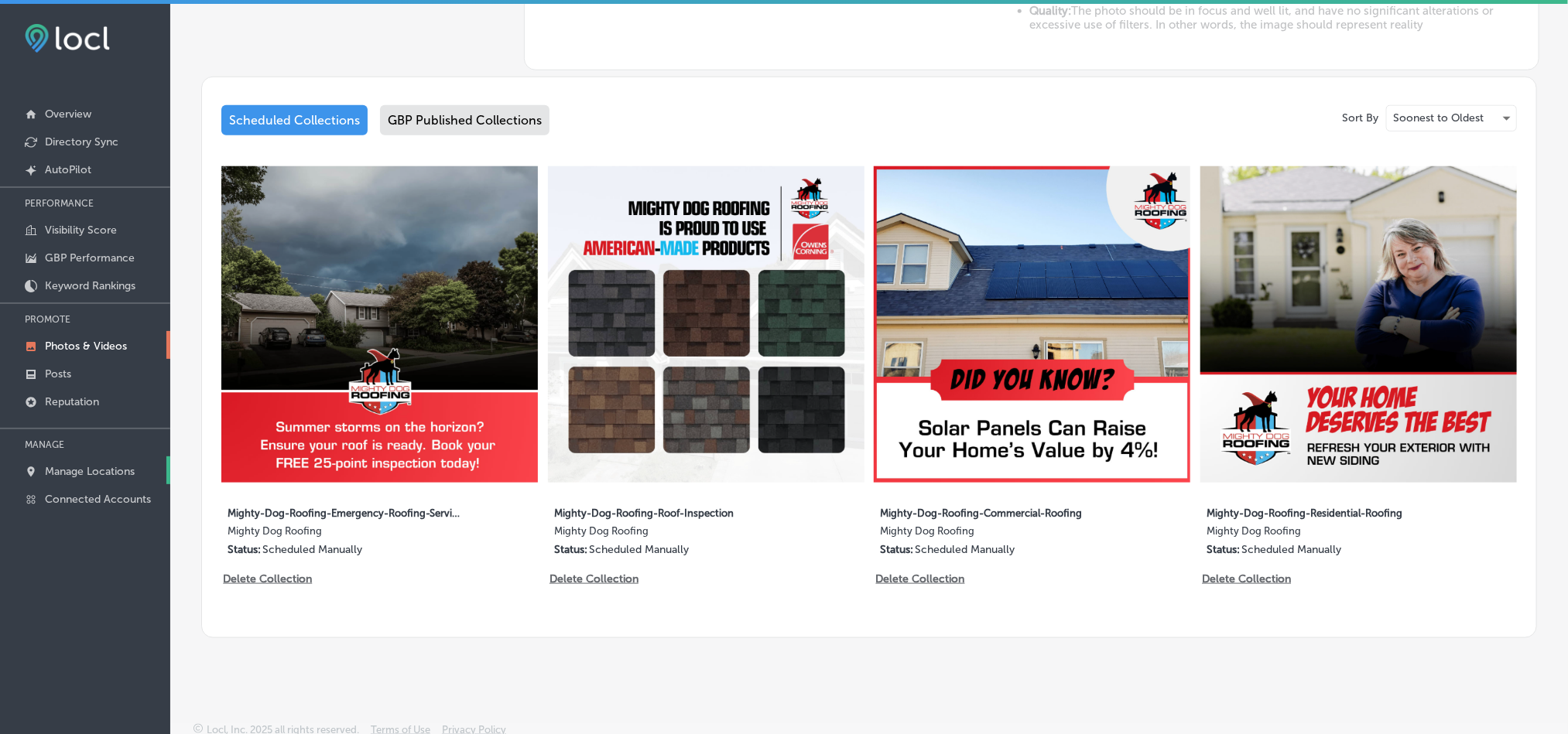
click at [68, 476] on p "Manage Locations" at bounding box center [89, 471] width 89 height 13
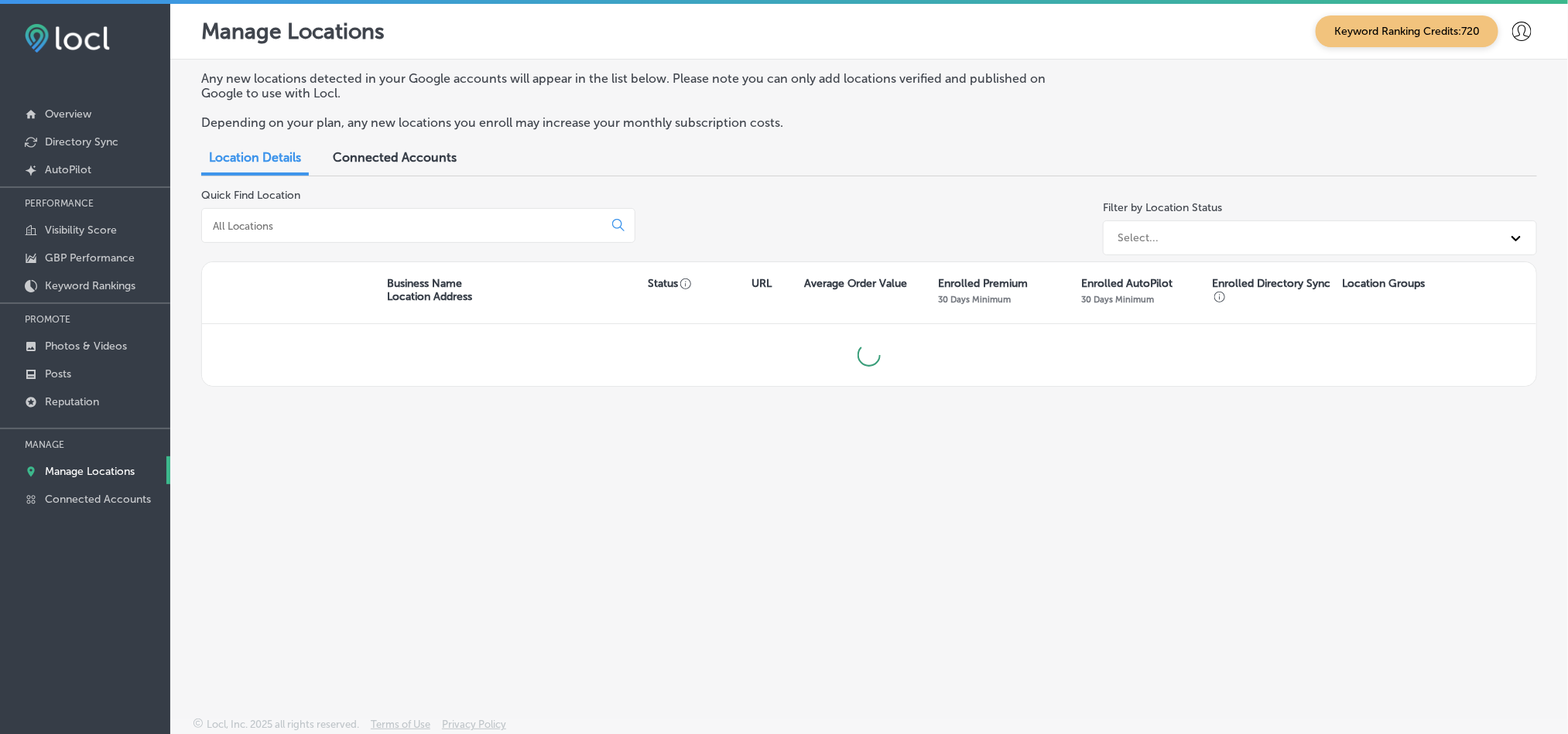
click at [376, 228] on input at bounding box center [405, 225] width 389 height 14
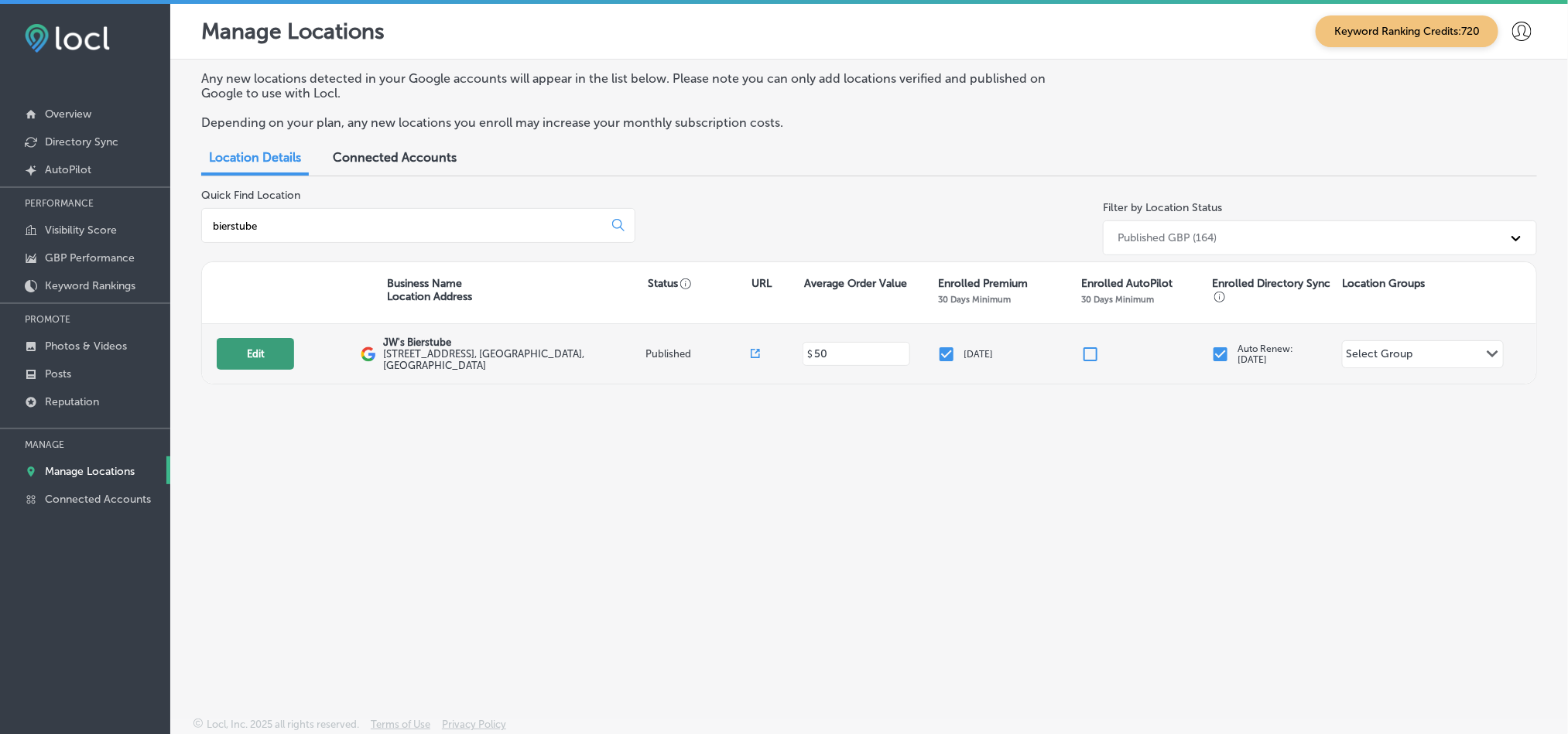
type input "bierstube"
click at [260, 348] on button "Edit" at bounding box center [255, 354] width 78 height 32
select select "US"
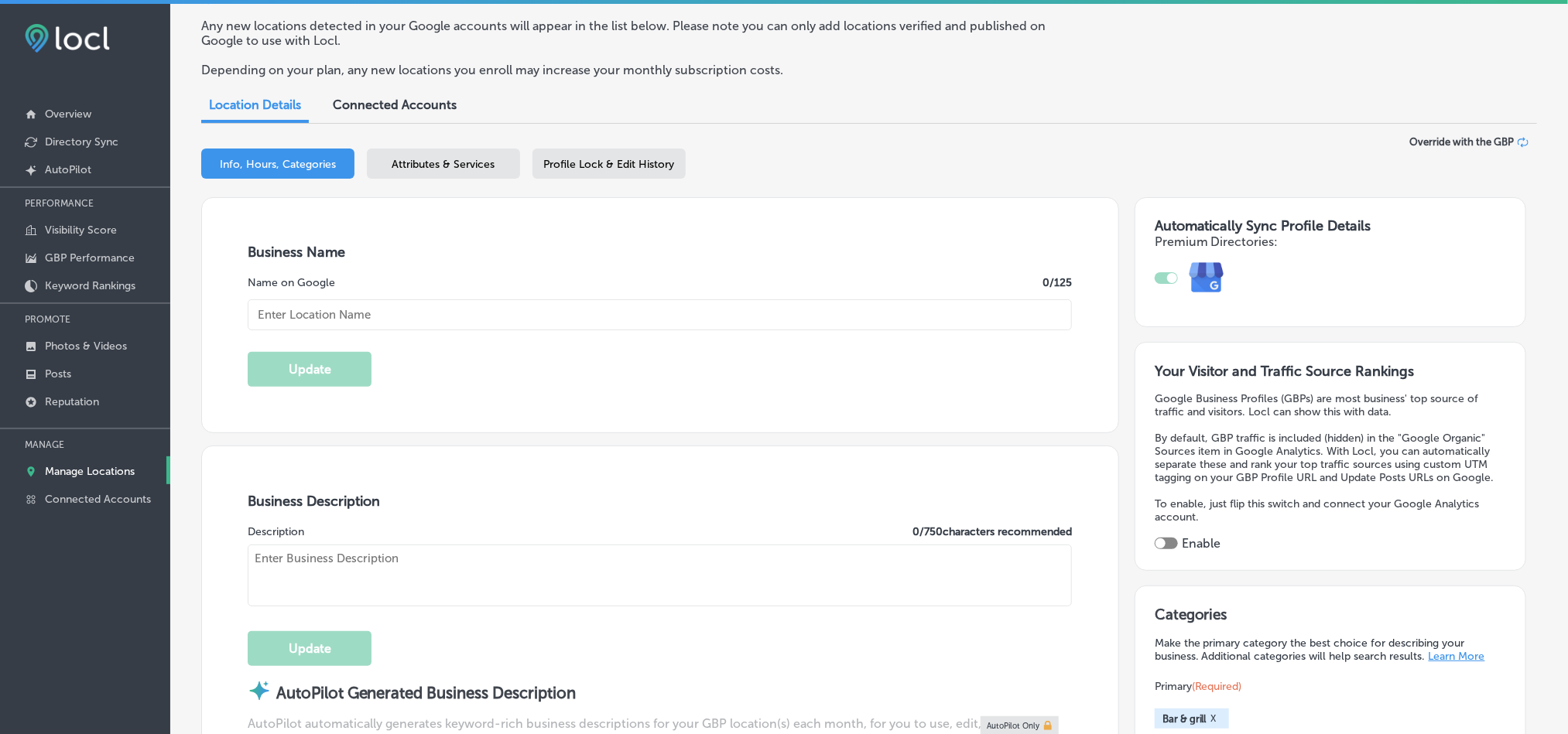
checkbox input "true"
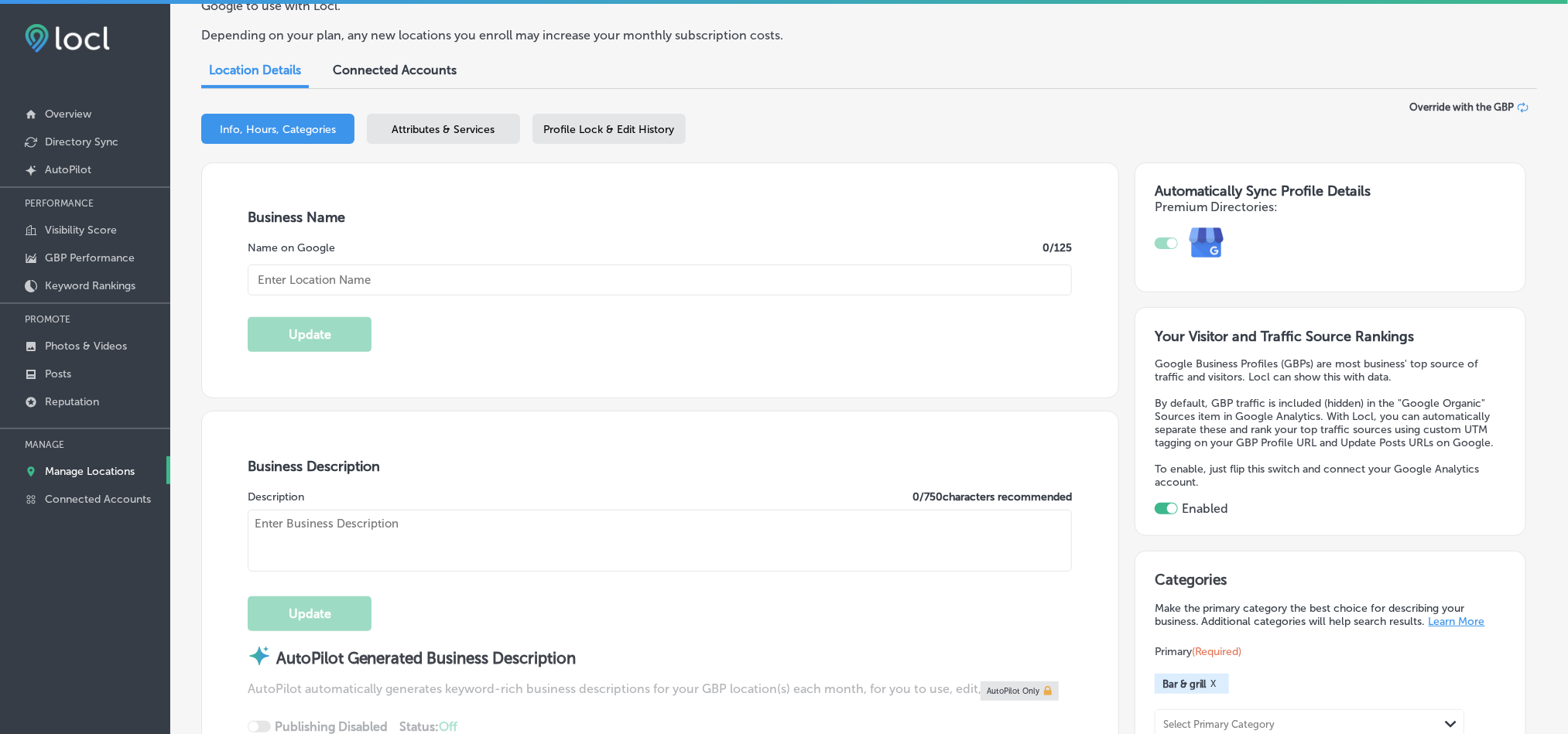
scroll to position [116, 0]
type input "JW's Bierstube"
type input "[STREET_ADDRESS]"
type input "Oakdale"
type input "55128"
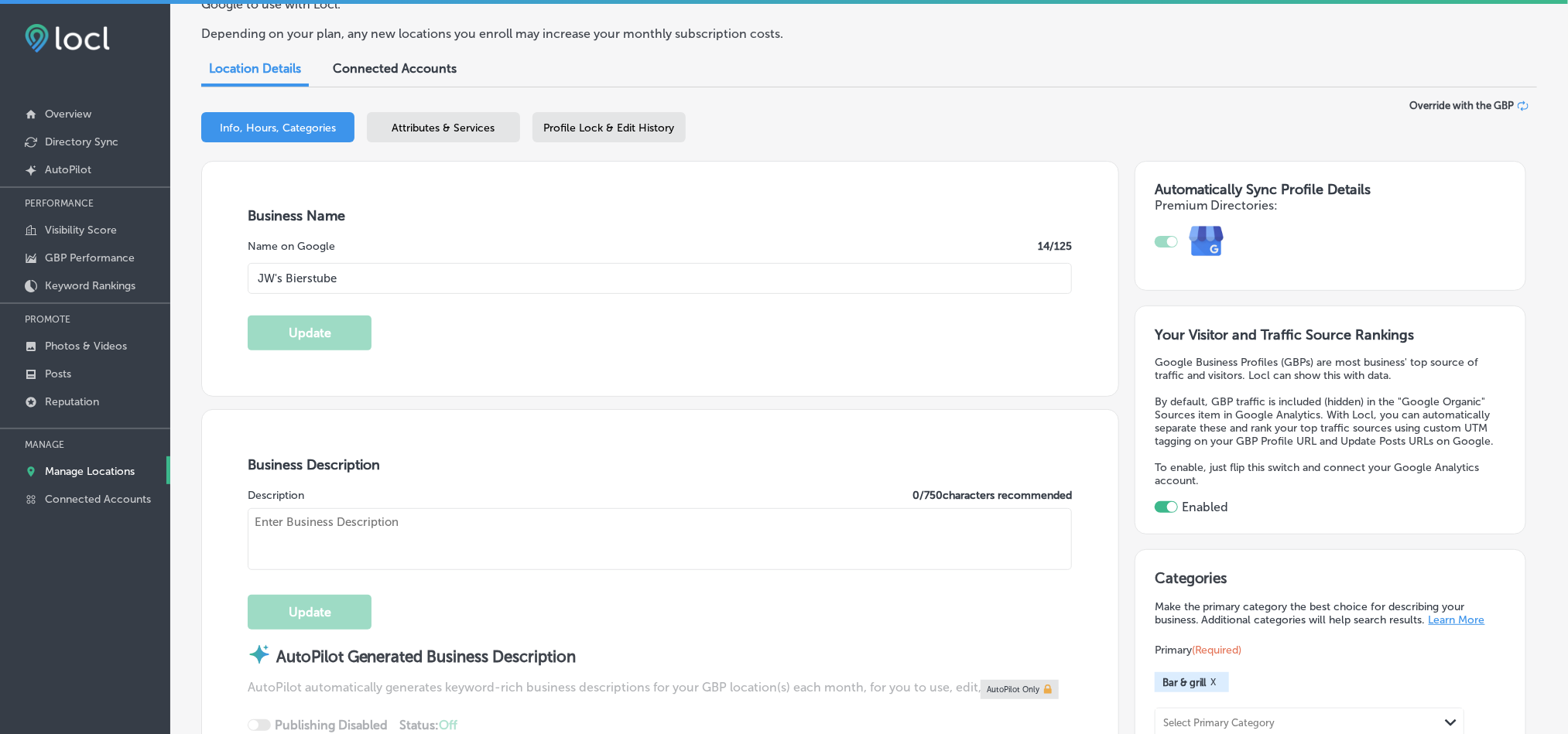
type input "US"
type input "[URL][DOMAIN_NAME]"
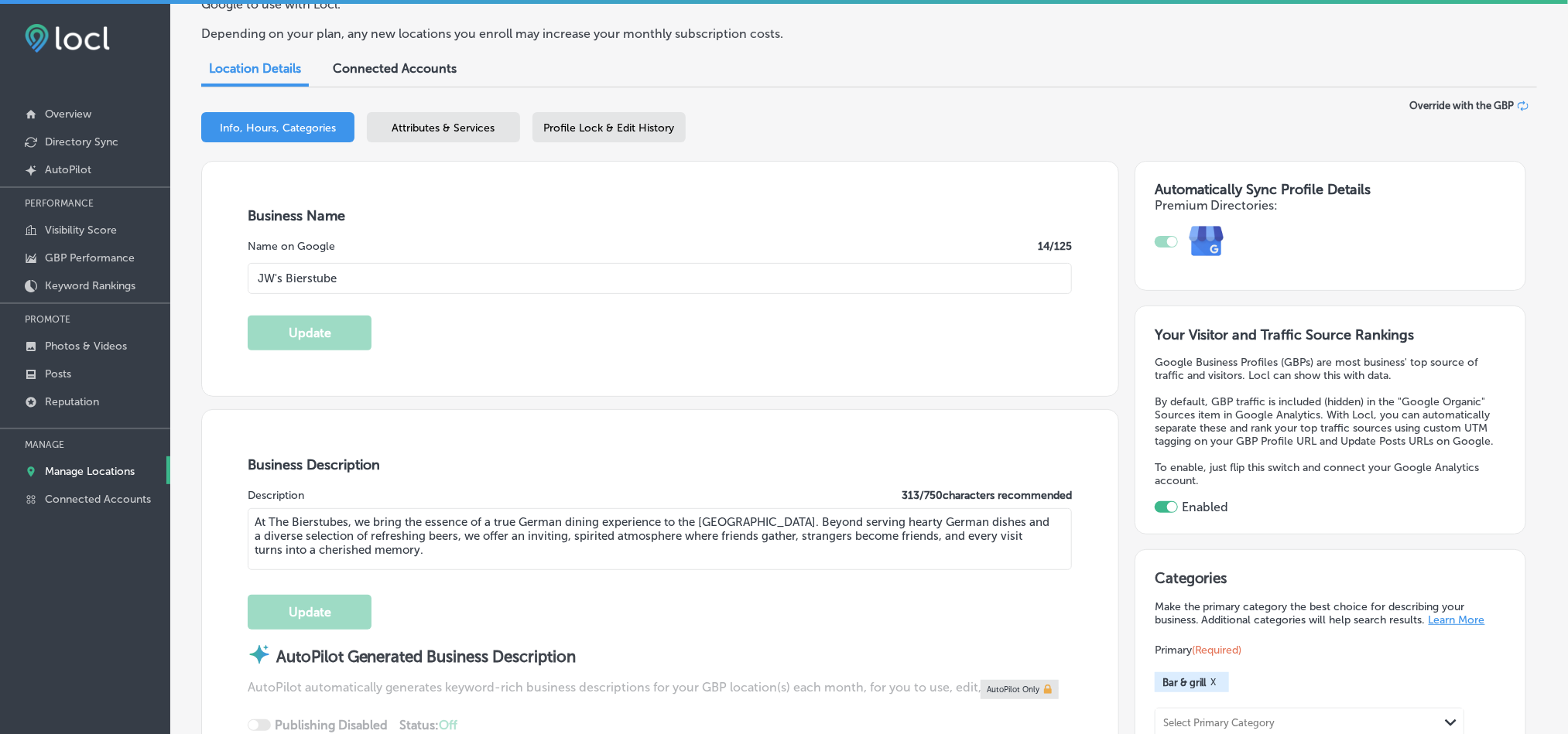
type textarea "At The Bierstubes, we bring the essence of a true German dining experience to t…"
type input "[PHONE_NUMBER]"
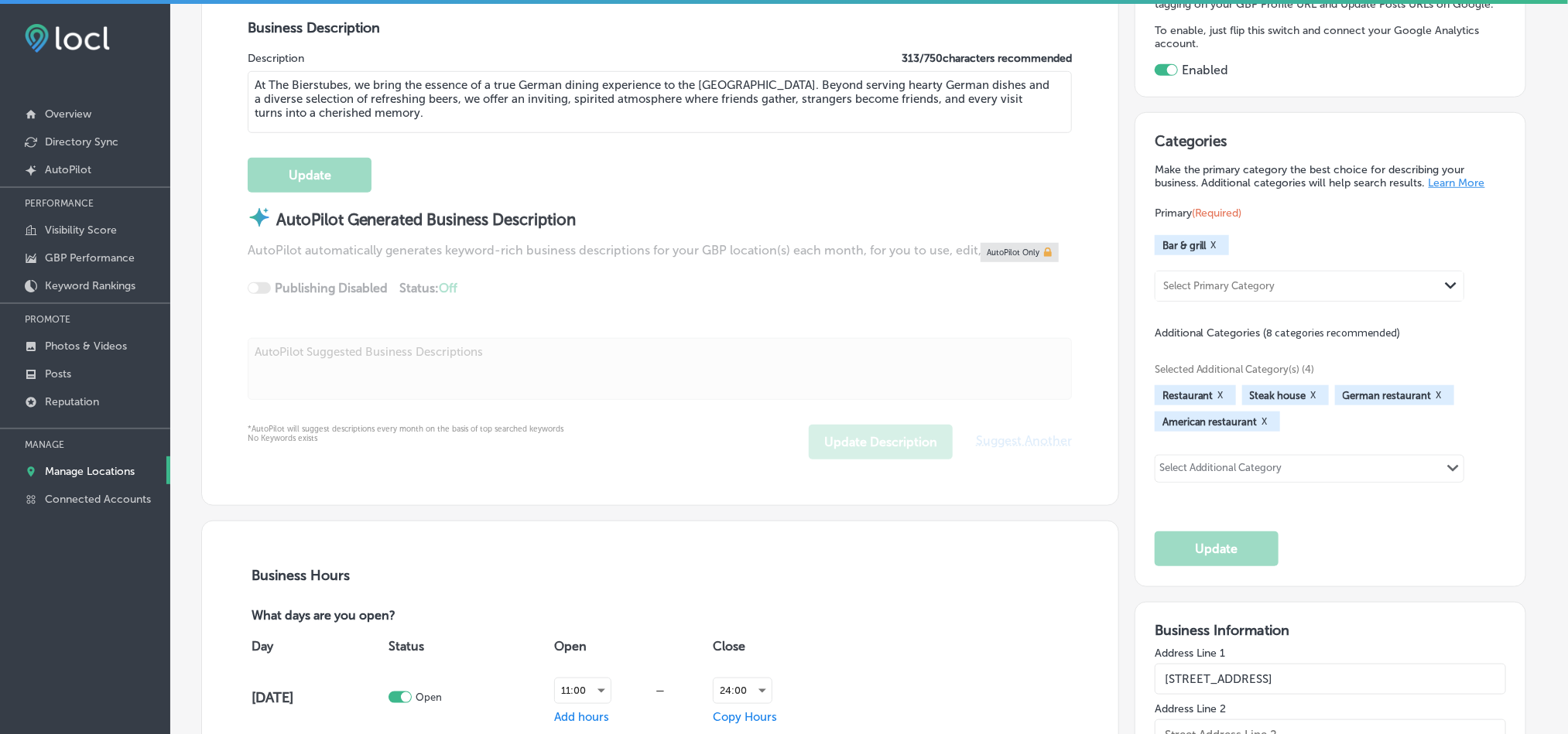
scroll to position [541, 0]
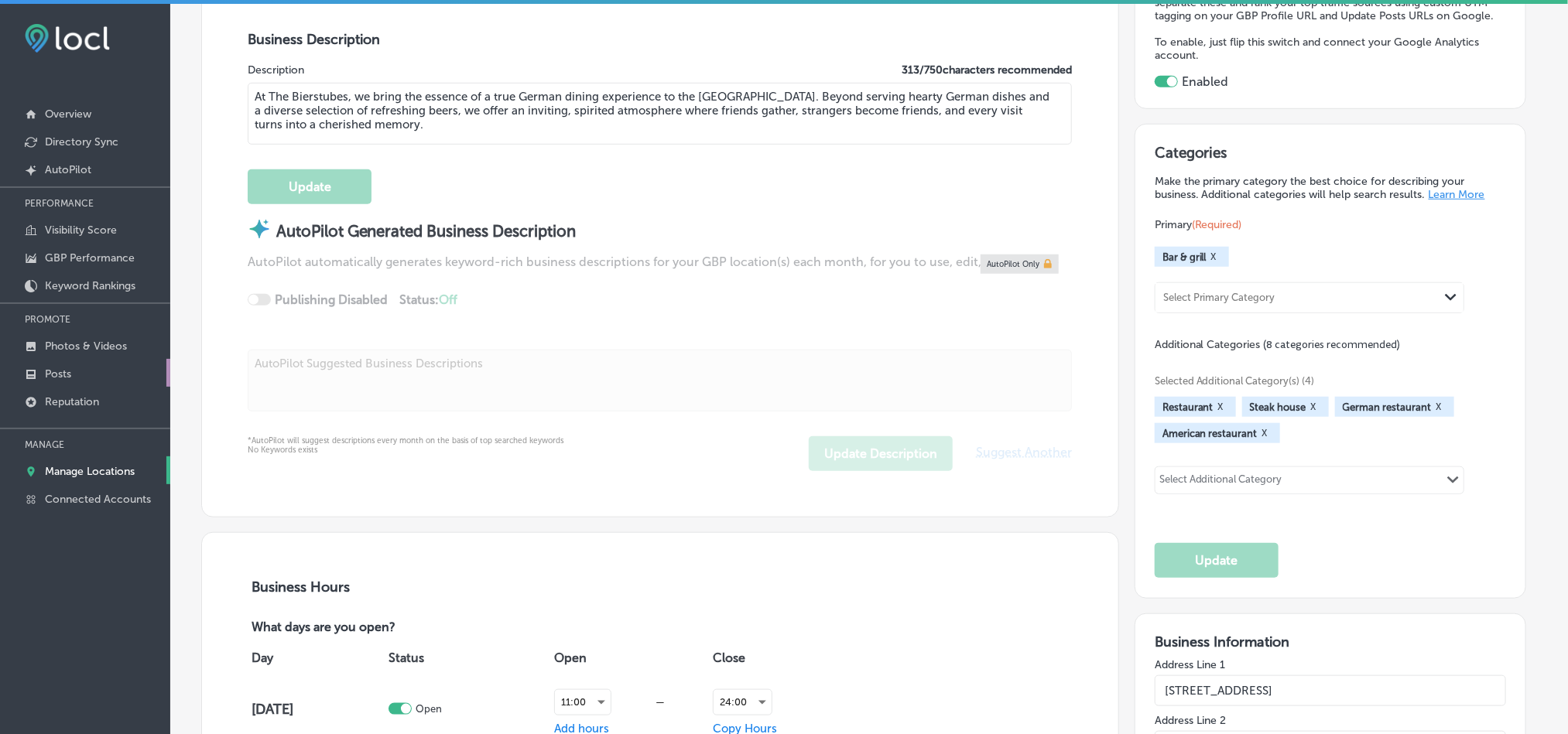
click at [68, 371] on p "Posts" at bounding box center [58, 373] width 26 height 13
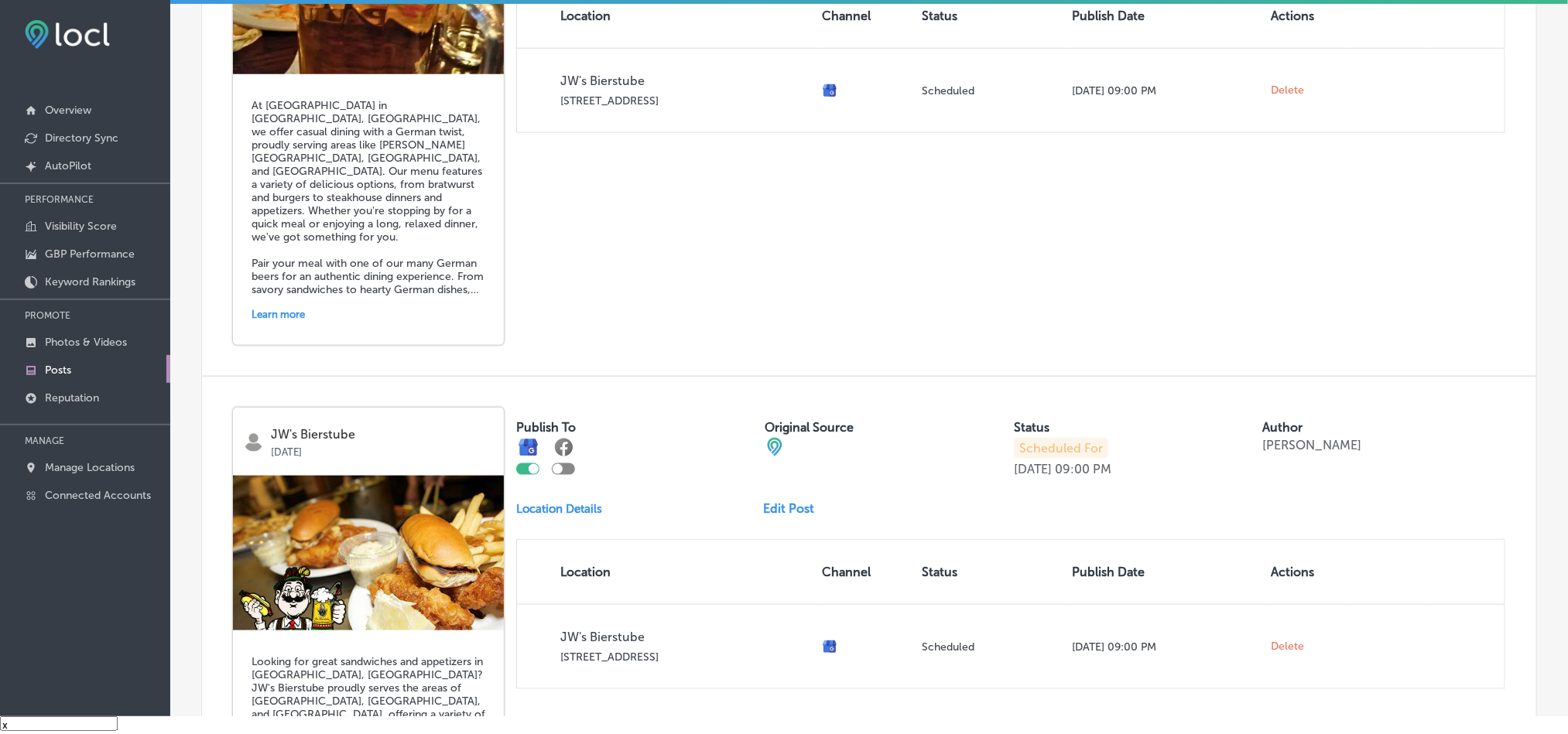
scroll to position [708, 0]
